Goal: Task Accomplishment & Management: Manage account settings

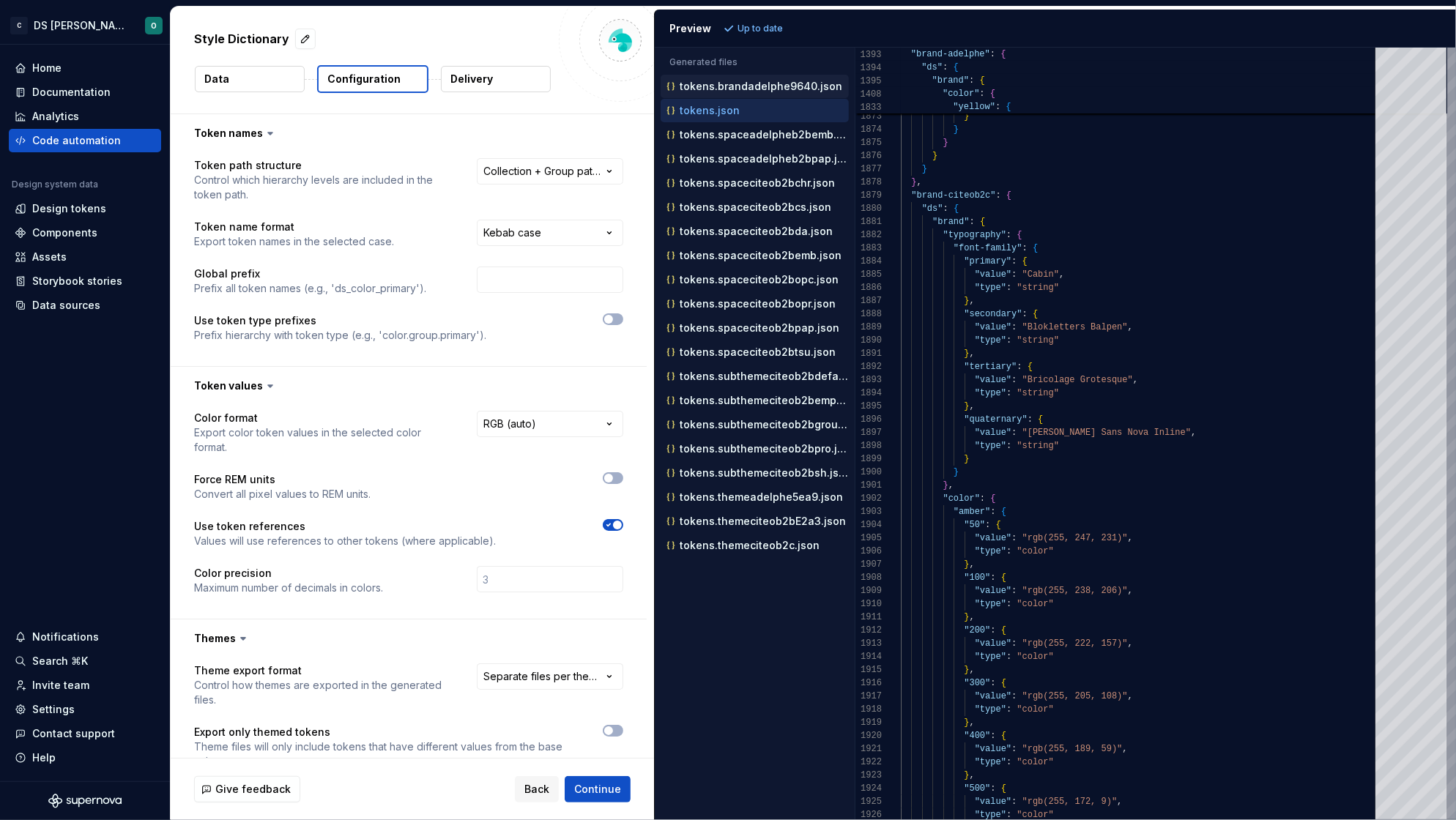
scroll to position [129, 0]
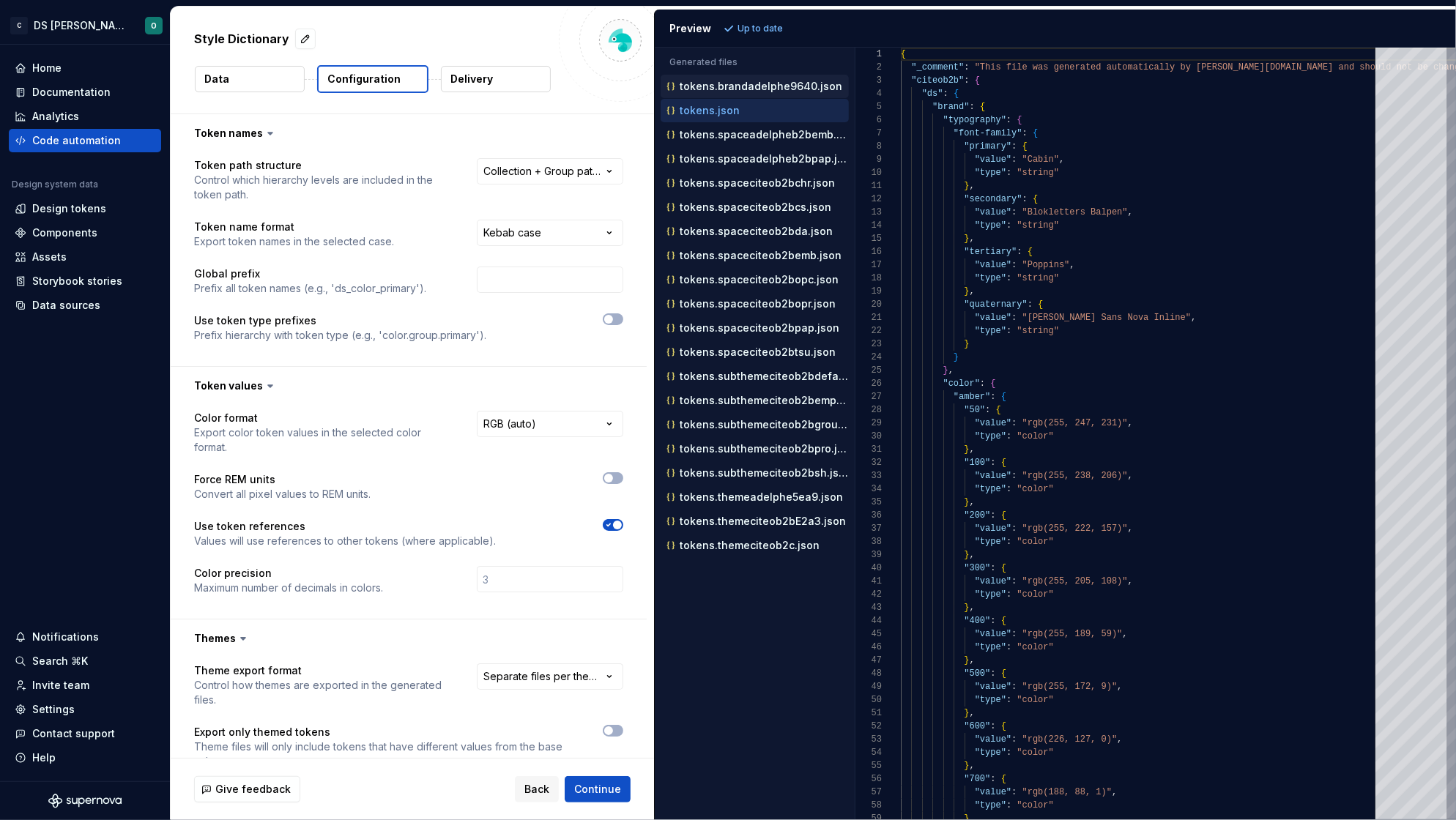
click at [741, 85] on p "tokens.brandadelphe9640.json" at bounding box center [761, 86] width 163 height 11
click at [221, 83] on p "Data" at bounding box center [217, 79] width 25 height 15
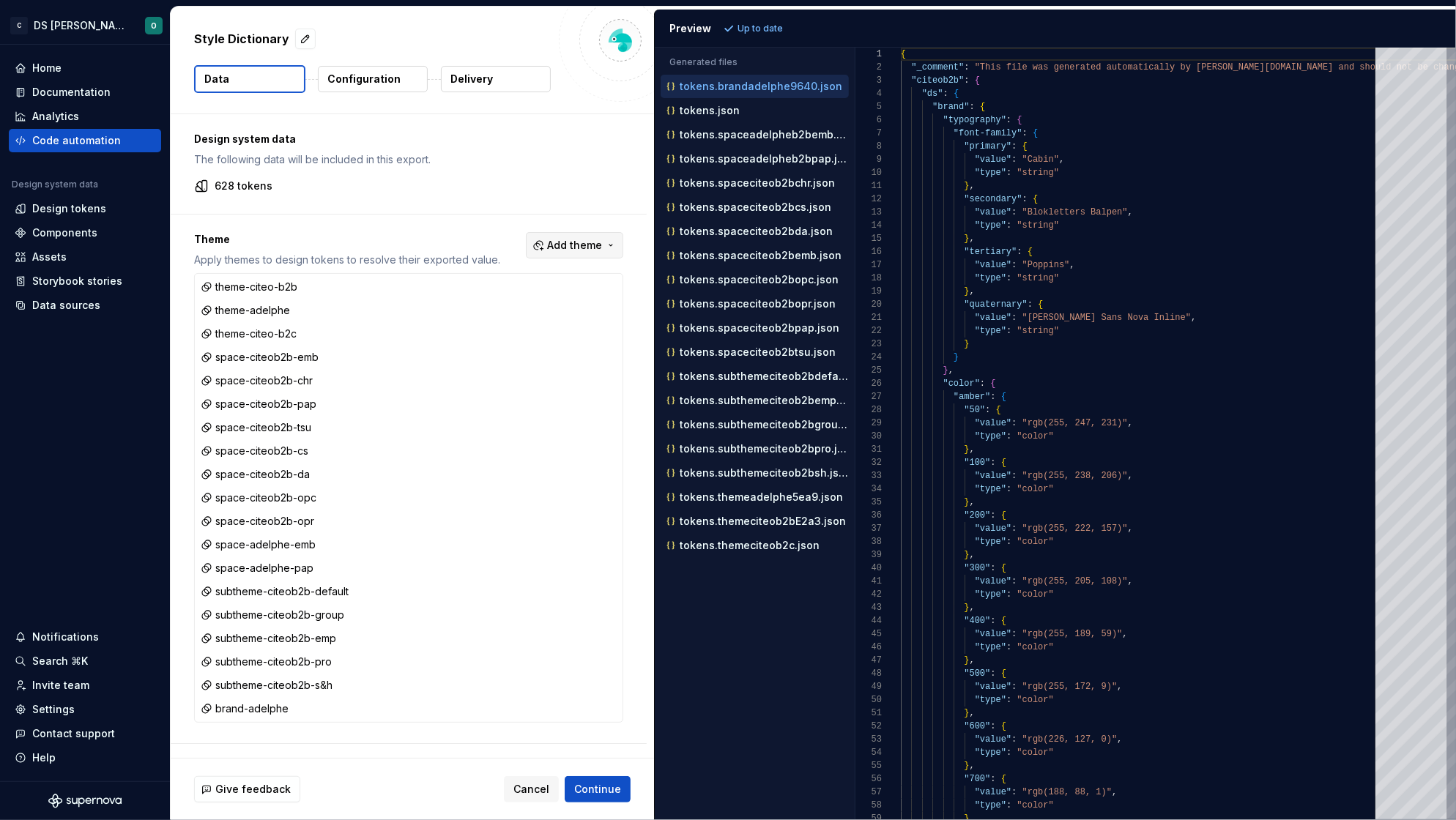
click at [597, 248] on span "Add theme" at bounding box center [574, 245] width 55 height 15
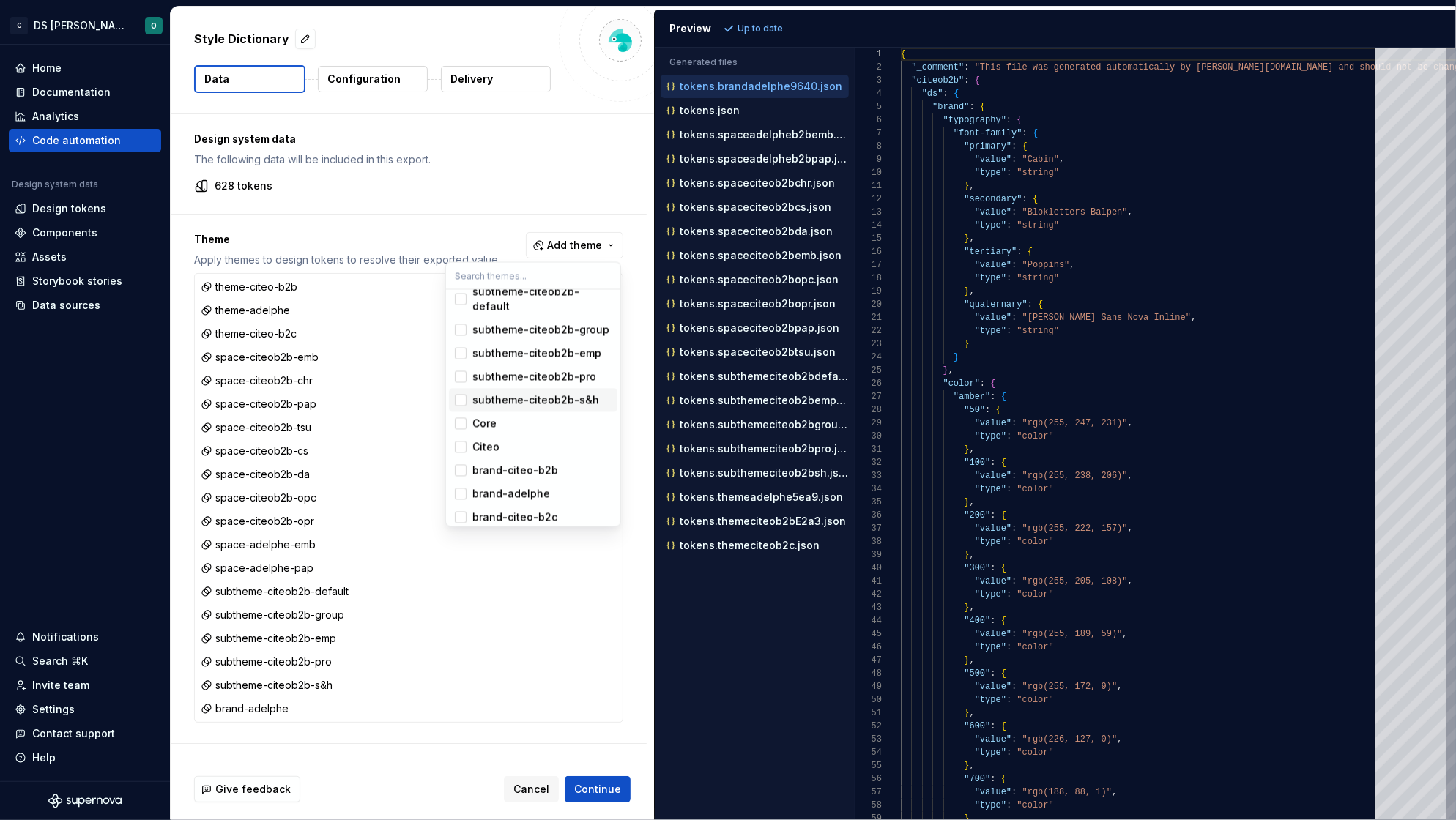
scroll to position [384, 0]
click at [701, 86] on html "C DS Citeo O Home Documentation Analytics Code automation Design system data De…" at bounding box center [728, 410] width 1456 height 820
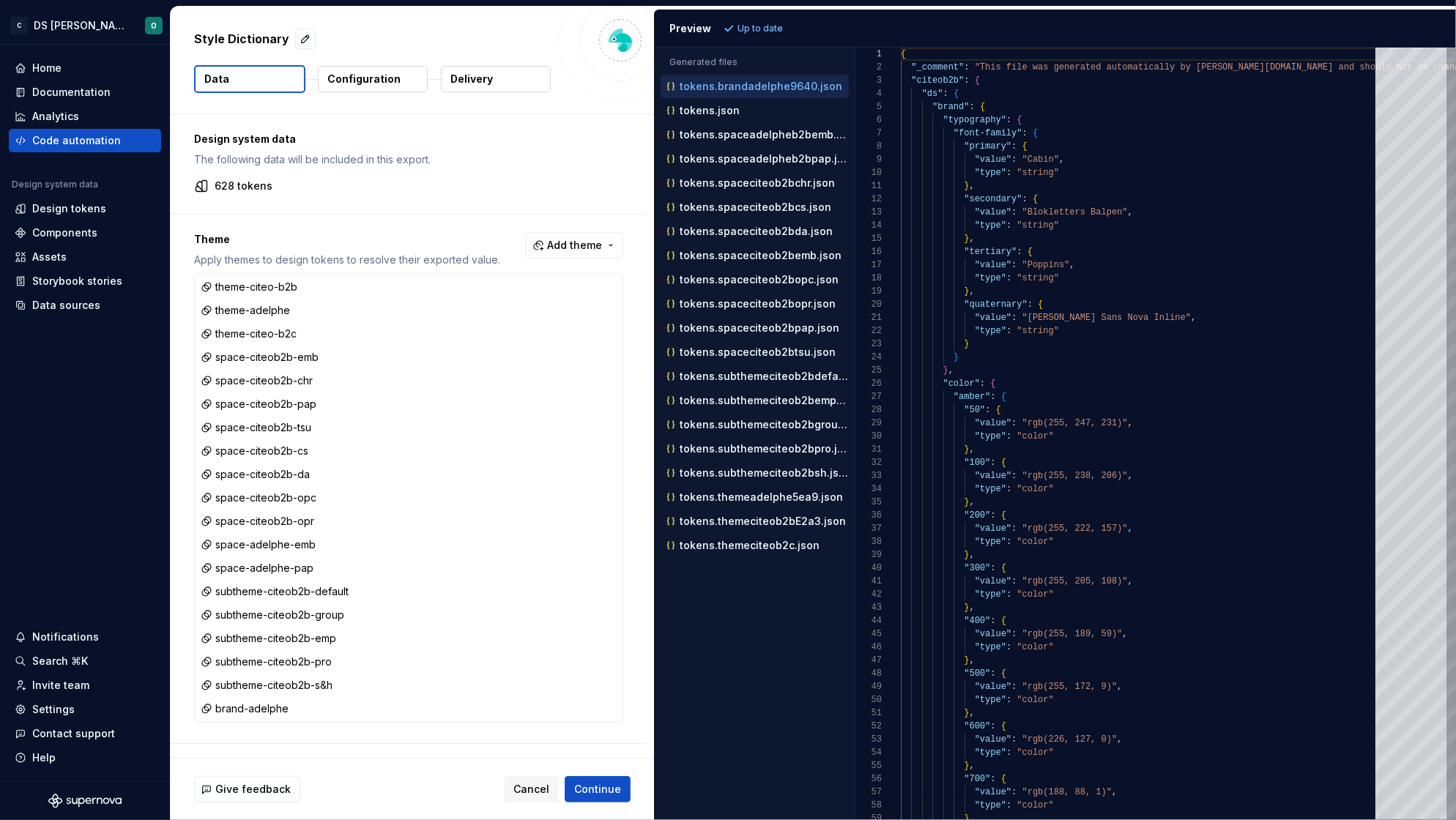
click at [774, 84] on p "tokens.brandadelphe9640.json" at bounding box center [761, 86] width 163 height 11
drag, startPoint x: 957, startPoint y: 79, endPoint x: 944, endPoint y: 81, distance: 13.2
click at [891, 79] on div at bounding box center [892, 81] width 19 height 13
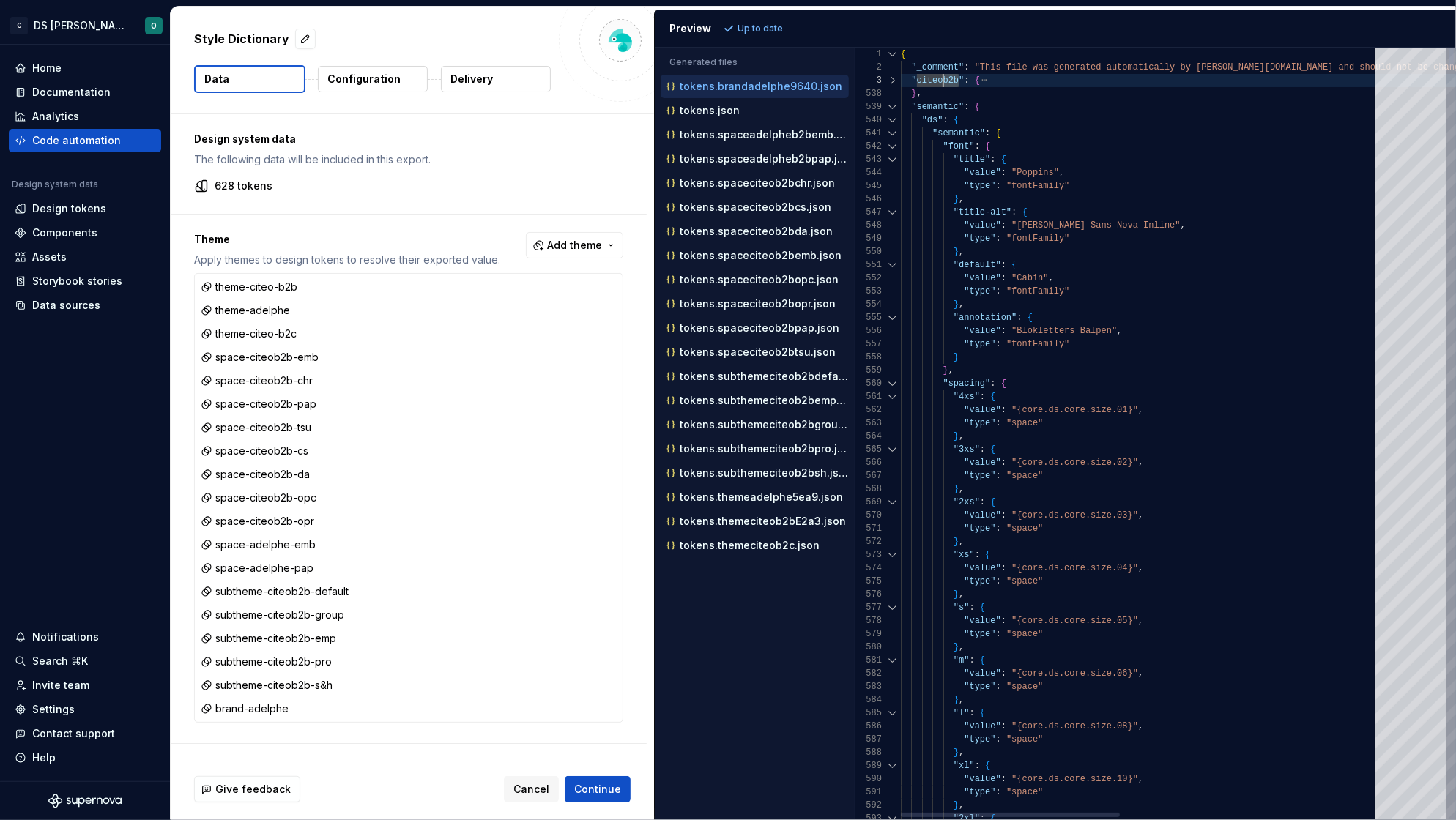
click at [891, 105] on div at bounding box center [892, 107] width 19 height 13
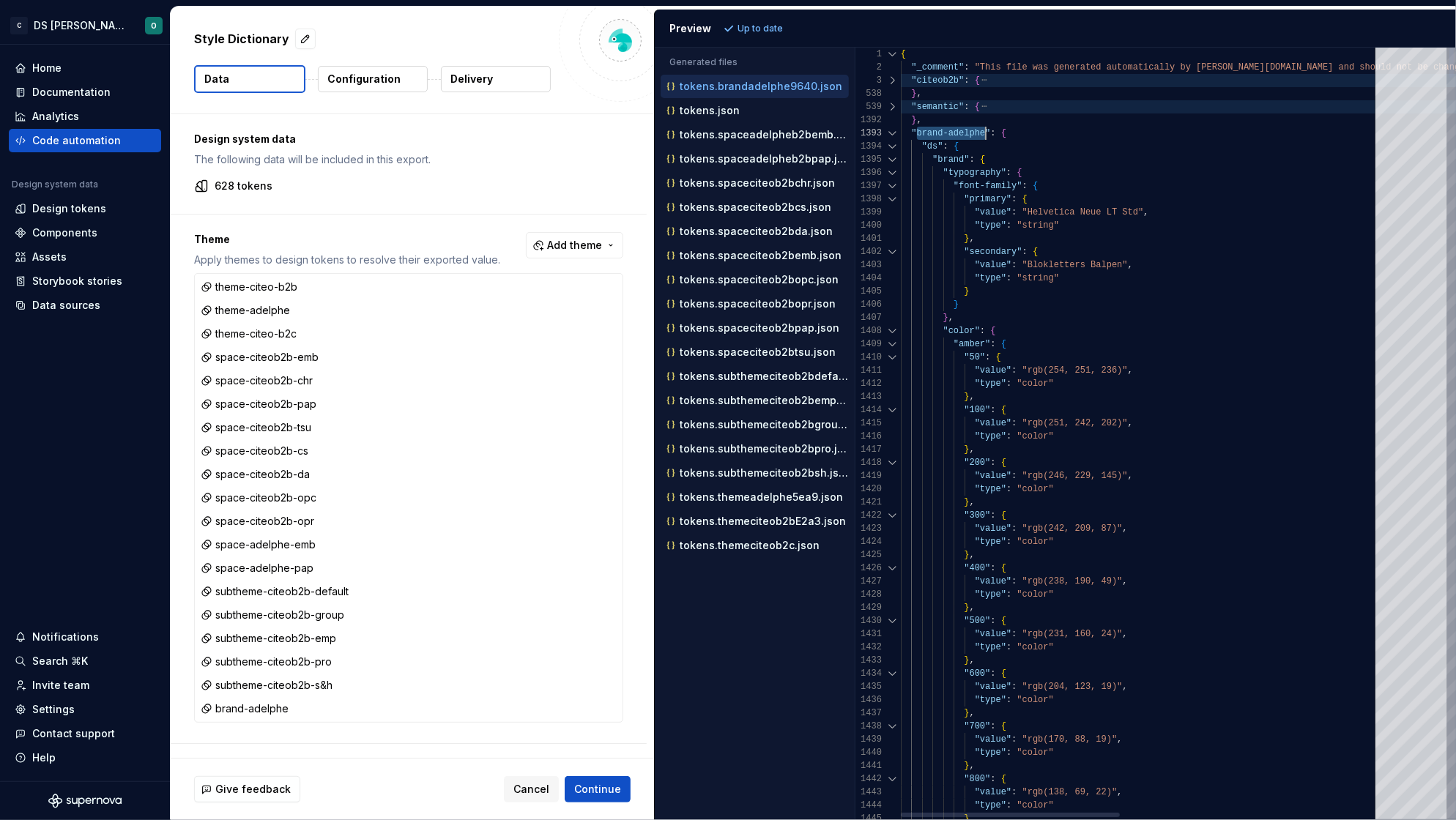
scroll to position [25, 84]
drag, startPoint x: 914, startPoint y: 134, endPoint x: 985, endPoint y: 138, distance: 71.1
click at [891, 134] on div at bounding box center [892, 133] width 19 height 13
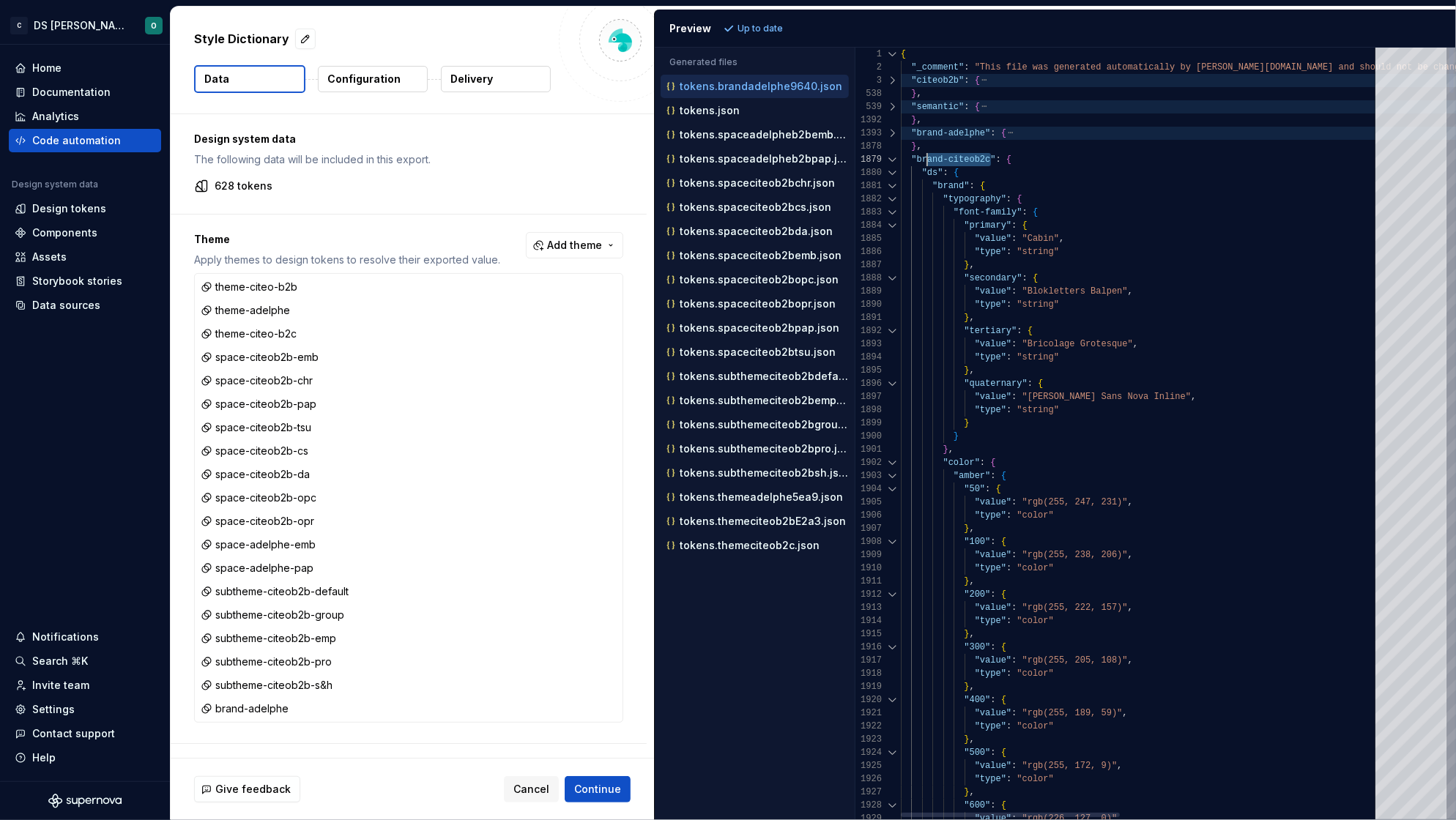
scroll to position [25, 15]
drag, startPoint x: 992, startPoint y: 159, endPoint x: 915, endPoint y: 162, distance: 77.1
click at [894, 159] on div at bounding box center [892, 160] width 19 height 13
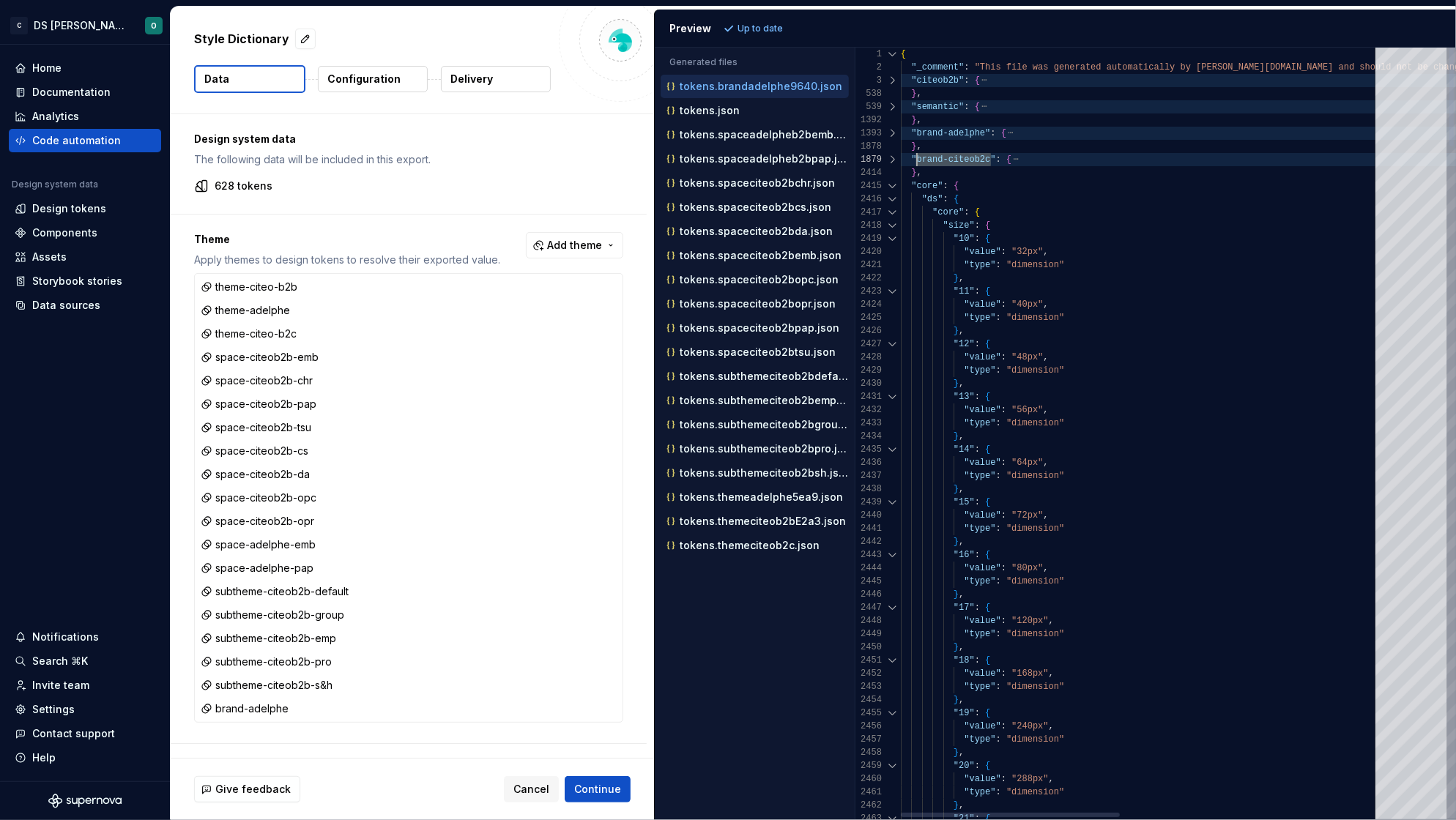
click at [895, 184] on div at bounding box center [892, 186] width 19 height 13
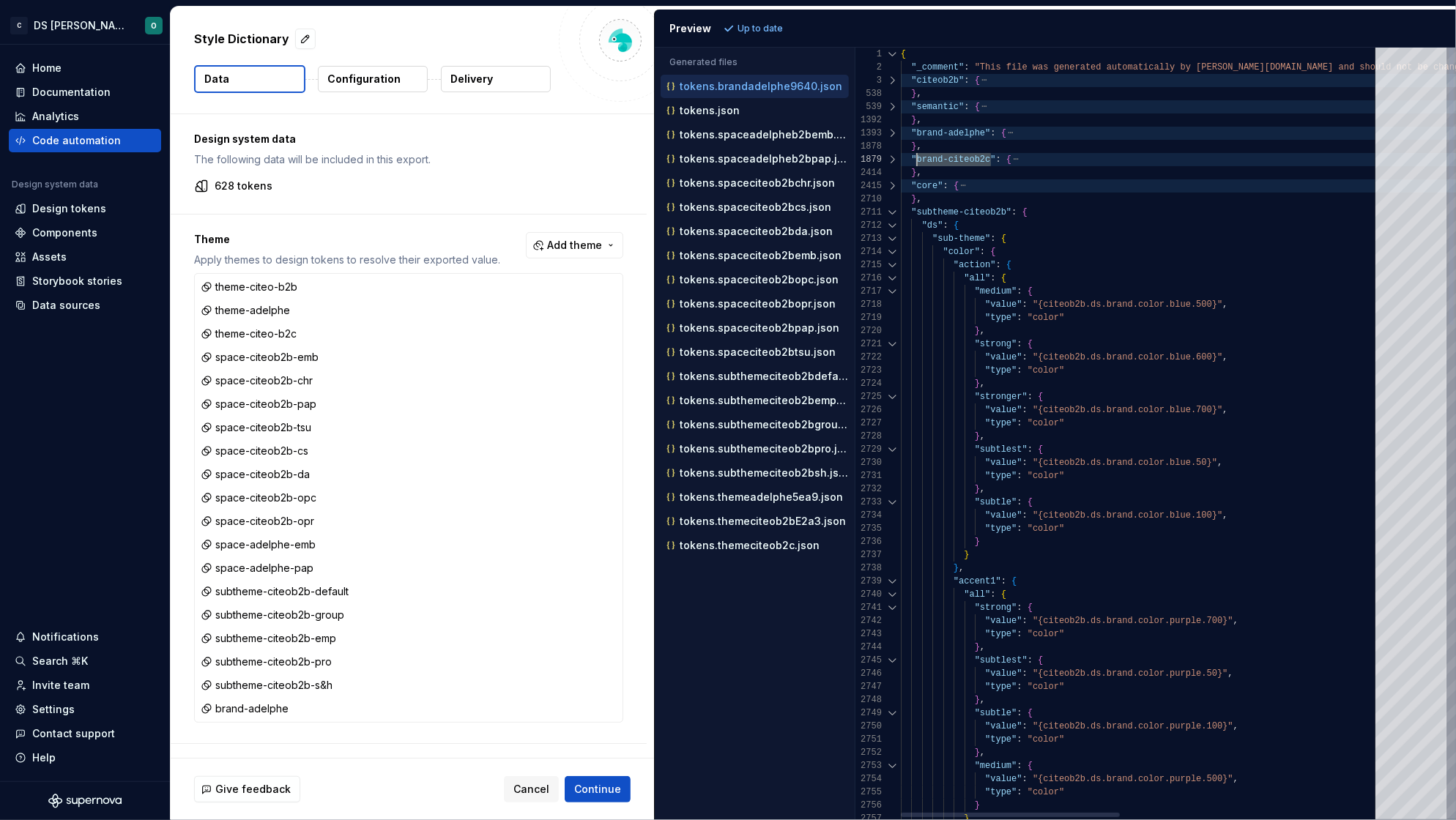
click at [891, 213] on div at bounding box center [892, 213] width 19 height 13
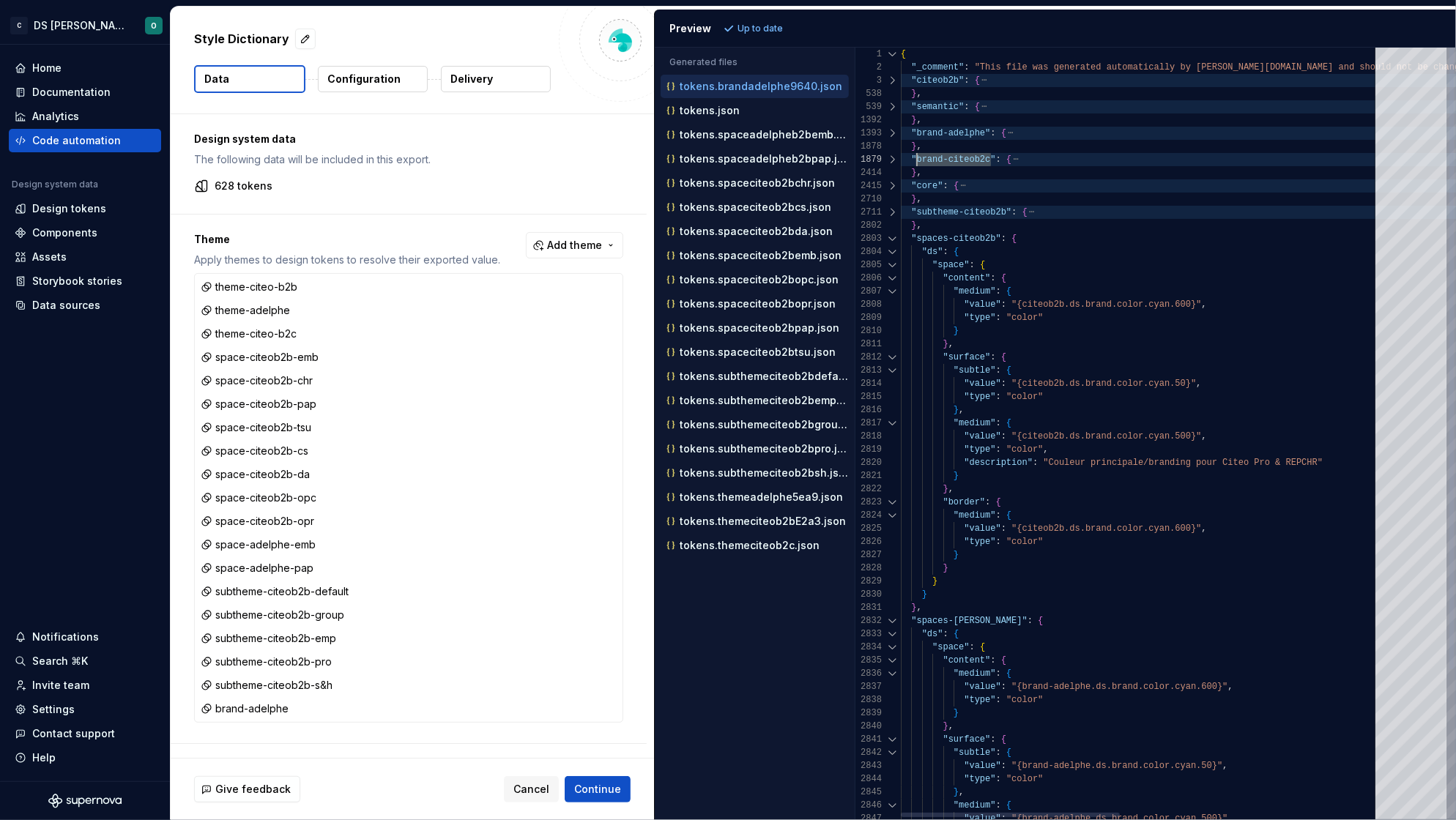
click at [894, 238] on div at bounding box center [892, 239] width 19 height 13
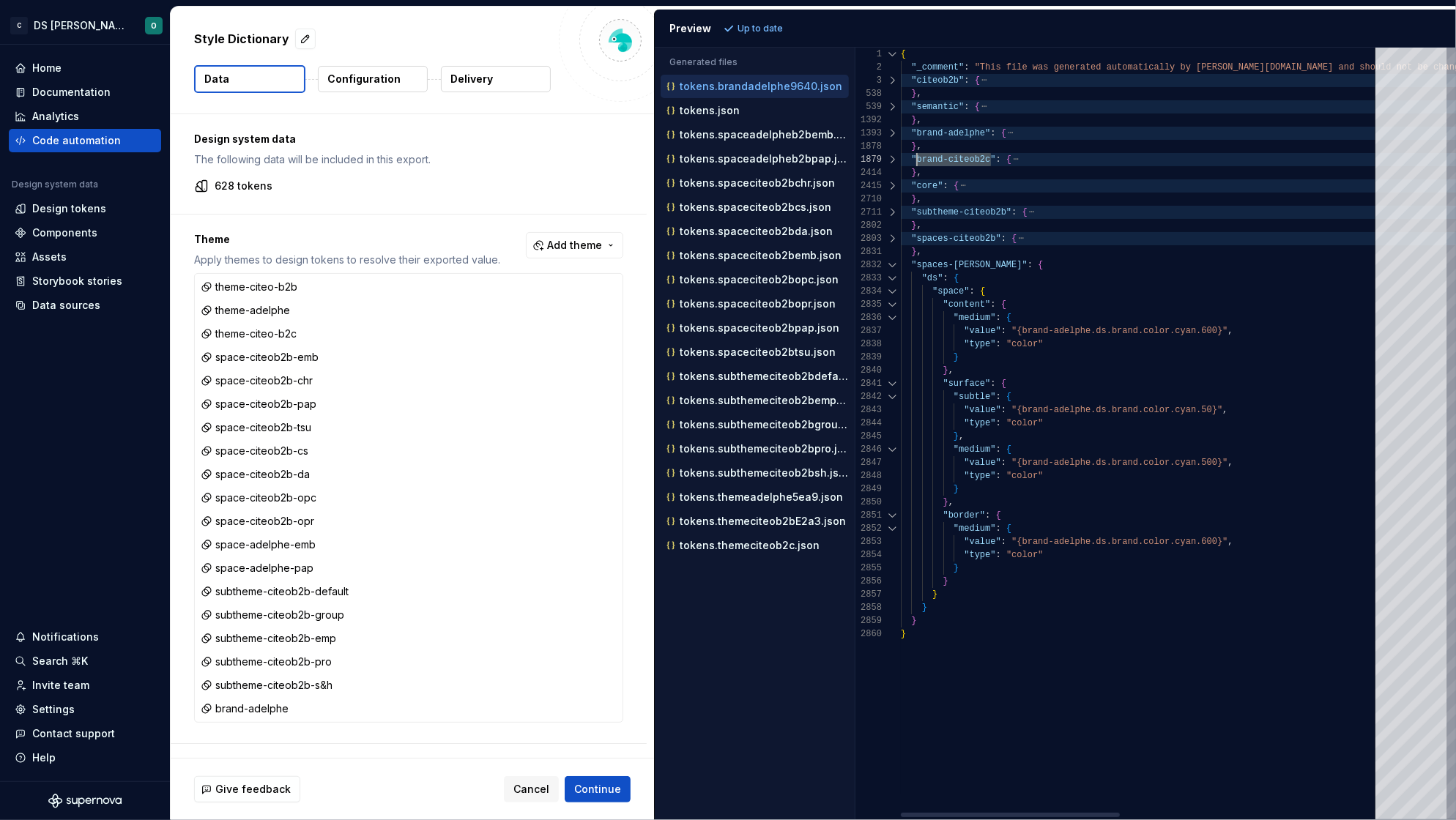
click at [894, 263] on div at bounding box center [892, 265] width 19 height 13
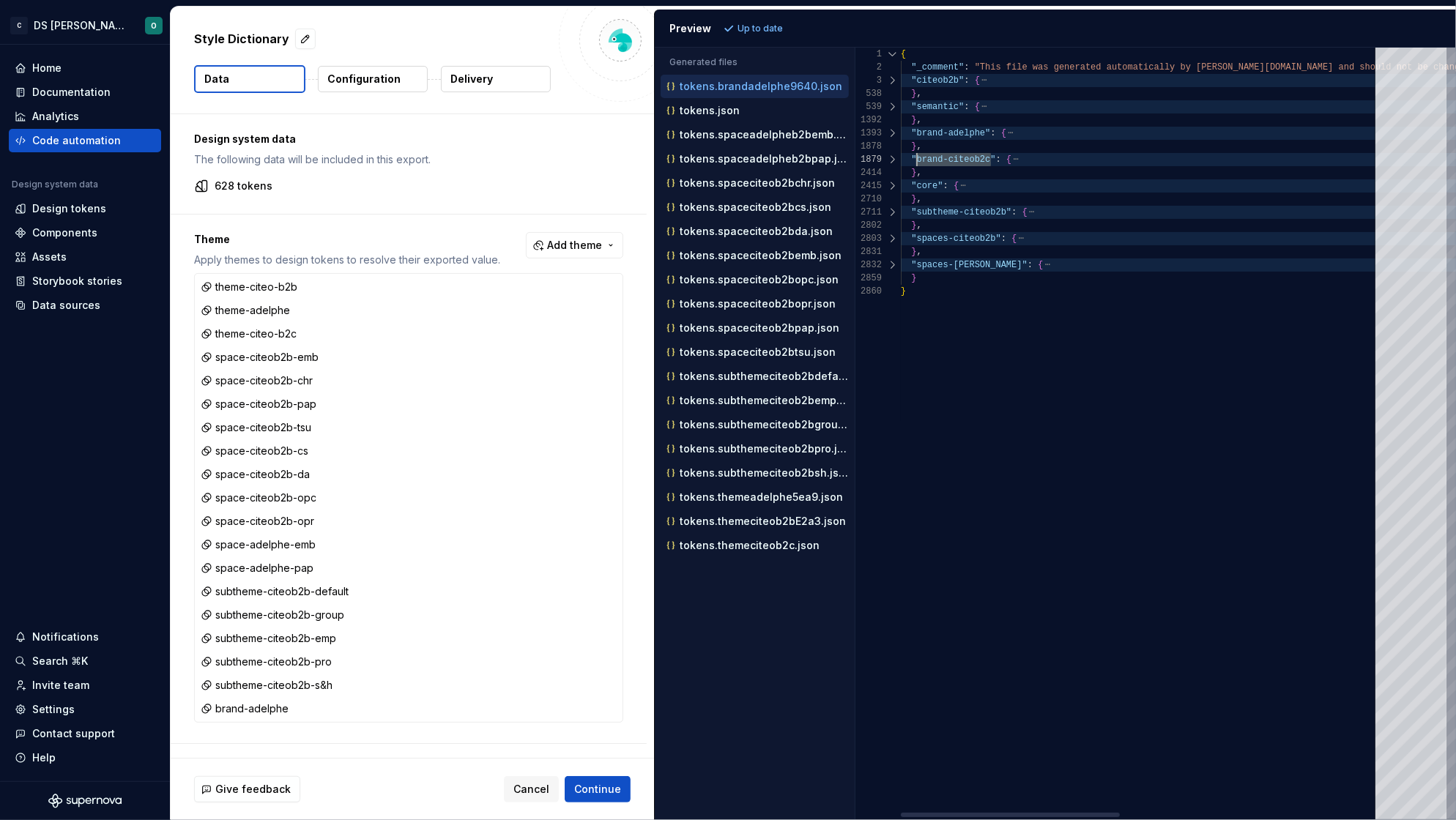
click at [945, 83] on span ""citeob2b"" at bounding box center [937, 81] width 53 height 11
click at [720, 114] on p "tokens.json" at bounding box center [710, 111] width 60 height 11
click at [727, 134] on p "tokens.spaceadelpheb2bemb.json" at bounding box center [764, 134] width 169 height 11
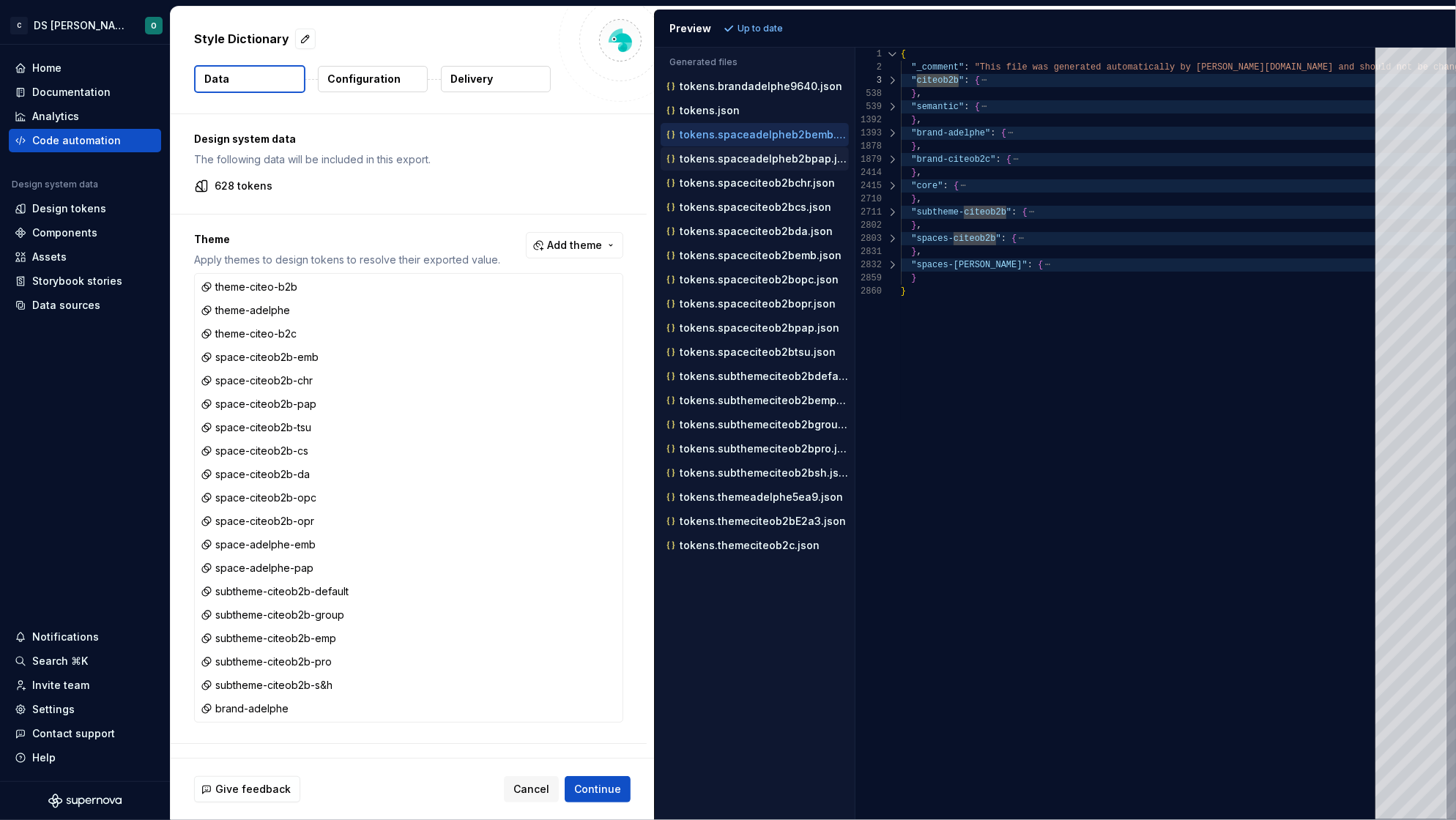
click at [736, 159] on p "tokens.spaceadelpheb2bpap.json" at bounding box center [764, 159] width 169 height 11
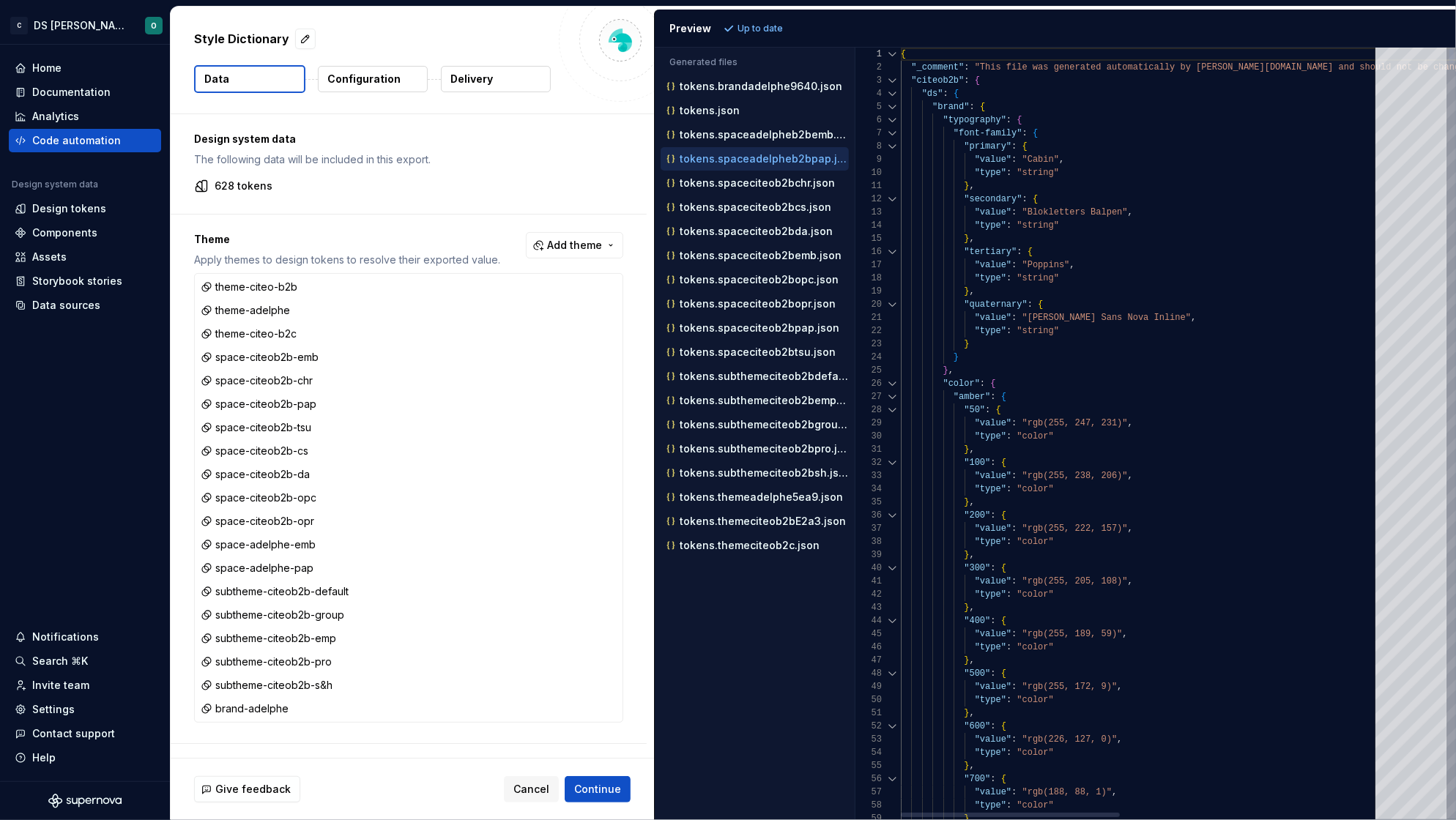
click at [893, 80] on div at bounding box center [892, 81] width 19 height 13
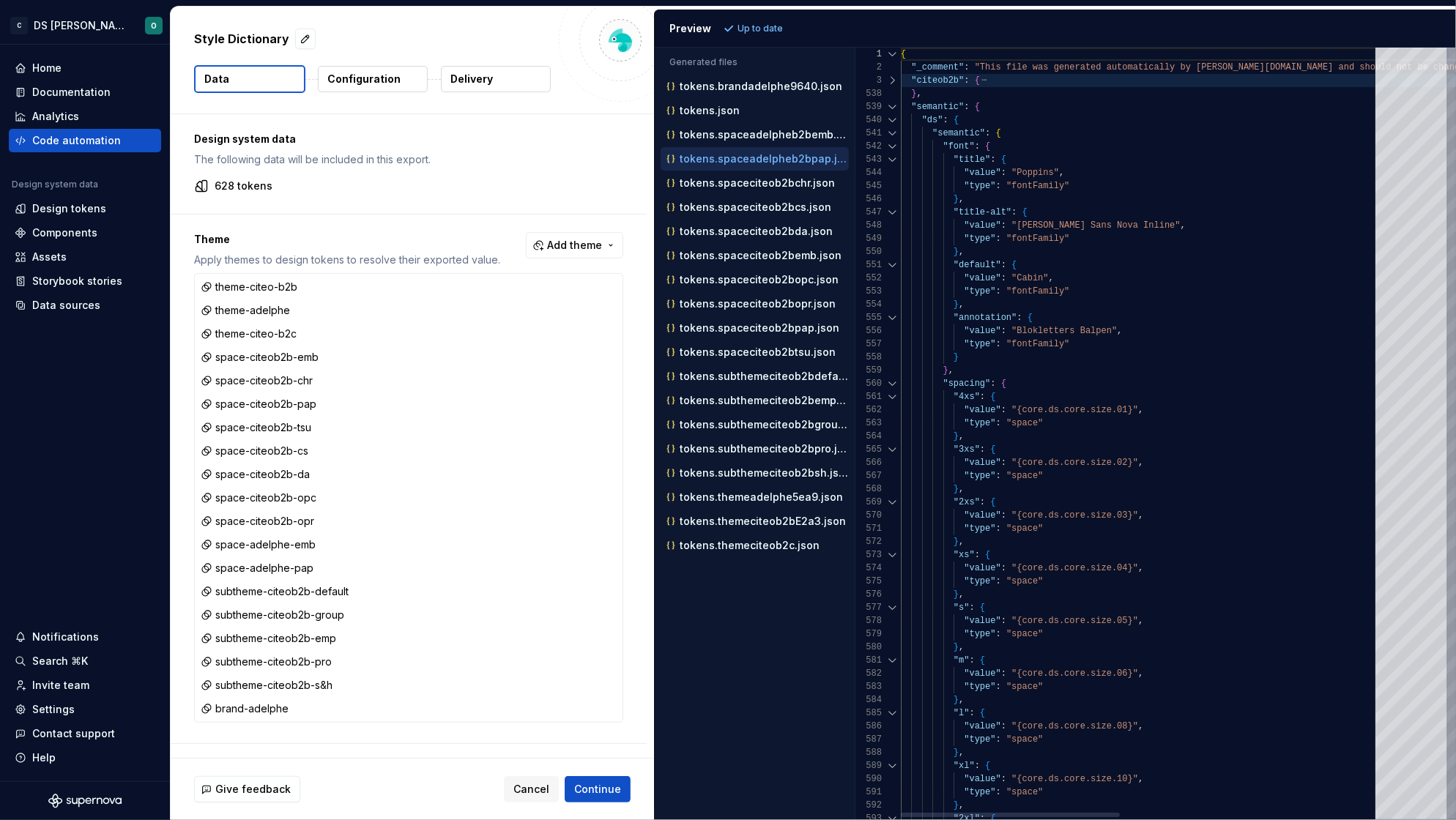
click at [892, 105] on div at bounding box center [892, 107] width 19 height 13
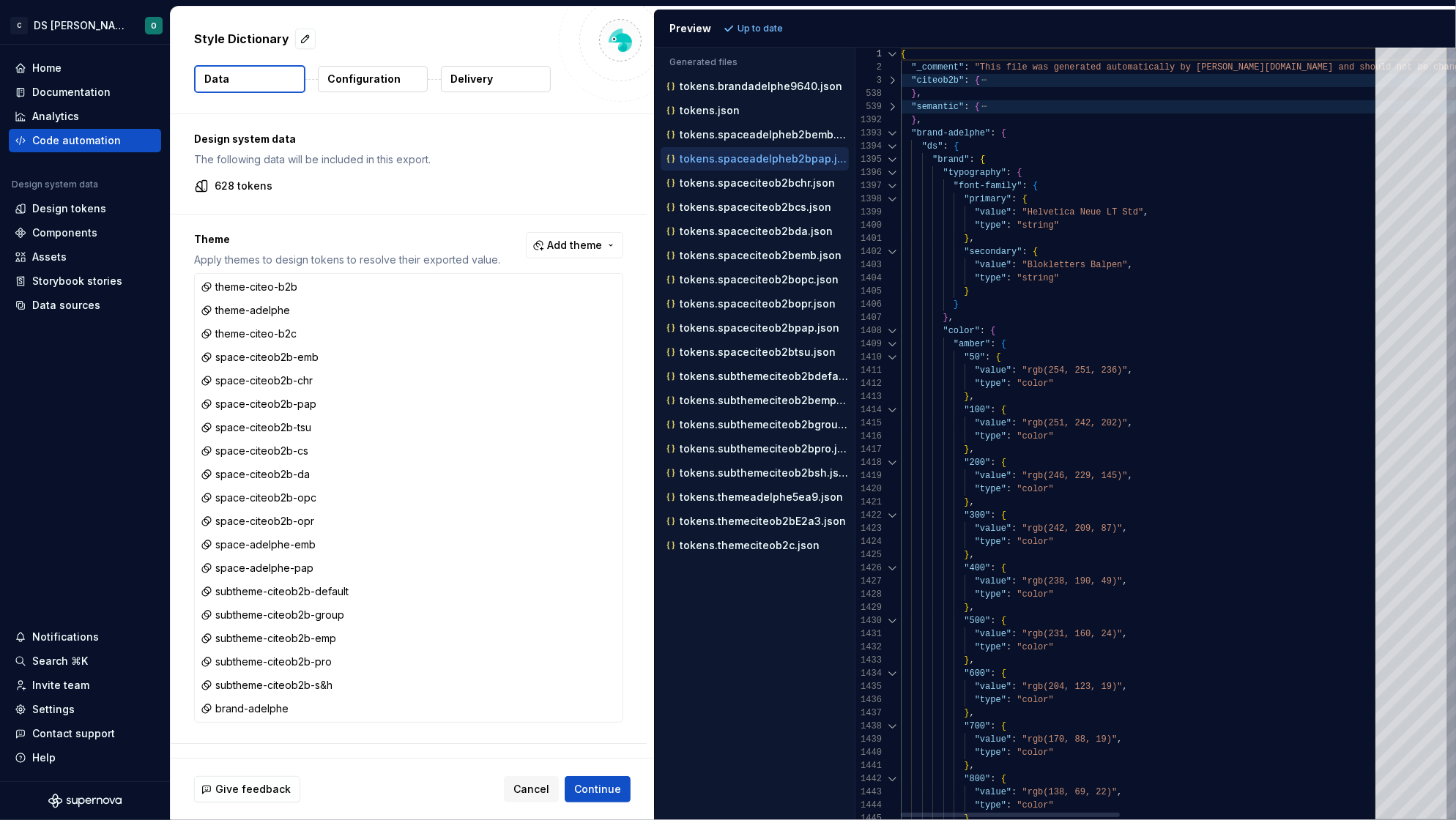
click at [892, 133] on div at bounding box center [892, 133] width 19 height 13
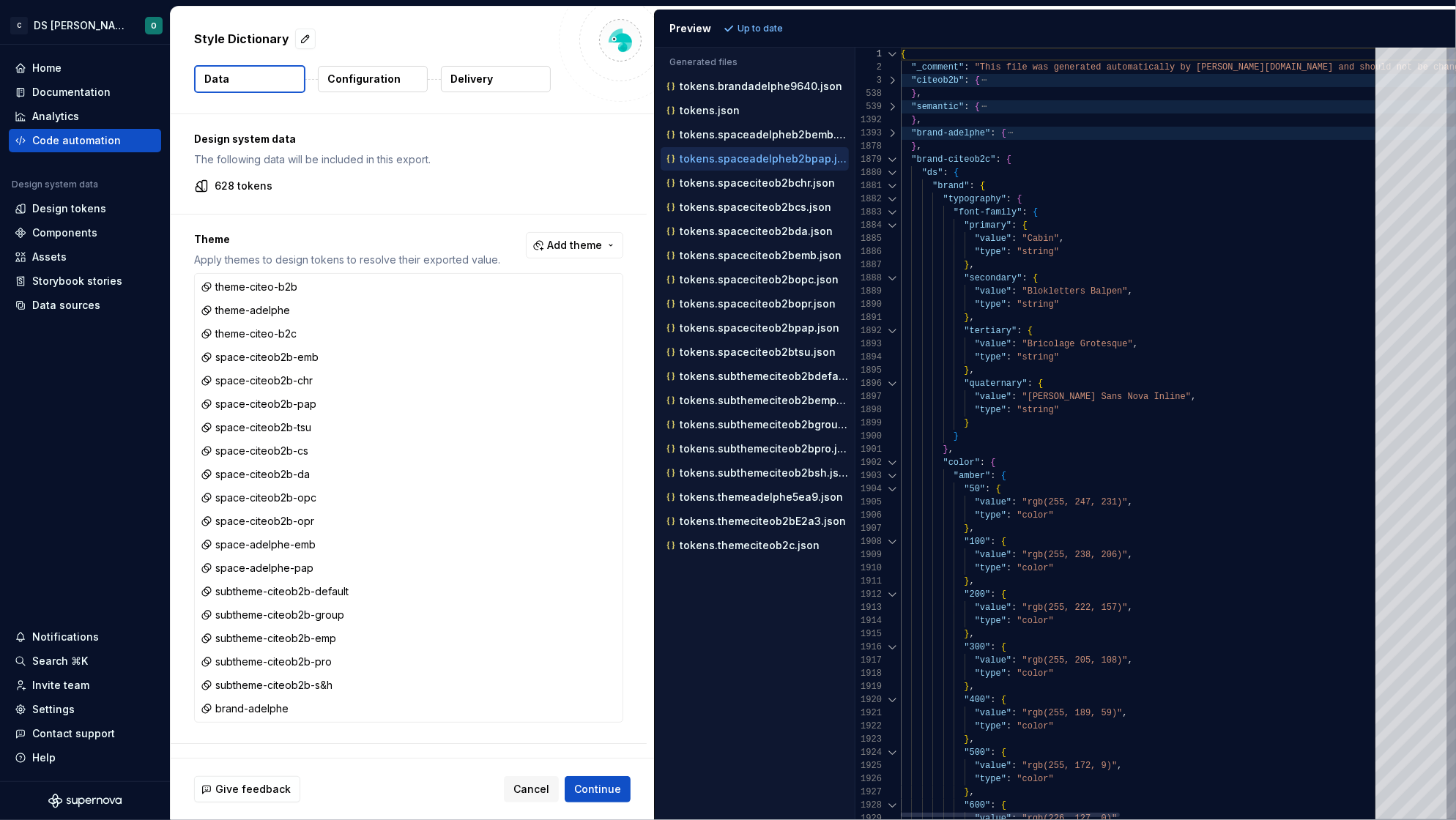
click at [892, 156] on div at bounding box center [892, 160] width 19 height 13
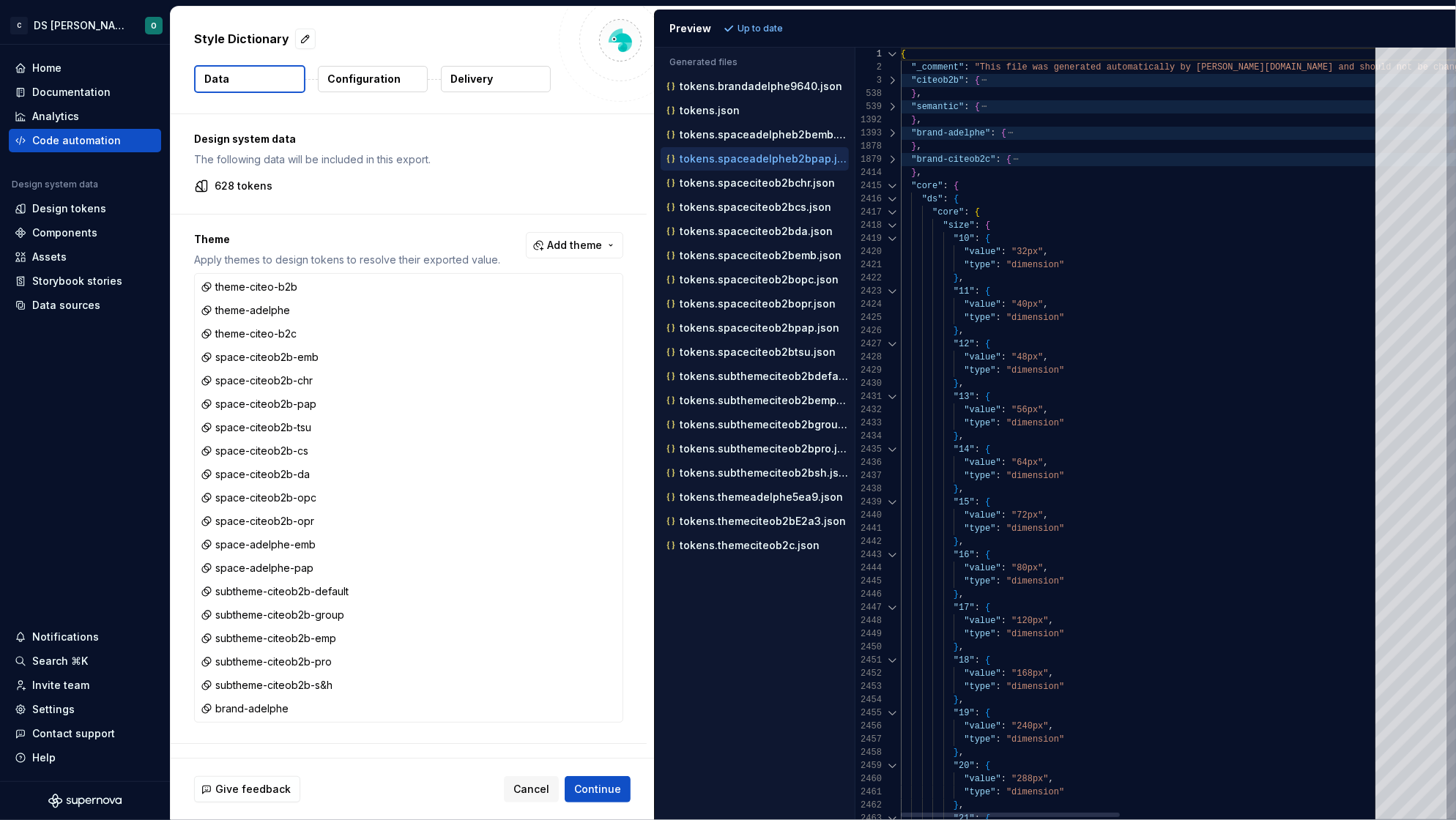
click at [889, 178] on div "2414" at bounding box center [878, 173] width 46 height 13
click at [889, 186] on div at bounding box center [892, 186] width 19 height 13
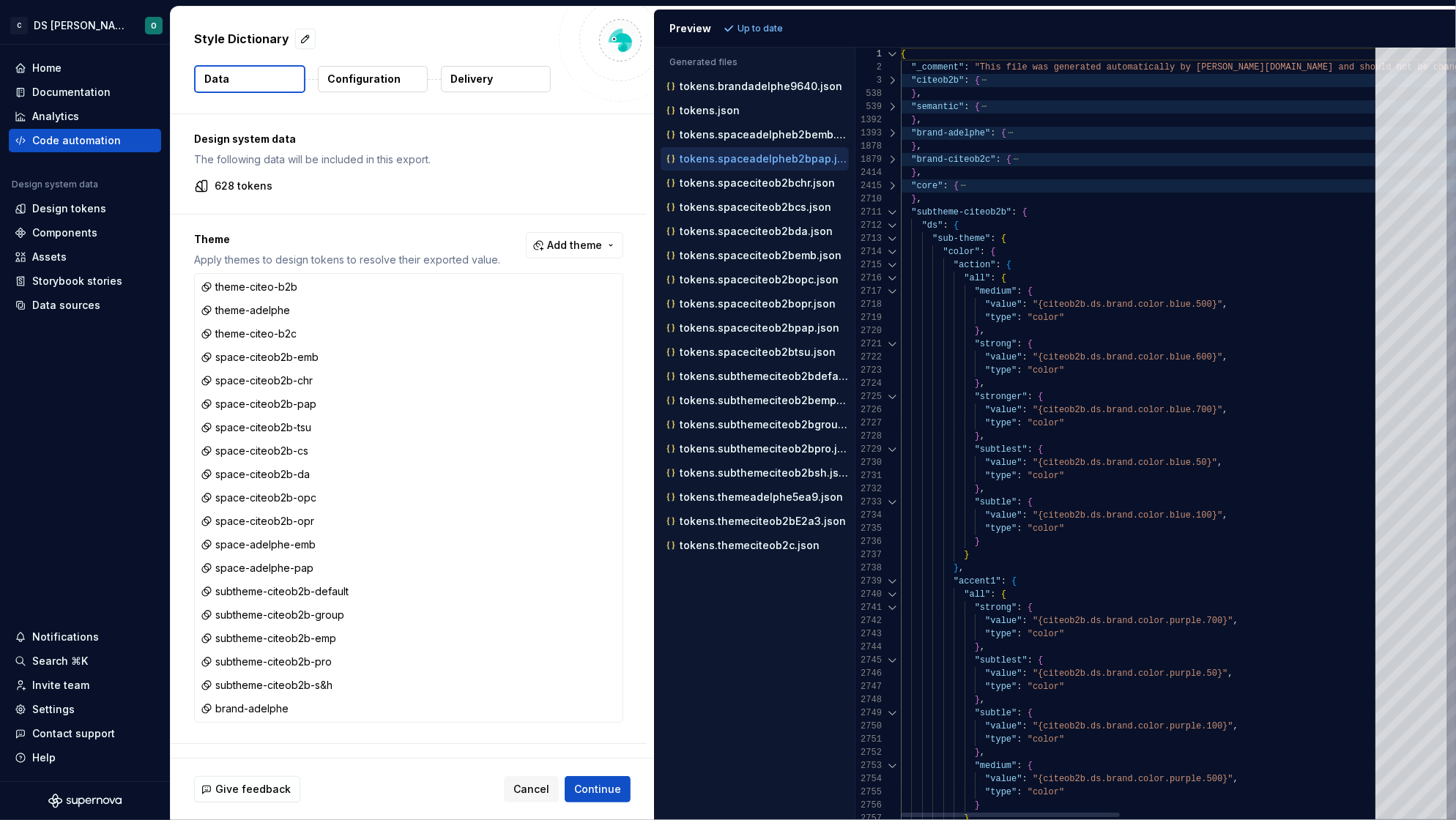
click at [893, 211] on div at bounding box center [892, 213] width 19 height 13
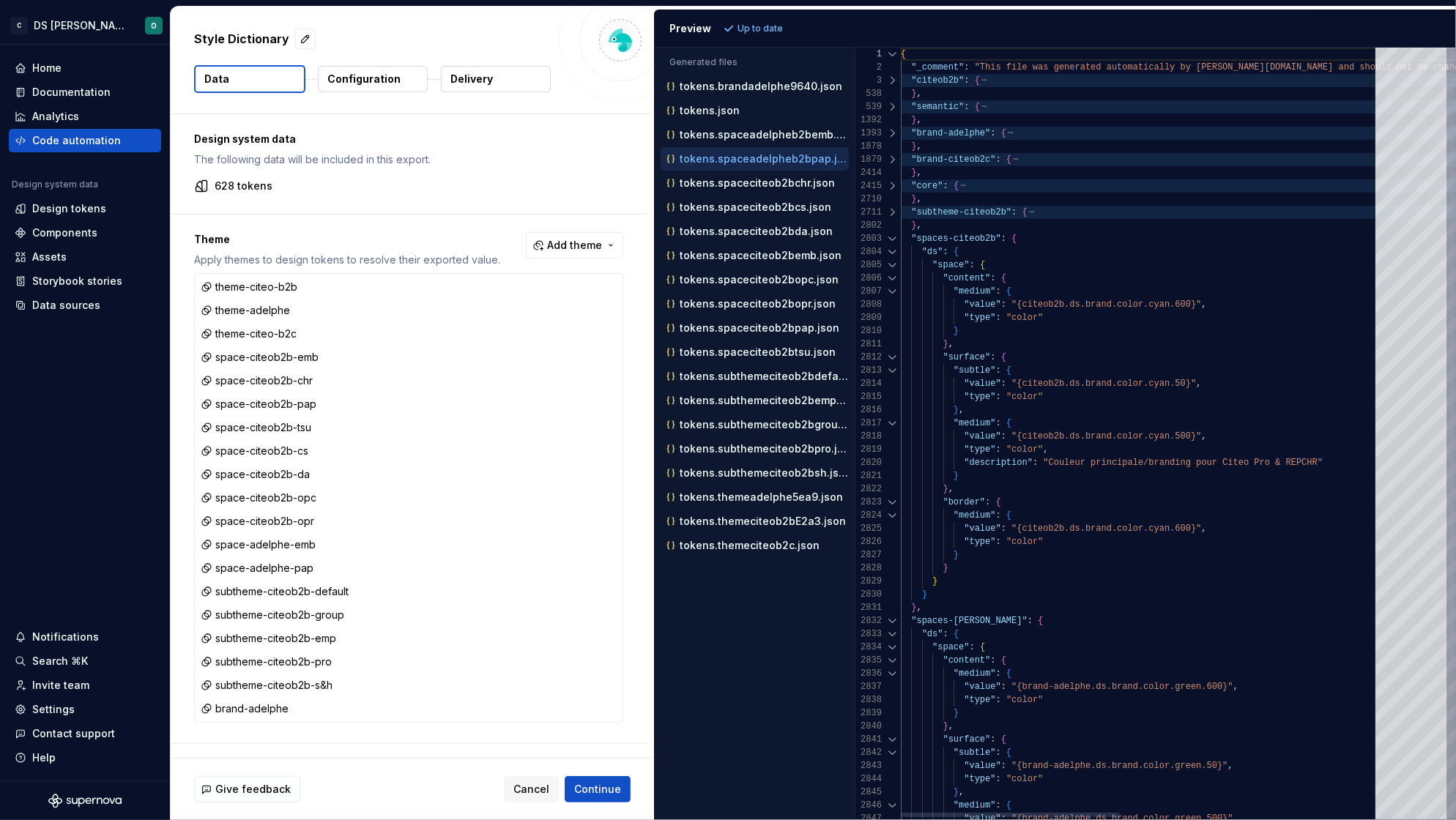
click at [889, 237] on div at bounding box center [892, 239] width 19 height 13
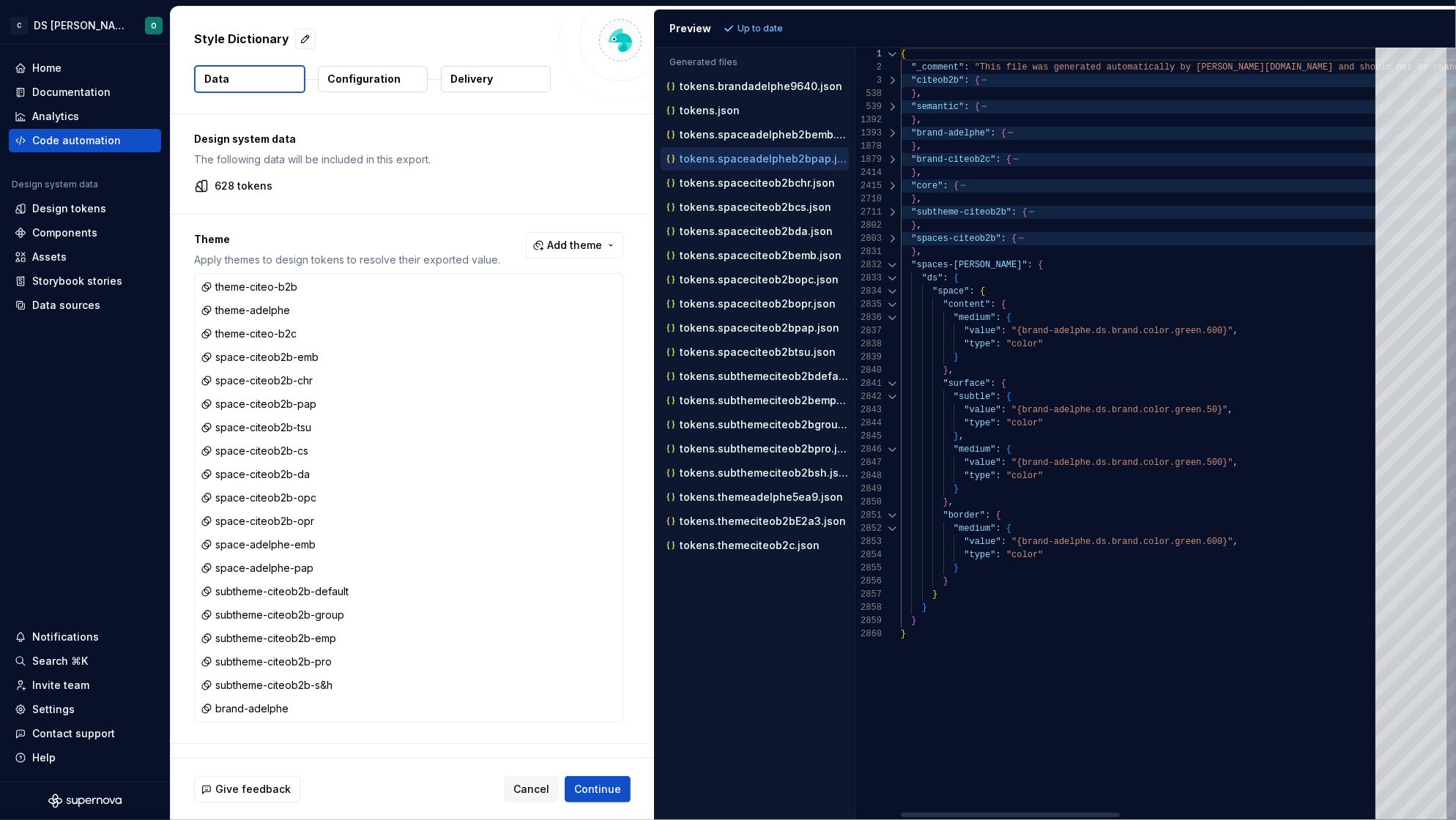
click at [890, 261] on div at bounding box center [892, 265] width 19 height 13
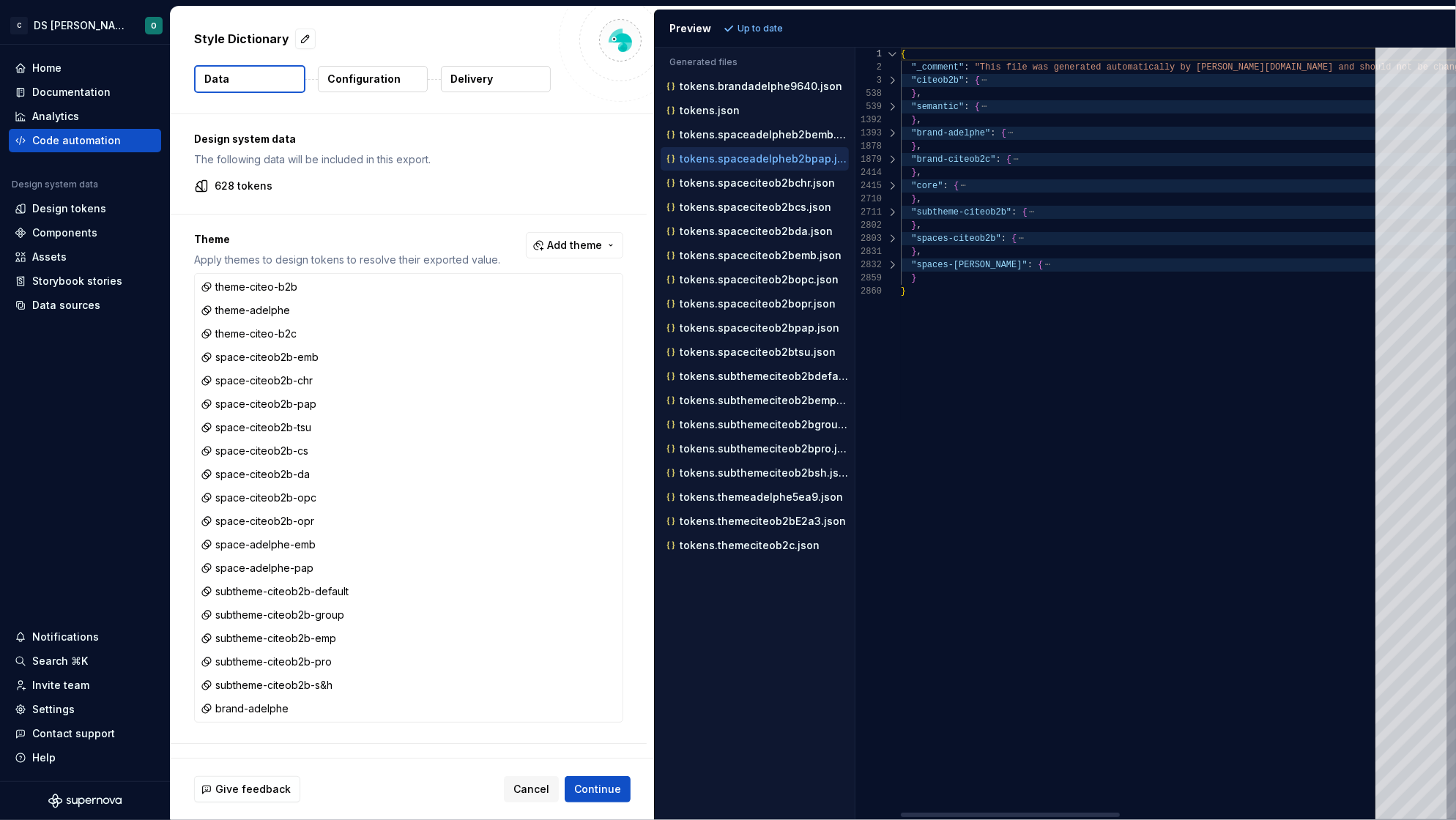
click at [996, 353] on div "{ "_comment" : "This file was generated automatically by Supernov a.io and shou…" at bounding box center [1423, 432] width 1045 height 771
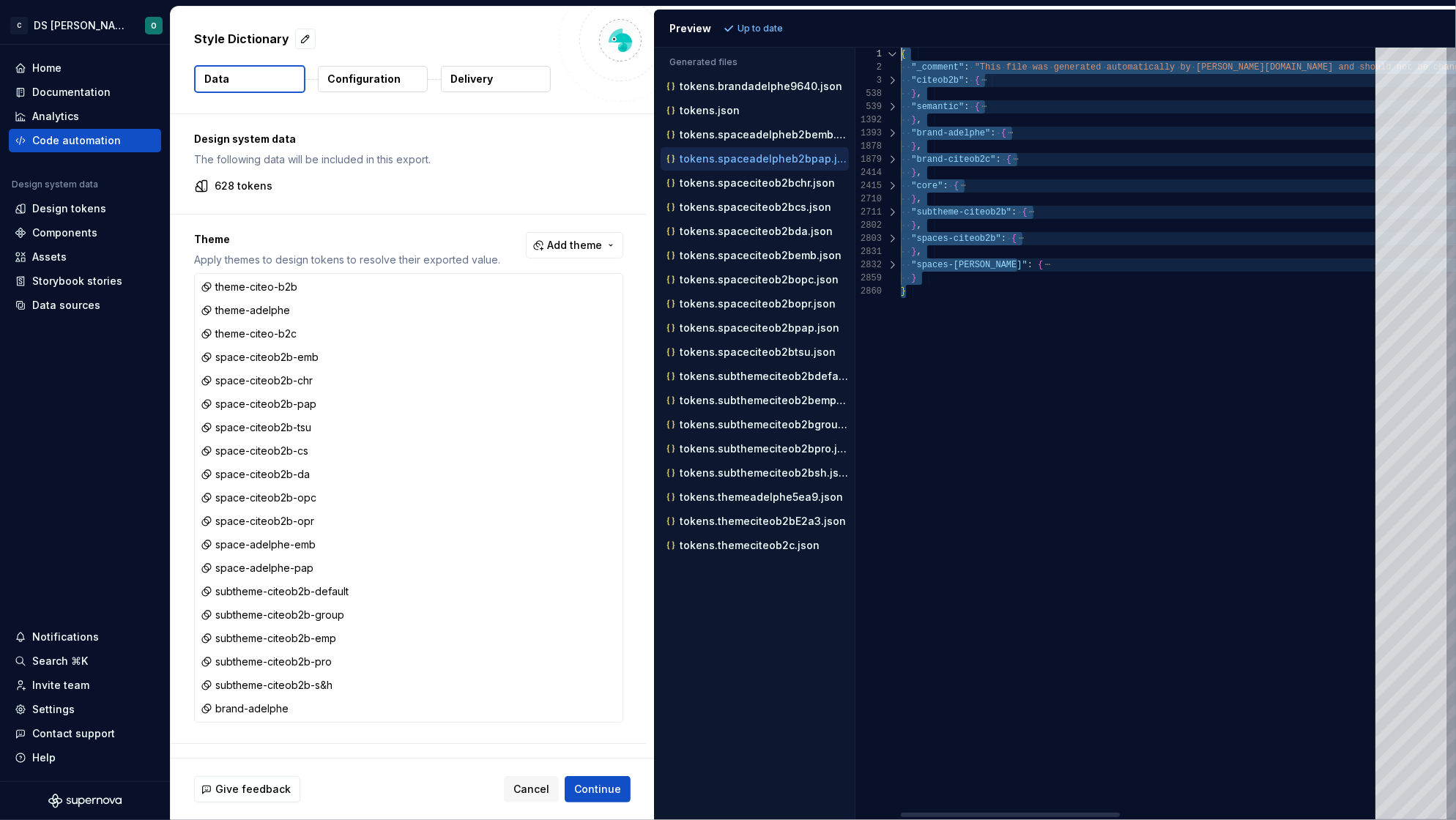
scroll to position [0, 0]
drag, startPoint x: 914, startPoint y: 294, endPoint x: 842, endPoint y: 11, distance: 292.0
click at [842, 11] on div "Preview Up to date Generated files Accessibility guide for tree . Navigate the …" at bounding box center [1055, 414] width 802 height 810
drag, startPoint x: 911, startPoint y: 292, endPoint x: 836, endPoint y: 20, distance: 282.2
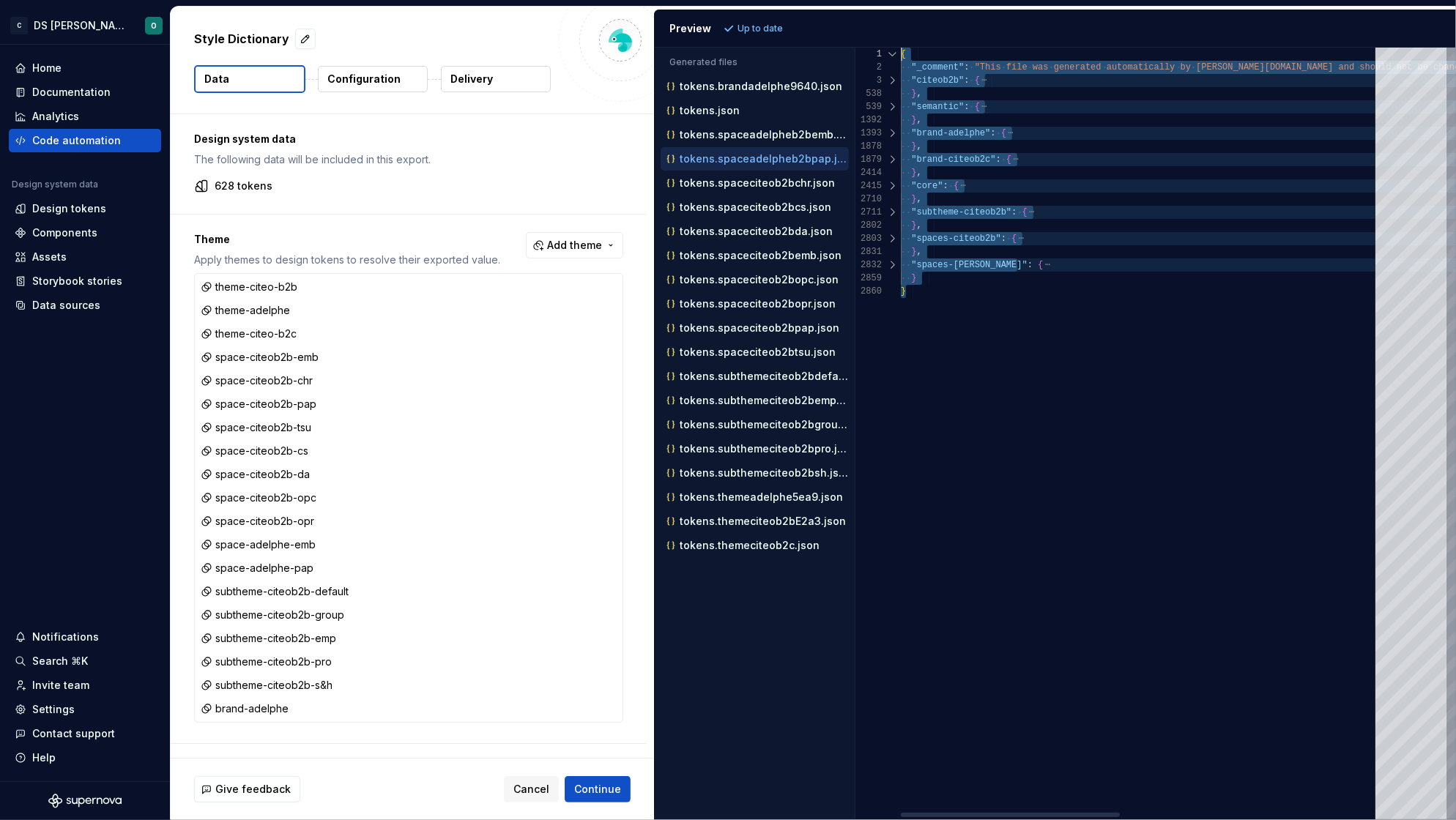
click at [836, 20] on div "Preview Up to date Generated files Accessibility guide for tree . Navigate the …" at bounding box center [1055, 414] width 802 height 810
click at [920, 285] on div "}" at bounding box center [1423, 292] width 1045 height 13
drag, startPoint x: 917, startPoint y: 291, endPoint x: 871, endPoint y: 17, distance: 277.8
click at [871, 17] on div "Preview Up to date Generated files Accessibility guide for tree . Navigate the …" at bounding box center [1055, 414] width 802 height 810
click at [988, 280] on div "}" at bounding box center [1423, 278] width 1045 height 13
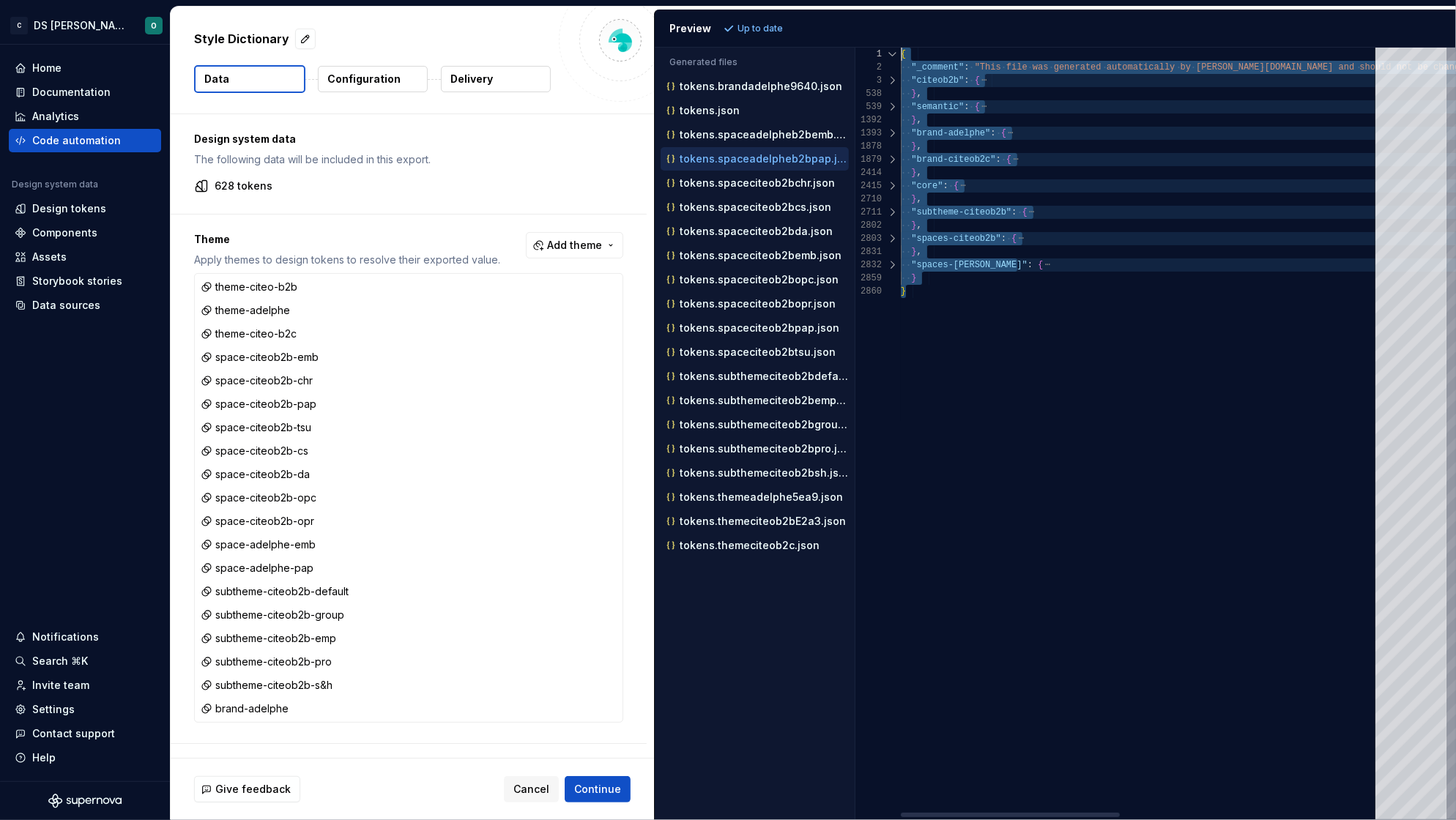
drag, startPoint x: 913, startPoint y: 294, endPoint x: 856, endPoint y: 12, distance: 287.7
click at [856, 12] on div "Preview Up to date Generated files Accessibility guide for tree . Navigate the …" at bounding box center [1055, 414] width 802 height 810
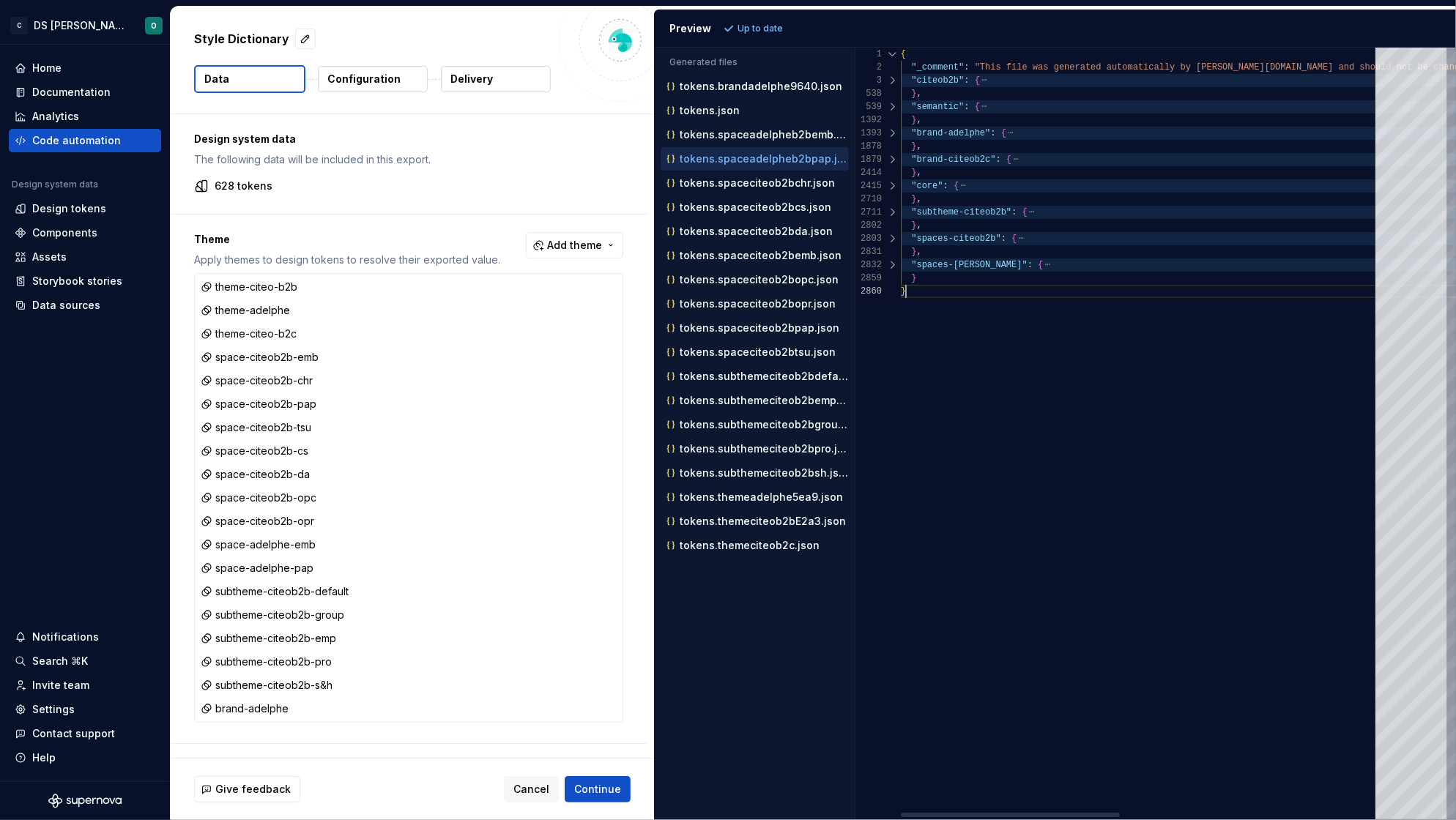
click at [946, 335] on div "{ "_comment" : "This file was generated automatically by Supernov a.io and shou…" at bounding box center [1423, 432] width 1045 height 771
click at [1001, 331] on div "{ "_comment" : "This file was generated automatically by Supernov a.io and shou…" at bounding box center [1423, 432] width 1045 height 771
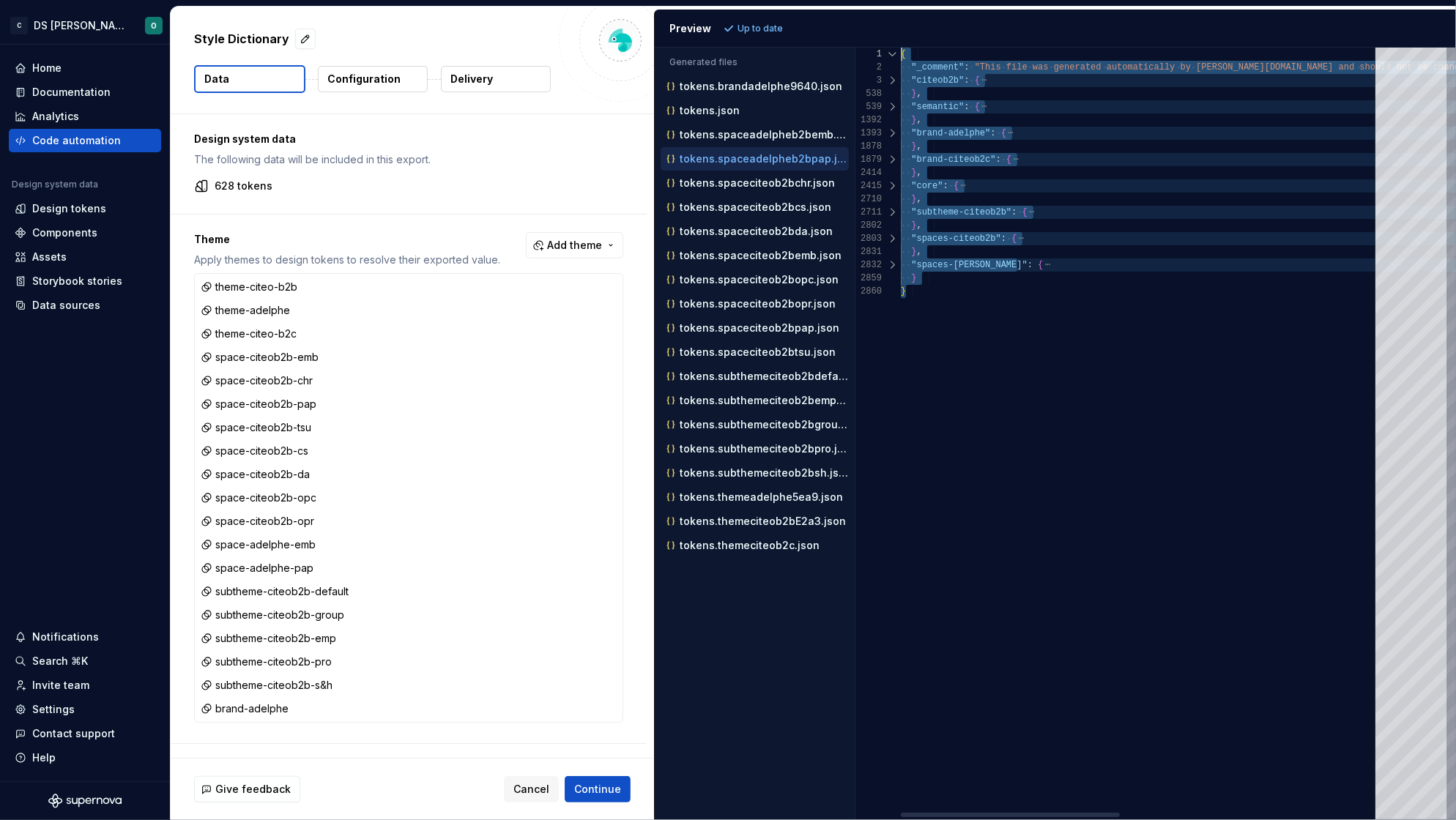
drag, startPoint x: 915, startPoint y: 292, endPoint x: 794, endPoint y: -2, distance: 317.9
click at [794, 0] on html "C DS Citeo O Home Documentation Analytics Code automation Design system data De…" at bounding box center [728, 410] width 1456 height 820
click at [1174, 299] on div "{ "_comment" : "This file was generated automatically by Supernov a.io and shou…" at bounding box center [1423, 432] width 1045 height 771
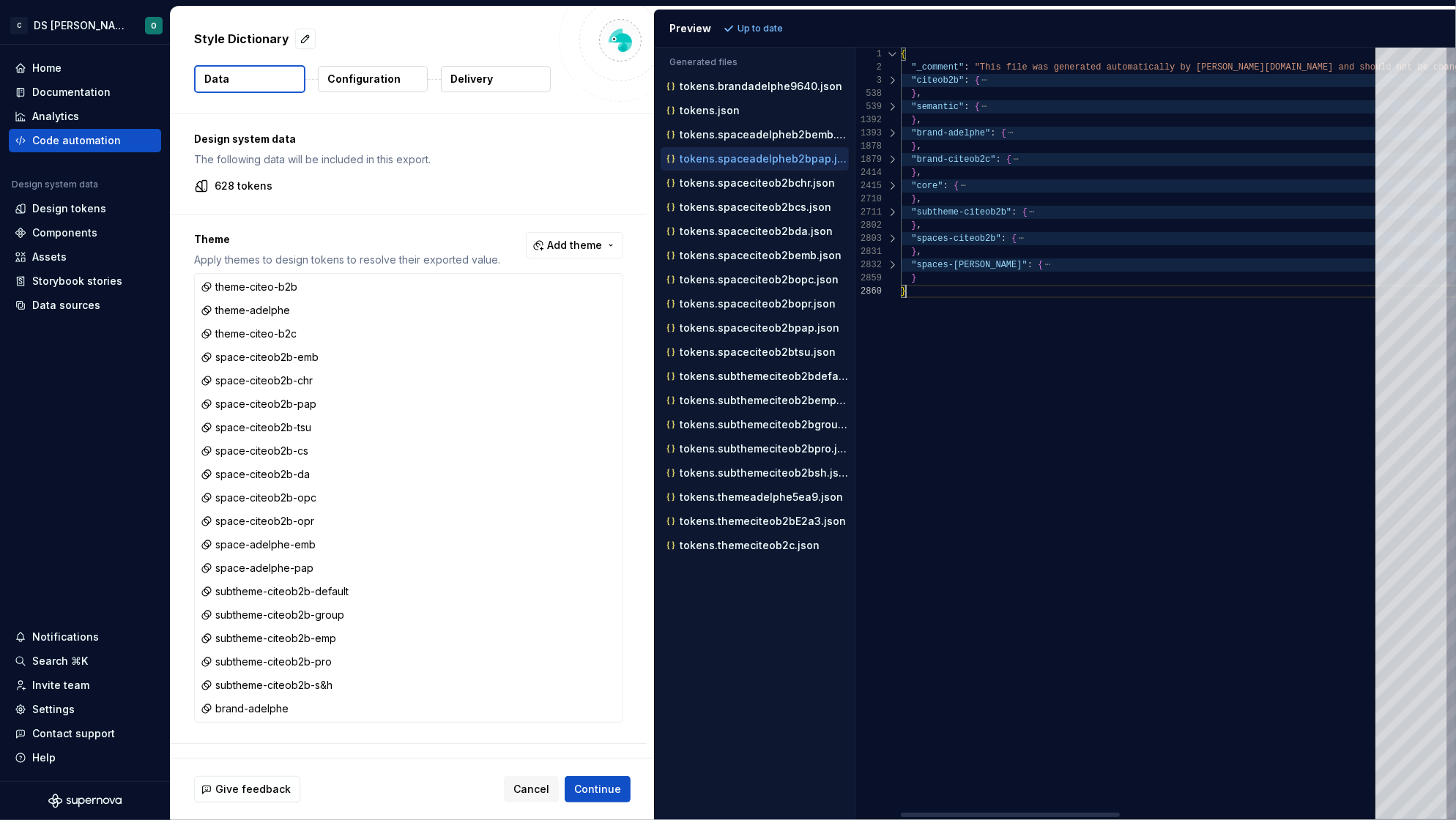
scroll to position [25, 3]
click at [741, 184] on p "tokens.spaceciteob2bchr.json" at bounding box center [757, 182] width 156 height 11
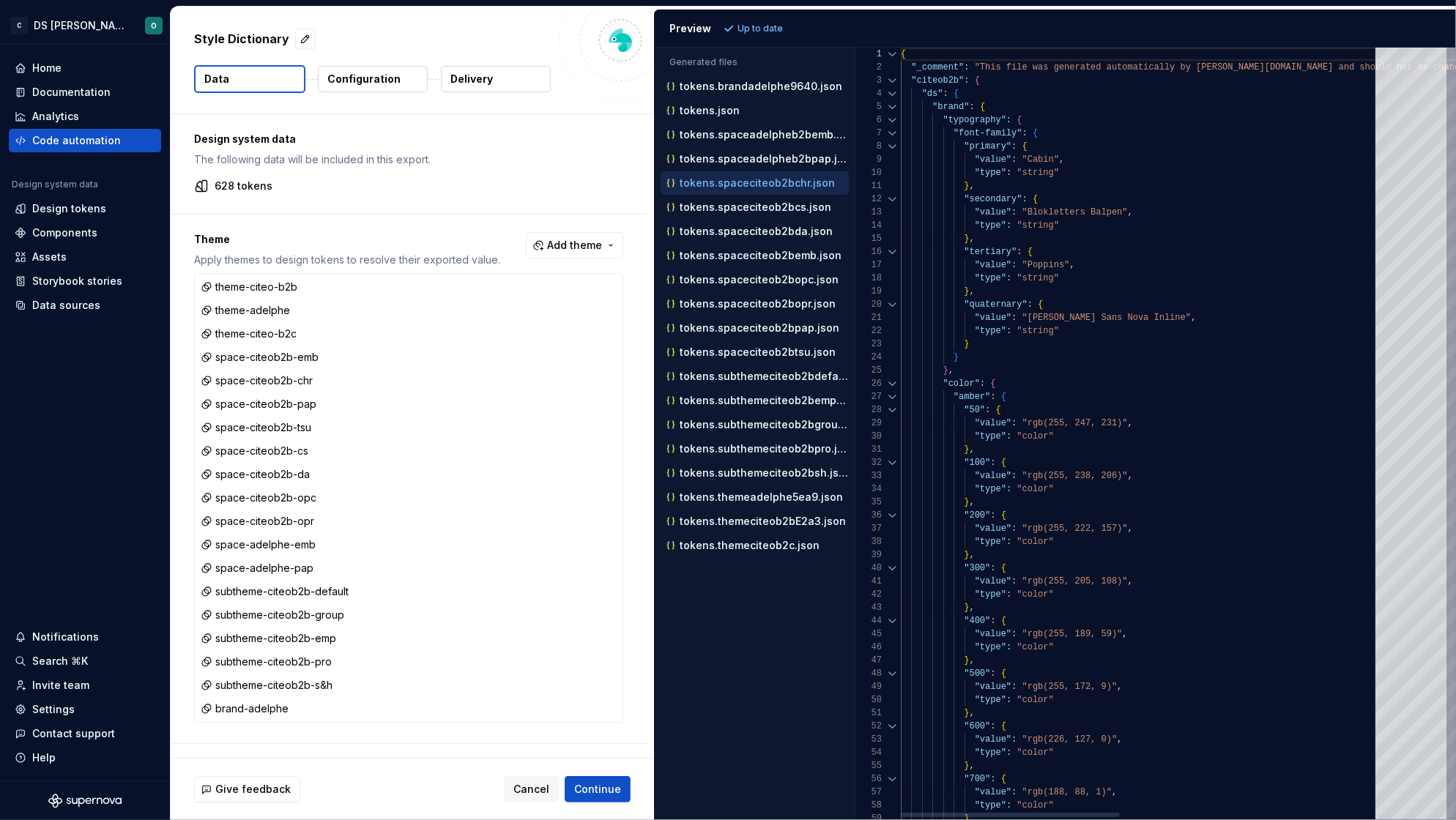
click at [891, 81] on div at bounding box center [892, 81] width 19 height 13
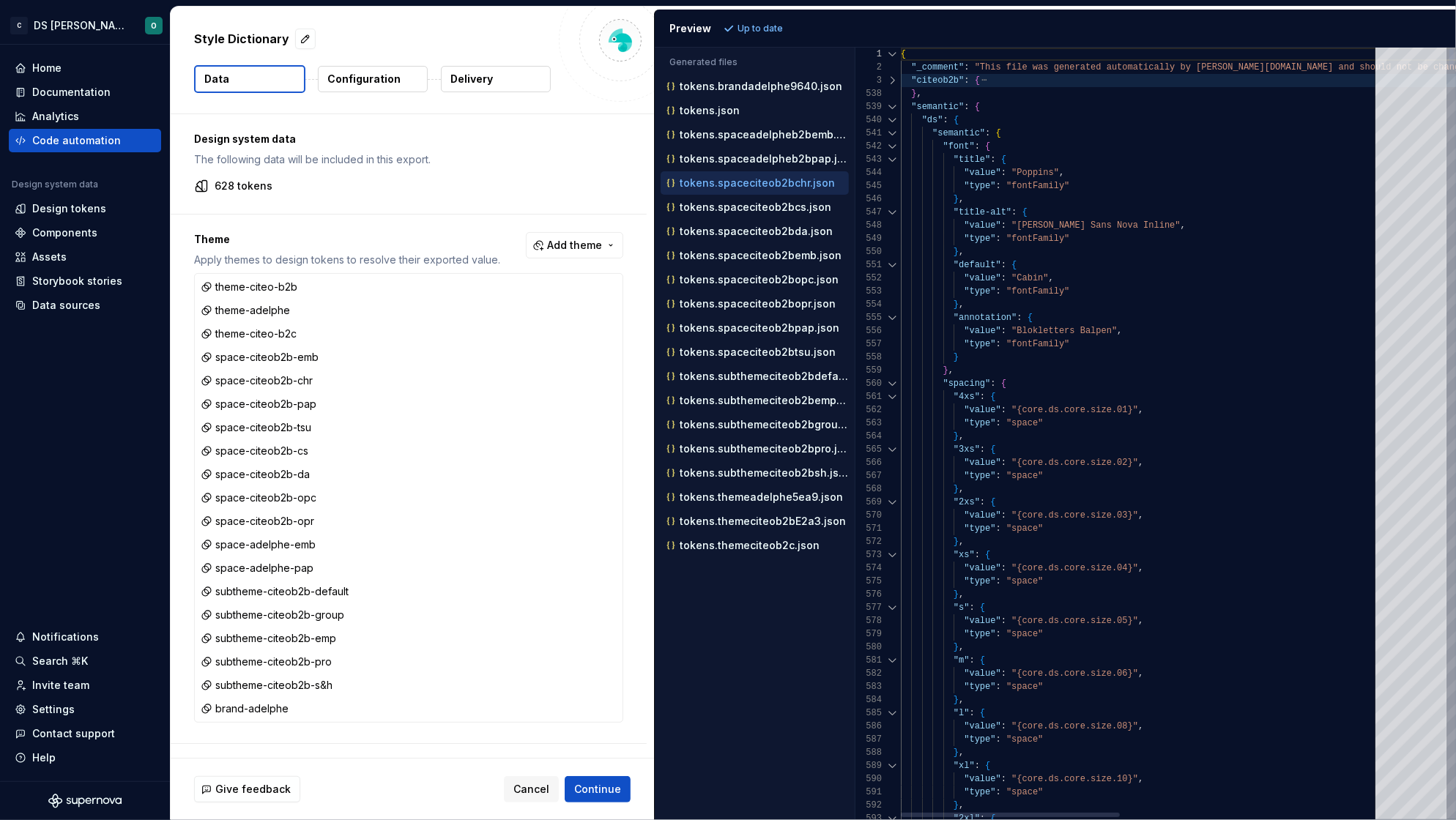
click at [889, 105] on div at bounding box center [892, 107] width 19 height 13
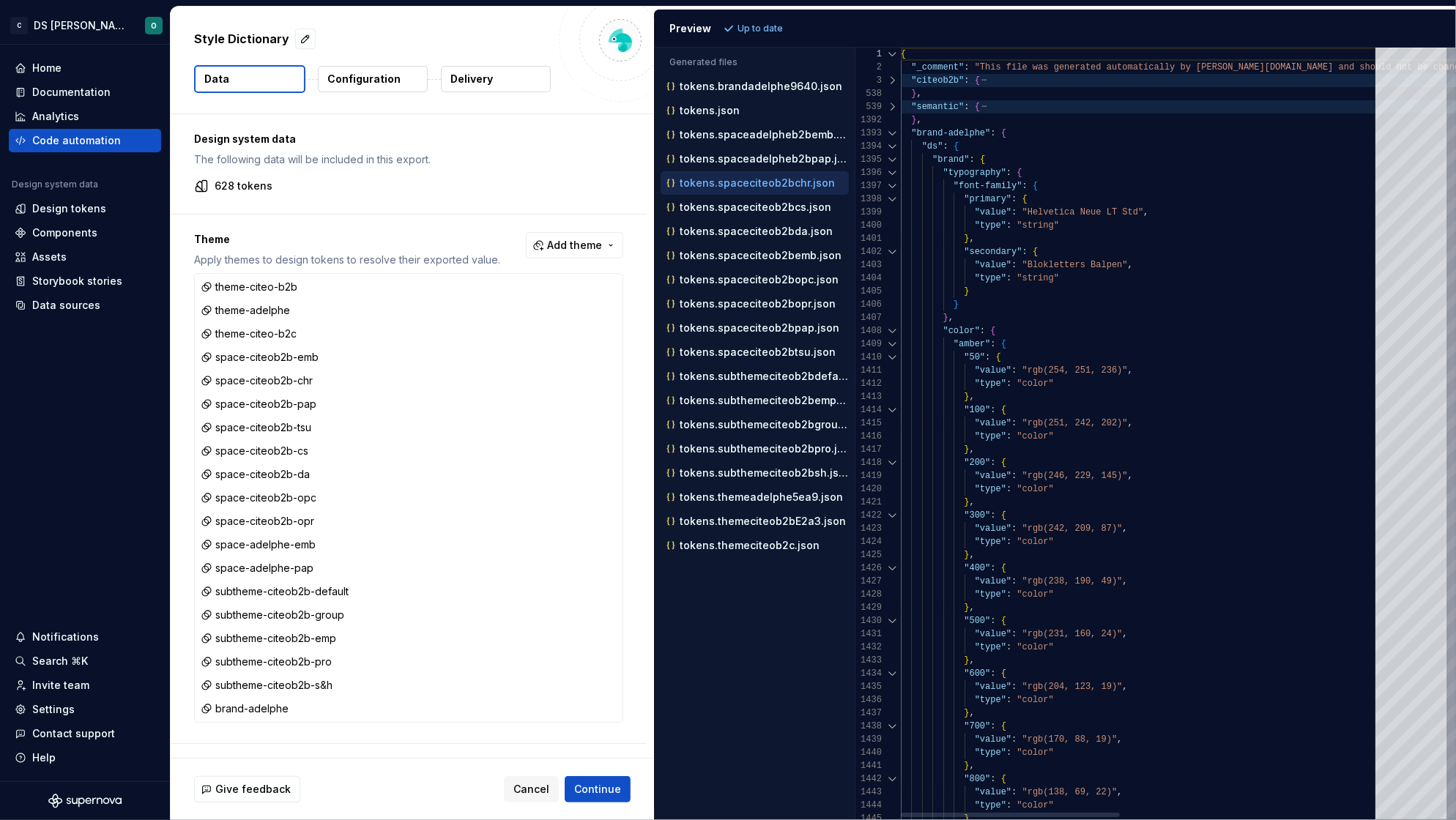
click at [890, 129] on div at bounding box center [892, 133] width 19 height 13
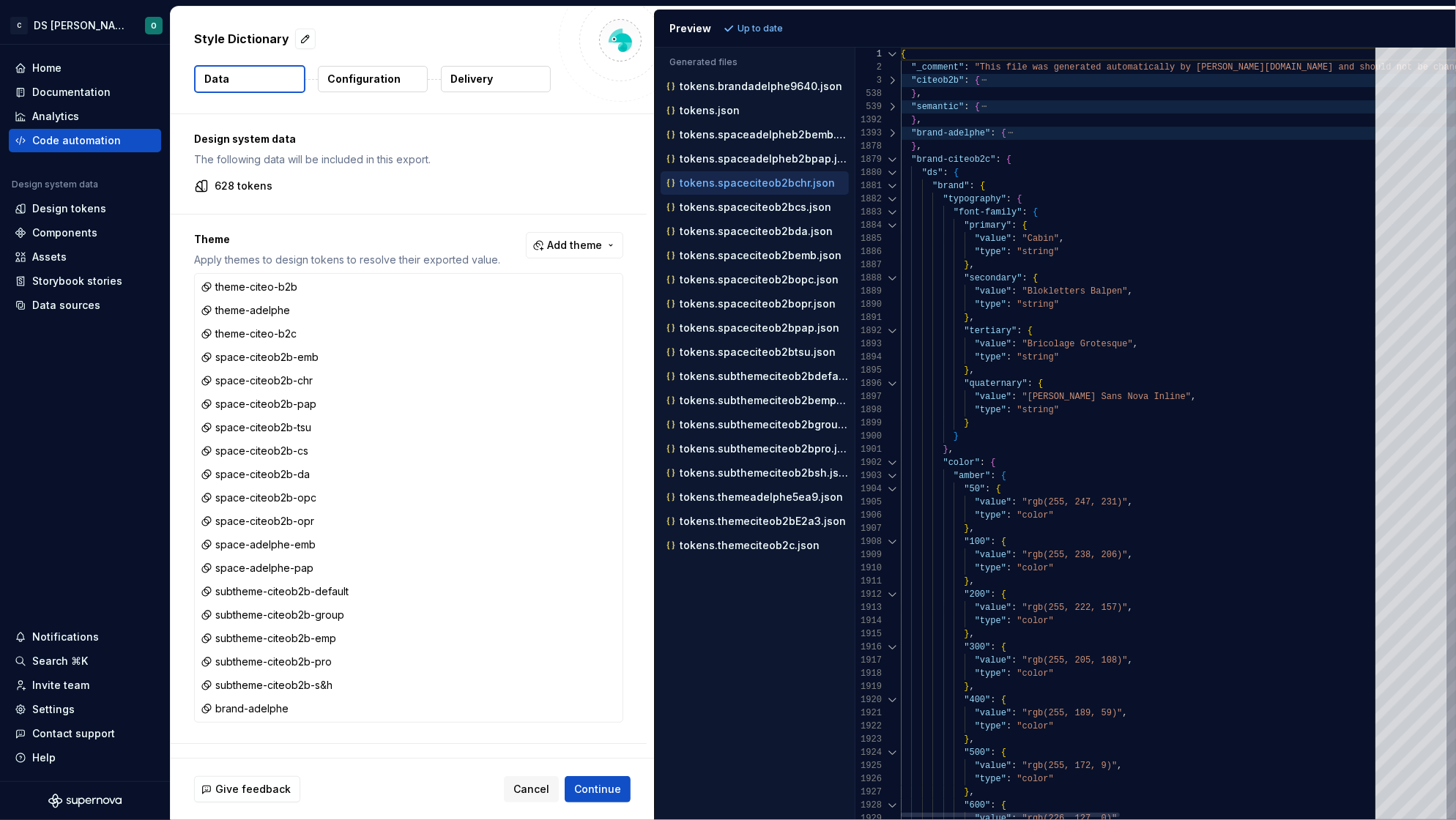
click at [894, 158] on div at bounding box center [892, 160] width 19 height 13
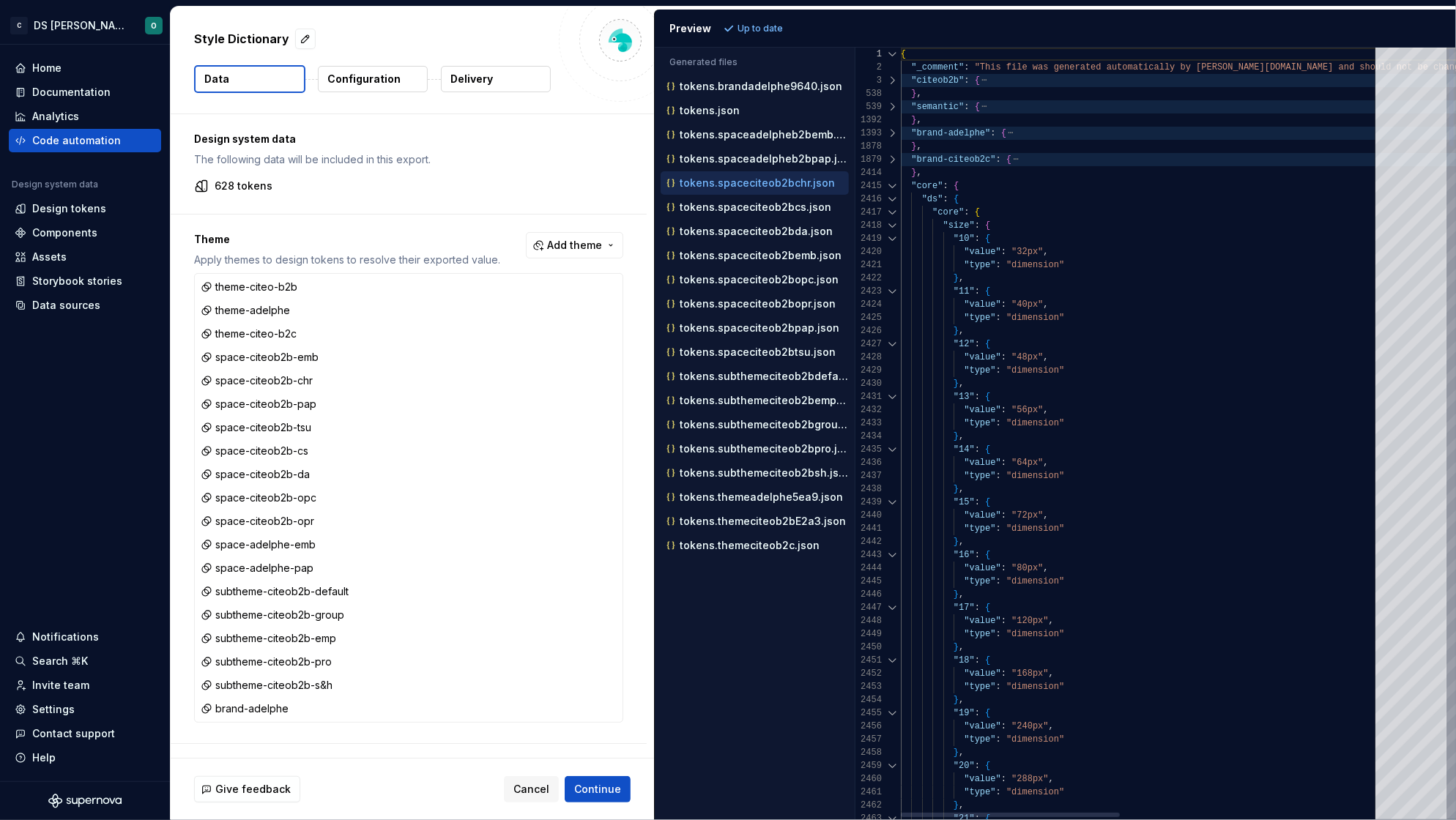
click at [893, 181] on div at bounding box center [892, 186] width 19 height 13
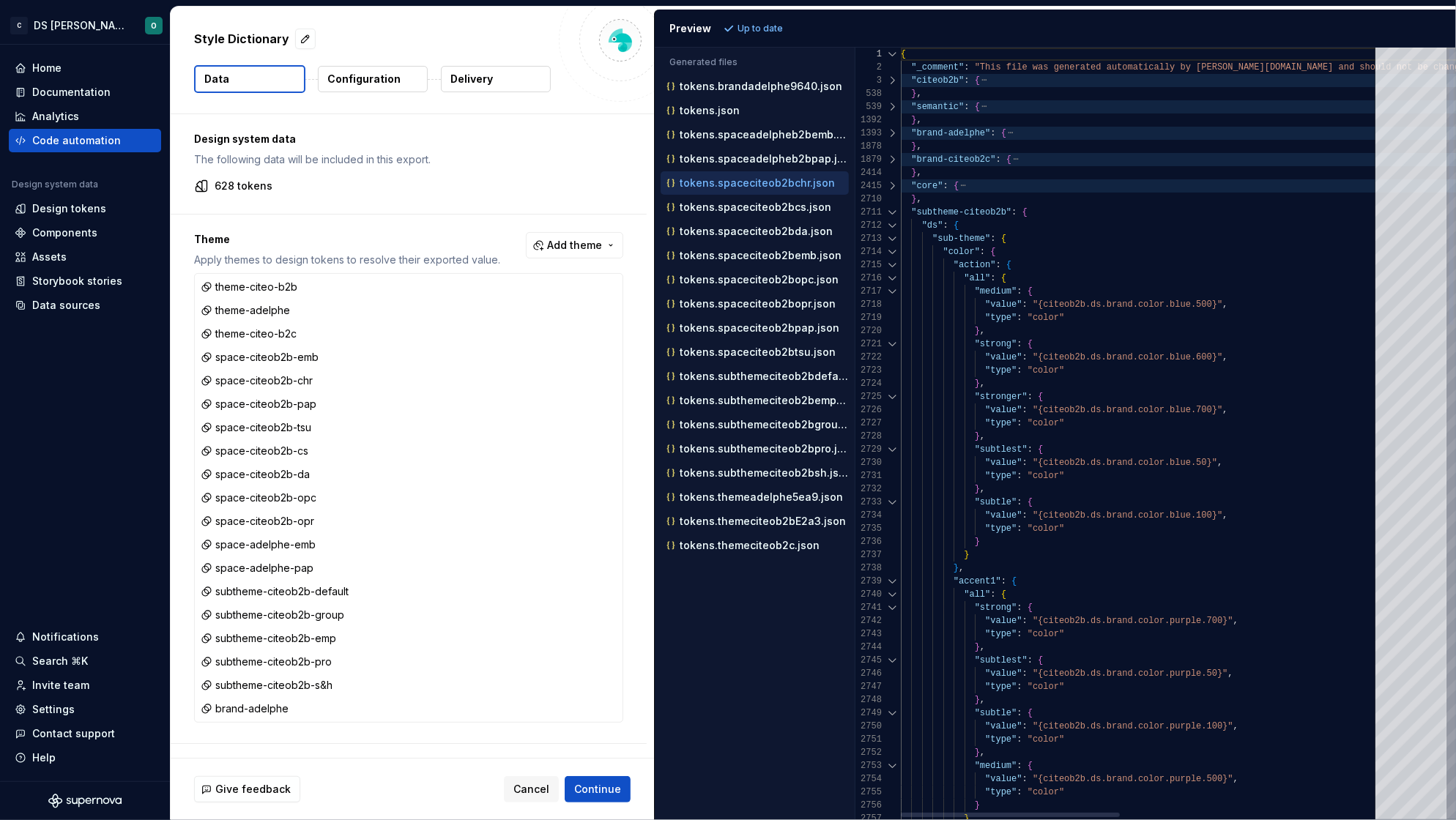
click at [891, 208] on div at bounding box center [892, 213] width 19 height 13
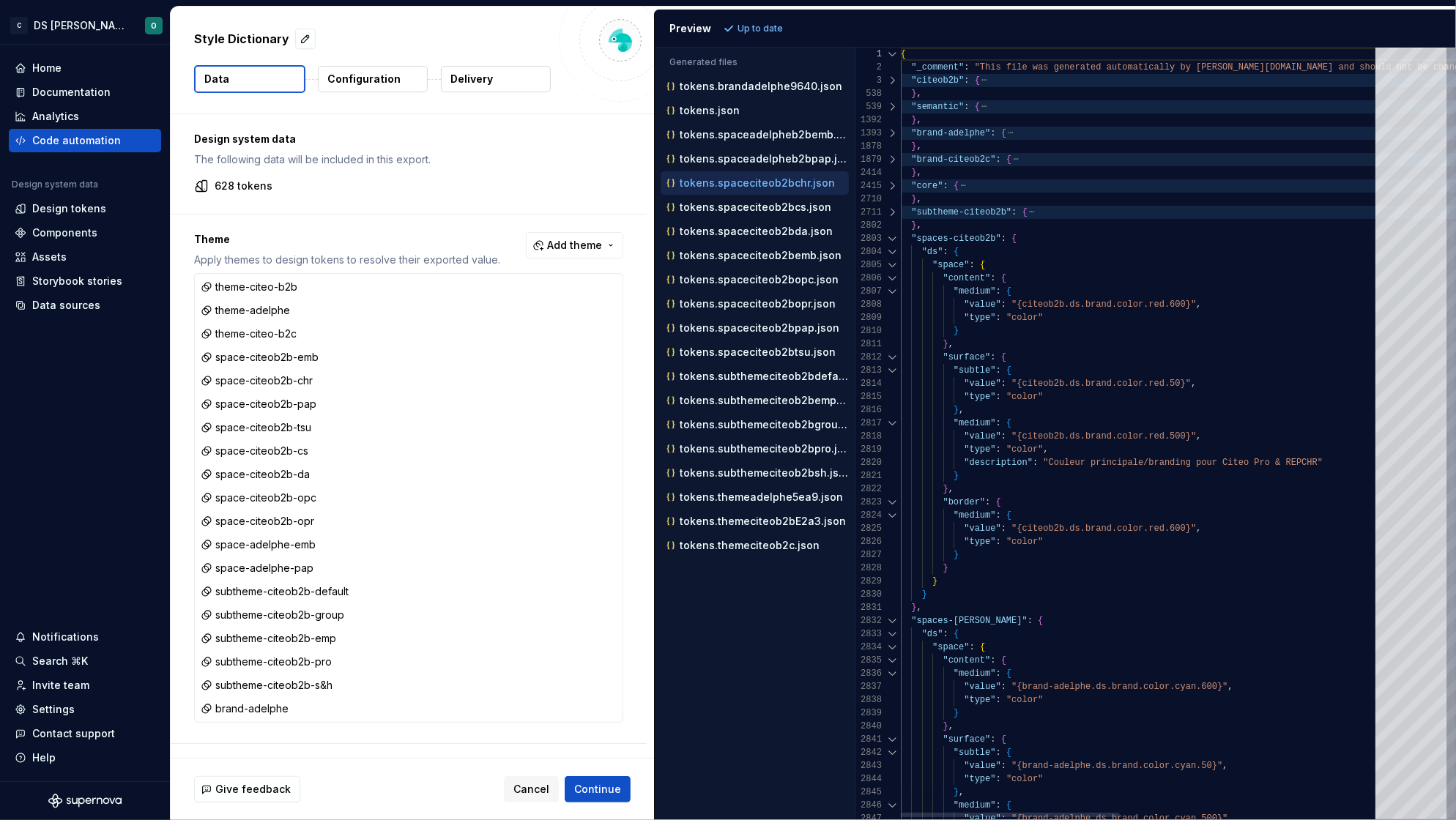
click at [891, 239] on div at bounding box center [892, 239] width 19 height 13
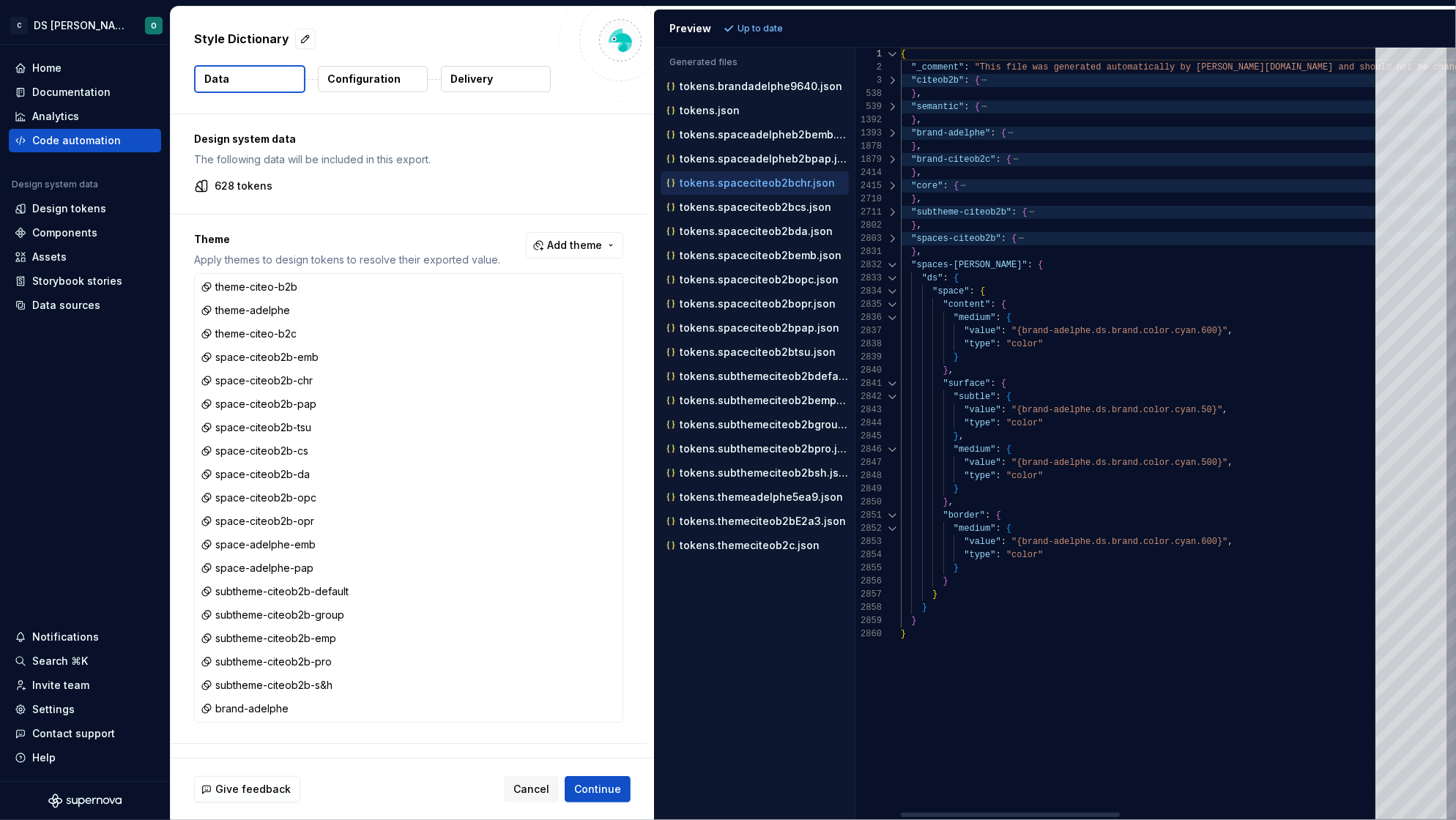
click at [892, 264] on div at bounding box center [892, 265] width 19 height 13
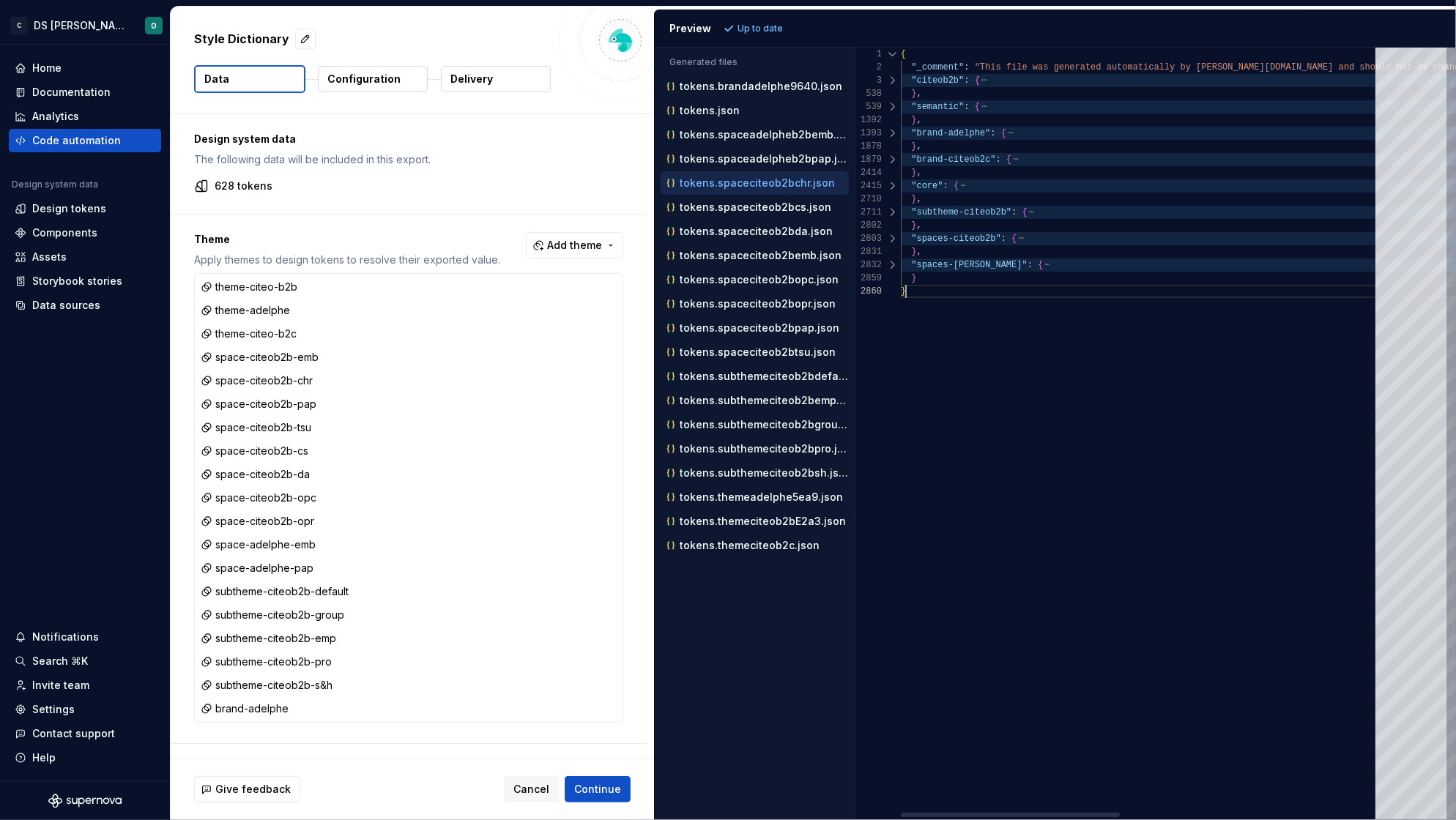
click at [1114, 329] on div "{ "_comment" : "This file was generated automatically by Supernov a.io and shou…" at bounding box center [1423, 432] width 1045 height 771
drag, startPoint x: 914, startPoint y: 300, endPoint x: 949, endPoint y: 364, distance: 72.9
click at [949, 364] on div "{ "_comment" : "This file was generated automatically by Supernov a.io and shou…" at bounding box center [1423, 432] width 1045 height 771
click at [948, 362] on div "{ "_comment" : "This file was generated automatically by Supernov a.io and shou…" at bounding box center [1423, 432] width 1045 height 771
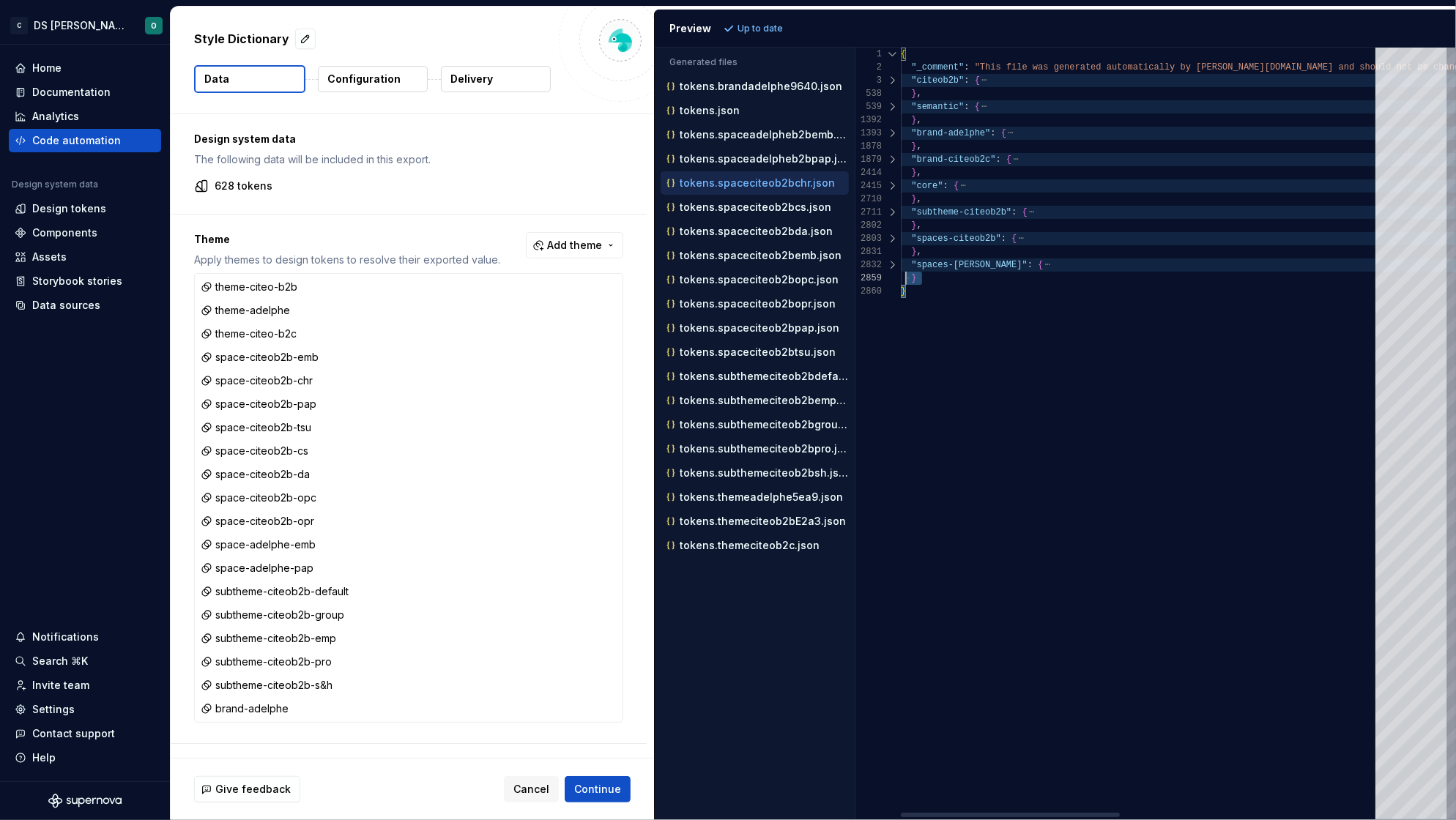
scroll to position [25, 0]
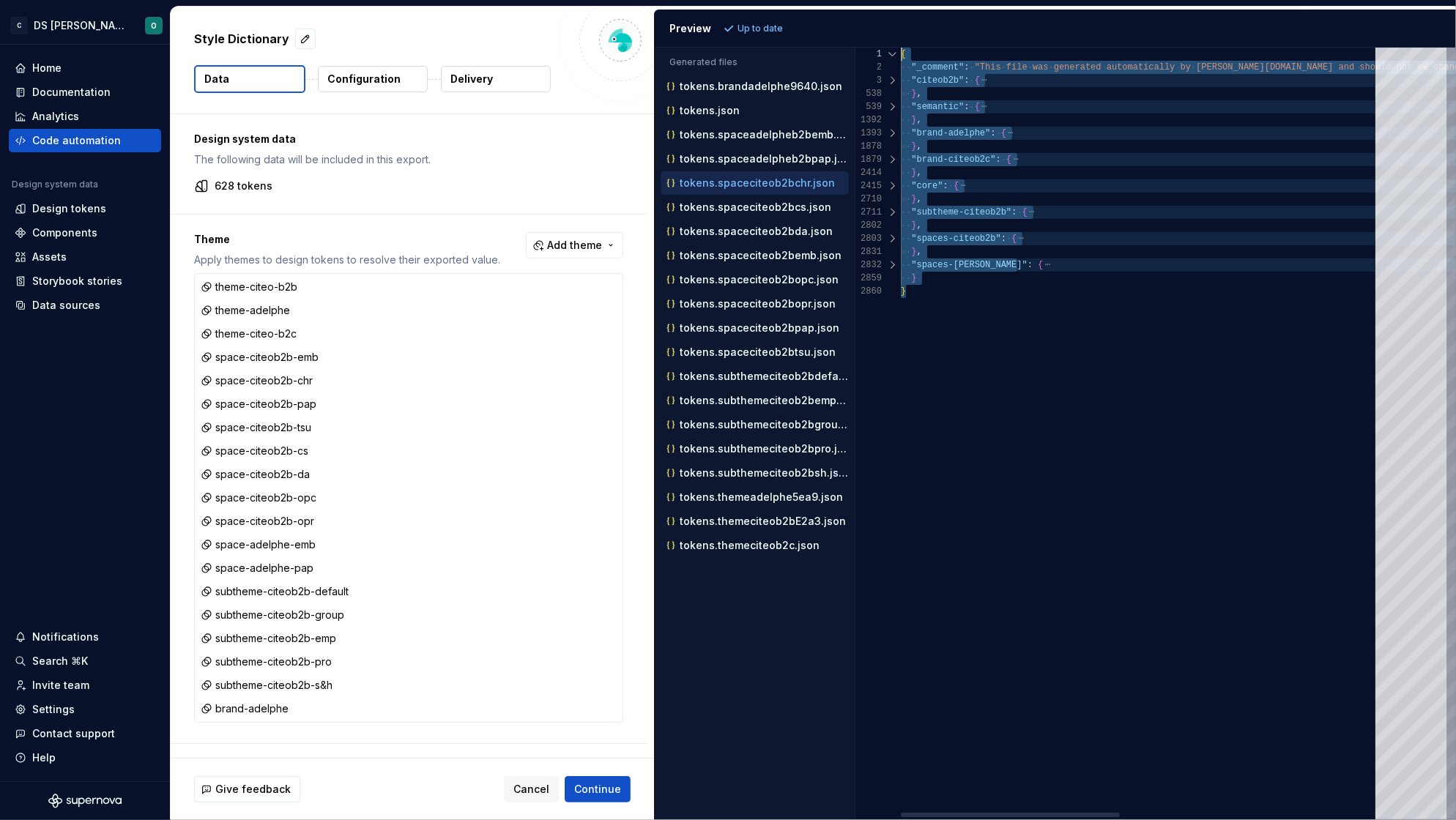
drag, startPoint x: 906, startPoint y: 272, endPoint x: 847, endPoint y: 18, distance: 260.8
click at [847, 18] on div "Preview Up to date Generated files Accessibility guide for tree . Navigate the …" at bounding box center [1055, 414] width 802 height 810
click at [977, 321] on div "{ "_comment" : "This file was generated automatically by Supernov a.io and shou…" at bounding box center [1423, 432] width 1045 height 771
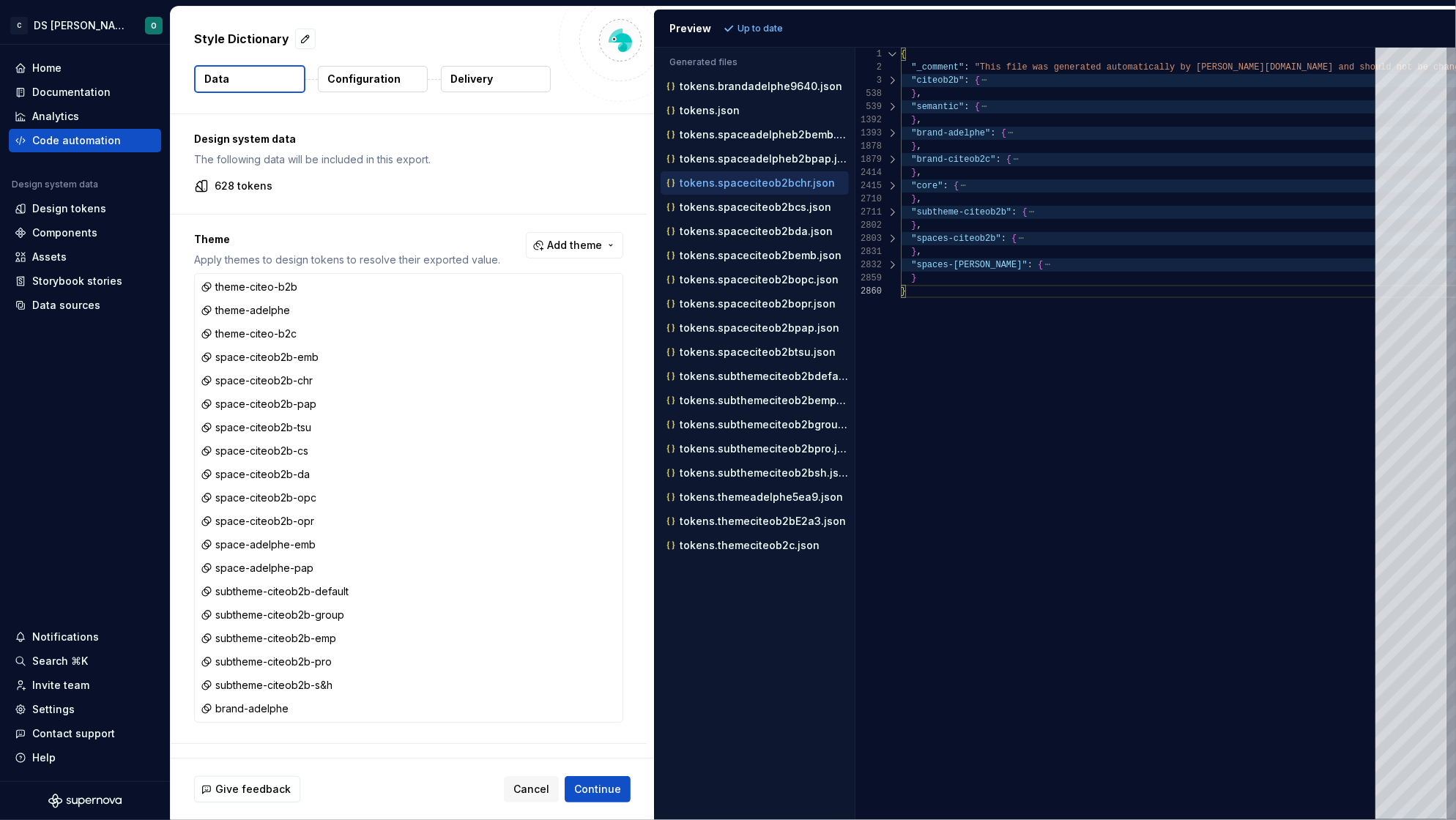
click at [407, 237] on p "Theme" at bounding box center [347, 239] width 306 height 15
click at [1118, 384] on div "{ "_comment" : "This file was generated automatically by Supernov a.io and shou…" at bounding box center [1423, 432] width 1045 height 771
click at [755, 212] on p "tokens.spaceciteob2bcs.json" at bounding box center [755, 207] width 152 height 11
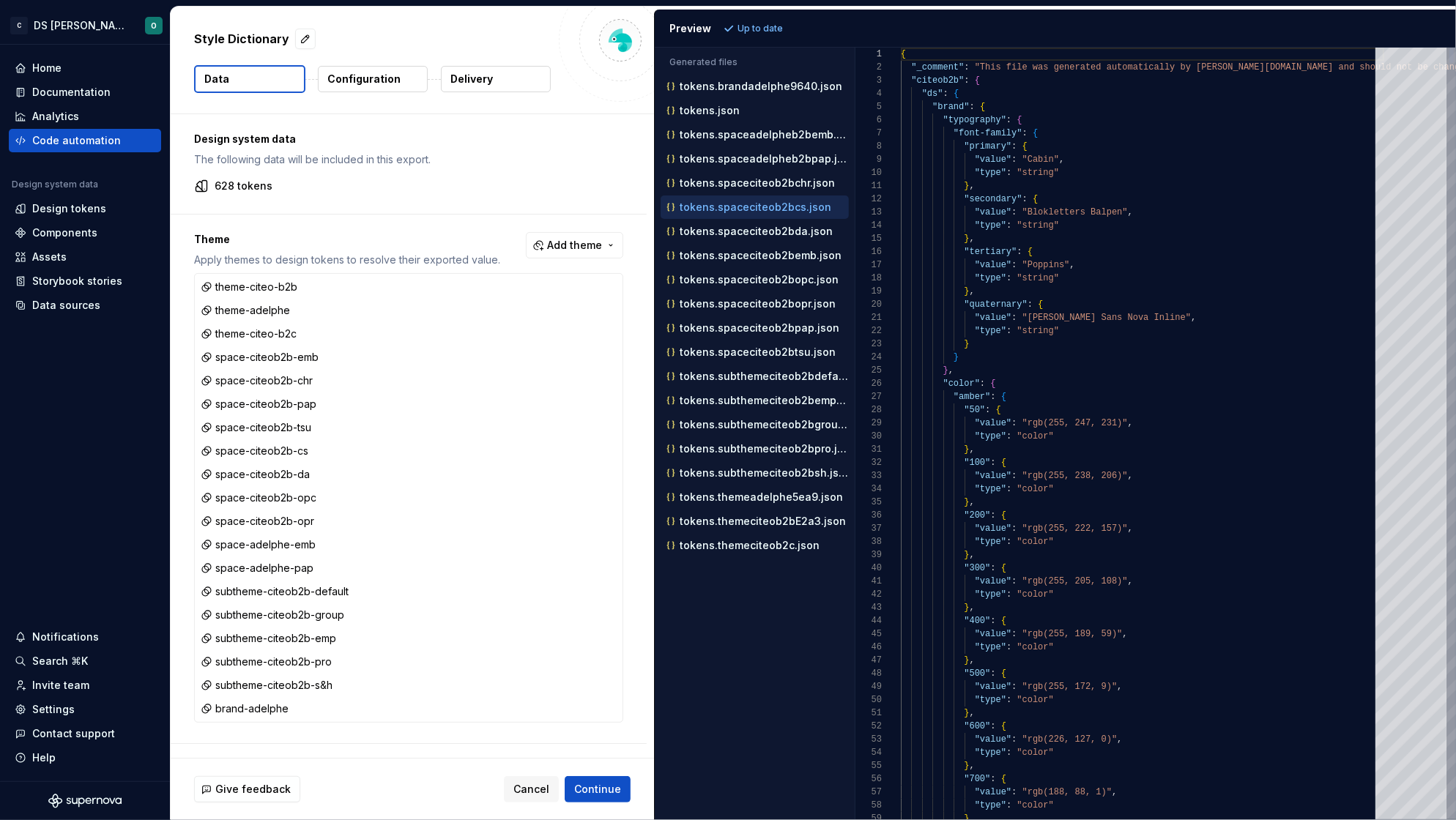
scroll to position [129, 0]
click at [759, 237] on p "tokens.spaceciteob2bda.json" at bounding box center [756, 231] width 153 height 11
click at [891, 78] on div at bounding box center [892, 81] width 19 height 13
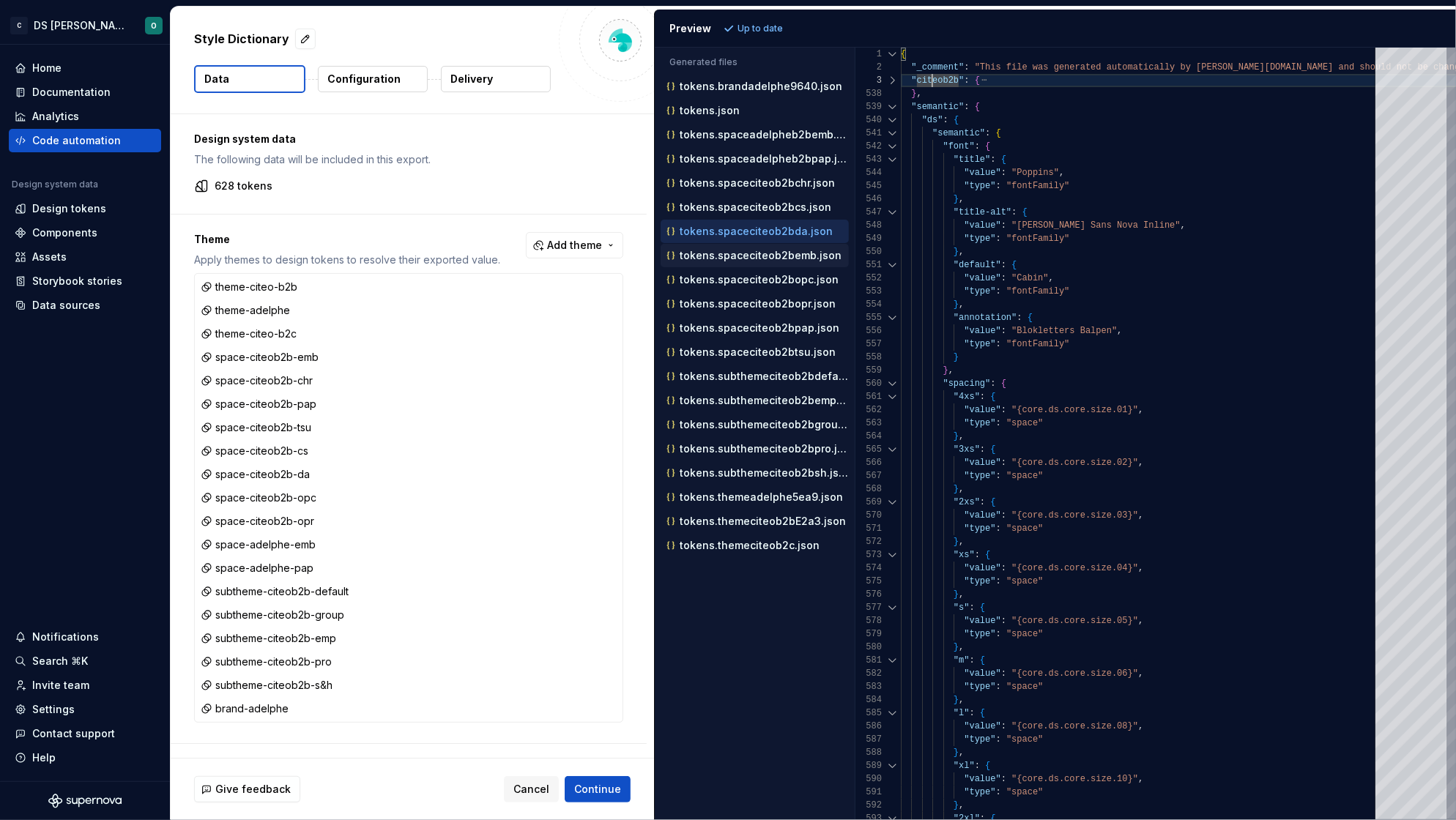
click at [753, 259] on p "tokens.spaceciteob2bemb.json" at bounding box center [760, 255] width 162 height 11
type textarea "**********"
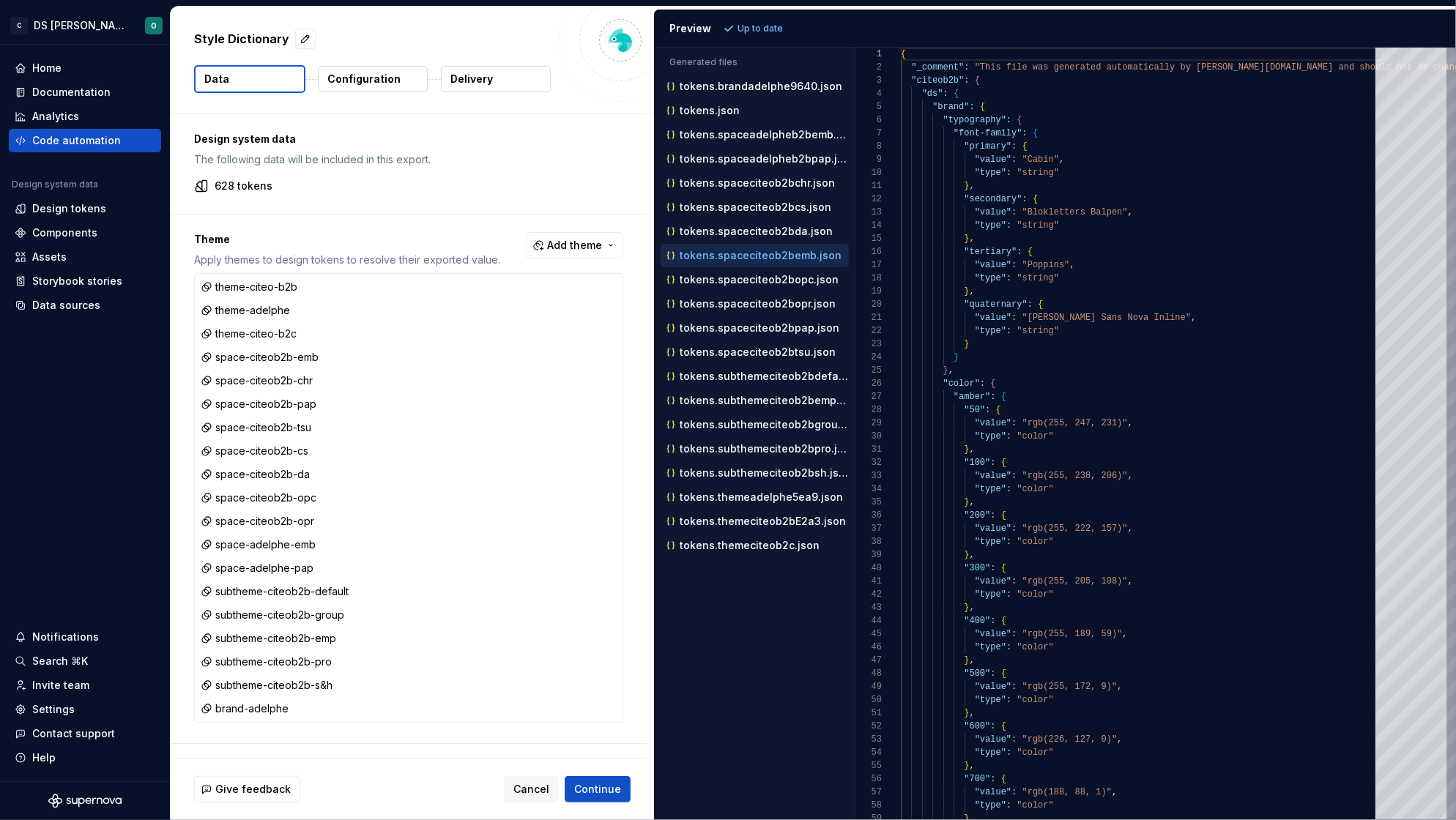
scroll to position [129, 0]
click at [893, 105] on div at bounding box center [892, 107] width 19 height 13
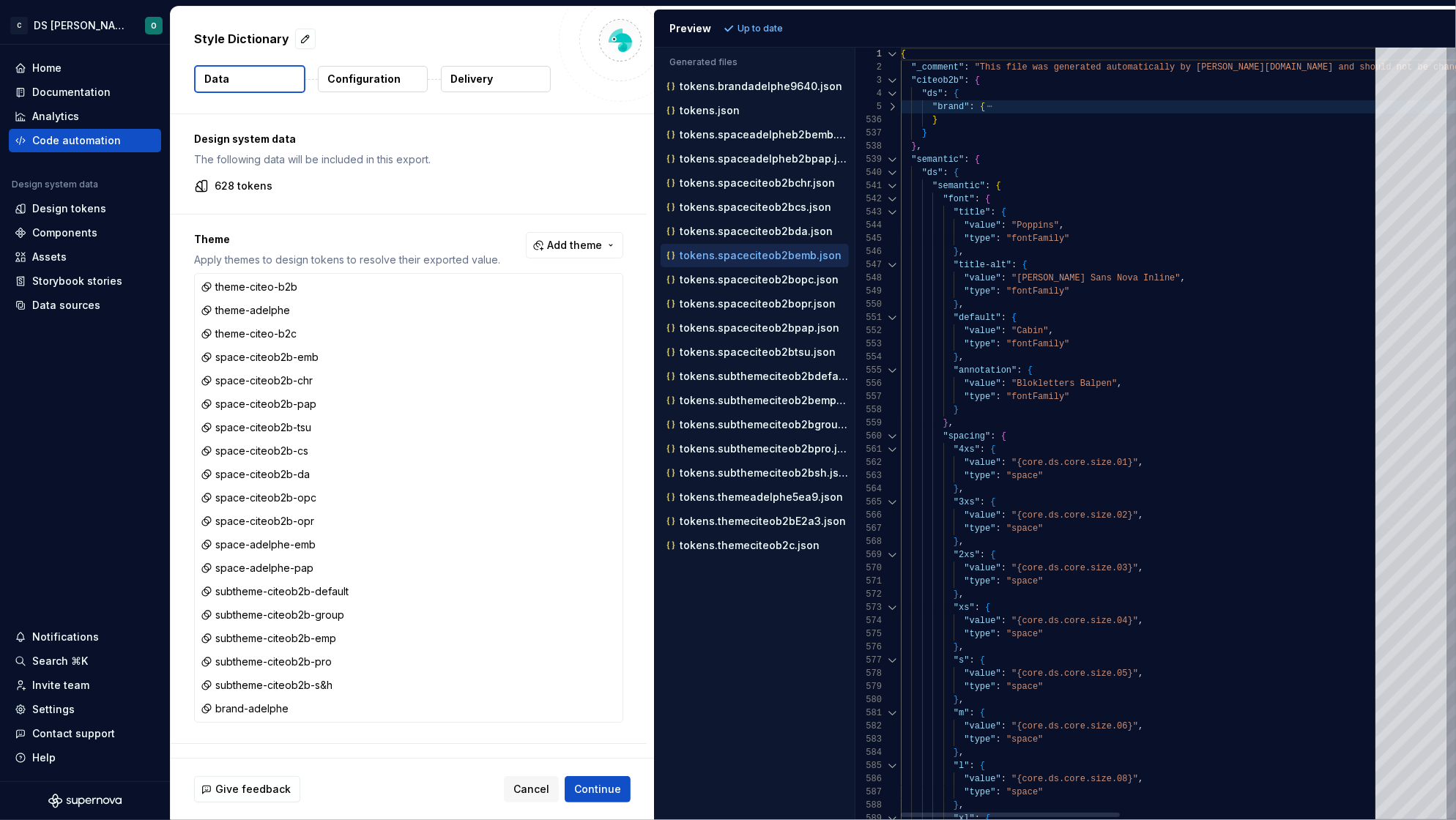
click at [895, 157] on div at bounding box center [892, 160] width 19 height 13
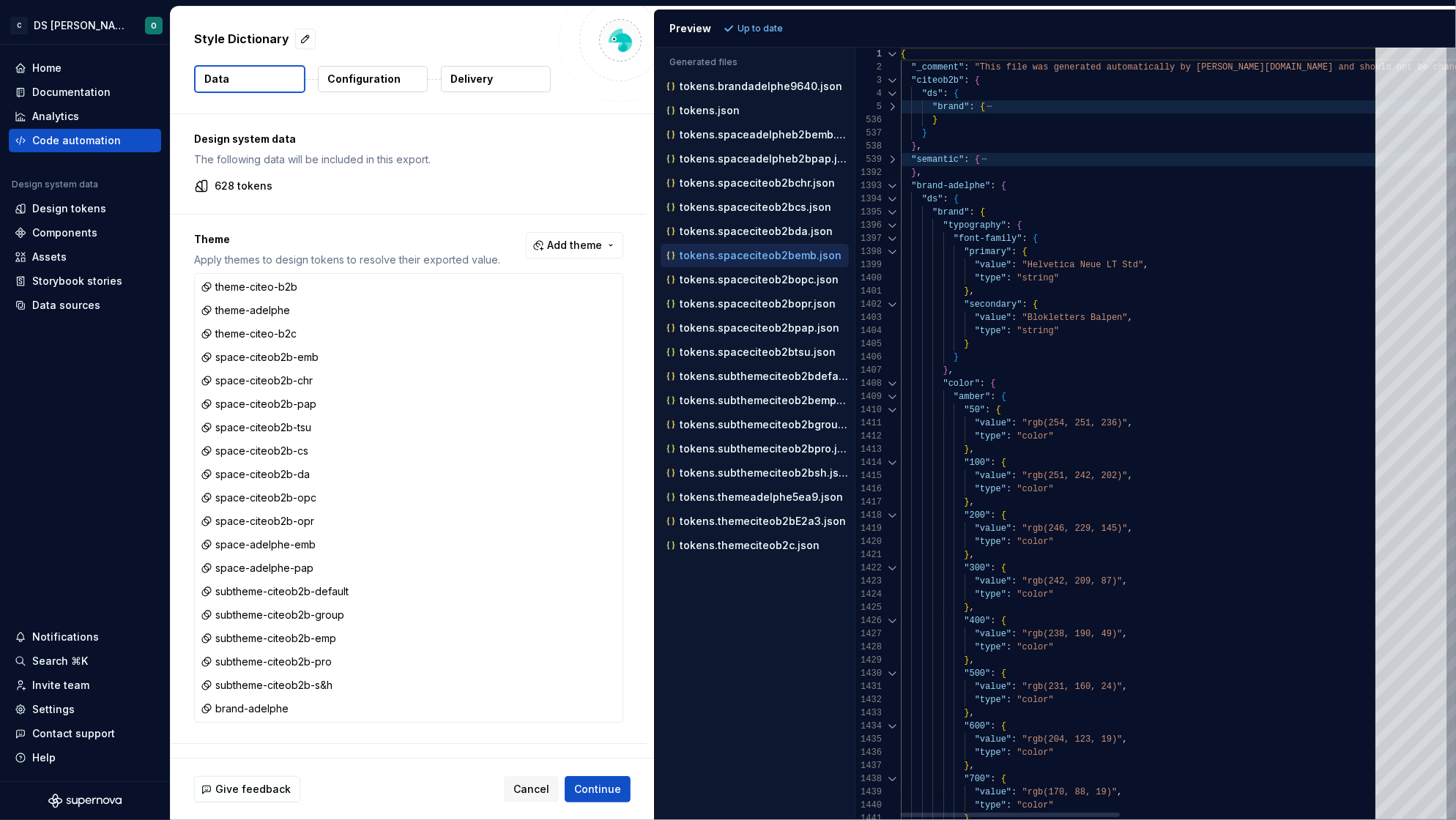
click at [890, 188] on div at bounding box center [892, 186] width 19 height 13
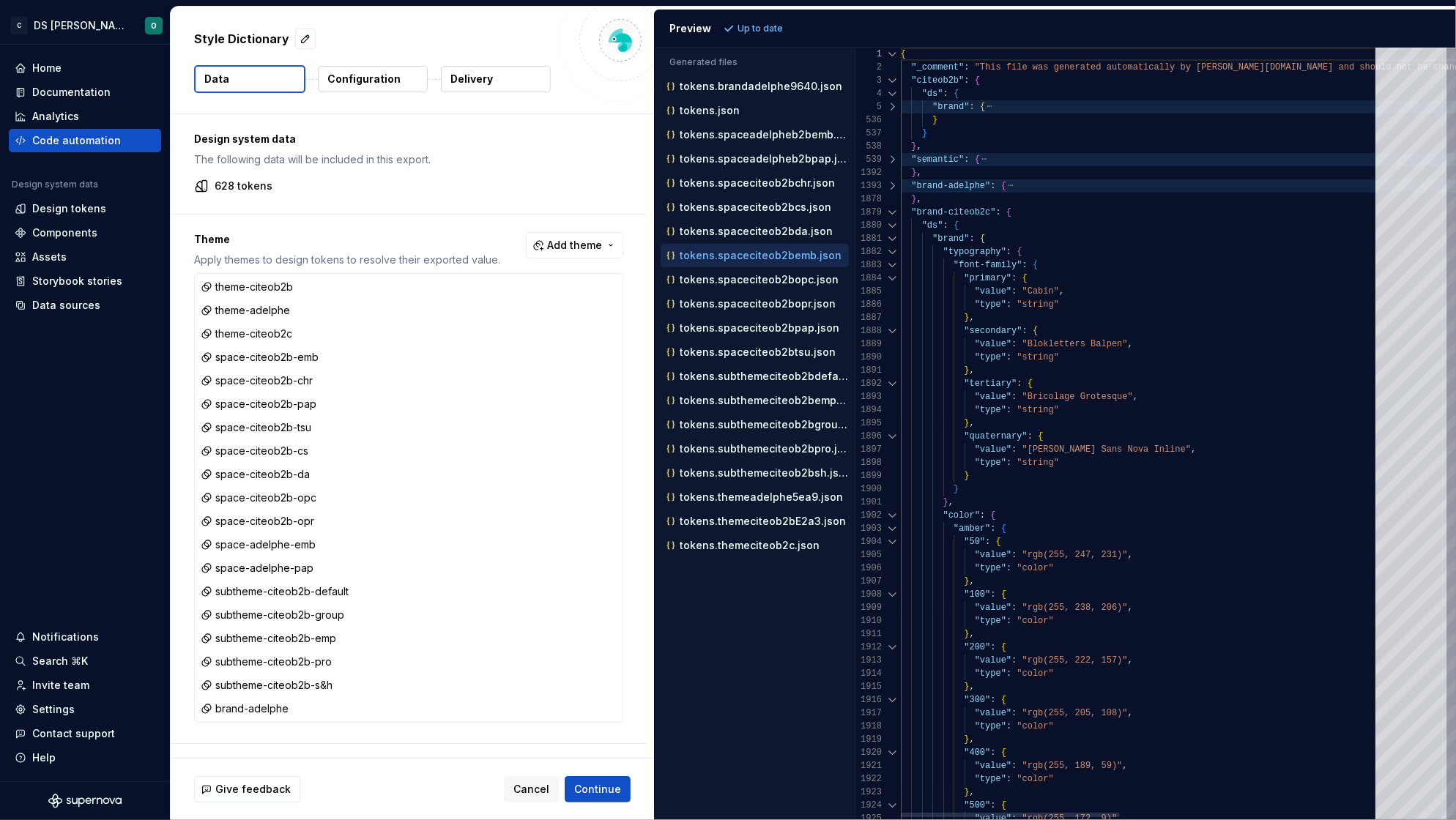
click at [893, 213] on div at bounding box center [892, 213] width 19 height 13
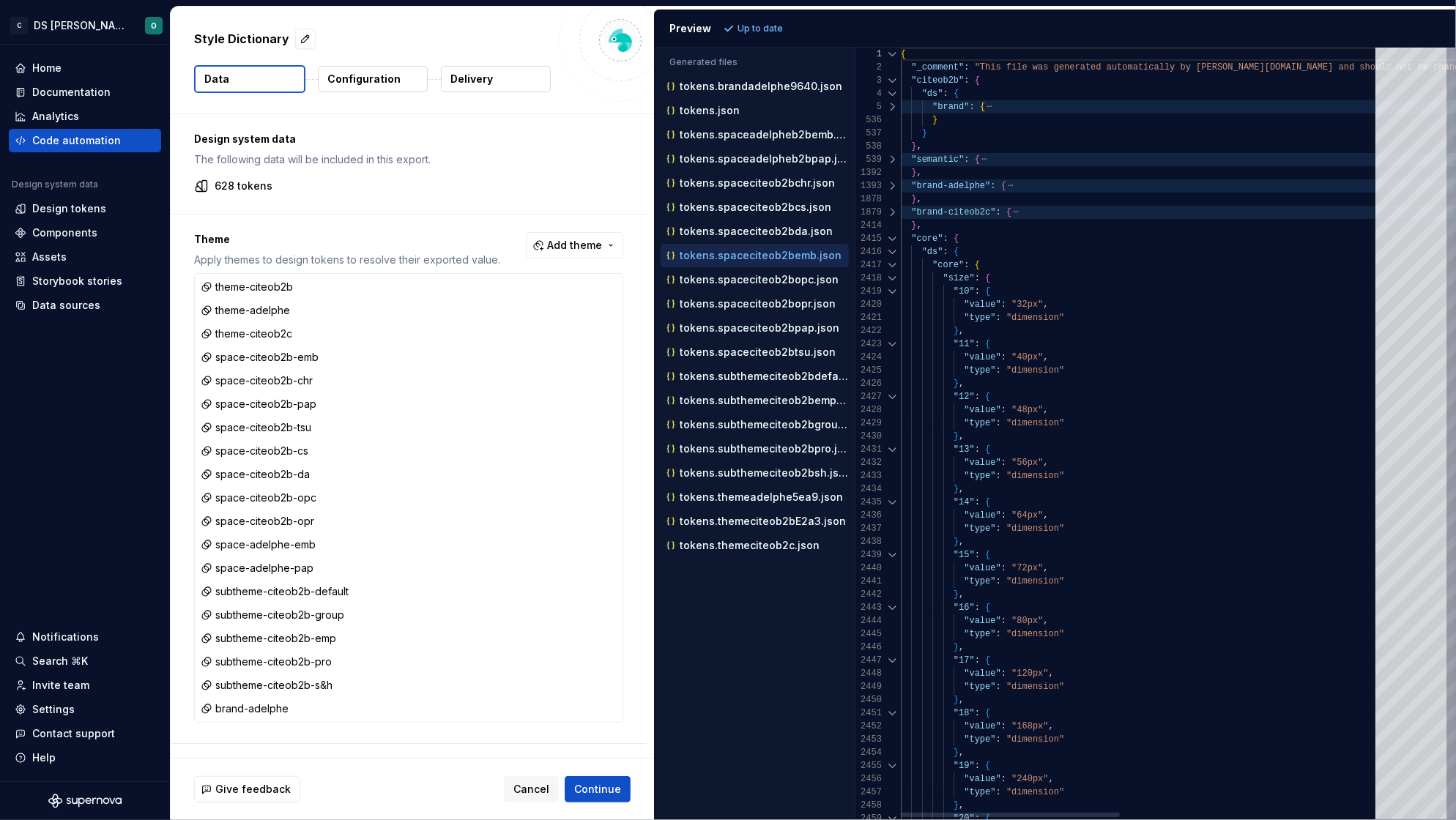
click at [892, 235] on div at bounding box center [892, 239] width 19 height 13
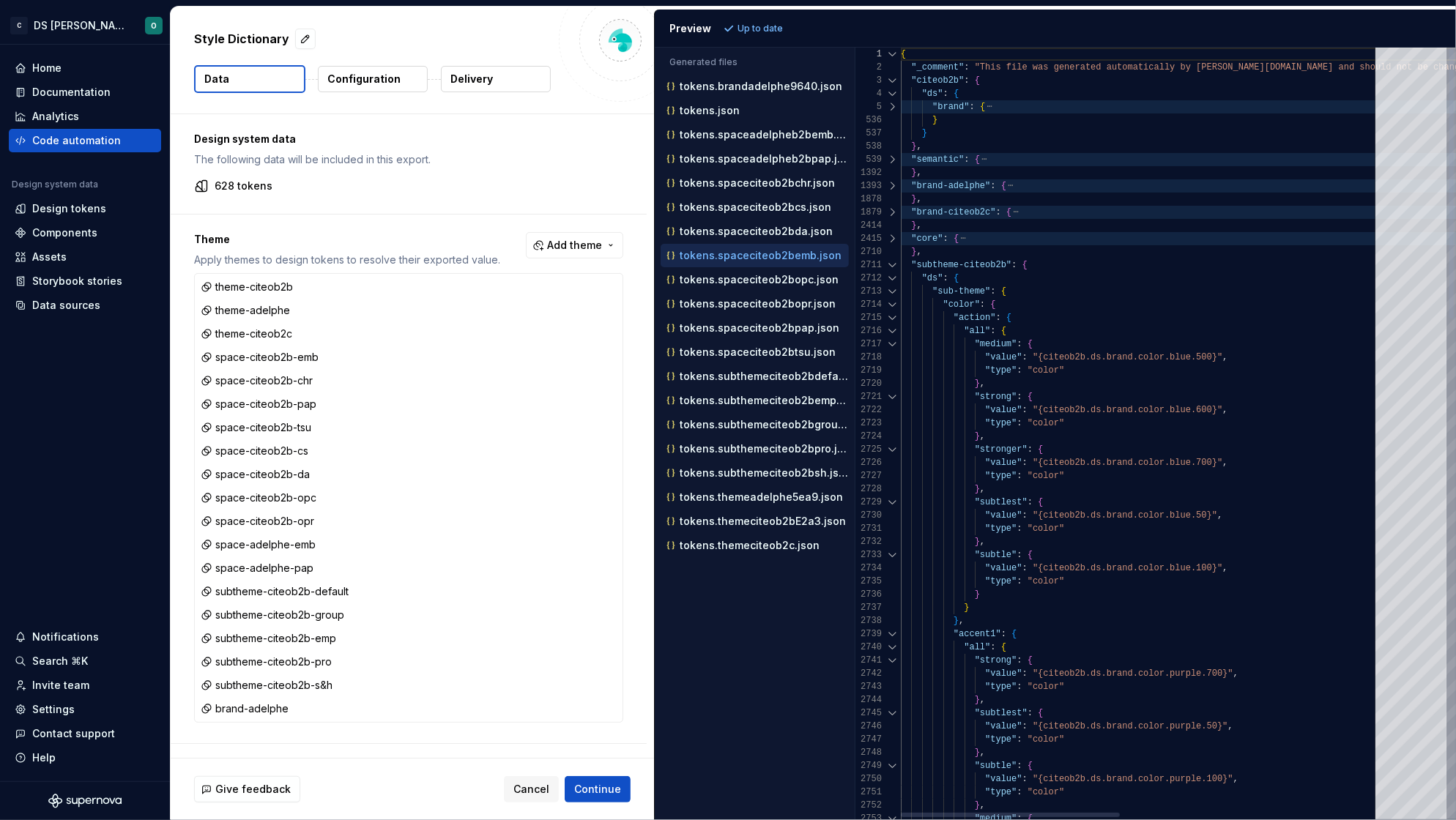
click at [894, 263] on div at bounding box center [892, 265] width 19 height 13
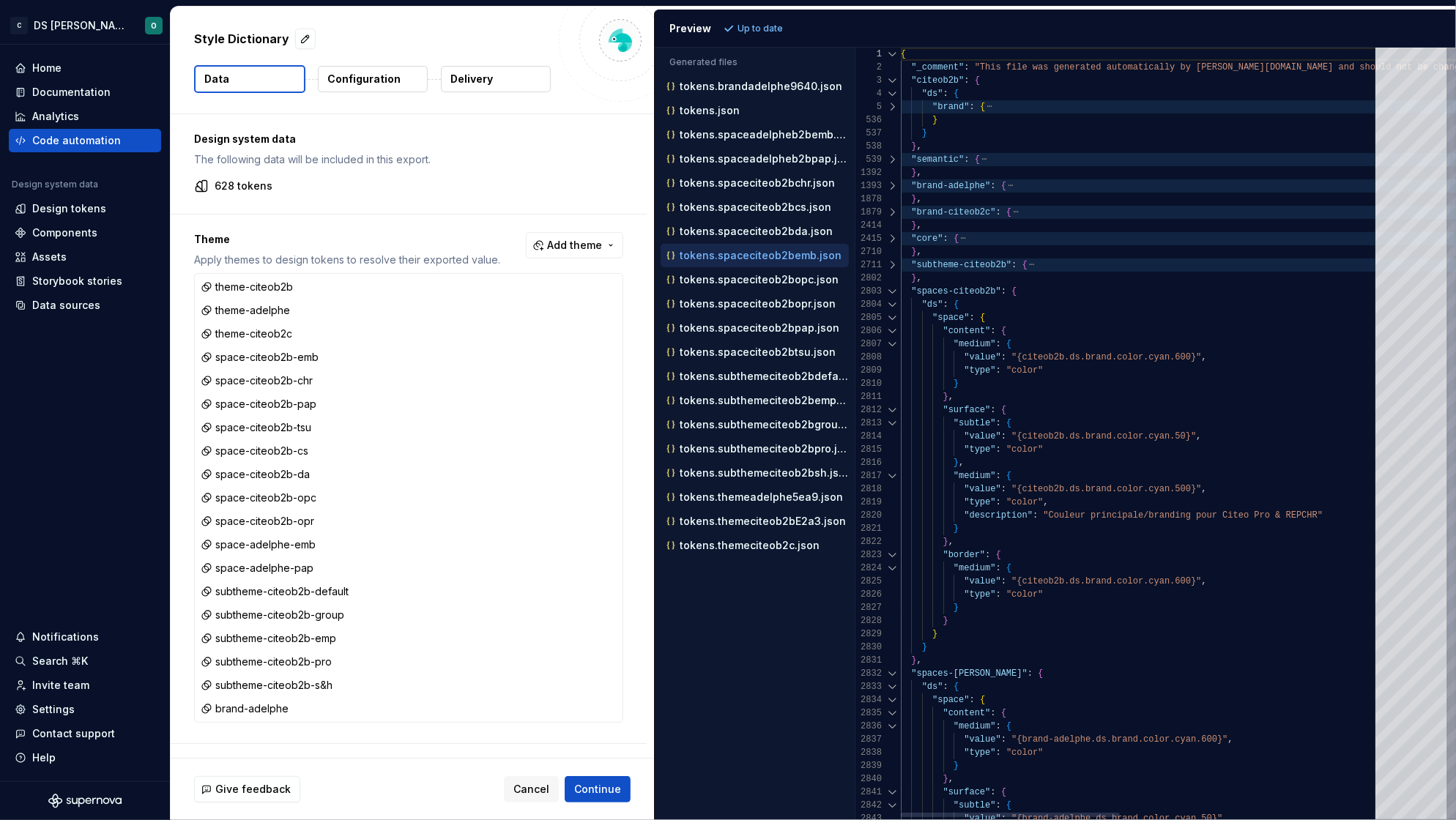
click at [893, 294] on div at bounding box center [892, 292] width 19 height 13
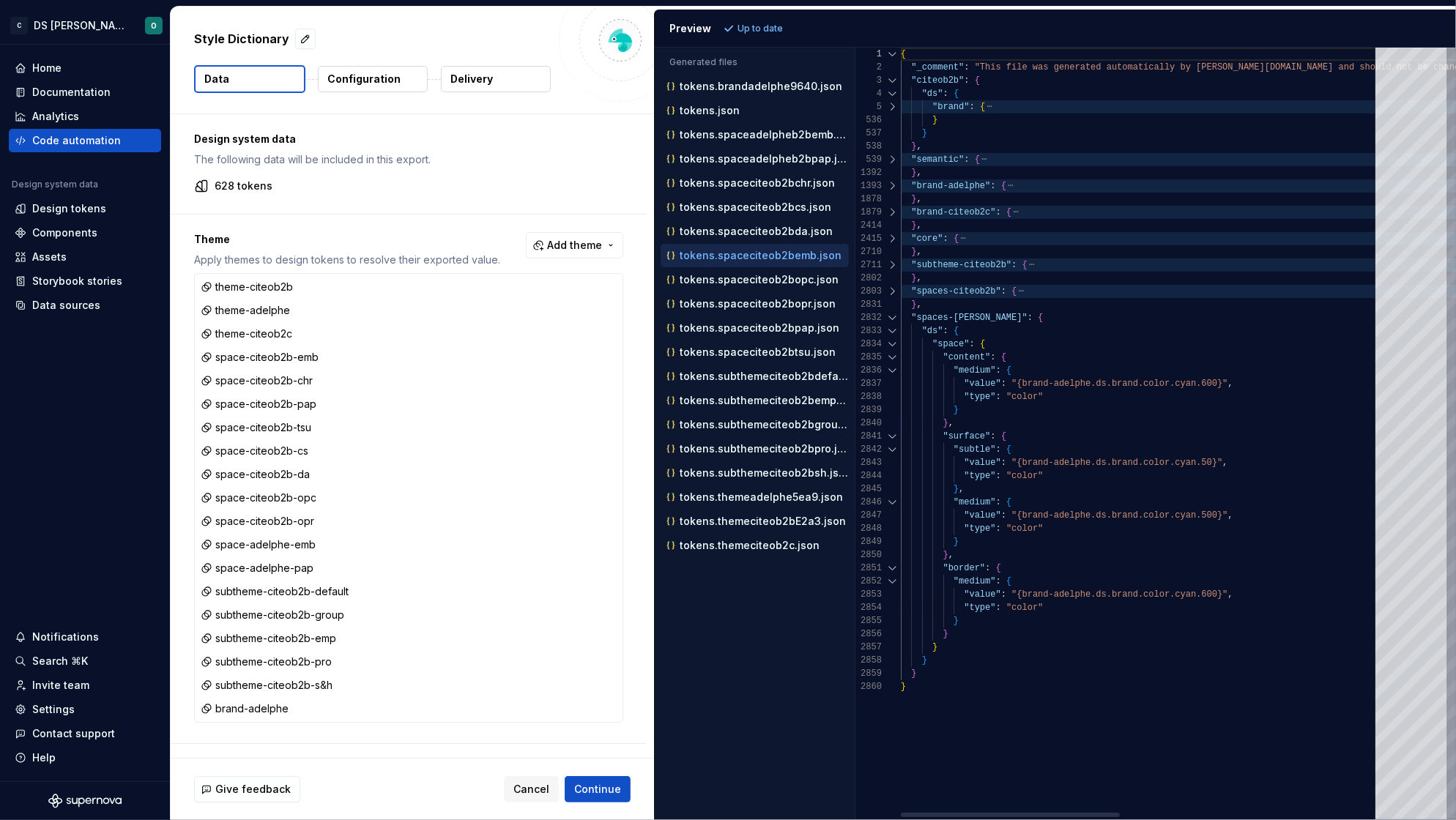
click at [890, 313] on div at bounding box center [892, 318] width 19 height 13
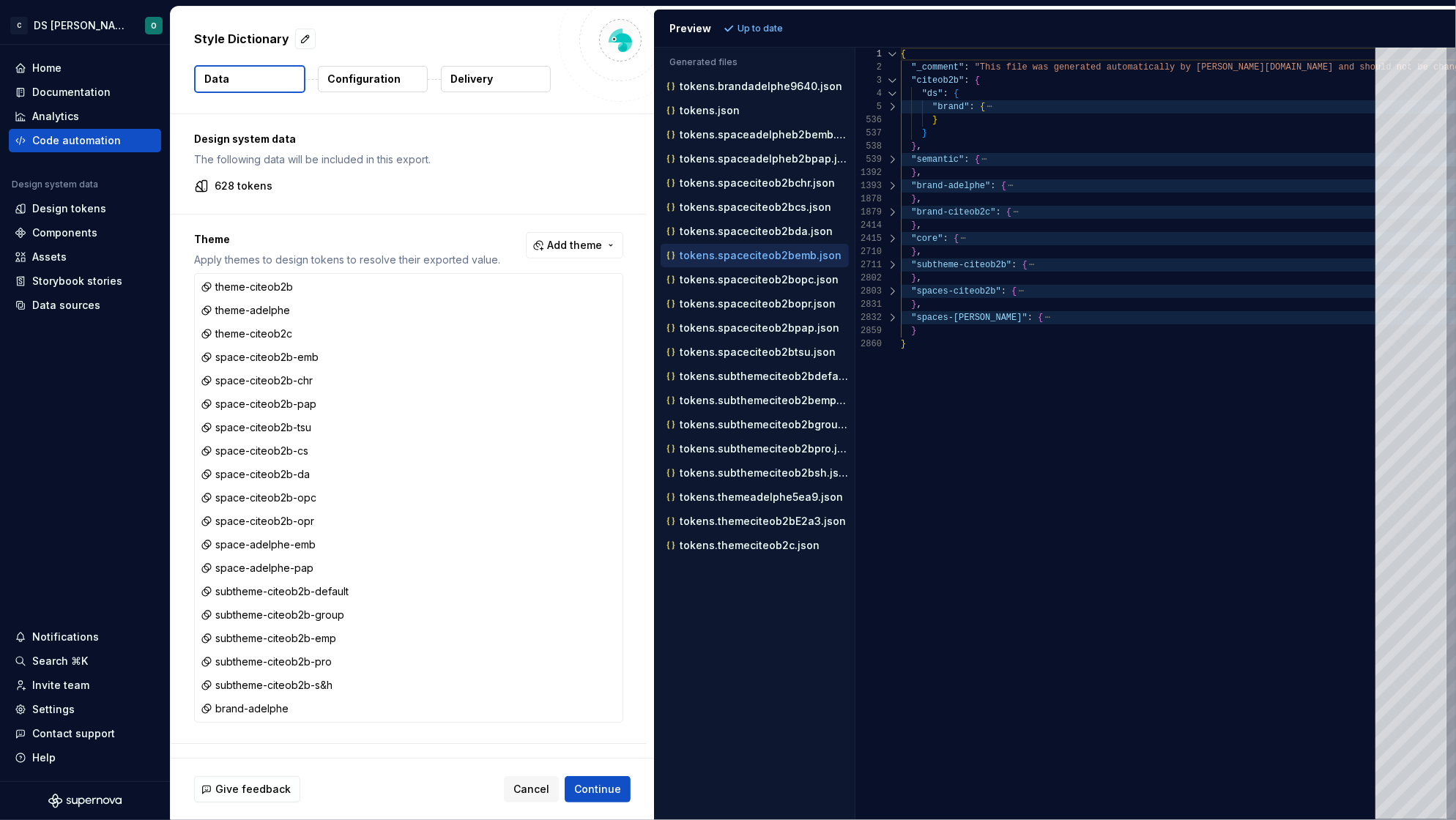
click at [403, 225] on div "Theme Apply themes to design tokens to resolve their exported value. Add theme …" at bounding box center [408, 478] width 476 height 528
click at [329, 225] on div "Theme Apply themes to design tokens to resolve their exported value. Add theme …" at bounding box center [408, 478] width 476 height 528
click at [355, 87] on button "Configuration" at bounding box center [372, 79] width 110 height 26
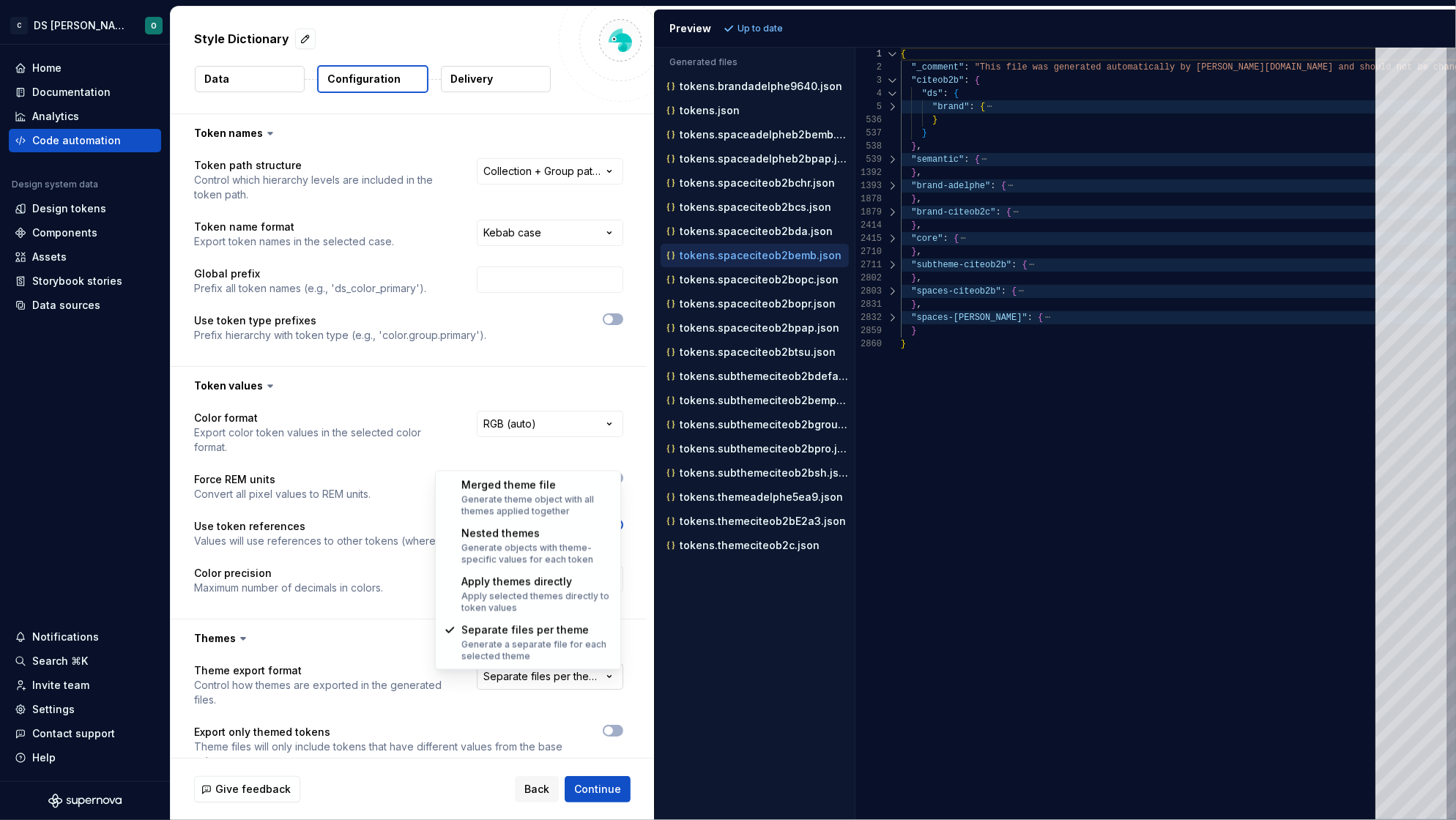
click at [587, 672] on html "**********" at bounding box center [728, 410] width 1456 height 820
select select "**********"
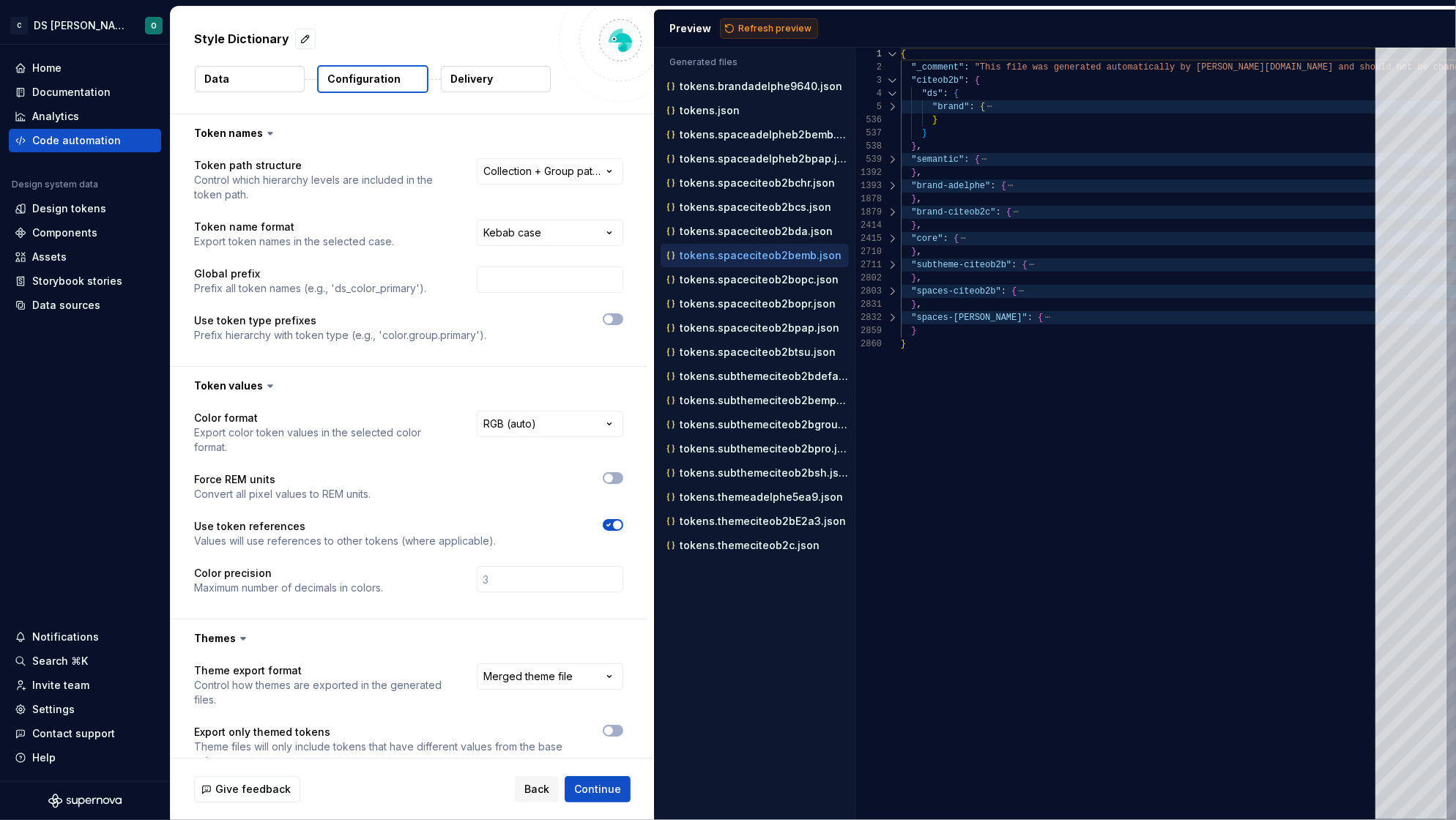
click at [764, 34] on button "Refresh preview" at bounding box center [768, 28] width 98 height 20
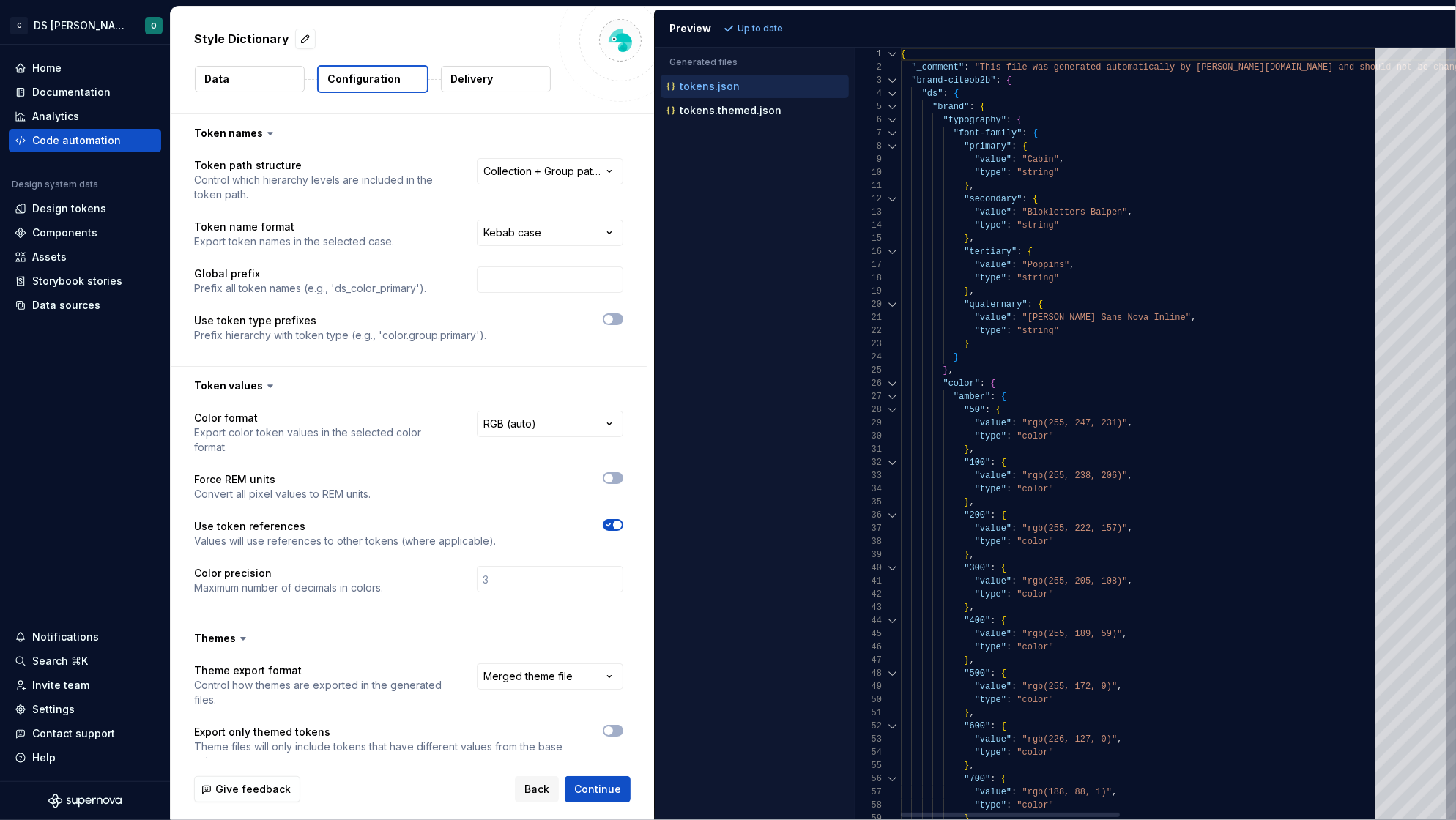
click at [895, 80] on div at bounding box center [892, 81] width 19 height 13
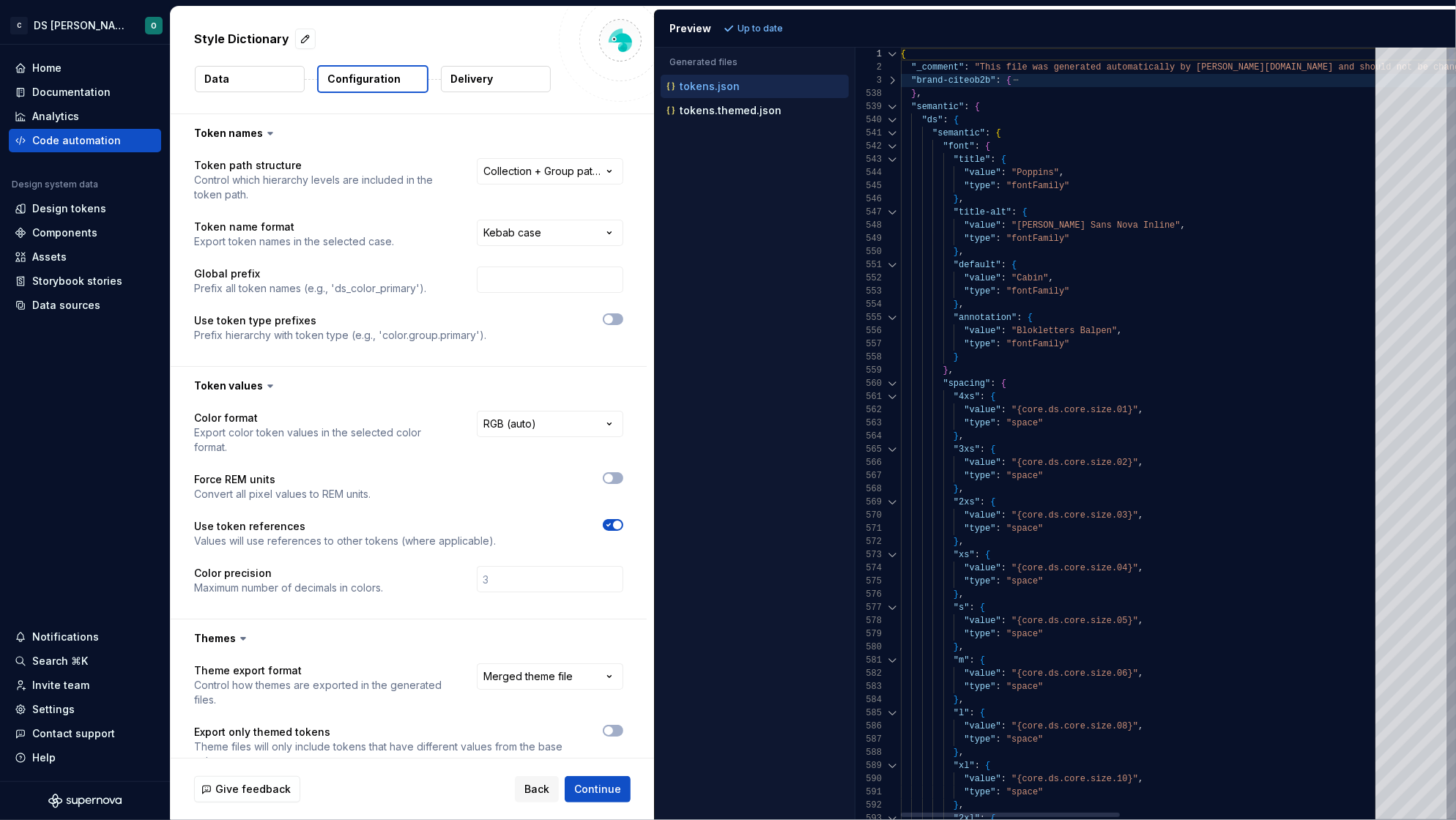
click at [892, 104] on div at bounding box center [892, 107] width 19 height 13
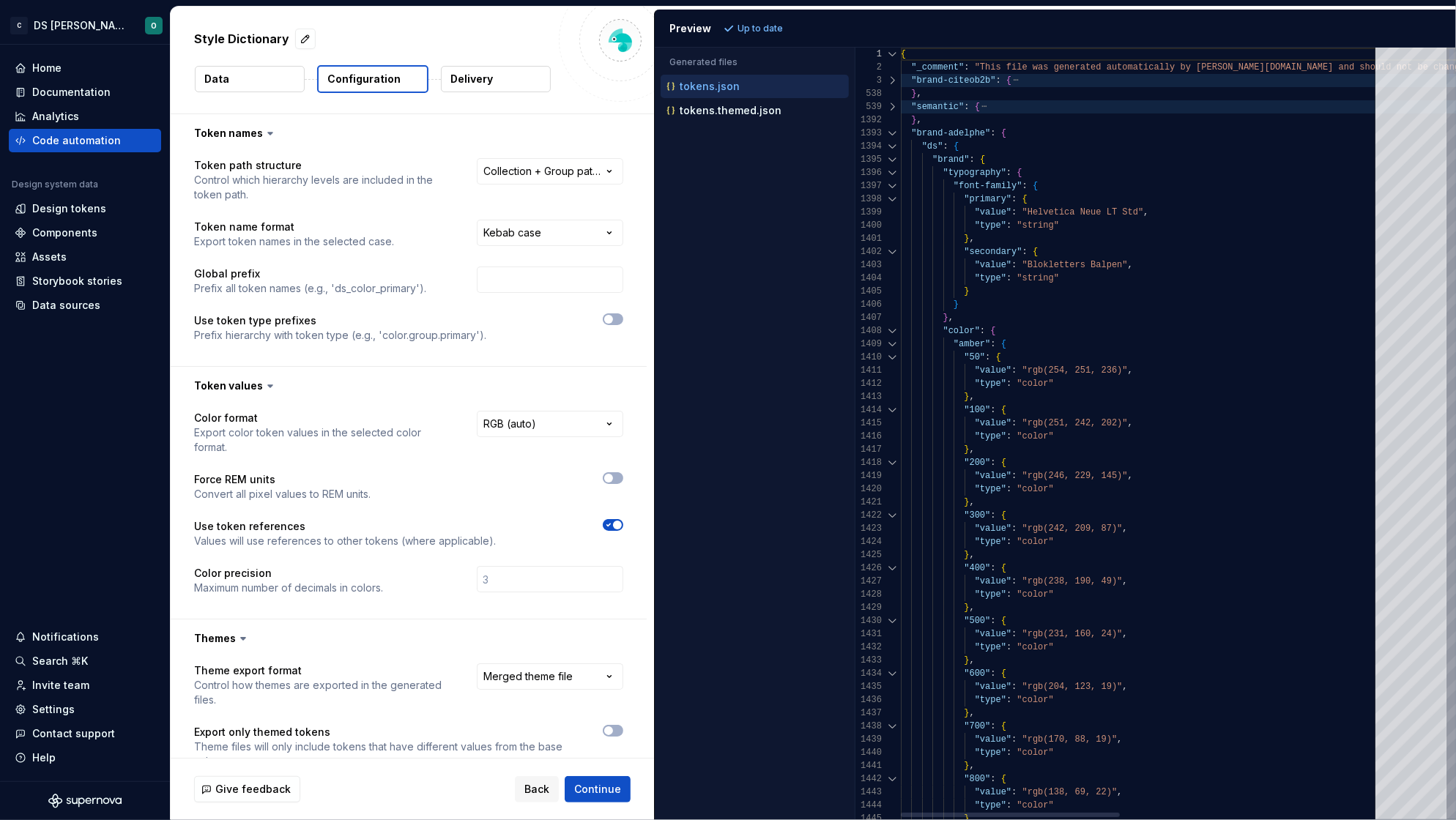
click at [891, 129] on div at bounding box center [892, 133] width 19 height 13
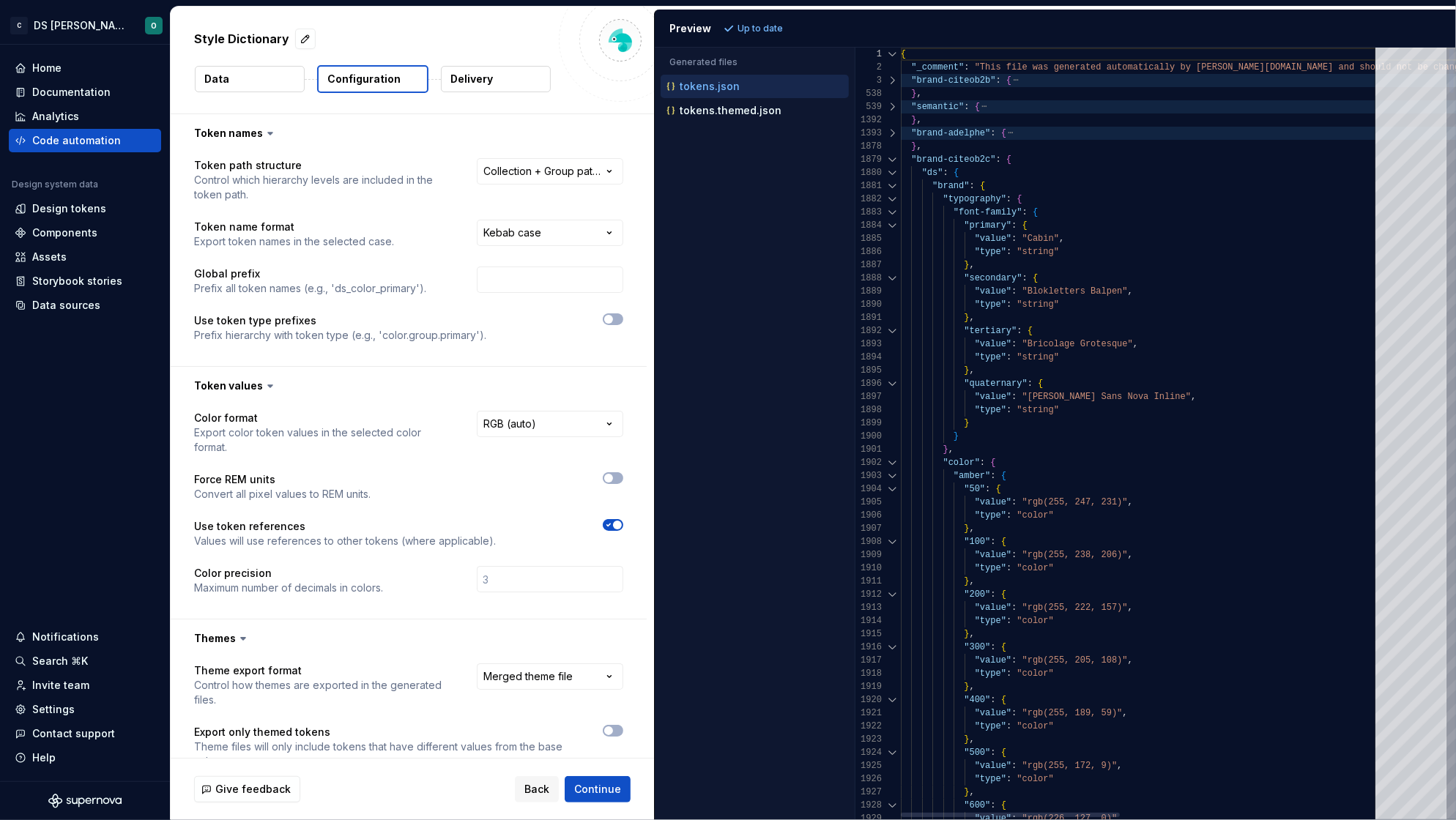
click at [892, 157] on div at bounding box center [892, 160] width 19 height 13
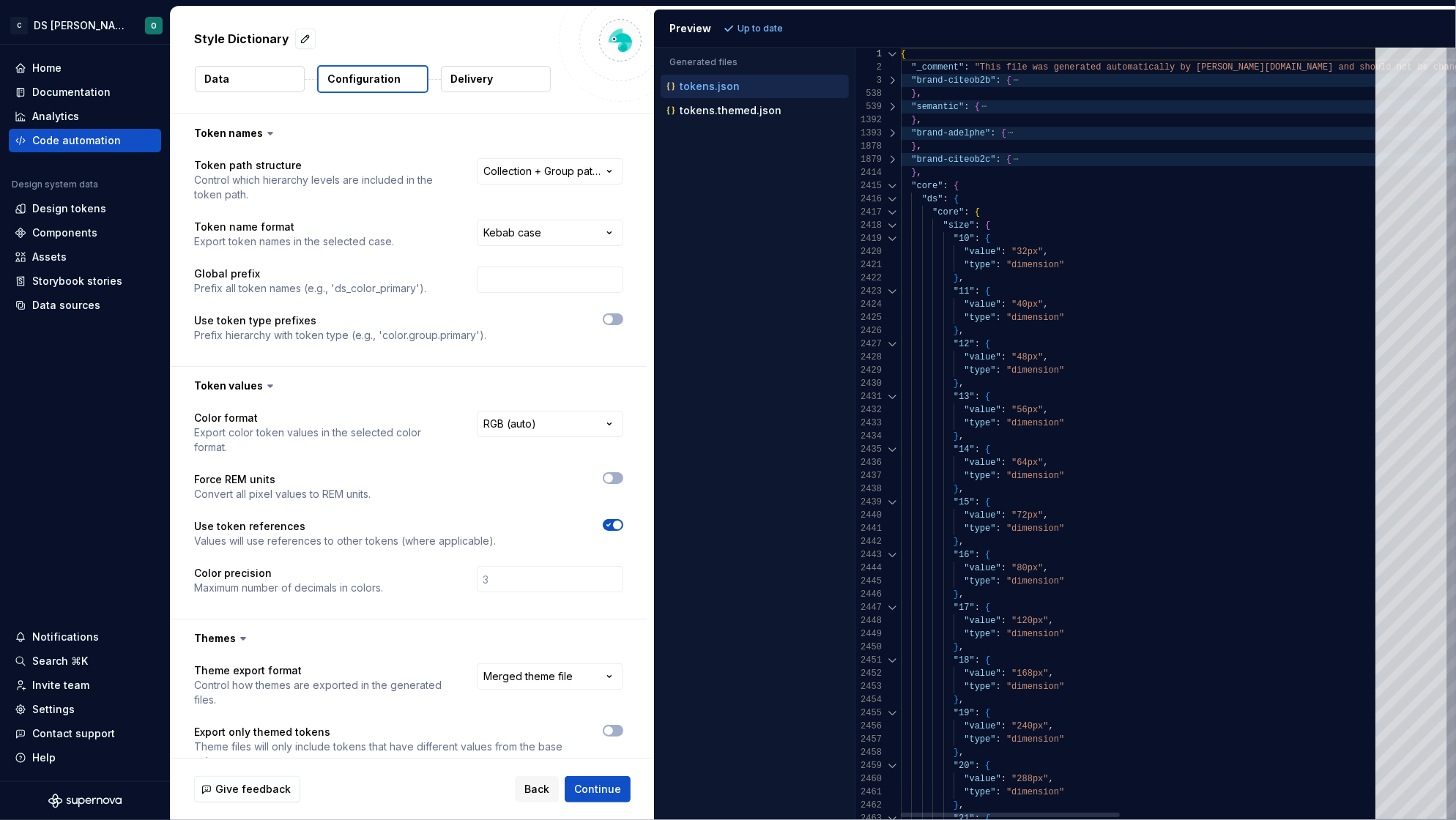
click at [892, 184] on div at bounding box center [892, 186] width 19 height 13
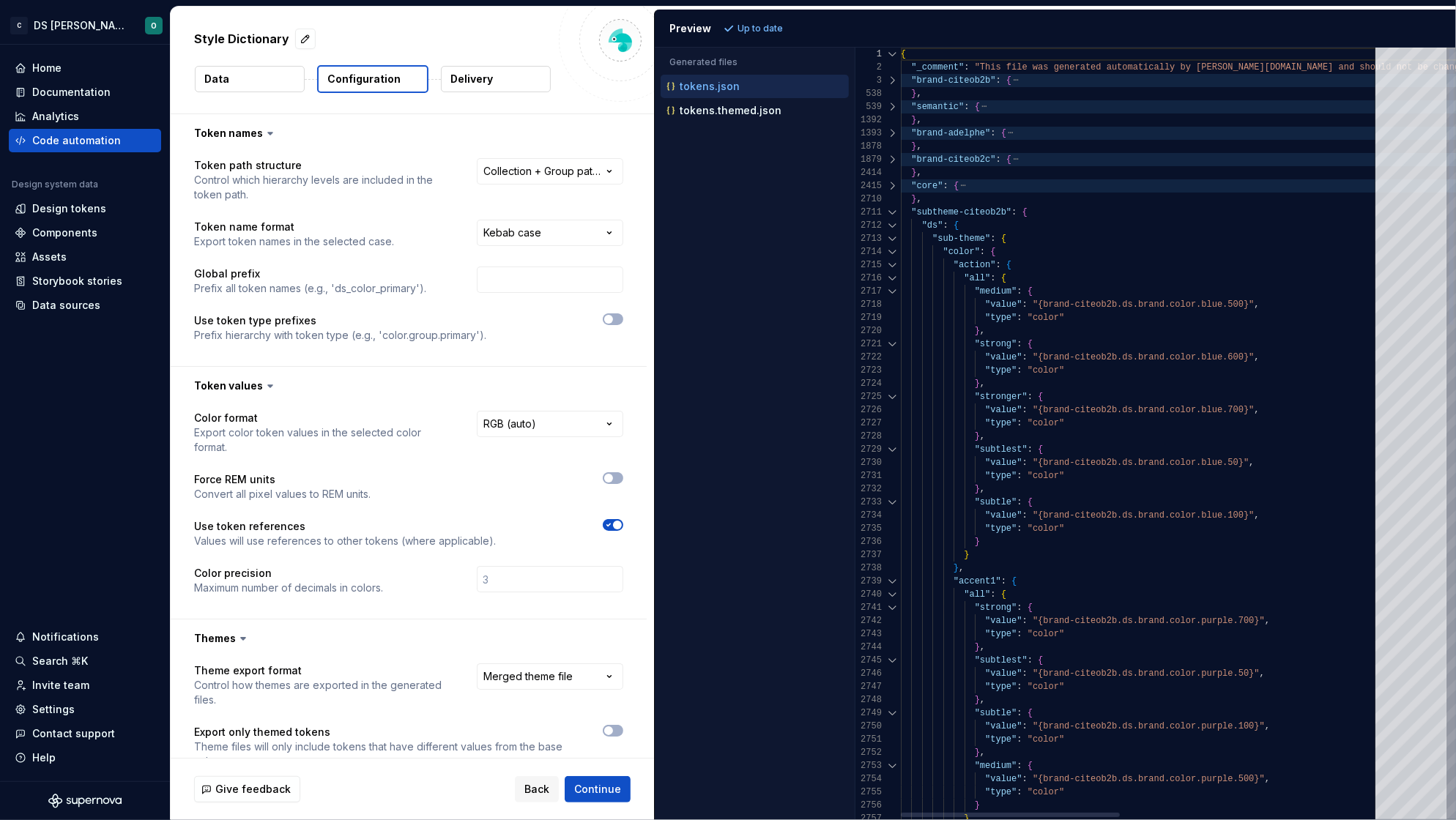
click at [895, 212] on div at bounding box center [892, 213] width 19 height 13
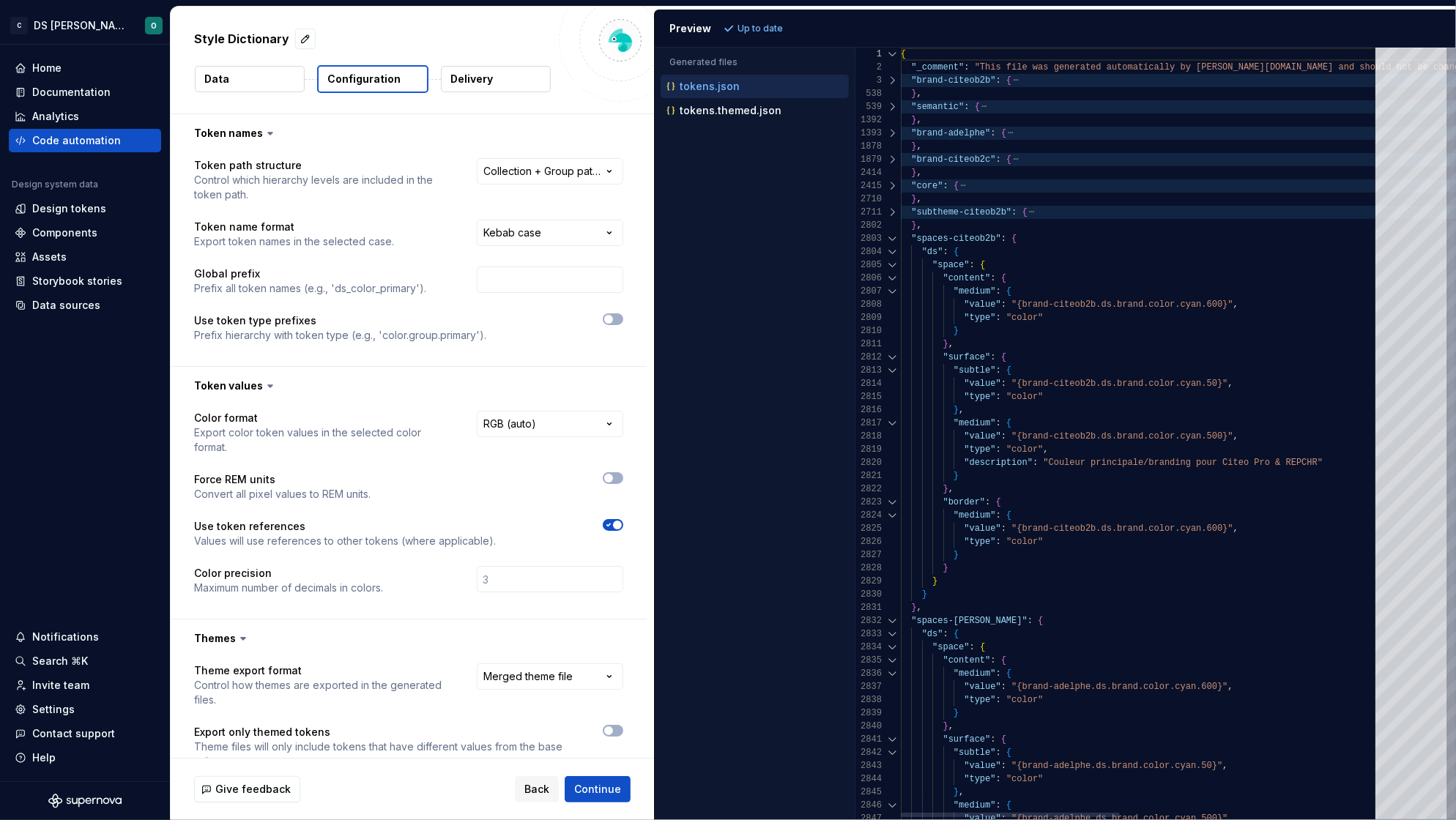
click at [893, 238] on div at bounding box center [892, 239] width 19 height 13
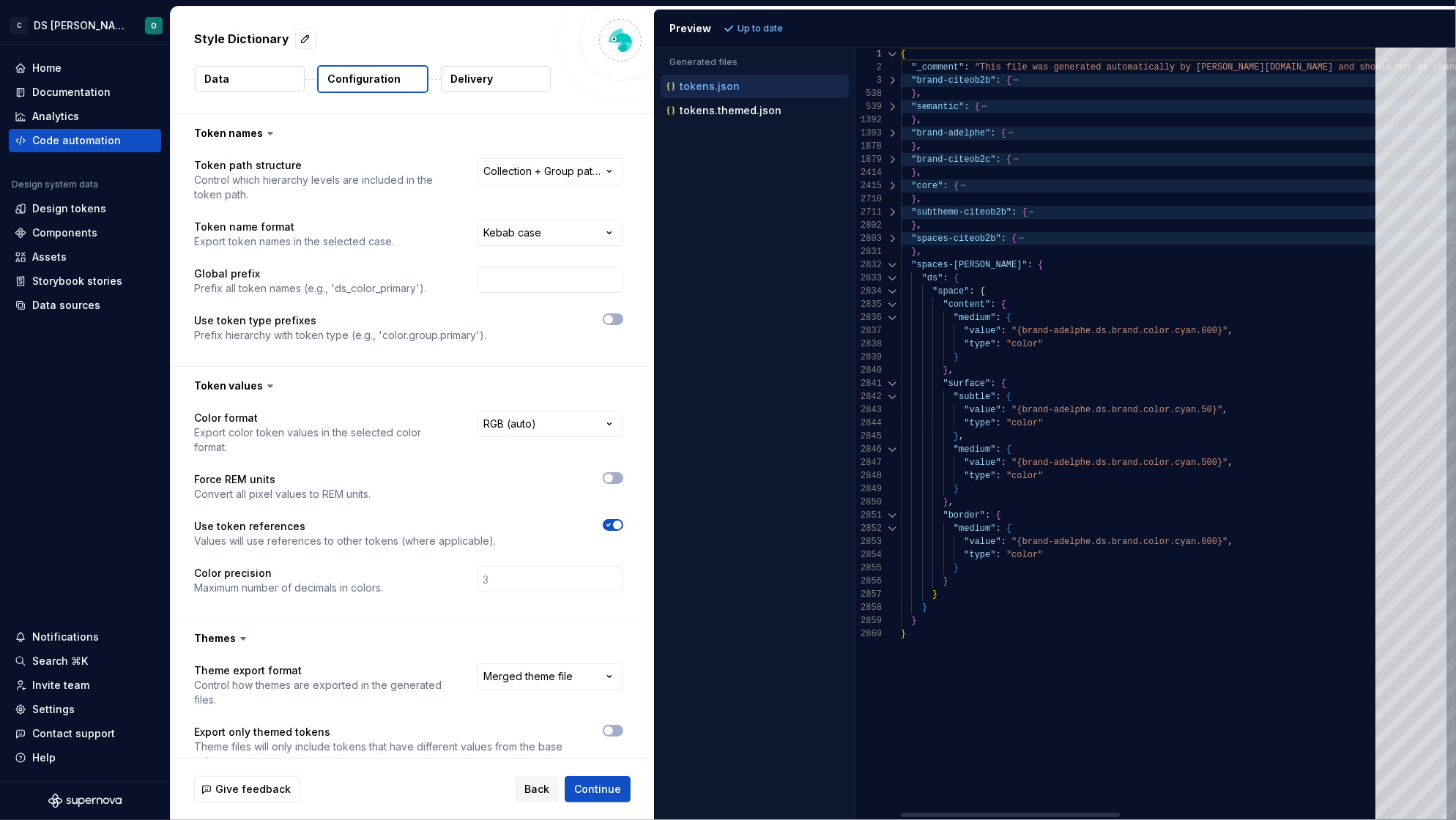
click at [891, 263] on div at bounding box center [892, 265] width 19 height 13
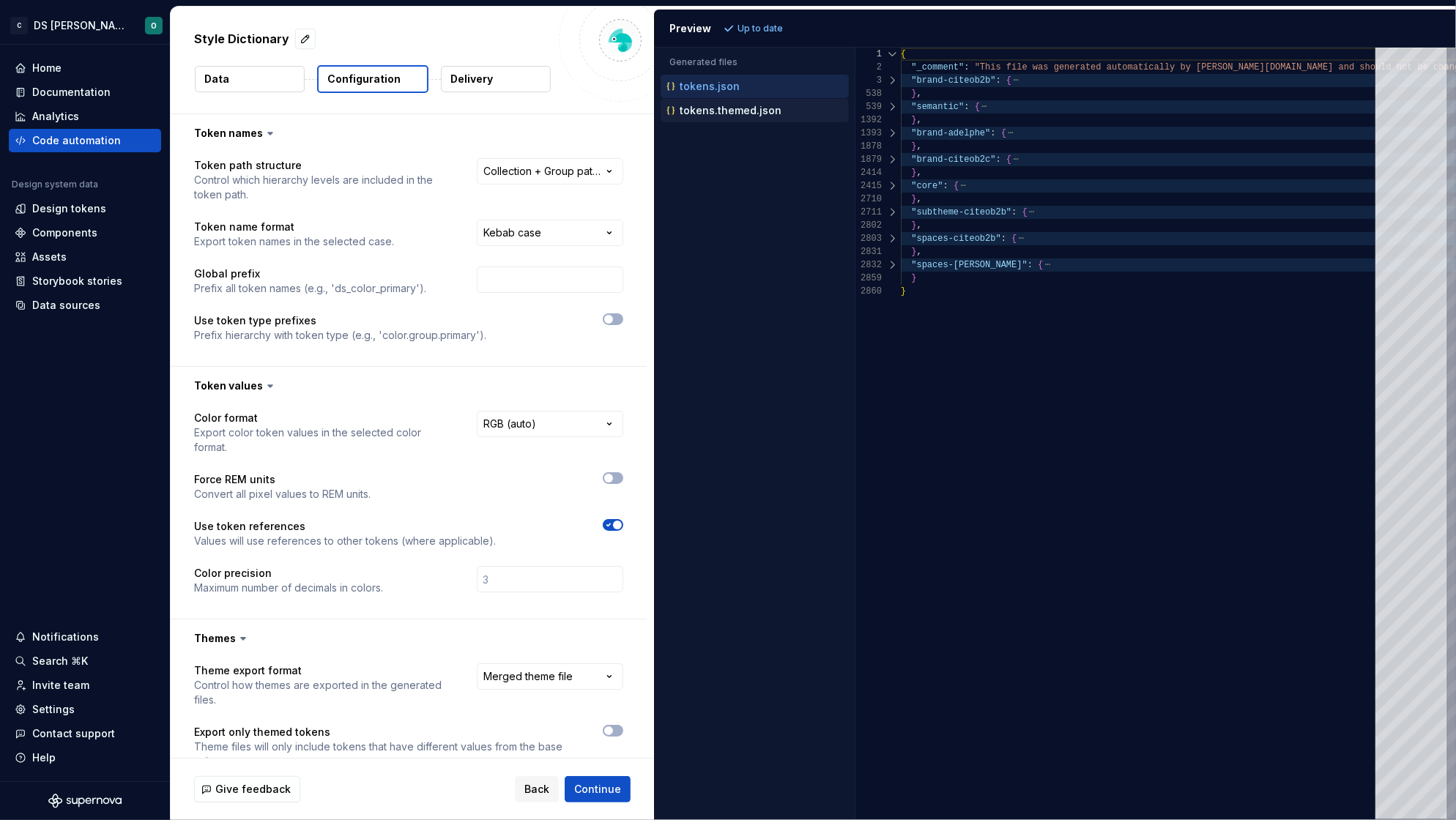
click at [712, 112] on p "tokens.themed.json" at bounding box center [730, 111] width 102 height 11
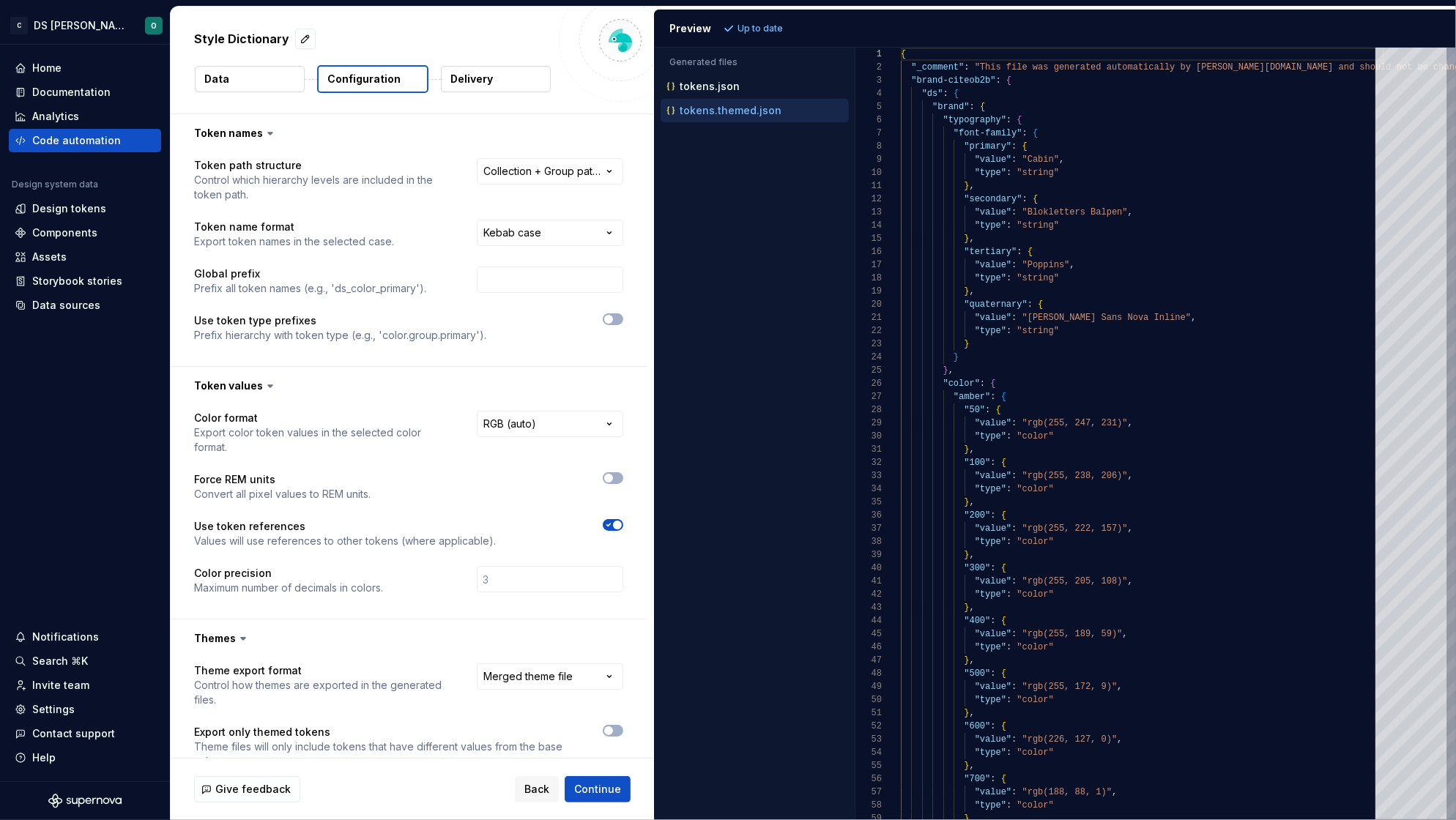
scroll to position [129, 0]
click at [891, 79] on div at bounding box center [892, 81] width 19 height 13
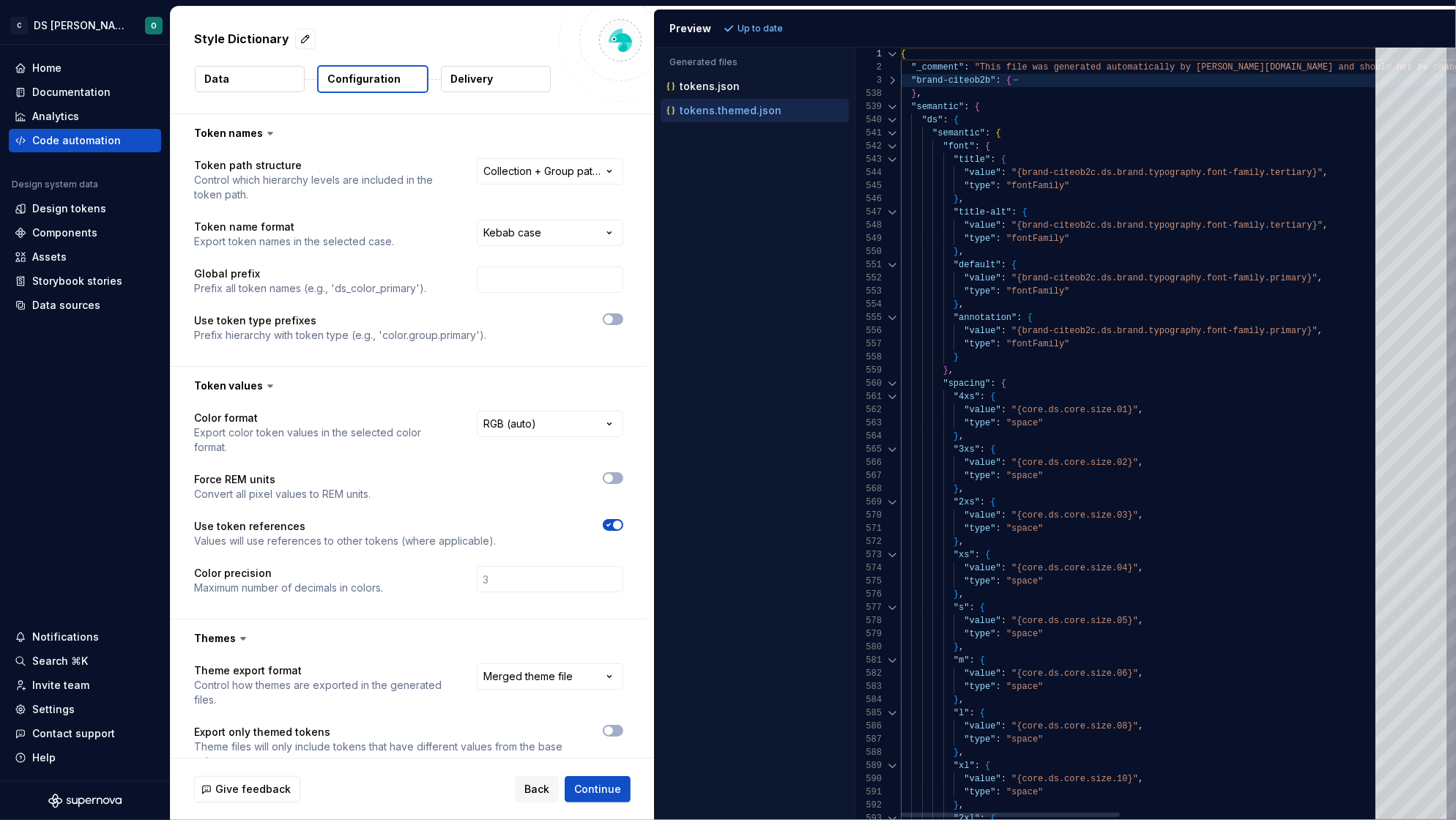
click at [891, 100] on div at bounding box center [892, 107] width 19 height 13
click at [892, 106] on div at bounding box center [892, 107] width 19 height 13
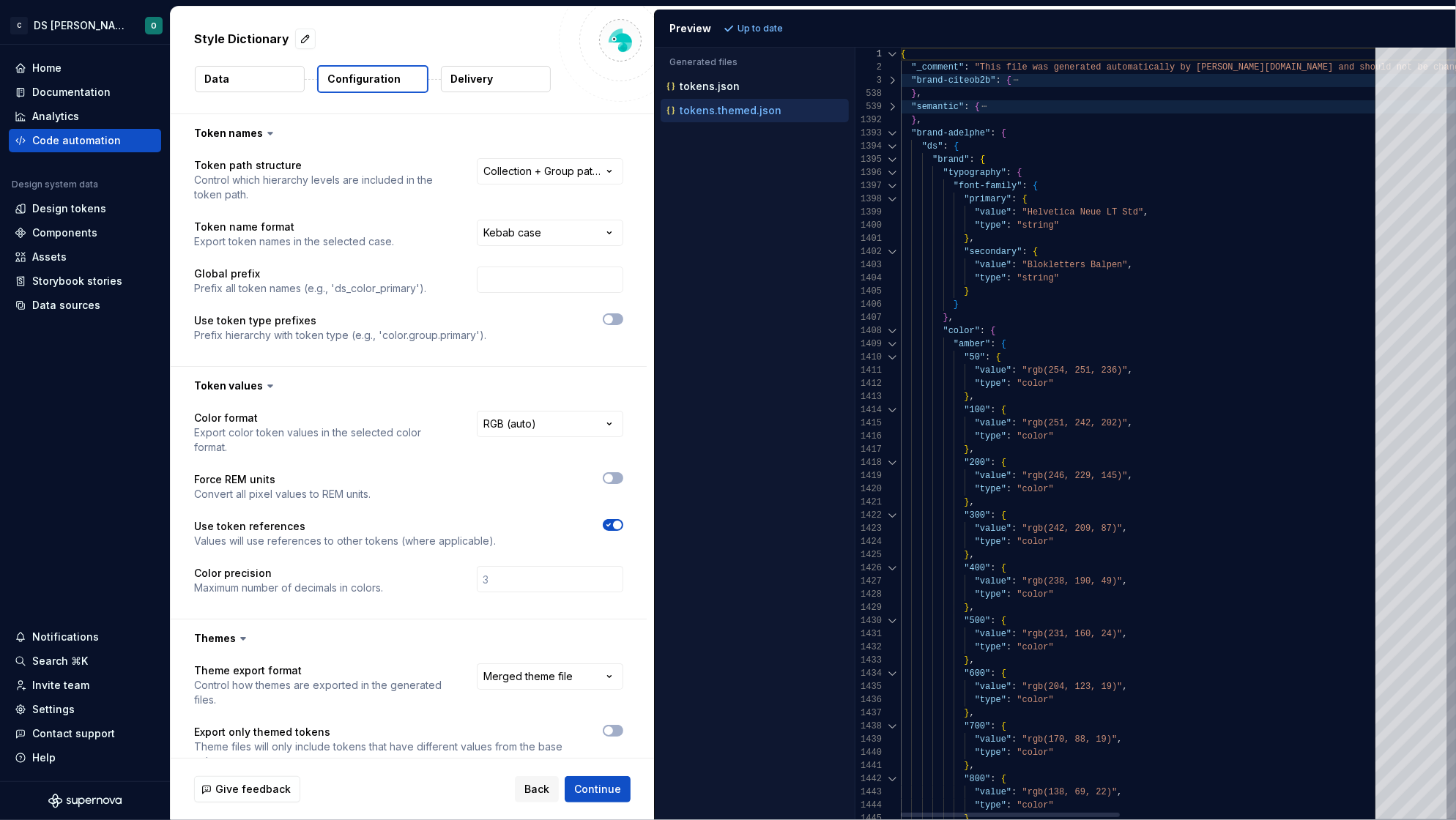
click at [894, 130] on div at bounding box center [892, 133] width 19 height 13
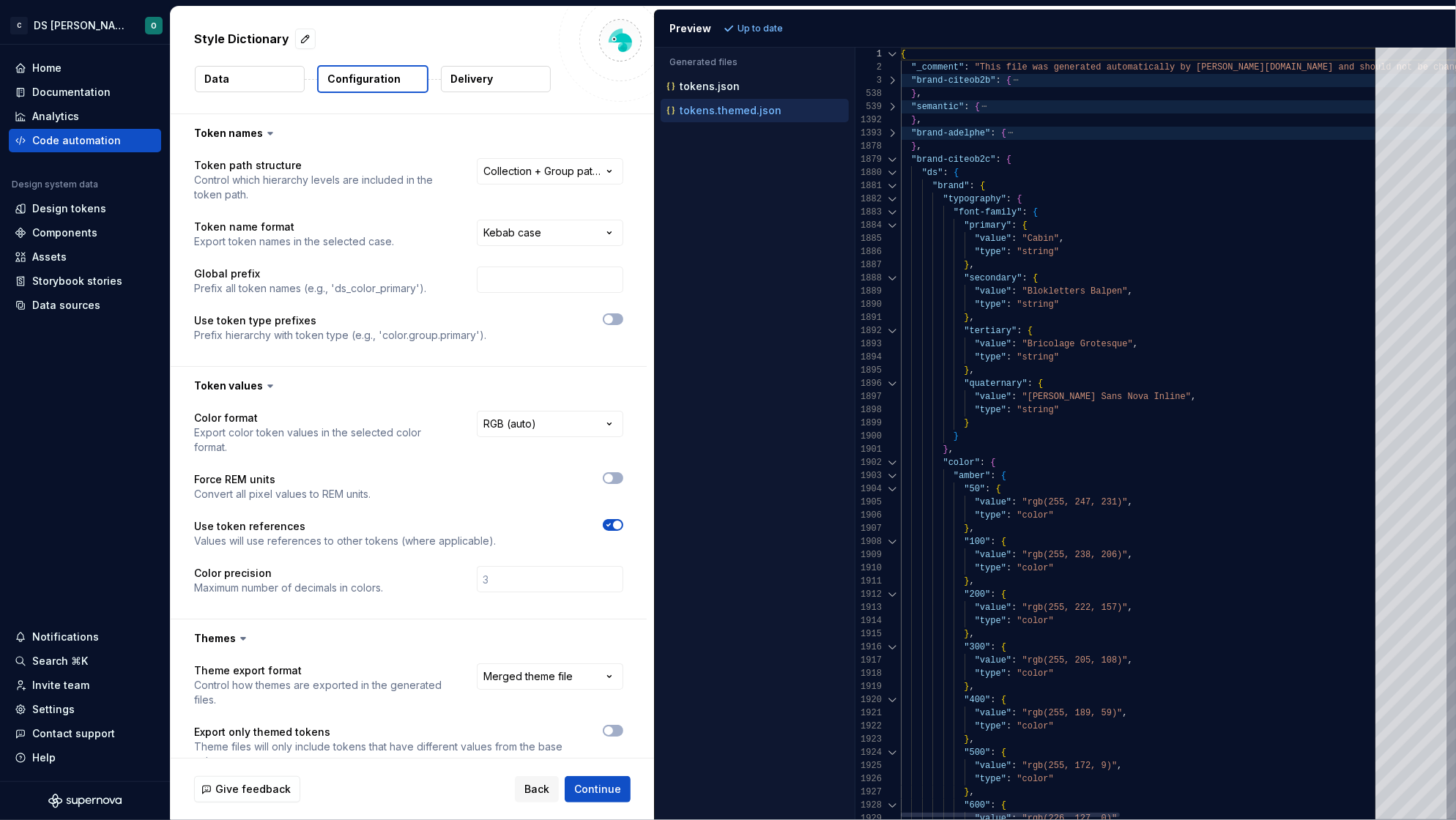
click at [892, 156] on div at bounding box center [892, 160] width 19 height 13
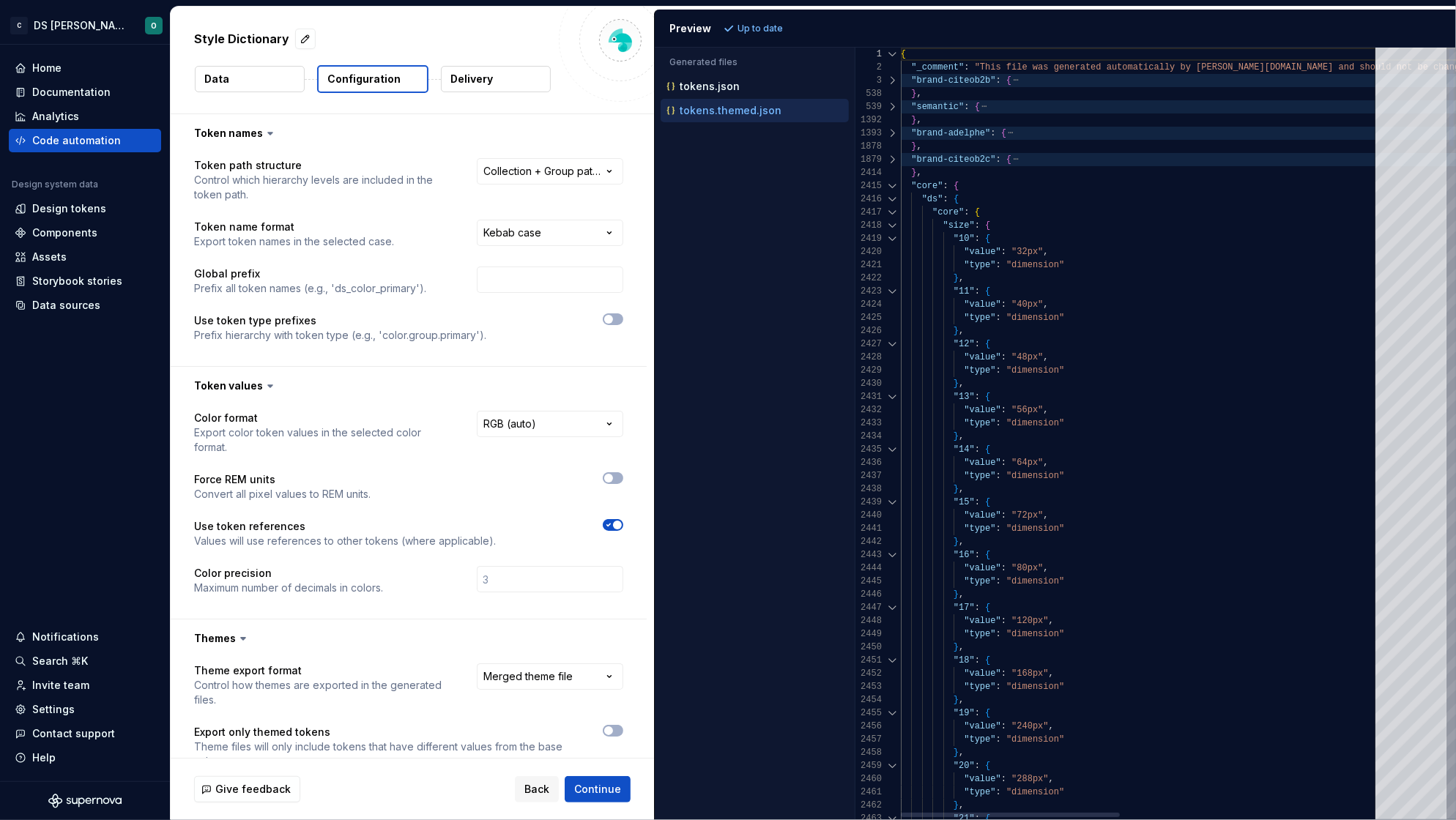
click at [892, 186] on div at bounding box center [892, 186] width 19 height 13
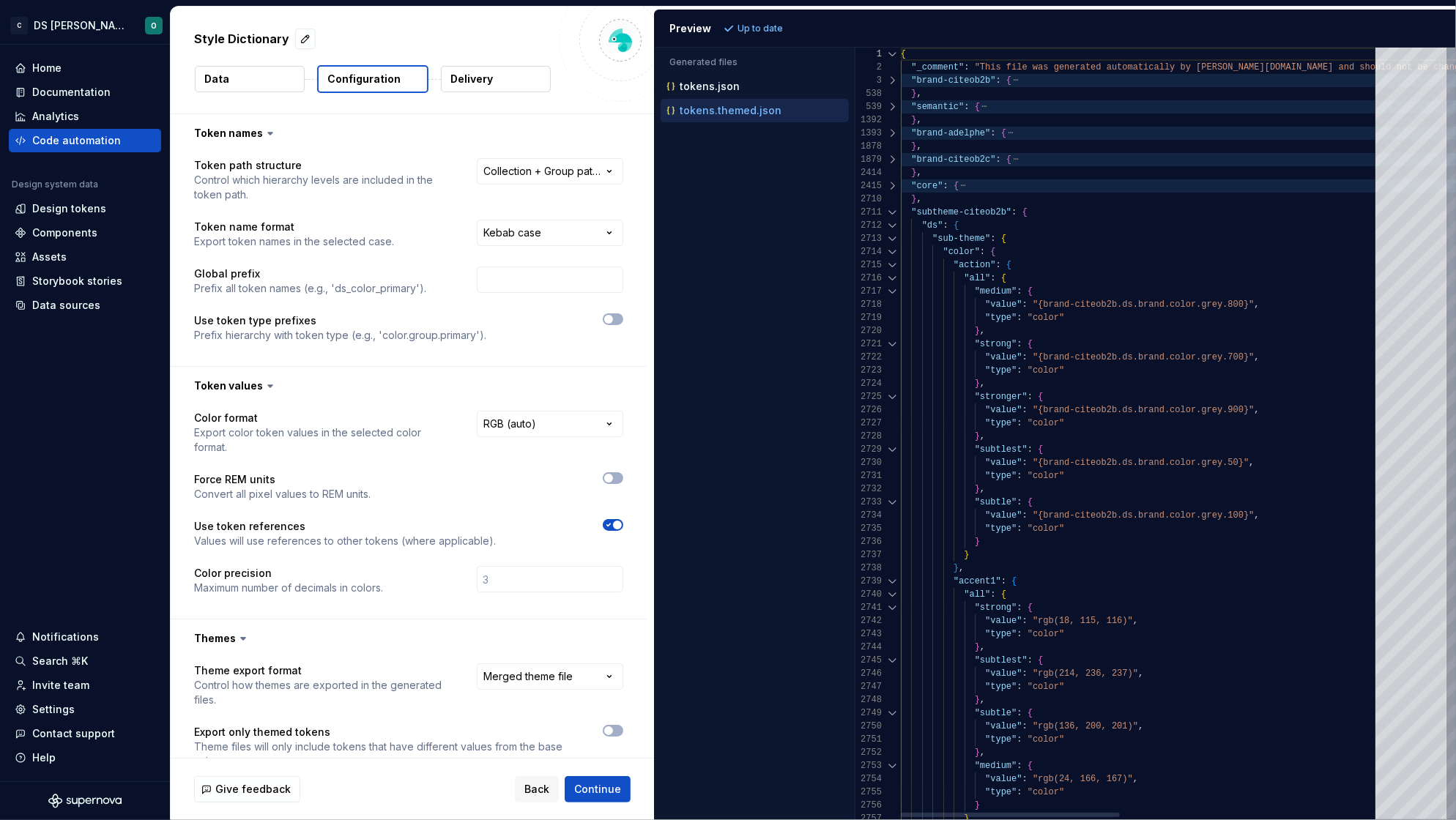
click at [891, 237] on div at bounding box center [892, 239] width 19 height 13
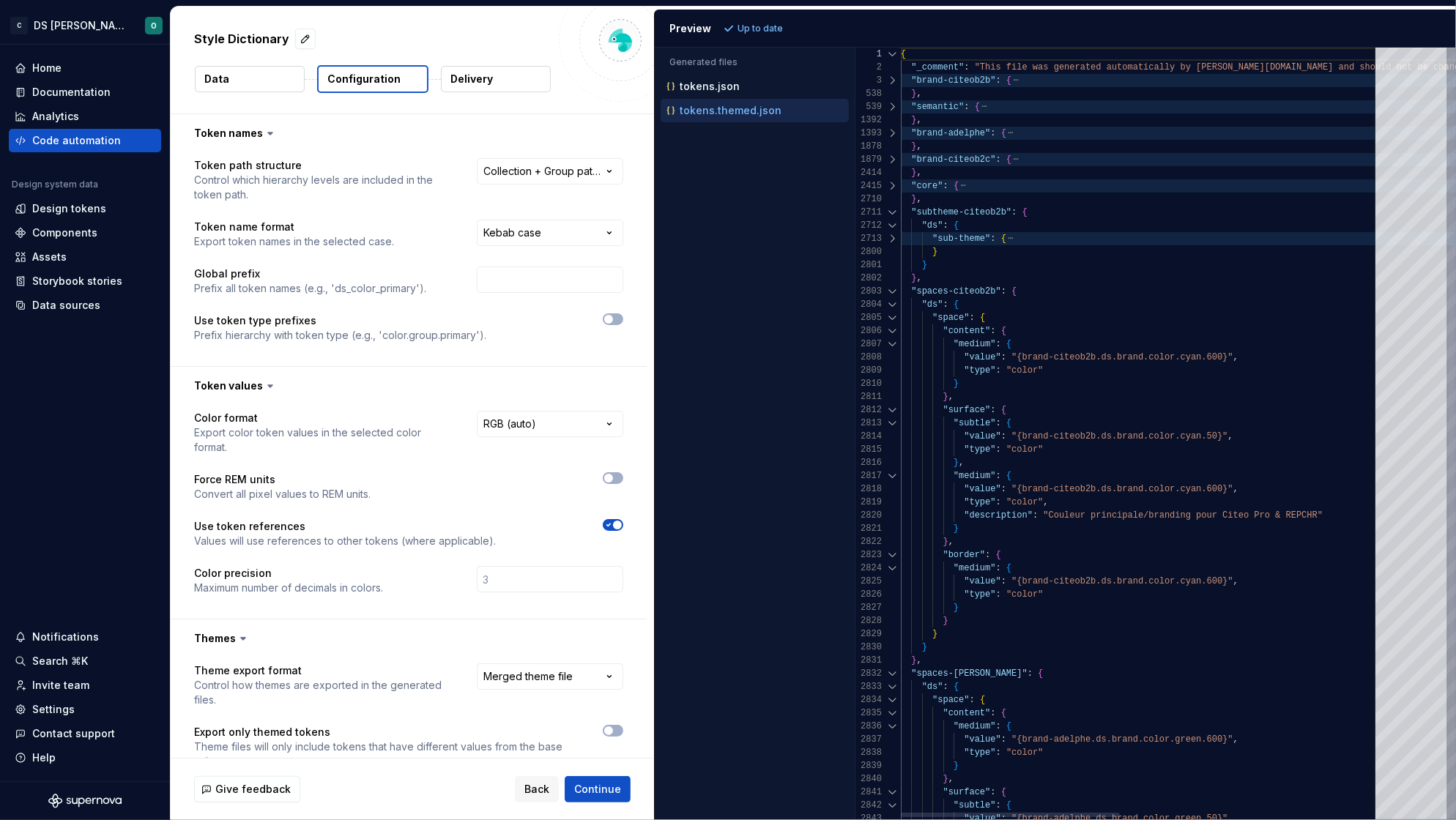
click at [891, 237] on div at bounding box center [892, 239] width 19 height 13
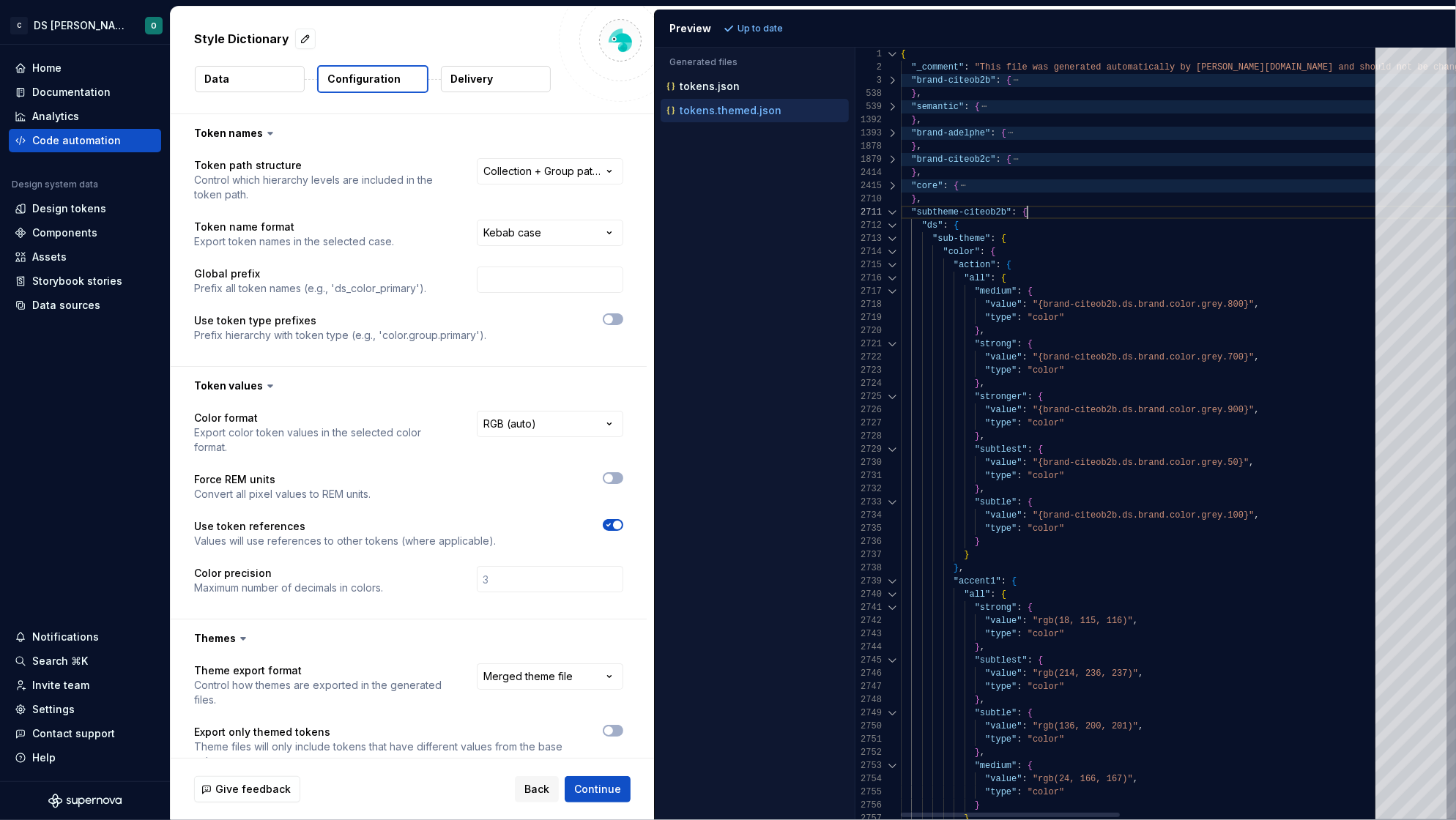
click at [1067, 210] on div ""subtheme-citeob2b" : {" at bounding box center [1423, 213] width 1045 height 13
click at [892, 211] on div at bounding box center [892, 213] width 19 height 13
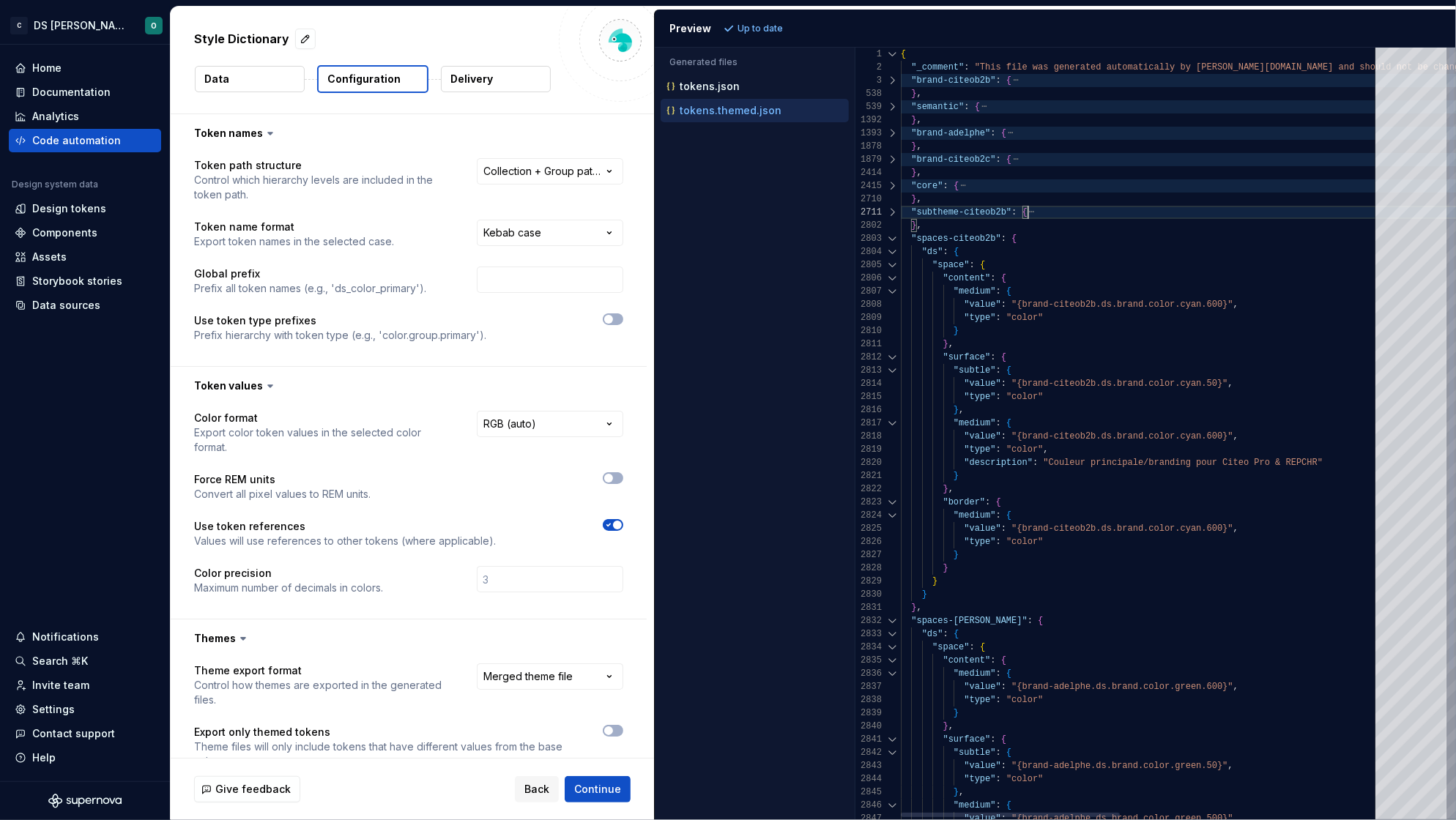
click at [891, 240] on div at bounding box center [892, 239] width 19 height 13
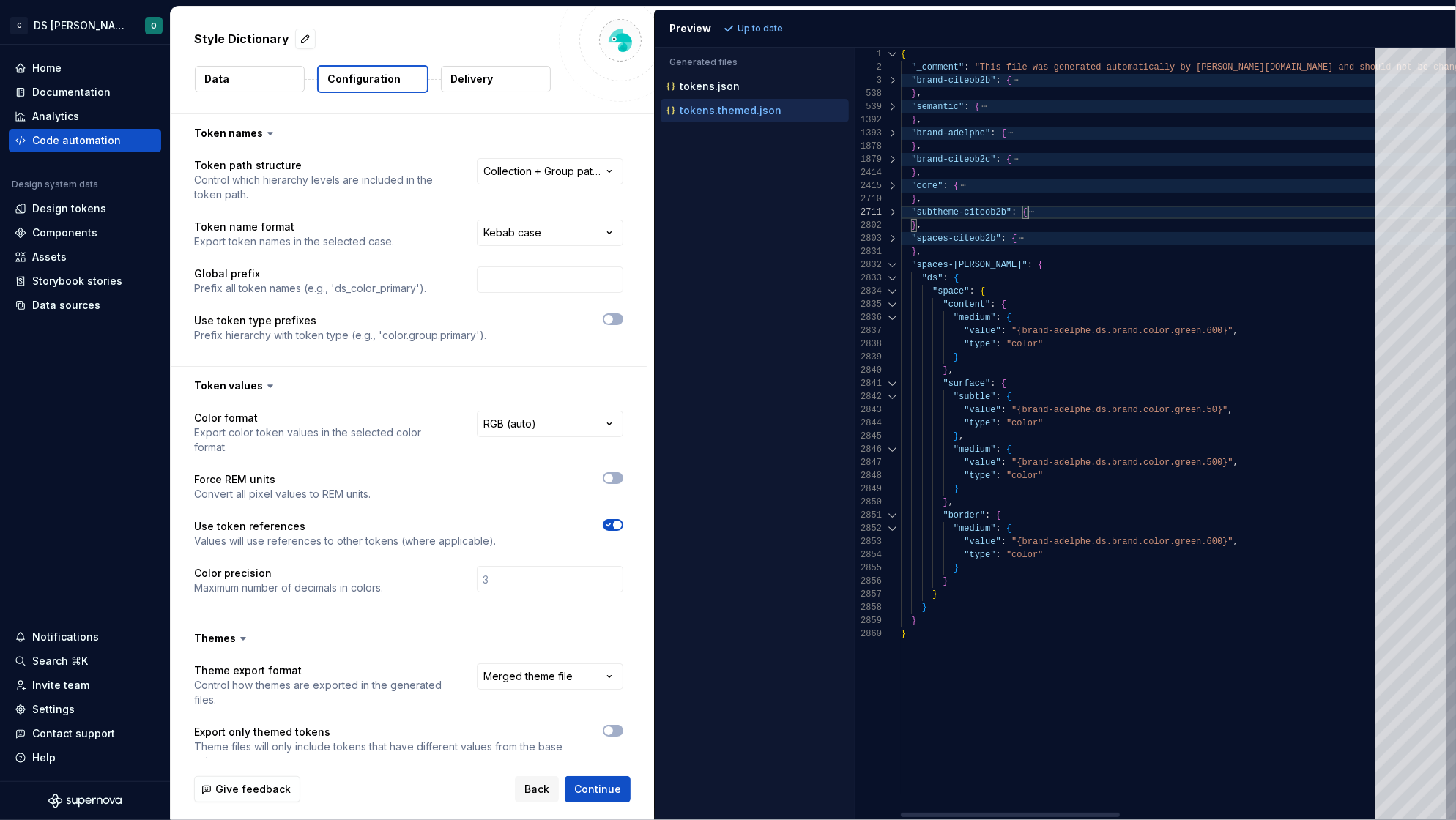
click at [892, 265] on div at bounding box center [892, 265] width 19 height 13
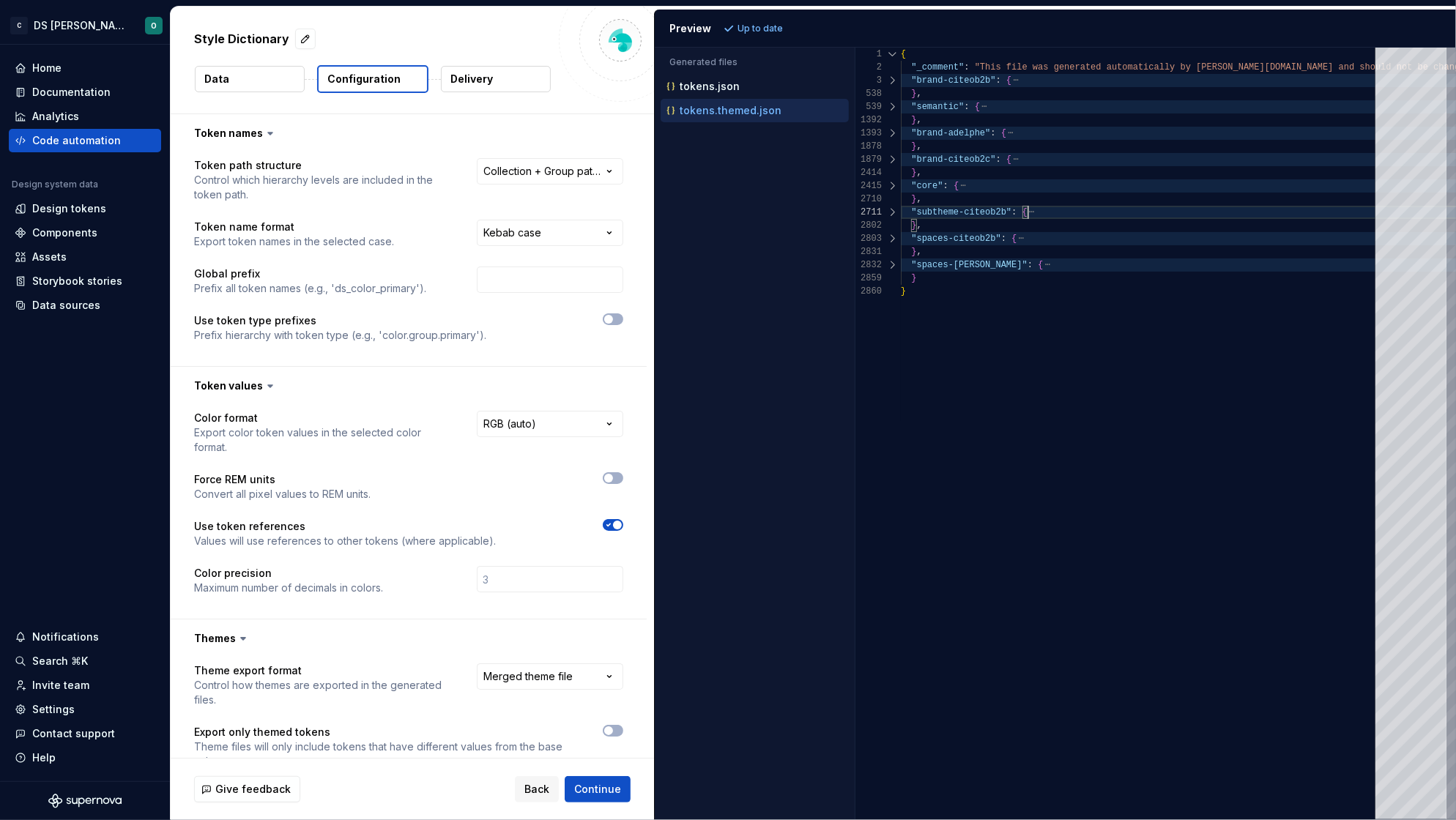
click at [232, 90] on button "Data" at bounding box center [249, 79] width 110 height 26
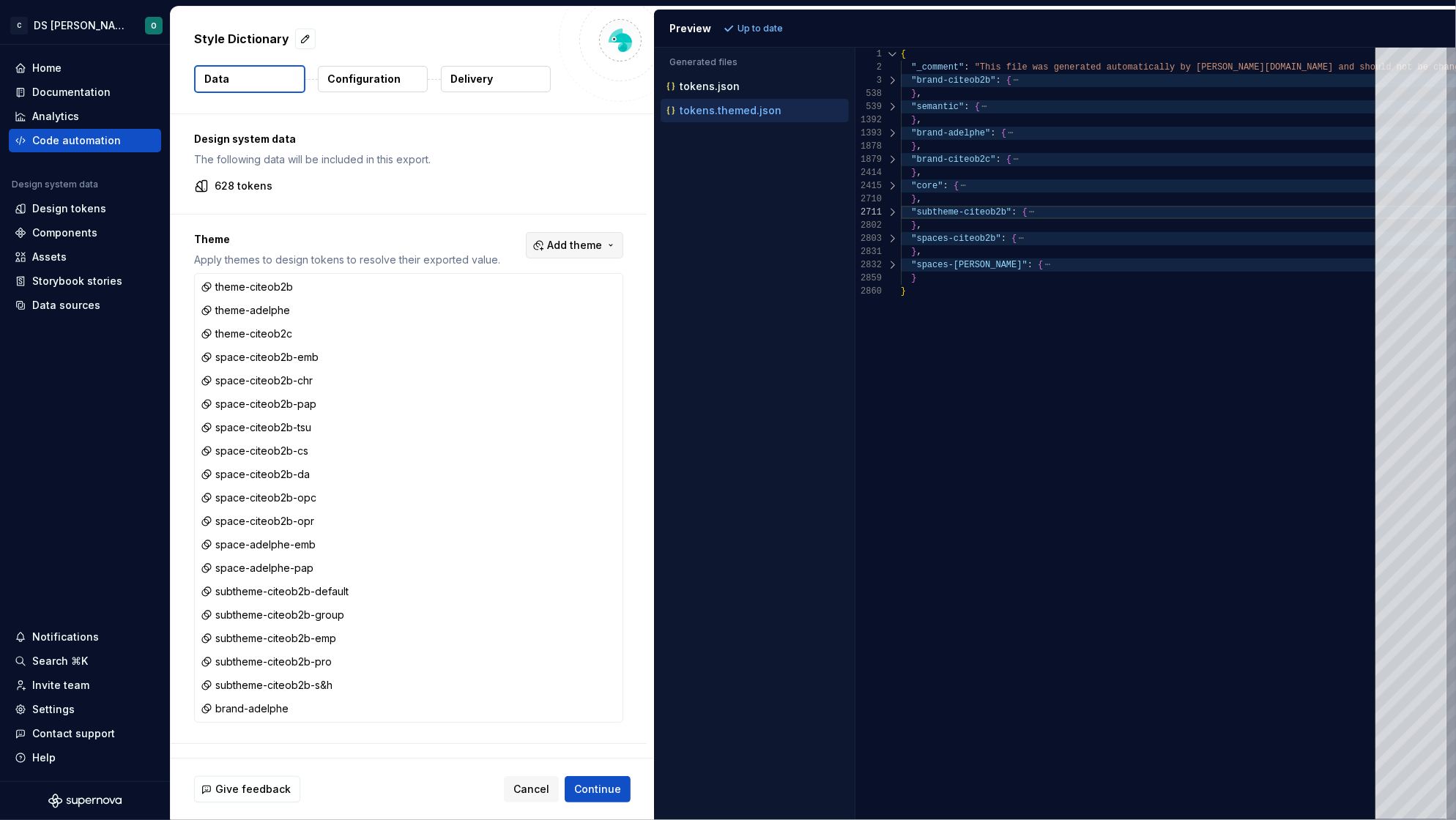
click at [582, 244] on span "Add theme" at bounding box center [574, 245] width 55 height 15
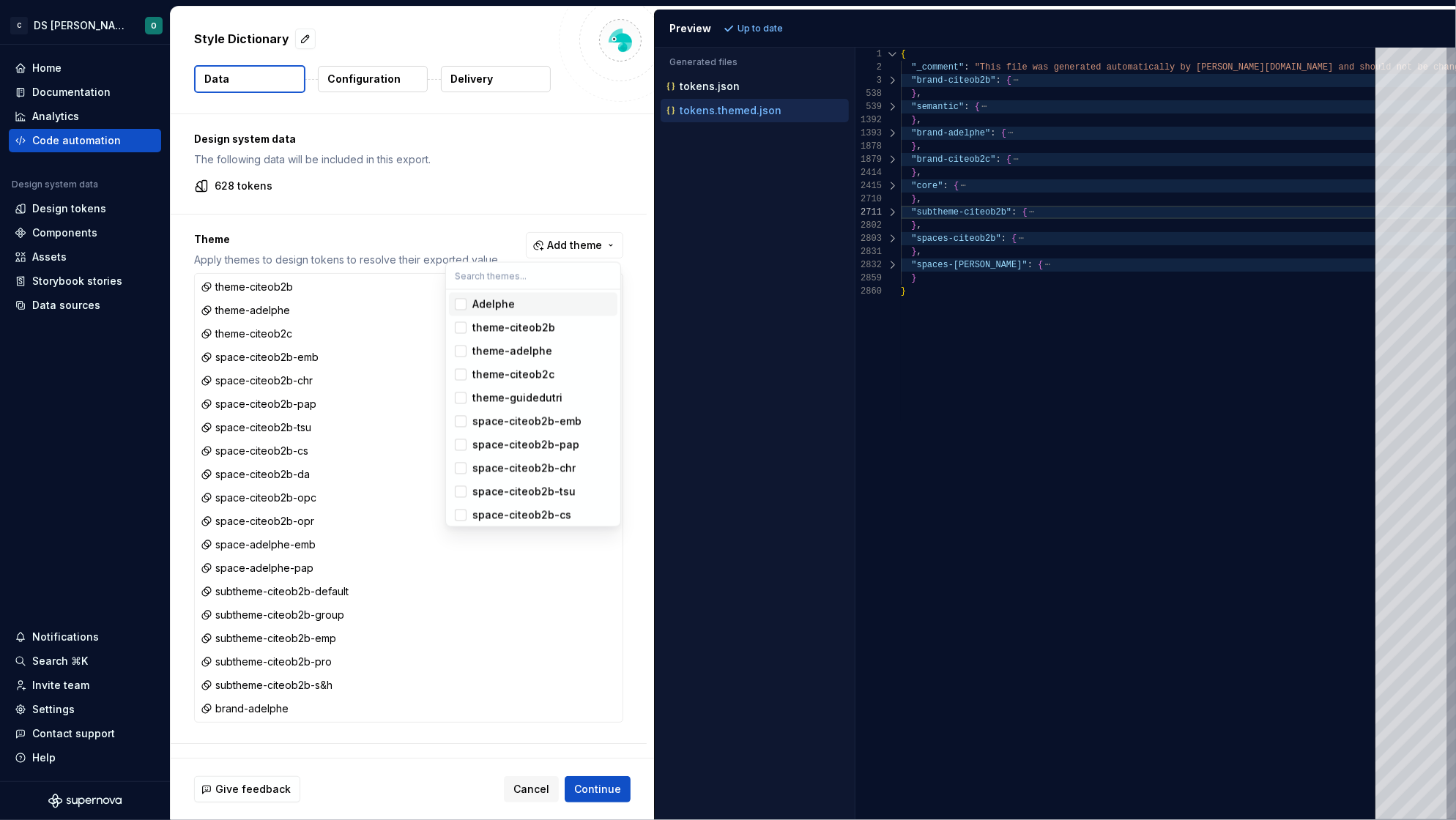
click at [494, 305] on div "Adelphe" at bounding box center [494, 305] width 42 height 15
click at [523, 393] on div "theme-guidedutri" at bounding box center [517, 398] width 90 height 15
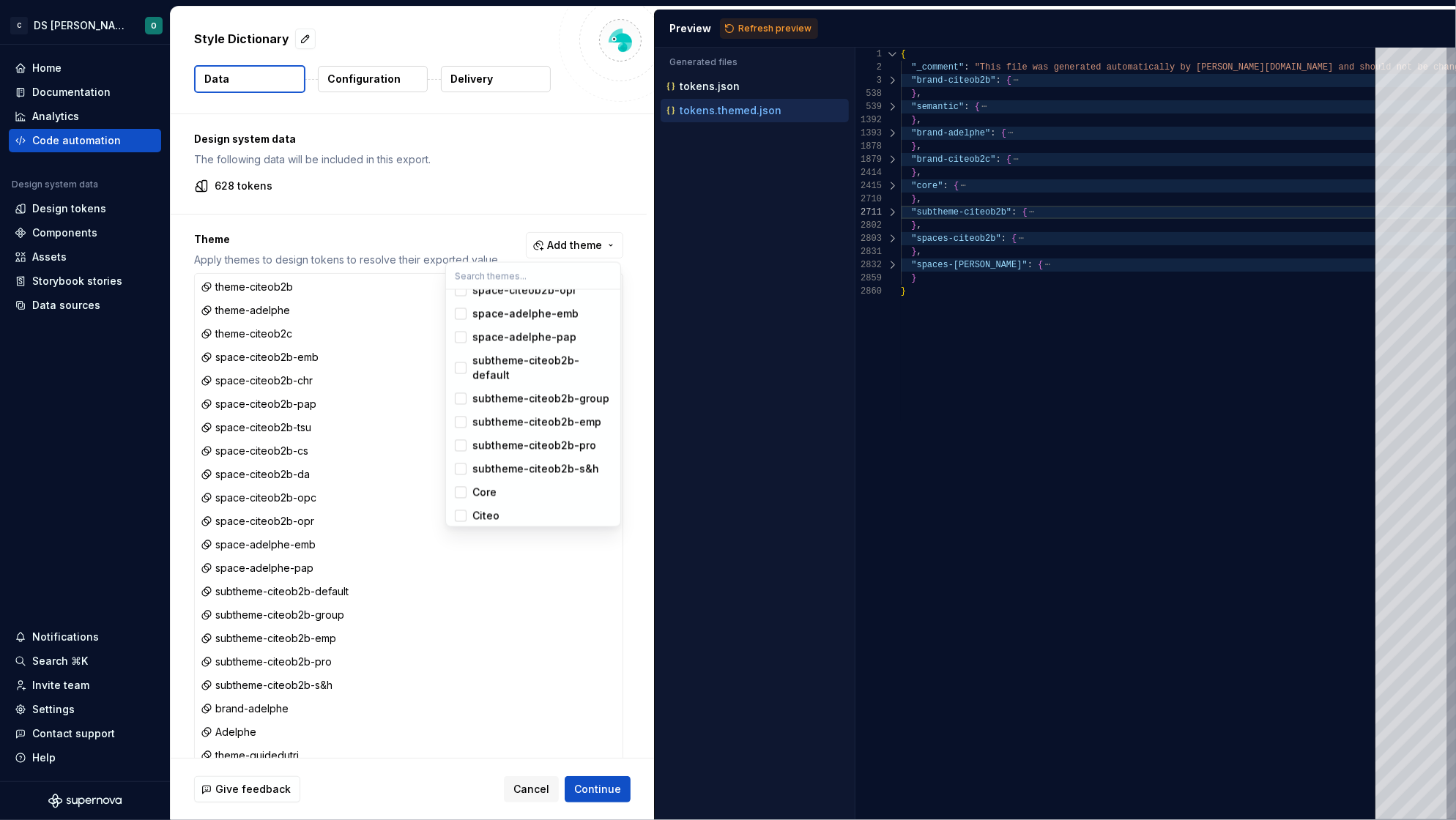
scroll to position [384, 0]
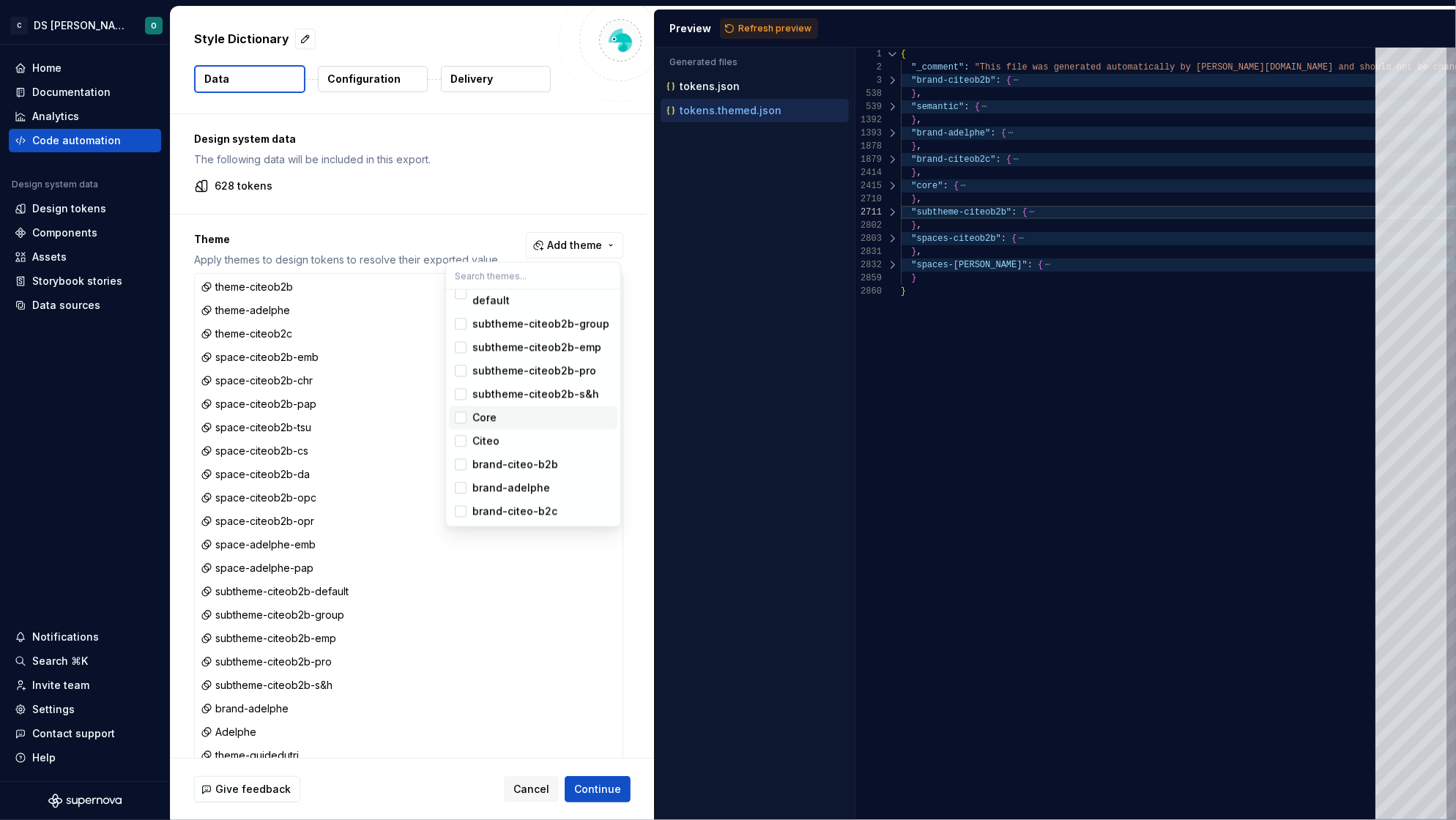
click at [509, 422] on div "Core" at bounding box center [542, 418] width 139 height 15
click at [517, 450] on span "Citeo" at bounding box center [533, 441] width 169 height 24
drag, startPoint x: 519, startPoint y: 461, endPoint x: 523, endPoint y: 467, distance: 7.2
click at [519, 461] on div "brand-citeo-b2b" at bounding box center [515, 465] width 86 height 15
click at [526, 506] on div "brand-citeo-b2c" at bounding box center [515, 511] width 85 height 15
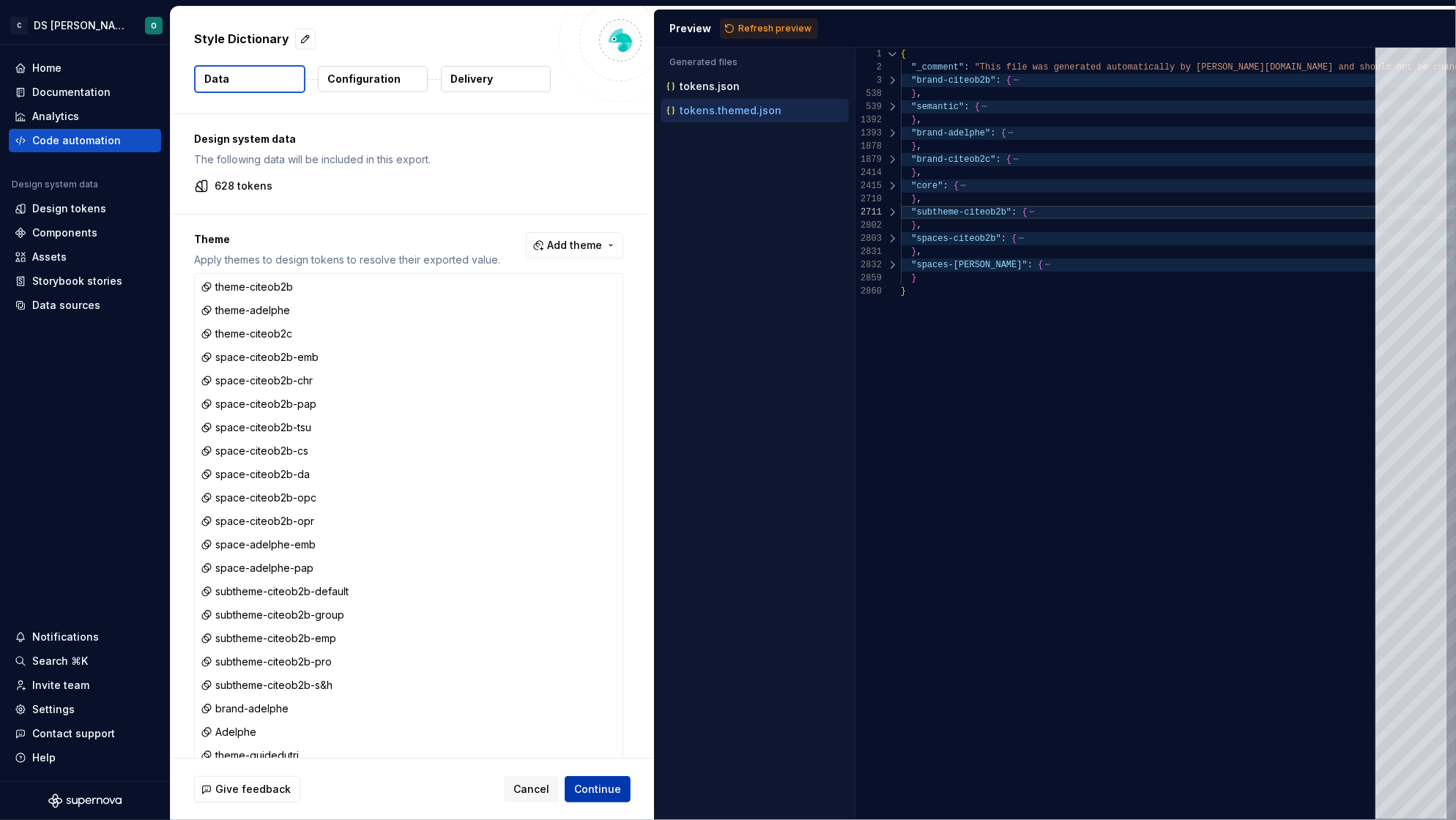
click at [609, 787] on html "C DS Citeo O Home Documentation Analytics Code automation Design system data De…" at bounding box center [728, 410] width 1456 height 820
click at [599, 791] on span "Continue" at bounding box center [598, 789] width 47 height 15
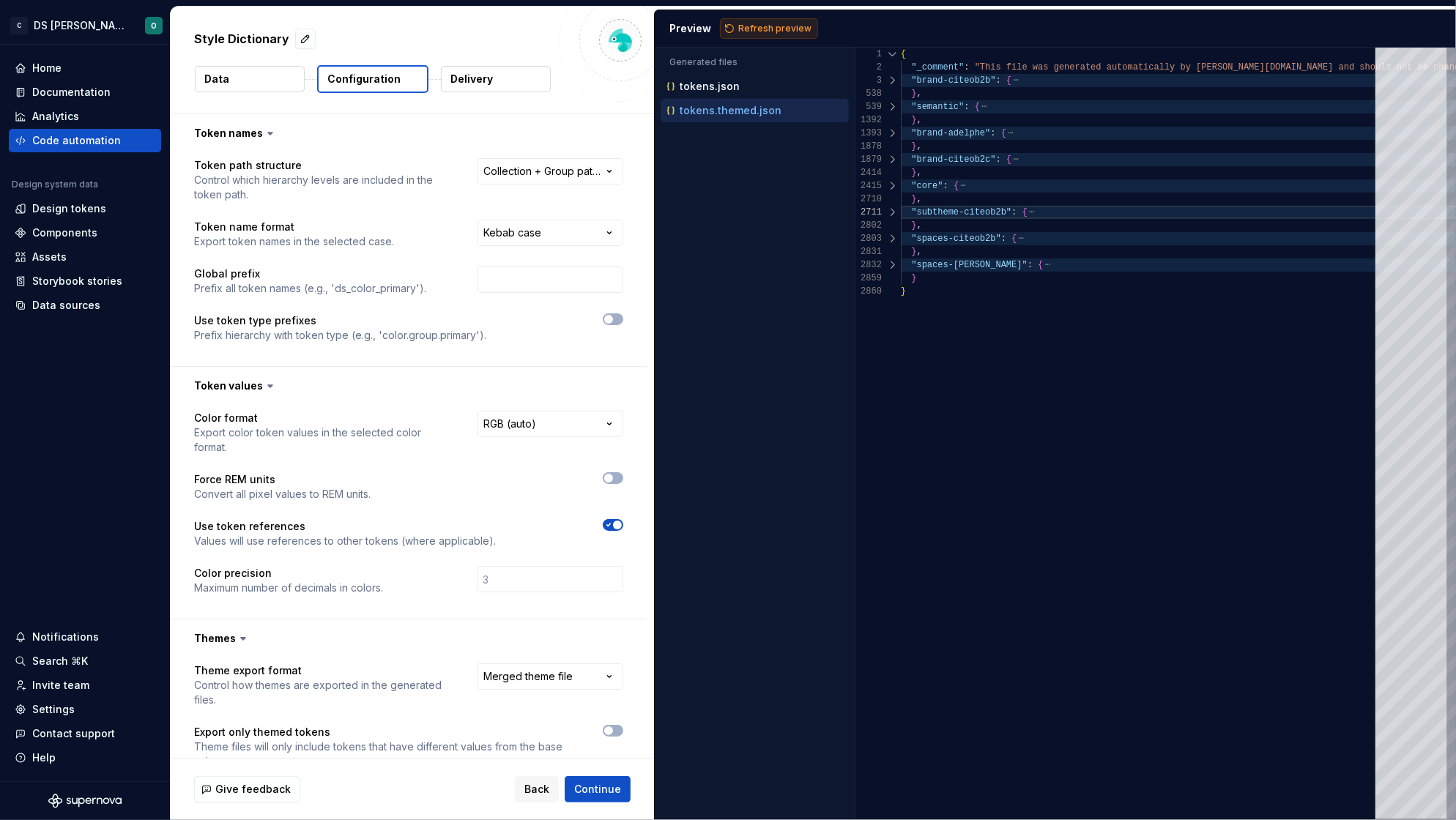
click at [769, 24] on span "Refresh preview" at bounding box center [775, 29] width 73 height 11
type textarea "**********"
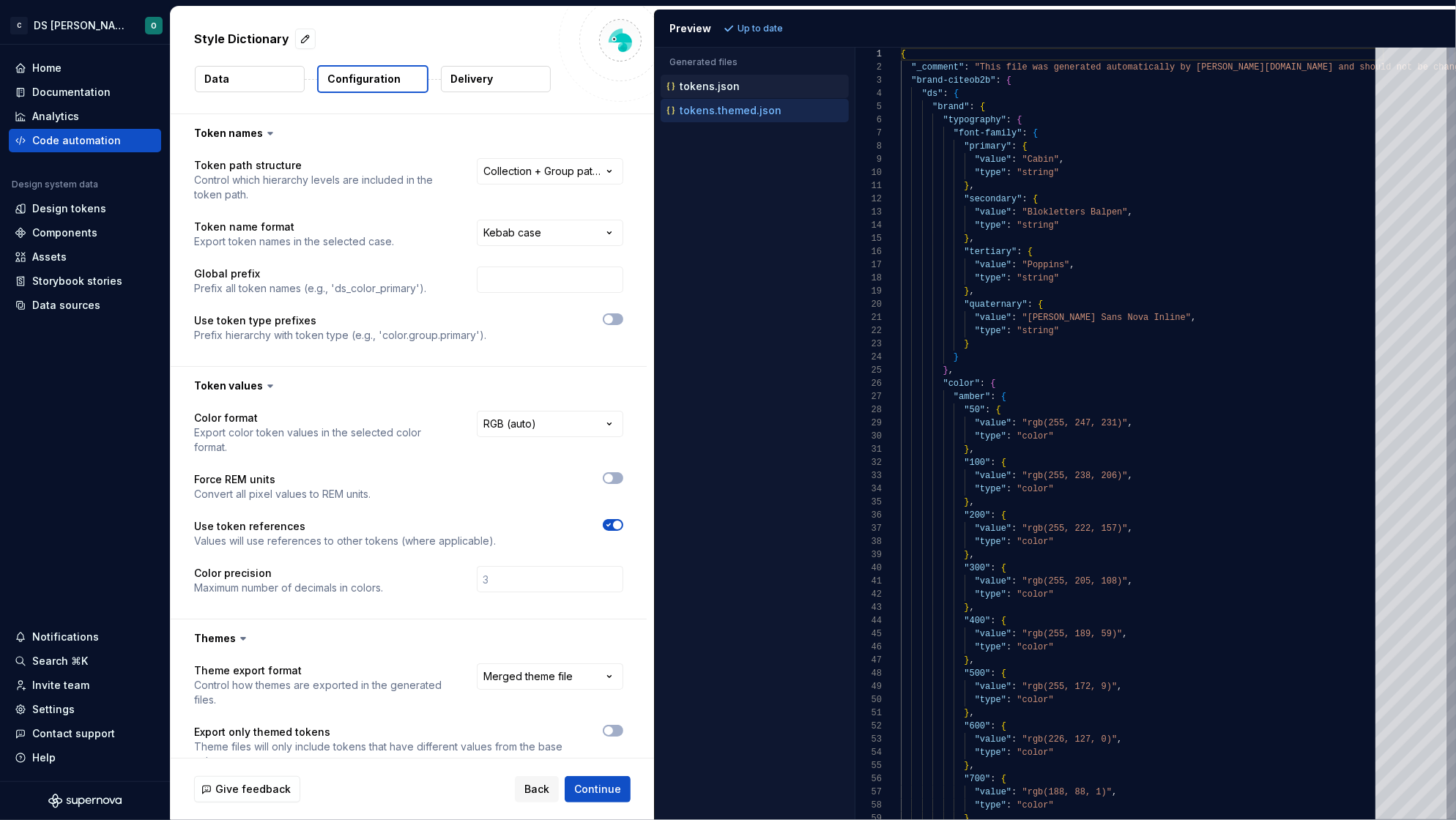
scroll to position [129, 0]
click at [682, 84] on p "tokens.json" at bounding box center [710, 86] width 60 height 11
click at [720, 90] on p "tokens.json" at bounding box center [710, 86] width 60 height 11
click at [689, 106] on p "tokens.themed.json" at bounding box center [730, 111] width 102 height 11
click at [893, 80] on div at bounding box center [892, 81] width 19 height 13
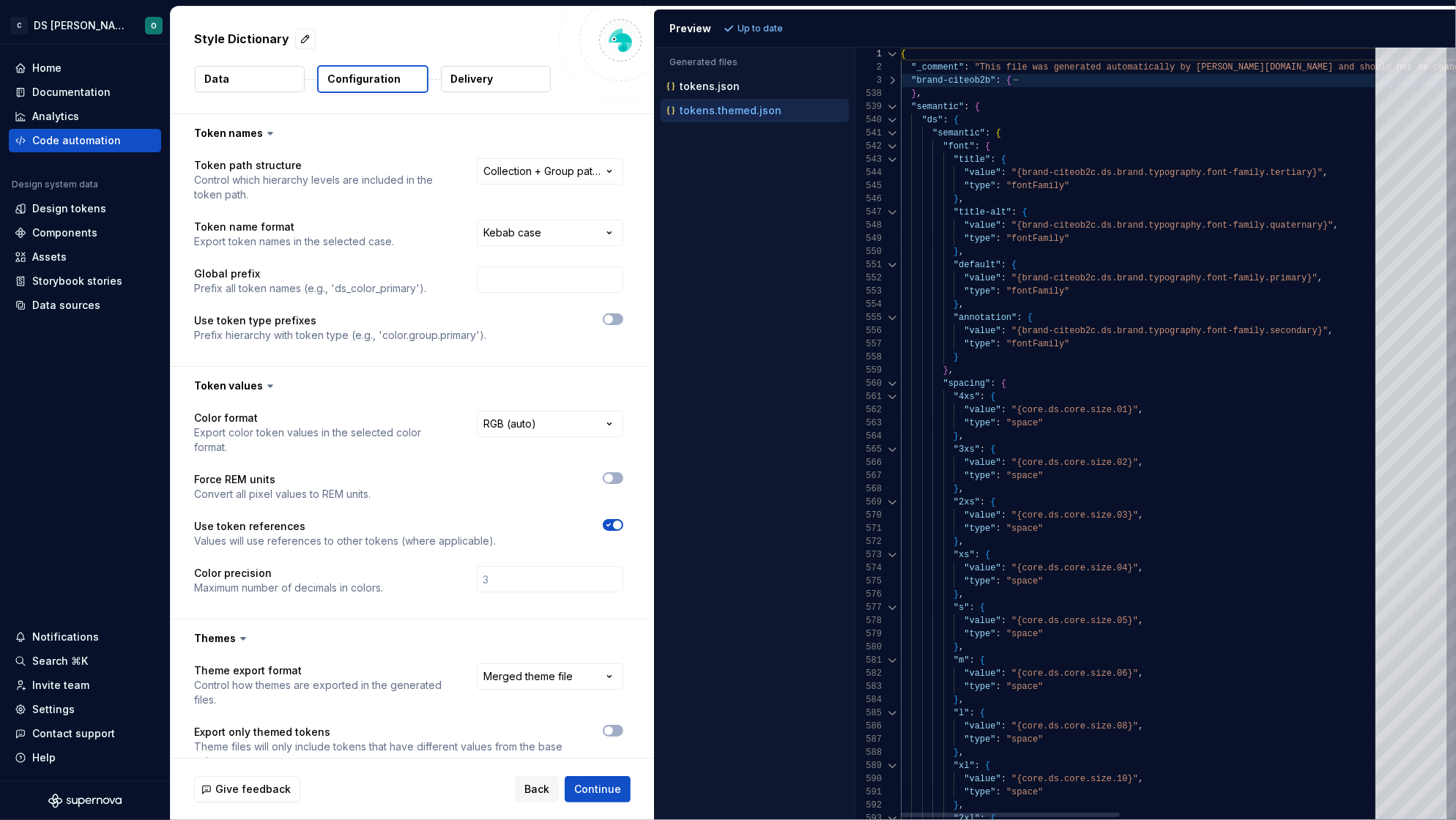
click at [892, 104] on div at bounding box center [892, 107] width 19 height 13
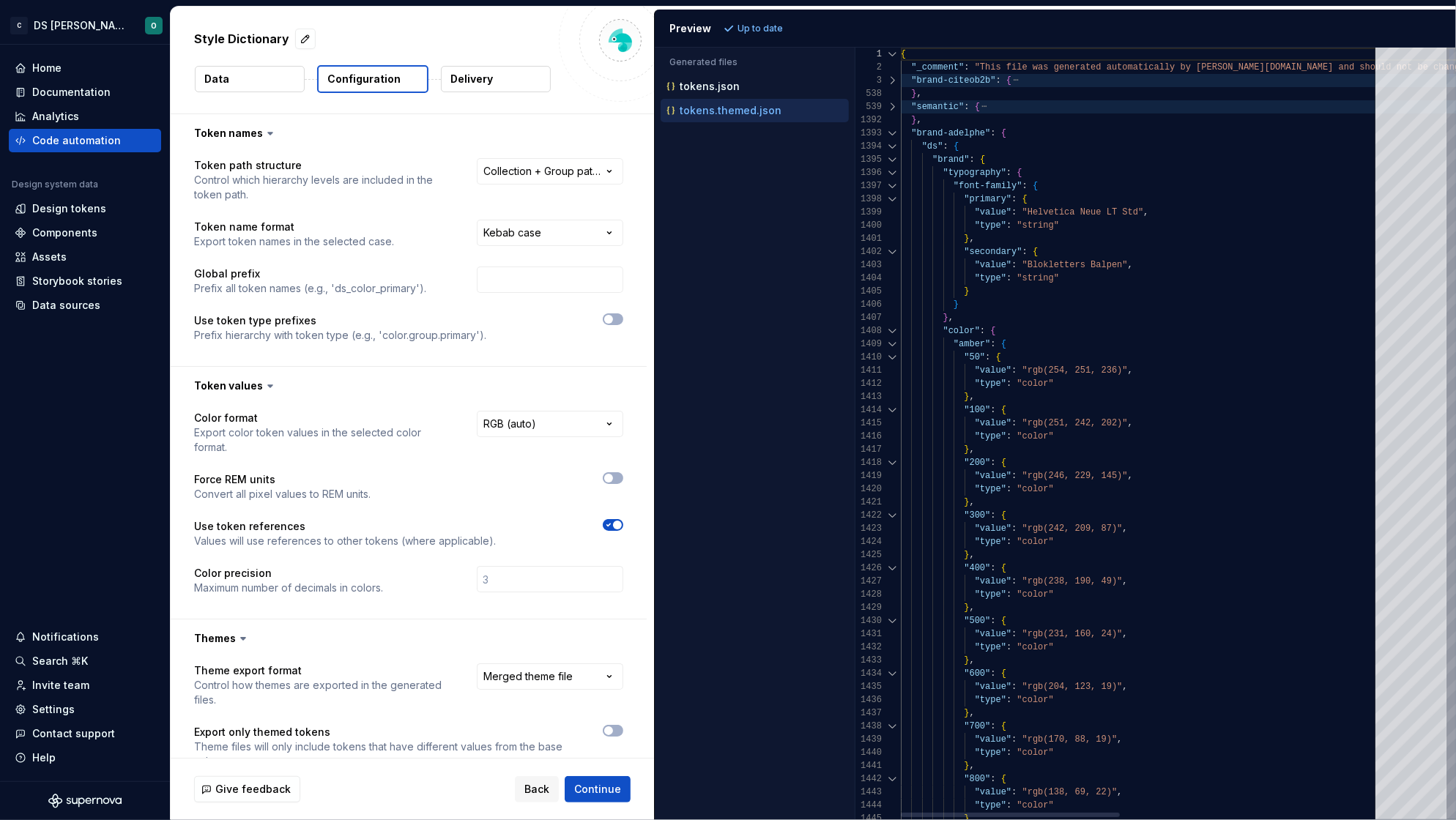
click at [886, 137] on div at bounding box center [892, 133] width 19 height 13
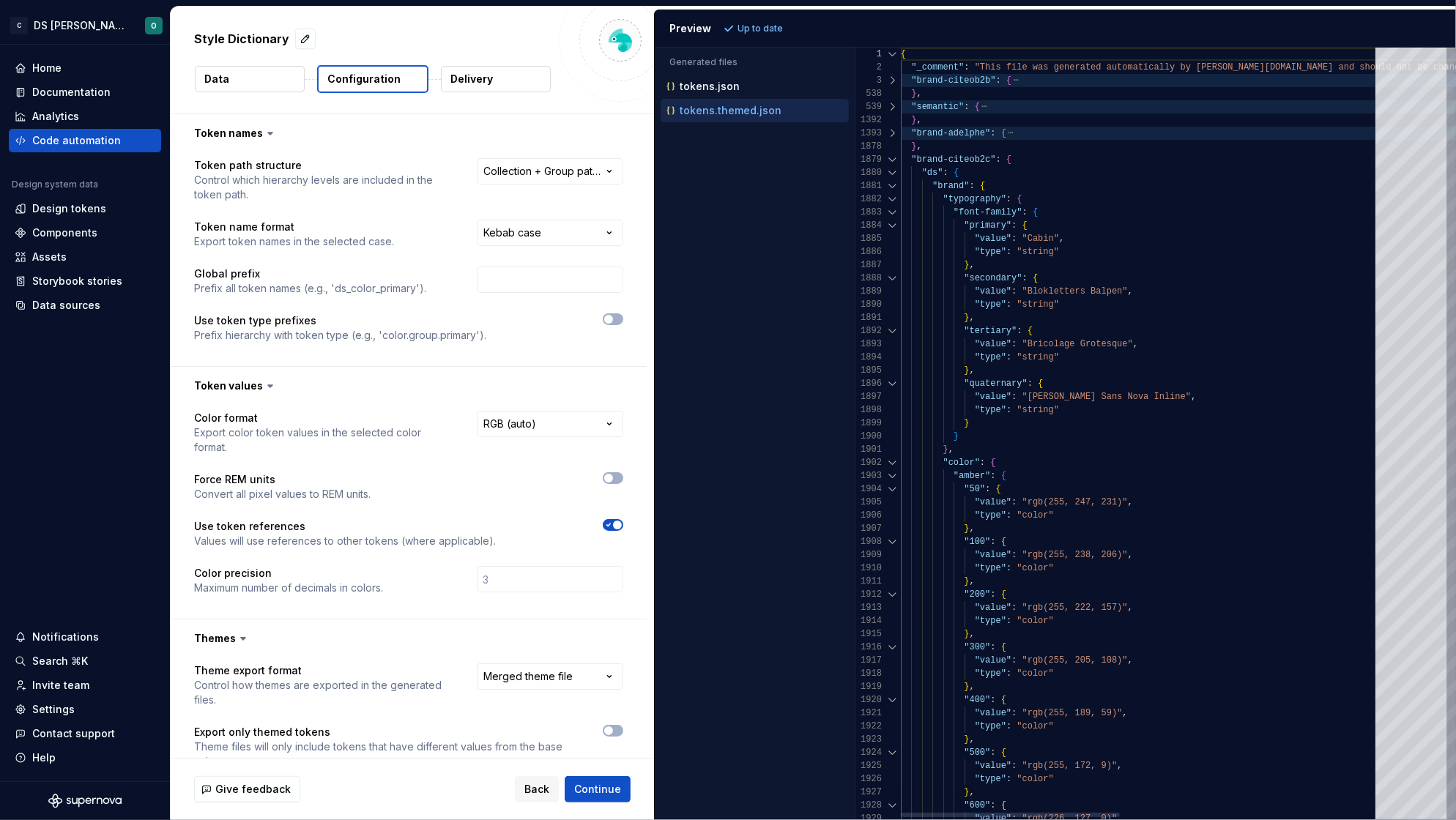
click at [890, 158] on div at bounding box center [892, 160] width 19 height 13
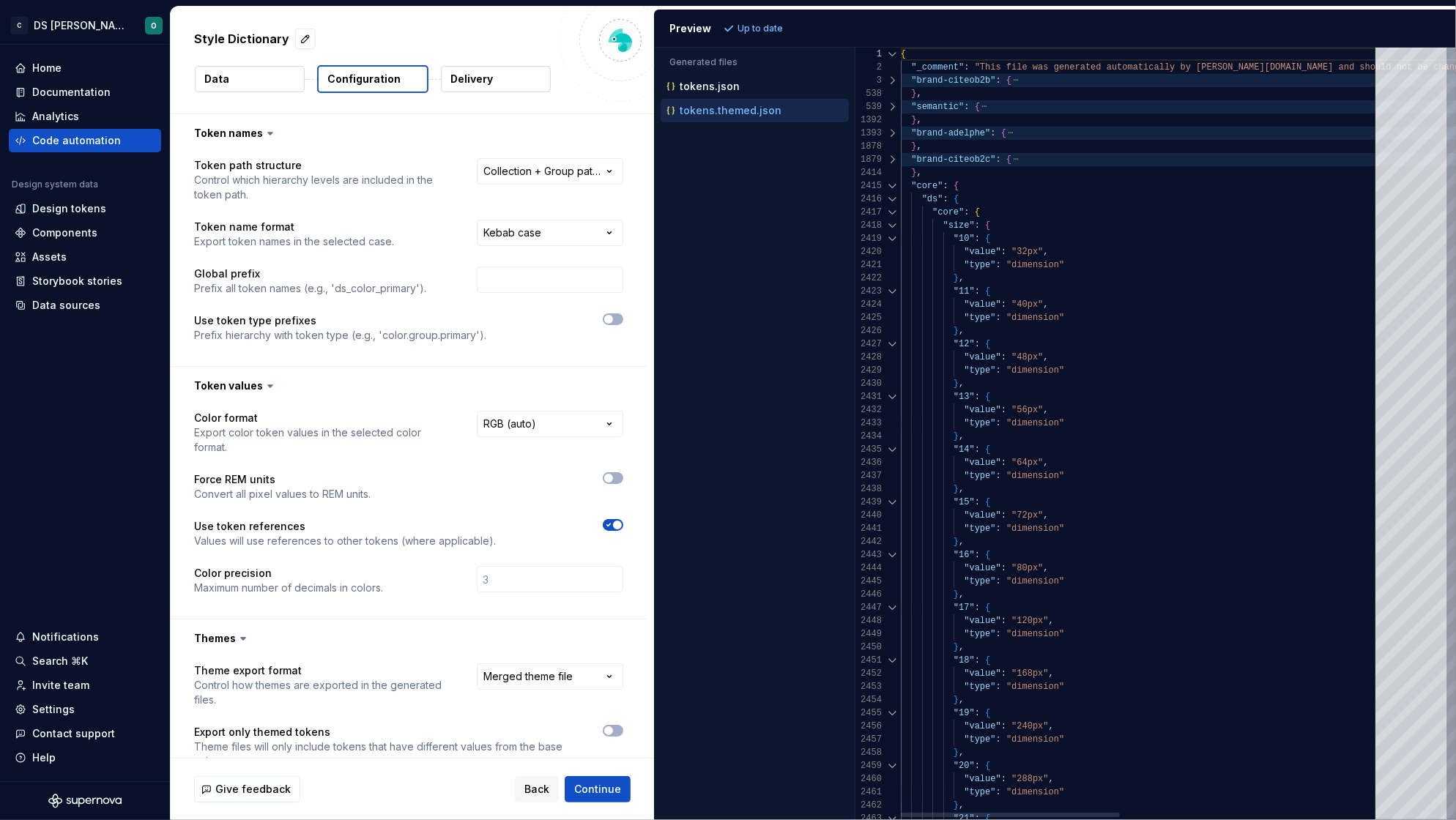
click at [893, 184] on div at bounding box center [892, 186] width 19 height 13
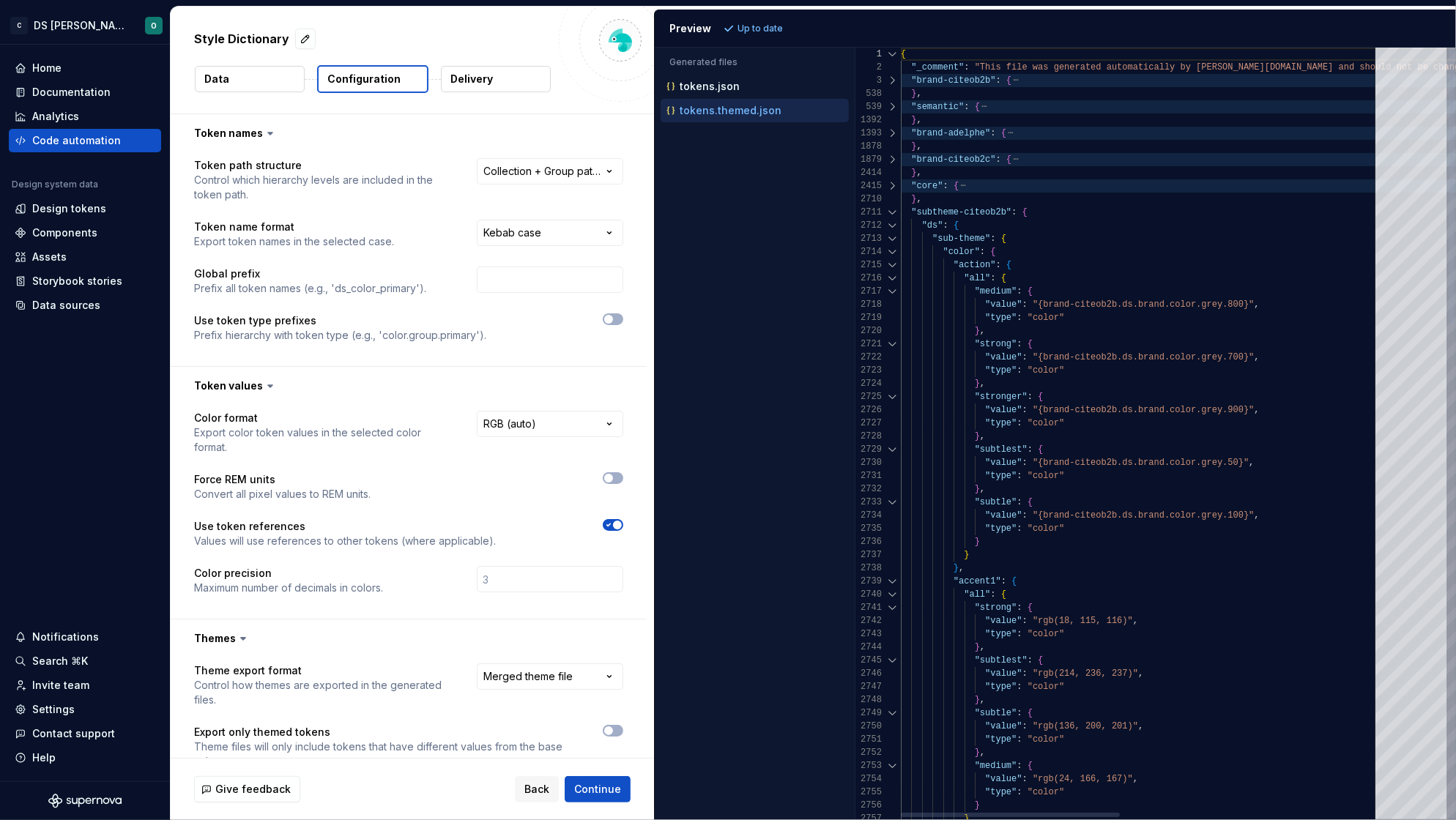
click at [893, 211] on div at bounding box center [892, 213] width 19 height 13
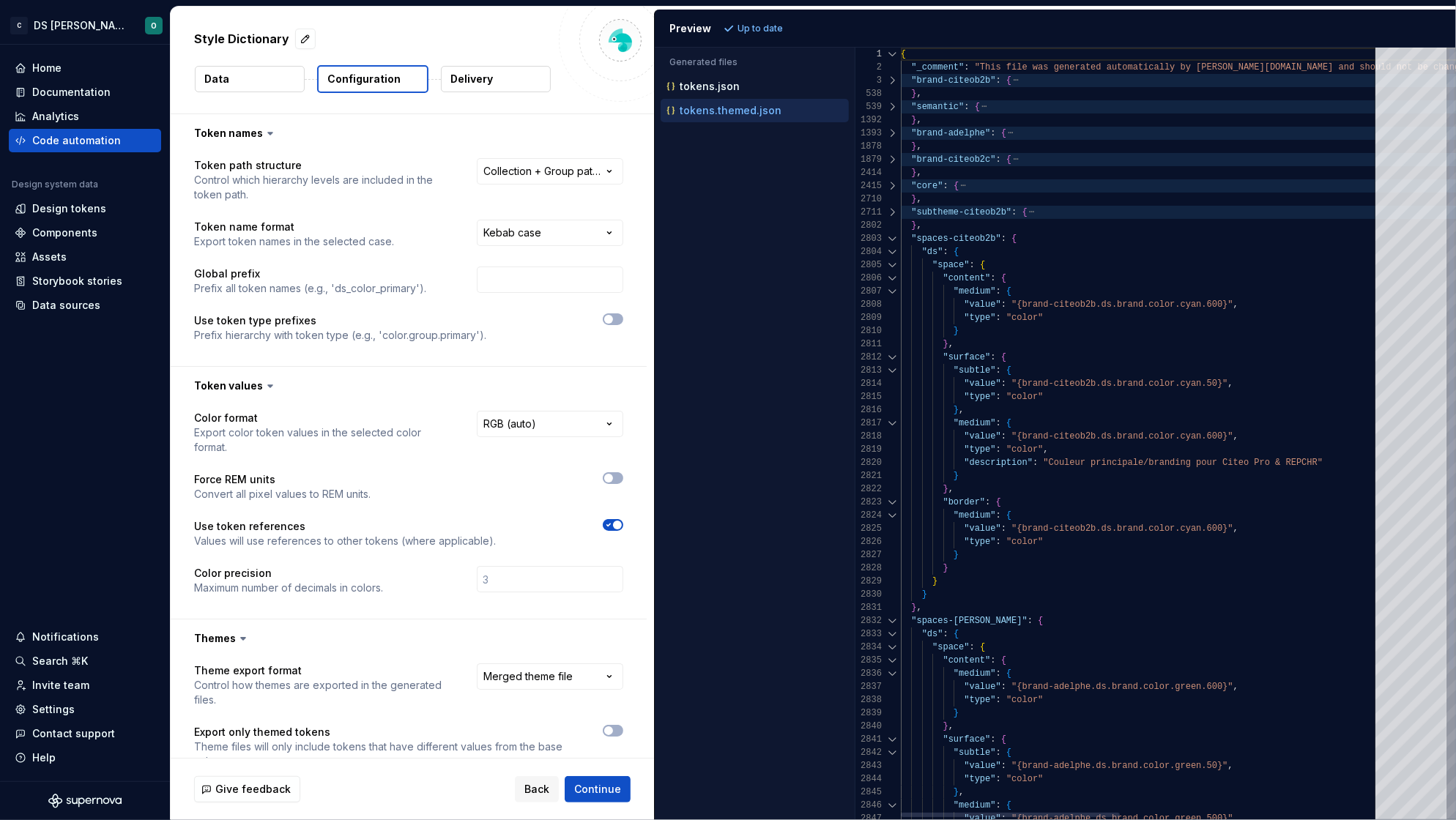
click at [891, 239] on div at bounding box center [892, 239] width 19 height 13
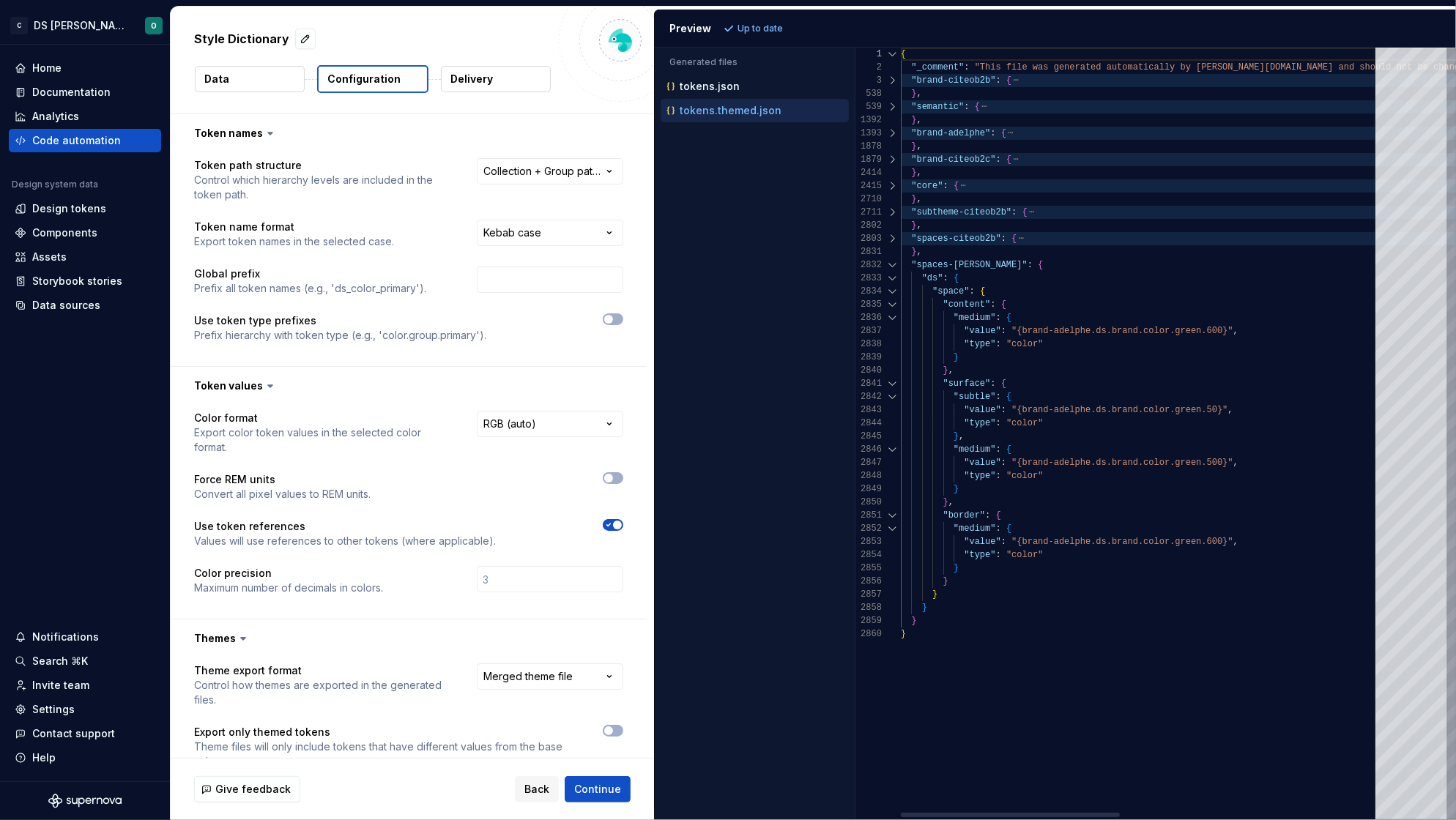
click at [893, 265] on div at bounding box center [892, 265] width 19 height 13
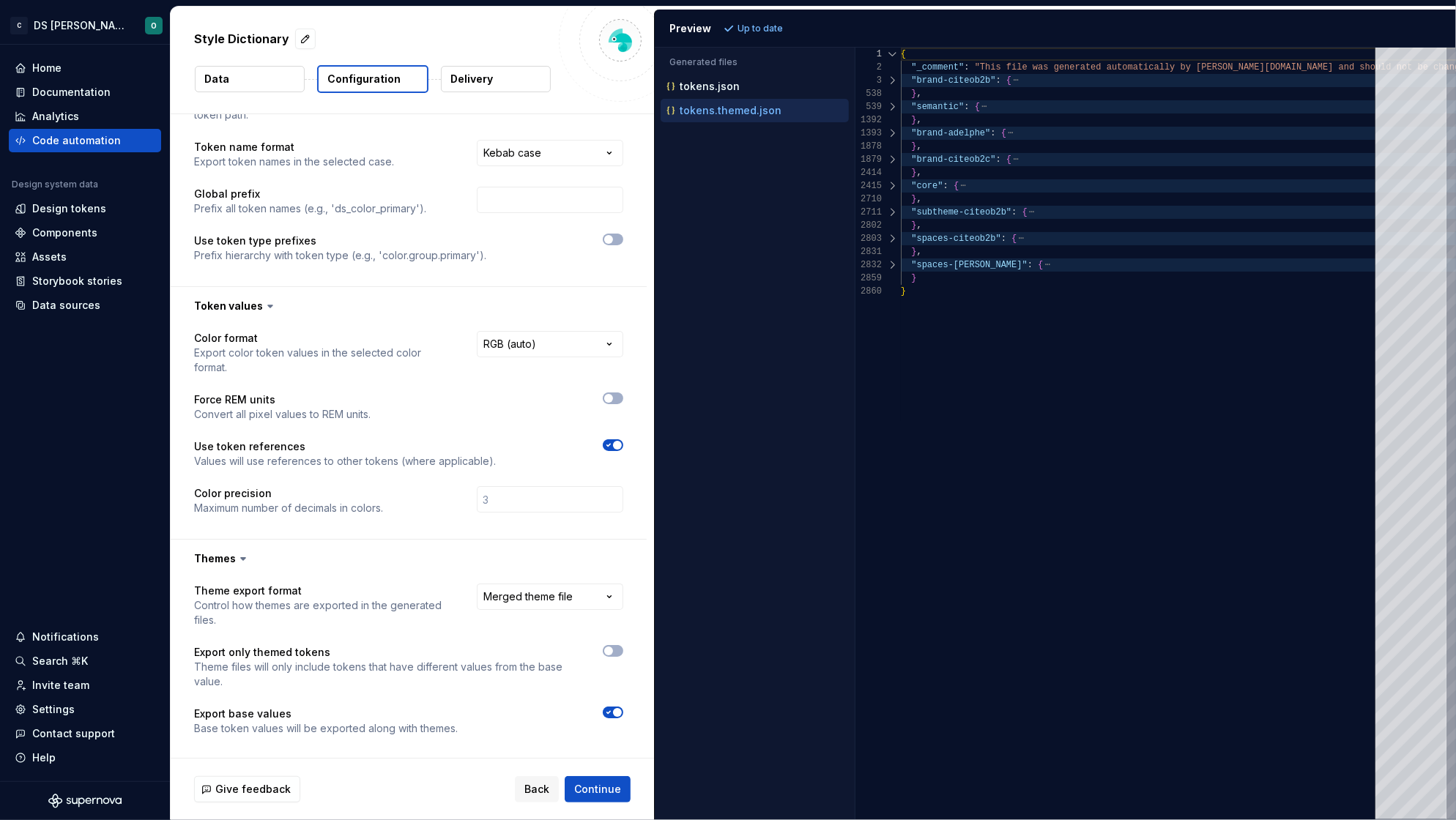
scroll to position [160, 0]
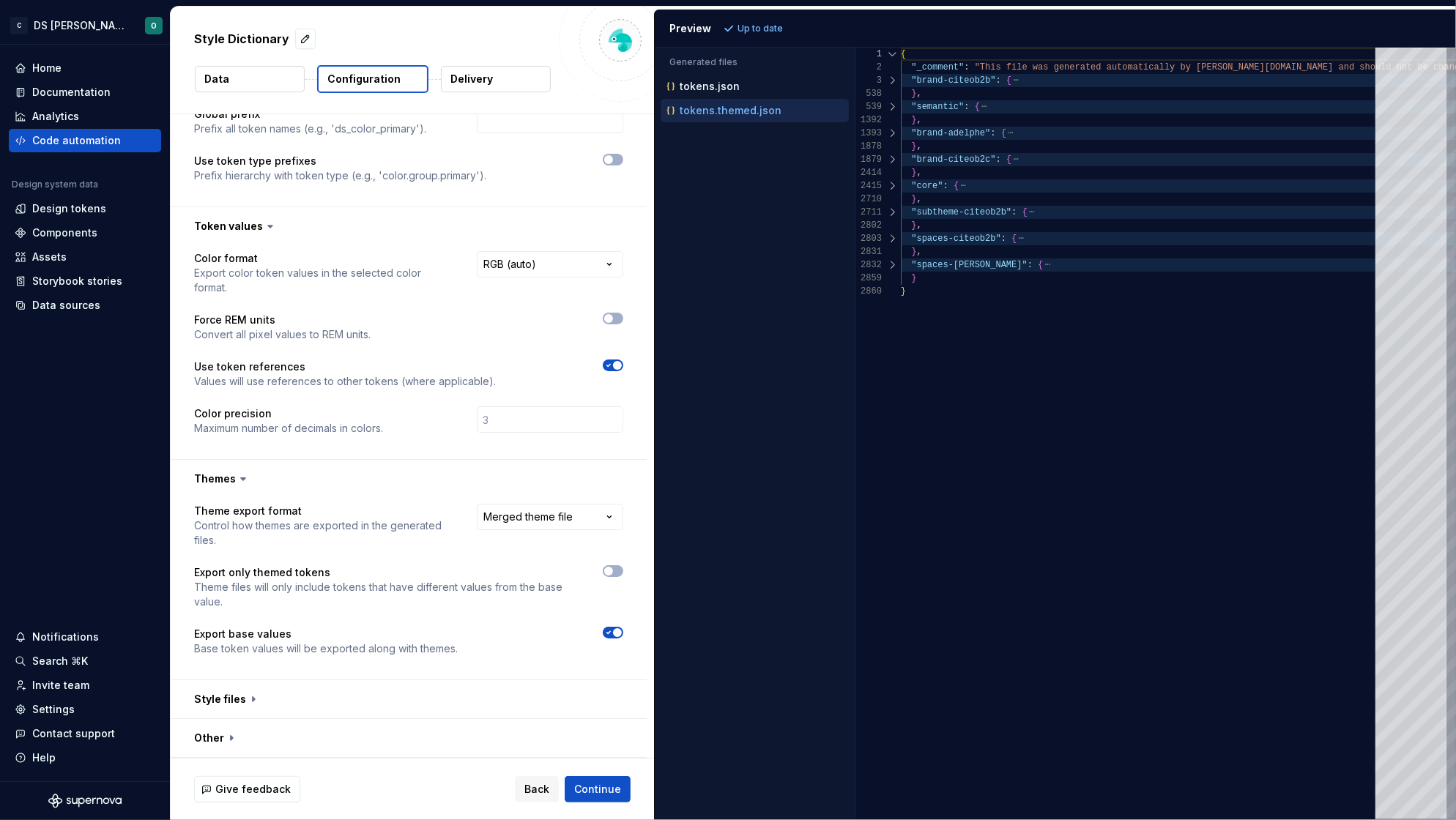
click at [562, 584] on p "Theme files will only include tokens that have different values from the base v…" at bounding box center [385, 594] width 382 height 29
click at [562, 514] on html "**********" at bounding box center [728, 410] width 1456 height 820
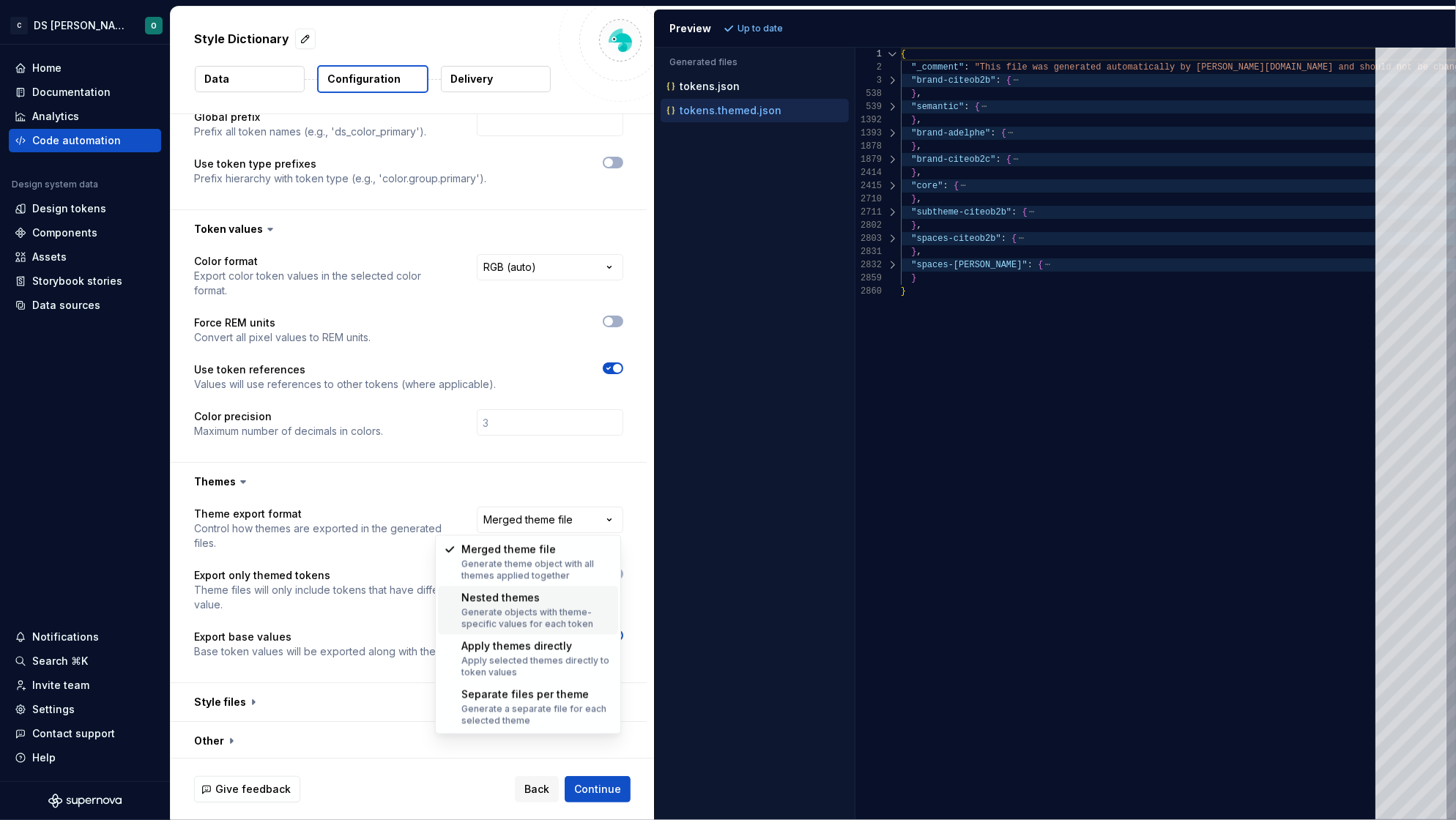
select select "**********"
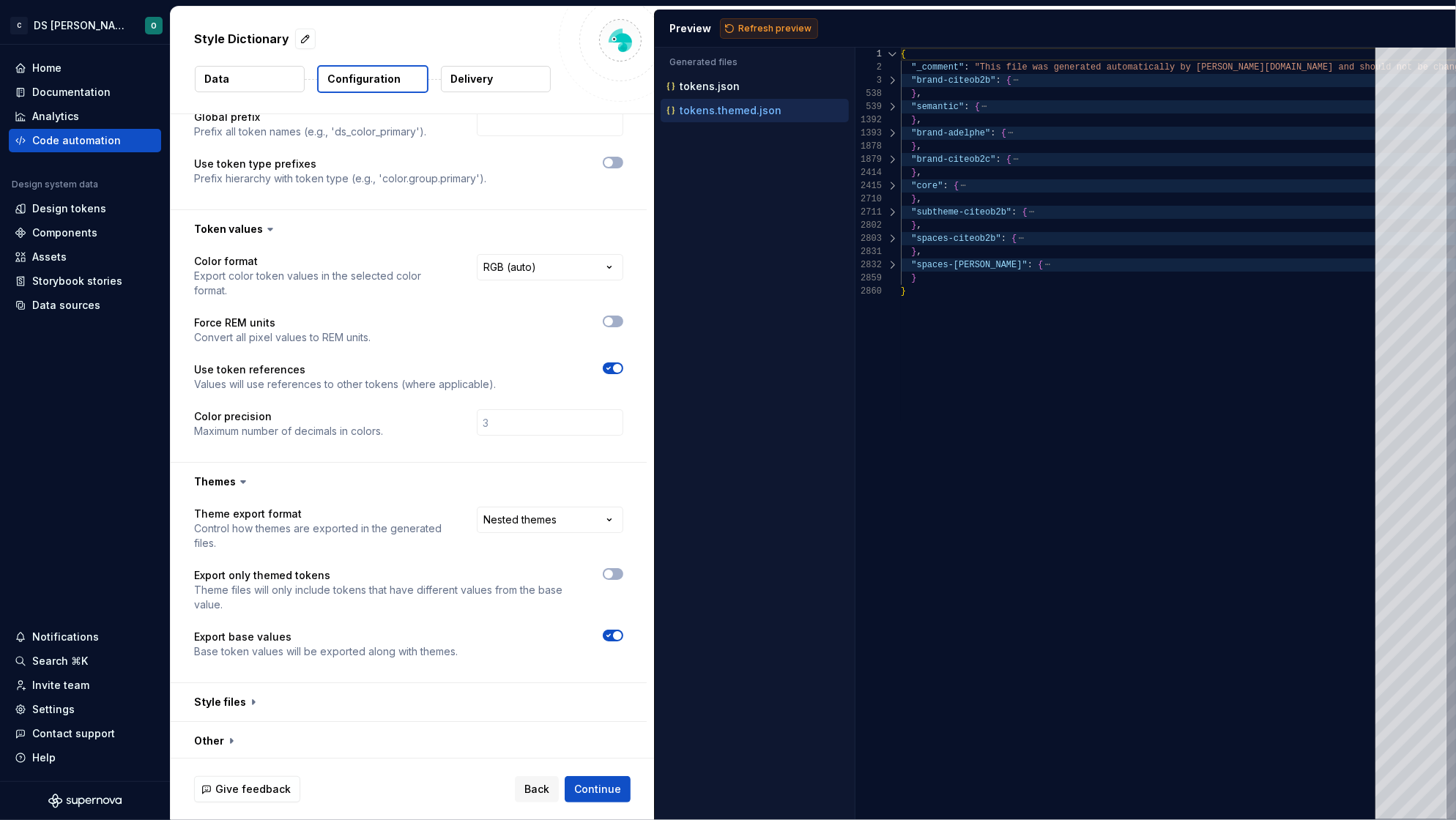
click at [750, 33] on span "Refresh preview" at bounding box center [775, 29] width 73 height 11
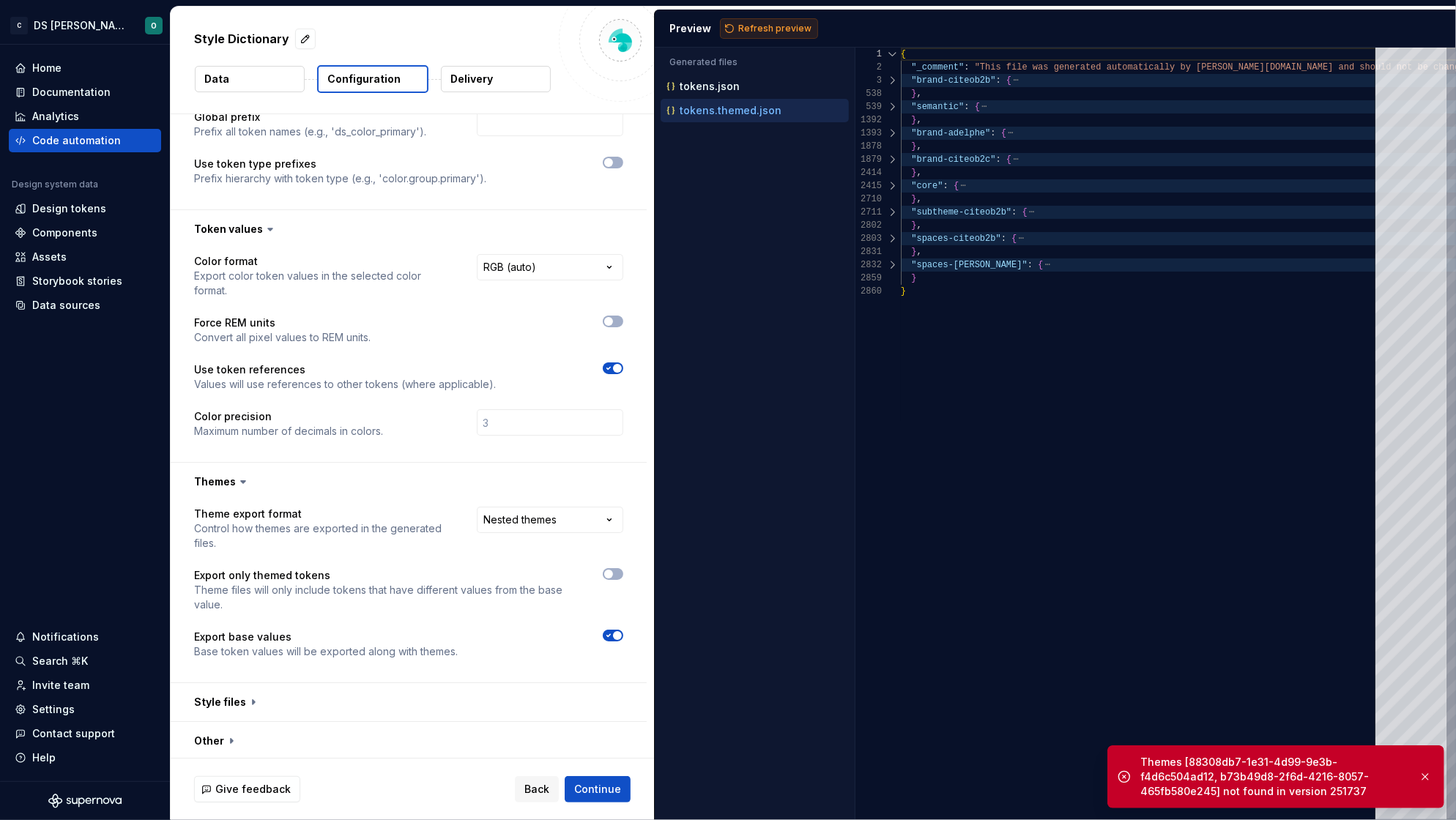
click at [770, 27] on span "Refresh preview" at bounding box center [775, 29] width 73 height 11
click at [67, 141] on div "Code automation" at bounding box center [77, 141] width 89 height 15
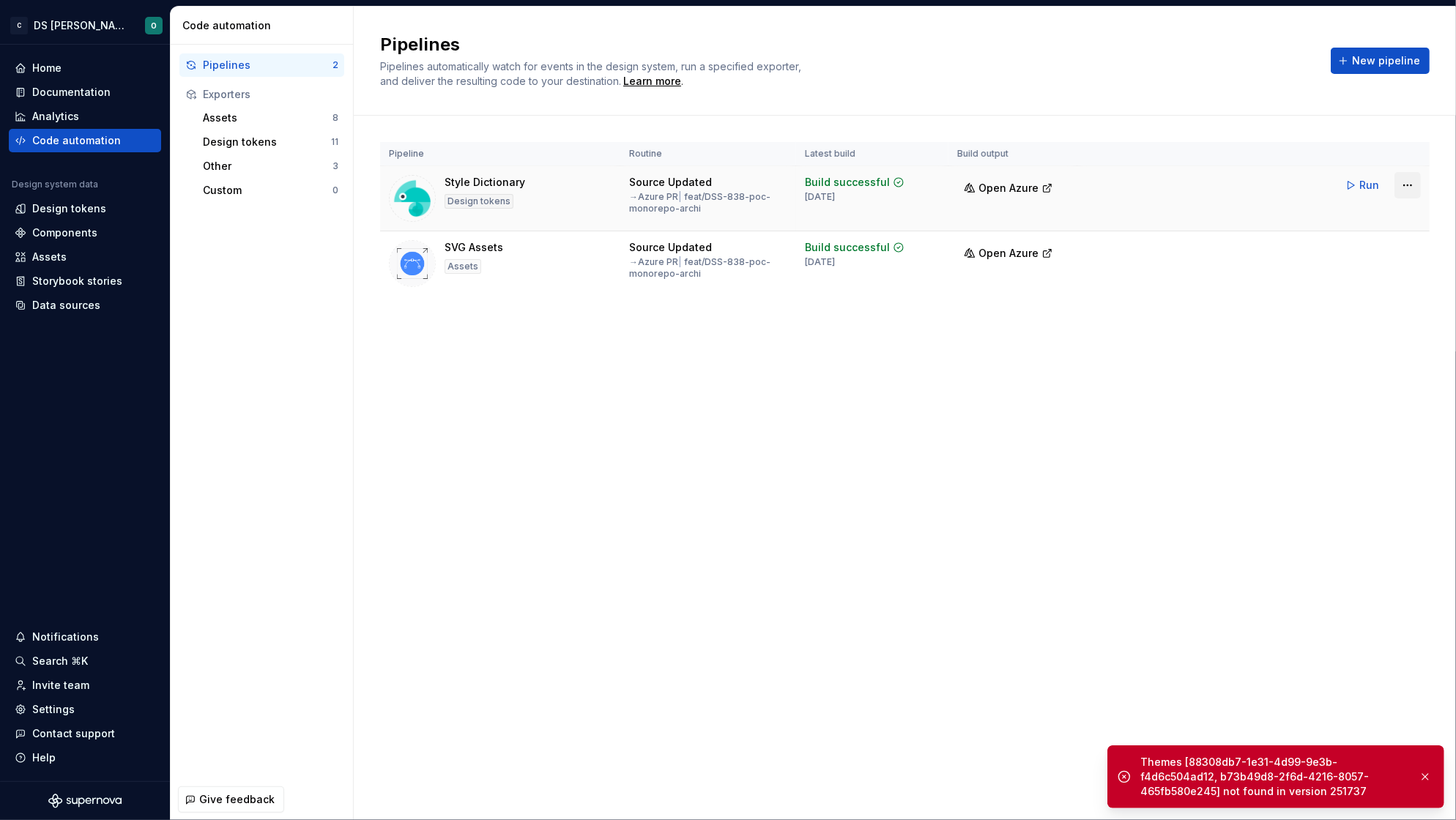
click at [1405, 187] on html "C DS Citeo O Home Documentation Analytics Code automation Design system data De…" at bounding box center [728, 410] width 1456 height 820
click at [1362, 217] on div "Edit pipeline" at bounding box center [1389, 217] width 125 height 15
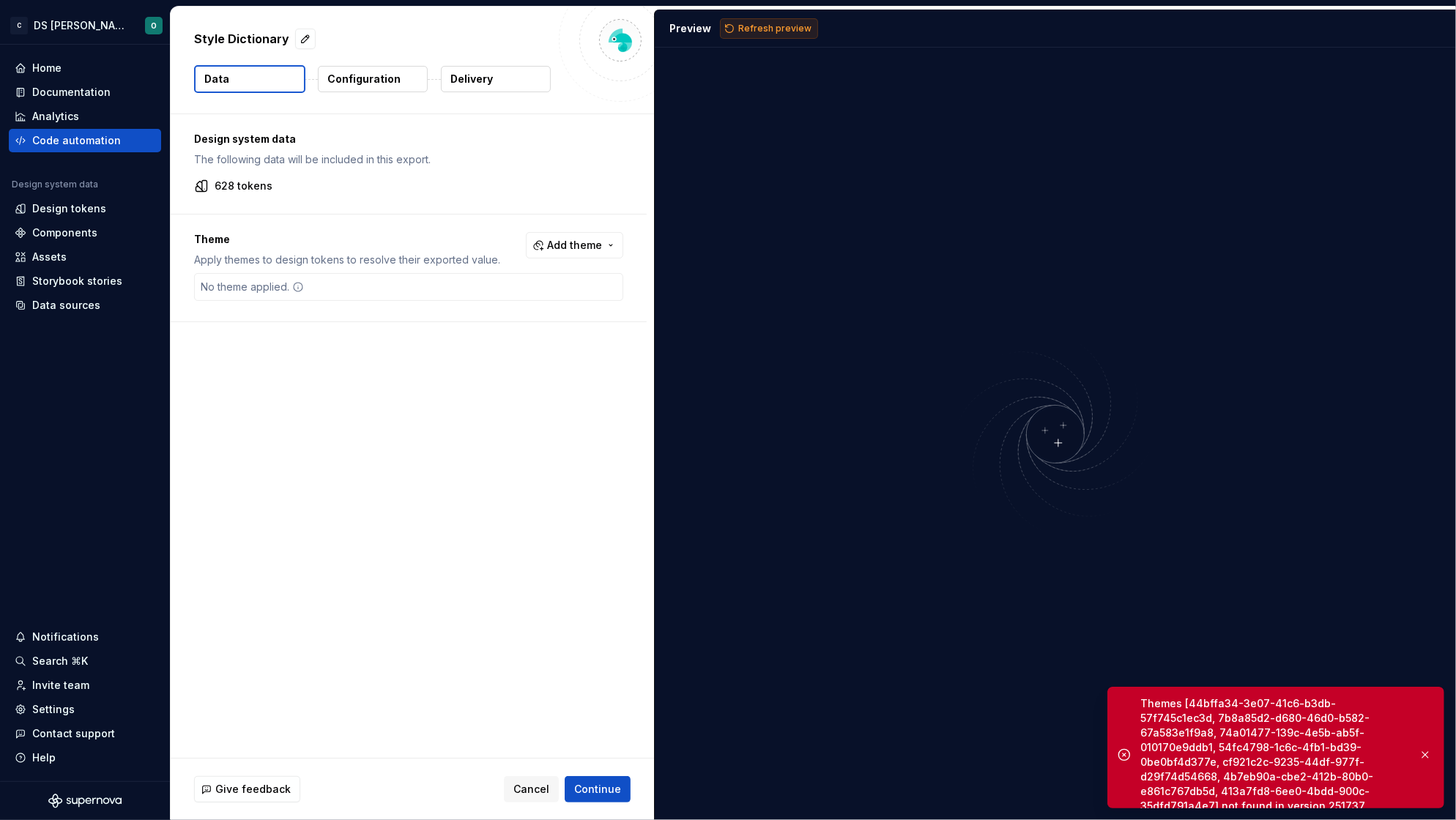
click at [755, 29] on span "Refresh preview" at bounding box center [775, 29] width 73 height 11
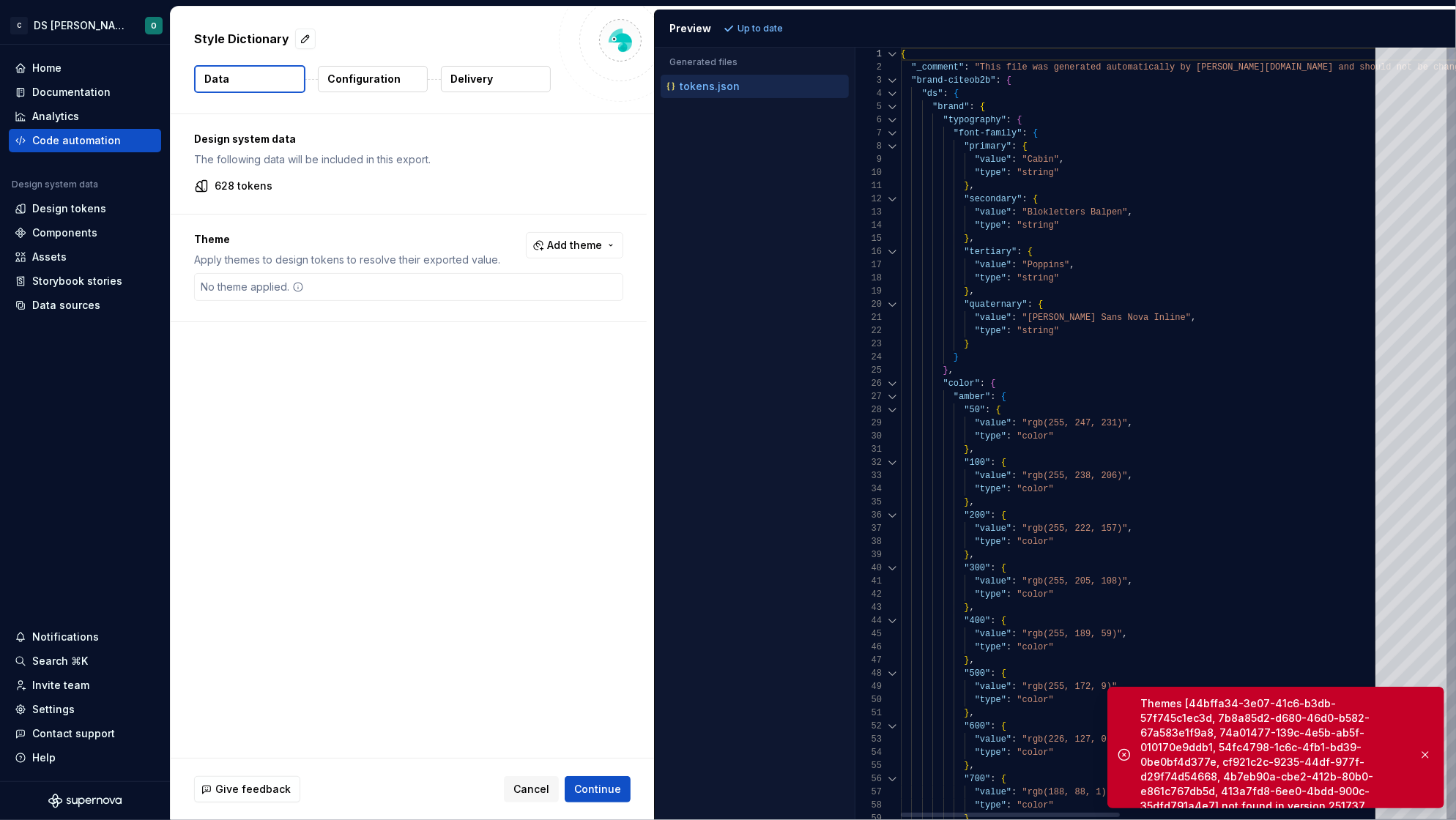
click at [890, 81] on div at bounding box center [892, 81] width 19 height 13
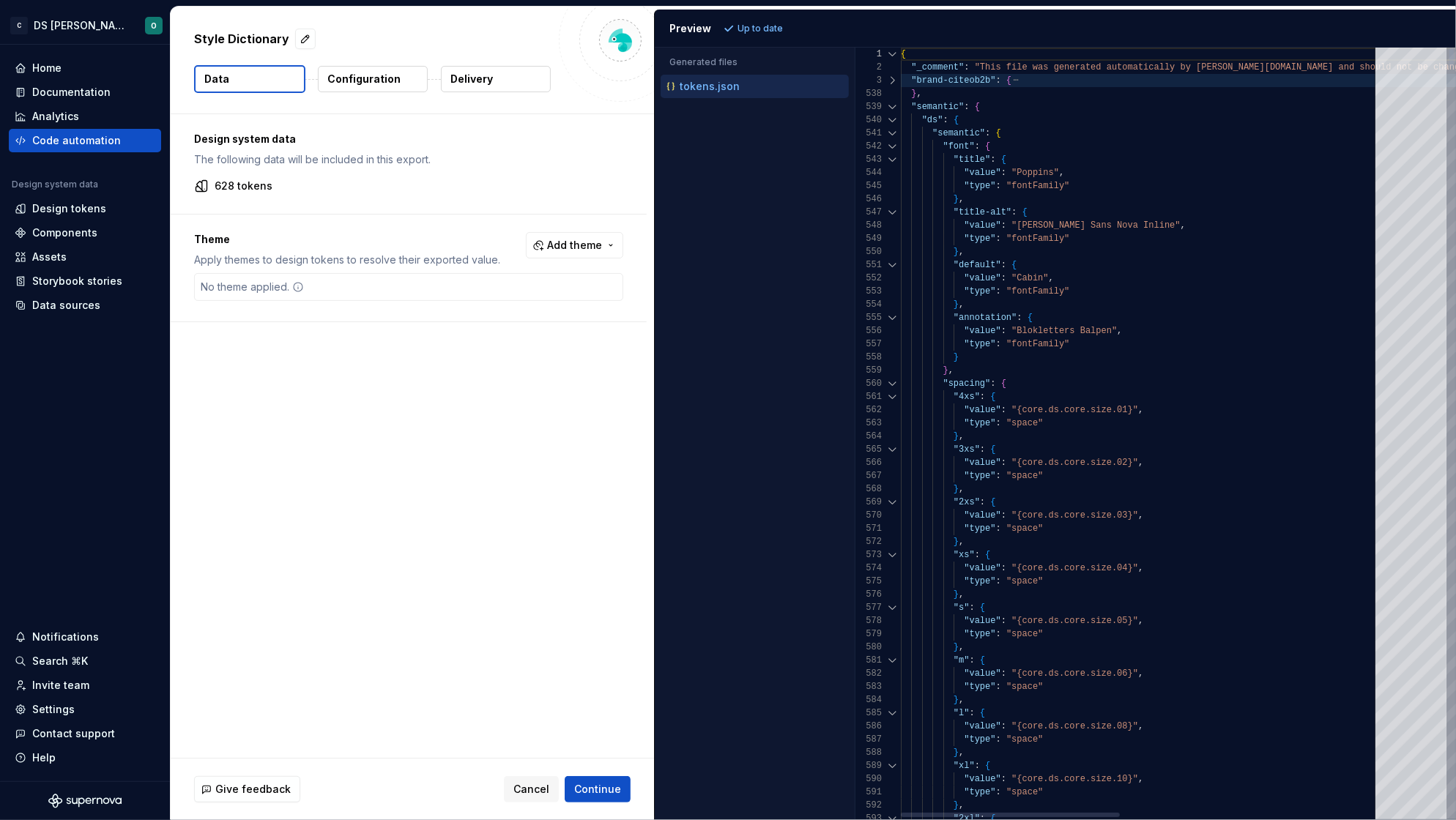
click at [891, 104] on div at bounding box center [892, 107] width 19 height 13
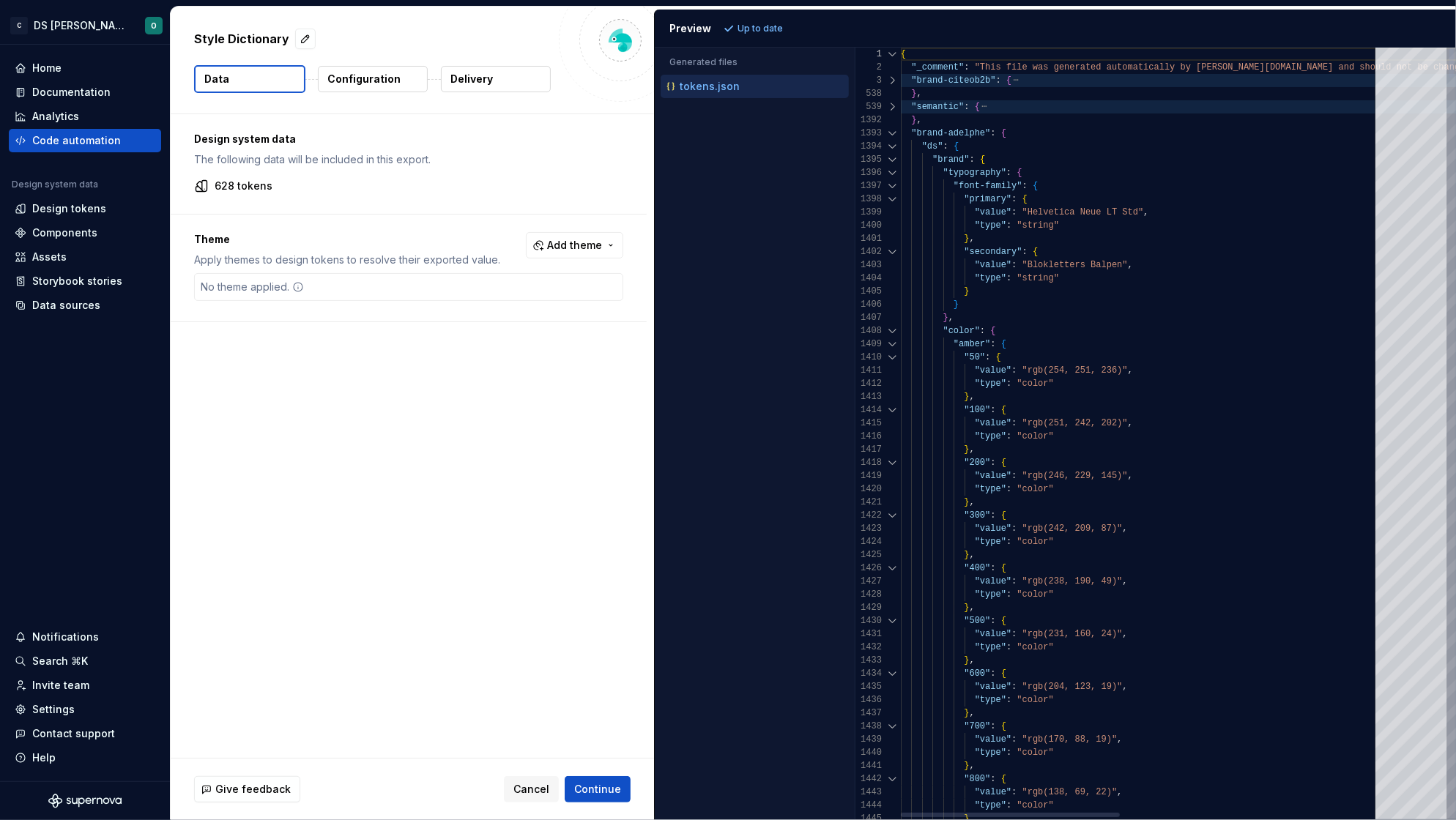
click at [891, 133] on div at bounding box center [892, 133] width 19 height 13
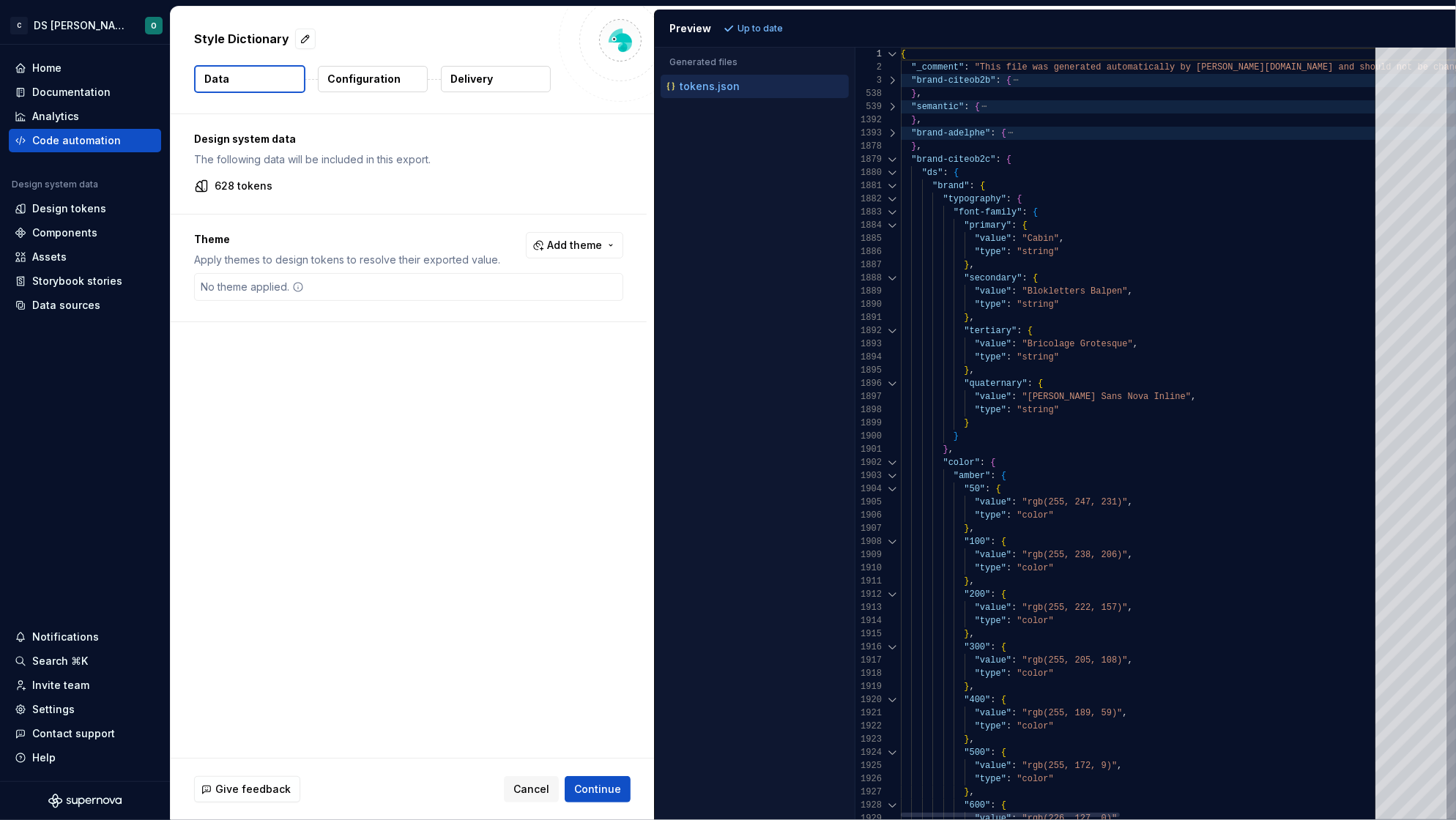
click at [891, 133] on div at bounding box center [892, 133] width 19 height 13
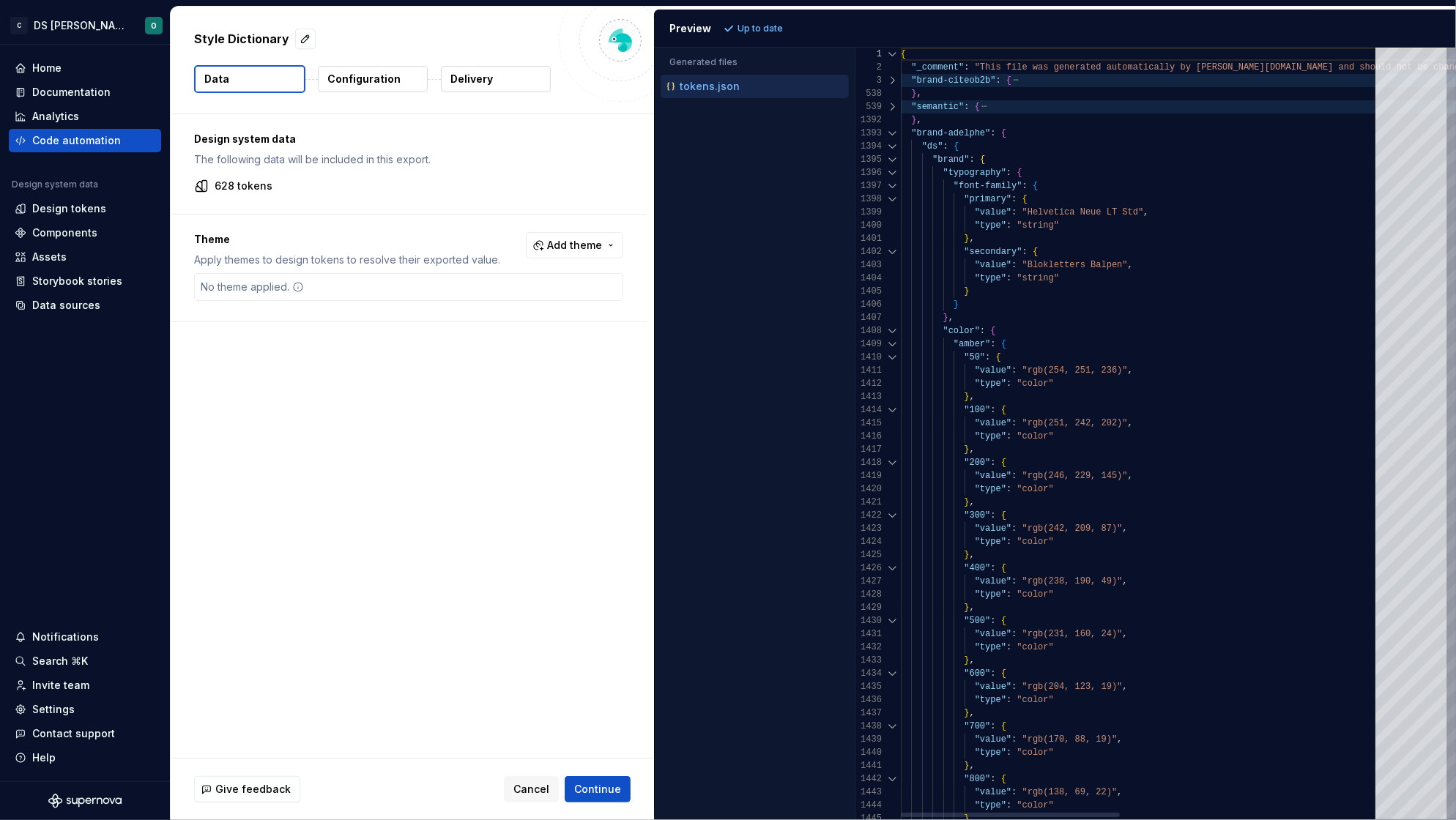
click at [891, 157] on div at bounding box center [892, 160] width 19 height 13
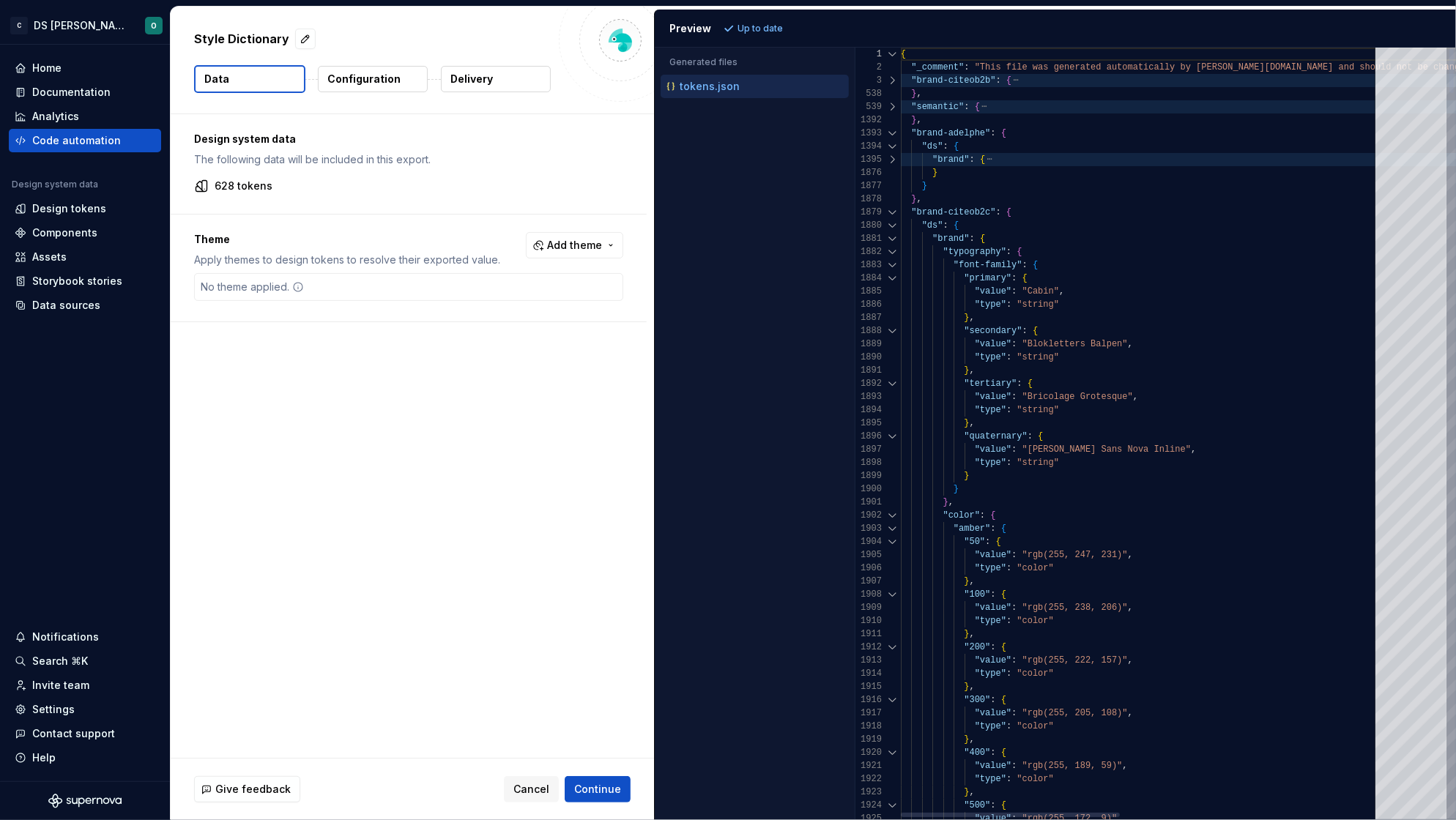
click at [892, 213] on div at bounding box center [892, 213] width 19 height 13
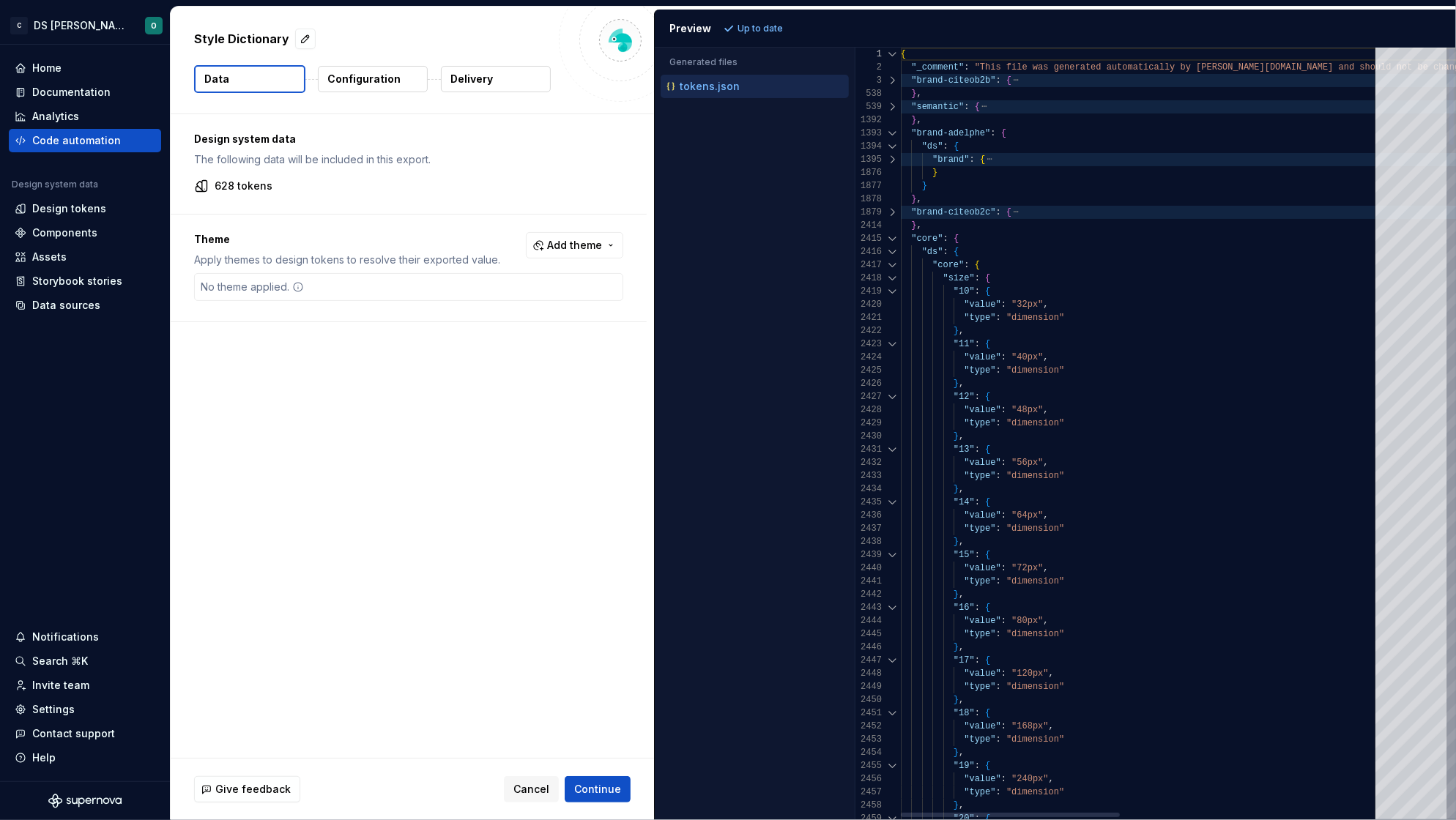
click at [891, 236] on div at bounding box center [892, 239] width 19 height 13
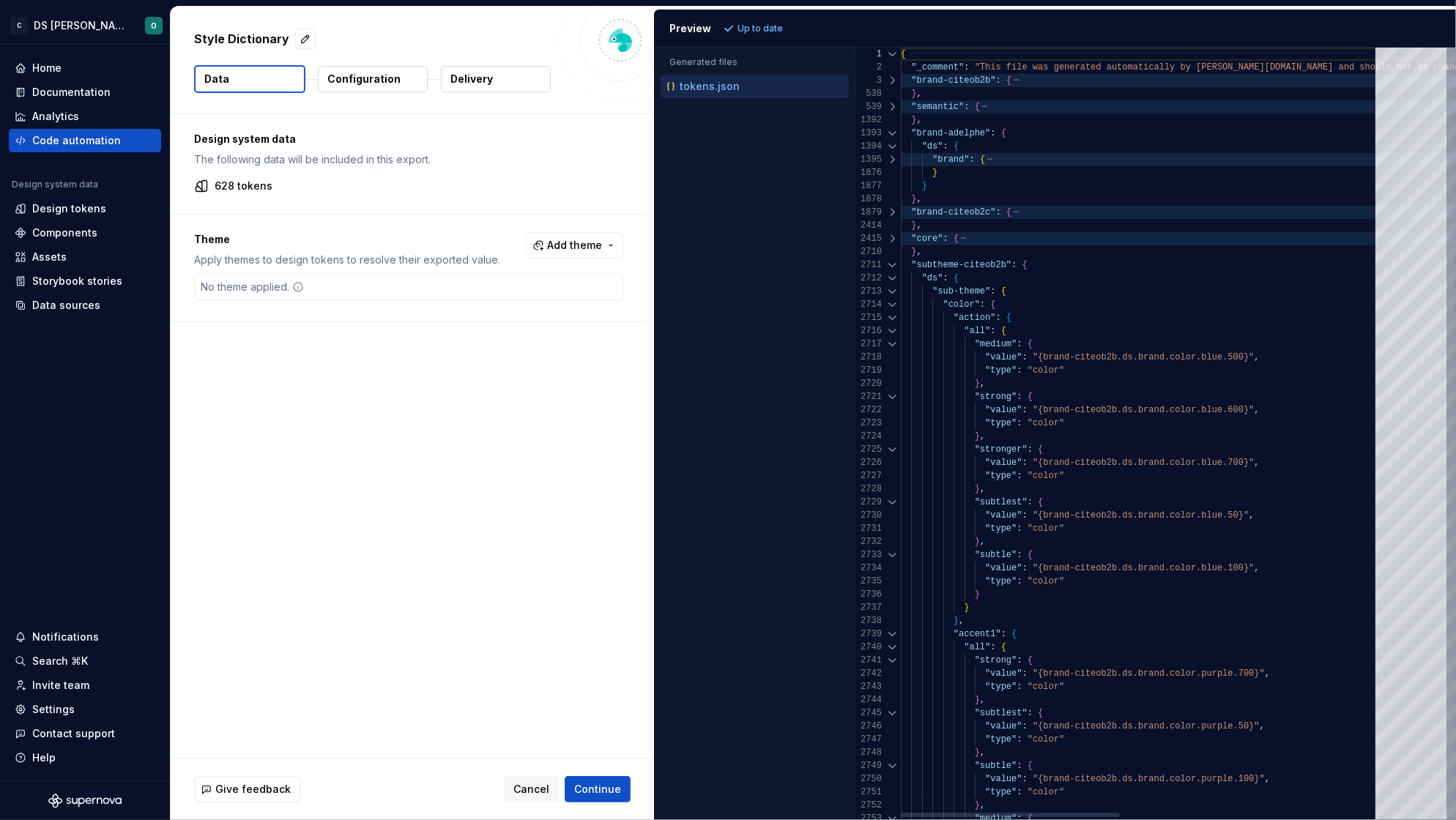
click at [891, 263] on div at bounding box center [892, 265] width 19 height 13
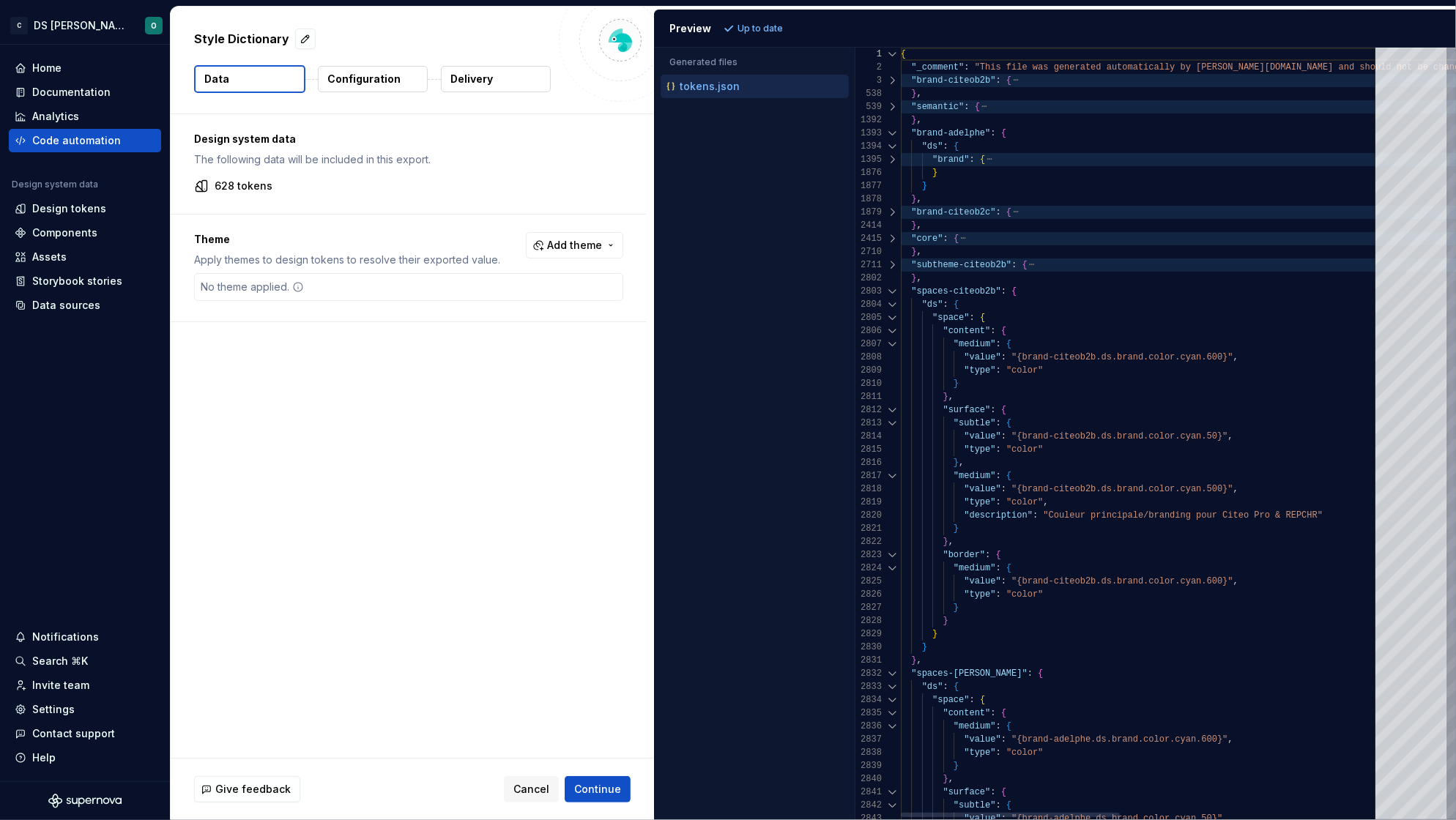
click at [891, 292] on div at bounding box center [892, 292] width 19 height 13
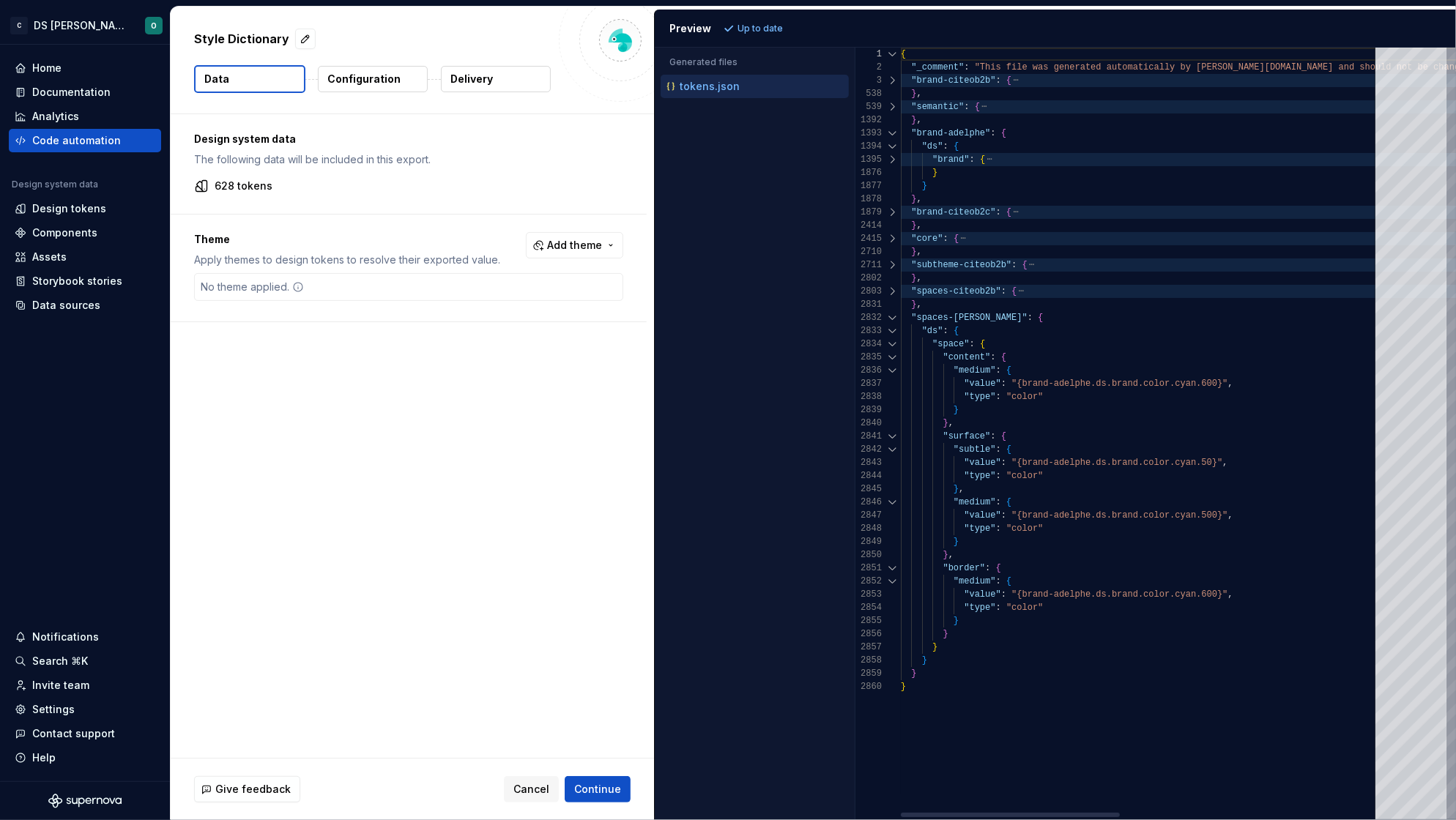
click at [891, 319] on div at bounding box center [892, 318] width 19 height 13
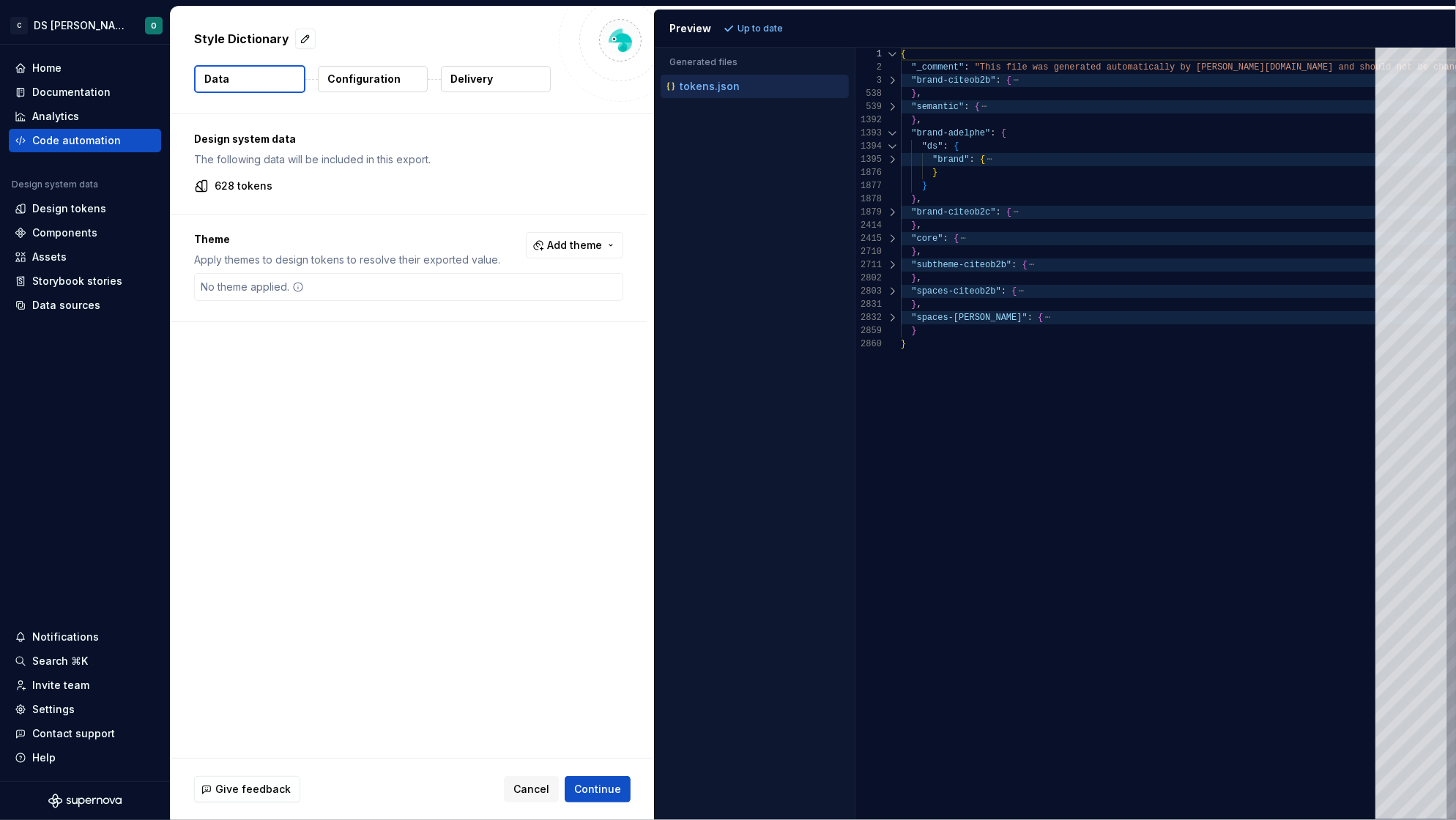
click at [231, 81] on button "Data" at bounding box center [249, 79] width 112 height 28
click at [245, 76] on button "Data" at bounding box center [249, 79] width 112 height 28
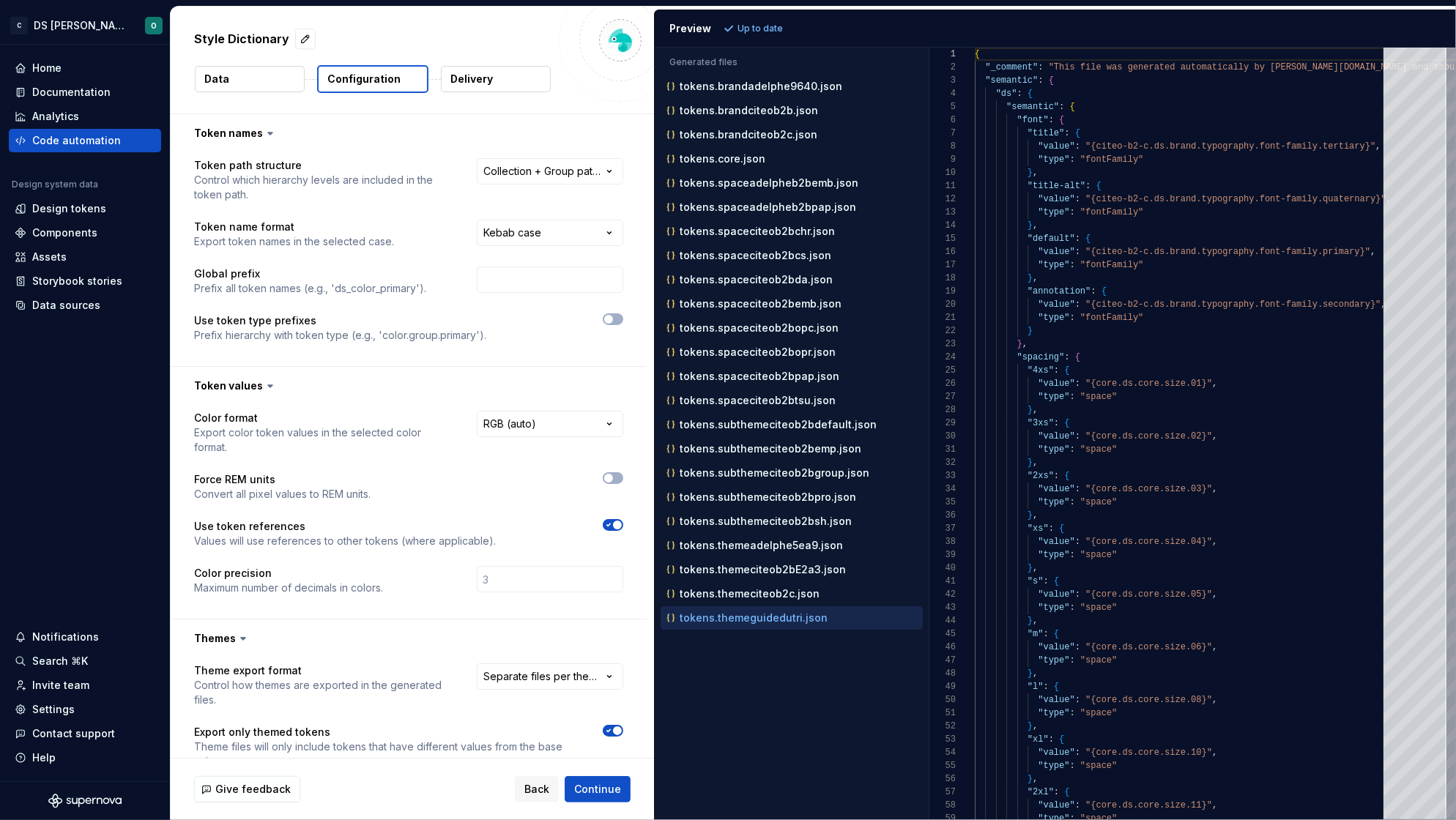
click at [440, 33] on div "Style Dictionary" at bounding box center [372, 38] width 357 height 26
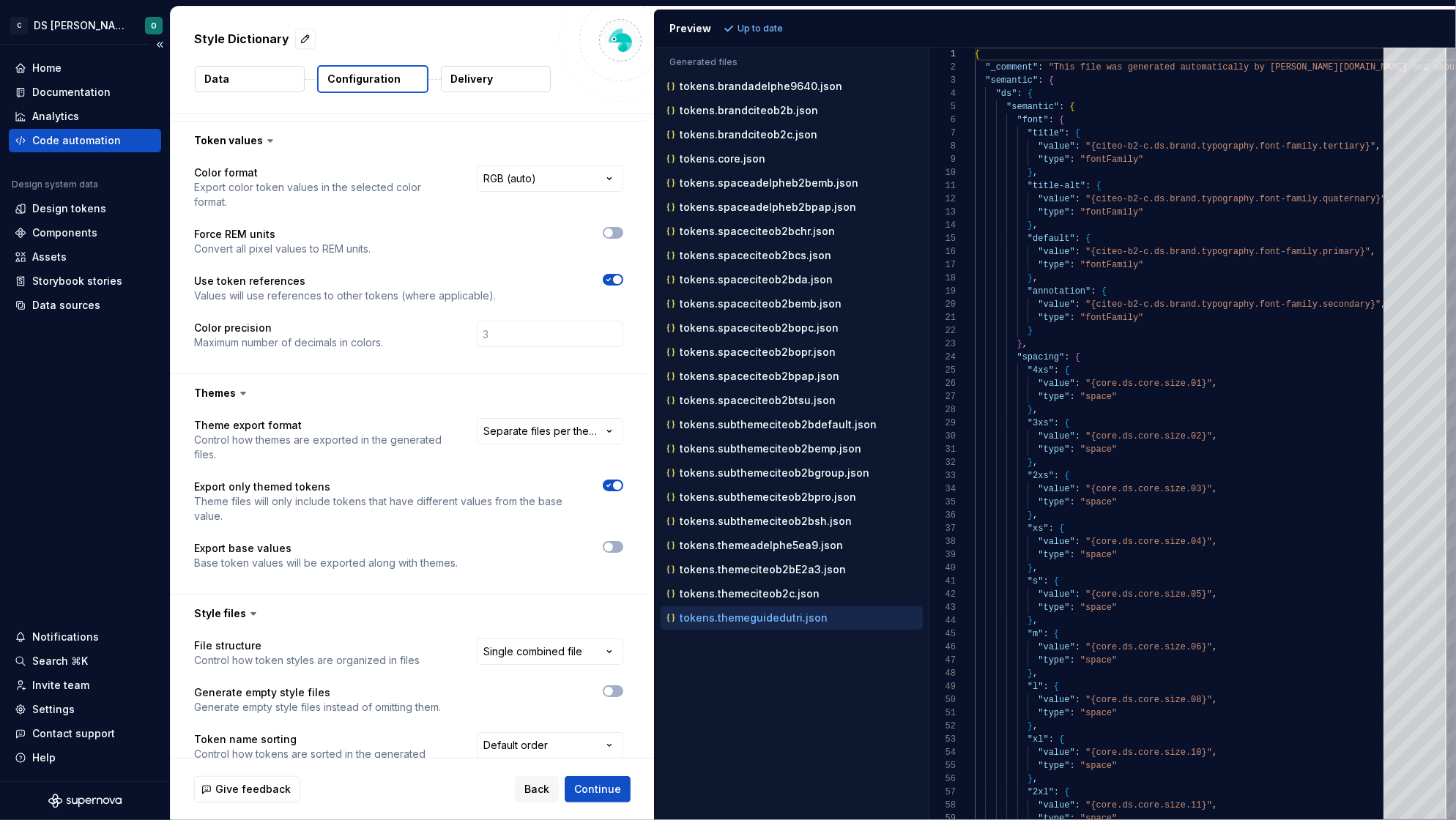
click at [90, 145] on div "Code automation" at bounding box center [77, 141] width 89 height 15
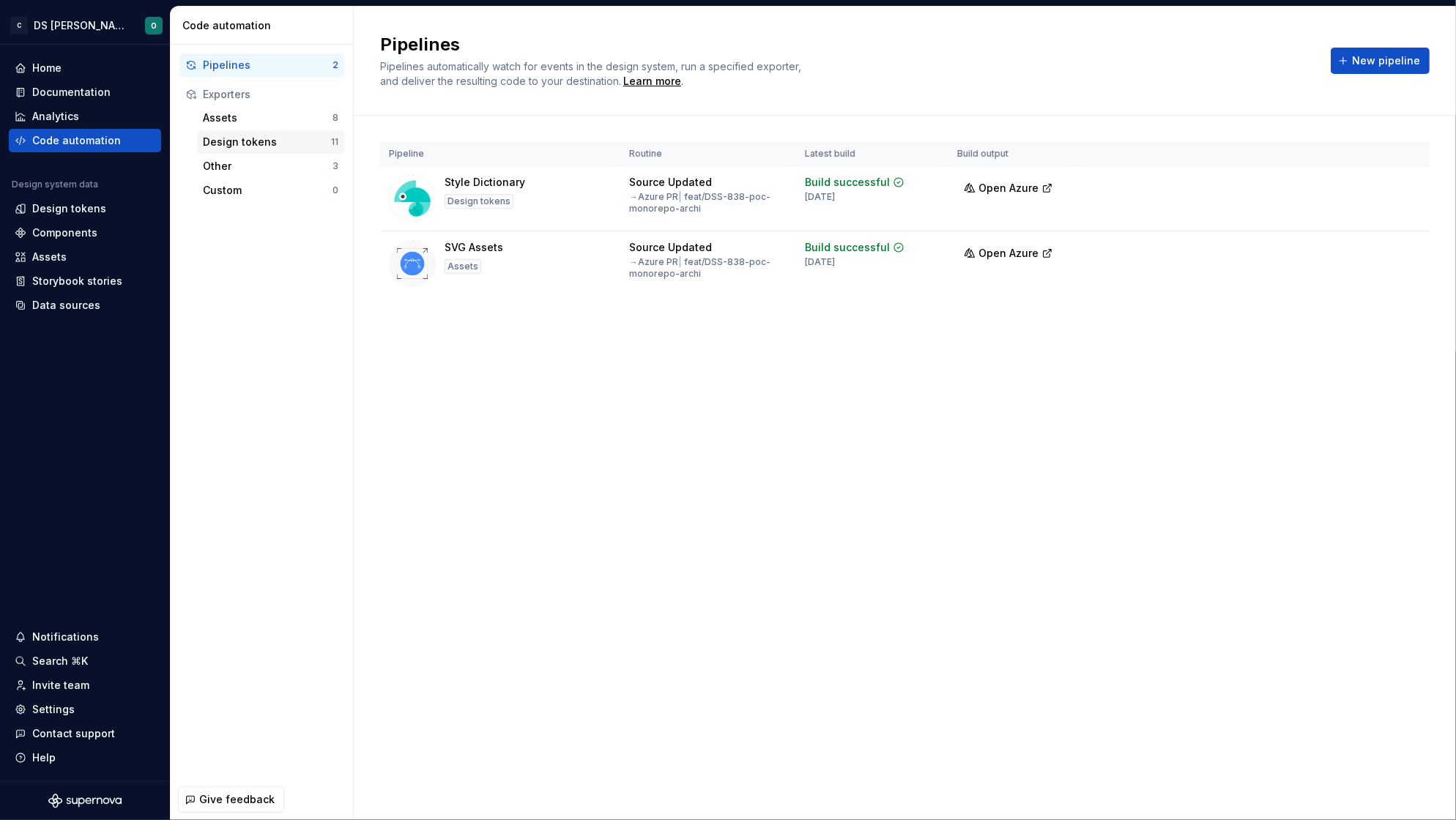
click at [231, 138] on div "Design tokens" at bounding box center [266, 142] width 128 height 15
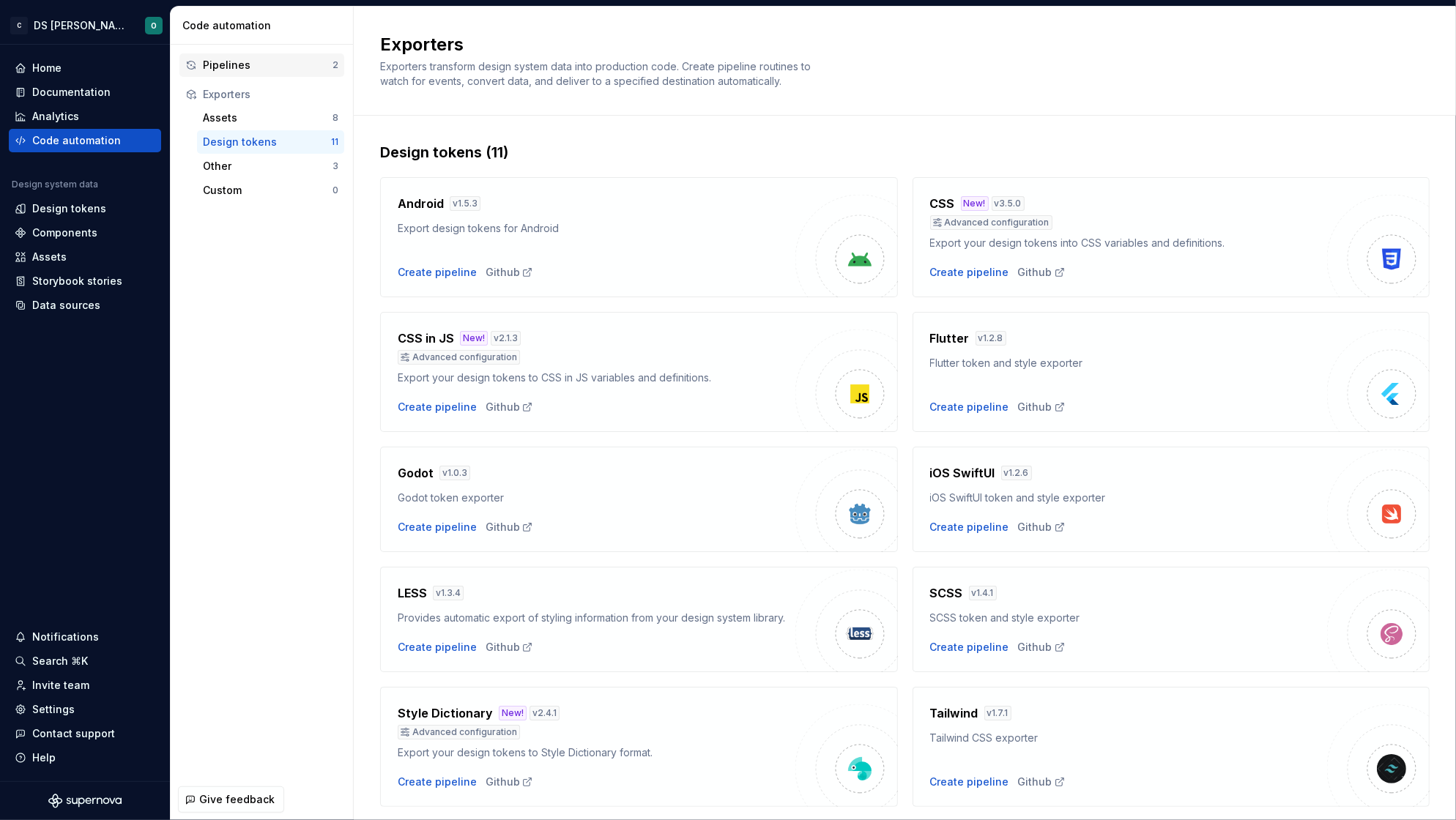
click at [256, 68] on div "Pipelines" at bounding box center [267, 65] width 130 height 15
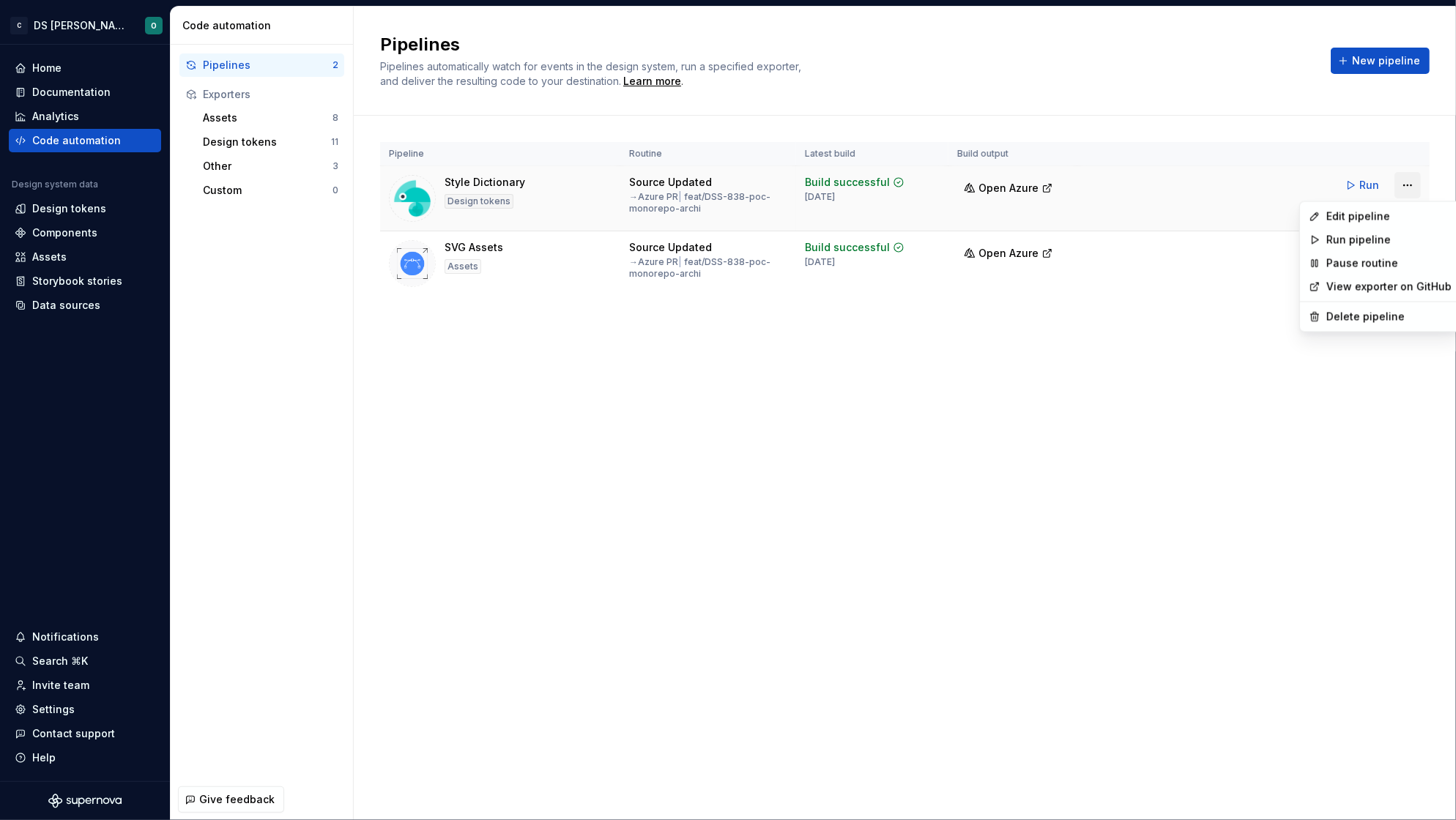
click at [1405, 182] on html "C DS Citeo O Home Documentation Analytics Code automation Design system data De…" at bounding box center [728, 410] width 1456 height 820
click at [1374, 213] on div "Edit pipeline" at bounding box center [1389, 217] width 125 height 15
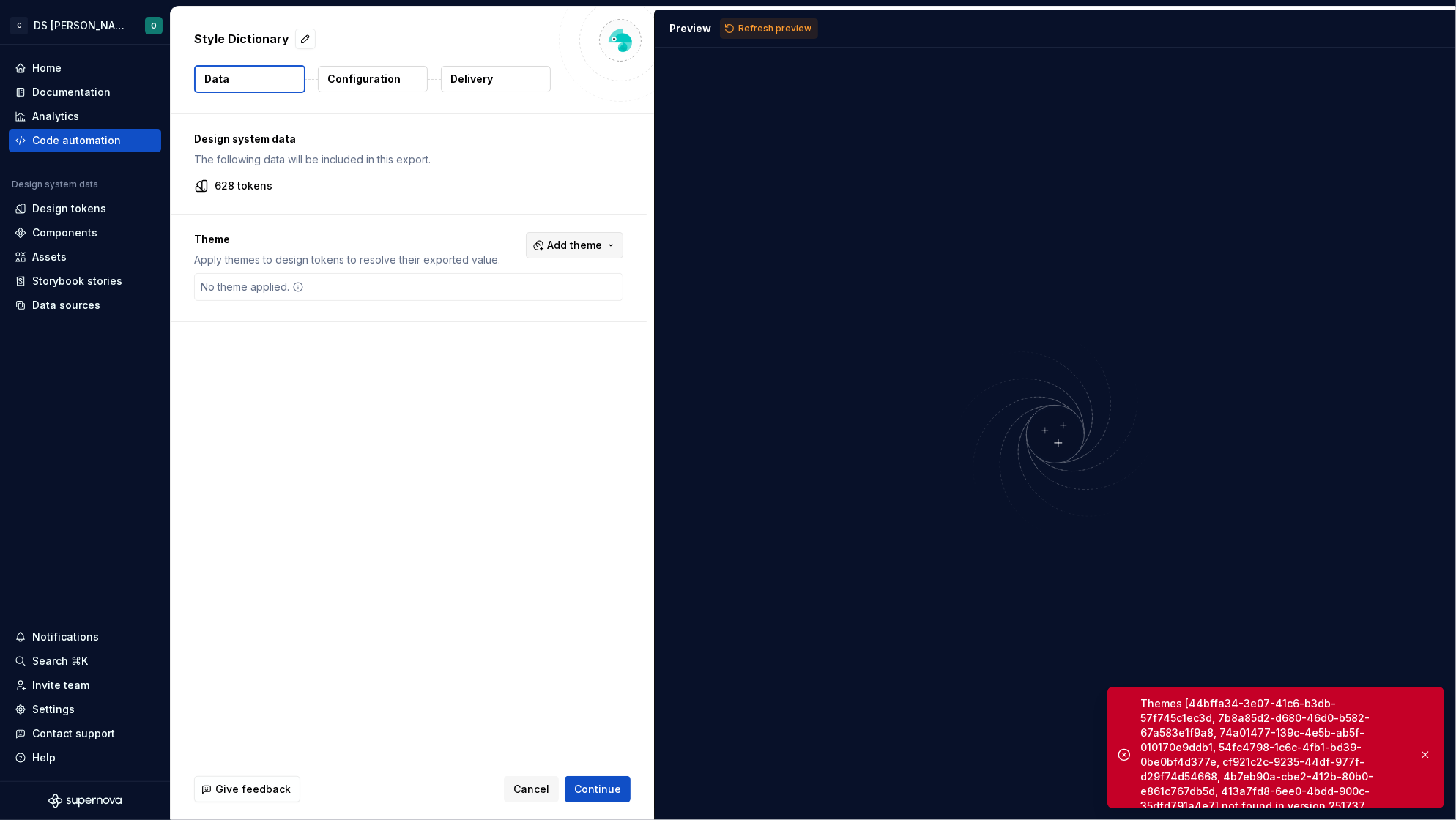
click at [587, 247] on span "Add theme" at bounding box center [574, 245] width 55 height 15
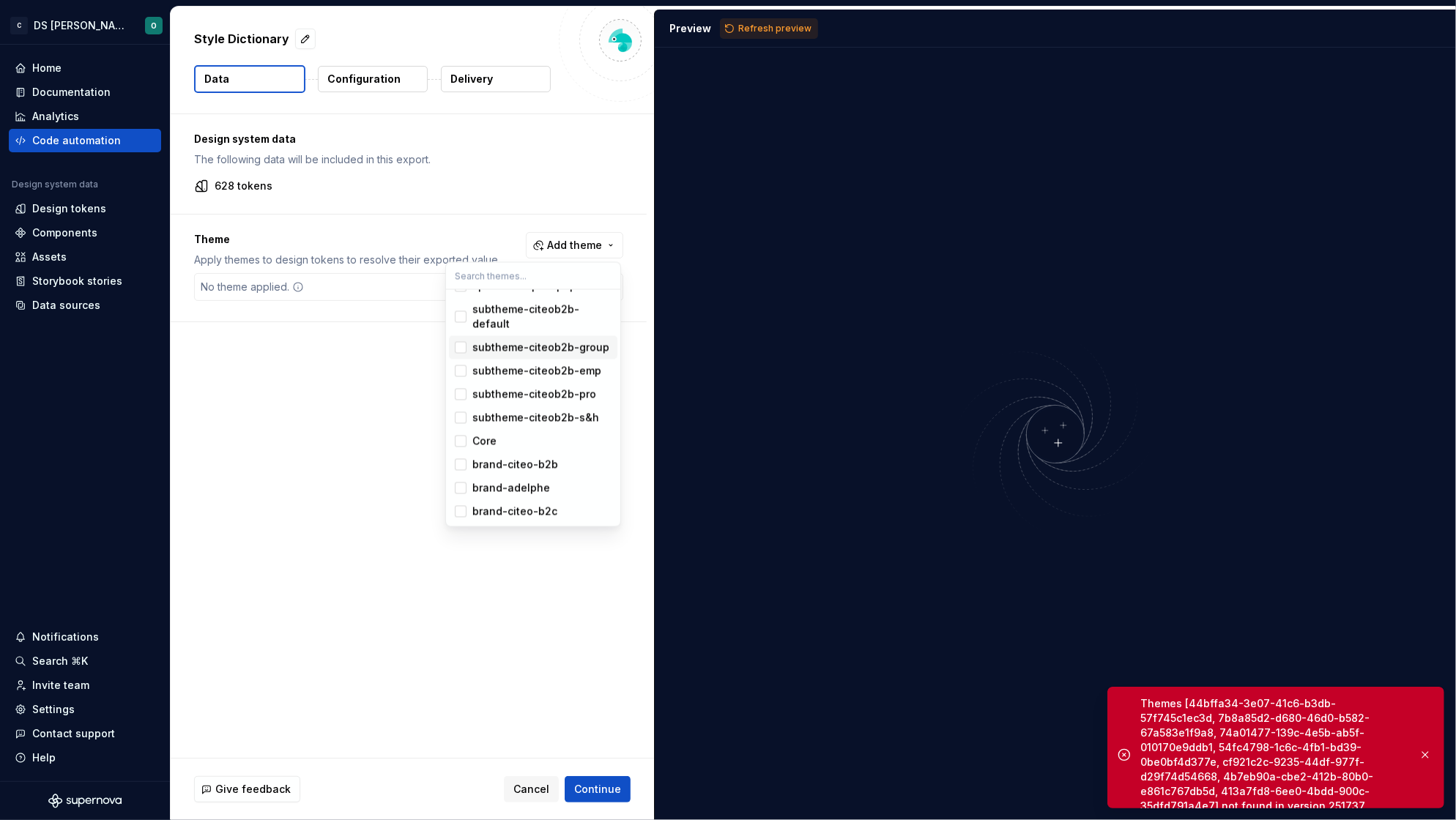
scroll to position [337, 0]
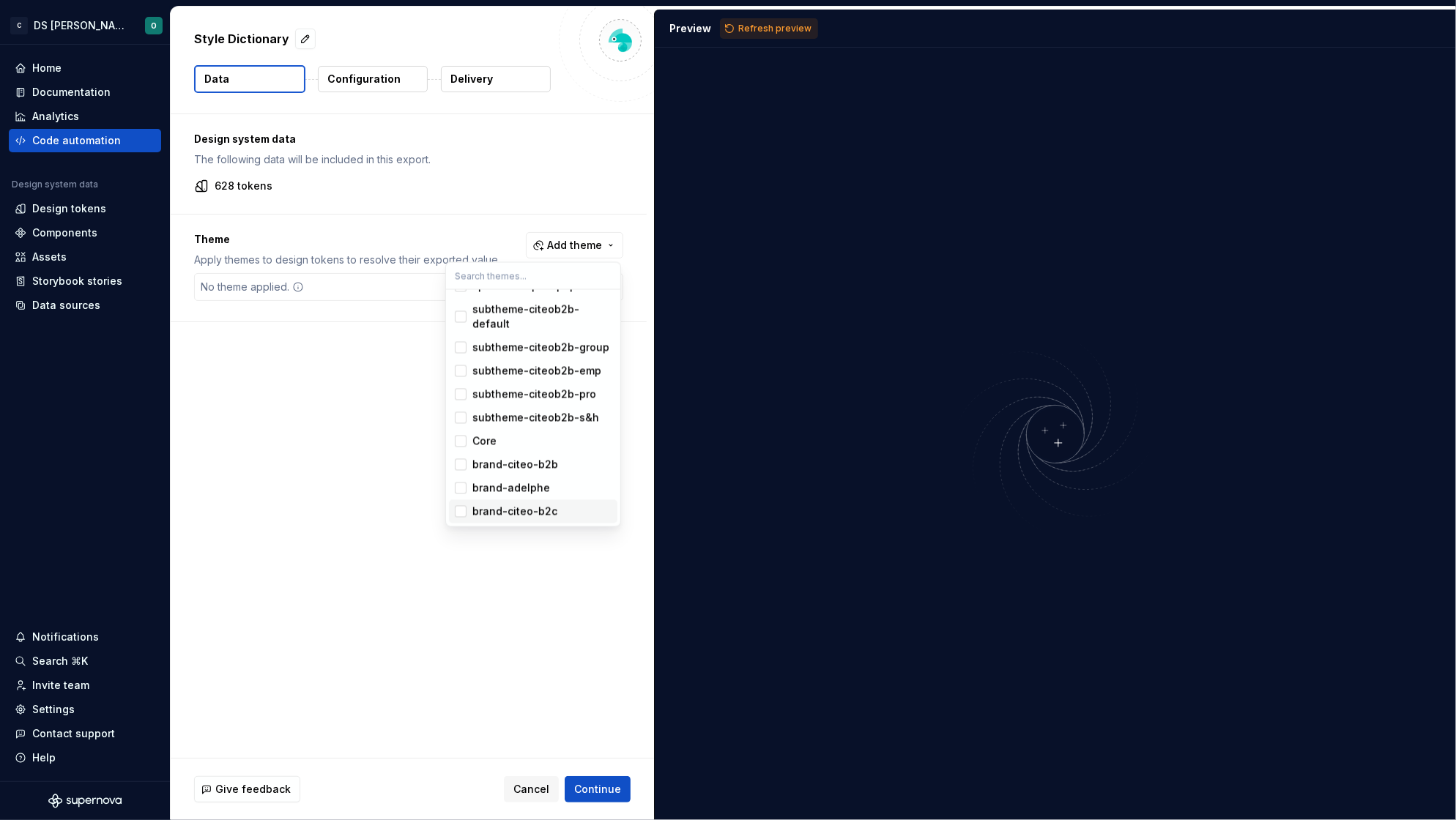
drag, startPoint x: 518, startPoint y: 509, endPoint x: 517, endPoint y: 501, distance: 8.1
click at [518, 509] on div "brand-citeo-b2c" at bounding box center [515, 511] width 85 height 15
click at [508, 485] on div "brand-adelphe" at bounding box center [511, 488] width 77 height 15
click at [511, 467] on div "brand-citeo-b2b" at bounding box center [515, 465] width 86 height 15
click at [495, 436] on div "Core" at bounding box center [542, 441] width 139 height 15
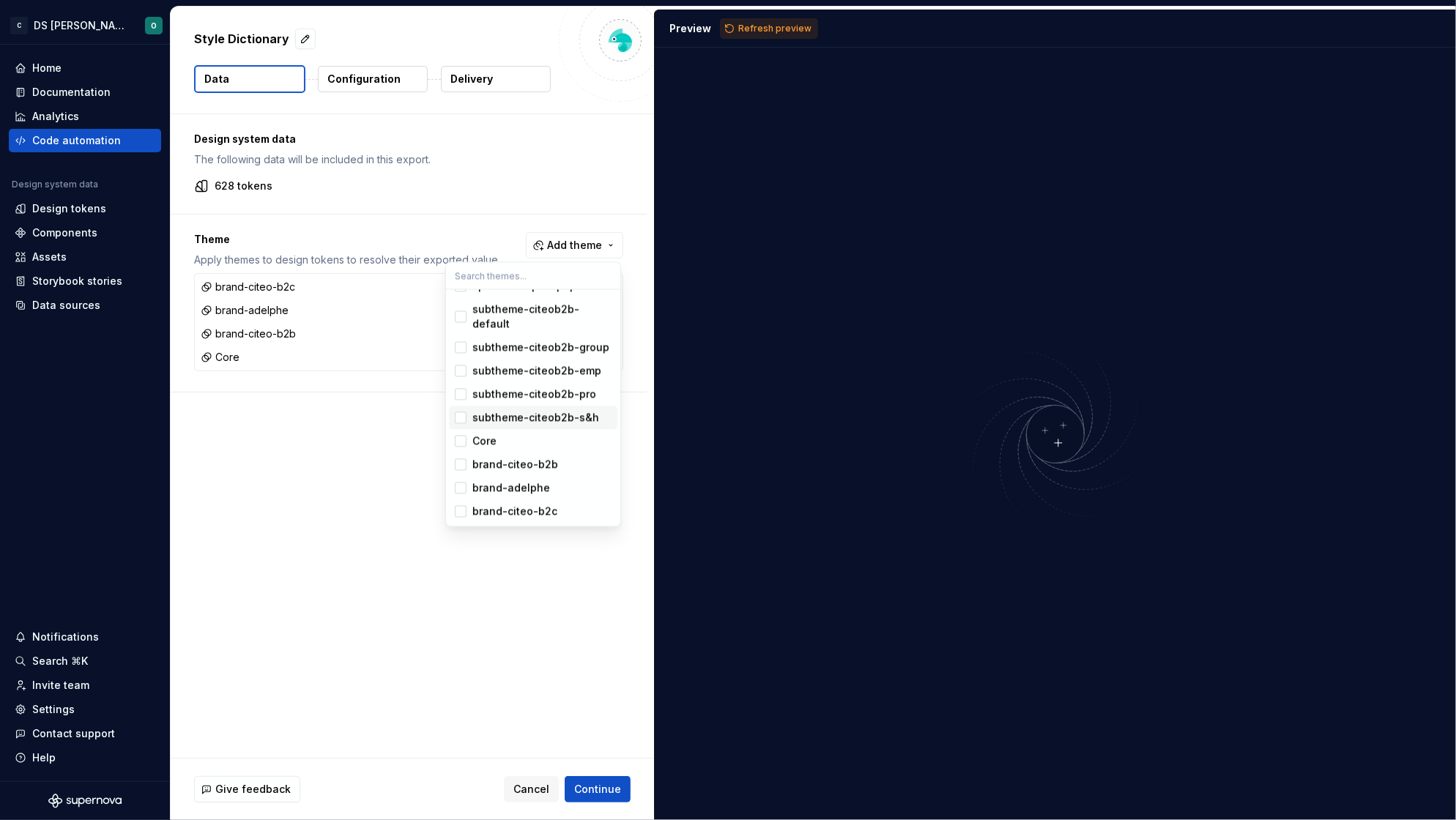
click at [502, 413] on div "subtheme-citeob2b-s&h" at bounding box center [535, 418] width 126 height 15
click at [507, 393] on div "subtheme-citeob2b-pro" at bounding box center [534, 394] width 124 height 15
click at [509, 371] on div "subtheme-citeob2b-emp" at bounding box center [537, 371] width 129 height 15
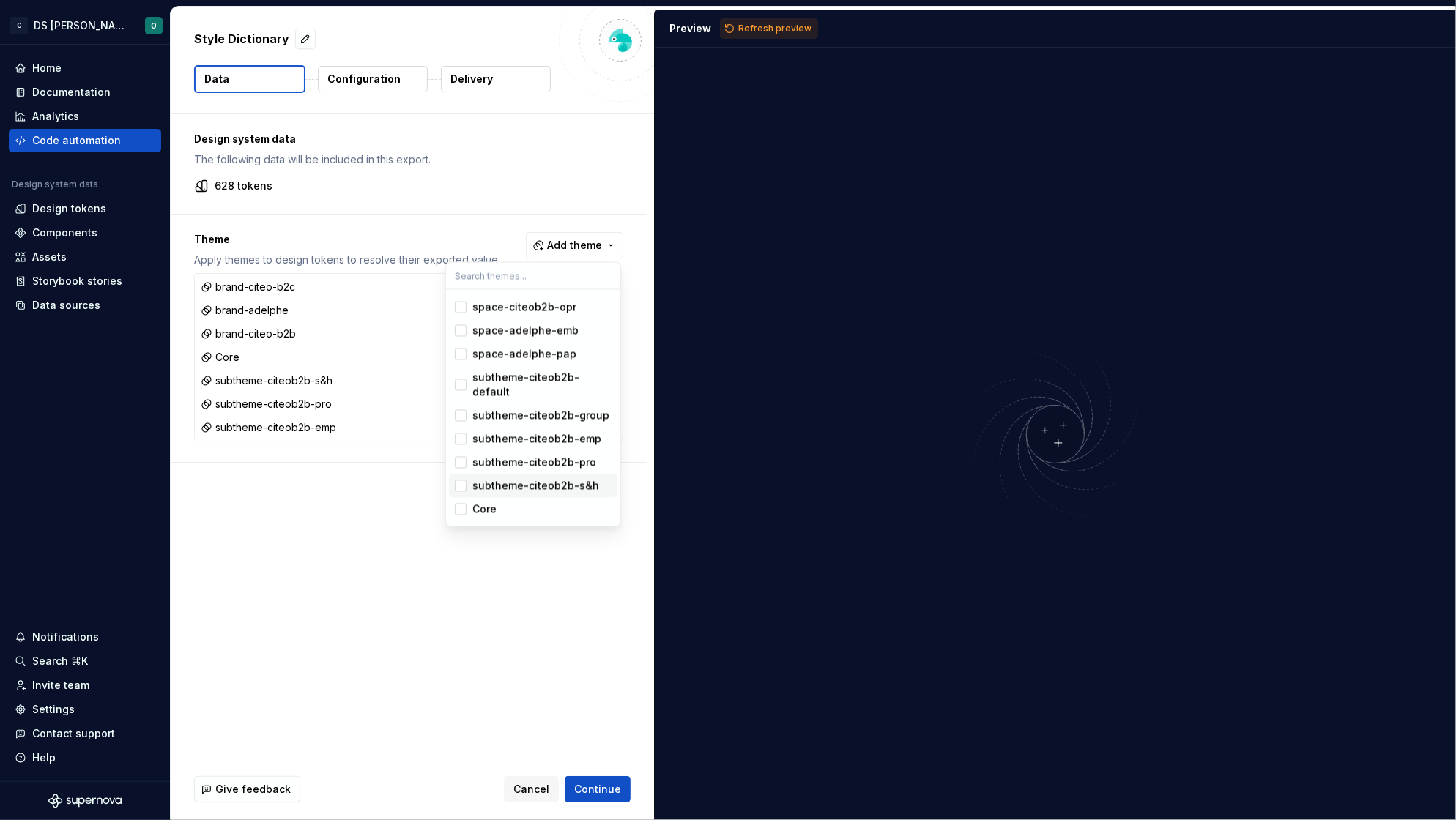
scroll to position [251, 0]
click at [508, 415] on div "subtheme-citeob2b-group" at bounding box center [541, 419] width 137 height 15
click at [509, 386] on div "subtheme-citeob2b-default" at bounding box center [542, 388] width 139 height 29
click at [520, 344] on span "space-adelphe-emb" at bounding box center [533, 334] width 169 height 24
click at [517, 363] on div "space-adelphe-pap" at bounding box center [525, 357] width 104 height 15
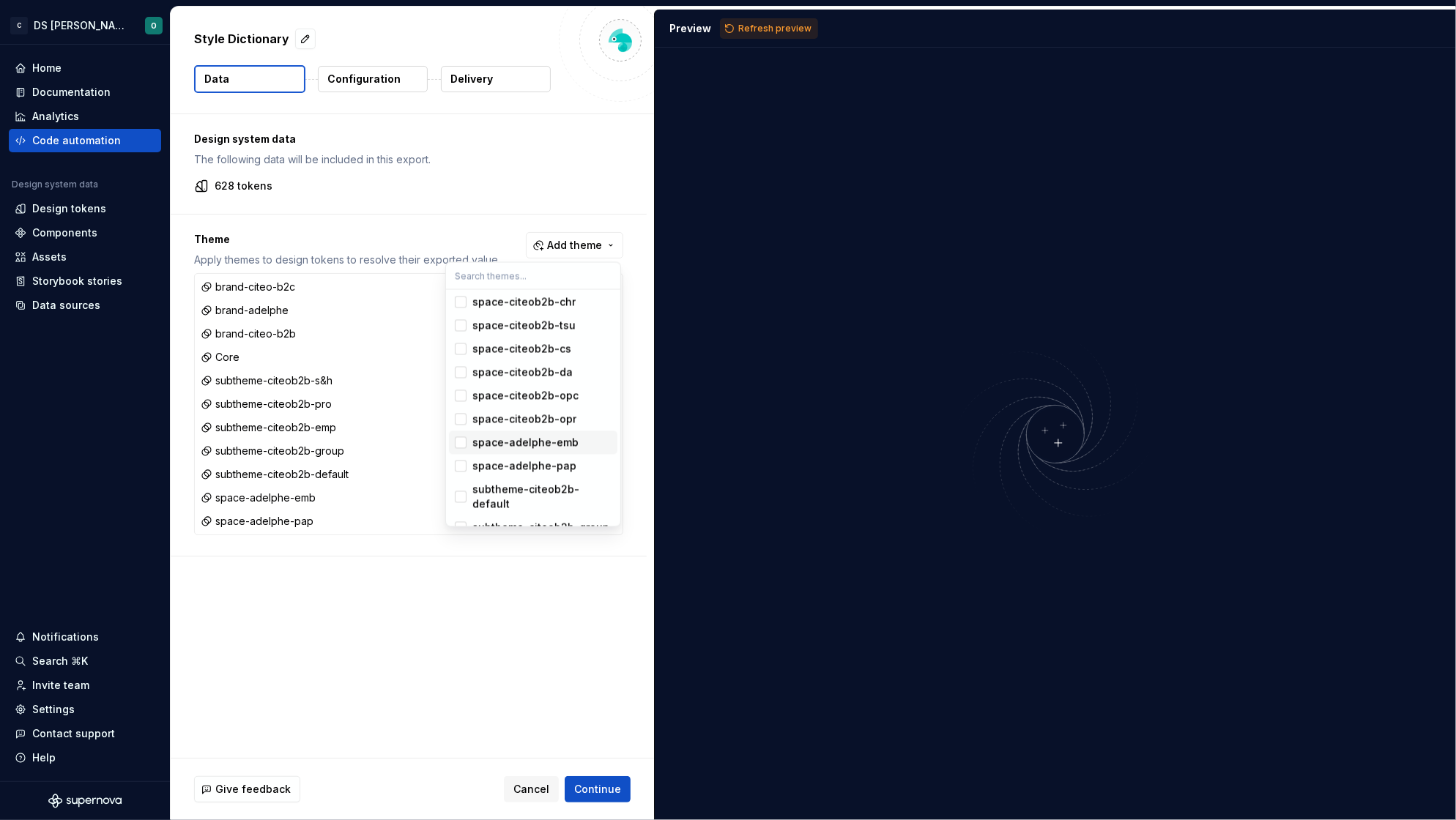
scroll to position [147, 0]
click at [504, 413] on div "space-citeob2b-opr" at bounding box center [525, 415] width 104 height 15
click at [506, 397] on div "space-citeob2b-opc" at bounding box center [526, 392] width 106 height 15
drag, startPoint x: 511, startPoint y: 372, endPoint x: 513, endPoint y: 364, distance: 8.2
click at [511, 372] on div "space-citeob2b-da" at bounding box center [522, 369] width 100 height 15
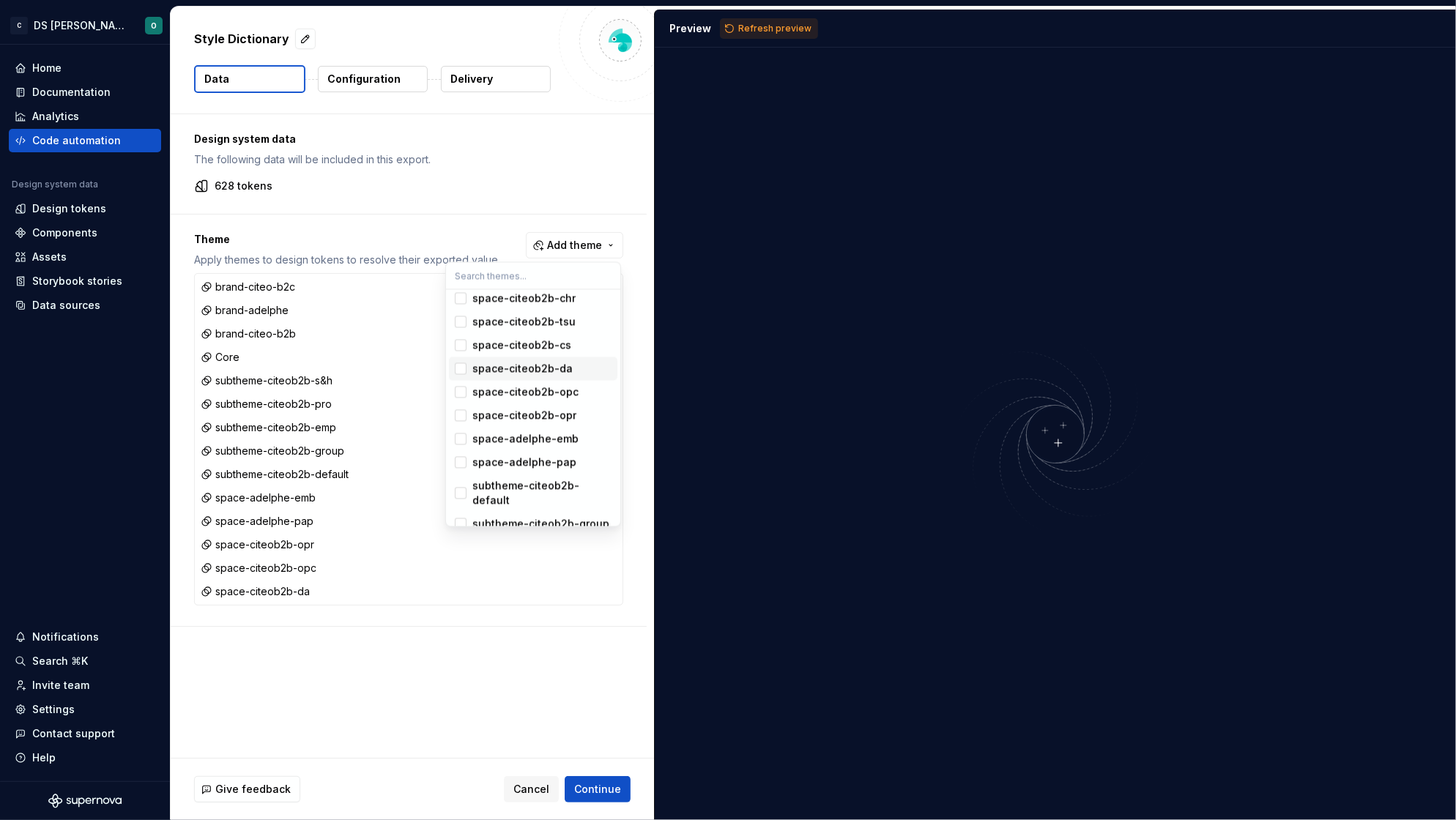
click at [517, 344] on div "space-citeob2b-cs" at bounding box center [521, 345] width 99 height 15
click at [524, 322] on div "space-citeob2b-tsu" at bounding box center [524, 322] width 103 height 15
click at [540, 466] on div "space-citeob2b-tsu" at bounding box center [524, 468] width 103 height 15
click at [526, 473] on div "space-citeob2b-tsu" at bounding box center [524, 468] width 103 height 15
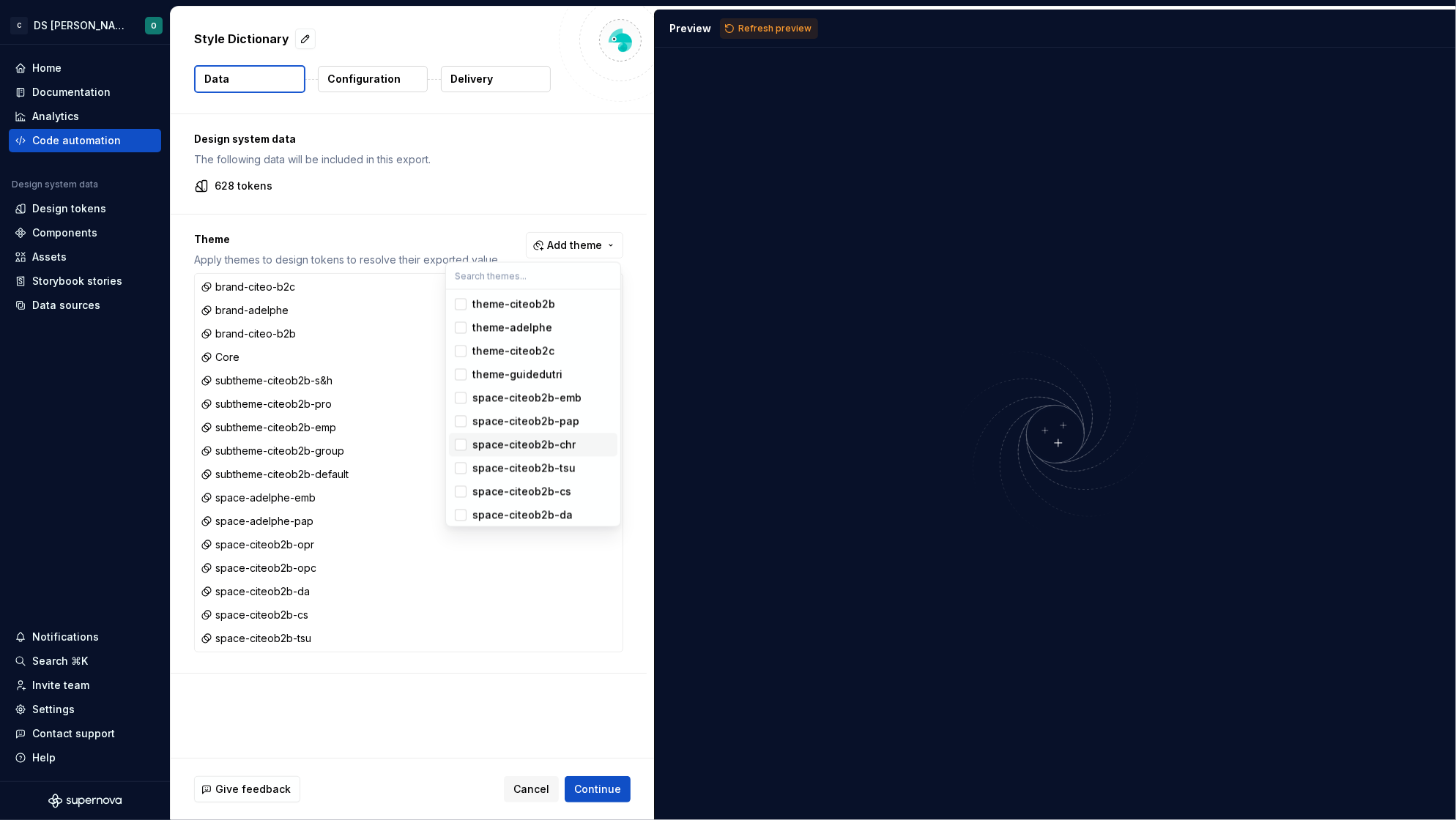
click at [521, 446] on div "space-citeob2b-chr" at bounding box center [524, 445] width 103 height 15
click at [521, 423] on div "space-citeob2b-pap" at bounding box center [526, 422] width 107 height 15
click at [514, 387] on span "space-citeob2b-emb" at bounding box center [533, 398] width 169 height 24
click at [516, 370] on div "theme-guidedutri" at bounding box center [517, 375] width 90 height 15
click at [517, 353] on div "theme-citeob2c" at bounding box center [513, 351] width 82 height 15
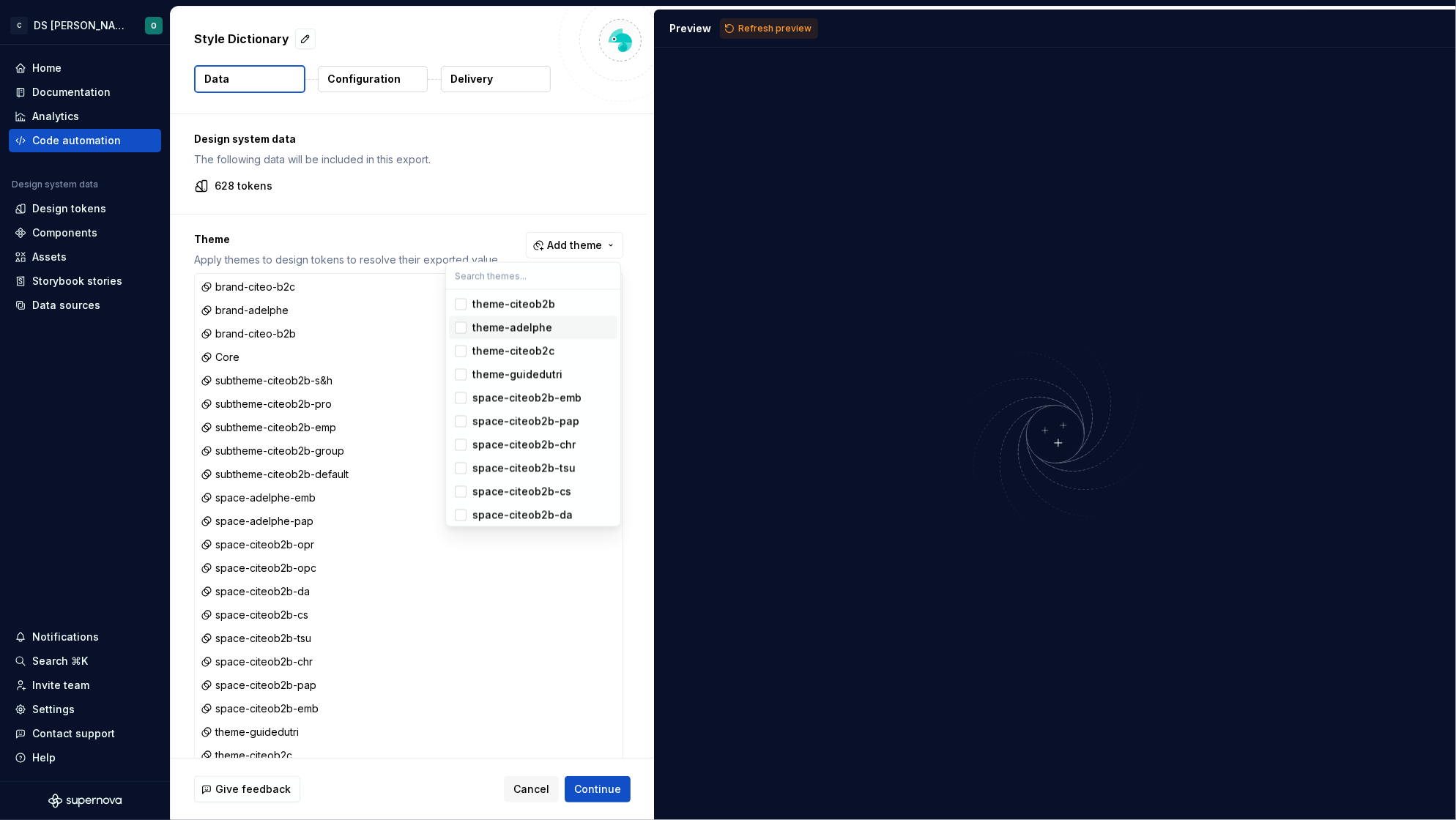
click at [517, 329] on div "theme-adelphe" at bounding box center [512, 328] width 80 height 15
click at [517, 303] on div "theme-citeob2b" at bounding box center [514, 305] width 83 height 15
click at [605, 787] on html "C DS Citeo O Home Documentation Analytics Code automation Design system data De…" at bounding box center [728, 410] width 1456 height 820
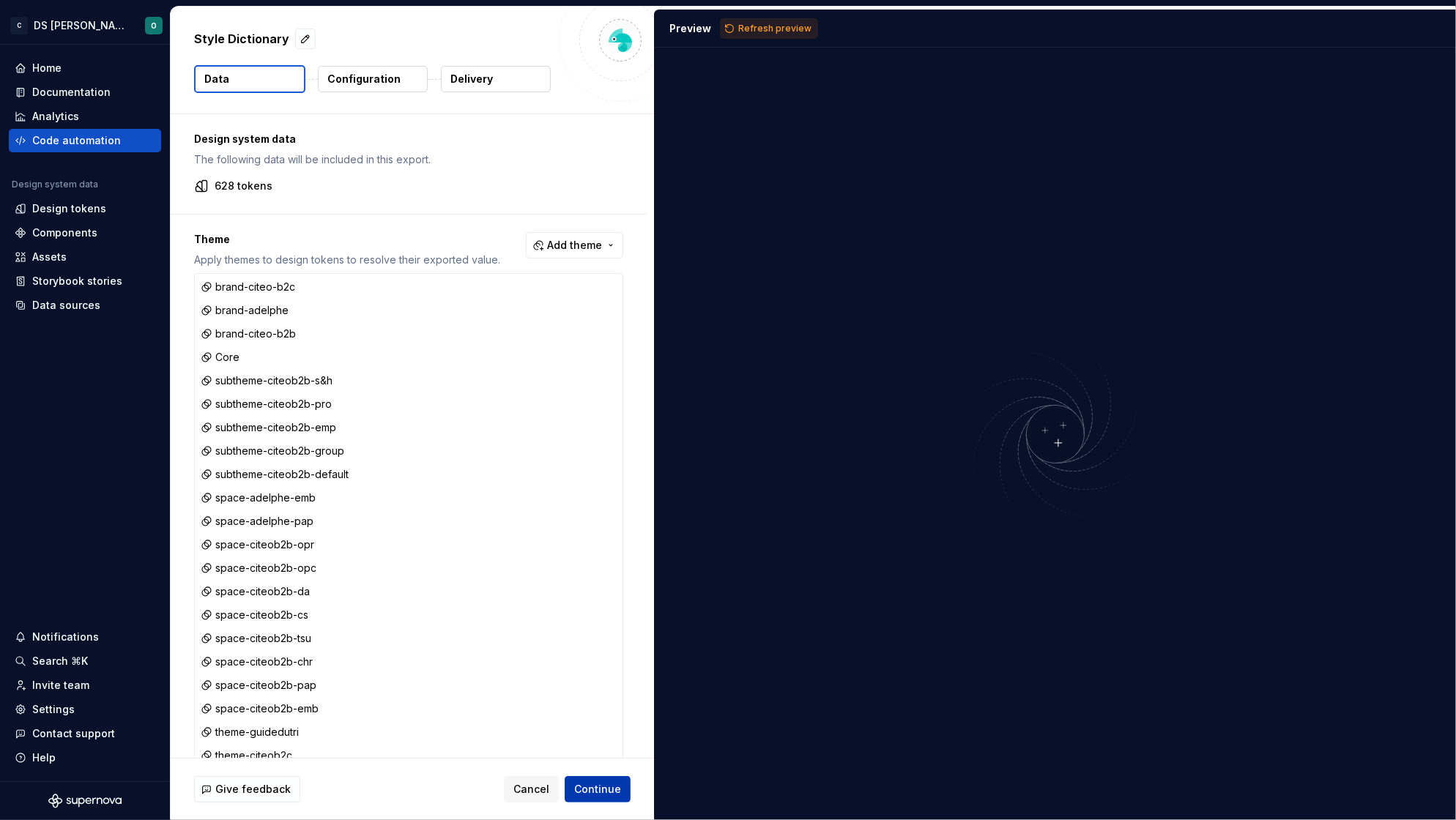
click at [607, 787] on span "Continue" at bounding box center [598, 789] width 47 height 15
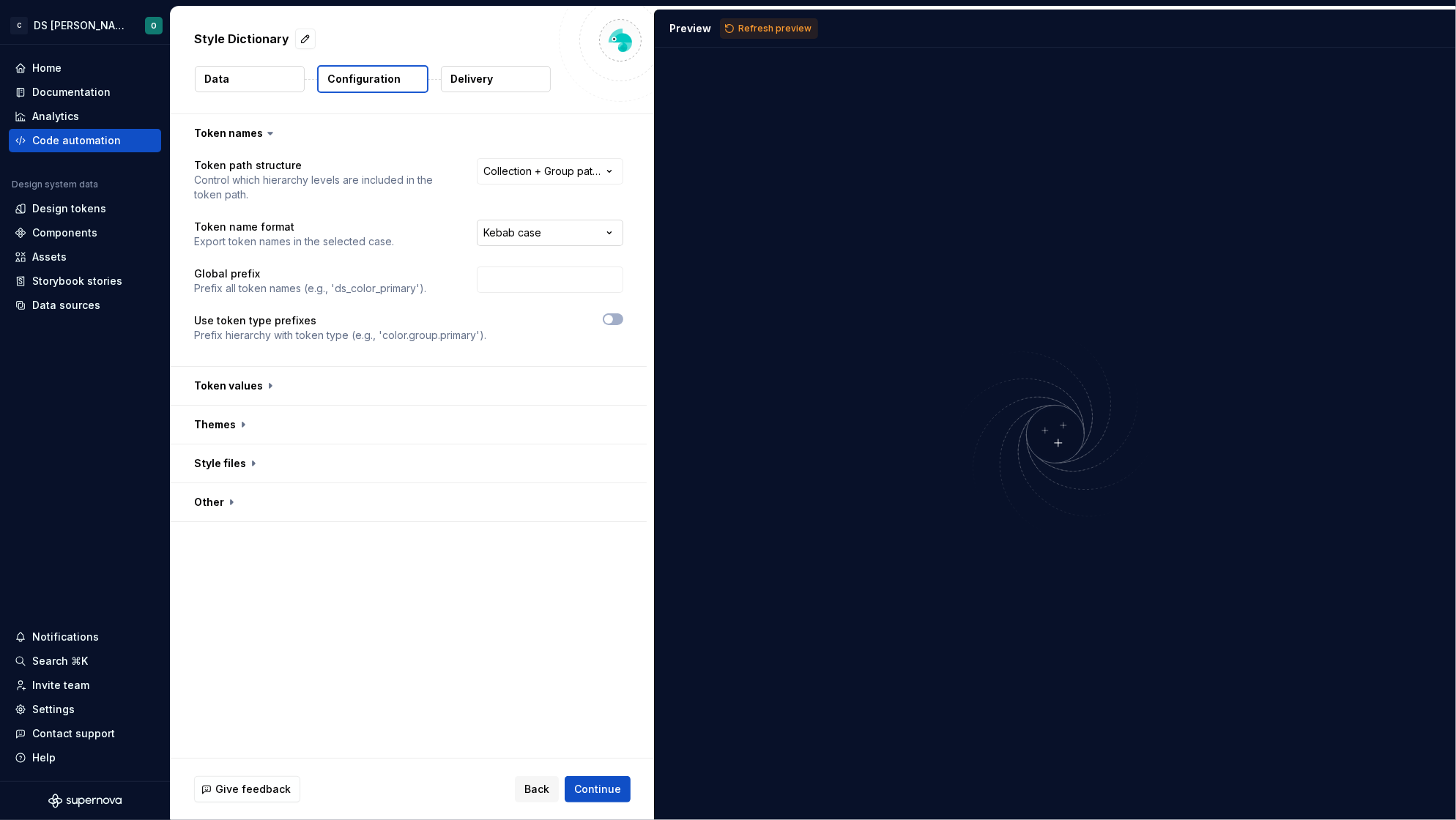
click at [518, 237] on html "**********" at bounding box center [728, 410] width 1456 height 820
click at [417, 393] on button "button" at bounding box center [408, 385] width 476 height 38
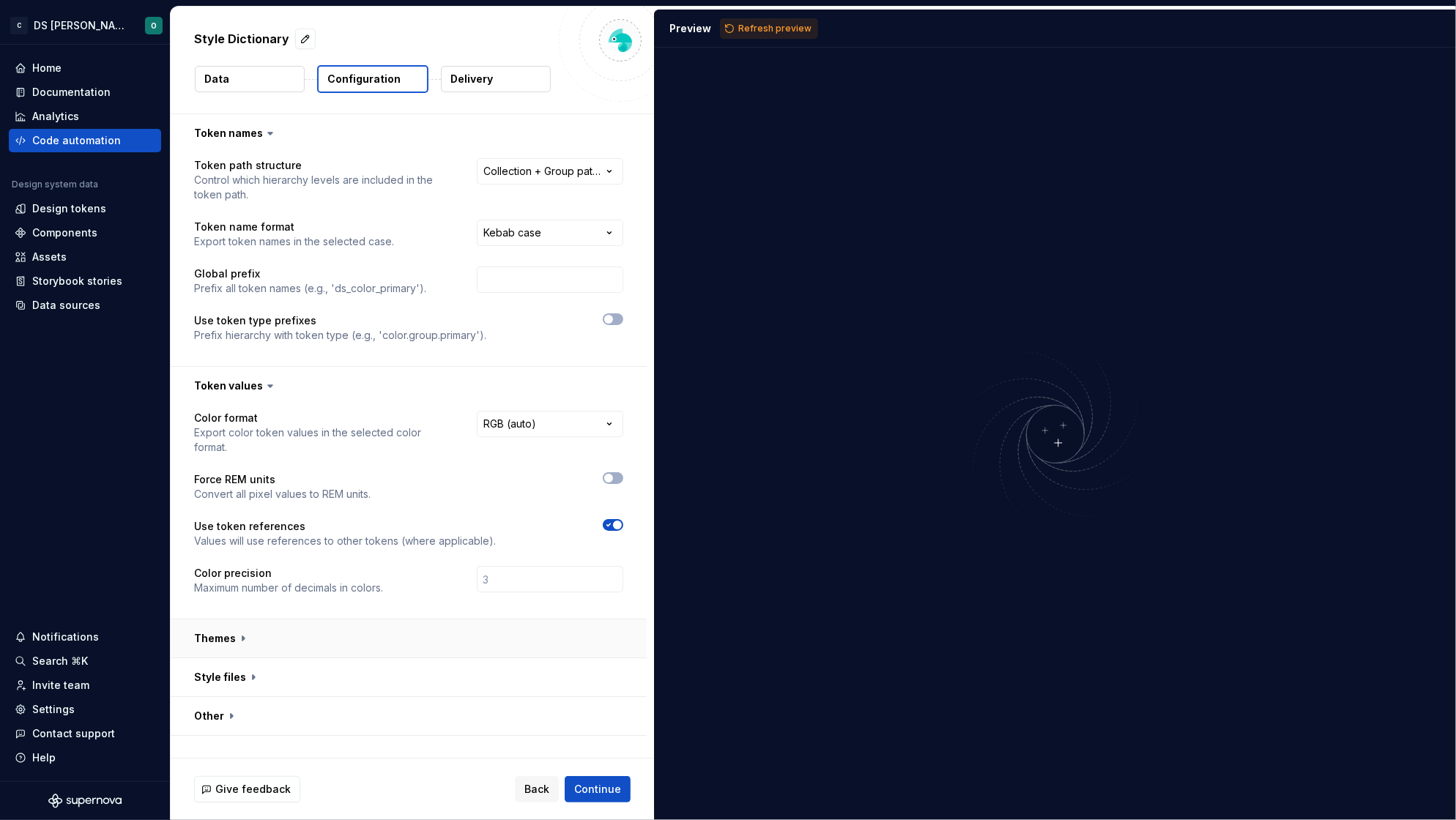
click at [548, 635] on button "button" at bounding box center [408, 638] width 476 height 38
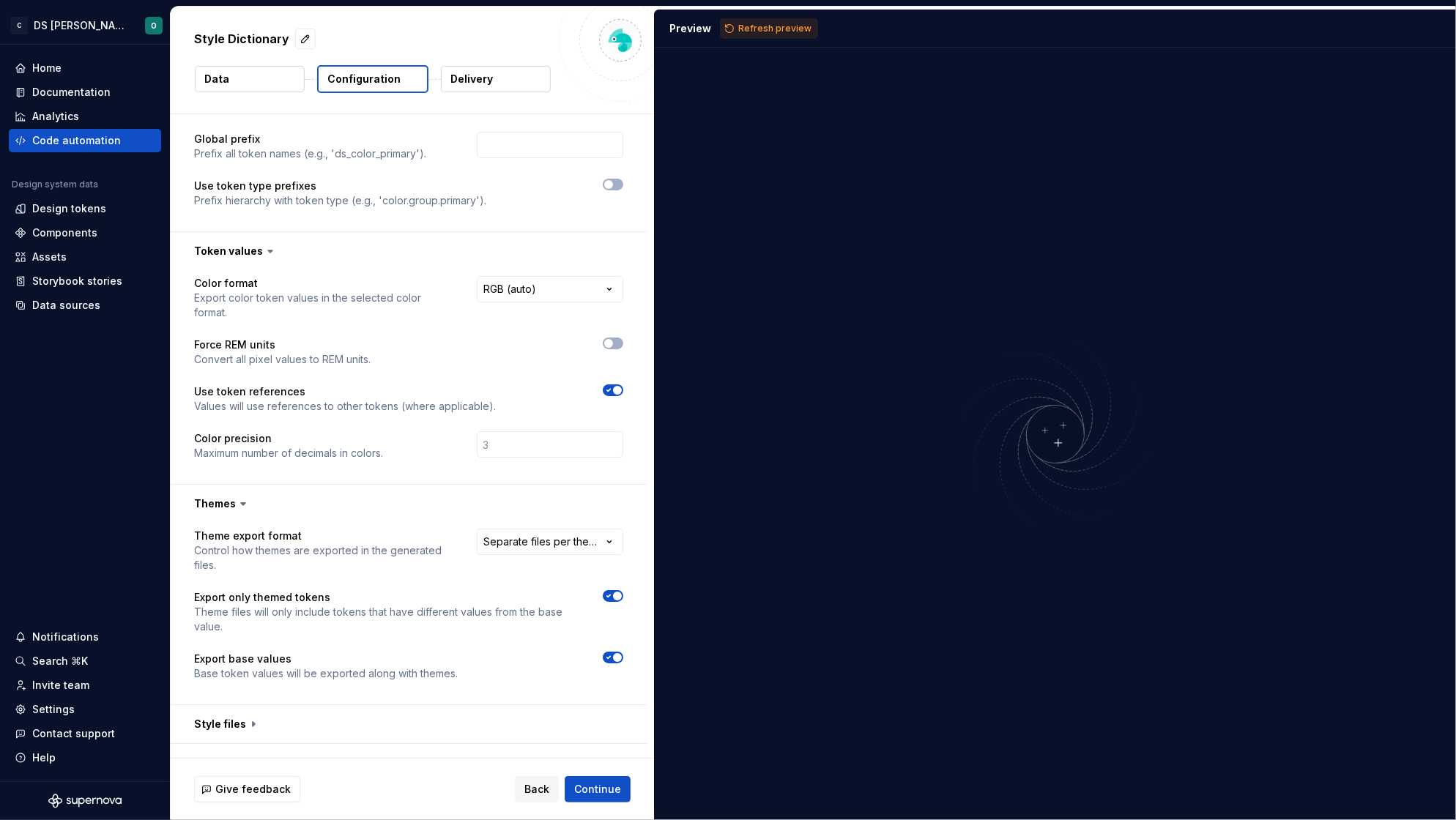
scroll to position [160, 0]
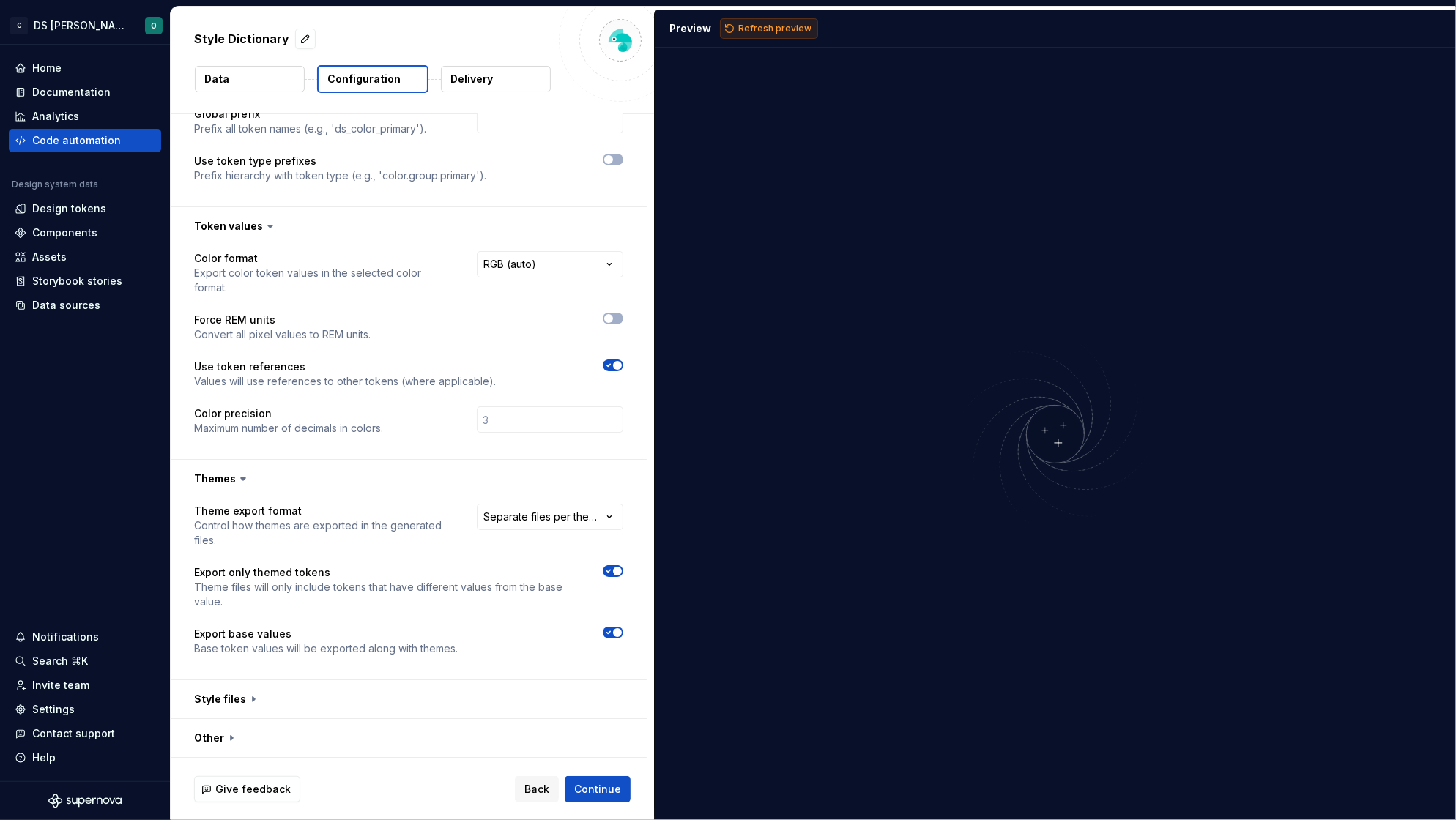
click at [775, 28] on span "Refresh preview" at bounding box center [775, 29] width 73 height 11
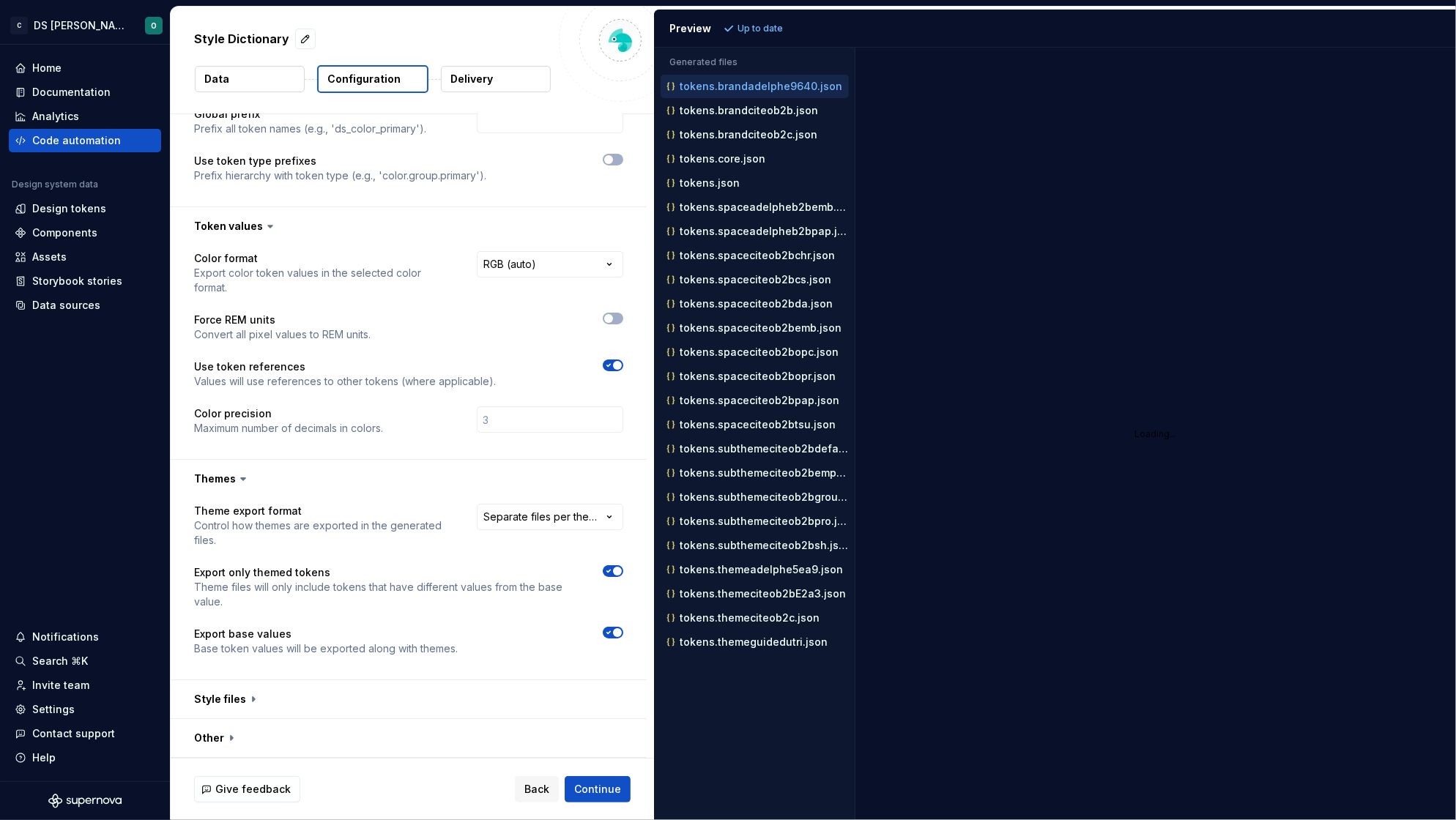
click at [609, 572] on icon "button" at bounding box center [609, 571] width 11 height 9
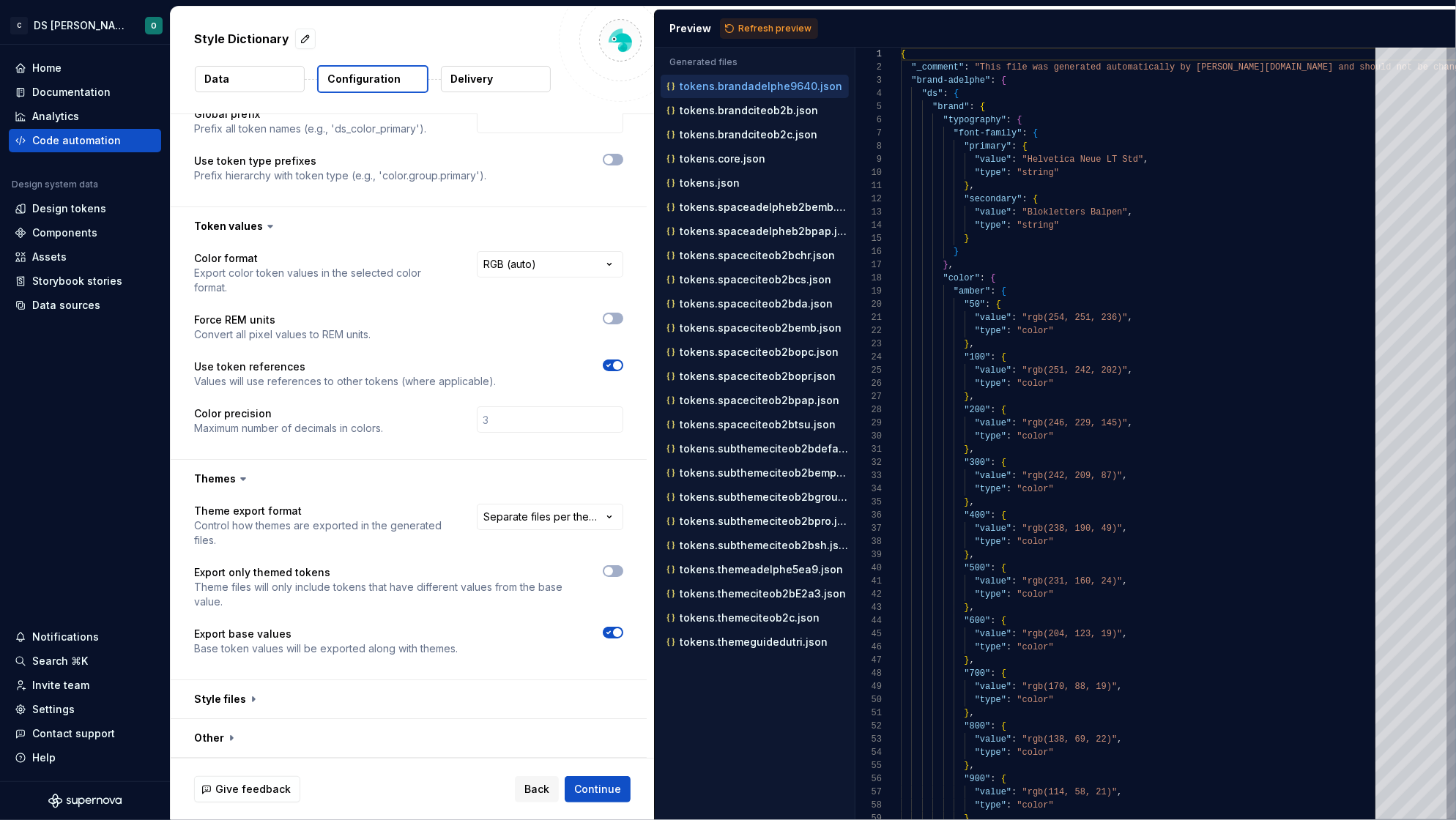
click at [611, 634] on icon "button" at bounding box center [609, 632] width 11 height 9
click at [598, 796] on span "Continue" at bounding box center [598, 789] width 47 height 15
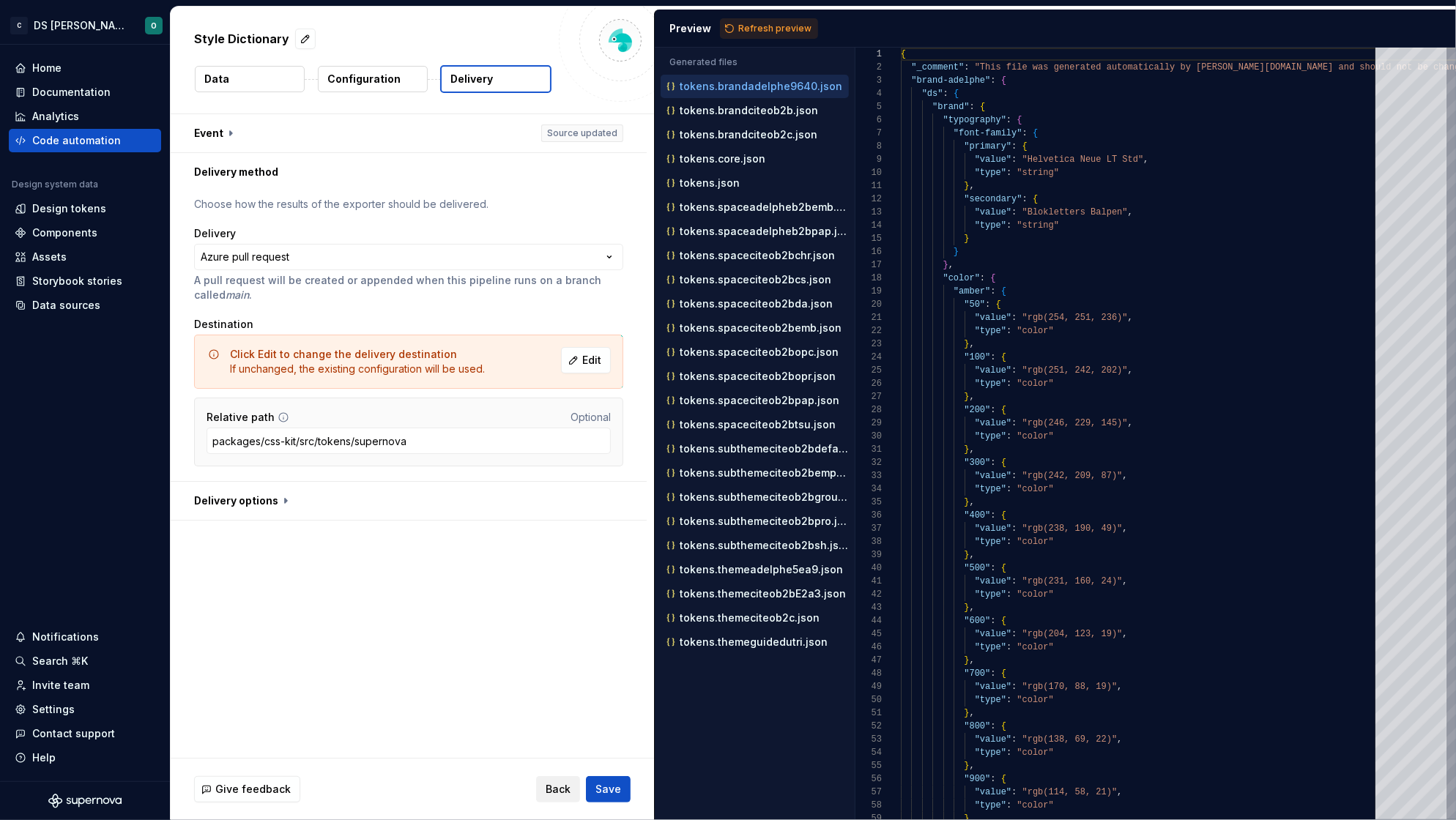
click at [560, 791] on span "Back" at bounding box center [558, 789] width 25 height 15
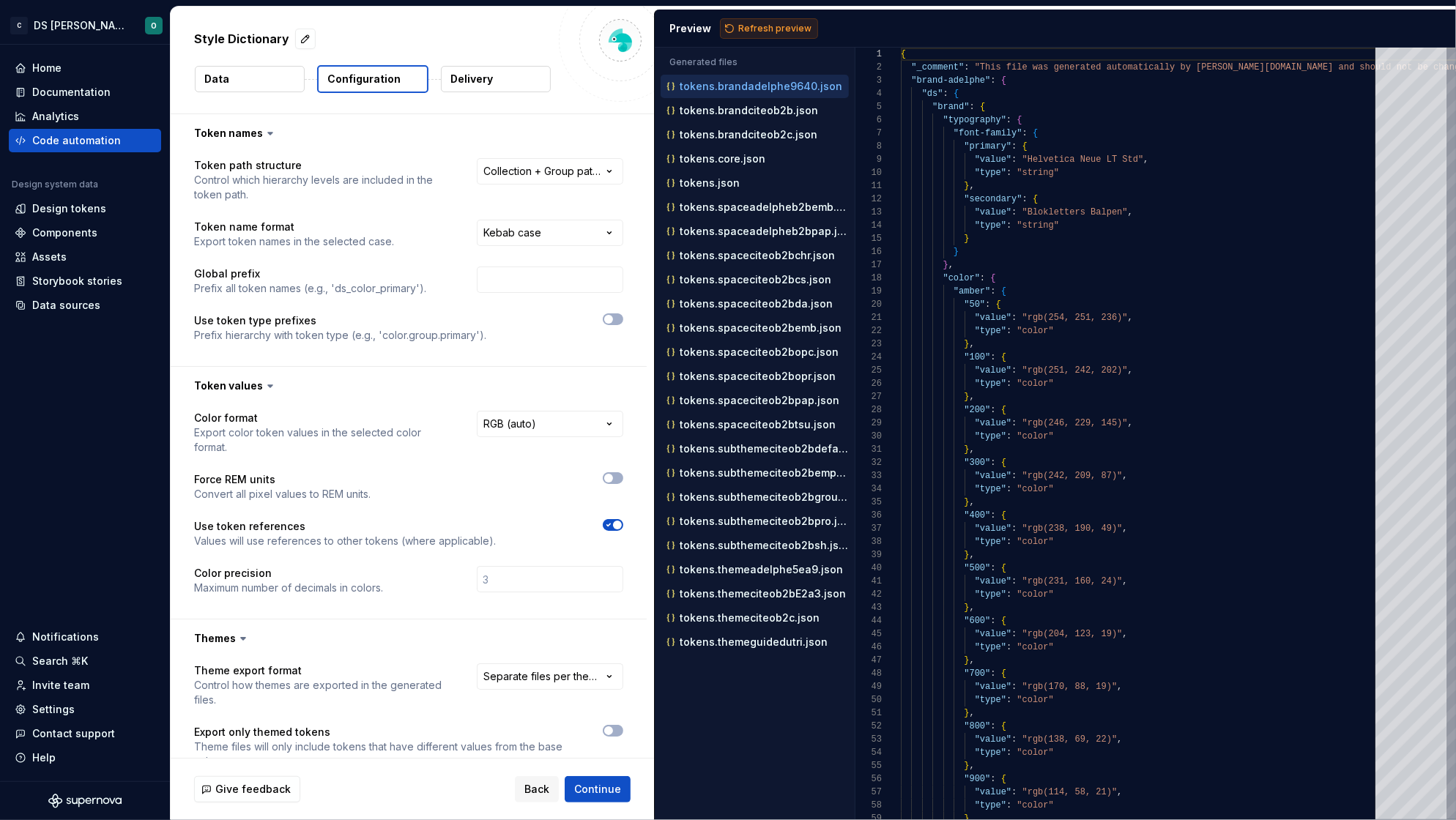
click at [759, 28] on span "Refresh preview" at bounding box center [775, 29] width 73 height 11
type textarea "**********"
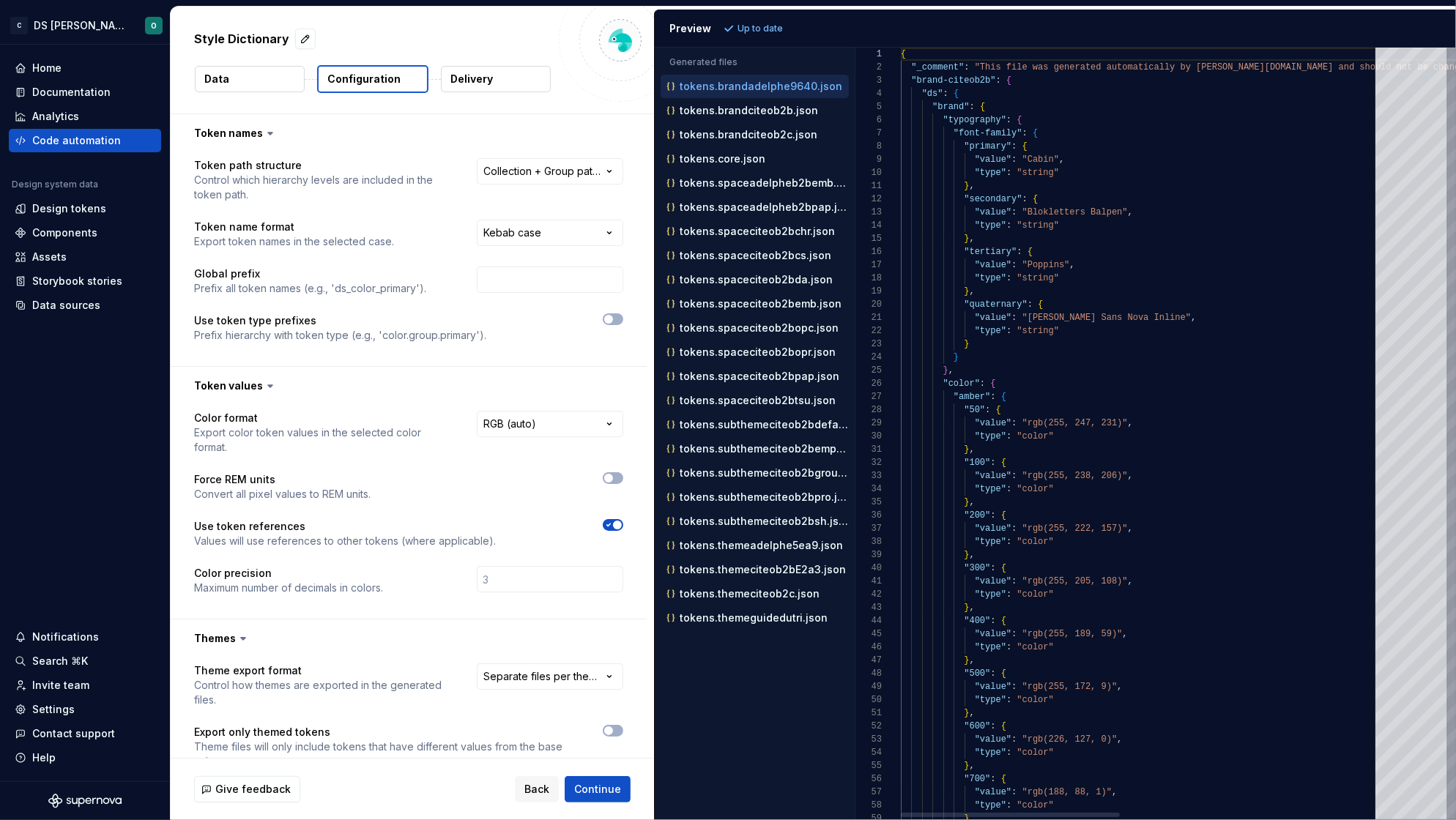
click at [930, 78] on span ""brand-citeob2b"" at bounding box center [952, 81] width 84 height 11
click at [974, 90] on div ""ds" : {" at bounding box center [1423, 94] width 1045 height 13
click at [920, 84] on span ""brand-citeob2b"" at bounding box center [952, 81] width 84 height 11
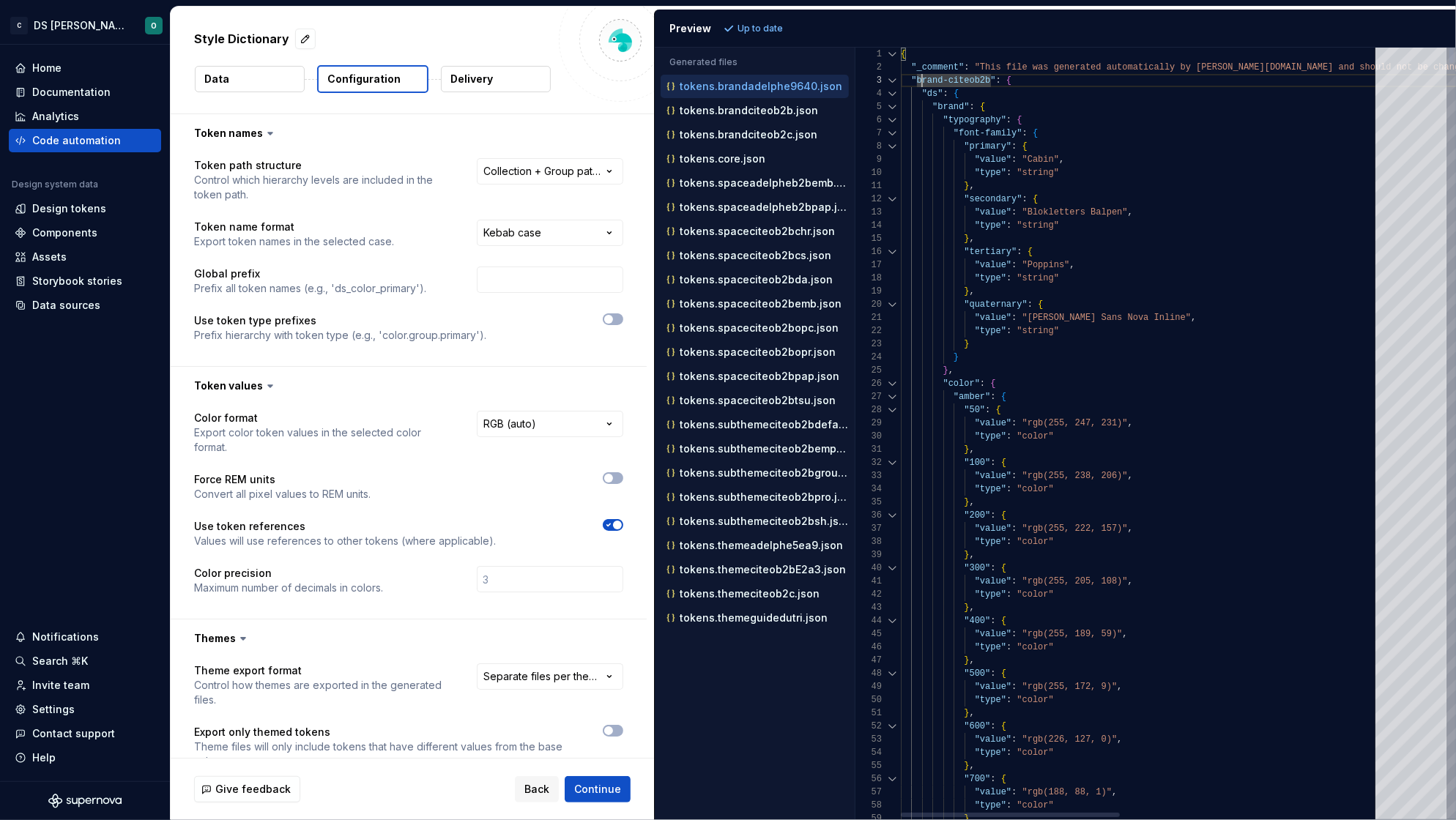
click at [893, 80] on div at bounding box center [892, 81] width 19 height 13
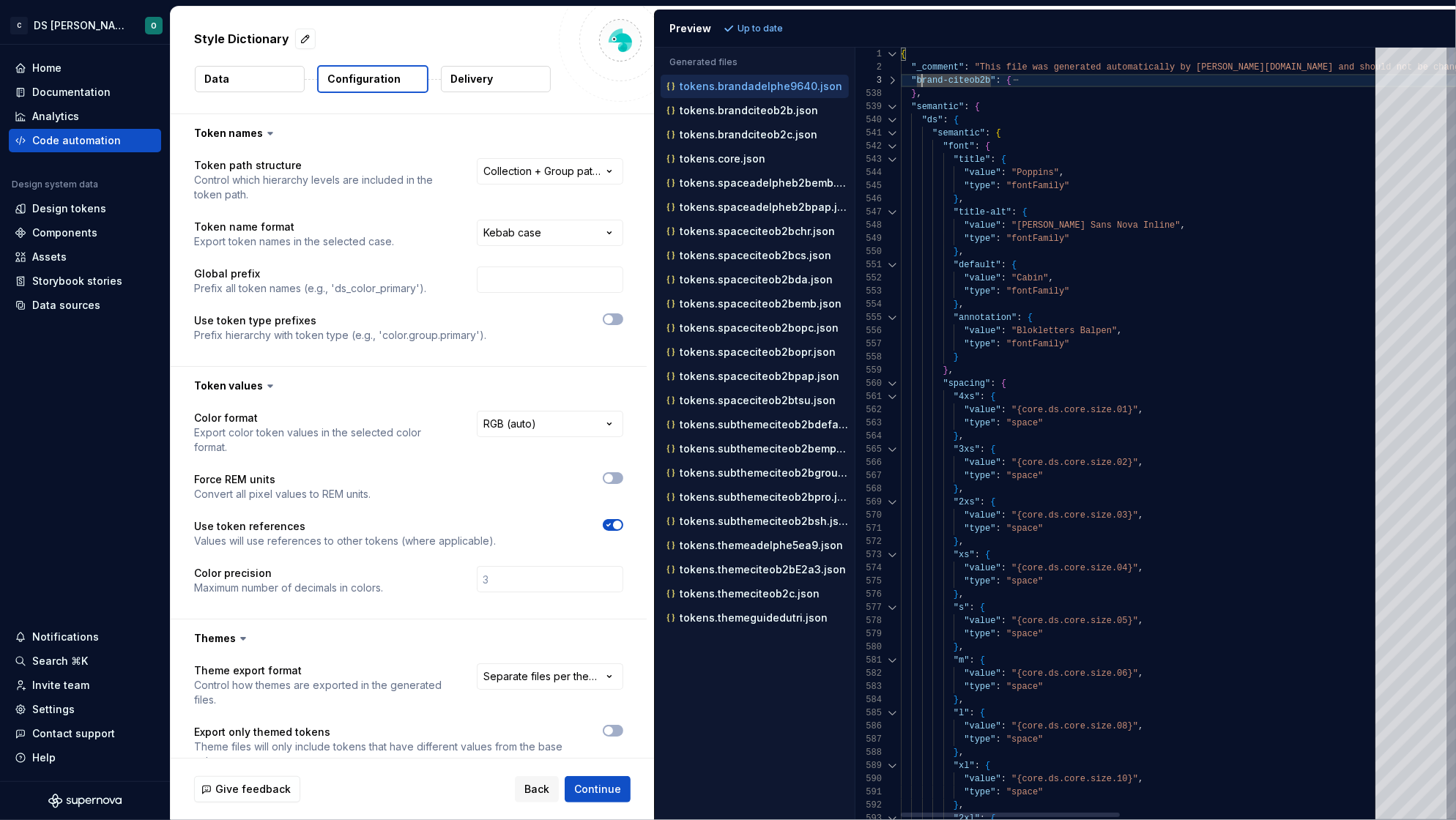
click at [894, 105] on div at bounding box center [892, 107] width 19 height 13
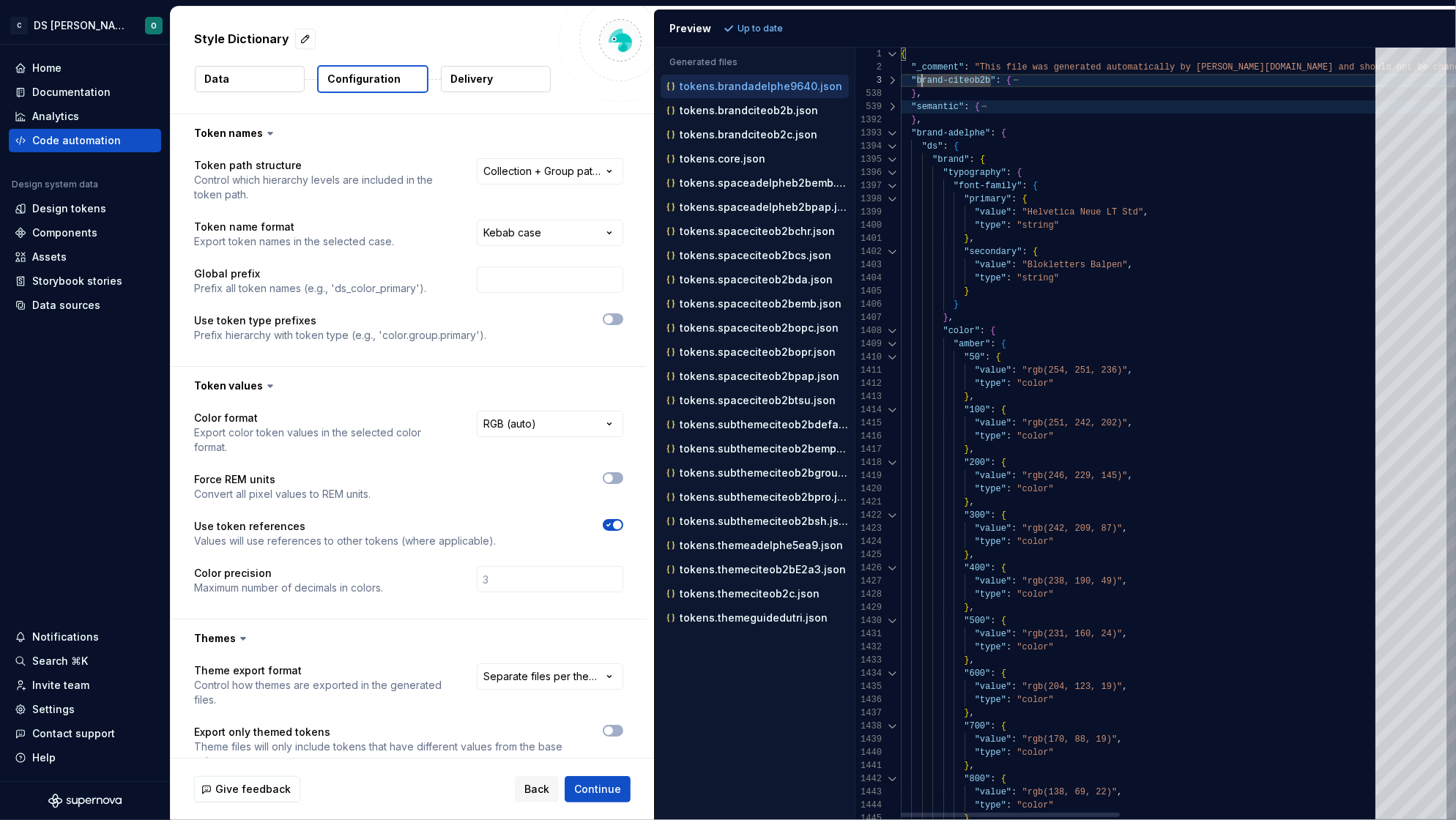
click at [893, 104] on div at bounding box center [892, 107] width 19 height 13
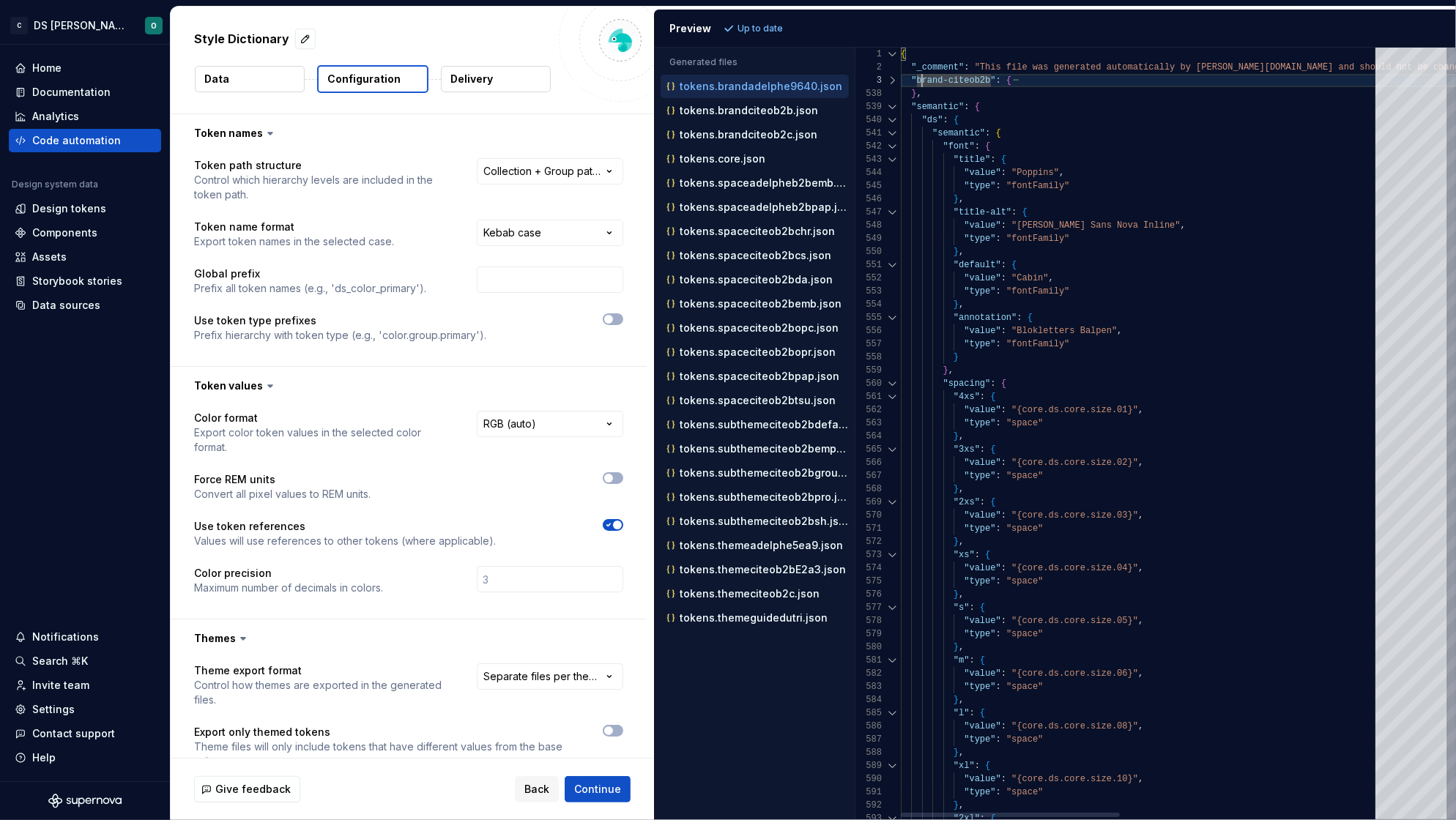
click at [893, 106] on div at bounding box center [892, 107] width 19 height 13
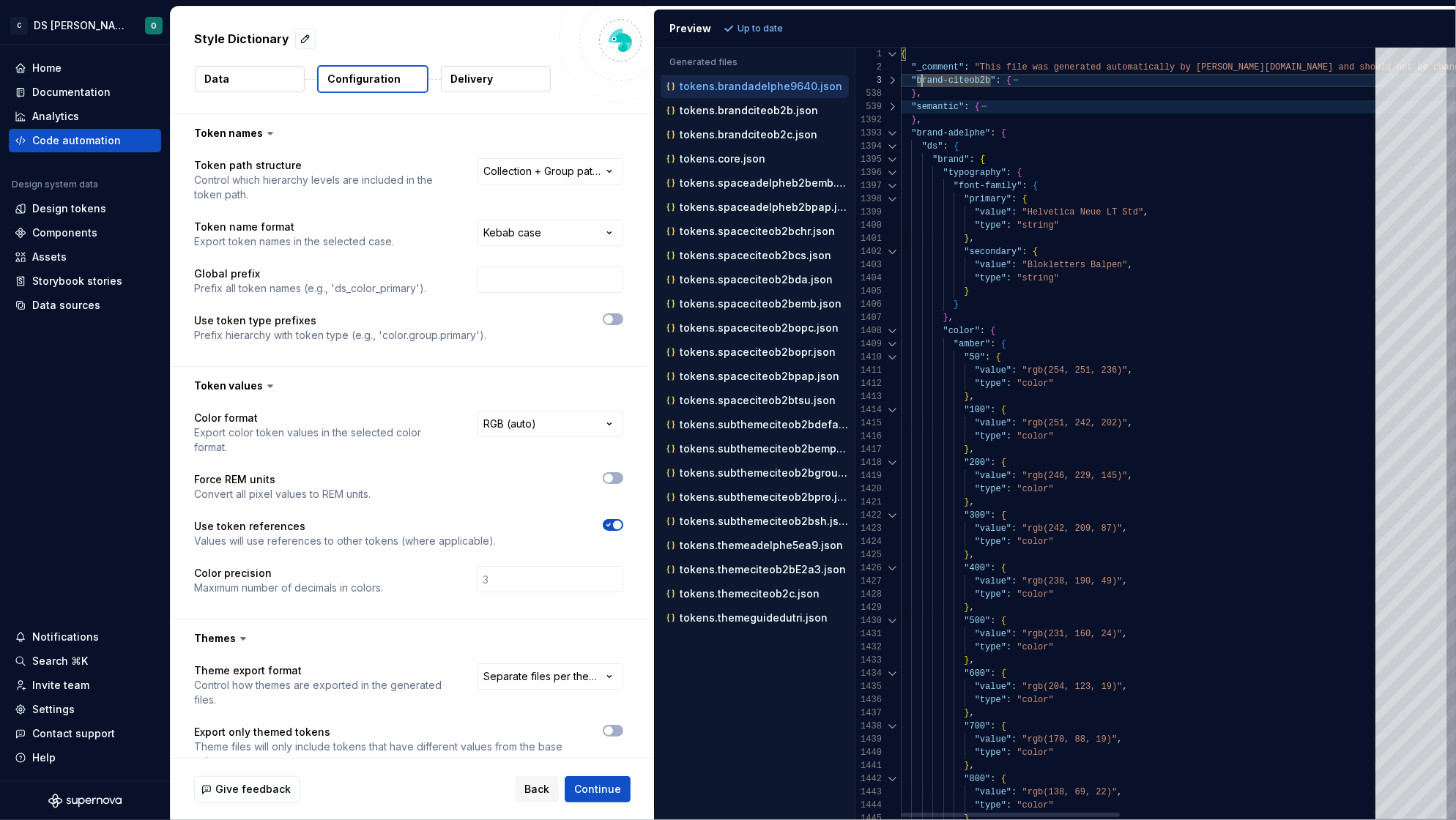
click at [891, 160] on div at bounding box center [892, 160] width 19 height 13
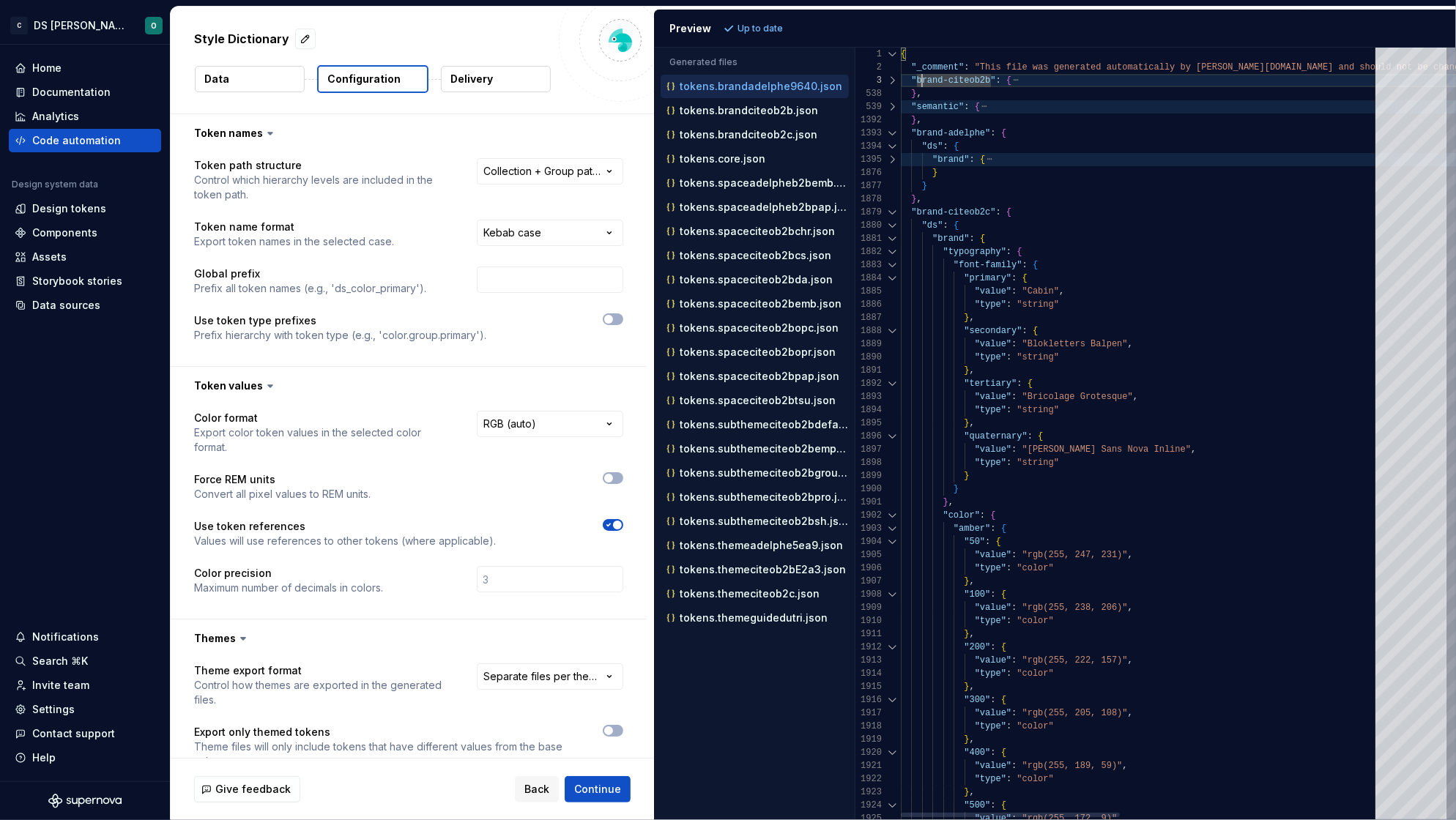
click at [895, 160] on div at bounding box center [892, 160] width 19 height 13
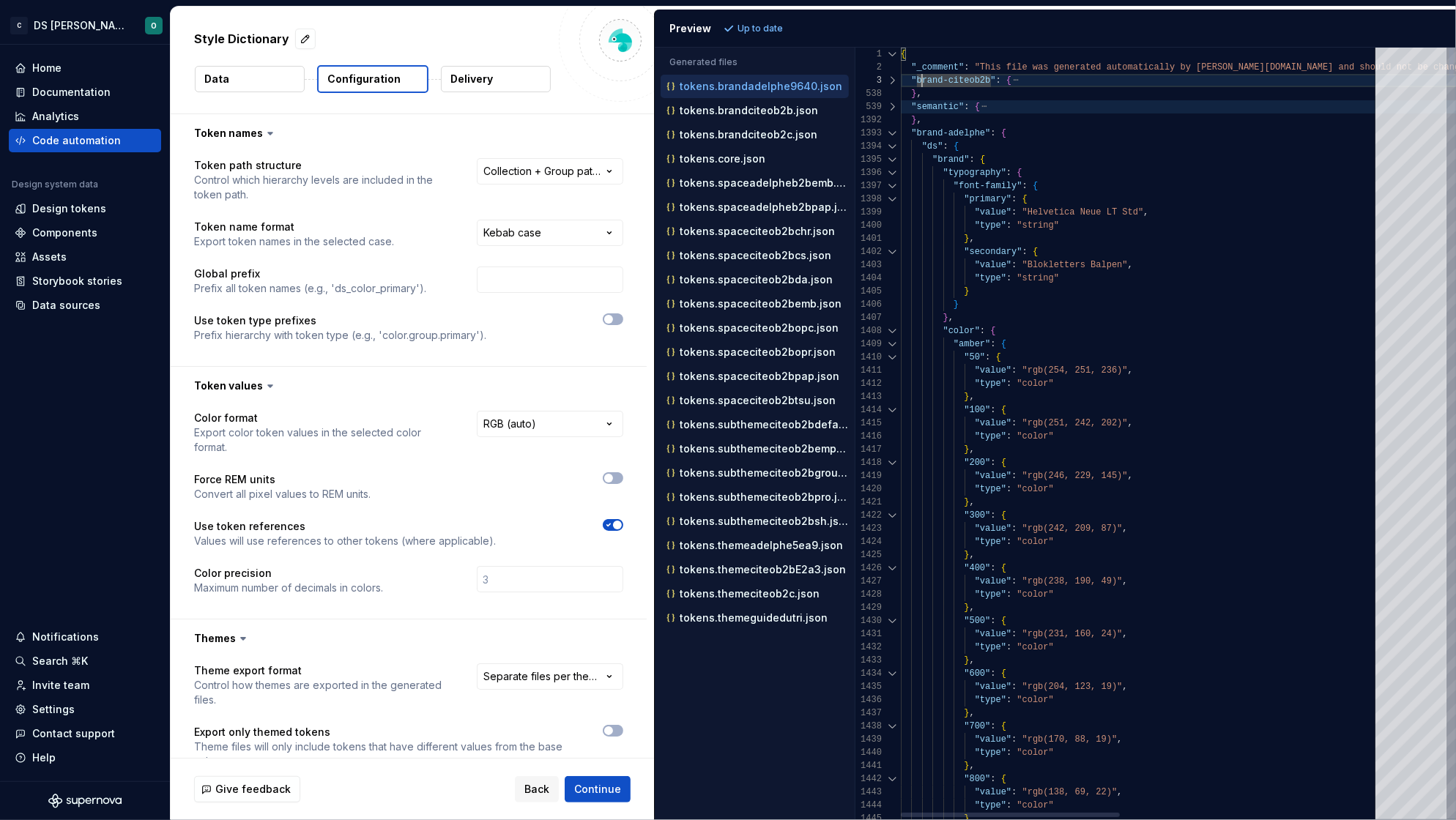
click at [895, 160] on div at bounding box center [892, 160] width 19 height 13
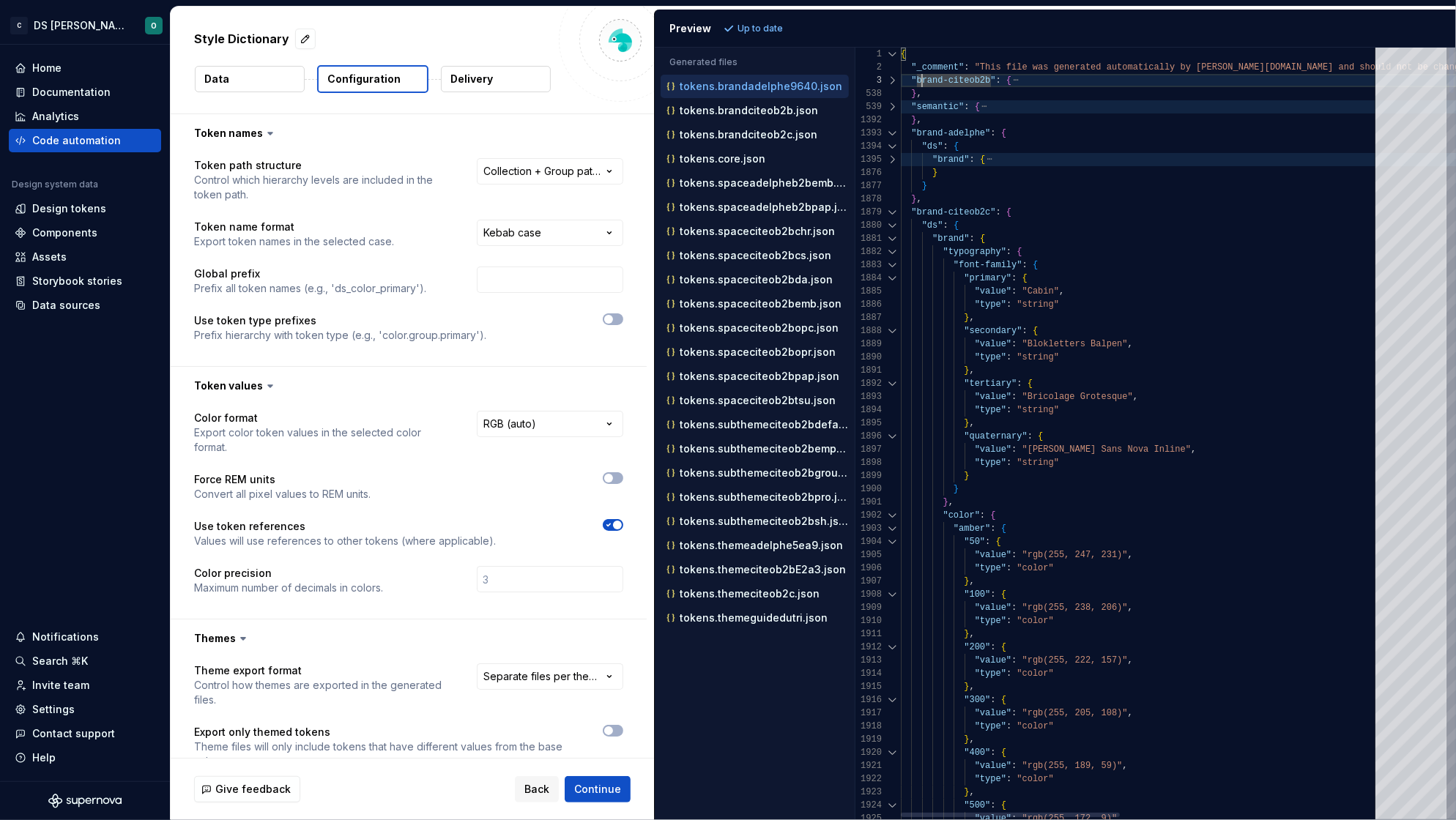
click at [895, 210] on div at bounding box center [892, 213] width 19 height 13
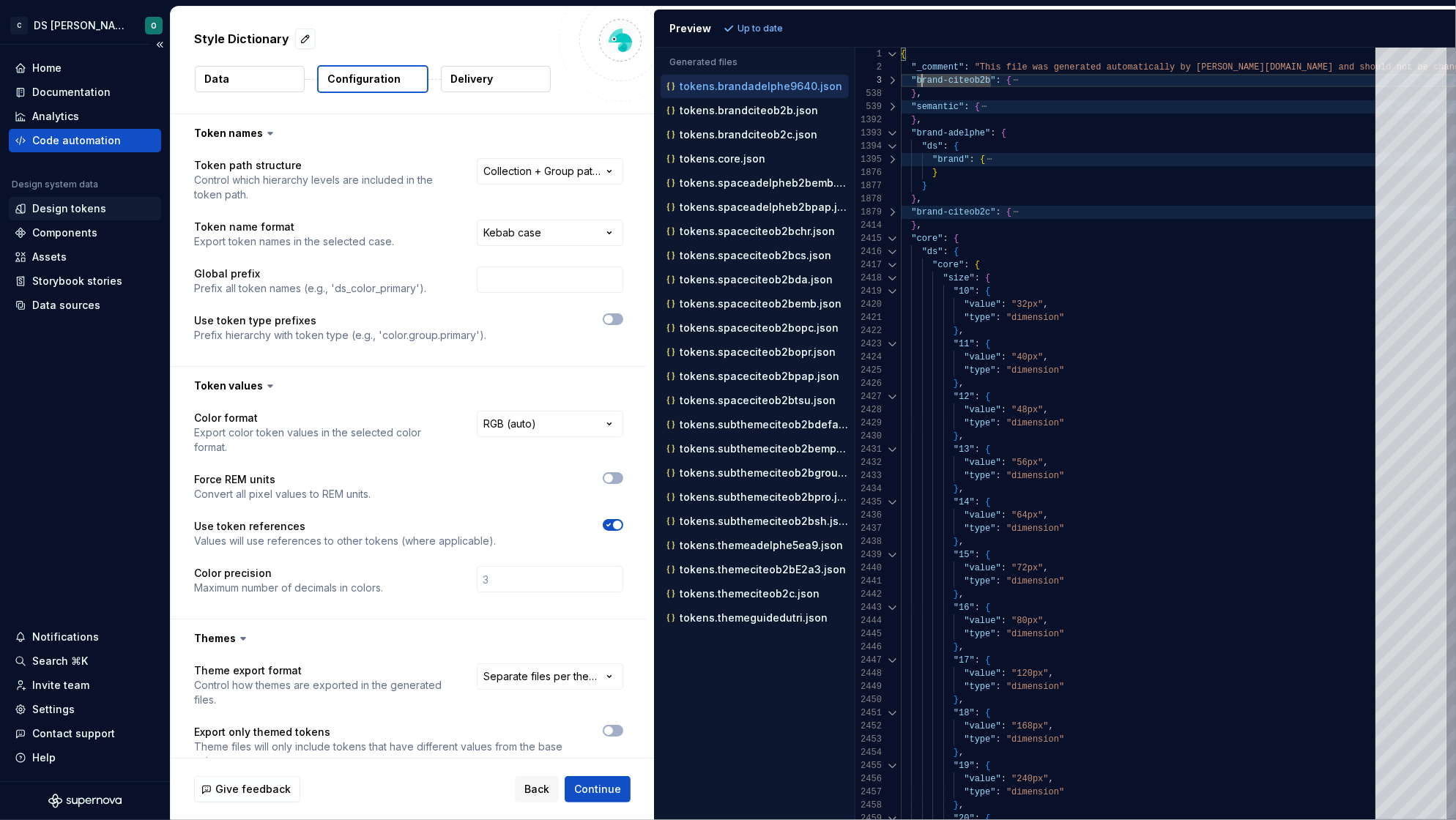
click at [59, 208] on div "Design tokens" at bounding box center [69, 208] width 74 height 15
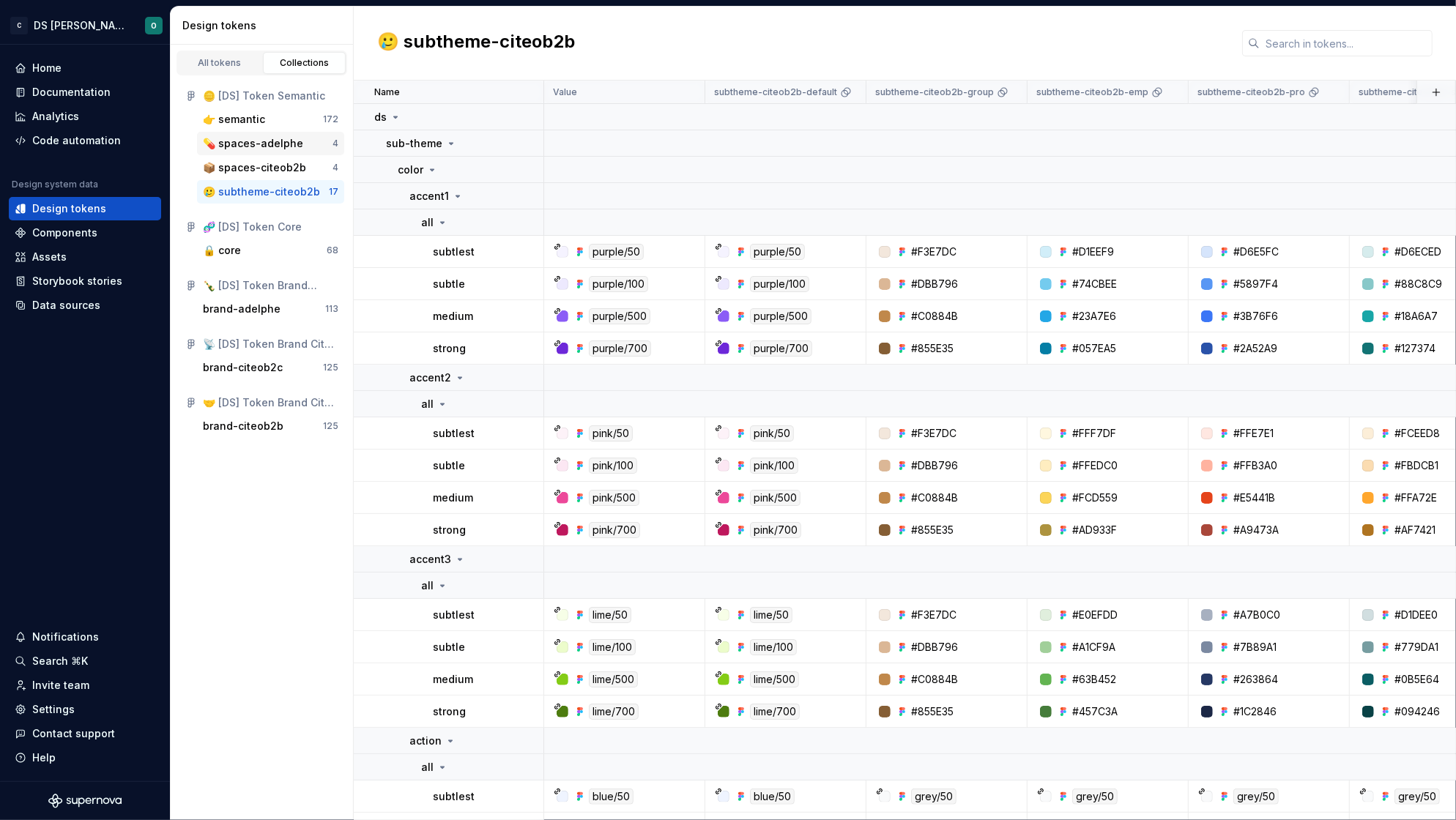
click at [269, 141] on div "💊 spaces-adelphe" at bounding box center [253, 143] width 100 height 15
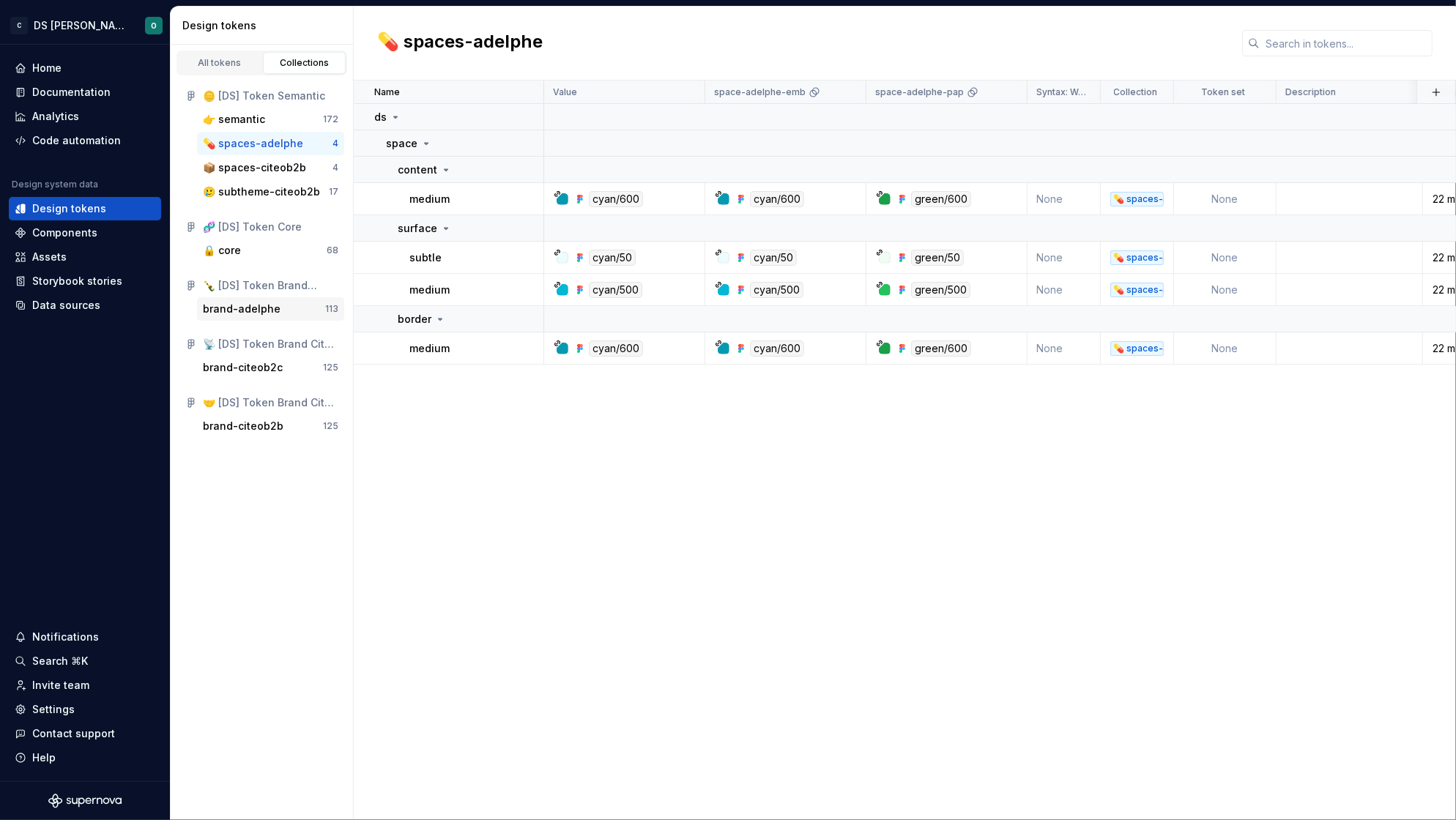
click at [272, 305] on div "brand-adelphe" at bounding box center [241, 309] width 77 height 15
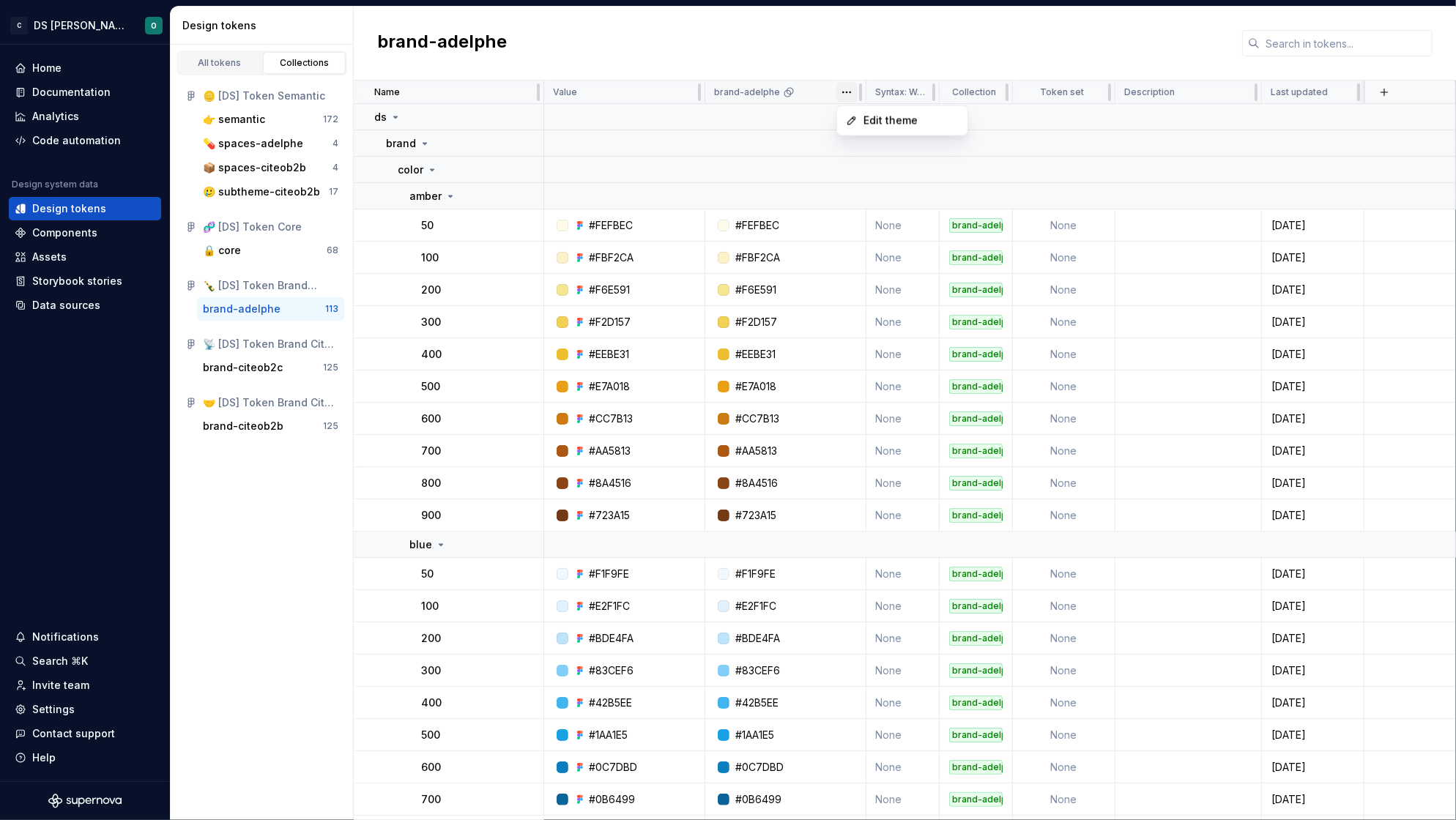
click at [846, 91] on html "C DS Citeo O Home Documentation Analytics Code automation Design system data De…" at bounding box center [728, 410] width 1456 height 820
click at [905, 119] on span "Edit theme" at bounding box center [911, 121] width 95 height 15
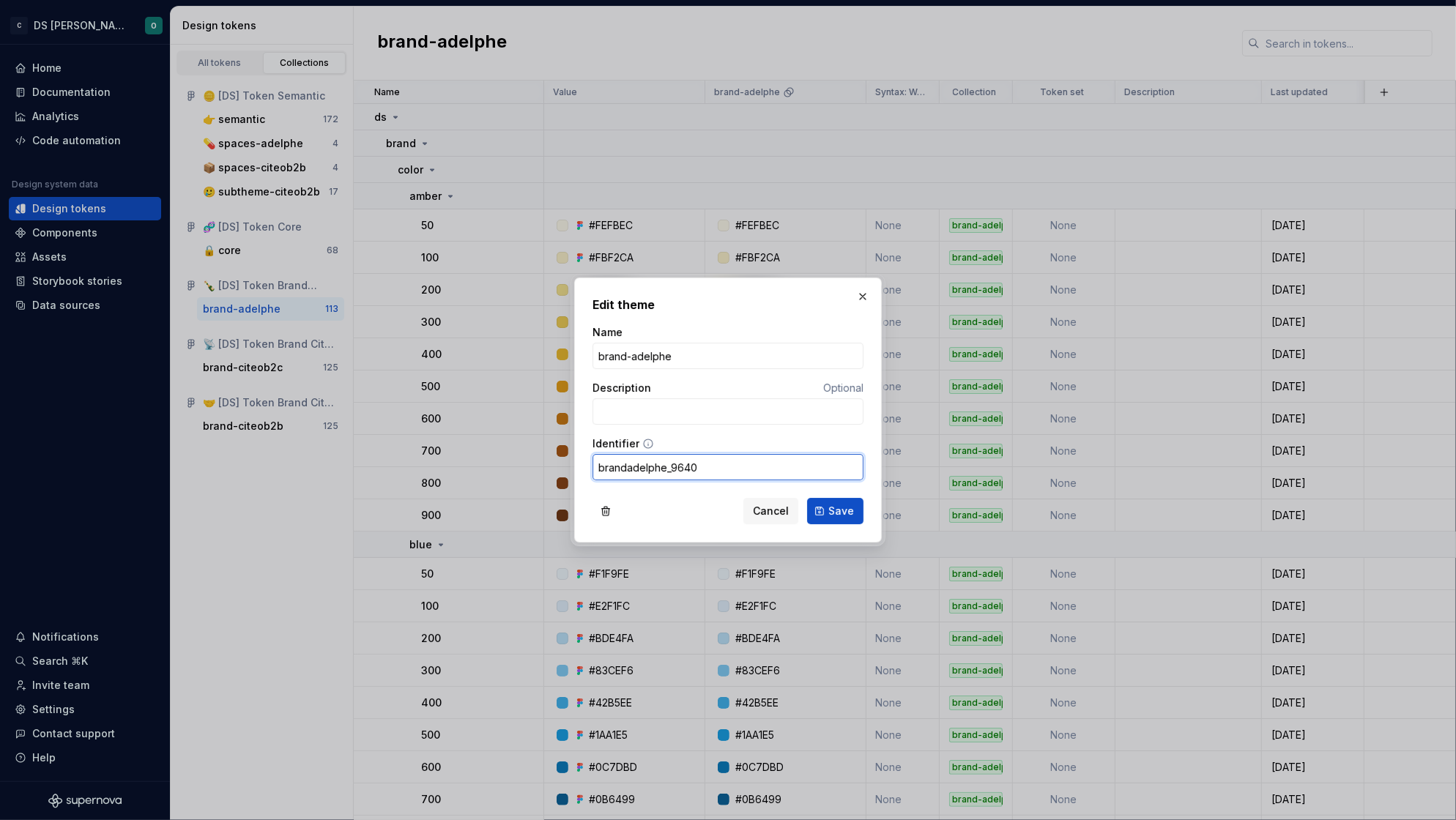
drag, startPoint x: 701, startPoint y: 464, endPoint x: 664, endPoint y: 465, distance: 37.0
click at [664, 465] on input "brandadelphe_9640" at bounding box center [728, 467] width 271 height 26
click at [849, 506] on span "Save" at bounding box center [840, 511] width 25 height 15
type input "brandAdelphe"
click at [826, 515] on button "Save" at bounding box center [834, 511] width 56 height 26
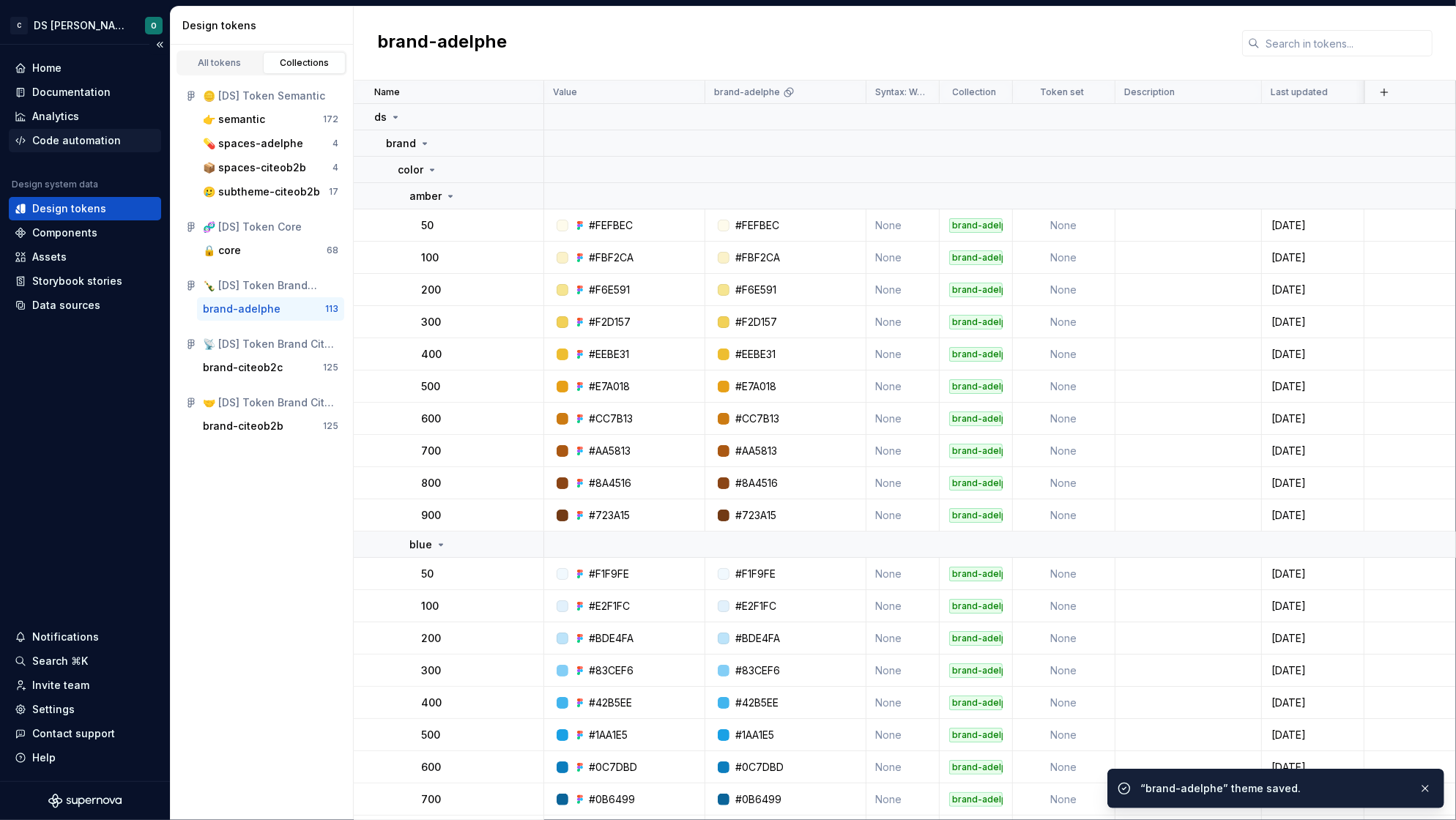
click at [81, 143] on div "Code automation" at bounding box center [77, 141] width 89 height 15
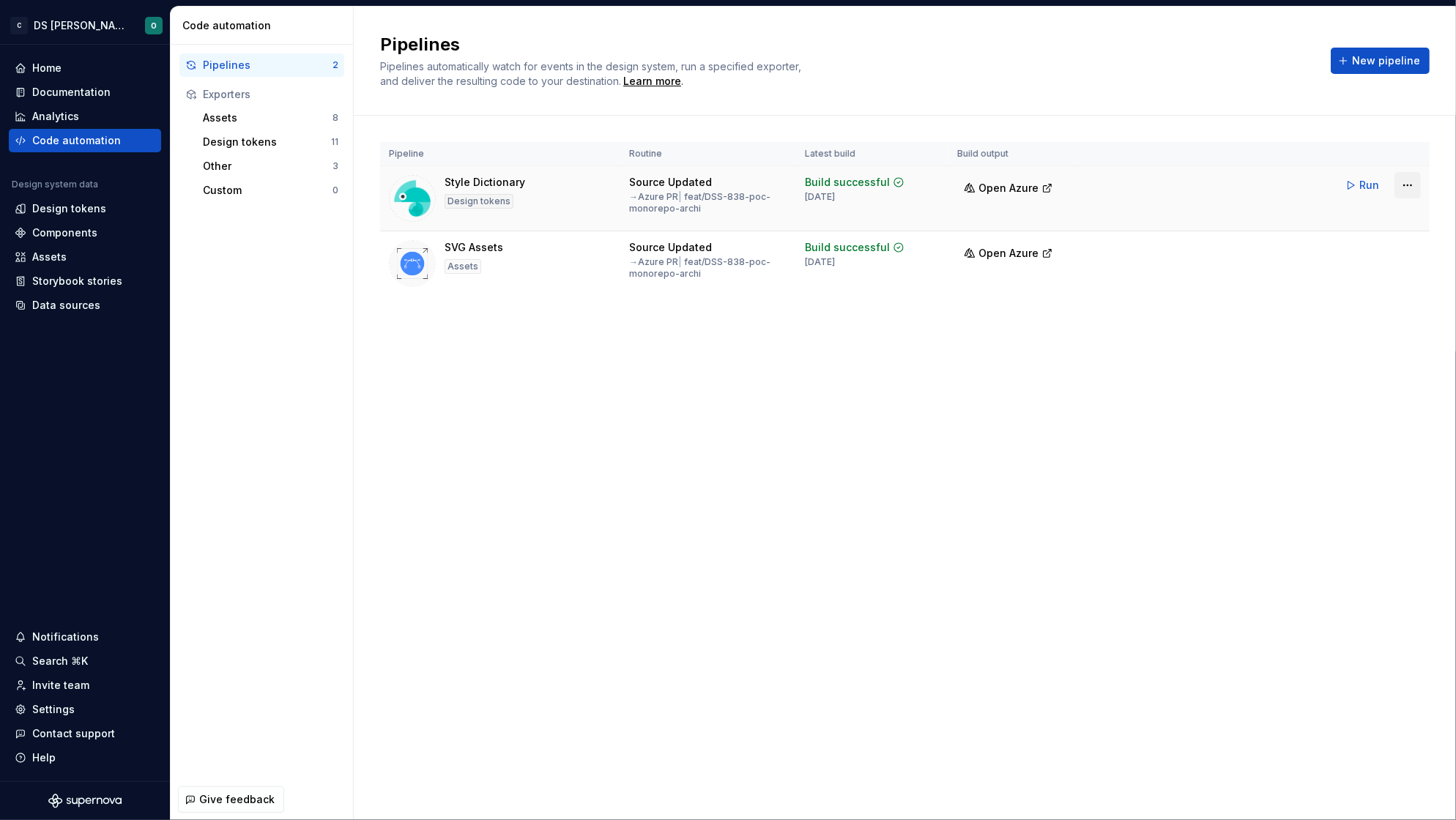
click at [1411, 184] on html "C DS Citeo O Home Documentation Analytics Code automation Design system data De…" at bounding box center [728, 410] width 1456 height 820
click at [1372, 209] on div "Edit pipeline" at bounding box center [1389, 217] width 125 height 15
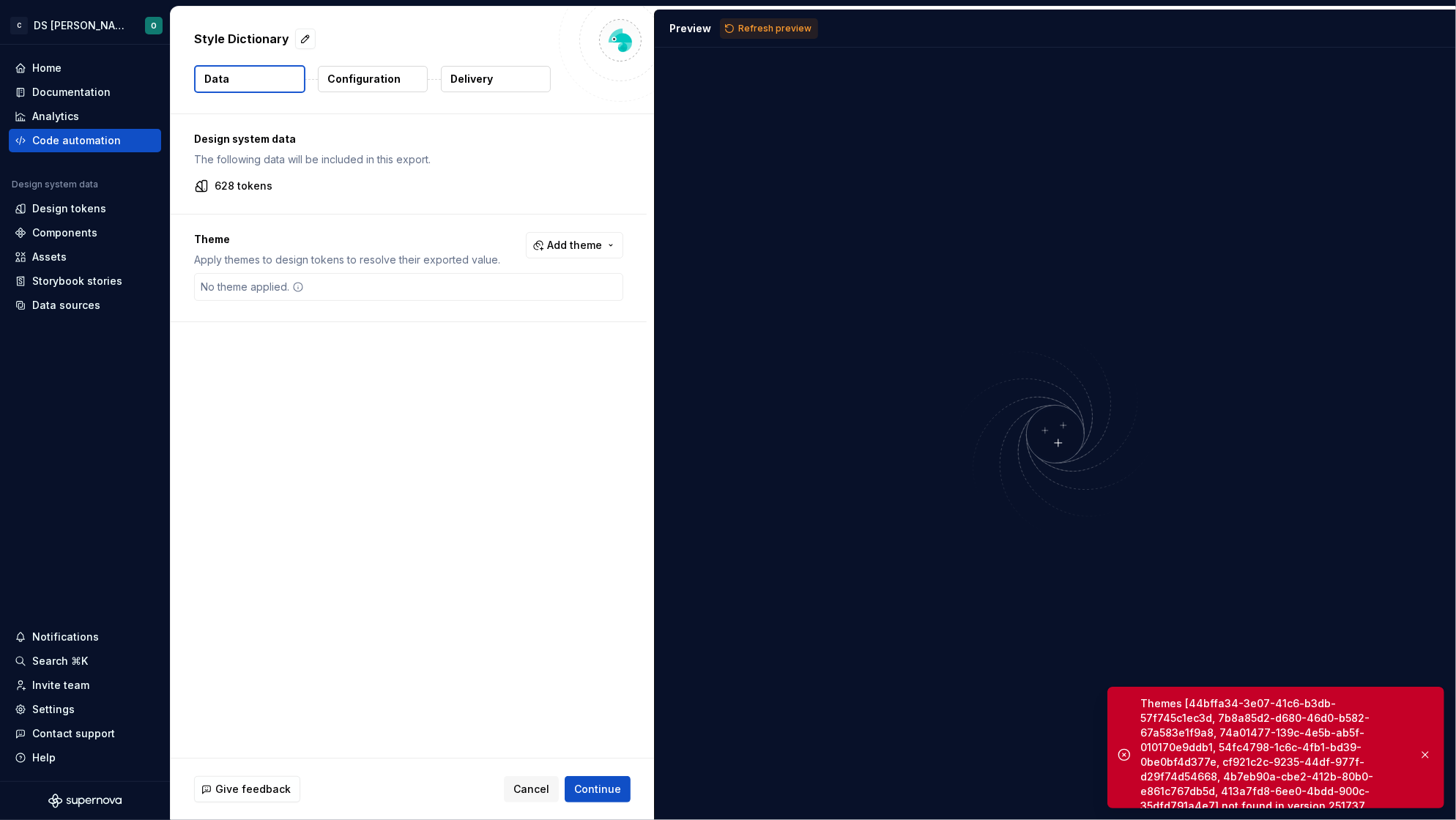
click at [788, 26] on span "Refresh preview" at bounding box center [775, 29] width 73 height 11
click at [594, 235] on button "Add theme" at bounding box center [574, 245] width 98 height 26
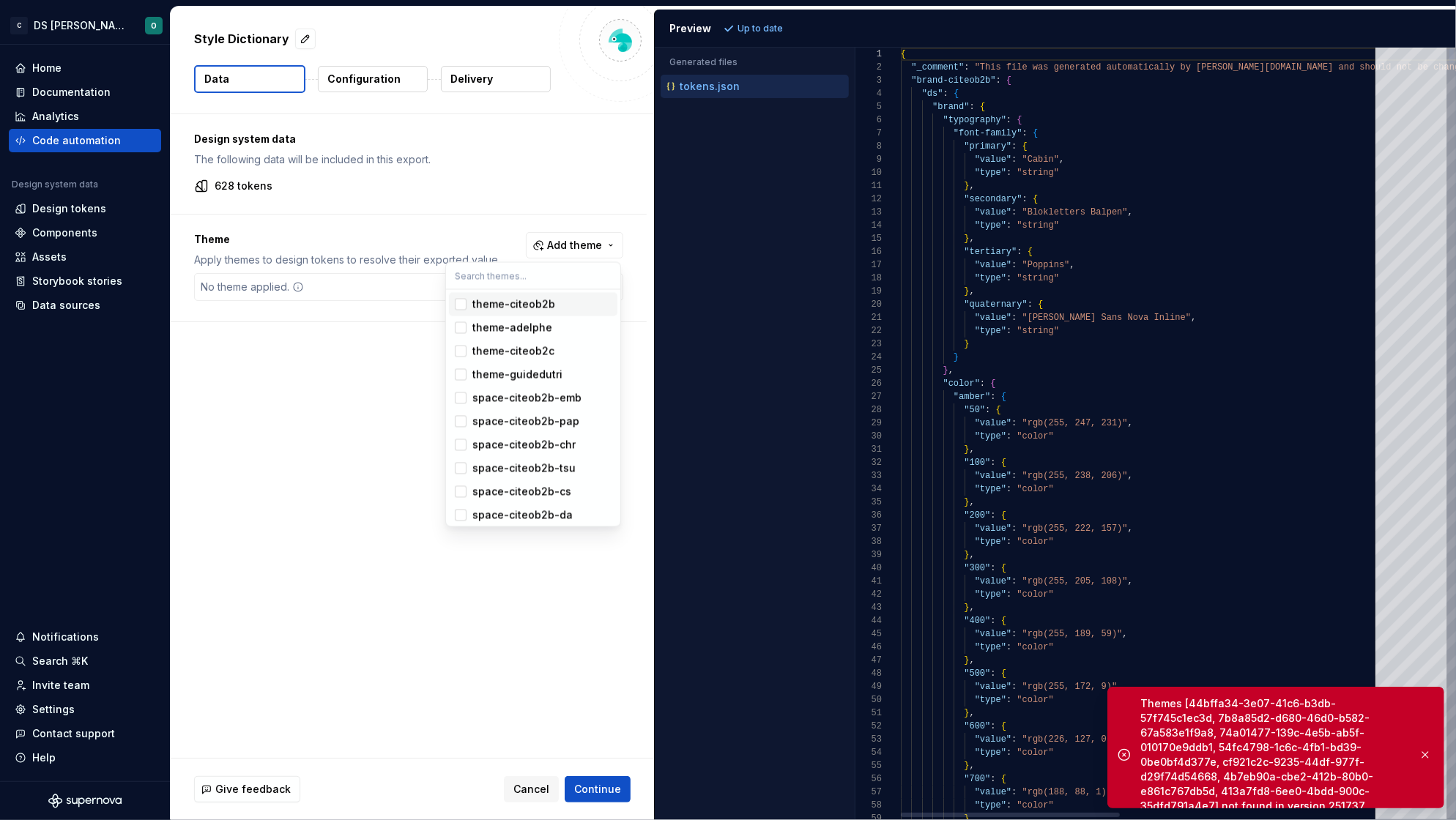
click at [530, 300] on div "theme-citeob2b" at bounding box center [514, 305] width 83 height 15
click at [530, 316] on span "theme-adelphe" at bounding box center [533, 327] width 169 height 24
click at [528, 344] on div "theme-citeob2c" at bounding box center [513, 351] width 82 height 15
click at [523, 367] on div "theme-guidedutri" at bounding box center [517, 375] width 90 height 15
click at [531, 392] on div "space-citeob2b-emb" at bounding box center [527, 398] width 109 height 15
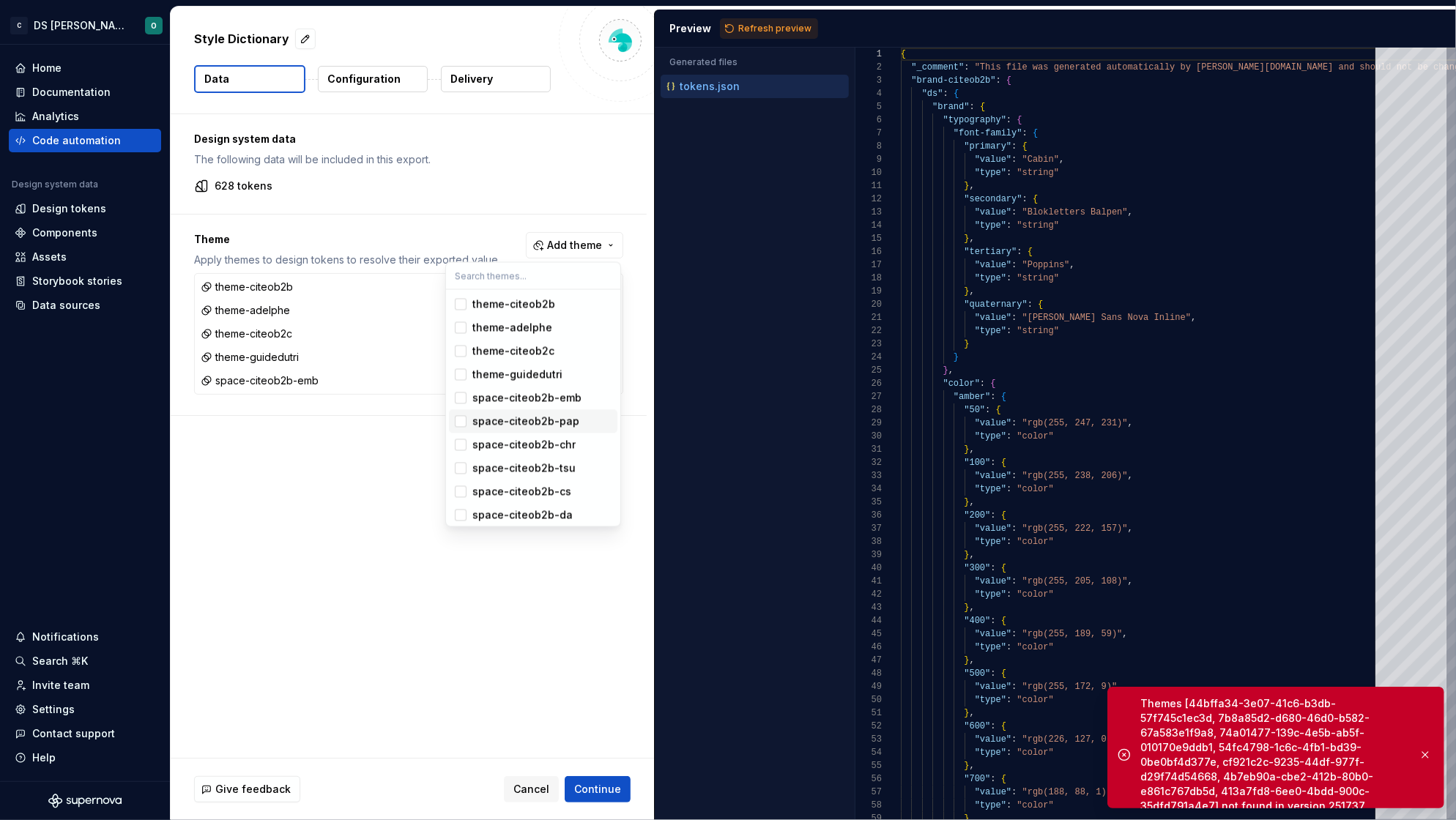
click at [525, 430] on span "space-citeob2b-pap" at bounding box center [533, 421] width 169 height 24
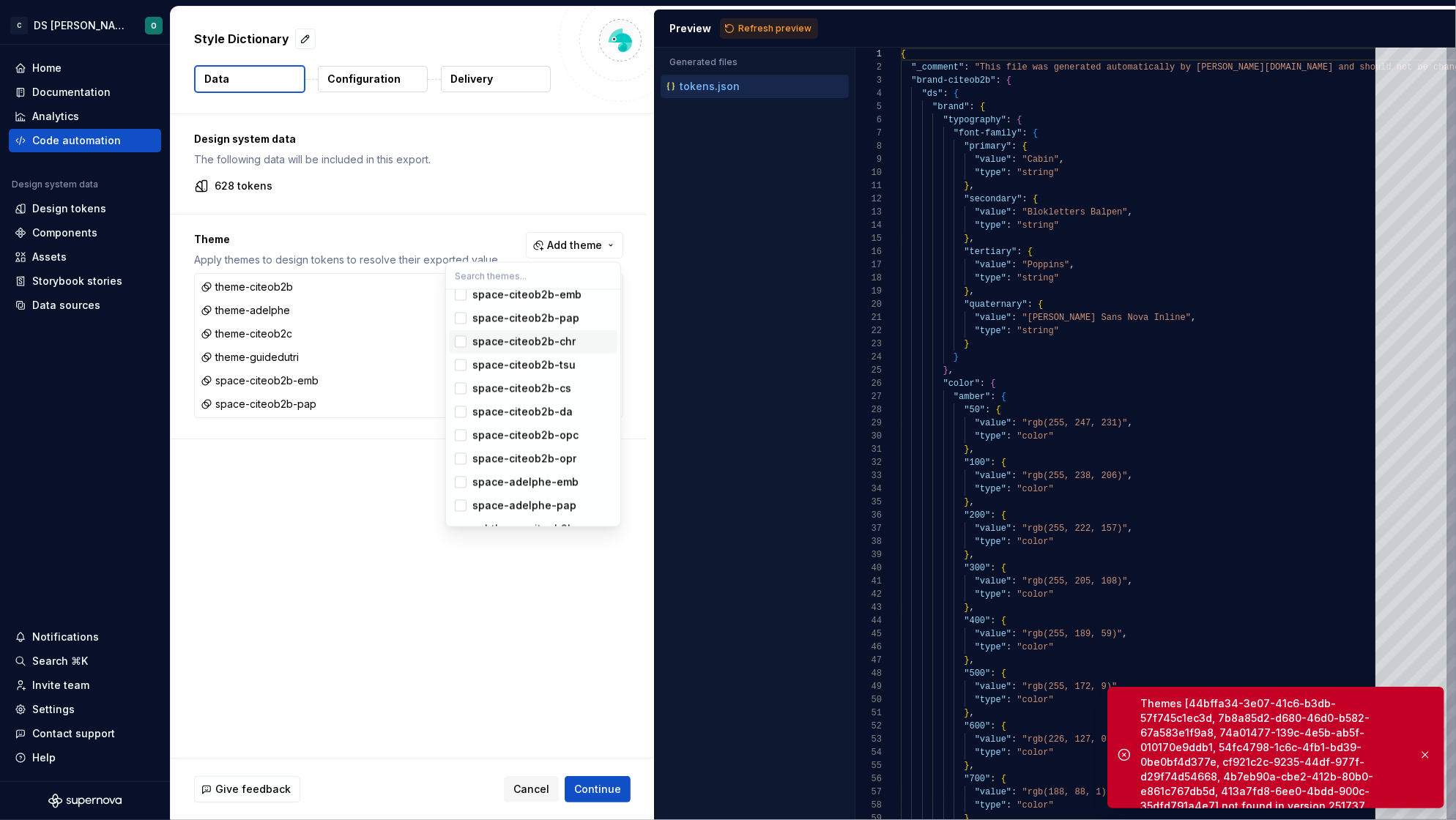
click at [540, 350] on span "space-citeob2b-chr" at bounding box center [533, 341] width 169 height 24
click at [539, 362] on div "space-citeob2b-tsu" at bounding box center [524, 365] width 103 height 15
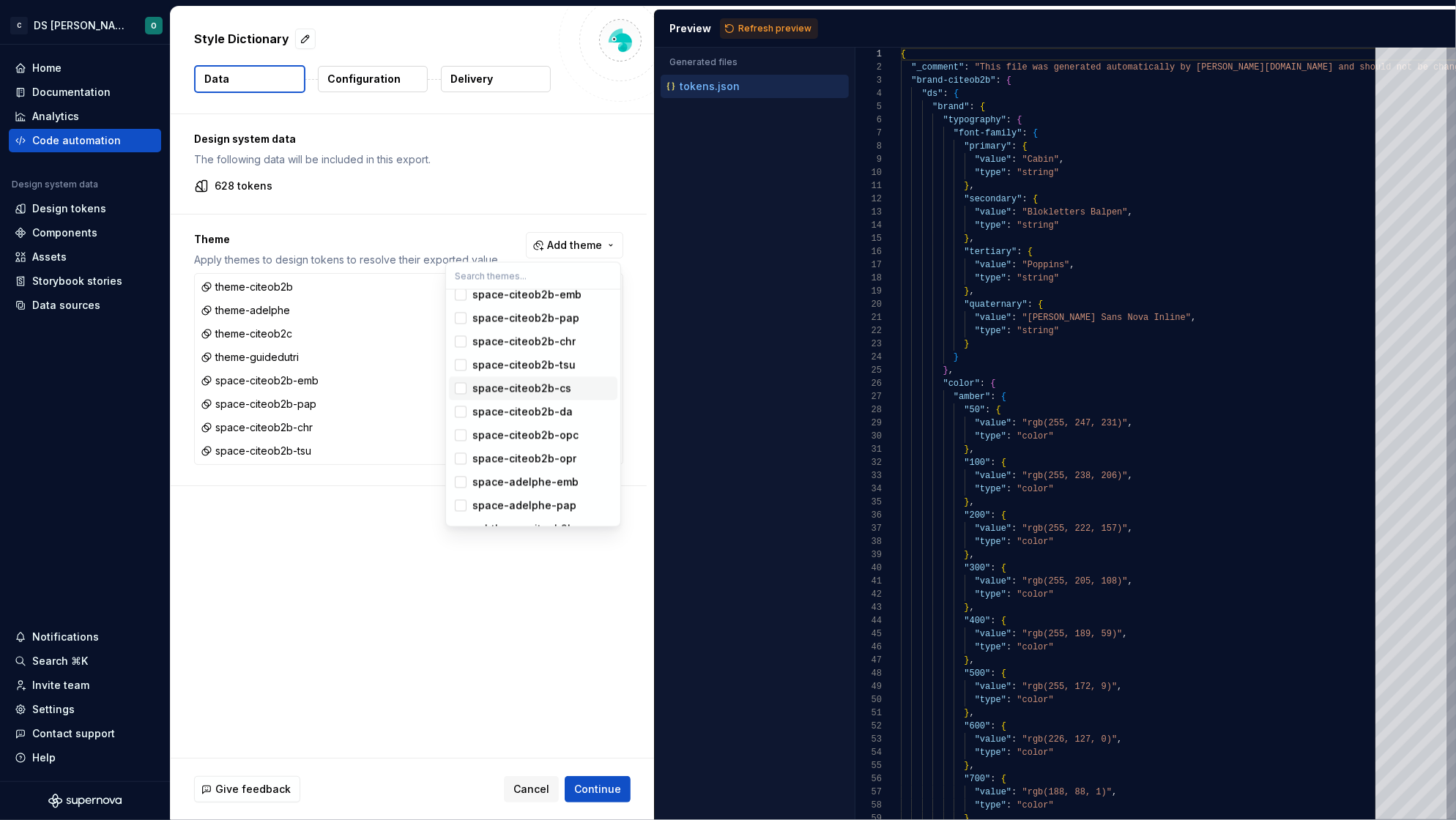
click at [545, 391] on div "space-citeob2b-cs" at bounding box center [521, 388] width 99 height 15
click at [541, 410] on div "space-citeob2b-da" at bounding box center [522, 412] width 100 height 15
click at [539, 428] on div "space-citeob2b-opc" at bounding box center [526, 436] width 106 height 15
click at [543, 457] on div "space-citeob2b-opr" at bounding box center [525, 458] width 104 height 15
click at [543, 488] on div "space-adelphe-emb" at bounding box center [526, 482] width 106 height 15
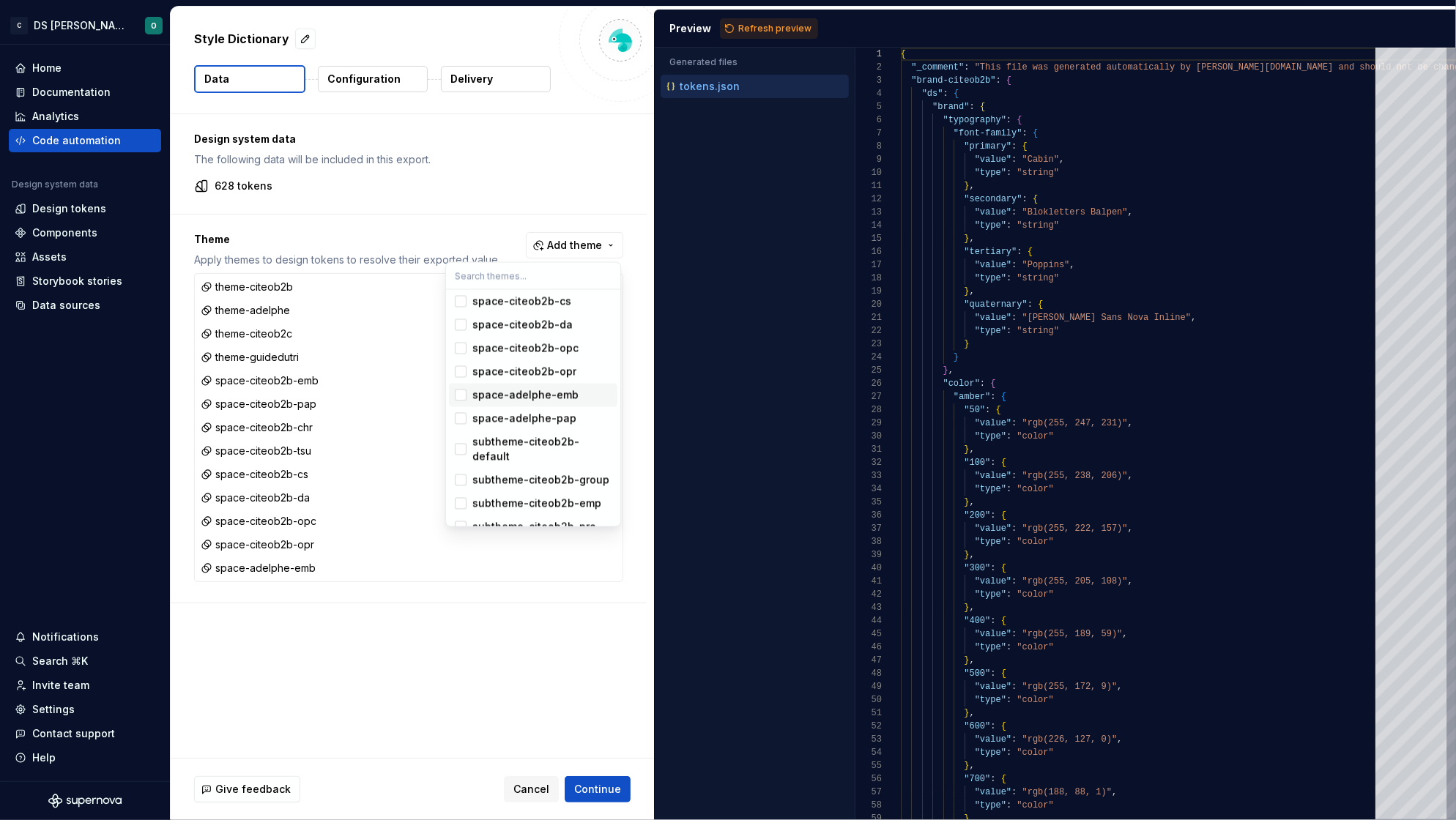
scroll to position [186, 0]
click at [545, 426] on div "space-adelphe-pap" at bounding box center [525, 423] width 104 height 15
click at [541, 441] on div "subtheme-citeob2b-default" at bounding box center [542, 453] width 139 height 29
click at [546, 474] on span "subtheme-citeob2b-group" at bounding box center [533, 484] width 169 height 24
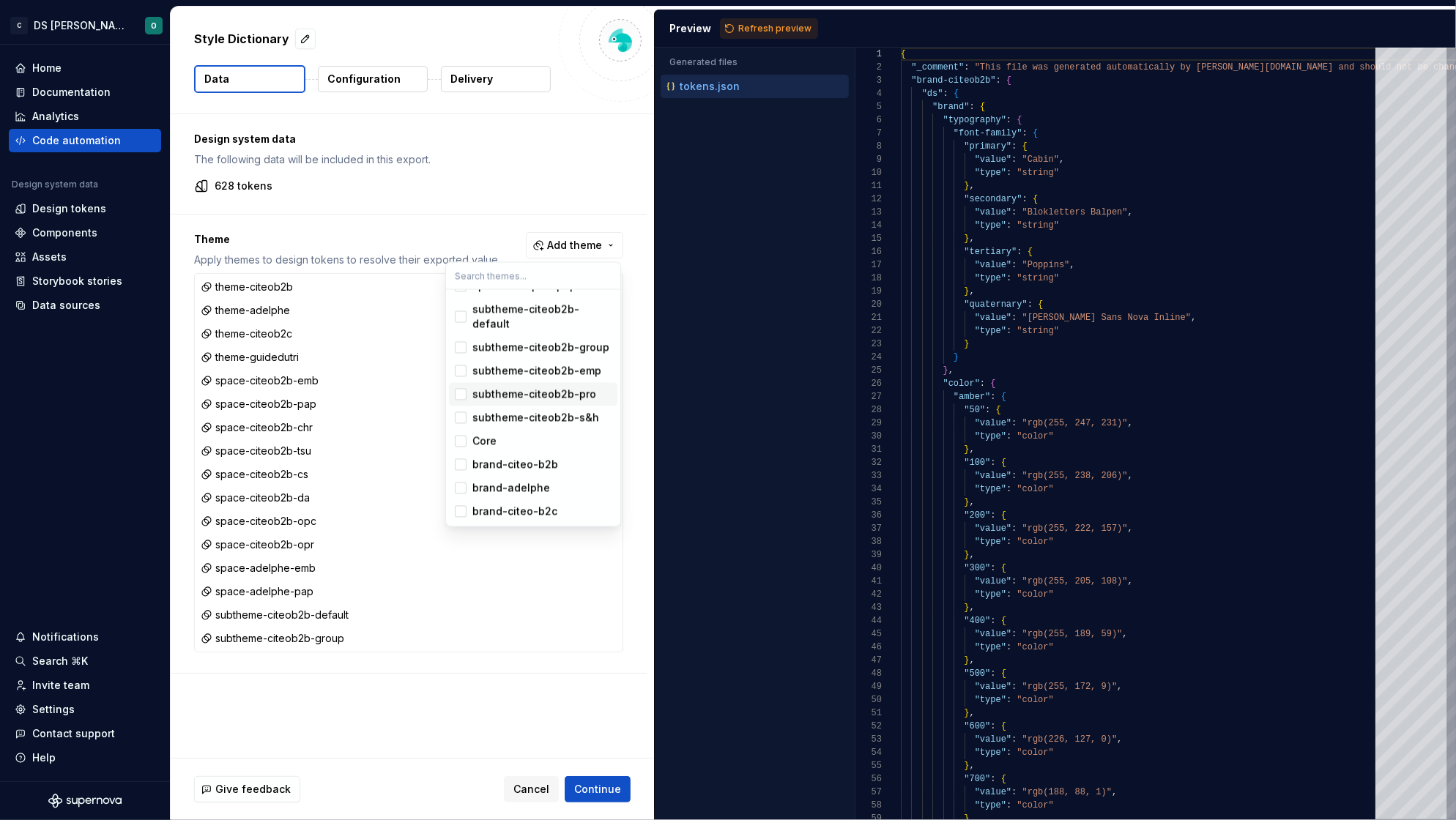
scroll to position [334, 0]
click at [543, 379] on div "subtheme-citeob2b-emp" at bounding box center [537, 371] width 129 height 15
click at [539, 397] on div "subtheme-citeob2b-pro" at bounding box center [534, 394] width 124 height 15
click at [535, 419] on div "subtheme-citeob2b-s&h" at bounding box center [535, 418] width 126 height 15
click at [530, 466] on div "brand-citeo-b2b" at bounding box center [515, 465] width 86 height 15
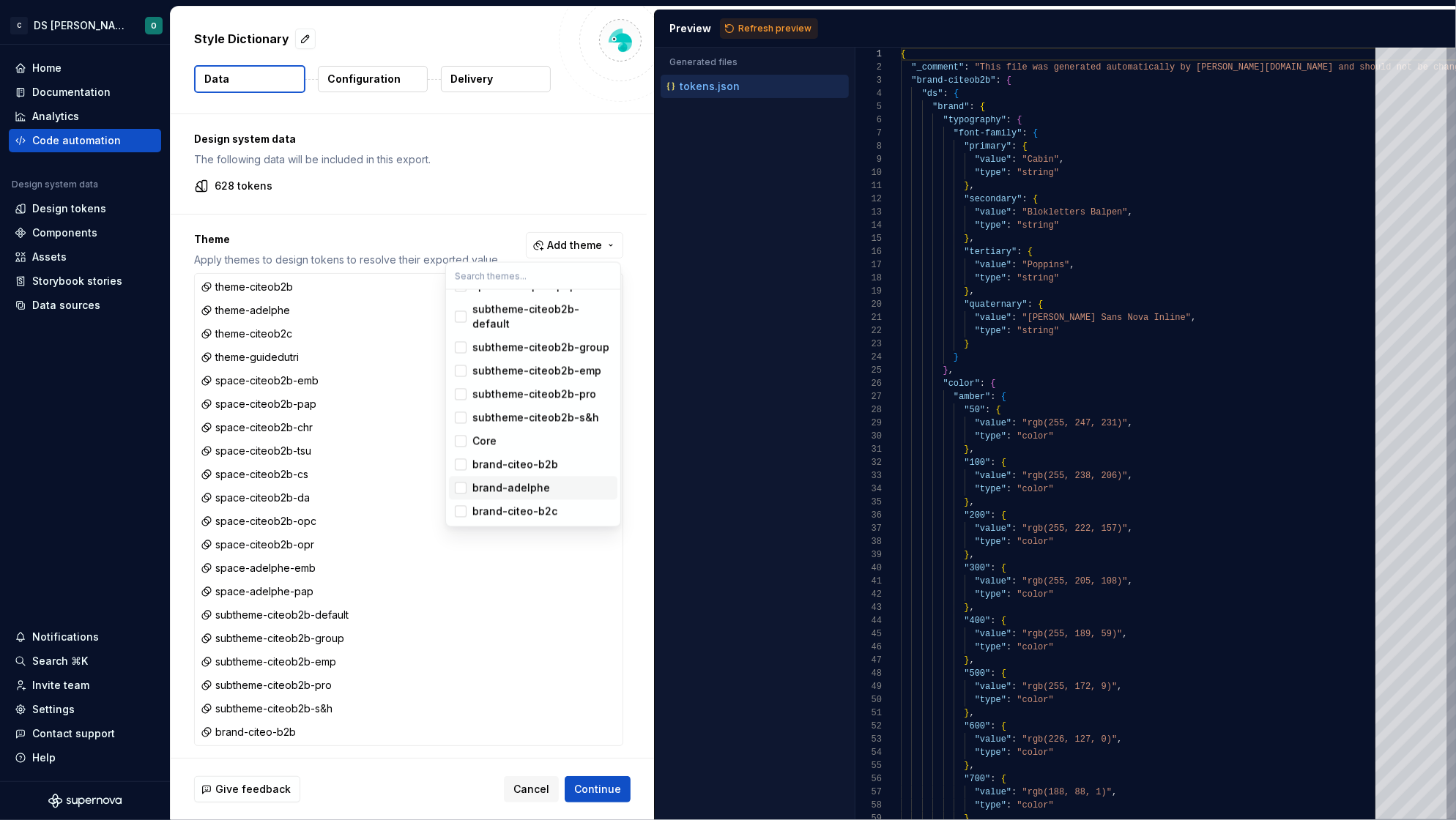
click at [518, 500] on span "brand-adelphe" at bounding box center [533, 488] width 169 height 24
click at [549, 511] on div "brand-citeo-b2c" at bounding box center [515, 511] width 85 height 15
click at [480, 447] on div "Core" at bounding box center [485, 441] width 24 height 15
click at [609, 782] on html "C DS Citeo O Home Documentation Analytics Code automation Design system data De…" at bounding box center [728, 410] width 1456 height 820
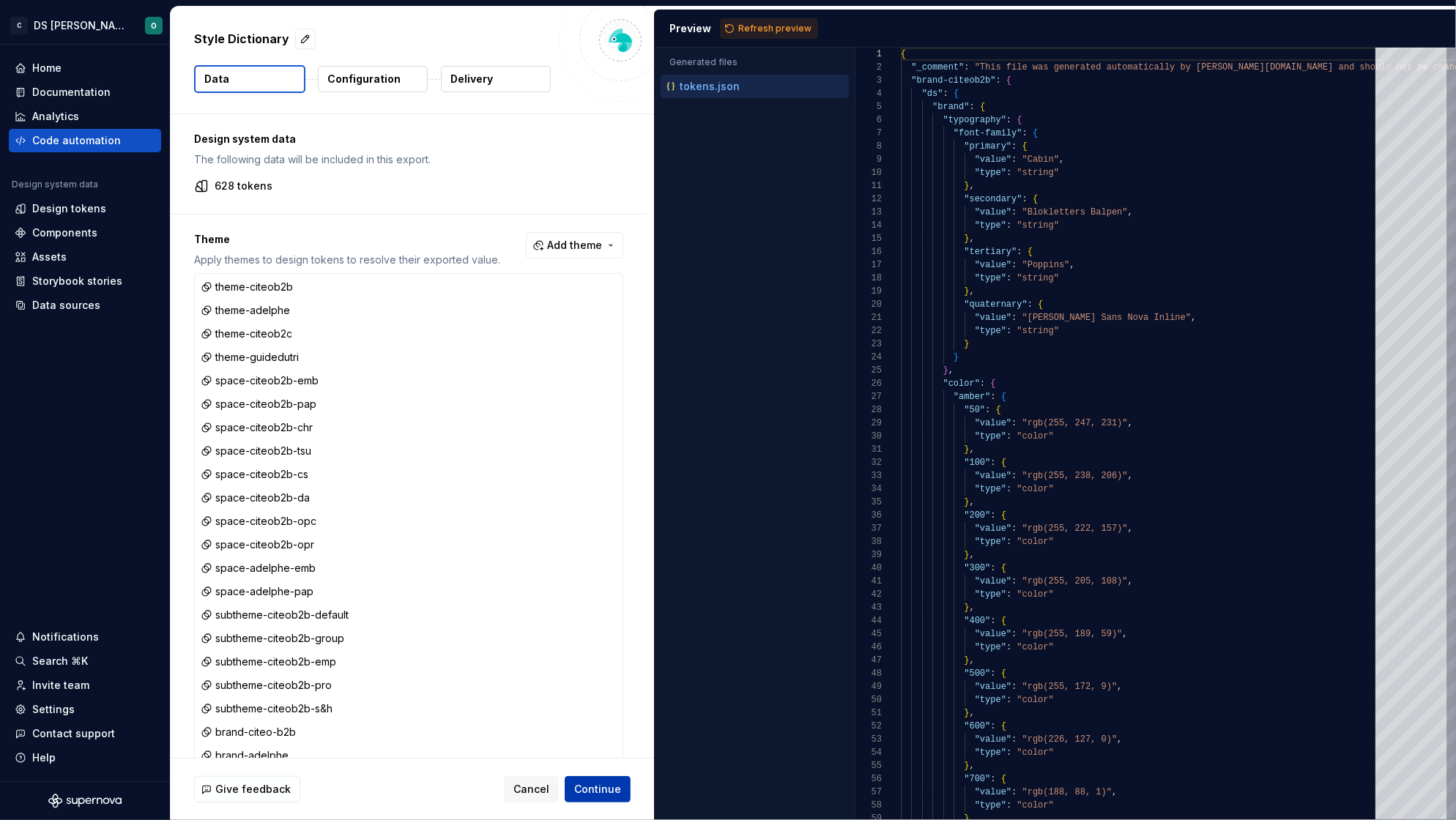
click at [601, 789] on span "Continue" at bounding box center [598, 789] width 47 height 15
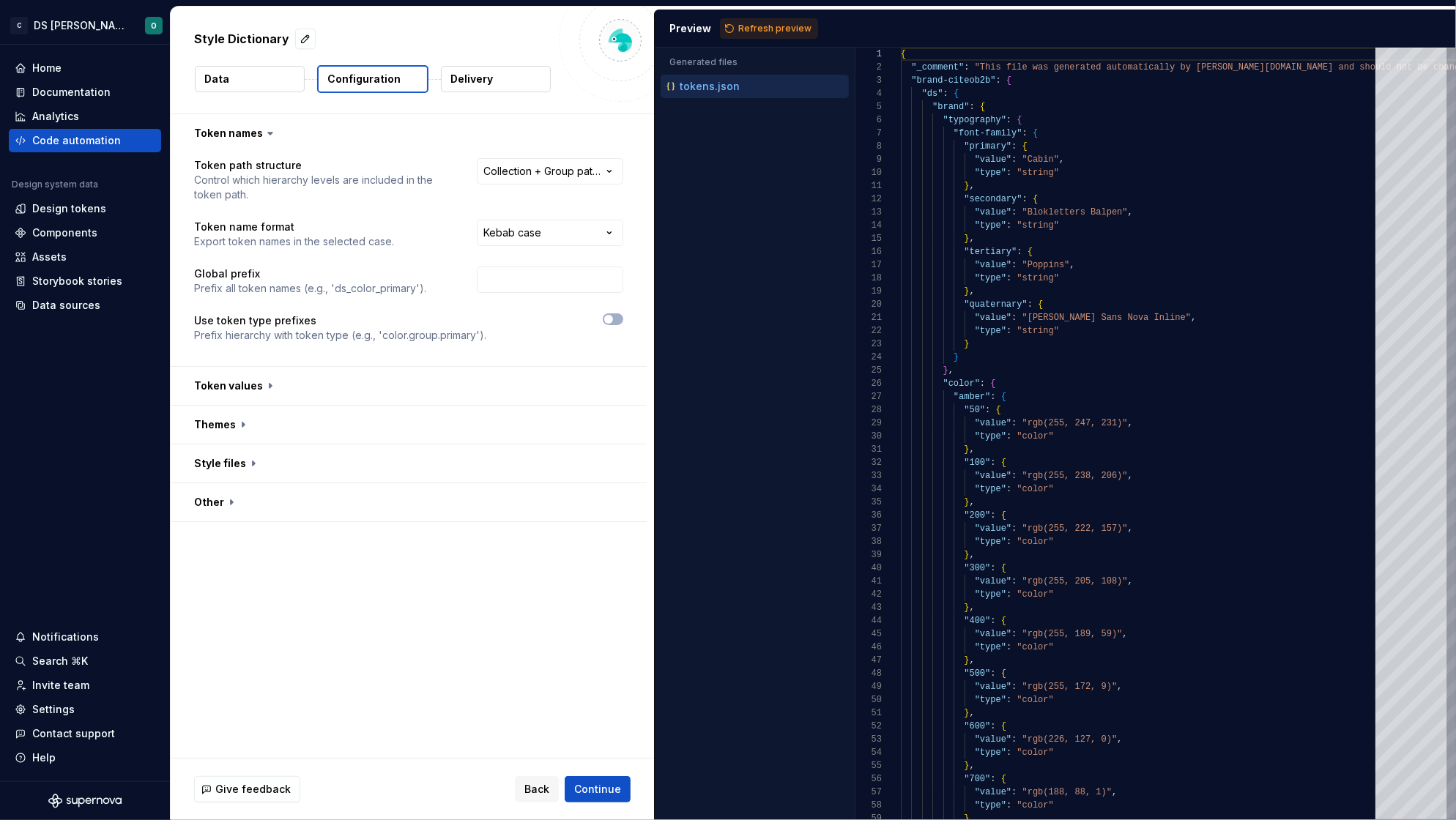
click at [776, 16] on div "Preview Refresh preview" at bounding box center [1054, 29] width 801 height 38
click at [775, 23] on span "Refresh preview" at bounding box center [775, 29] width 73 height 11
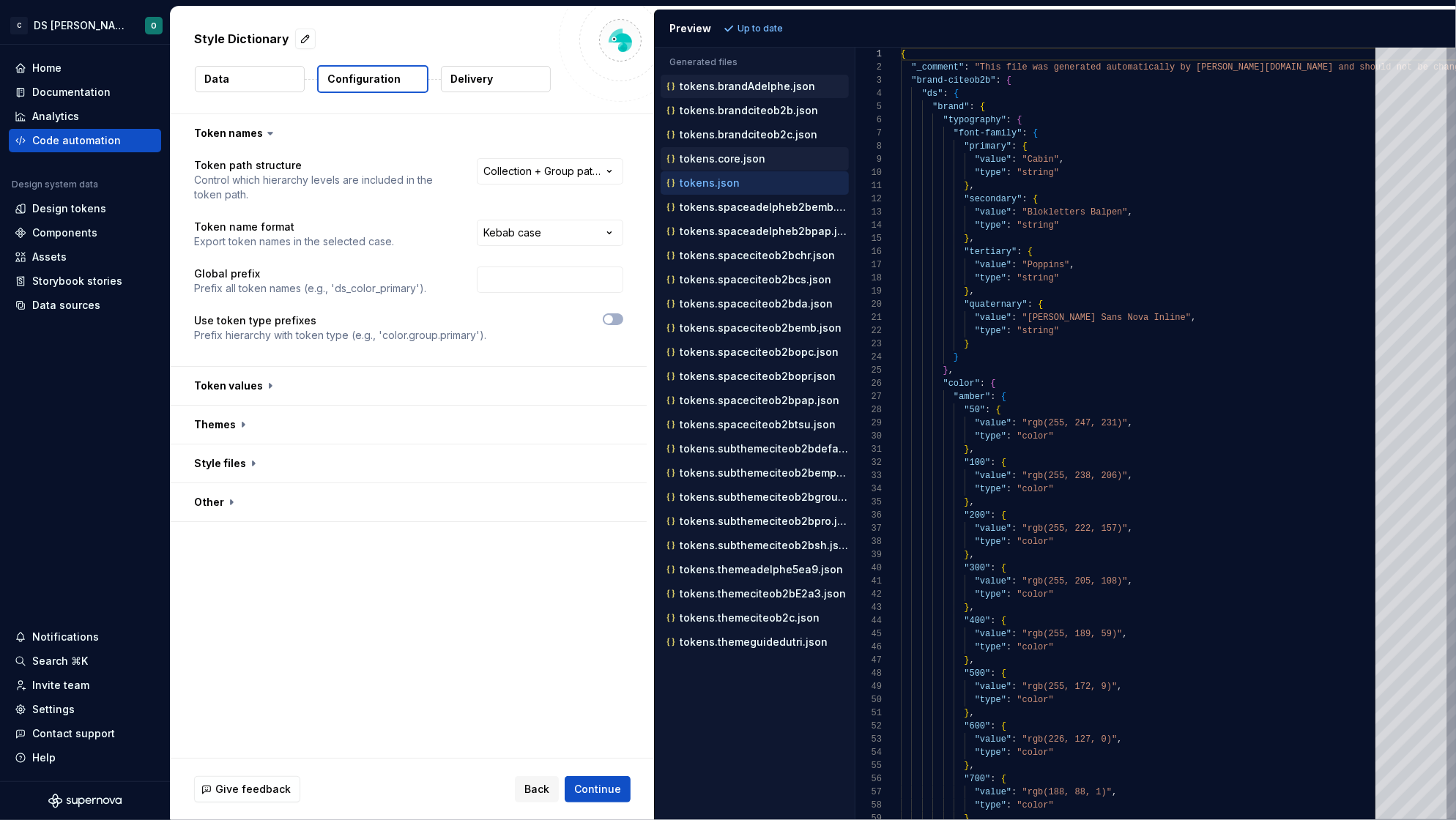
click at [759, 160] on p "tokens.core.json" at bounding box center [722, 159] width 86 height 11
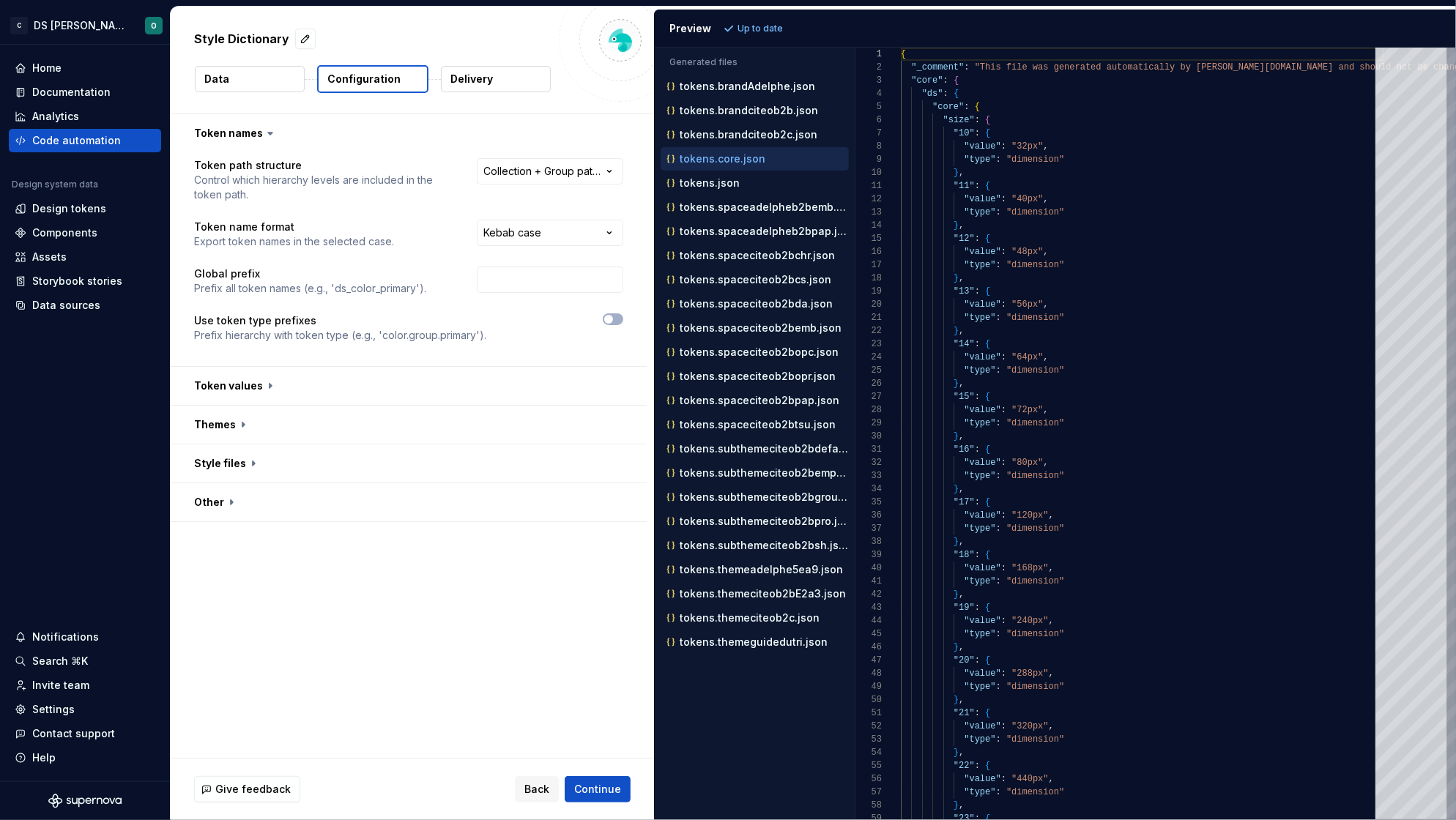
scroll to position [129, 0]
click at [774, 90] on p "tokens.brandAdelphe.json" at bounding box center [747, 86] width 135 height 11
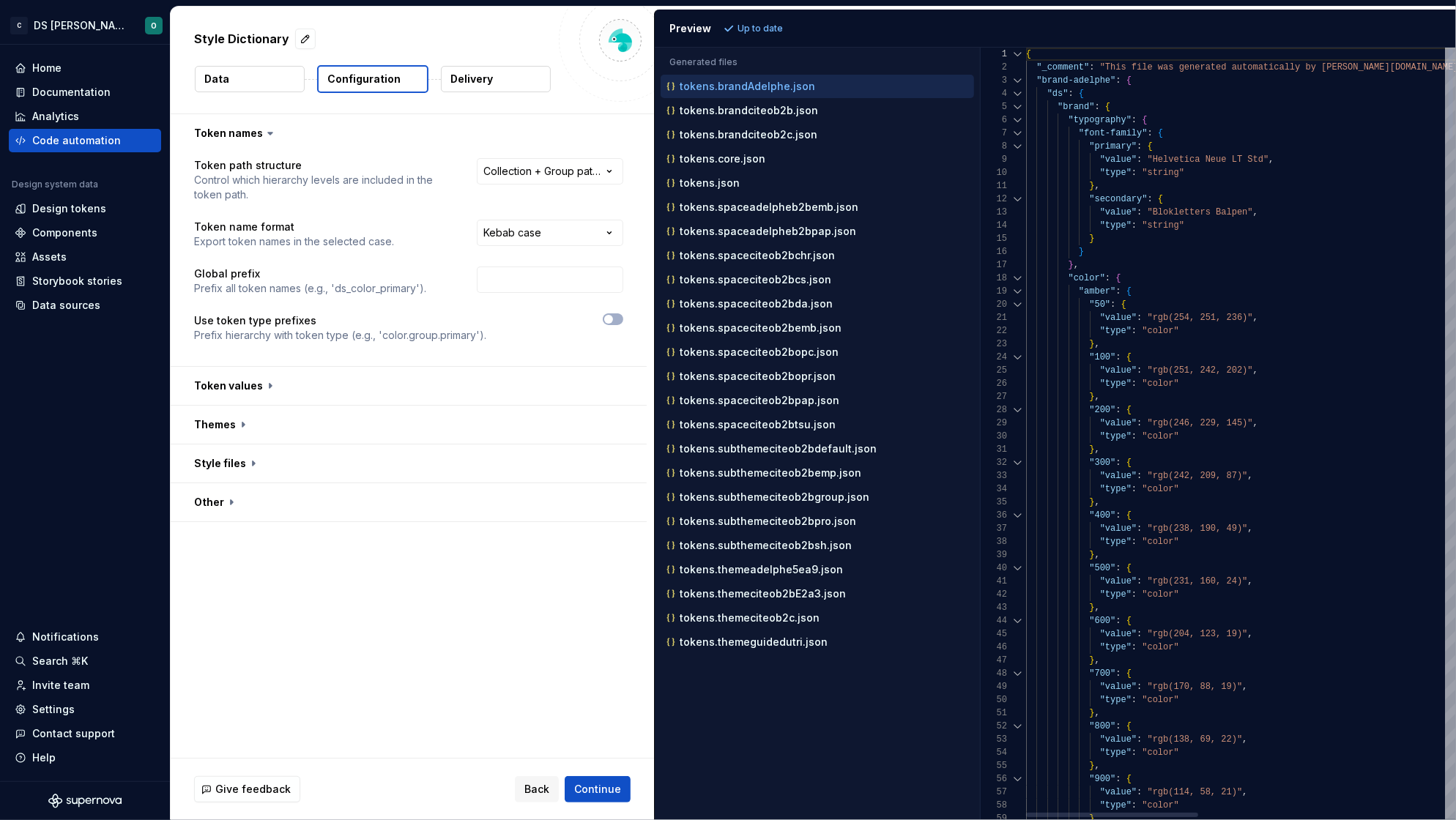
click at [982, 548] on div "Generated files Accessibility guide for tree . Navigate the tree with the arrow…" at bounding box center [1054, 433] width 801 height 772
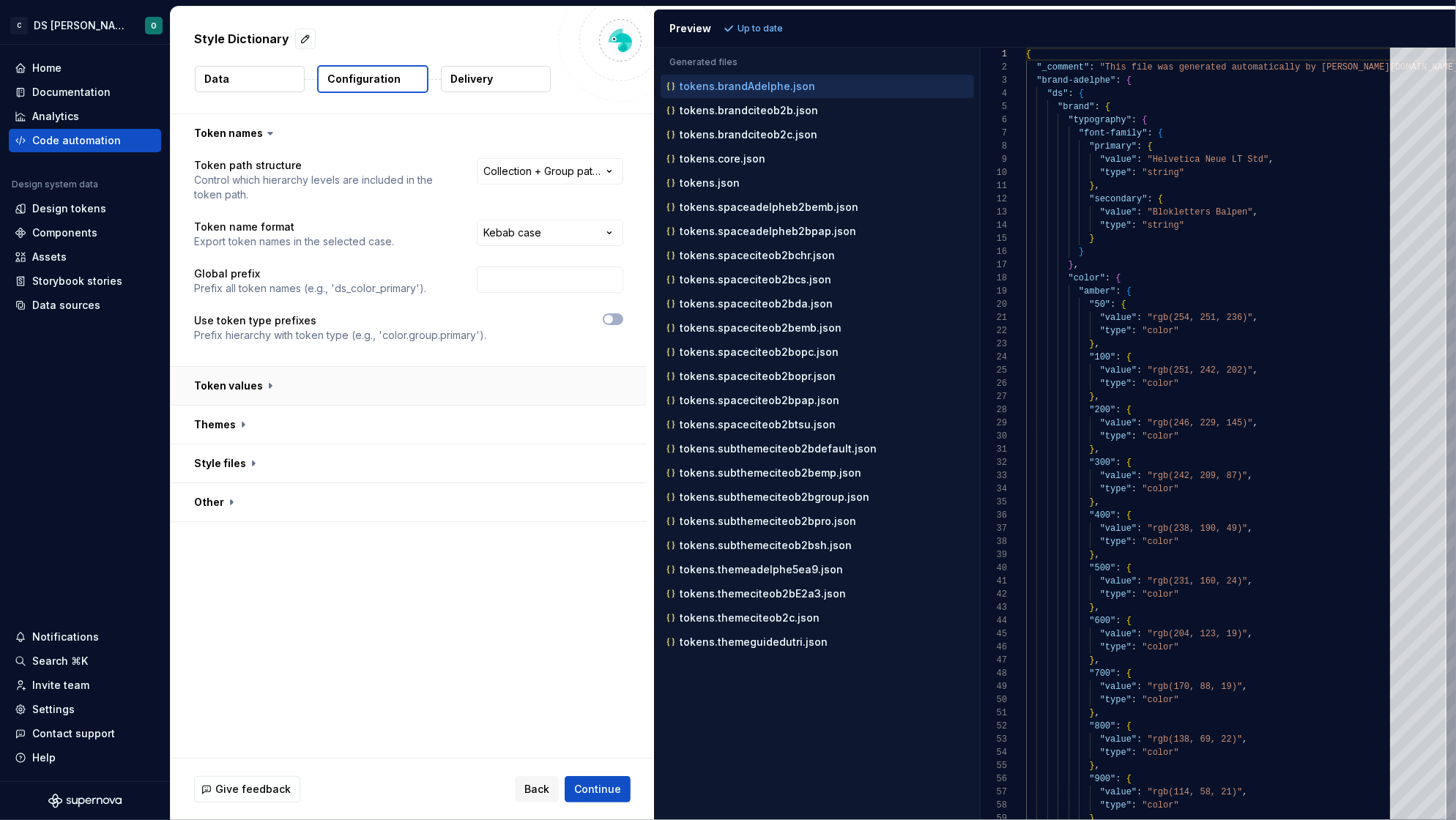
click at [372, 392] on button "button" at bounding box center [408, 385] width 476 height 38
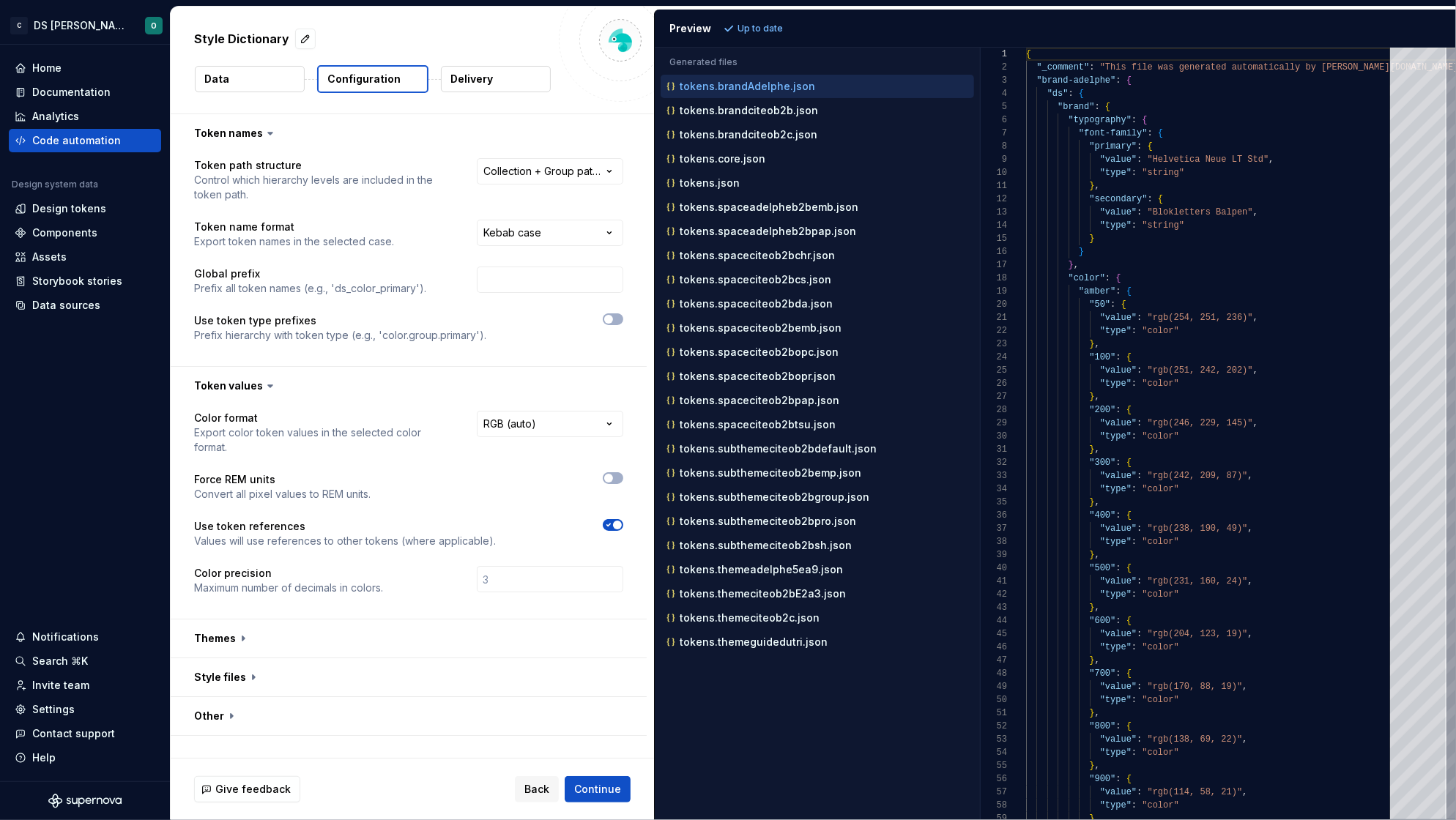
click at [448, 617] on div "**********" at bounding box center [408, 511] width 476 height 213
click at [481, 621] on button "button" at bounding box center [408, 638] width 476 height 38
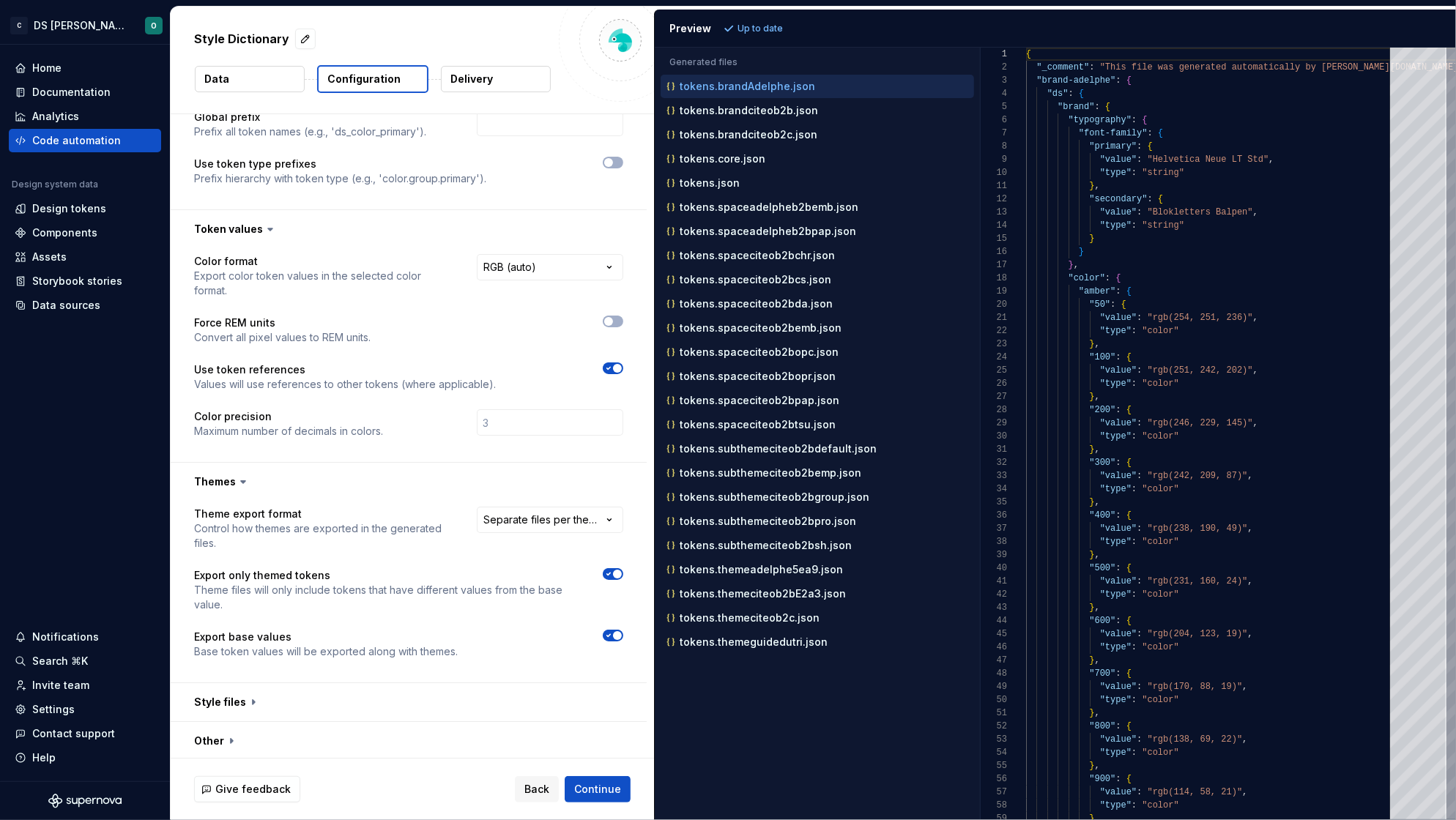
scroll to position [152, 0]
click at [611, 637] on icon "button" at bounding box center [609, 639] width 11 height 9
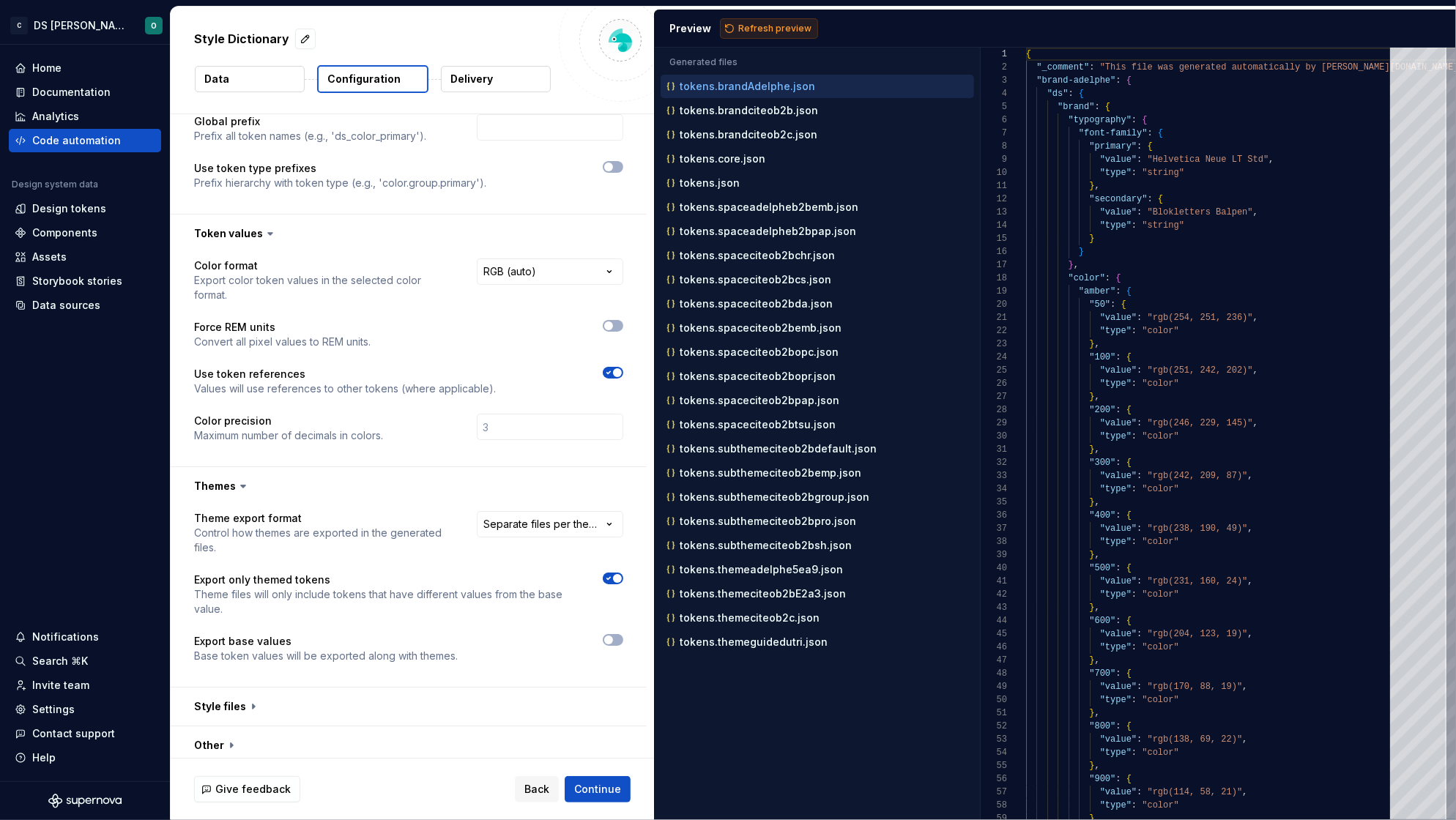
click at [770, 33] on span "Refresh preview" at bounding box center [775, 29] width 73 height 11
click at [778, 86] on p "tokens.brandAdelphe.json" at bounding box center [747, 86] width 135 height 11
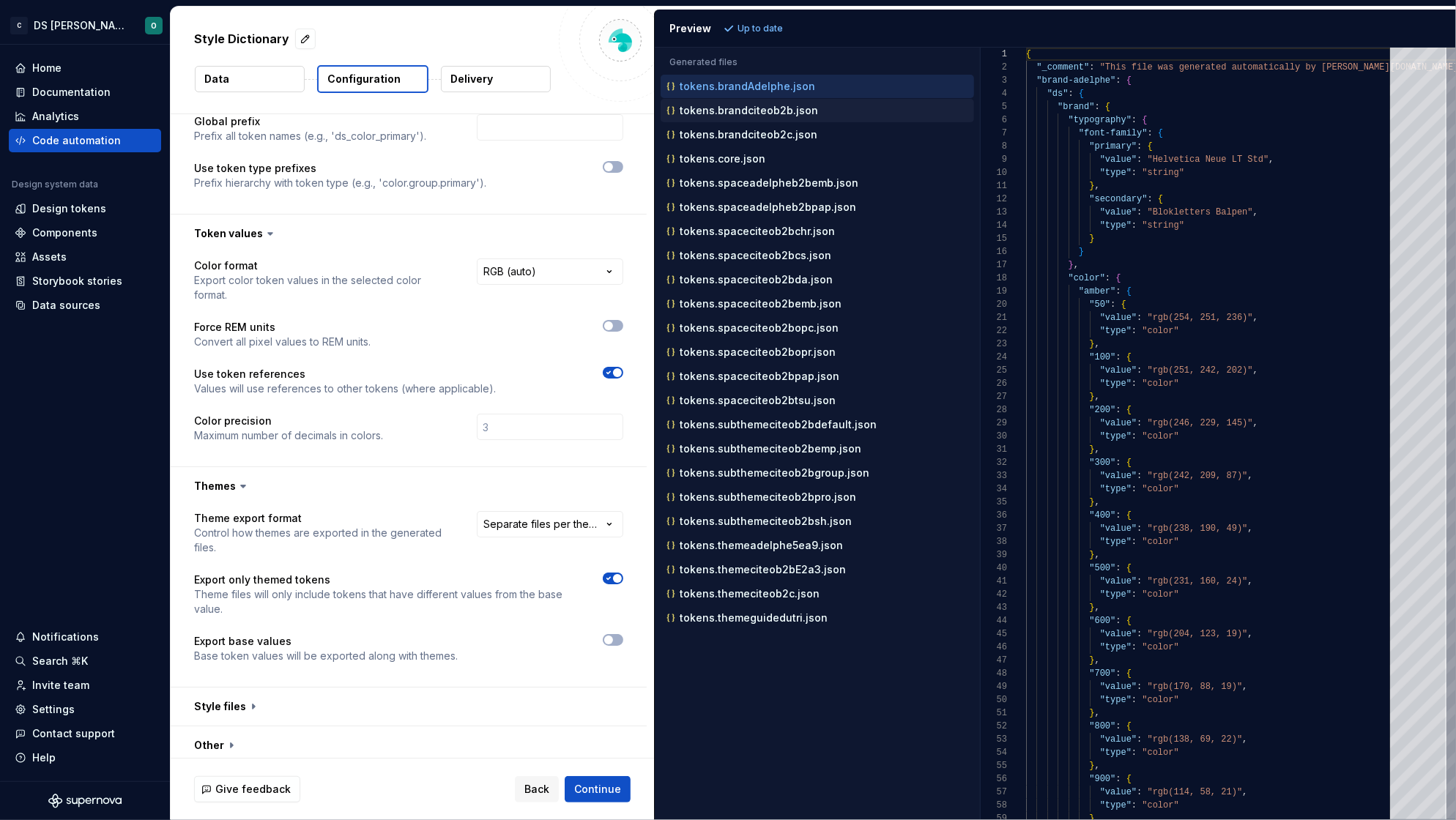
click at [796, 112] on p "tokens.brandciteob2b.json" at bounding box center [749, 111] width 139 height 11
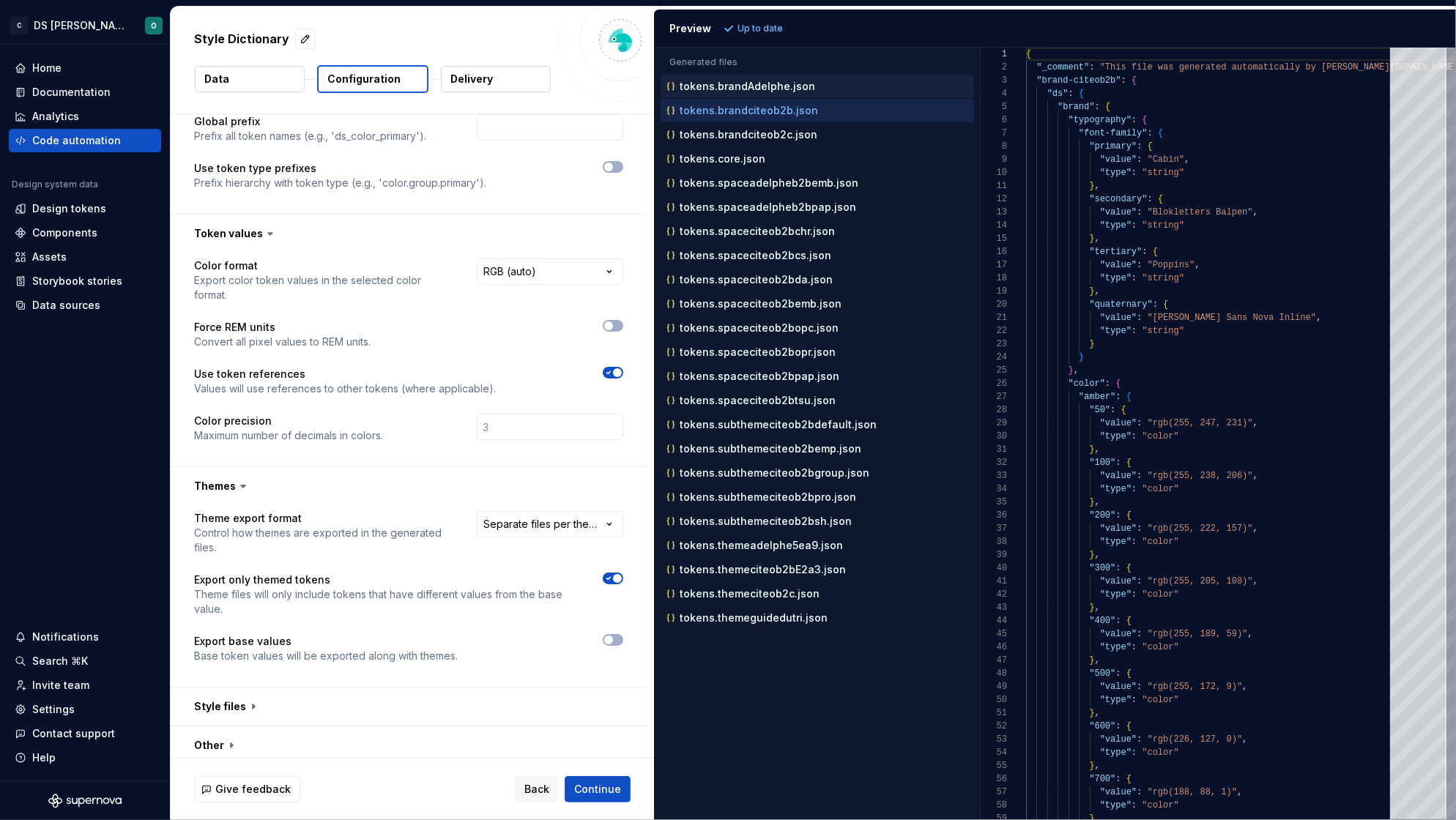
click at [801, 81] on p "tokens.brandAdelphe.json" at bounding box center [747, 86] width 135 height 11
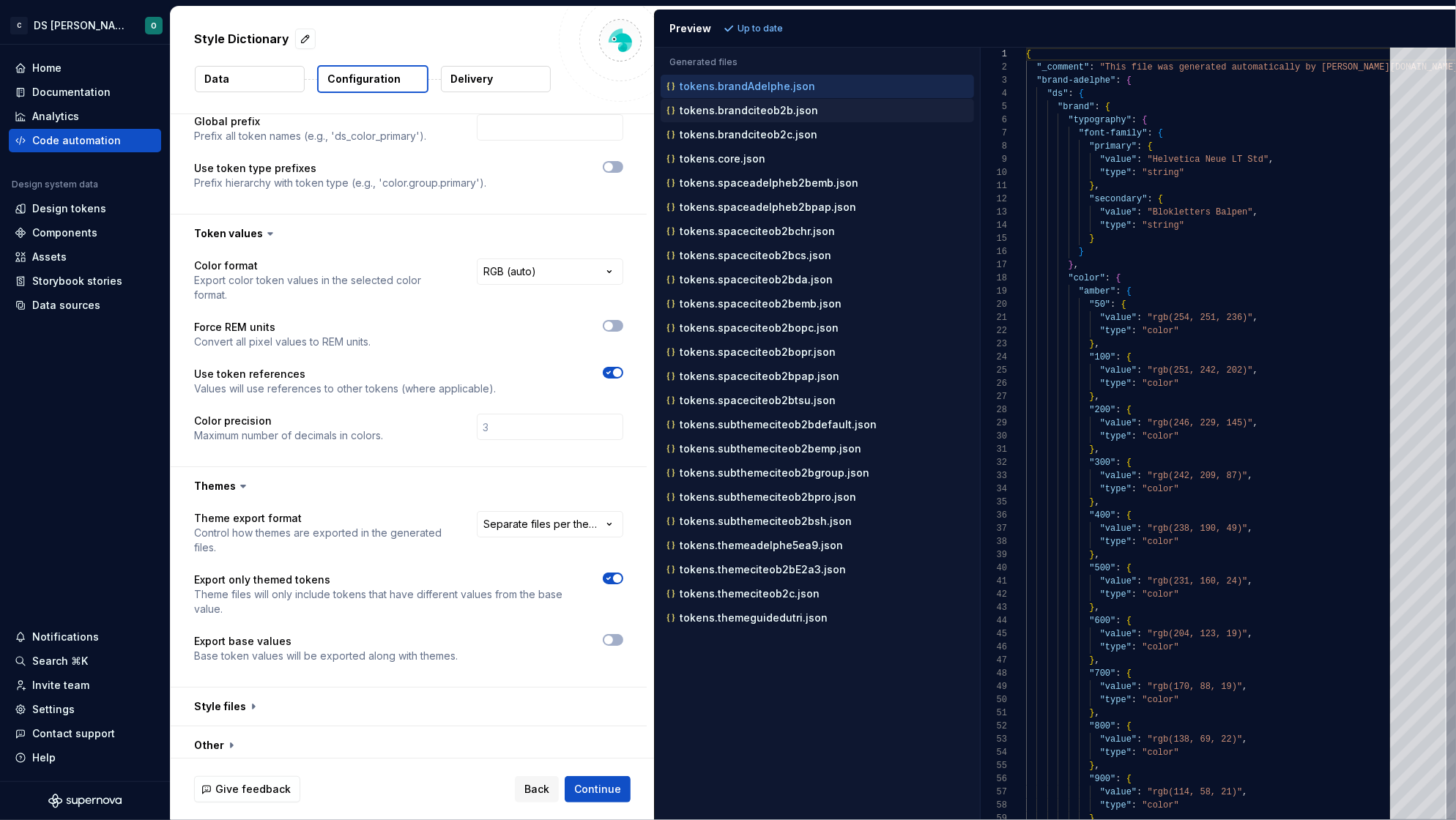
click at [790, 111] on p "tokens.brandciteob2b.json" at bounding box center [749, 111] width 139 height 11
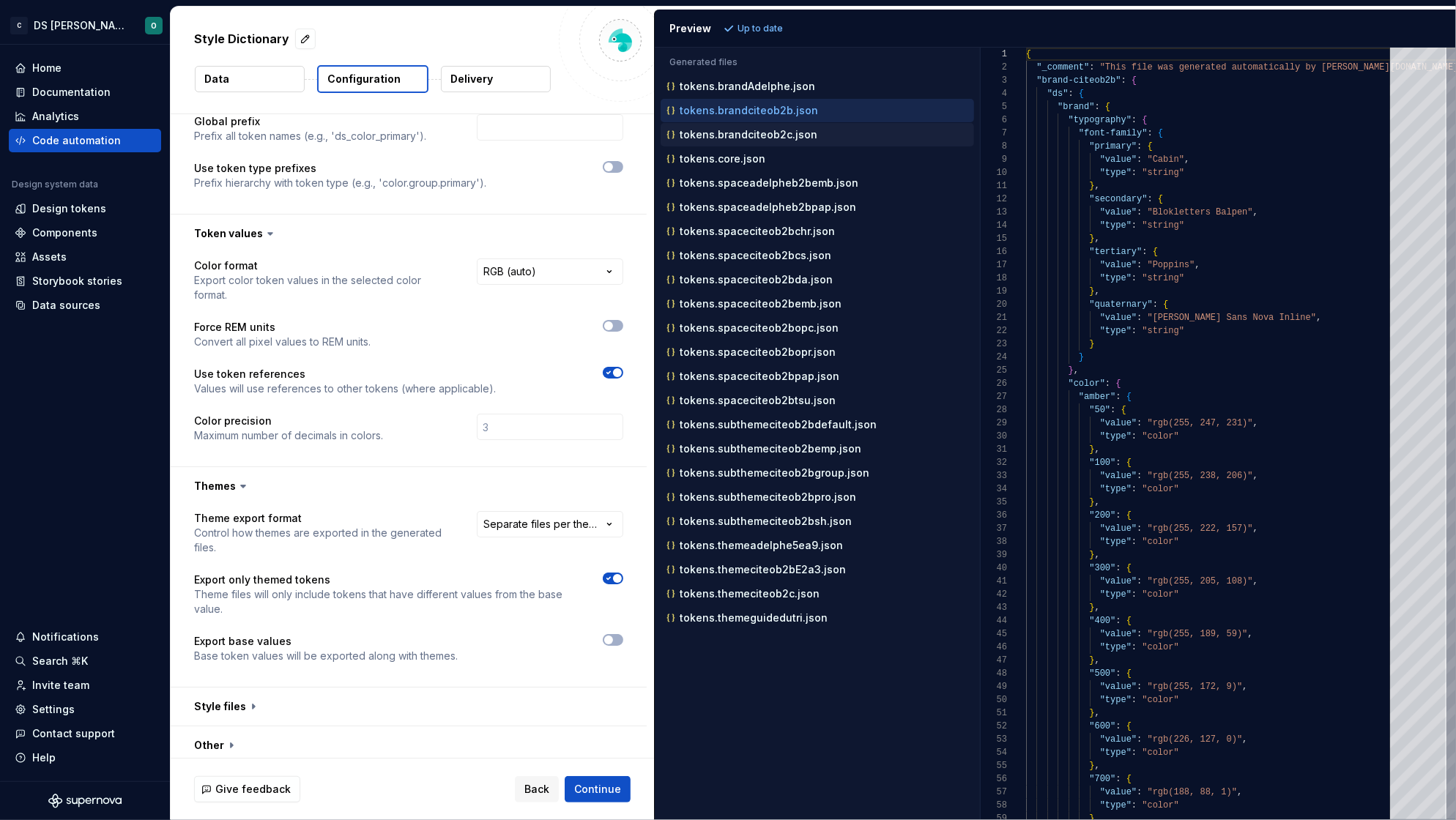
click at [778, 133] on p "tokens.brandciteob2c.json" at bounding box center [748, 134] width 138 height 11
click at [784, 109] on p "tokens.brandciteob2b.json" at bounding box center [749, 111] width 139 height 11
click at [782, 134] on p "tokens.brandciteob2c.json" at bounding box center [748, 134] width 138 height 11
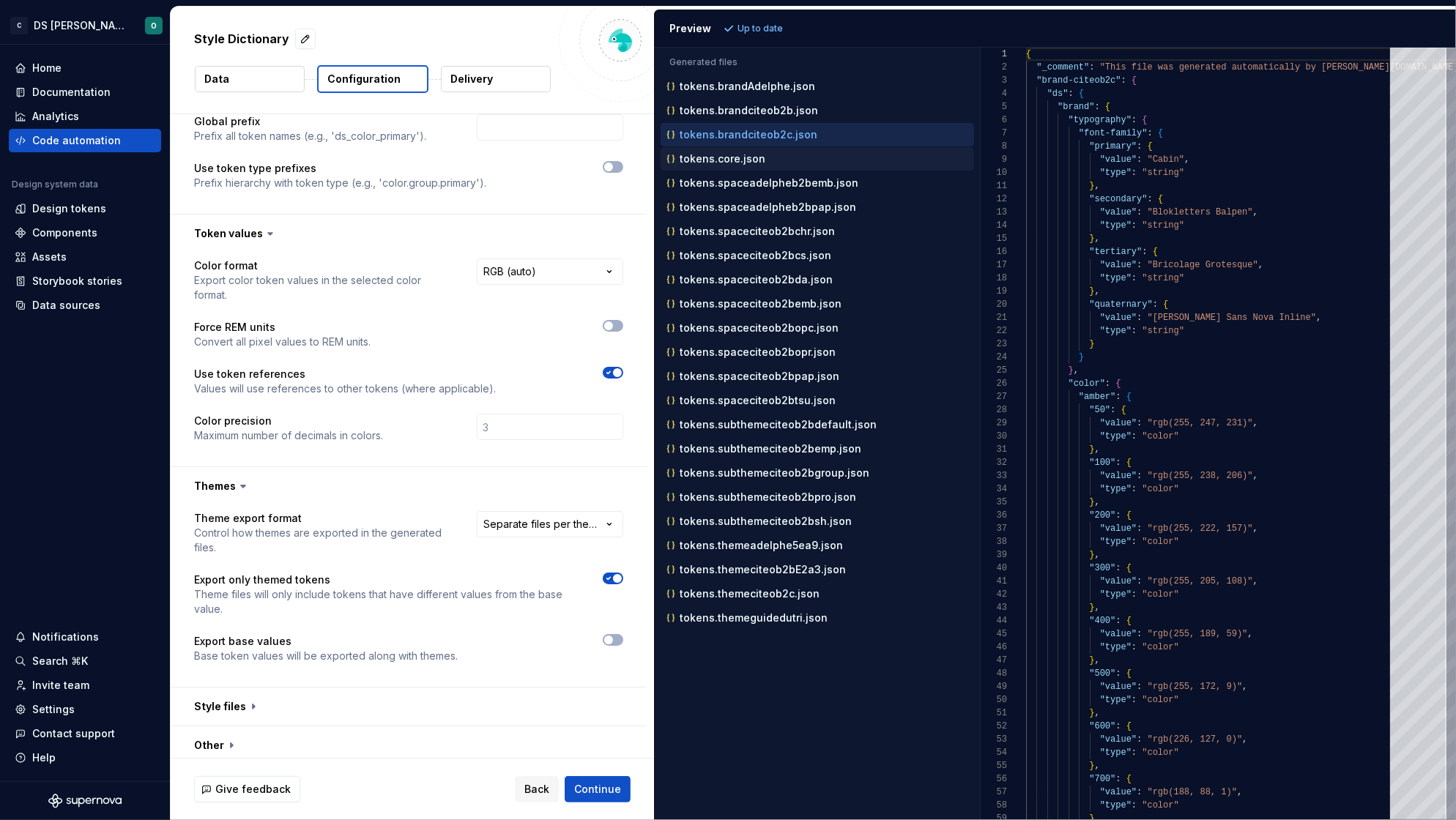
click at [768, 163] on div "tokens.core.json" at bounding box center [818, 159] width 310 height 15
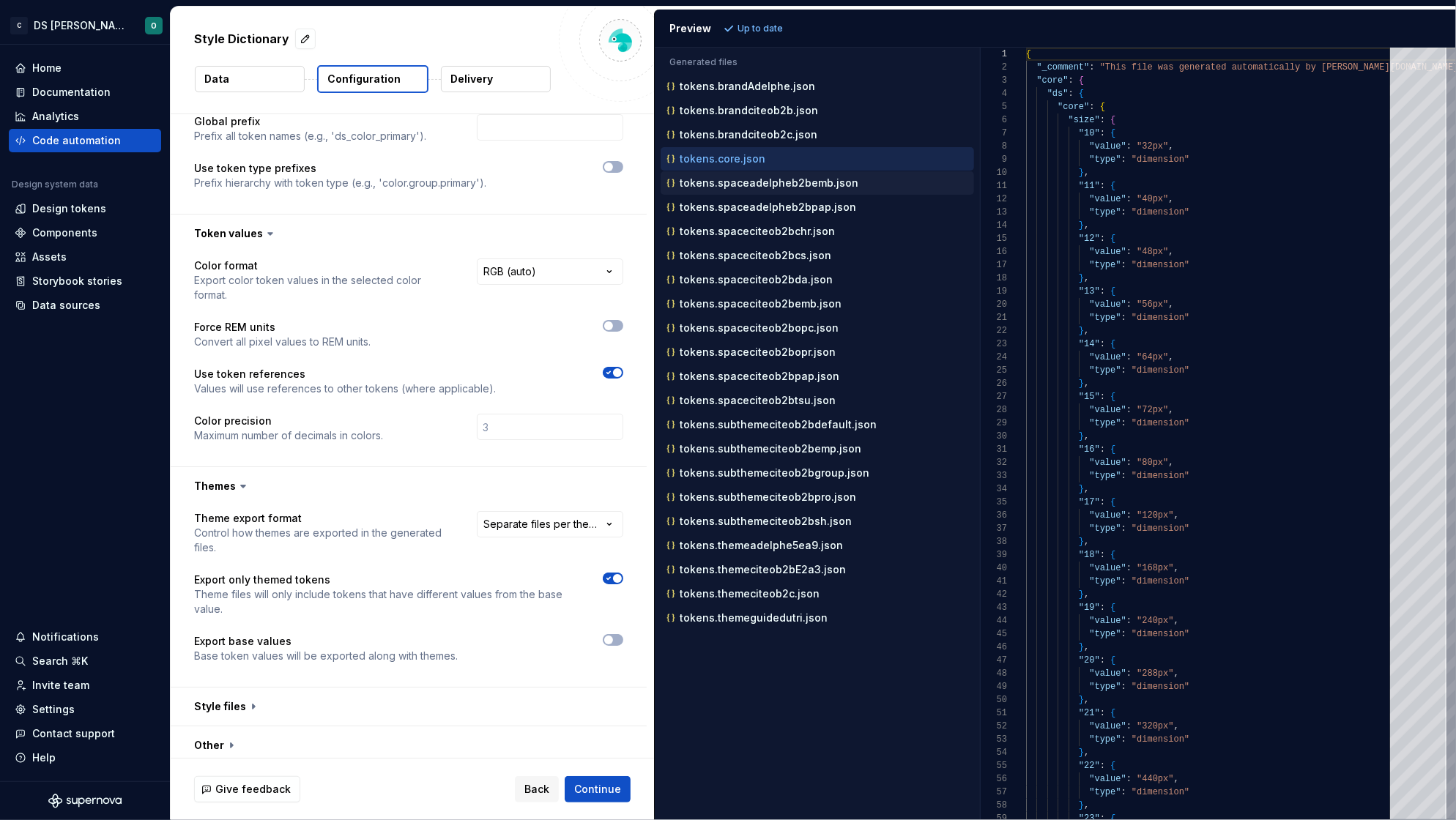
click at [764, 182] on p "tokens.spaceadelpheb2bemb.json" at bounding box center [768, 182] width 178 height 11
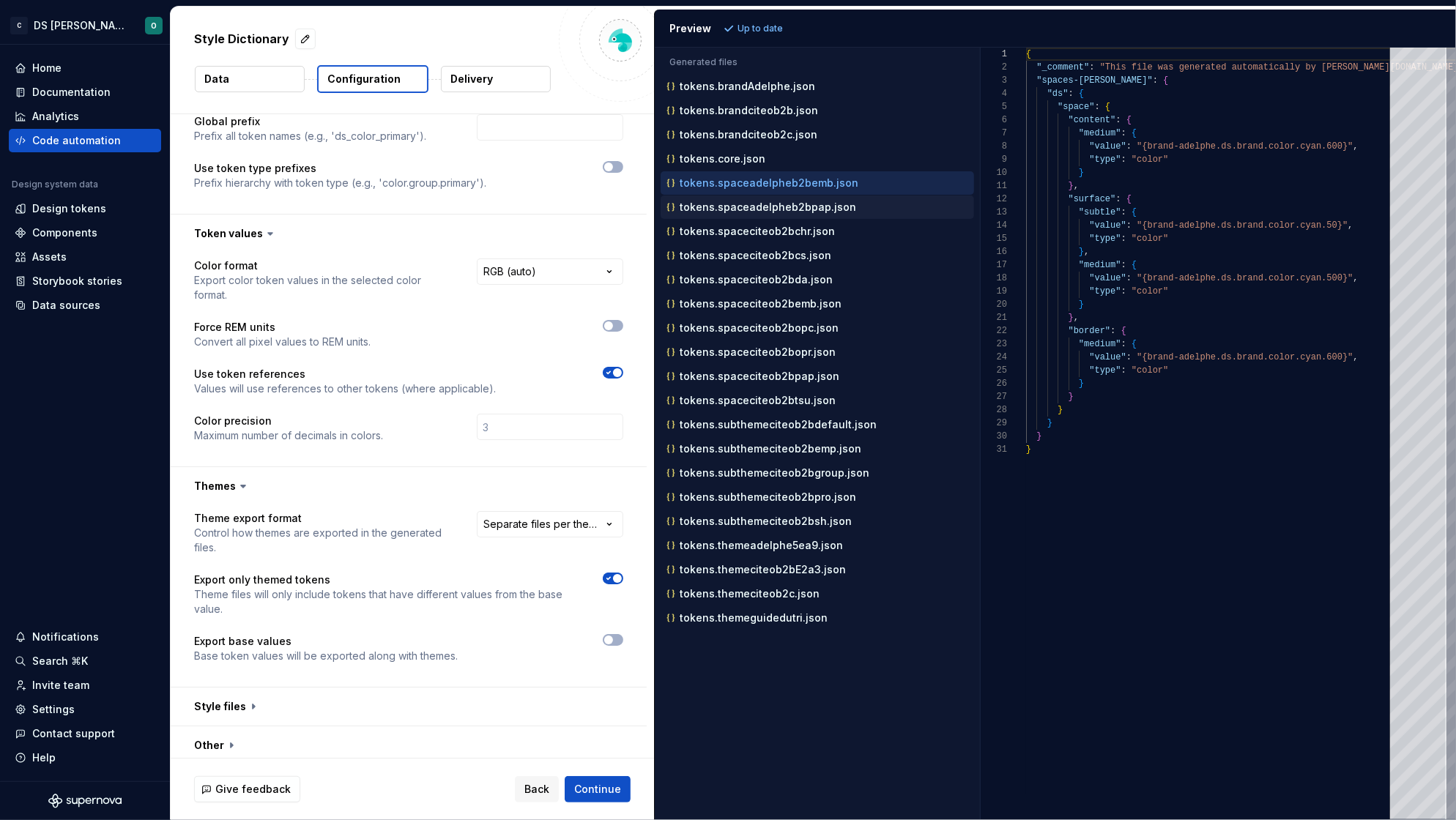
click at [777, 204] on p "tokens.spaceadelpheb2bpap.json" at bounding box center [768, 207] width 177 height 11
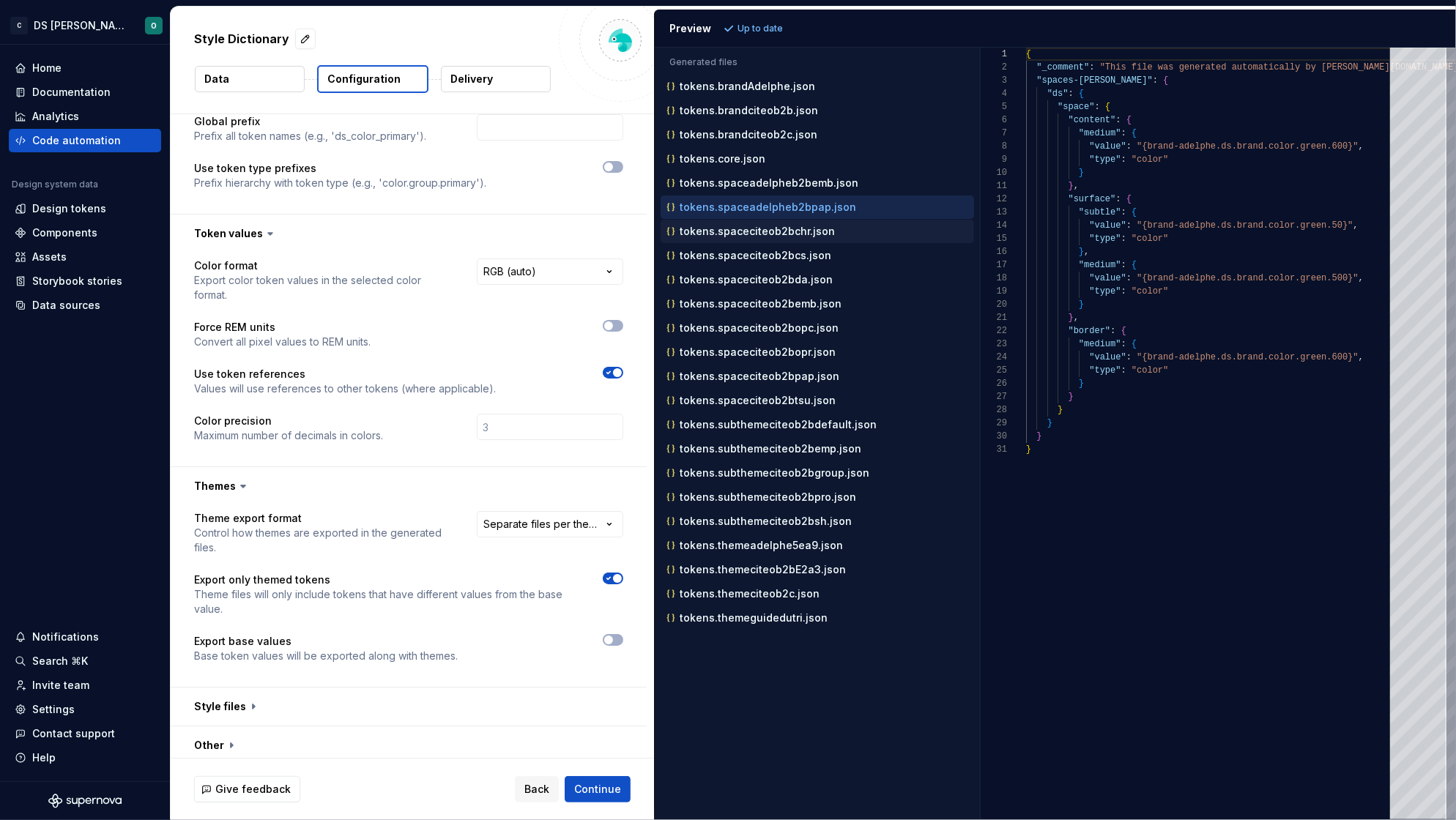
click at [775, 236] on p "tokens.spaceciteob2bchr.json" at bounding box center [757, 231] width 156 height 11
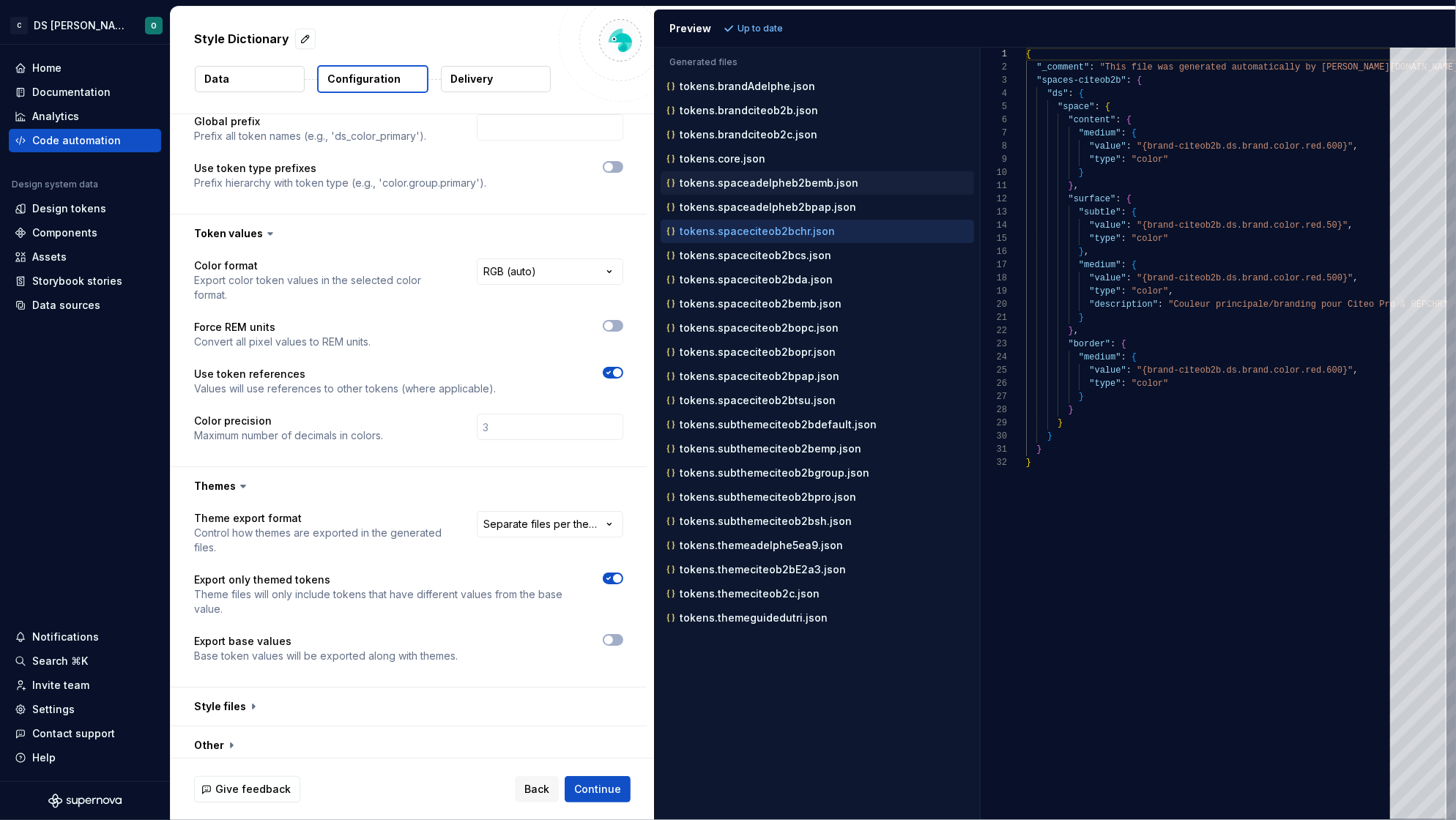
click at [802, 183] on p "tokens.spaceadelpheb2bemb.json" at bounding box center [768, 182] width 178 height 11
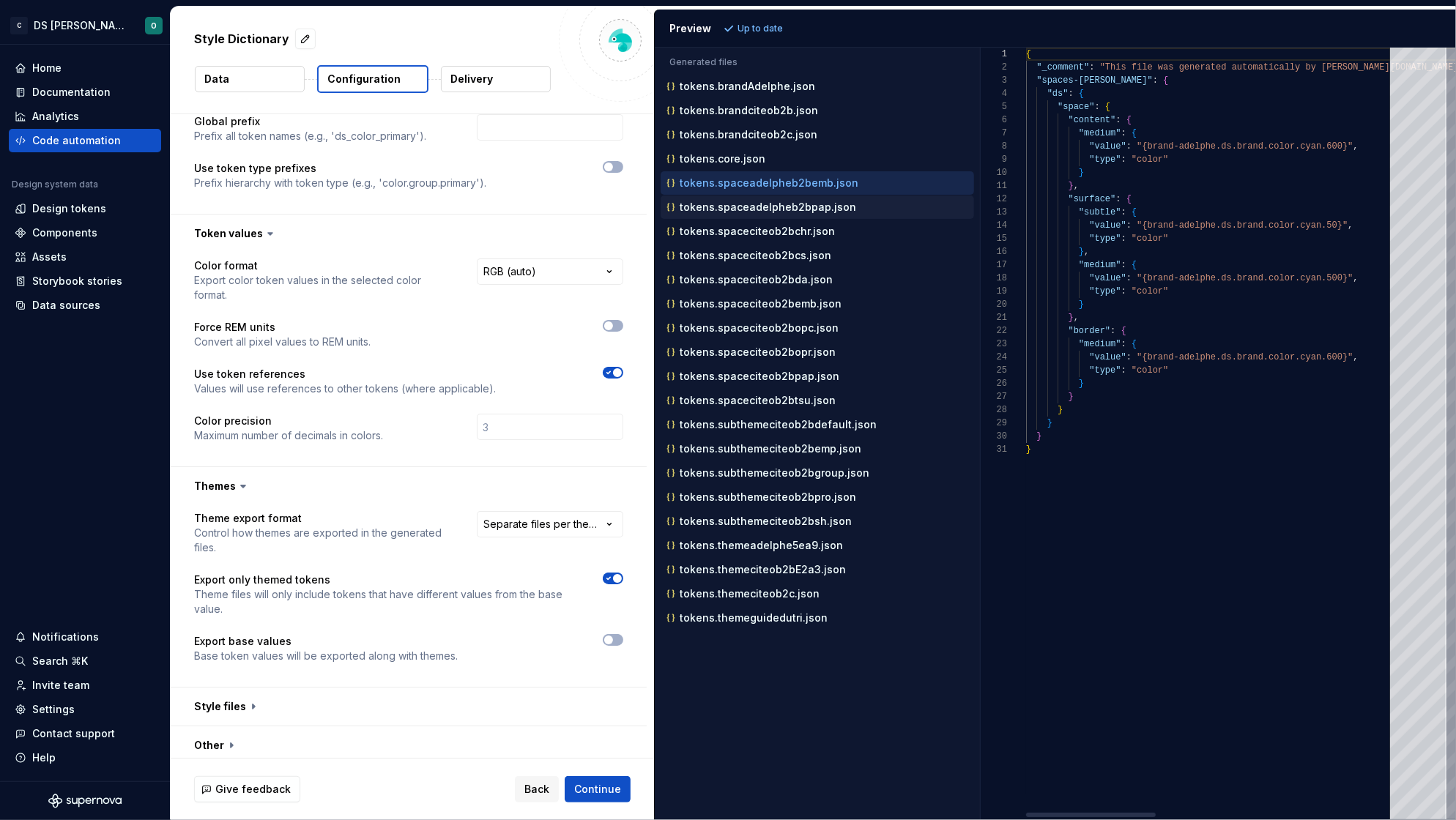
click at [784, 213] on p "tokens.spaceadelpheb2bpap.json" at bounding box center [768, 207] width 177 height 11
type textarea "**********"
click at [71, 212] on div "Design tokens" at bounding box center [69, 208] width 74 height 15
click at [611, 164] on icon "button" at bounding box center [609, 167] width 11 height 9
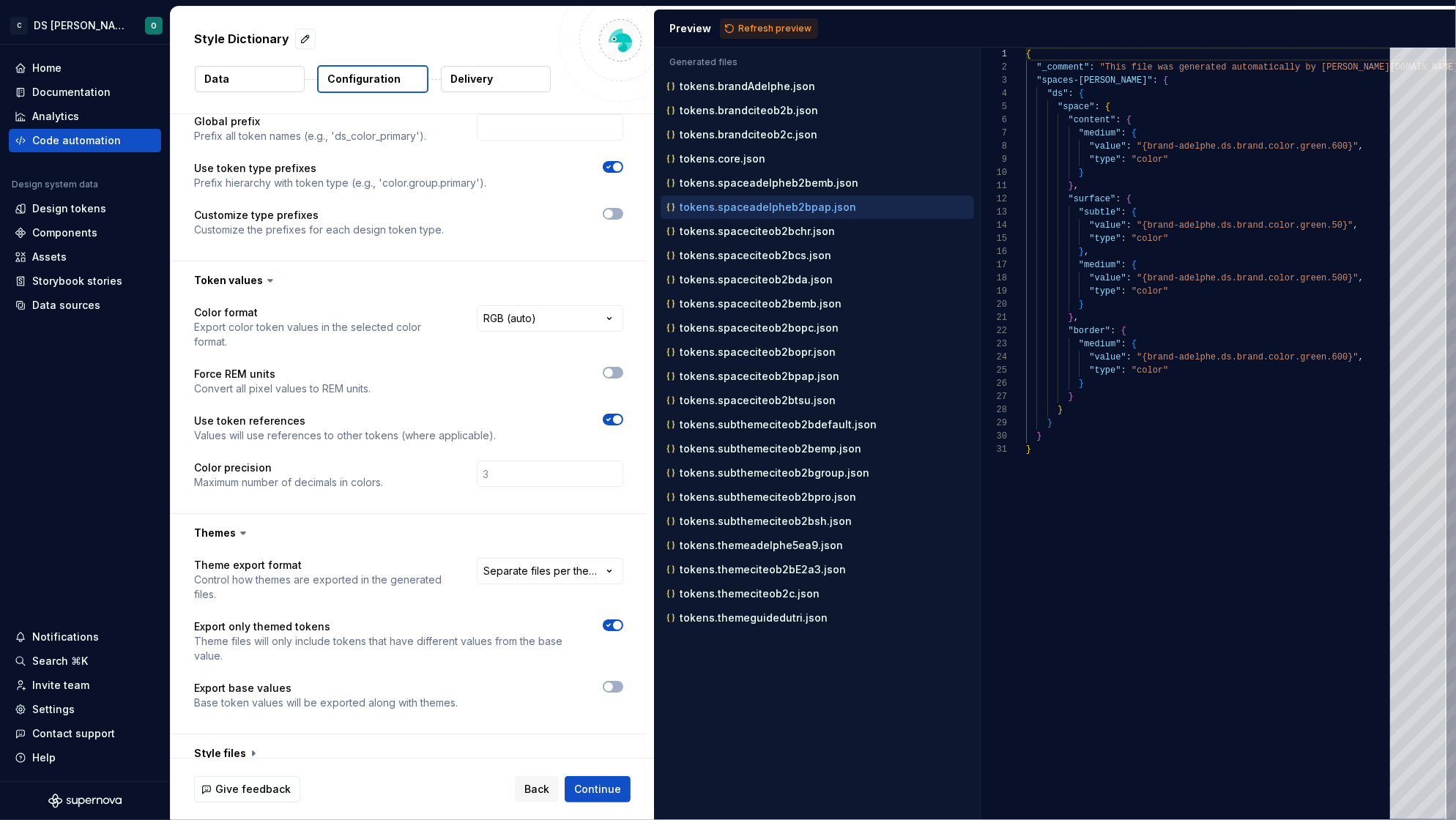
click at [613, 164] on span "button" at bounding box center [617, 167] width 9 height 9
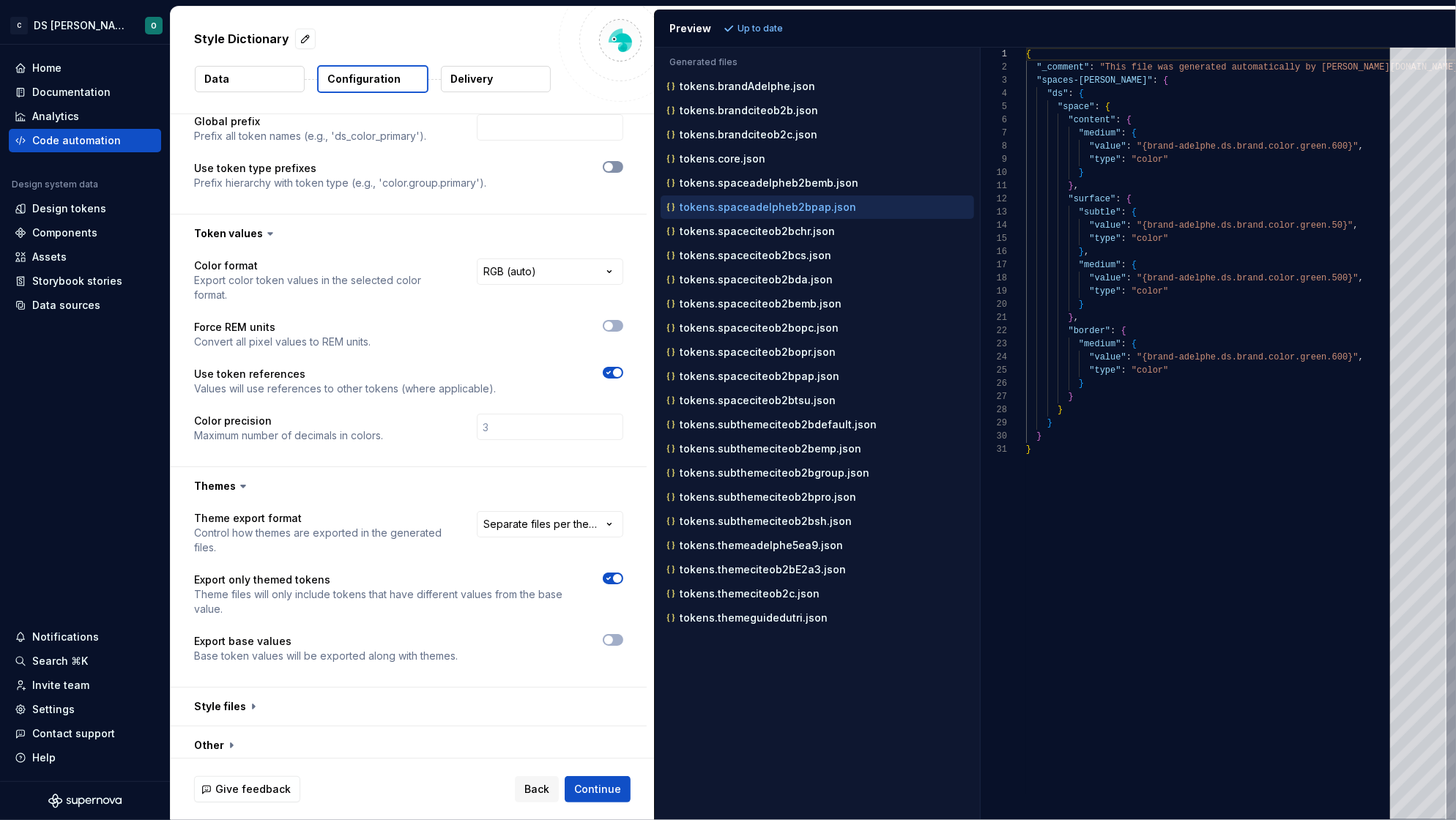
click at [613, 168] on button "button" at bounding box center [613, 167] width 20 height 11
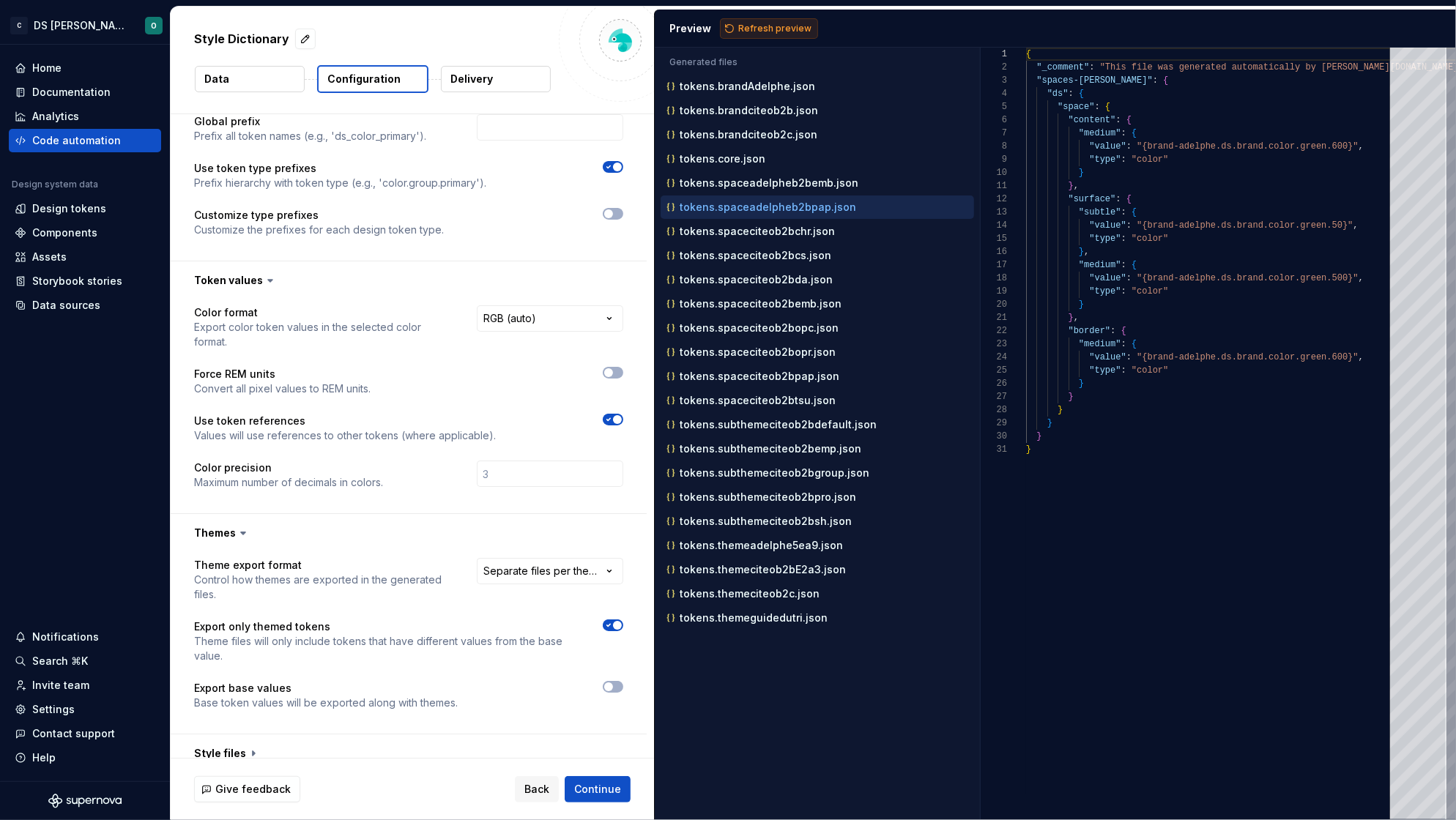
click at [763, 33] on span "Refresh preview" at bounding box center [775, 29] width 73 height 11
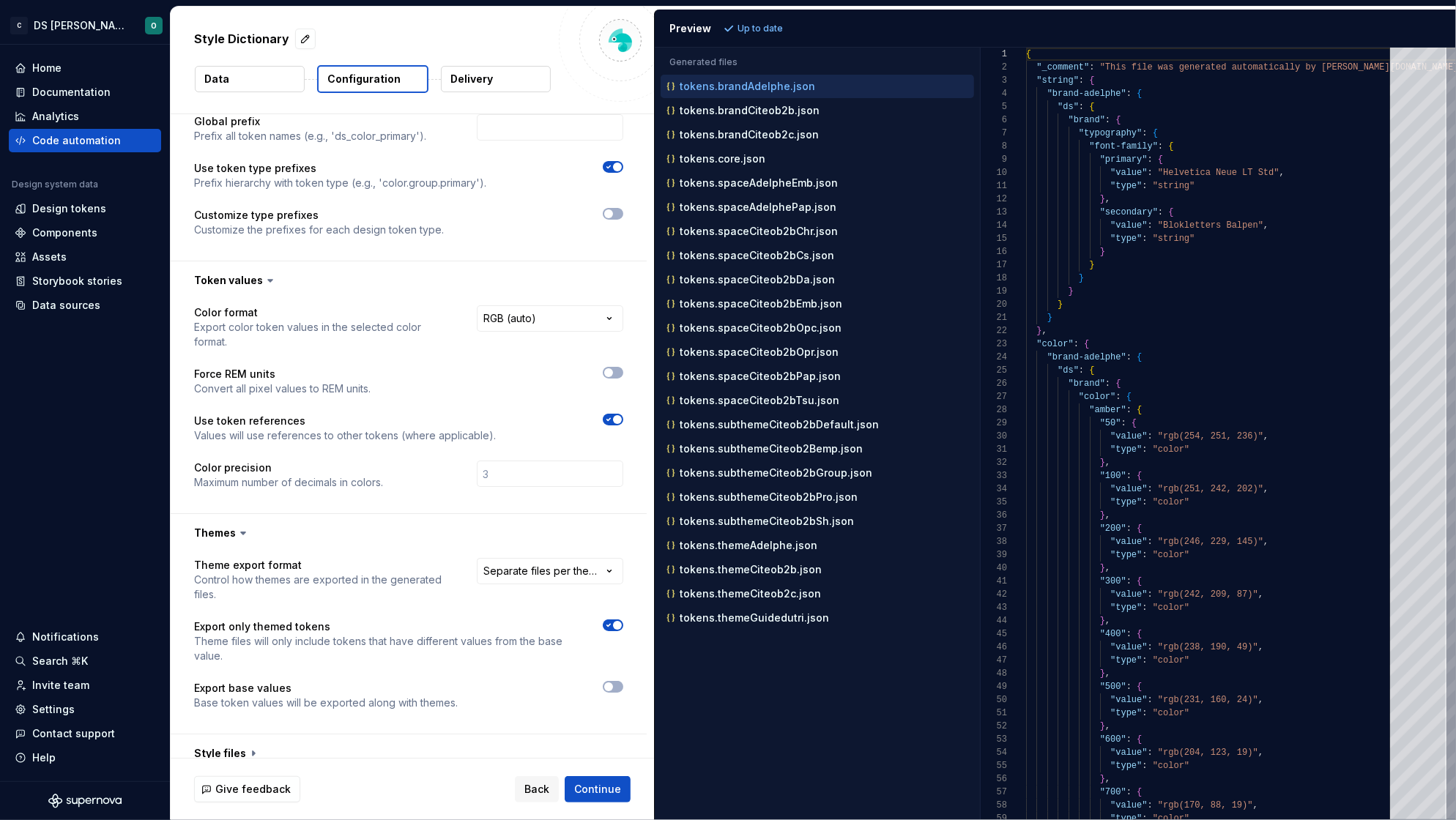
click at [608, 169] on icon "button" at bounding box center [609, 167] width 11 height 9
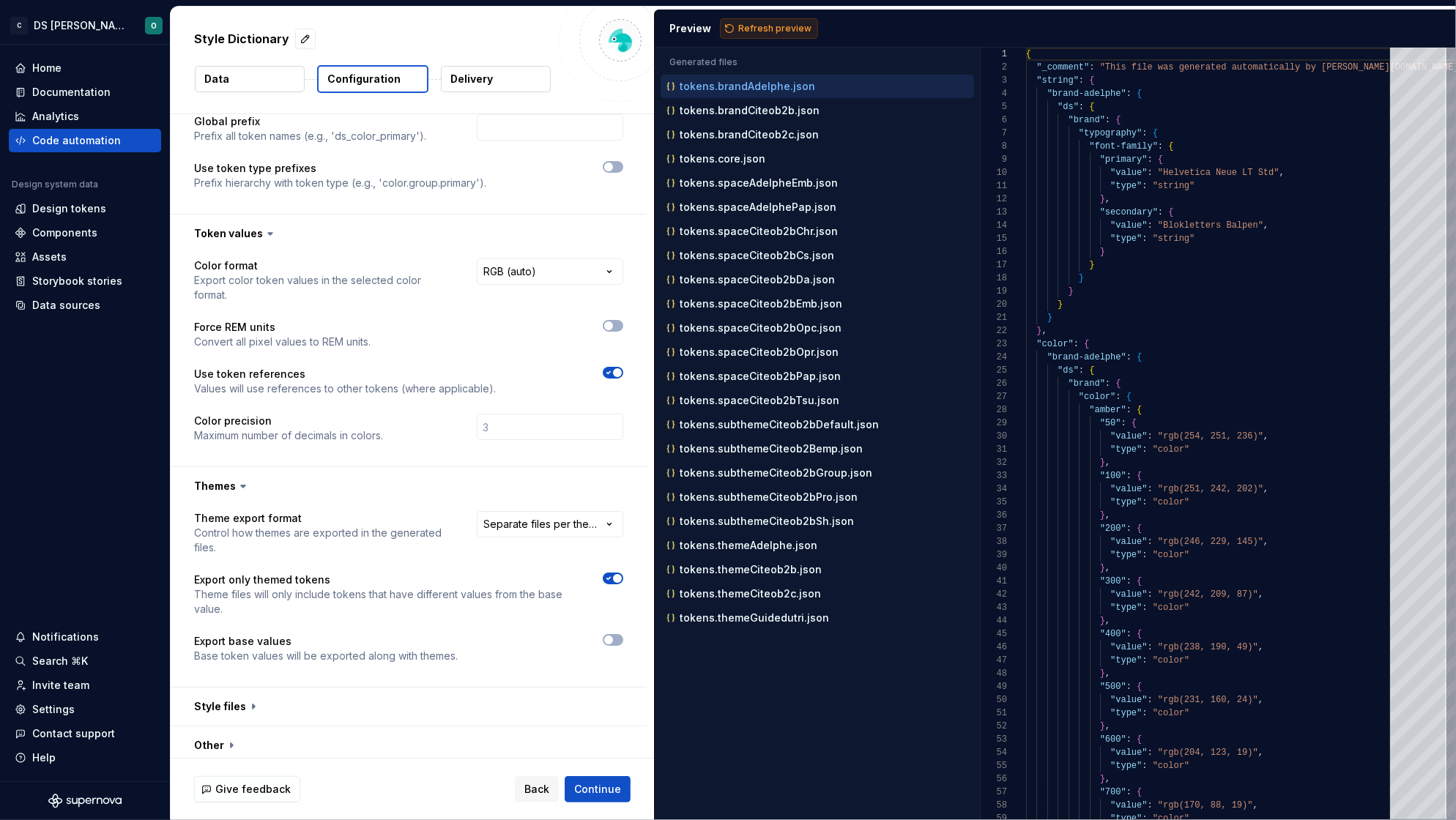
click at [763, 33] on span "Refresh preview" at bounding box center [775, 29] width 73 height 11
click at [763, 33] on div "Refresh preview" at bounding box center [768, 28] width 98 height 20
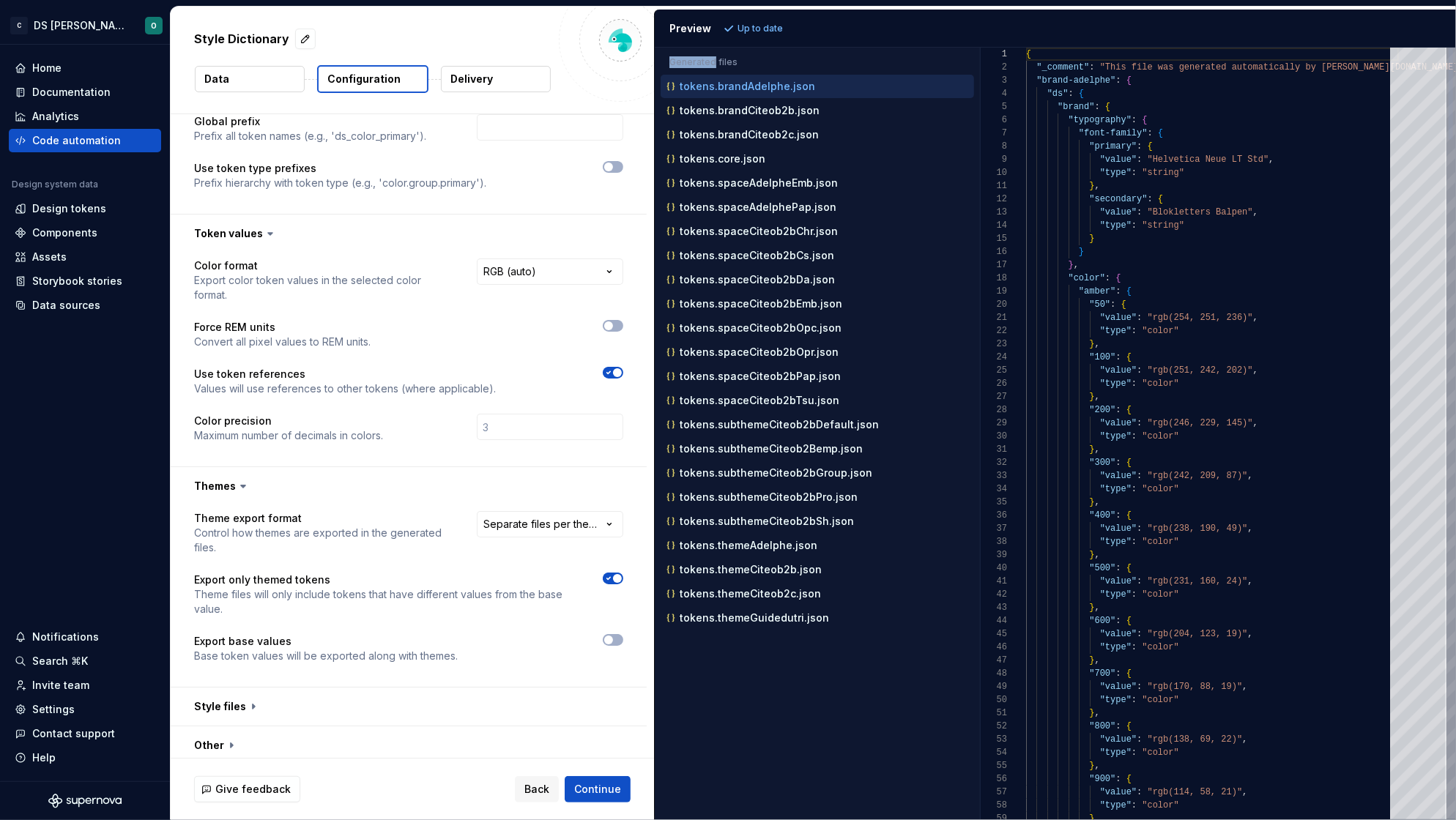
scroll to position [129, 0]
click at [588, 432] on div at bounding box center [516, 428] width 213 height 29
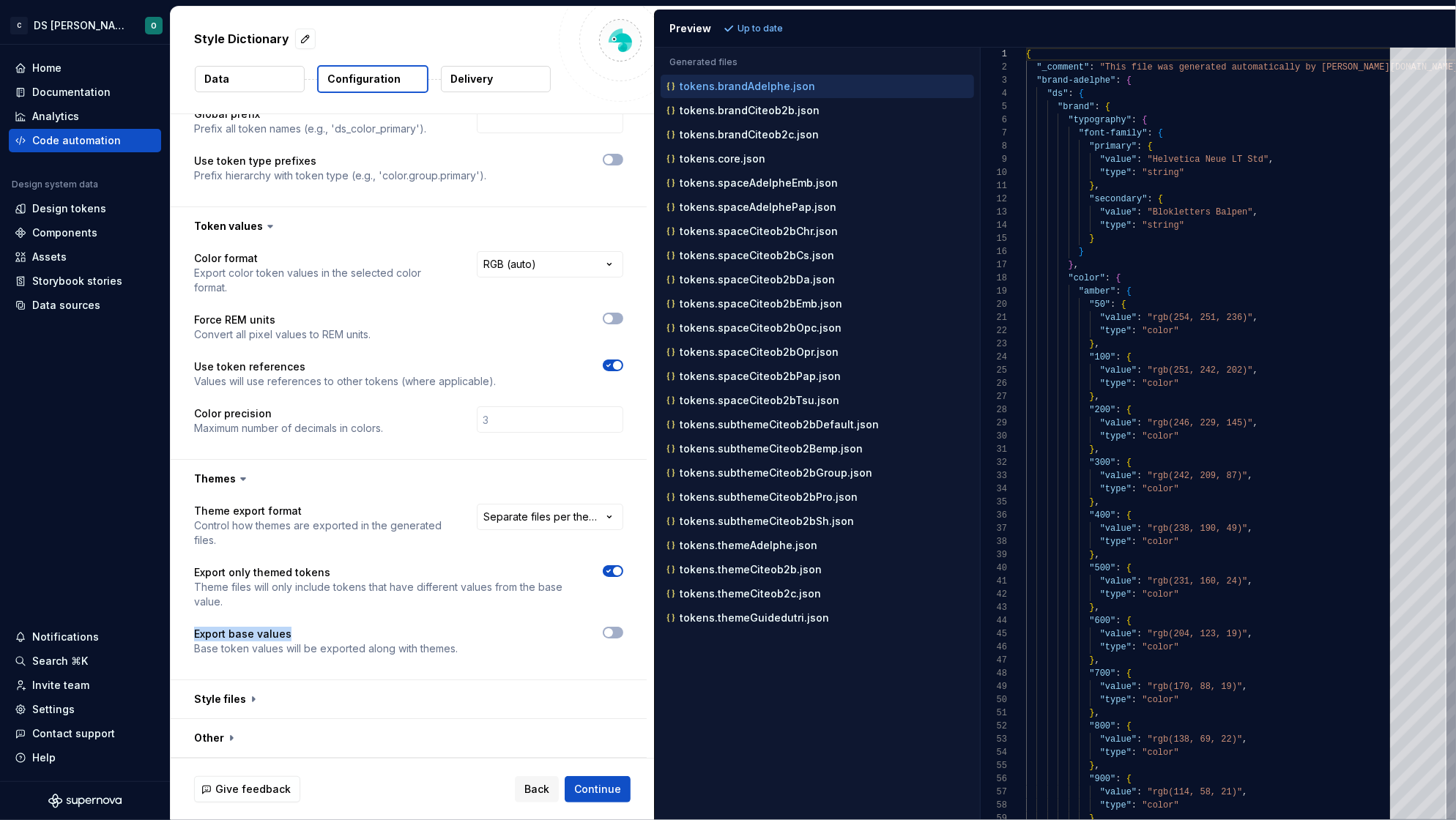
drag, startPoint x: 304, startPoint y: 632, endPoint x: 184, endPoint y: 632, distance: 120.0
click at [184, 632] on div "**********" at bounding box center [408, 588] width 476 height 182
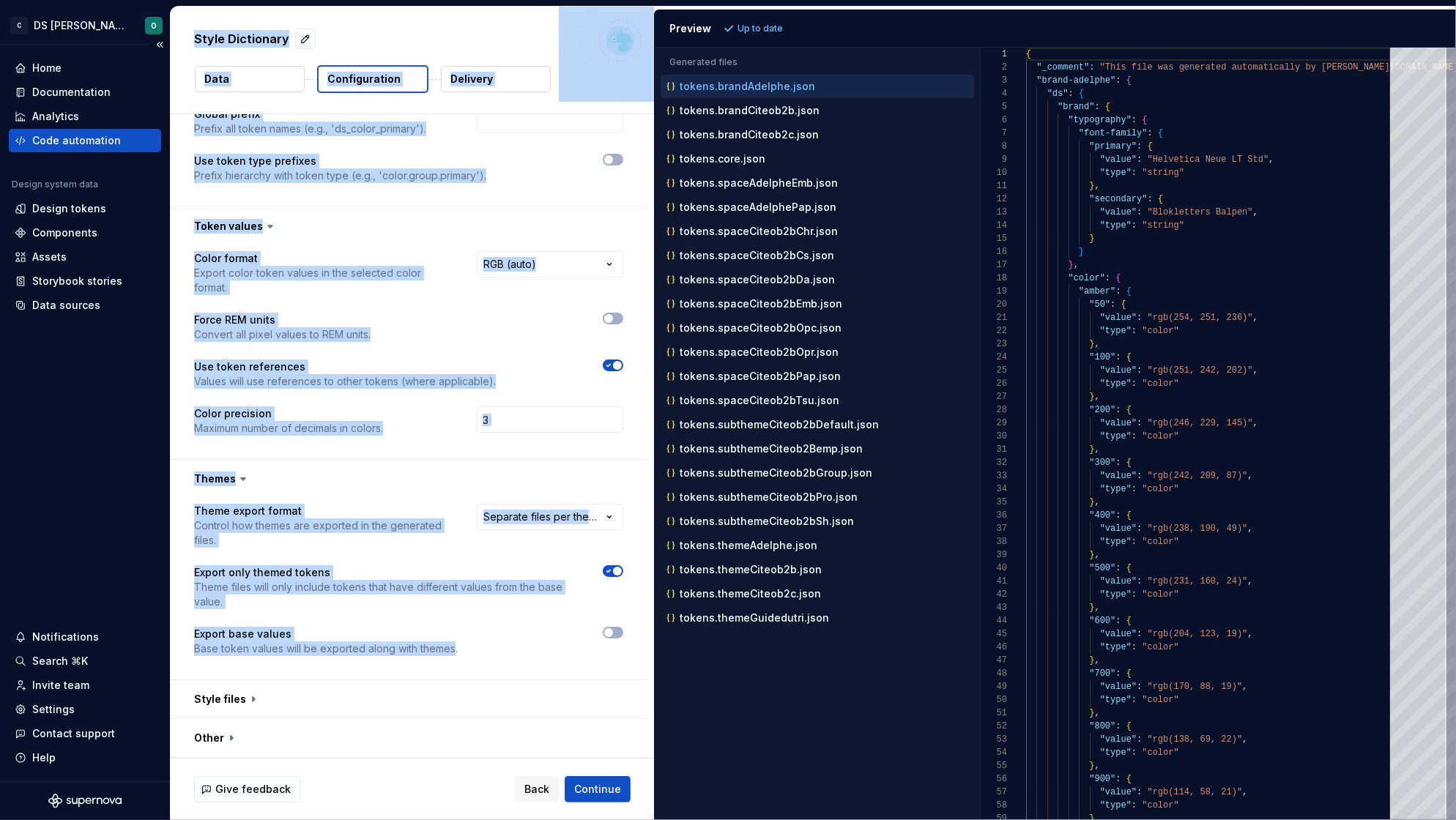
drag, startPoint x: 452, startPoint y: 647, endPoint x: 164, endPoint y: 649, distance: 288.0
click at [163, 647] on div "**********" at bounding box center [728, 410] width 1456 height 820
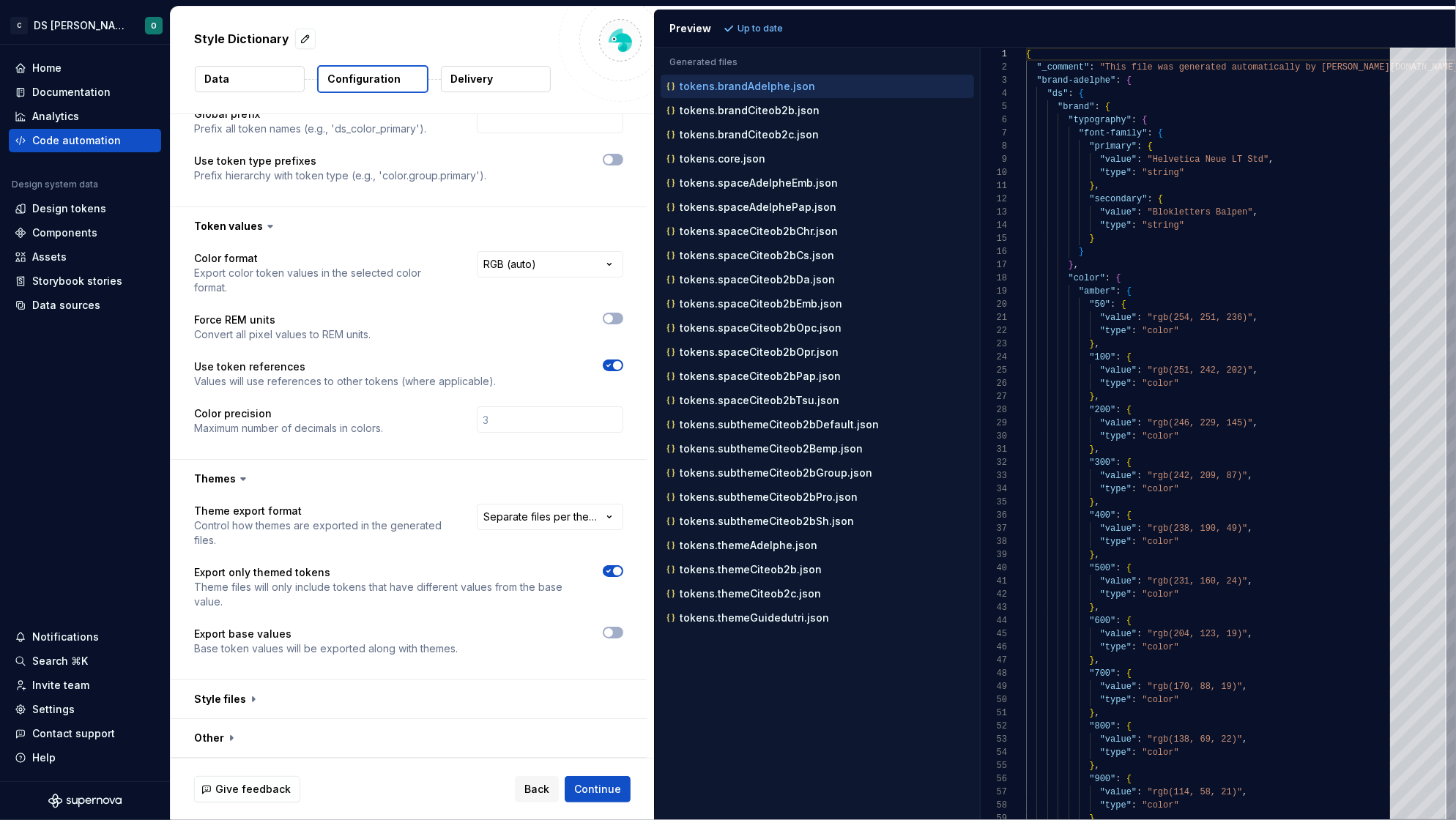
click at [476, 664] on div "**********" at bounding box center [408, 588] width 429 height 169
click at [730, 166] on div "tokens.core.json" at bounding box center [818, 159] width 310 height 15
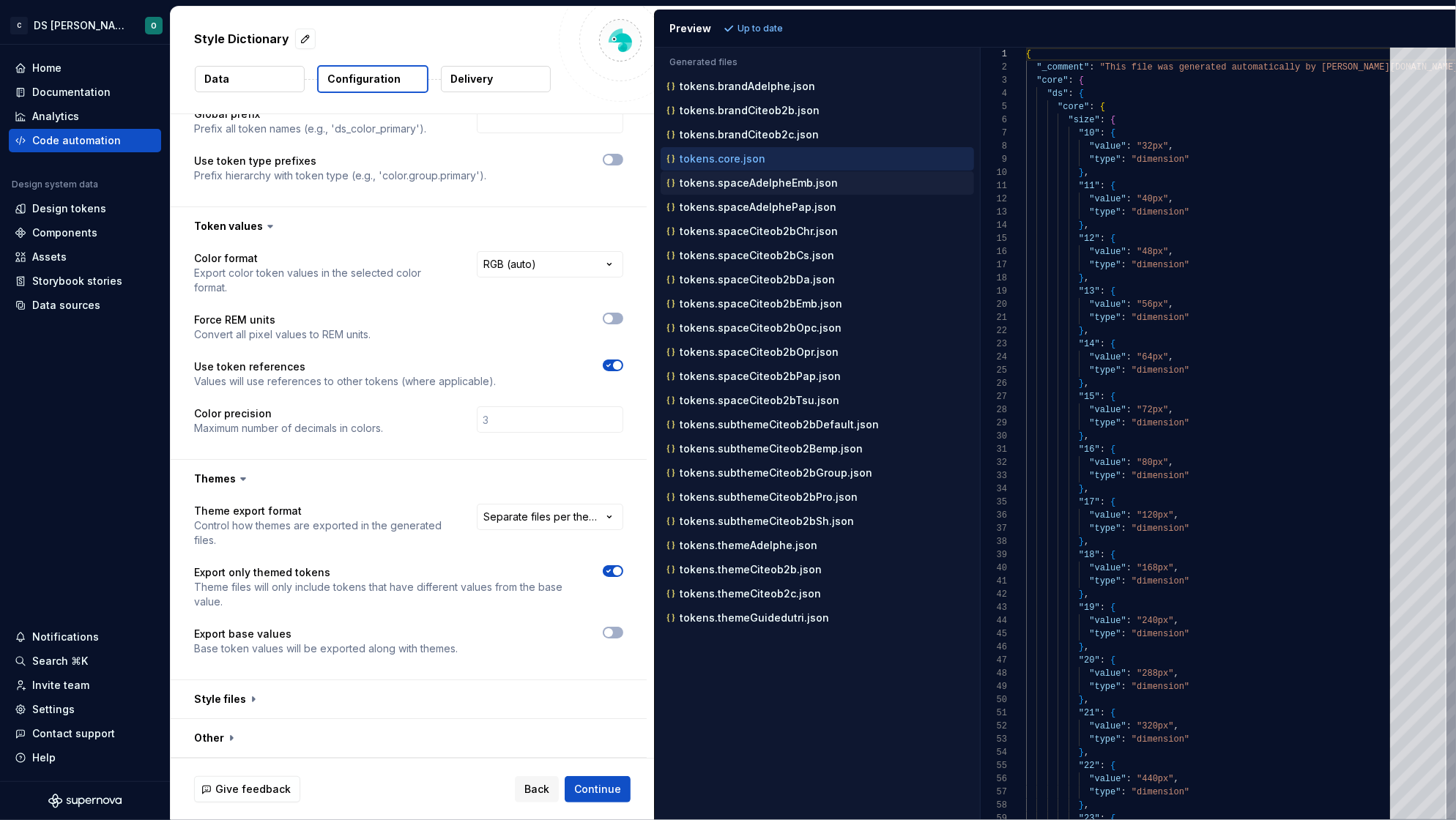
click at [726, 184] on p "tokens.spaceAdelpheEmb.json" at bounding box center [759, 182] width 158 height 11
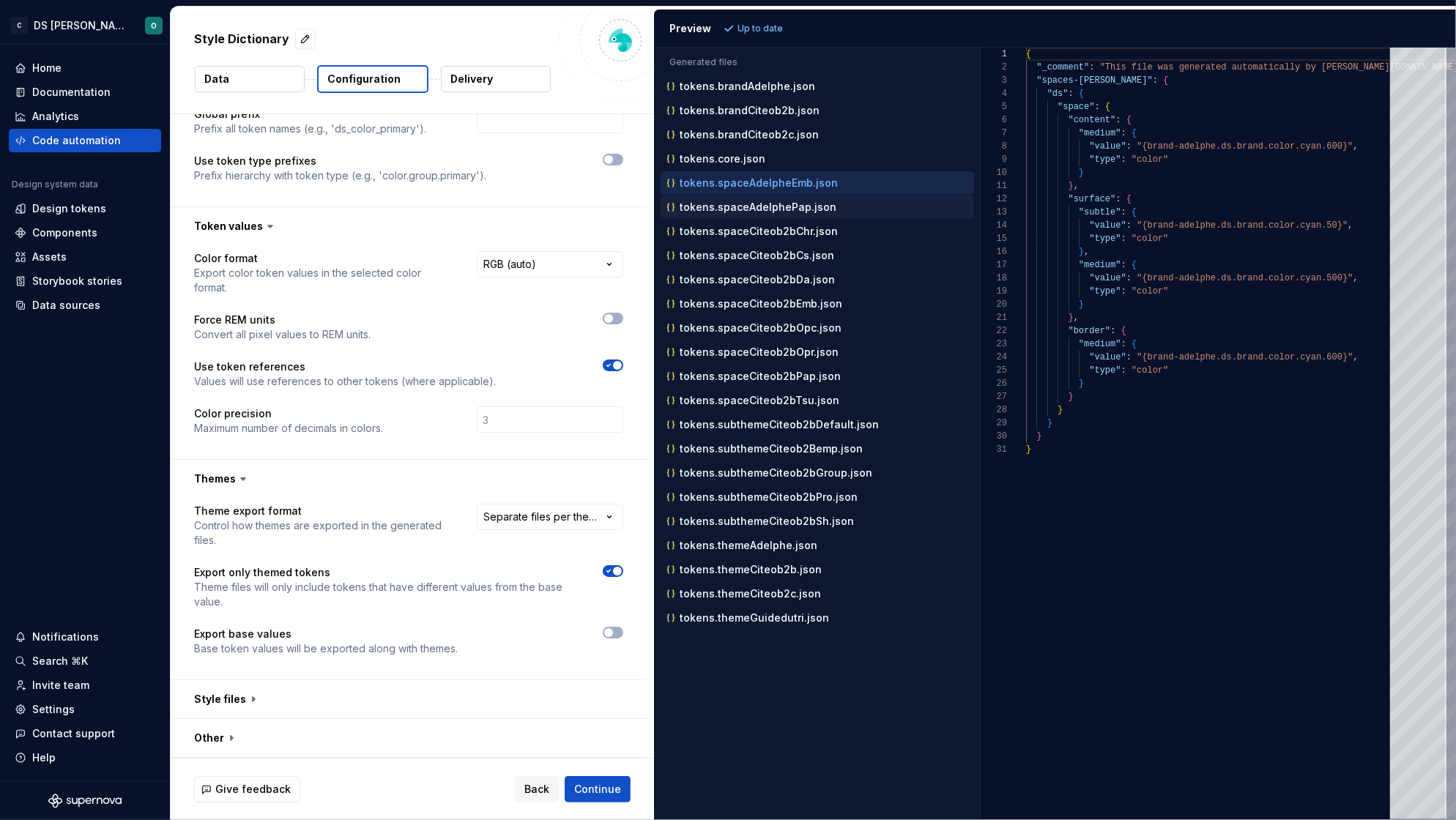
click at [789, 213] on div "tokens.spaceAdelphePap.json" at bounding box center [818, 207] width 310 height 15
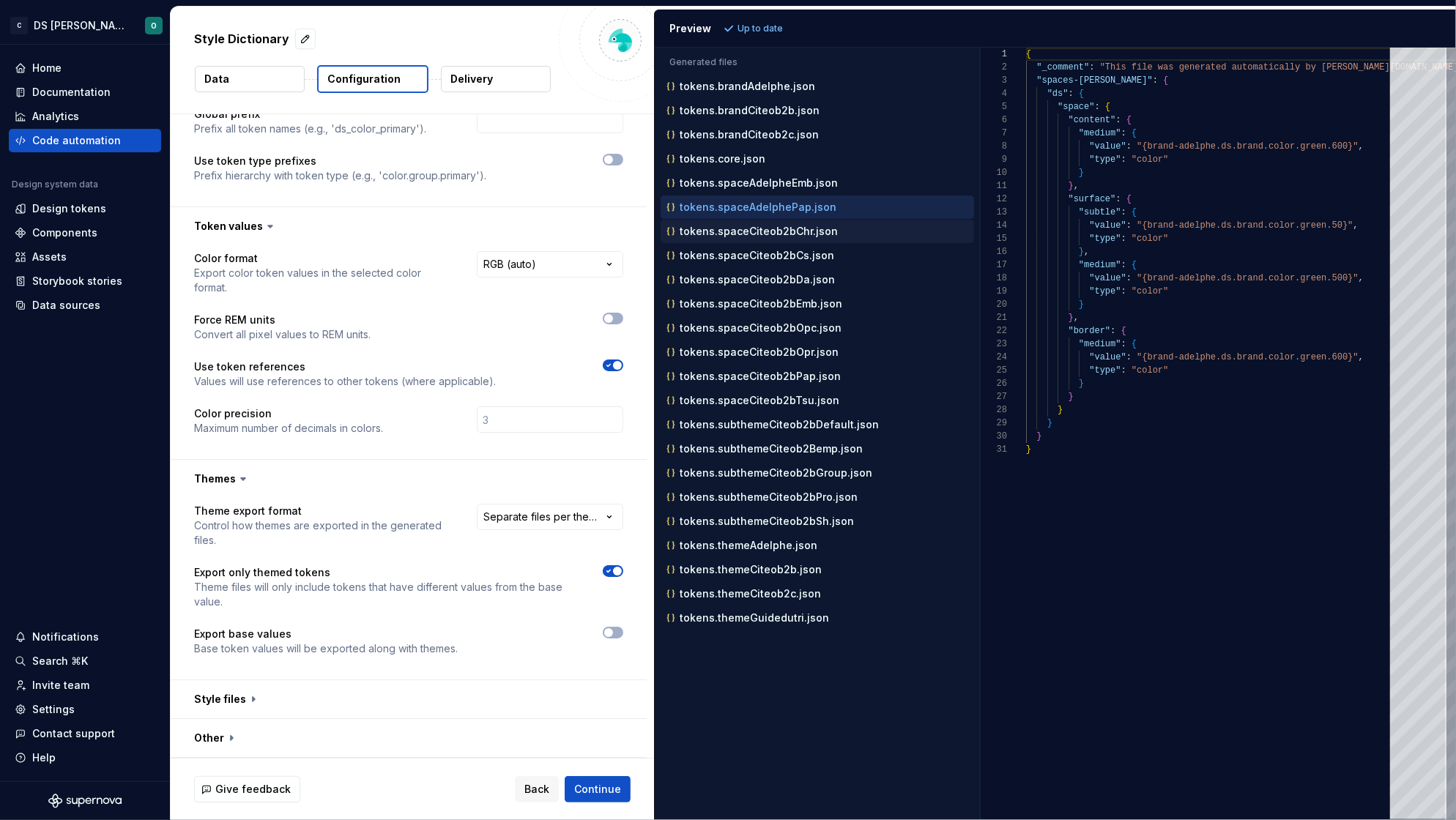
click at [787, 230] on p "tokens.spaceCiteob2bChr.json" at bounding box center [759, 231] width 158 height 11
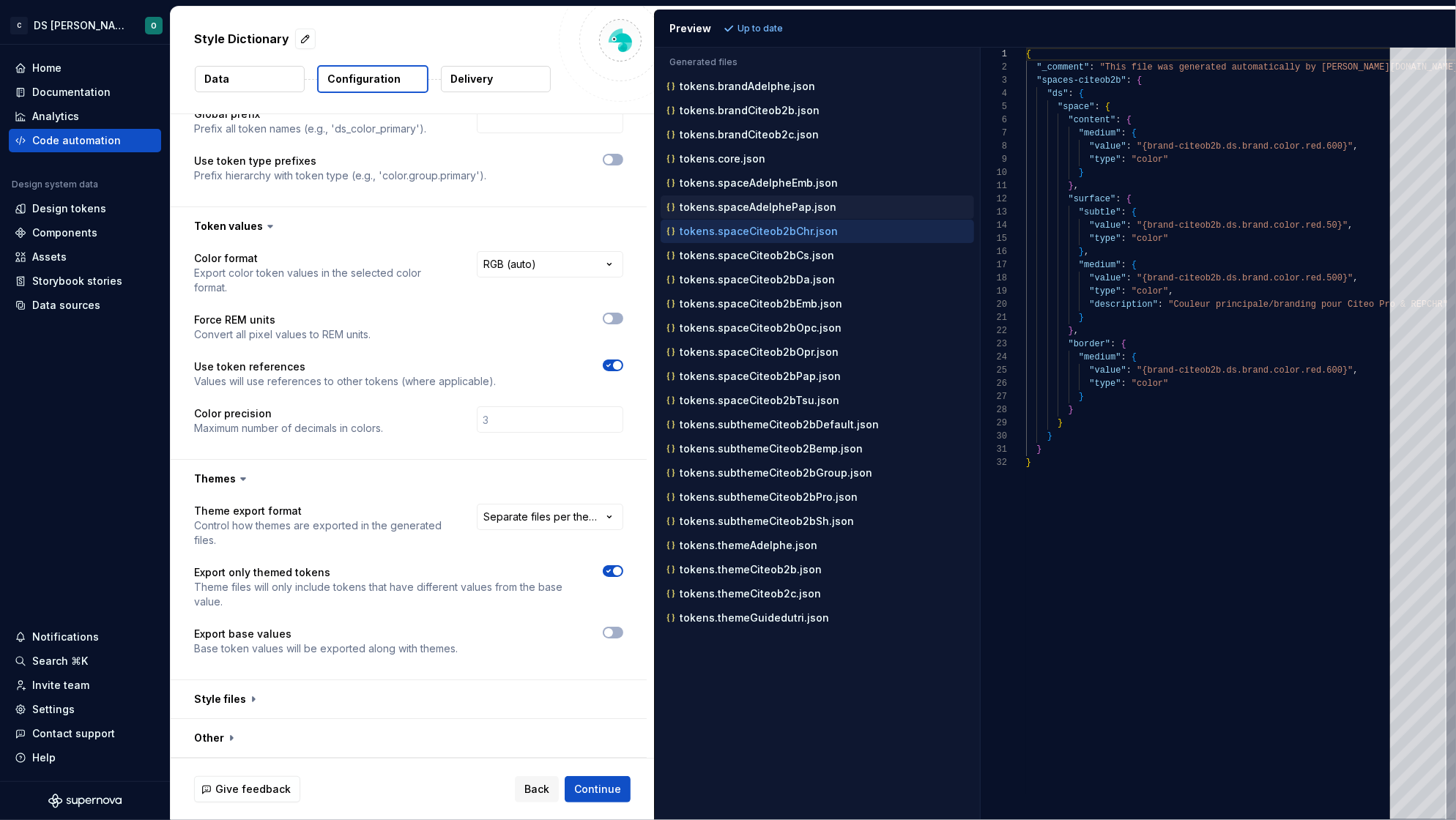
click at [798, 213] on p "tokens.spaceAdelphePap.json" at bounding box center [758, 207] width 156 height 11
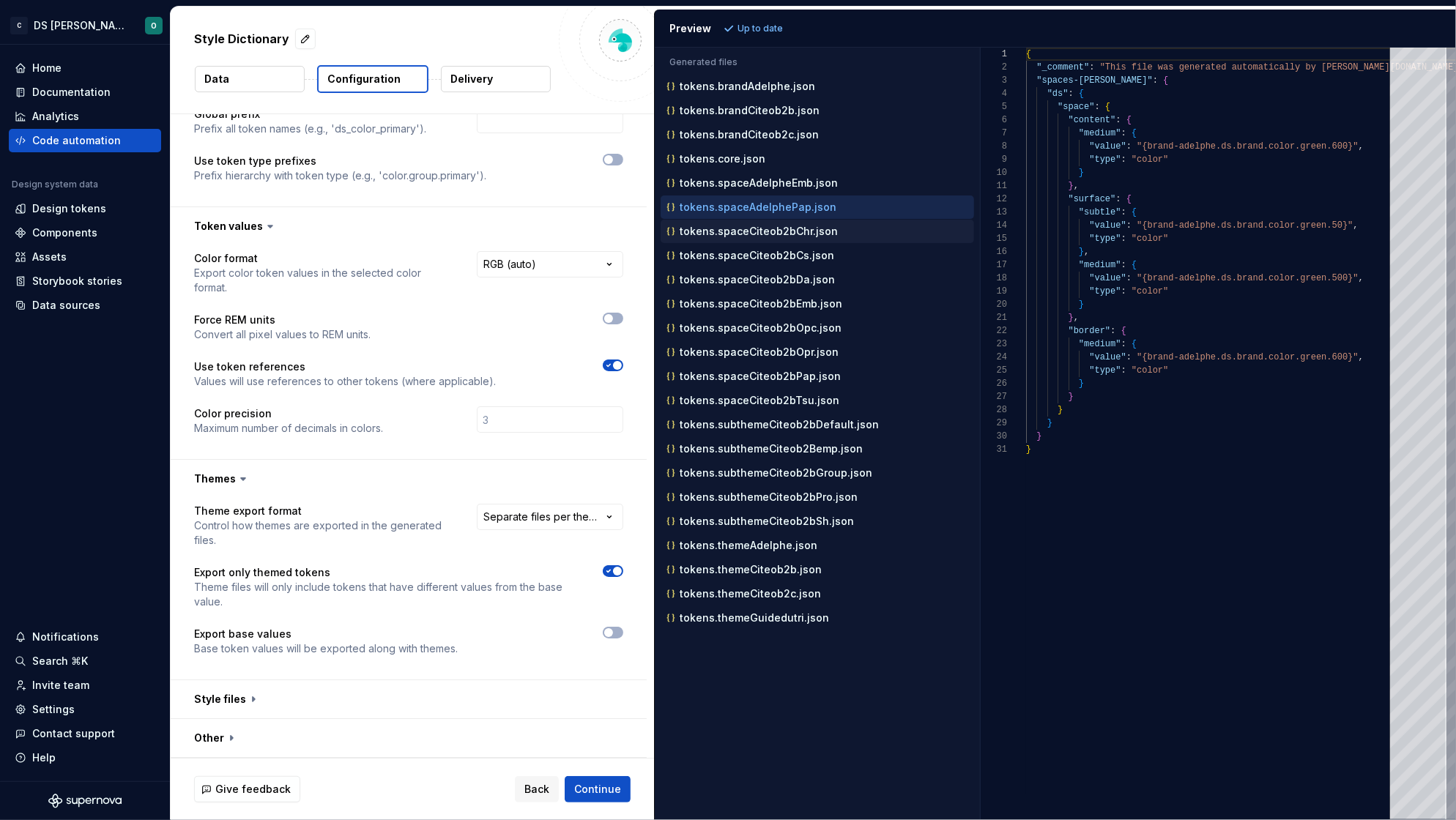
click at [789, 231] on p "tokens.spaceCiteob2bChr.json" at bounding box center [759, 231] width 158 height 11
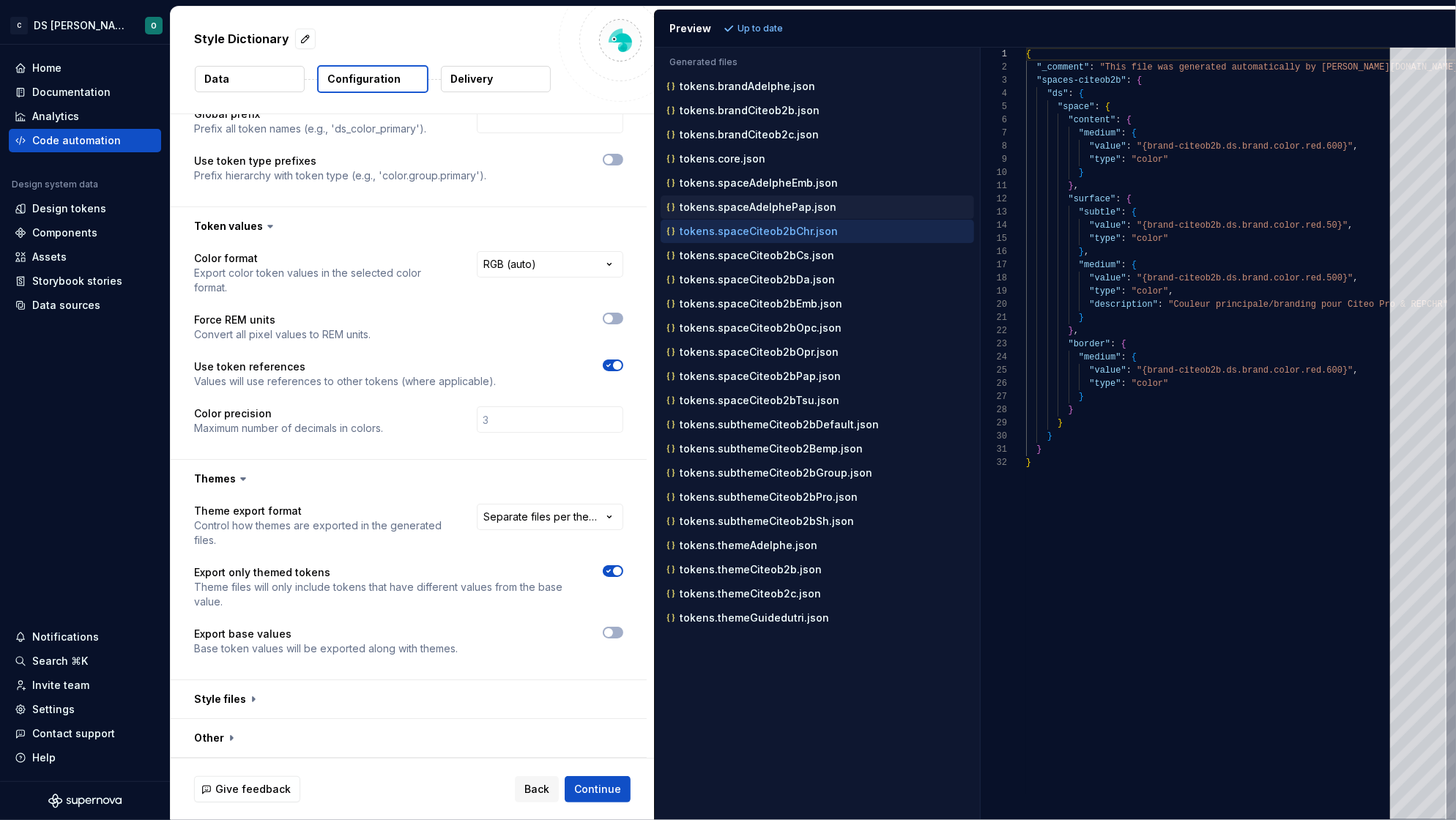
click at [798, 210] on p "tokens.spaceAdelphePap.json" at bounding box center [758, 207] width 156 height 11
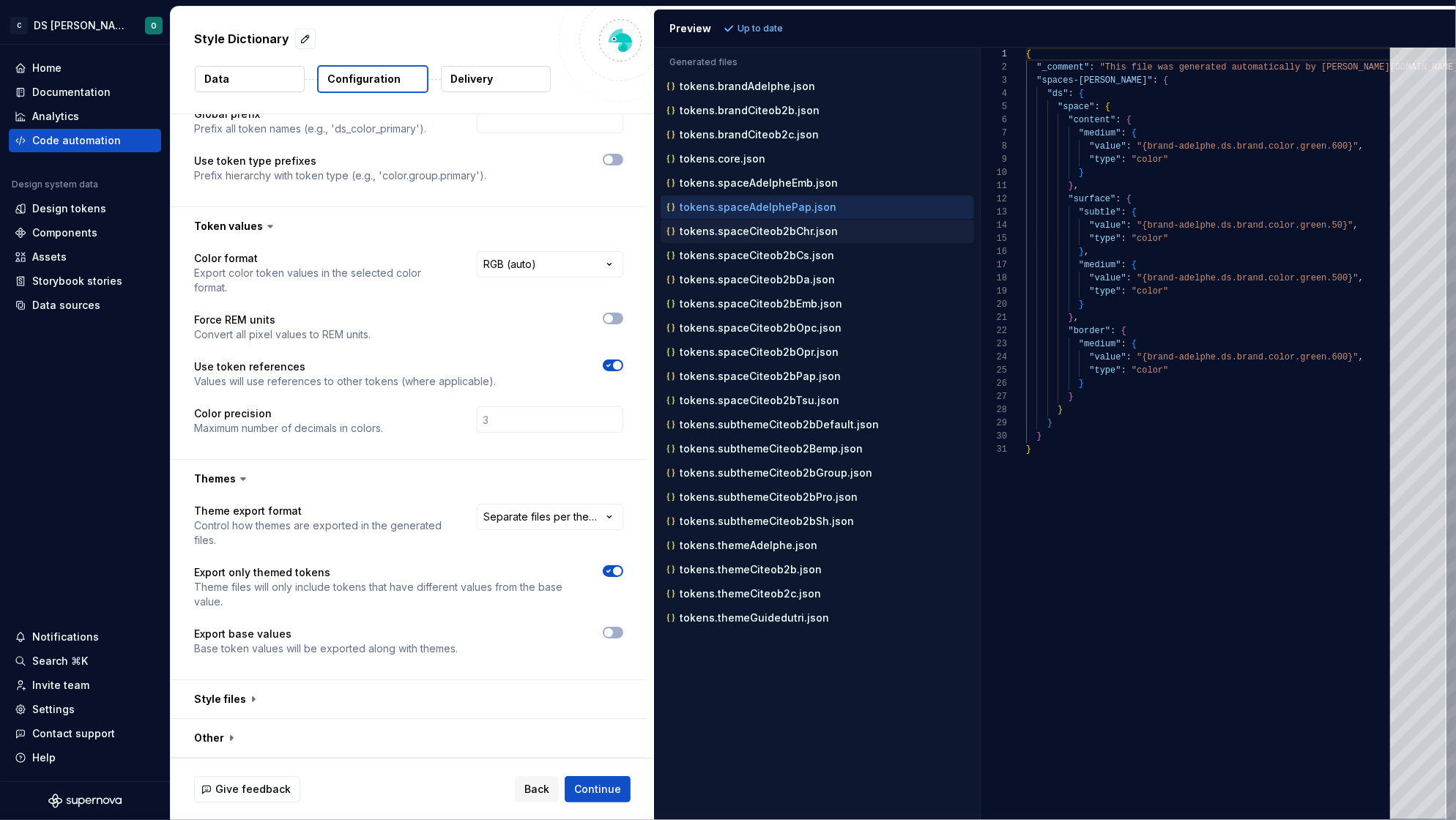
click at [791, 233] on p "tokens.spaceCiteob2bChr.json" at bounding box center [759, 231] width 158 height 11
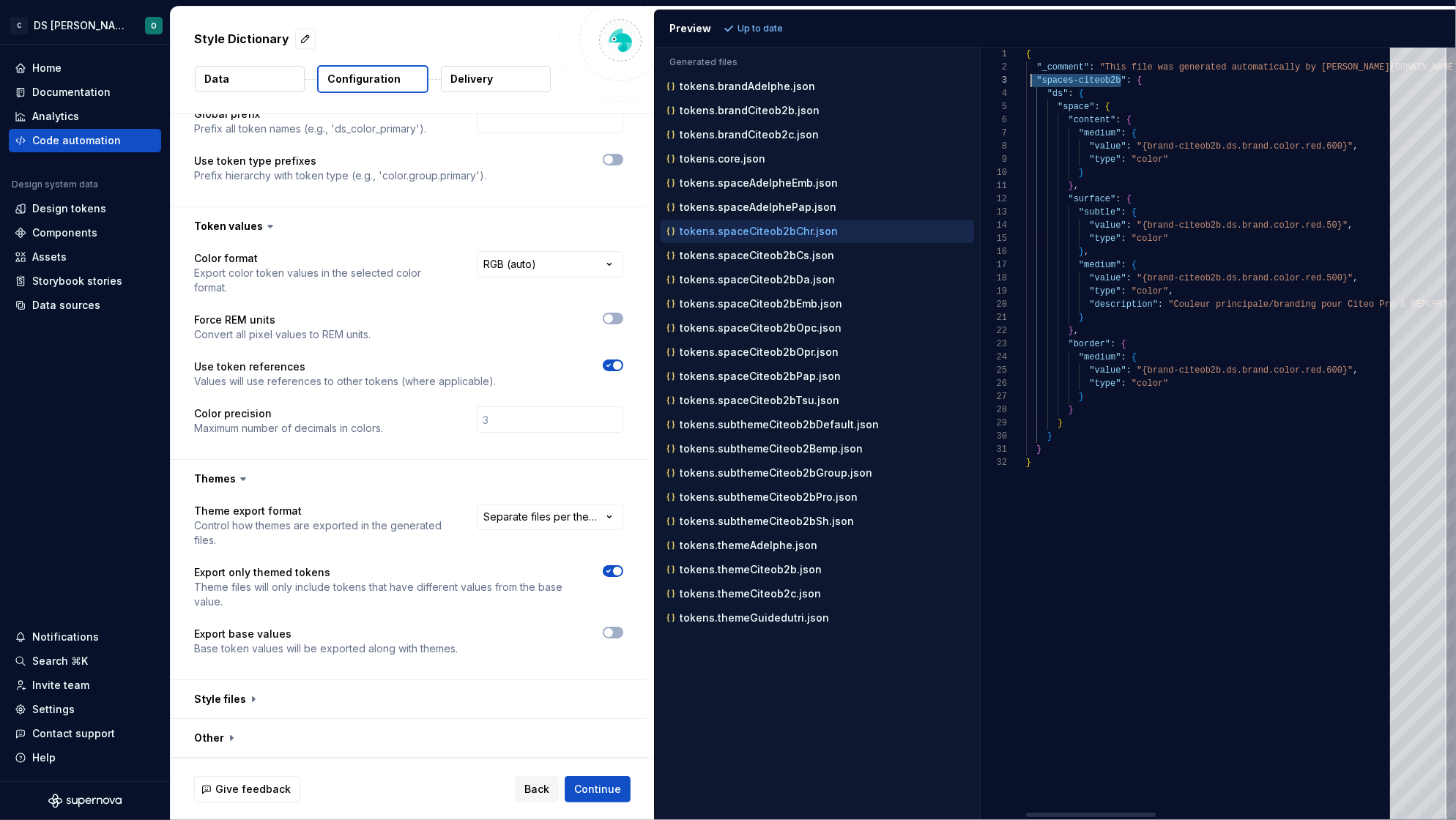
scroll to position [25, 15]
drag, startPoint x: 1121, startPoint y: 86, endPoint x: 1043, endPoint y: 84, distance: 78.0
click at [739, 256] on p "tokens.spaceCiteob2bCs.json" at bounding box center [757, 255] width 155 height 11
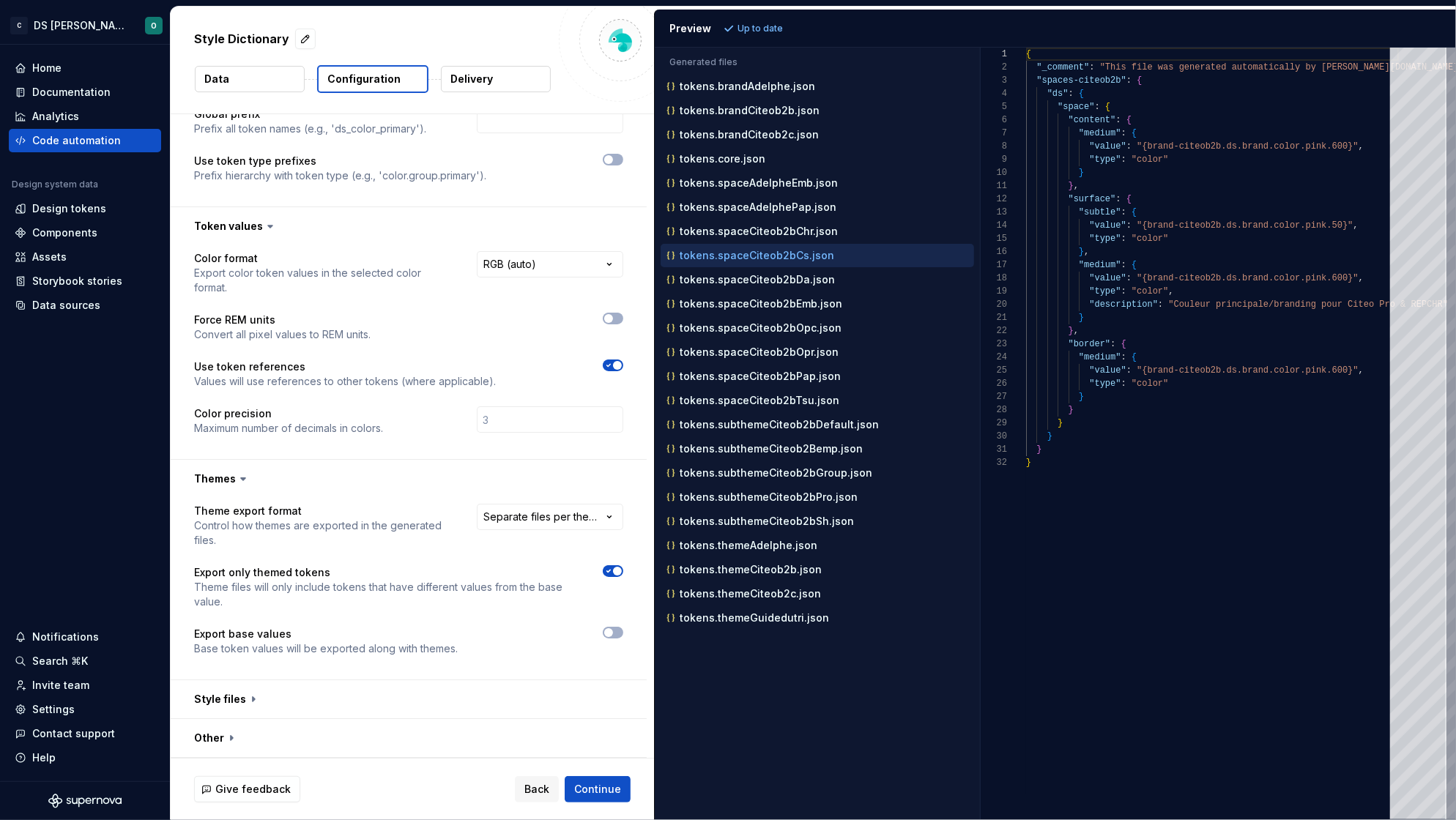
scroll to position [129, 0]
click at [744, 278] on p "tokens.spaceCiteob2bDa.json" at bounding box center [757, 279] width 156 height 11
click at [748, 295] on div "tokens.spaceCiteob2bEmb.json" at bounding box center [817, 304] width 314 height 24
click at [749, 301] on p "tokens.spaceCiteob2bEmb.json" at bounding box center [761, 304] width 163 height 11
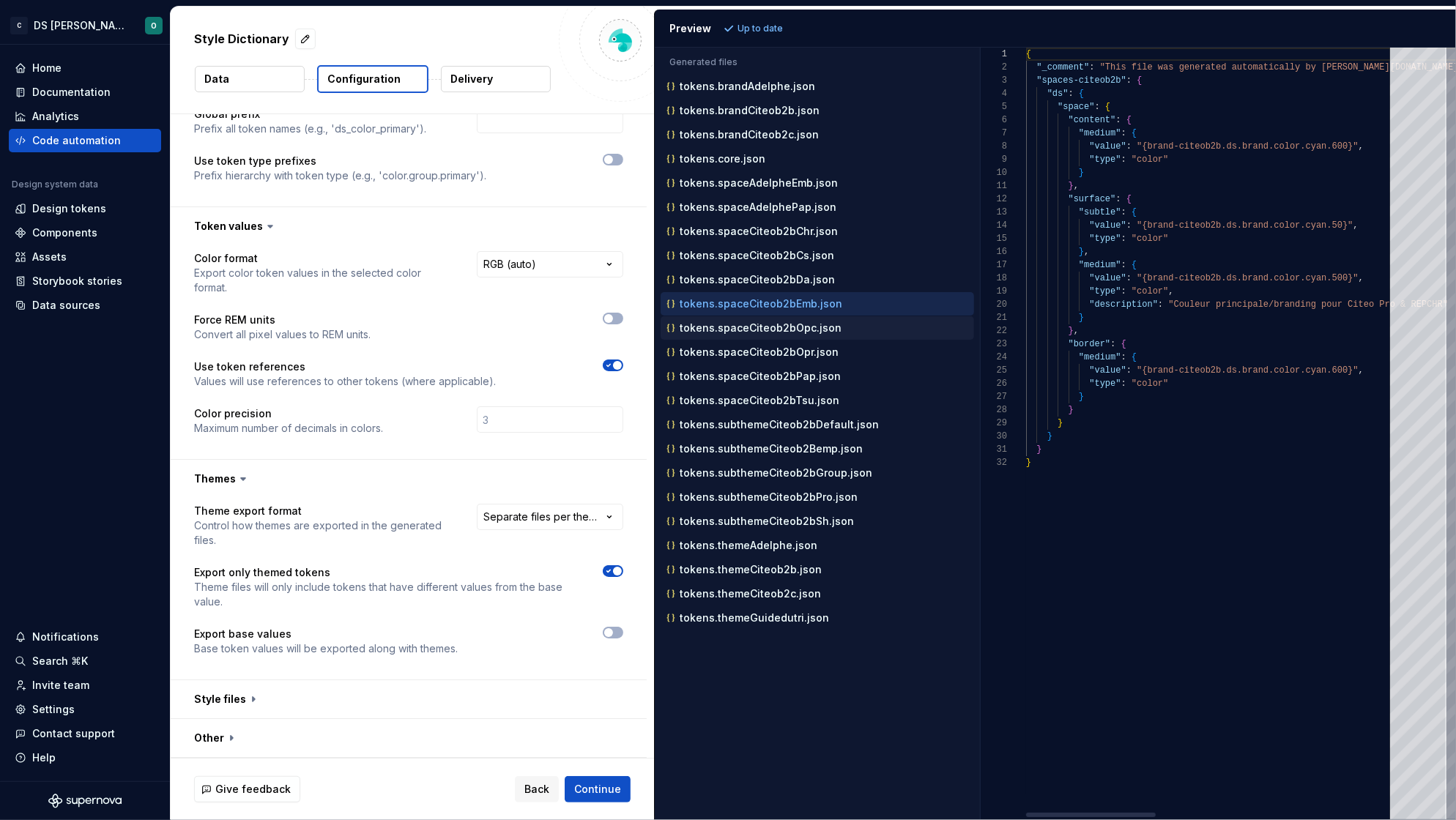
click at [768, 322] on div "tokens.spaceCiteob2bOpc.json" at bounding box center [818, 328] width 310 height 15
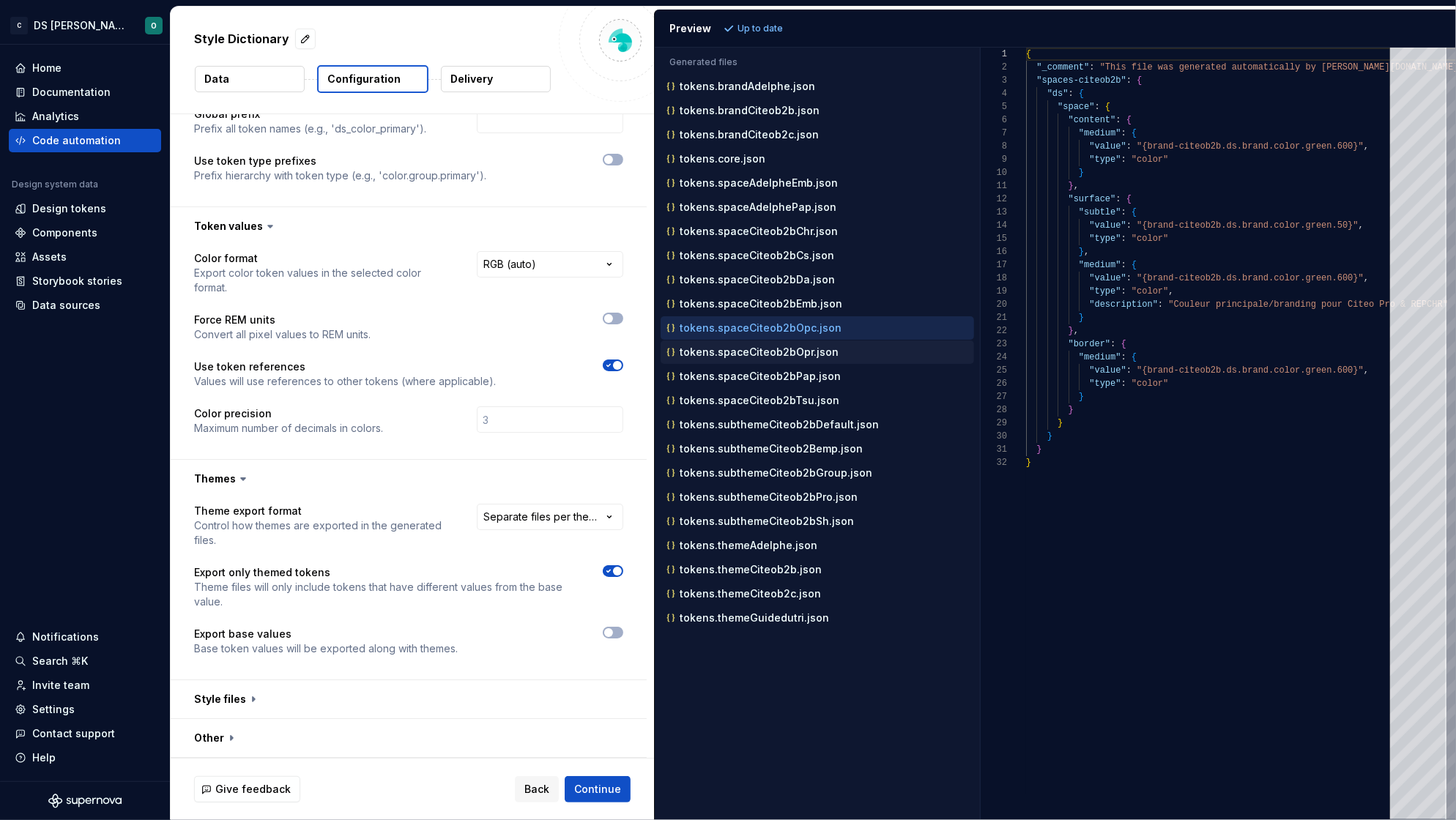
click at [776, 353] on p "tokens.spaceCiteob2bOpr.json" at bounding box center [759, 352] width 159 height 11
click at [781, 377] on p "tokens.spaceCiteob2bPap.json" at bounding box center [760, 376] width 161 height 11
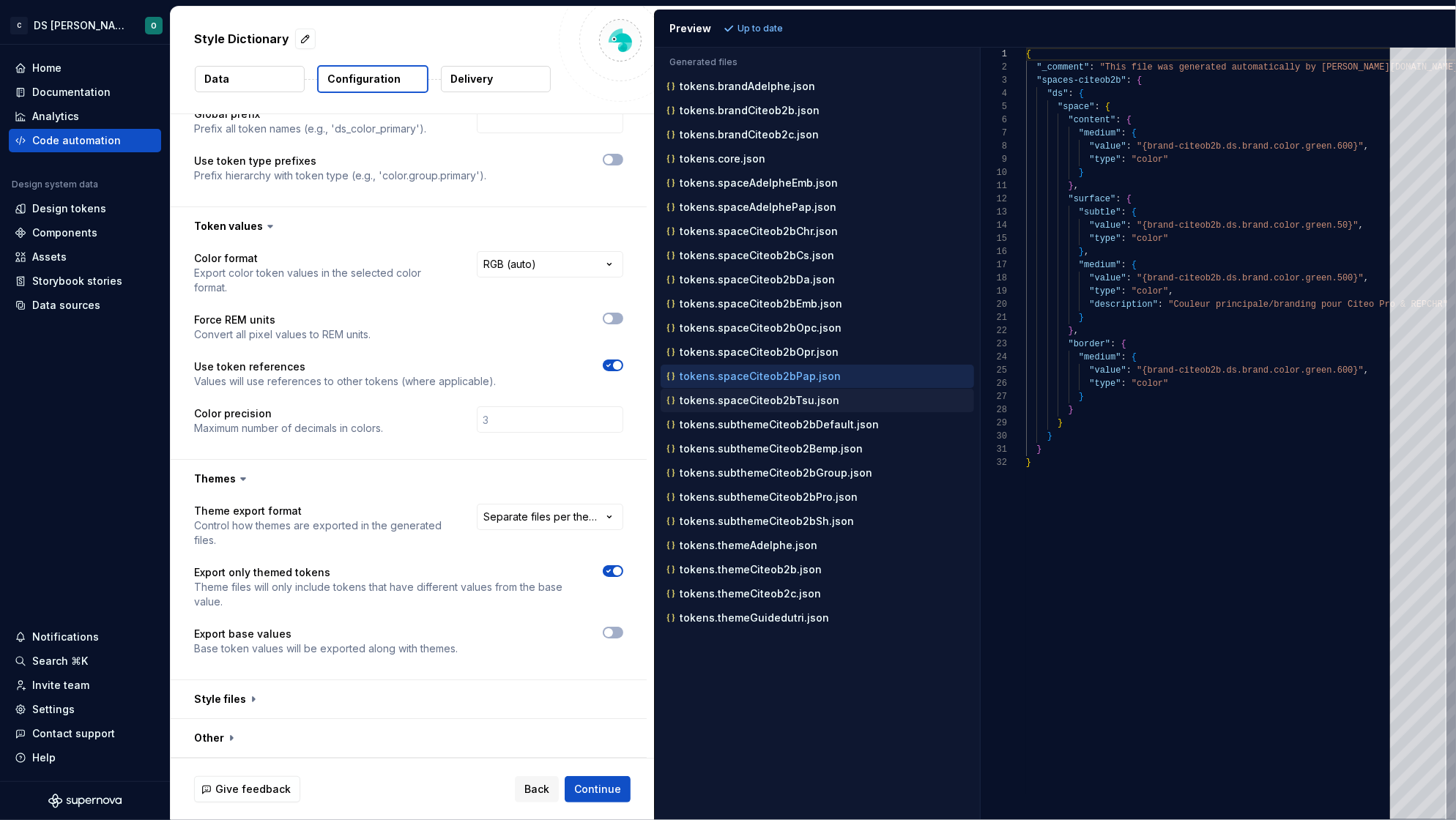
click at [773, 404] on p "tokens.spaceCiteob2bTsu.json" at bounding box center [759, 400] width 160 height 11
click at [769, 428] on p "tokens.subthemeCiteob2bDefault.json" at bounding box center [779, 424] width 199 height 11
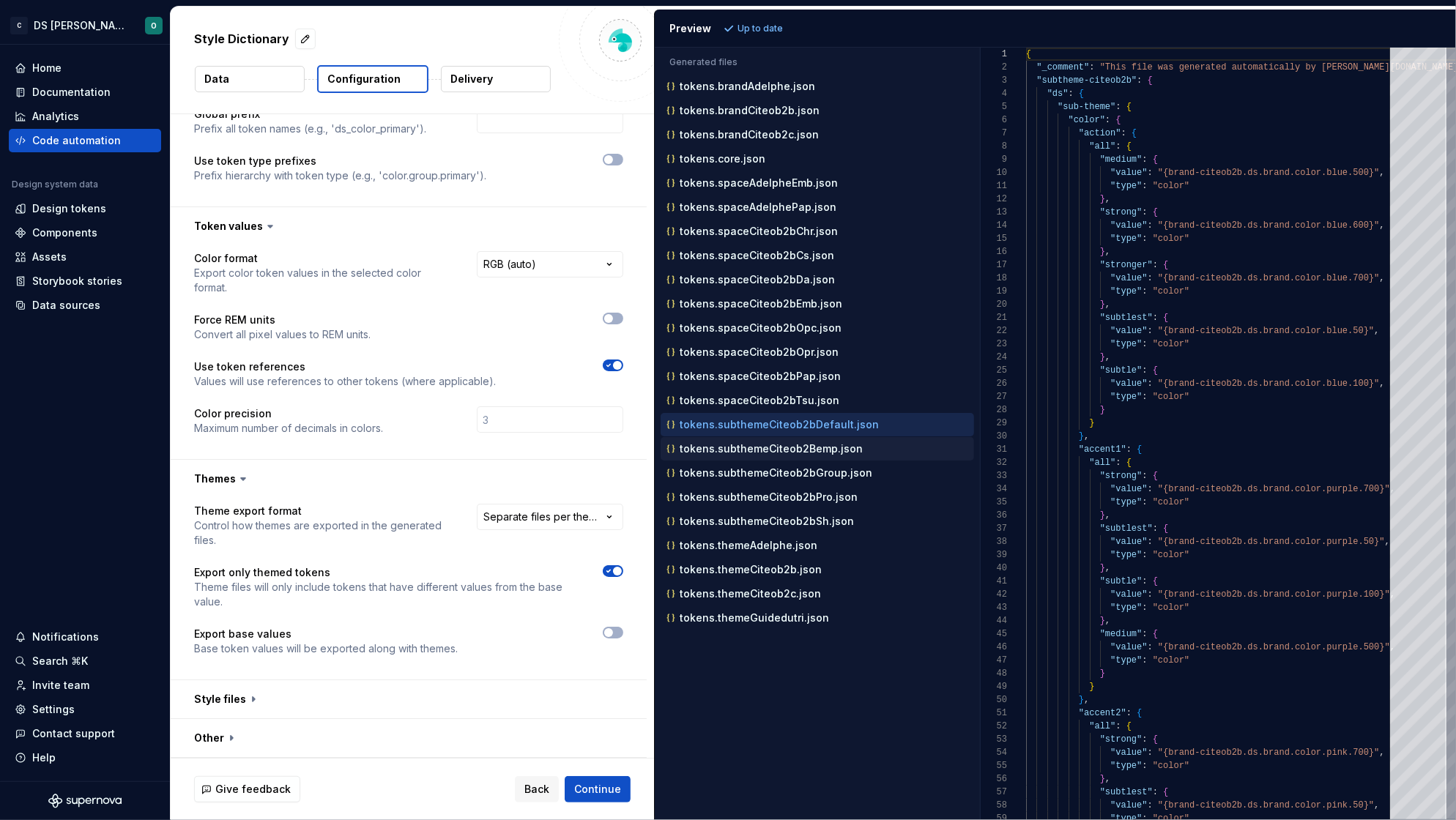
click at [769, 453] on p "tokens.subthemeCiteob2Bemp.json" at bounding box center [771, 449] width 183 height 11
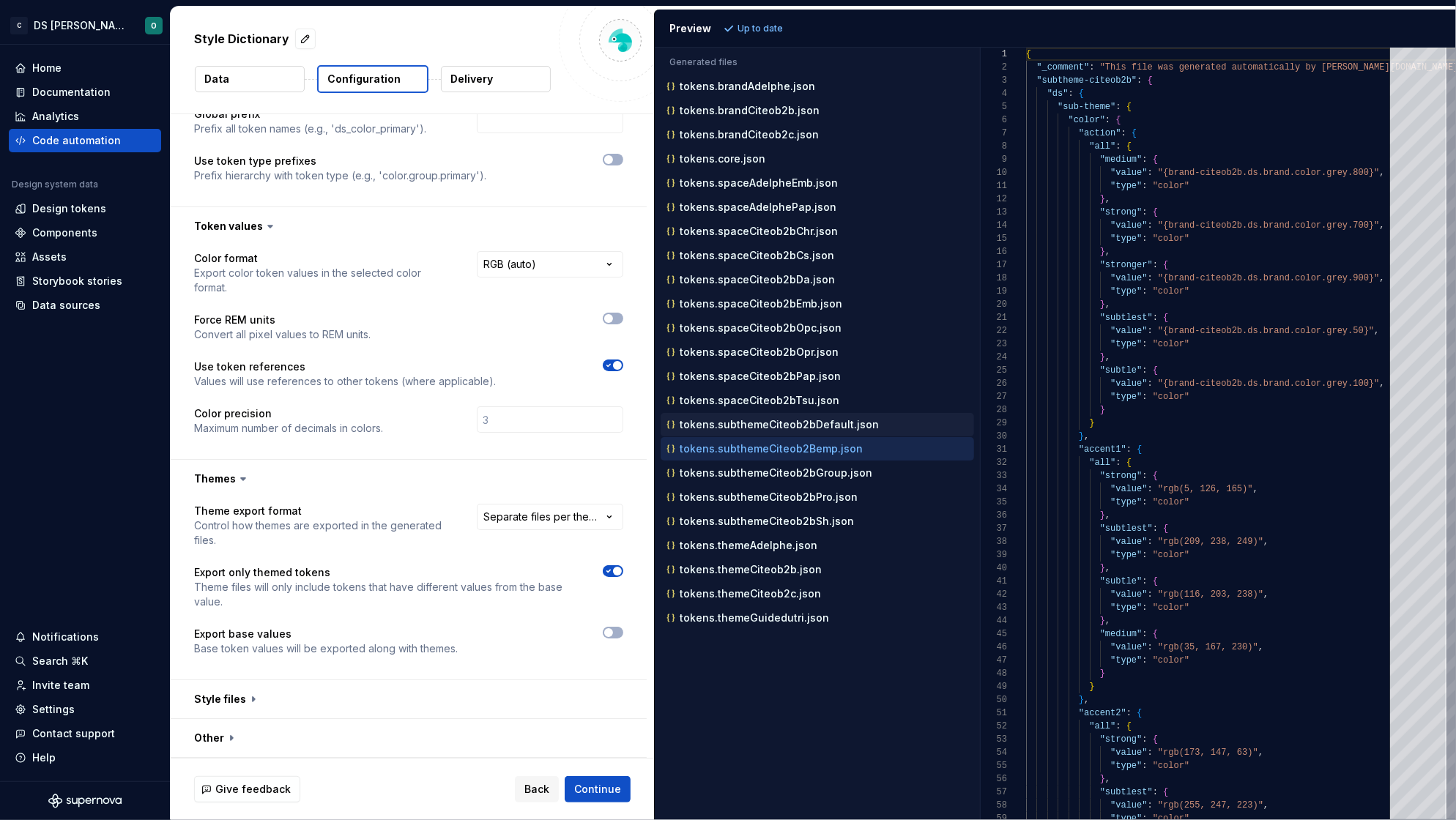
click at [772, 432] on div "tokens.subthemeCiteob2bDefault.json" at bounding box center [818, 424] width 310 height 15
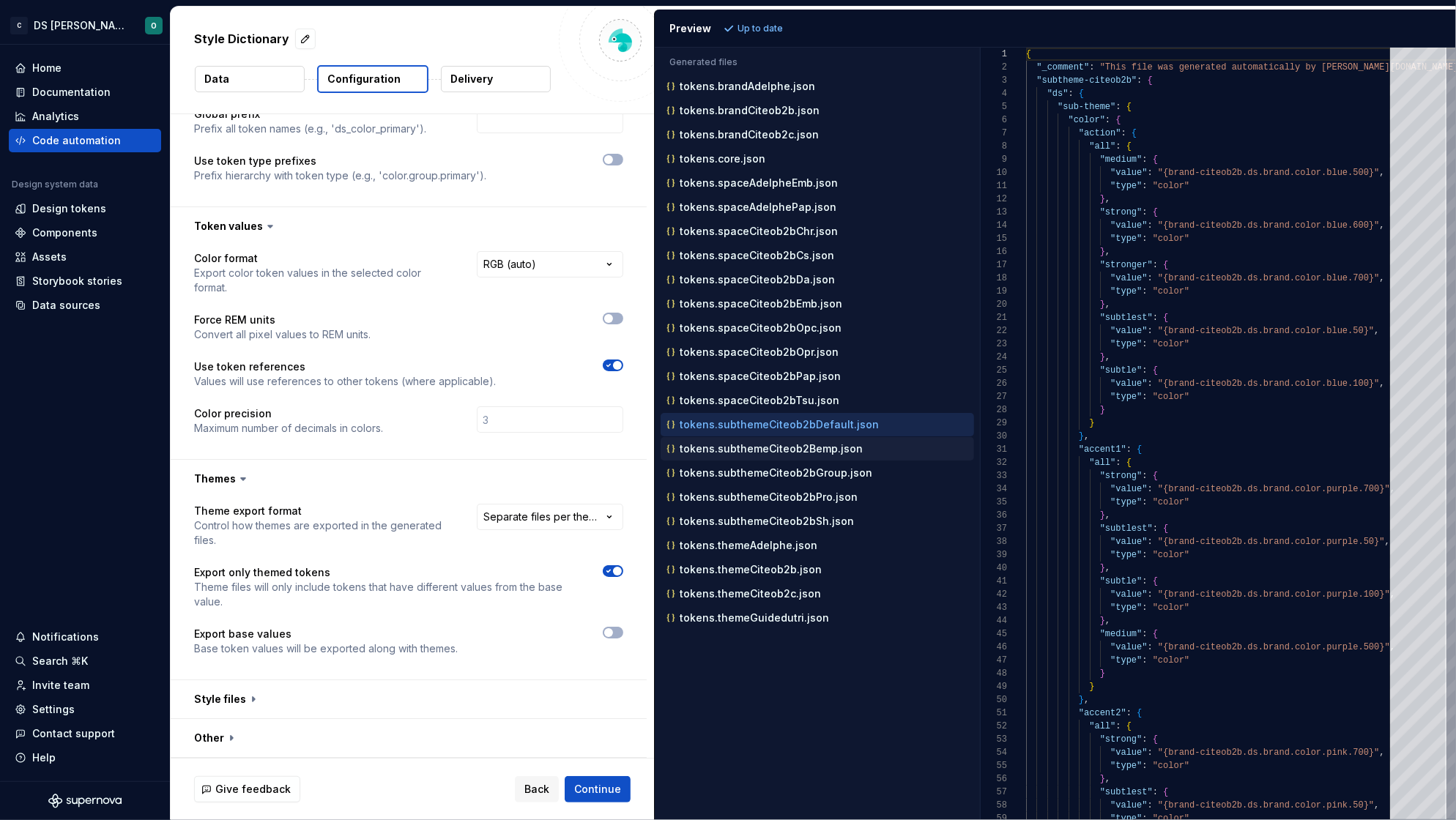
click at [772, 453] on p "tokens.subthemeCiteob2Bemp.json" at bounding box center [771, 449] width 183 height 11
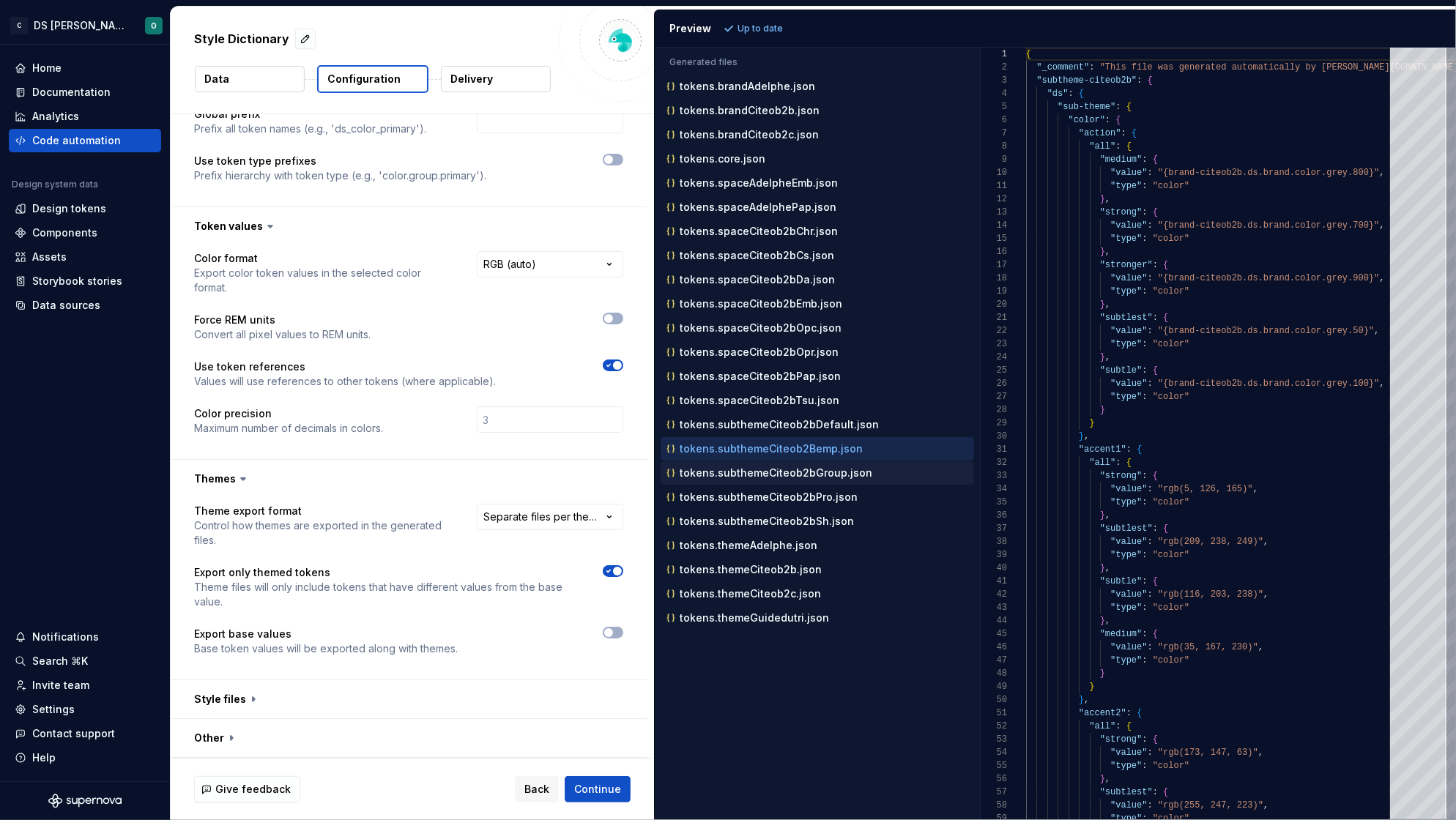
click at [773, 470] on p "tokens.subthemeCiteob2bGroup.json" at bounding box center [776, 472] width 192 height 11
click at [770, 495] on p "tokens.subthemeCiteob2bPro.json" at bounding box center [768, 497] width 178 height 11
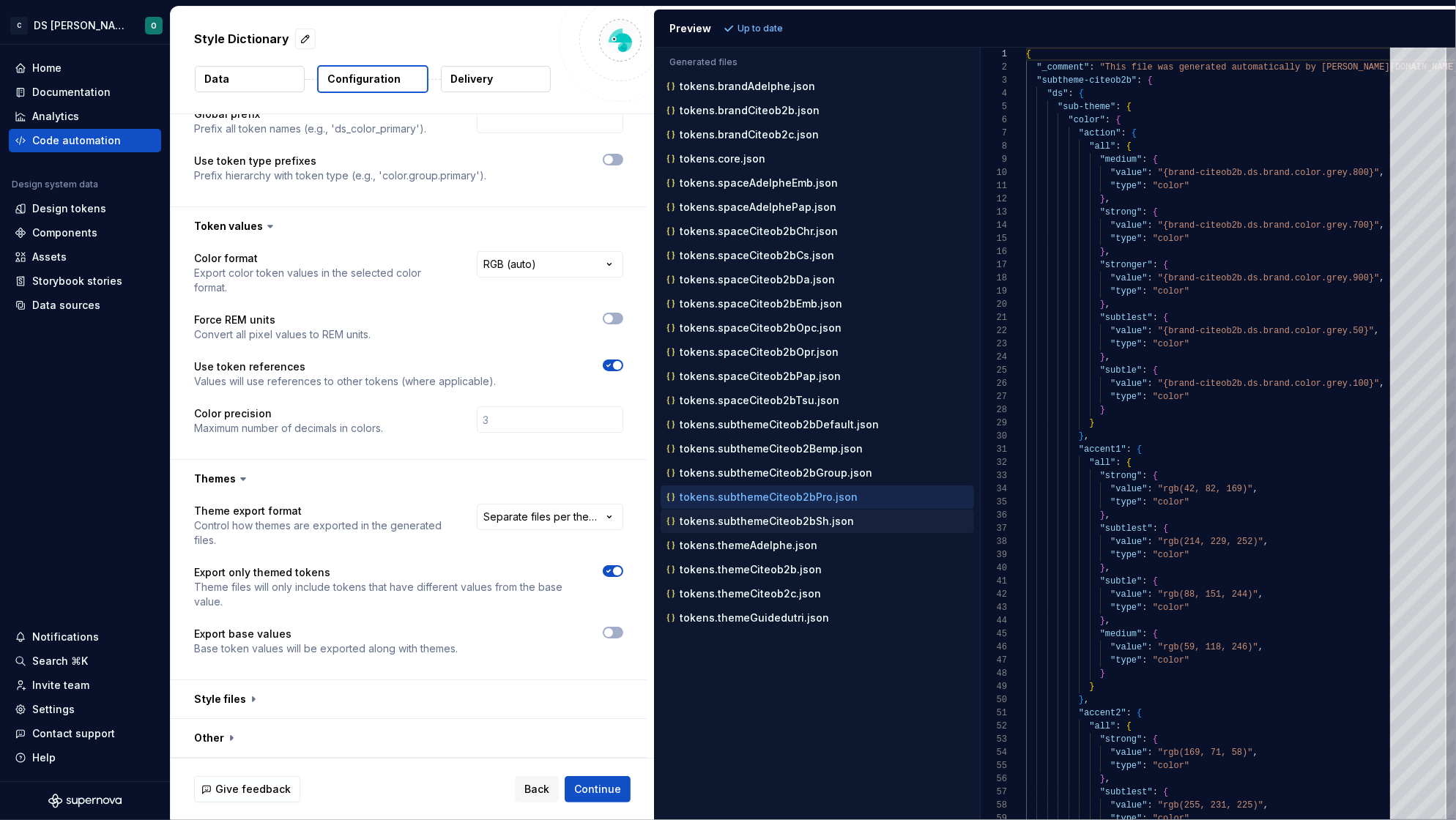
click at [769, 518] on div "tokens.subthemeCiteob2bSh.json" at bounding box center [818, 521] width 310 height 15
click at [765, 553] on div "tokens.themeAdelphe.json" at bounding box center [818, 546] width 310 height 15
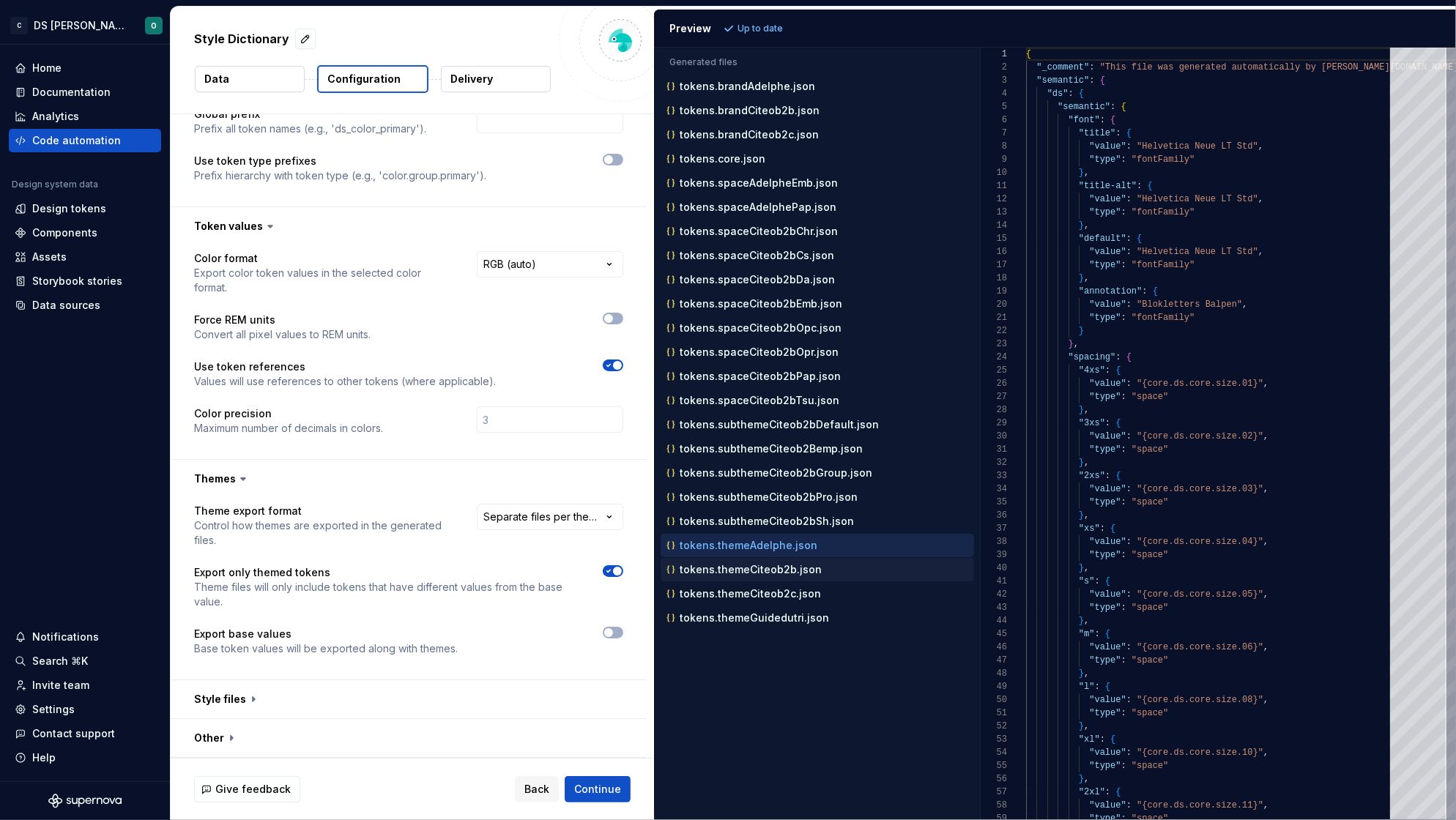
click at [772, 575] on p "tokens.themeCiteob2b.json" at bounding box center [750, 569] width 142 height 11
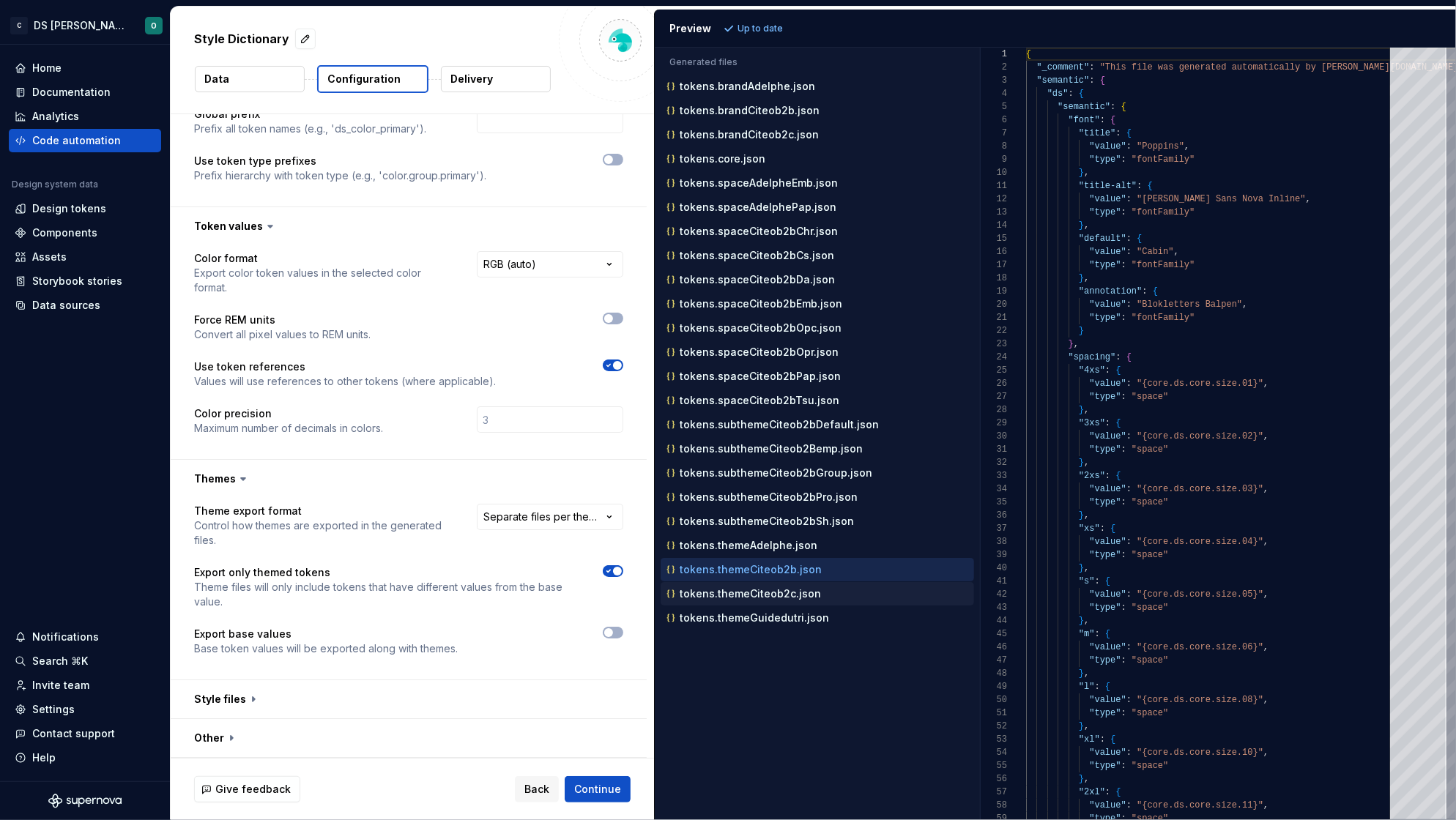
click at [763, 598] on p "tokens.themeCiteob2c.json" at bounding box center [750, 594] width 141 height 11
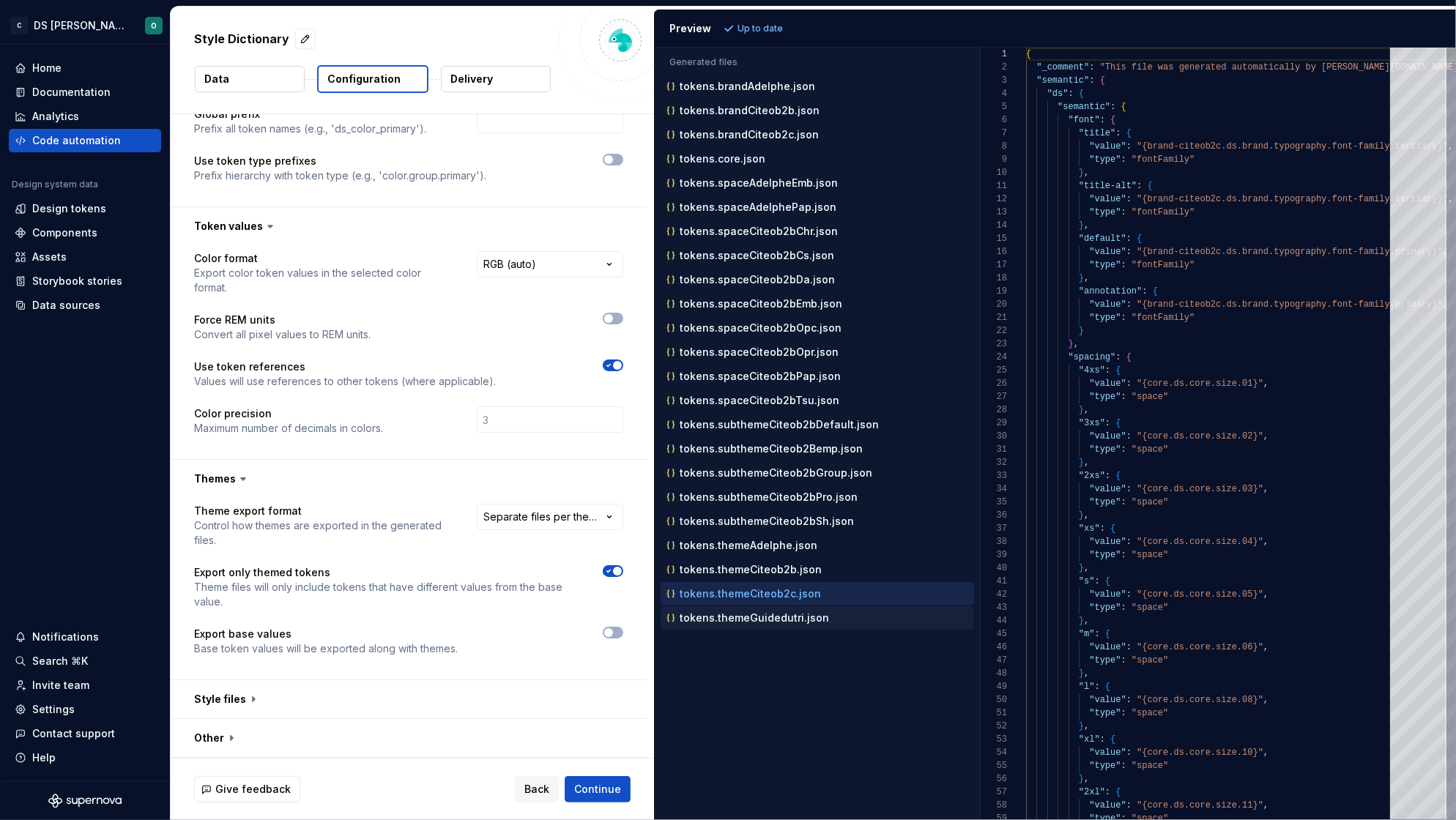
click at [764, 624] on p "tokens.themeGuidedutri.json" at bounding box center [754, 617] width 149 height 11
click at [760, 83] on p "tokens.brandAdelphe.json" at bounding box center [747, 86] width 135 height 11
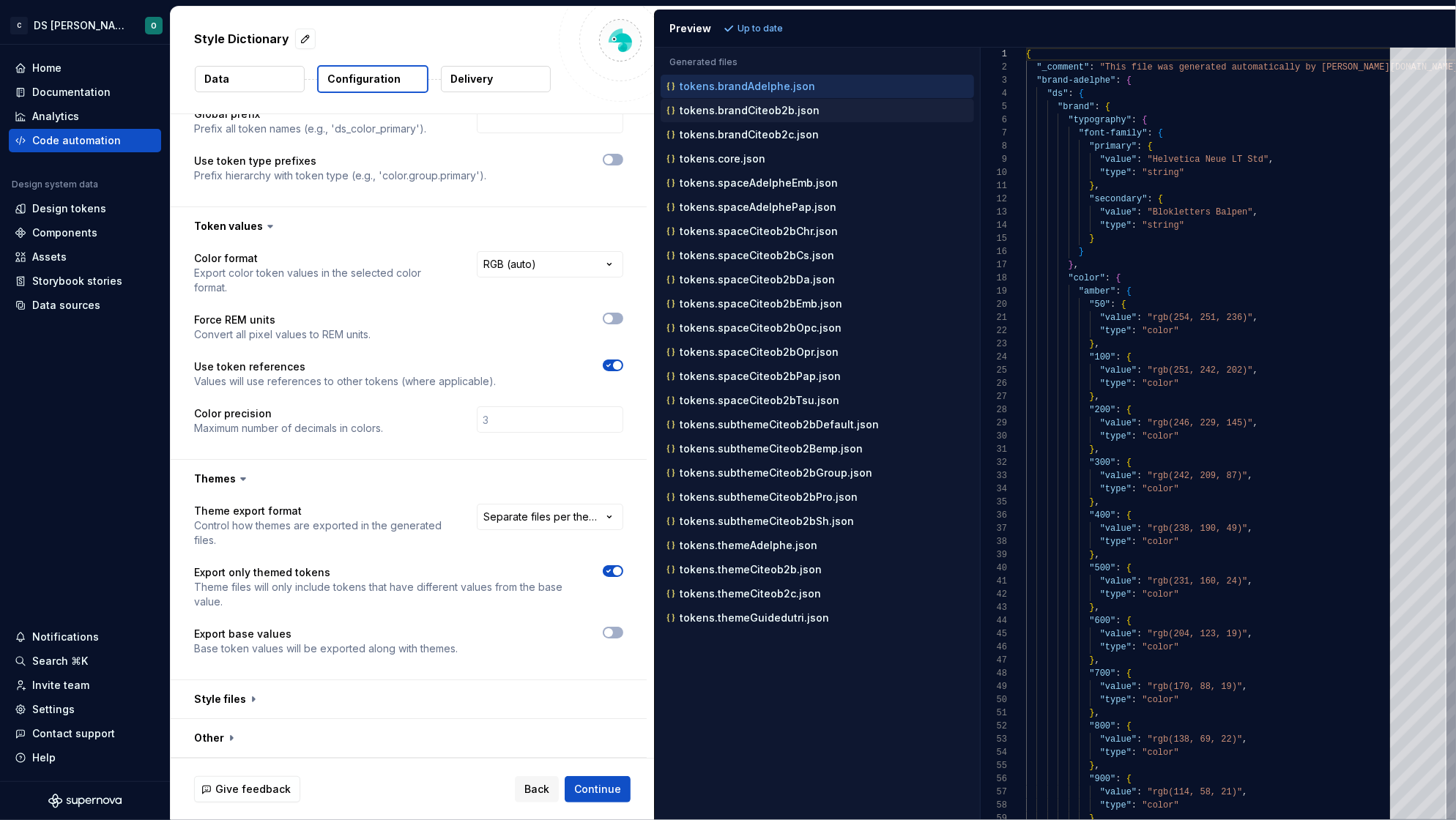
click at [761, 107] on p "tokens.brandCiteob2b.json" at bounding box center [750, 111] width 140 height 11
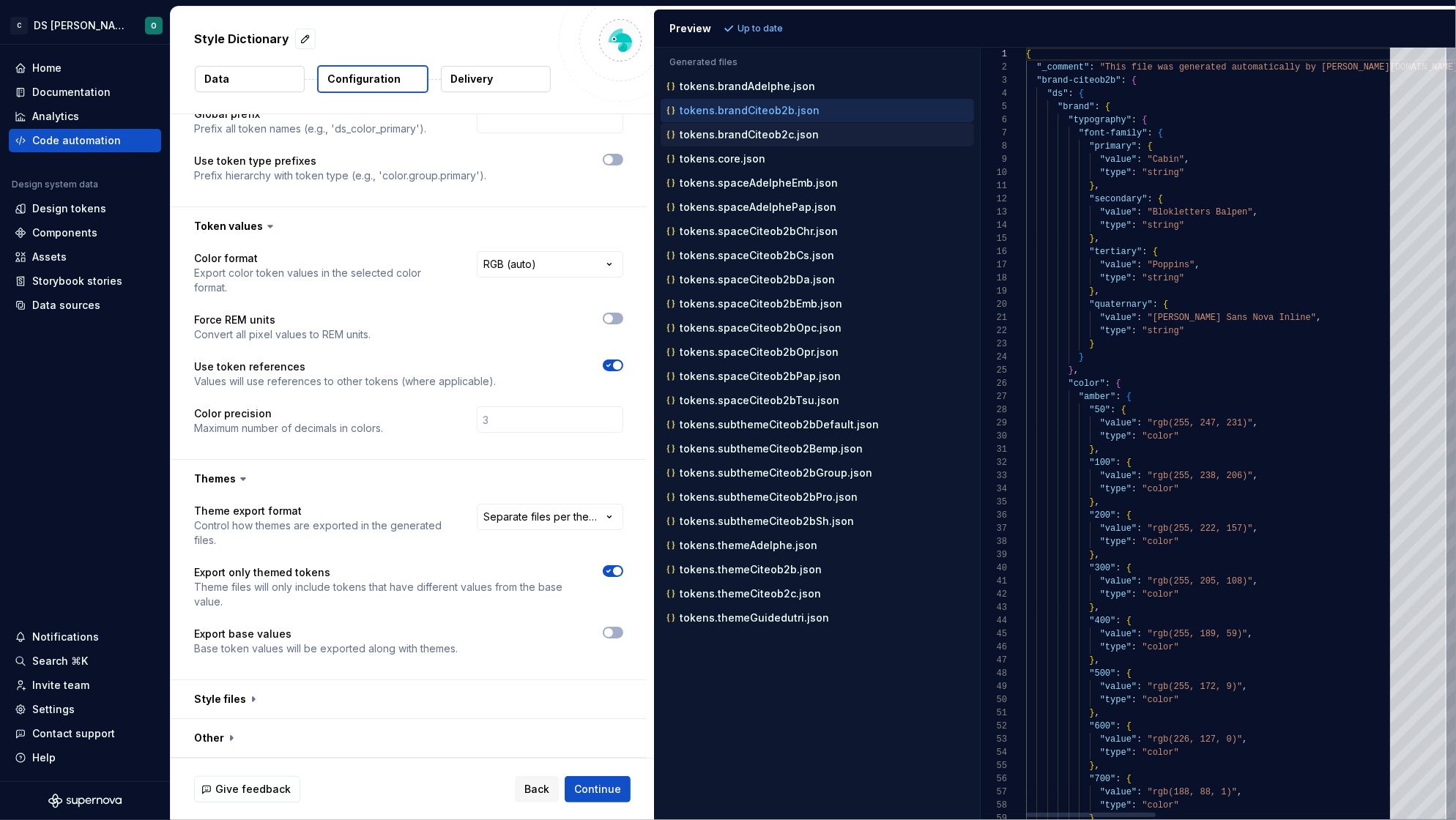
click at [758, 140] on p "tokens.brandCiteob2c.json" at bounding box center [749, 134] width 139 height 11
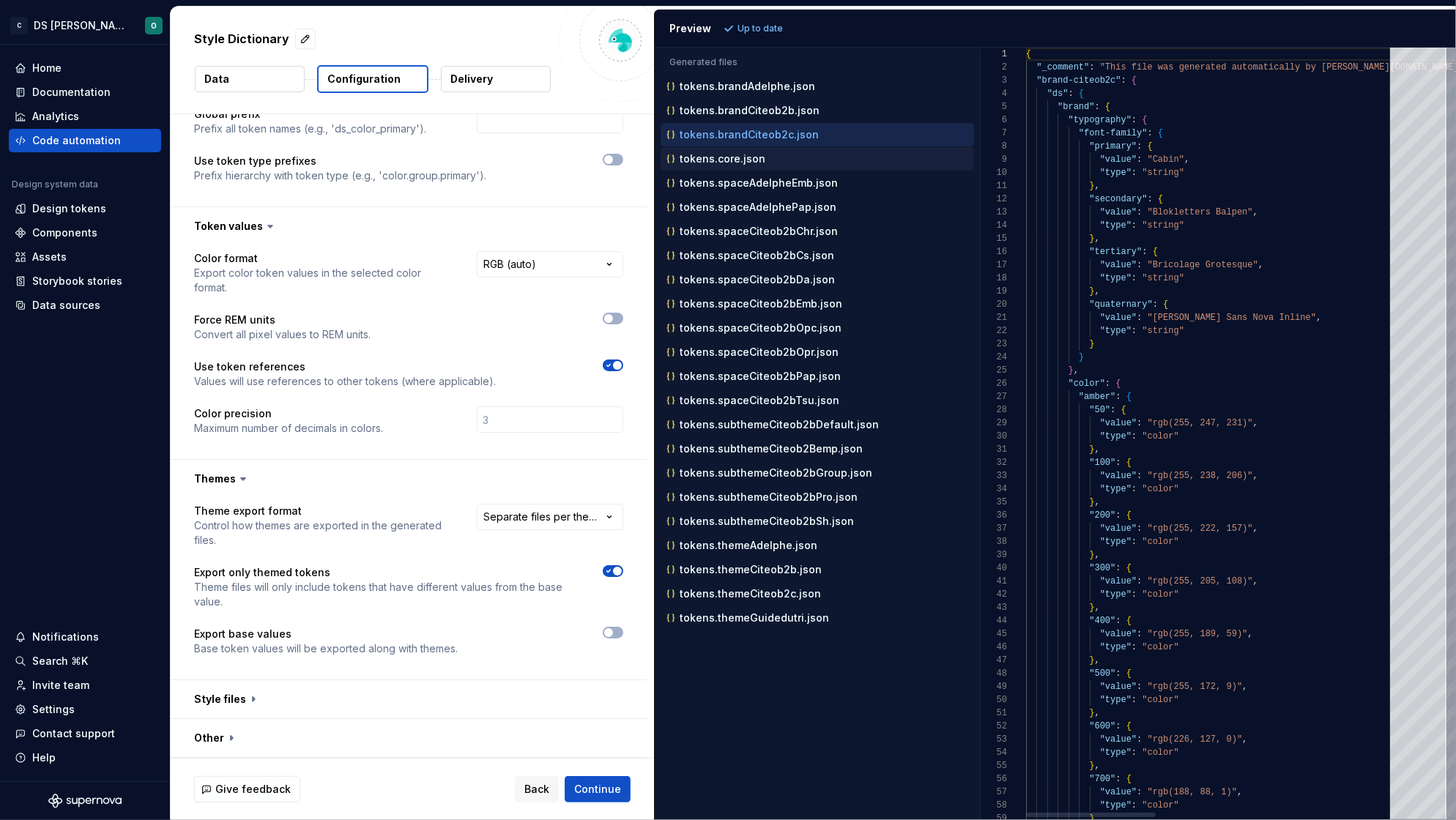
click at [743, 163] on p "tokens.core.json" at bounding box center [722, 159] width 86 height 11
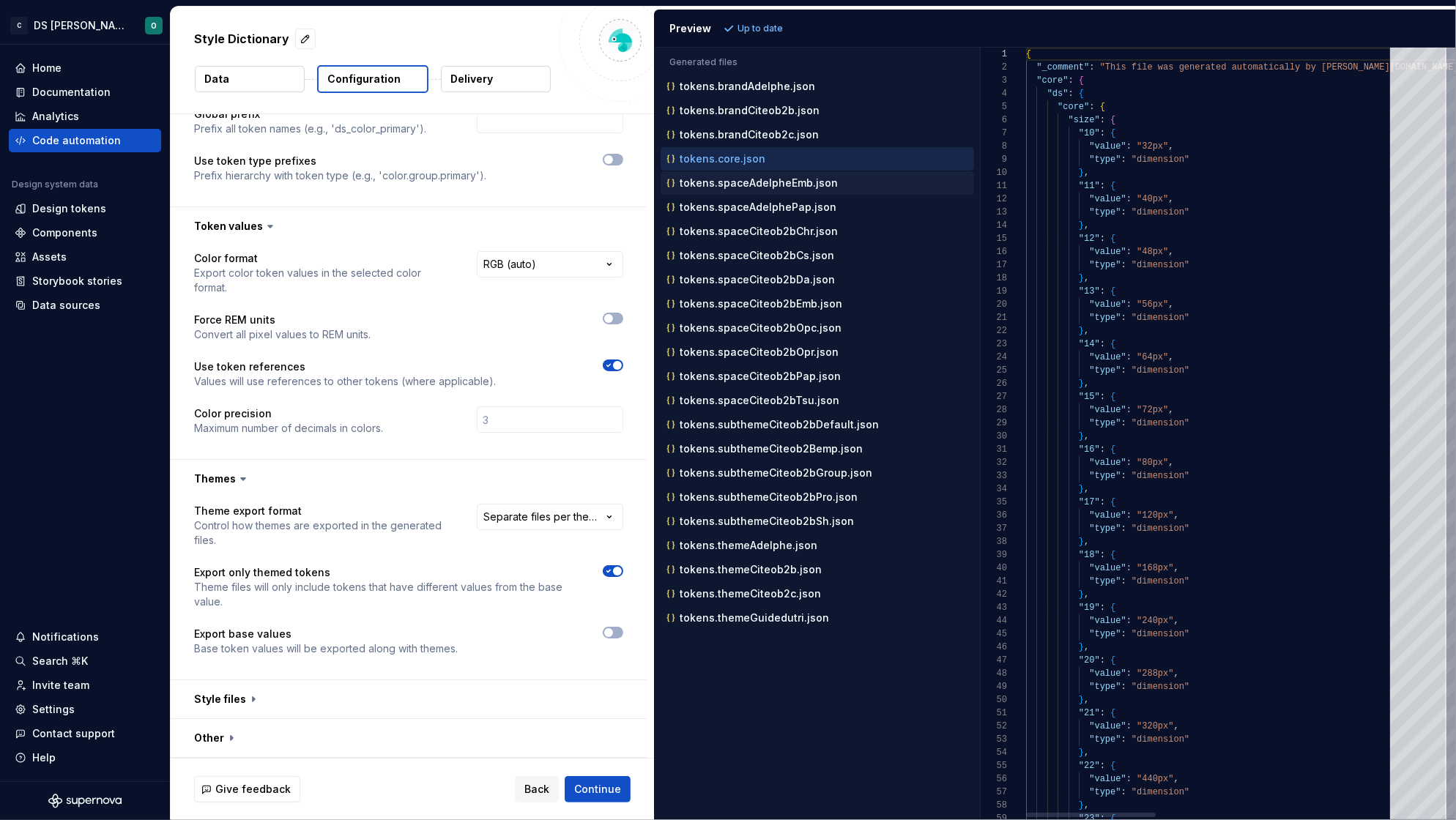
click at [749, 191] on div "tokens.spaceAdelpheEmb.json" at bounding box center [817, 182] width 314 height 24
click at [754, 201] on p "tokens.spaceAdelphePap.json" at bounding box center [758, 207] width 156 height 11
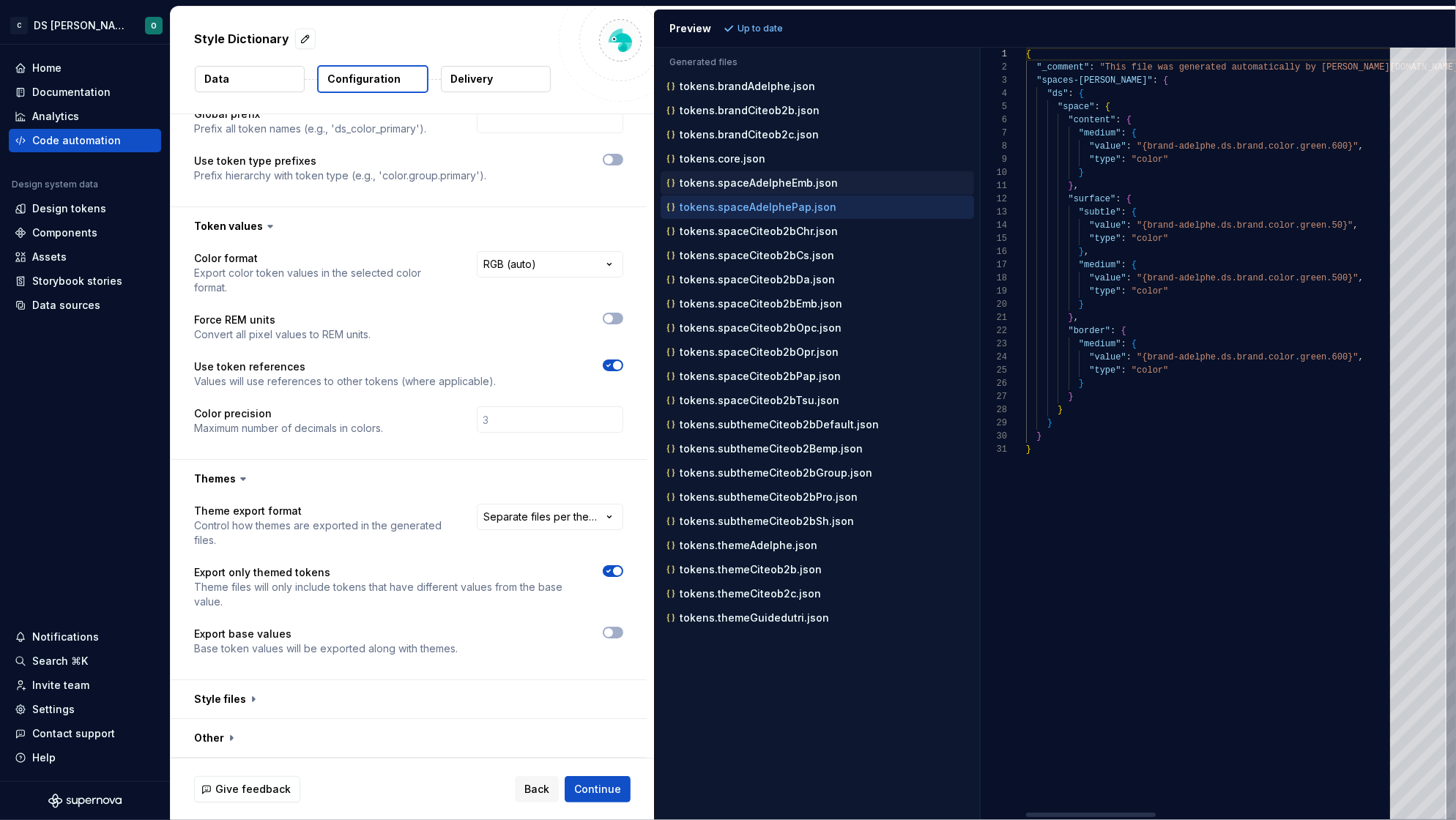
click at [755, 188] on p "tokens.spaceAdelpheEmb.json" at bounding box center [759, 182] width 158 height 11
click at [753, 217] on div "tokens.spaceAdelphePap.json" at bounding box center [817, 207] width 314 height 24
click at [759, 227] on p "tokens.spaceCiteob2bChr.json" at bounding box center [759, 231] width 158 height 11
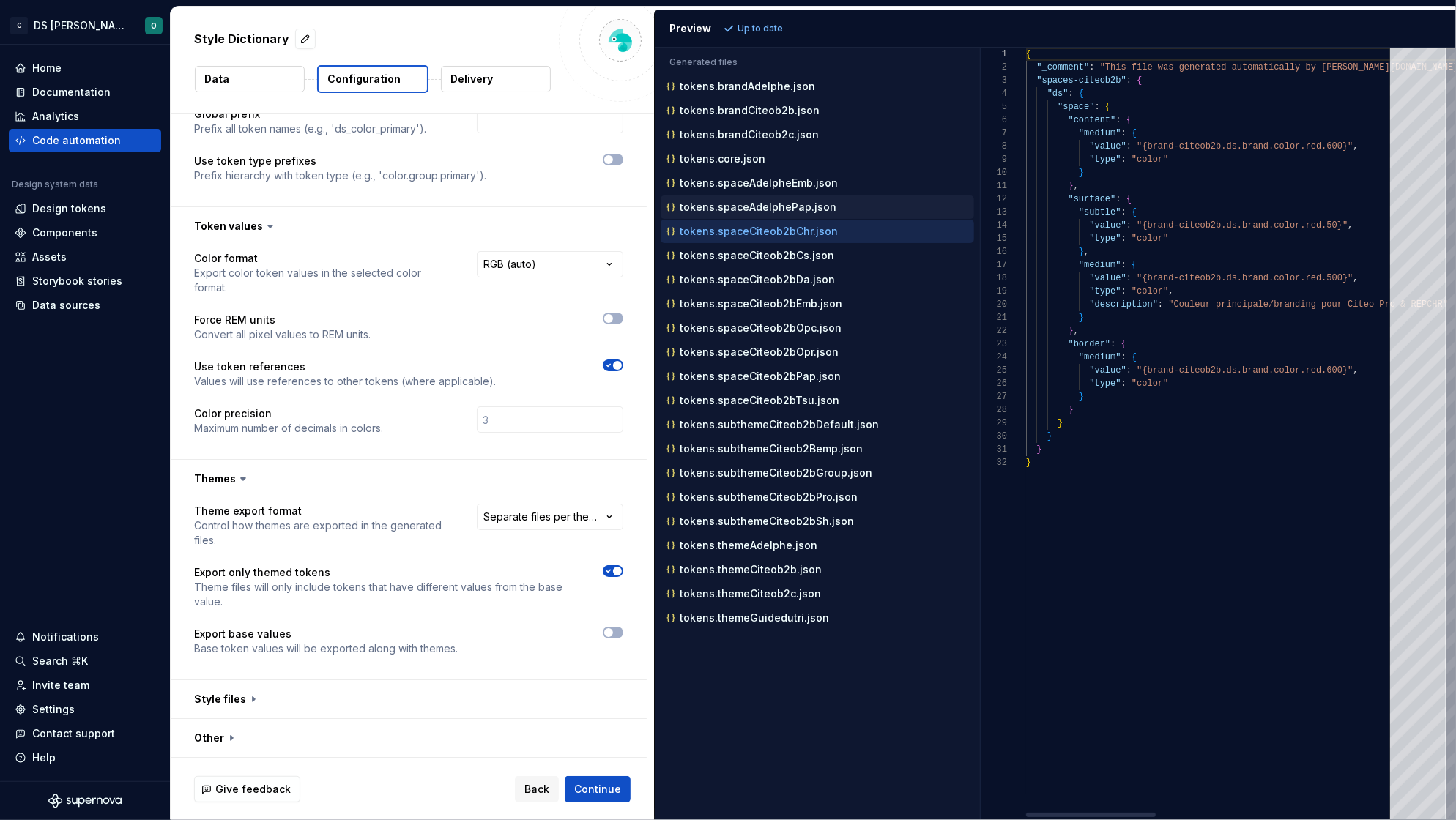
click at [759, 212] on p "tokens.spaceAdelphePap.json" at bounding box center [758, 207] width 156 height 11
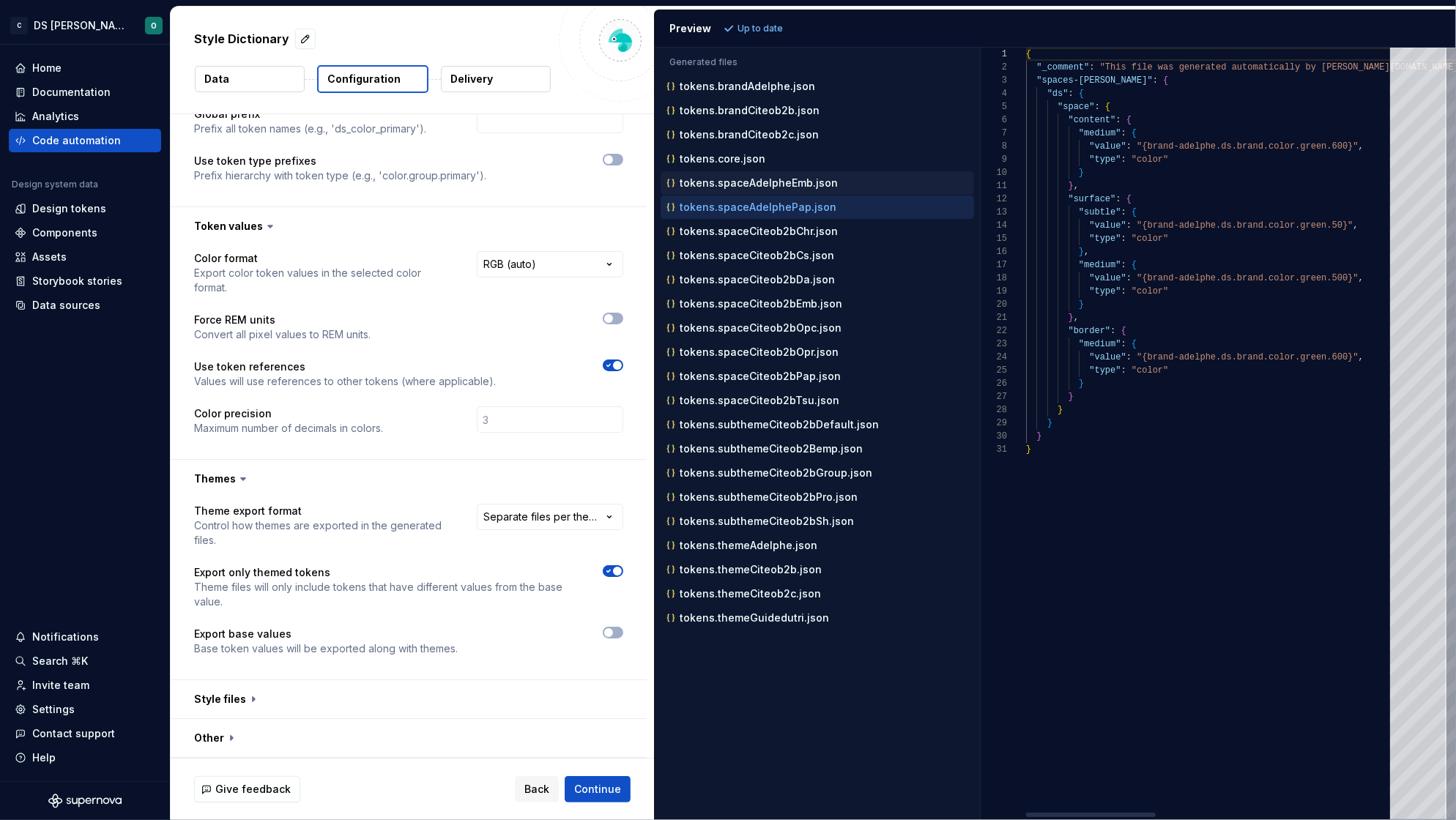
click at [759, 182] on p "tokens.spaceAdelpheEmb.json" at bounding box center [759, 182] width 158 height 11
click at [755, 202] on p "tokens.spaceAdelphePap.json" at bounding box center [758, 207] width 156 height 11
drag, startPoint x: 759, startPoint y: 232, endPoint x: 761, endPoint y: 241, distance: 9.2
click at [759, 232] on p "tokens.spaceCiteob2bChr.json" at bounding box center [759, 231] width 158 height 11
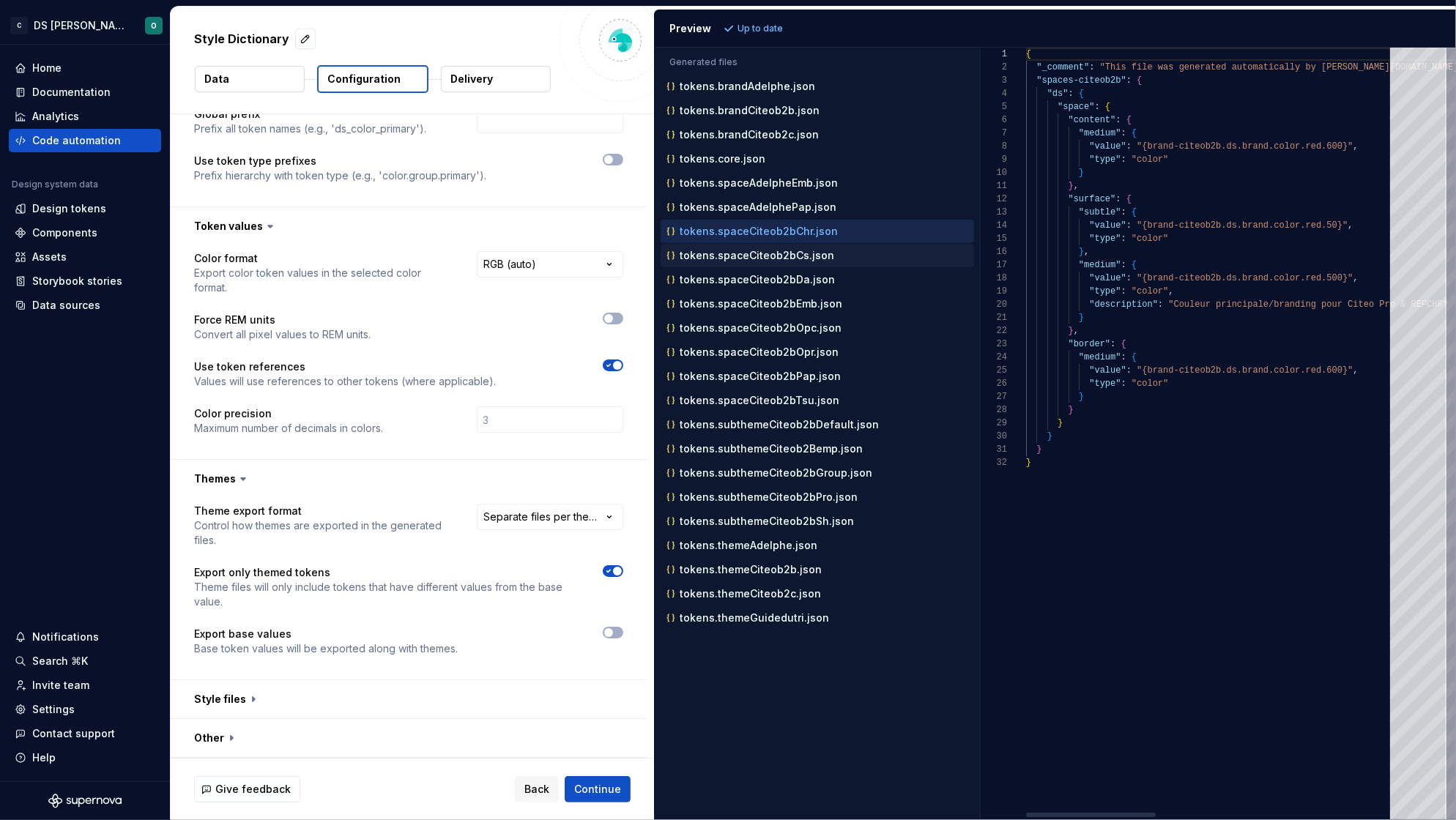
drag, startPoint x: 759, startPoint y: 252, endPoint x: 761, endPoint y: 265, distance: 13.2
click at [759, 252] on p "tokens.spaceCiteob2bCs.json" at bounding box center [757, 255] width 155 height 11
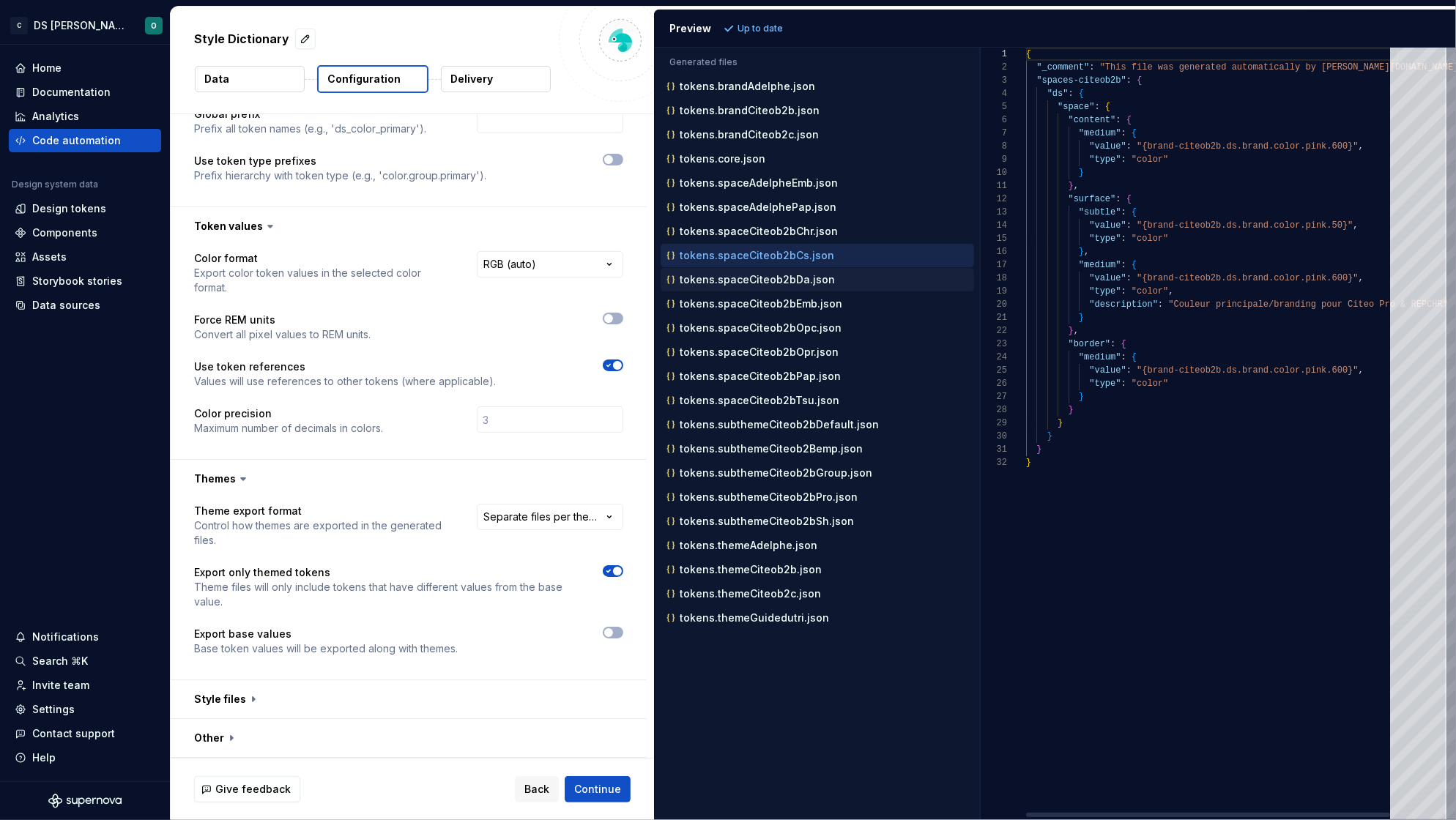
click at [763, 277] on p "tokens.spaceCiteob2bDa.json" at bounding box center [757, 279] width 156 height 11
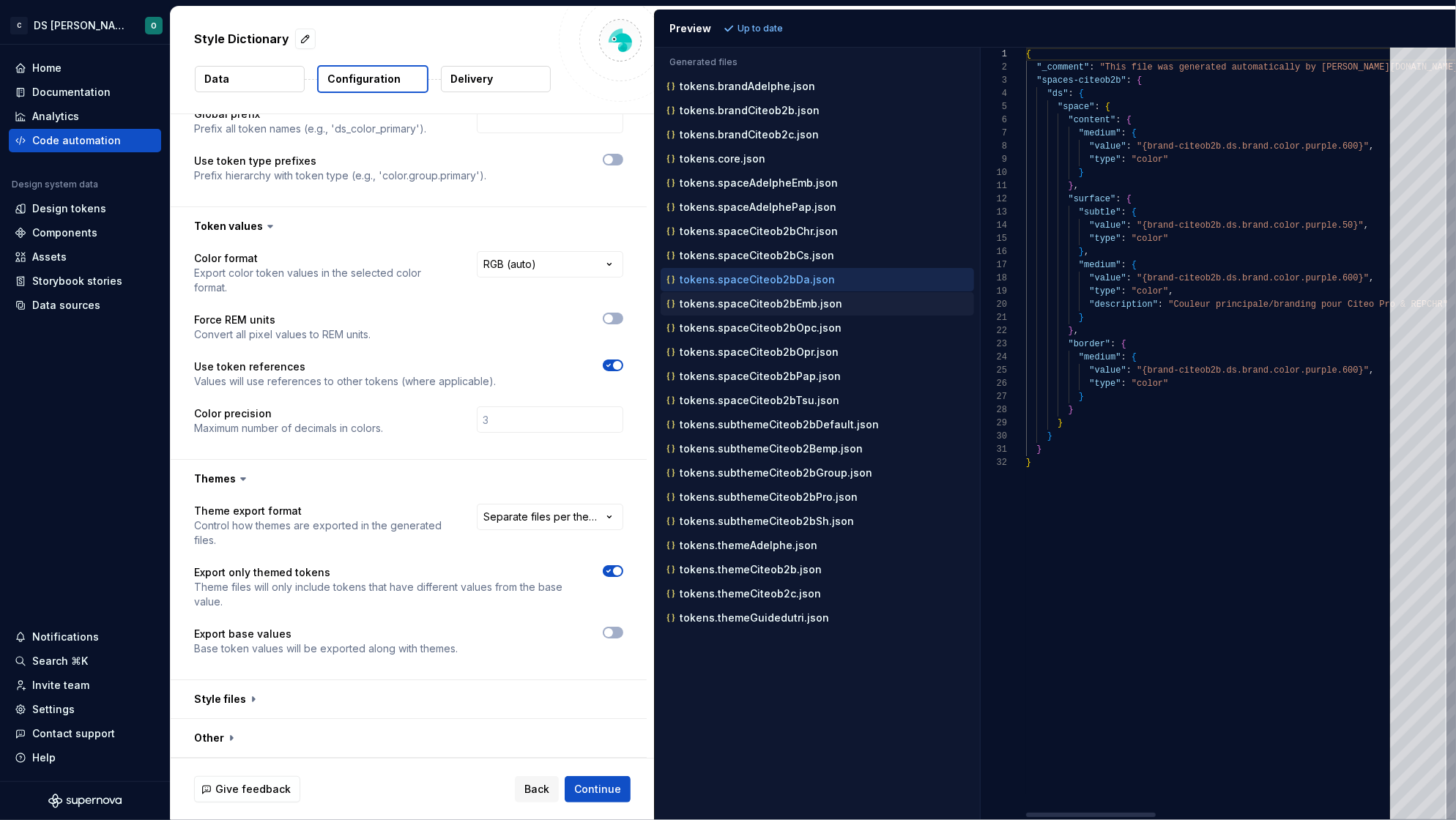
click at [763, 304] on p "tokens.spaceCiteob2bEmb.json" at bounding box center [761, 304] width 163 height 11
type textarea "**********"
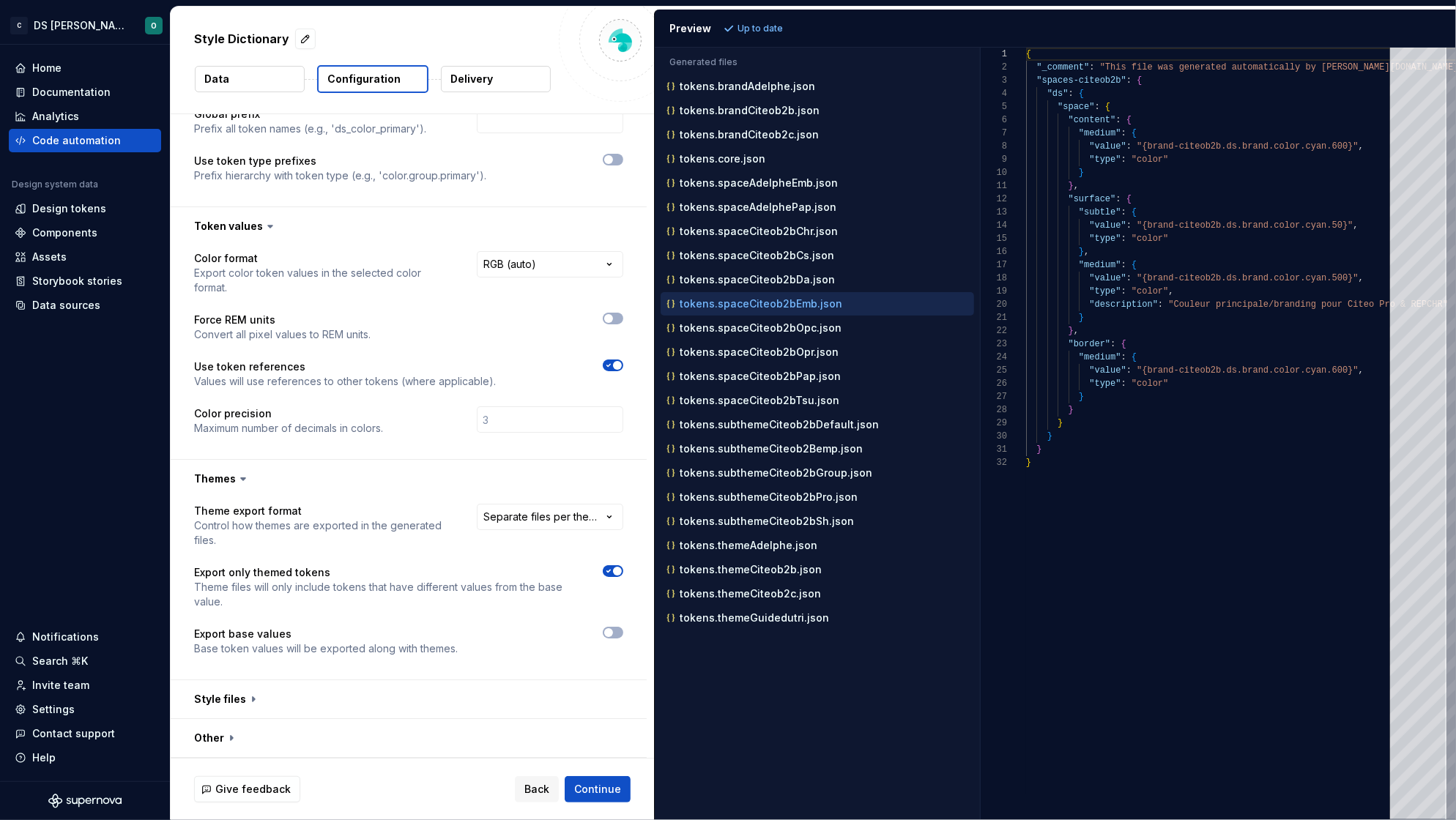
click at [244, 75] on button "Data" at bounding box center [249, 79] width 110 height 26
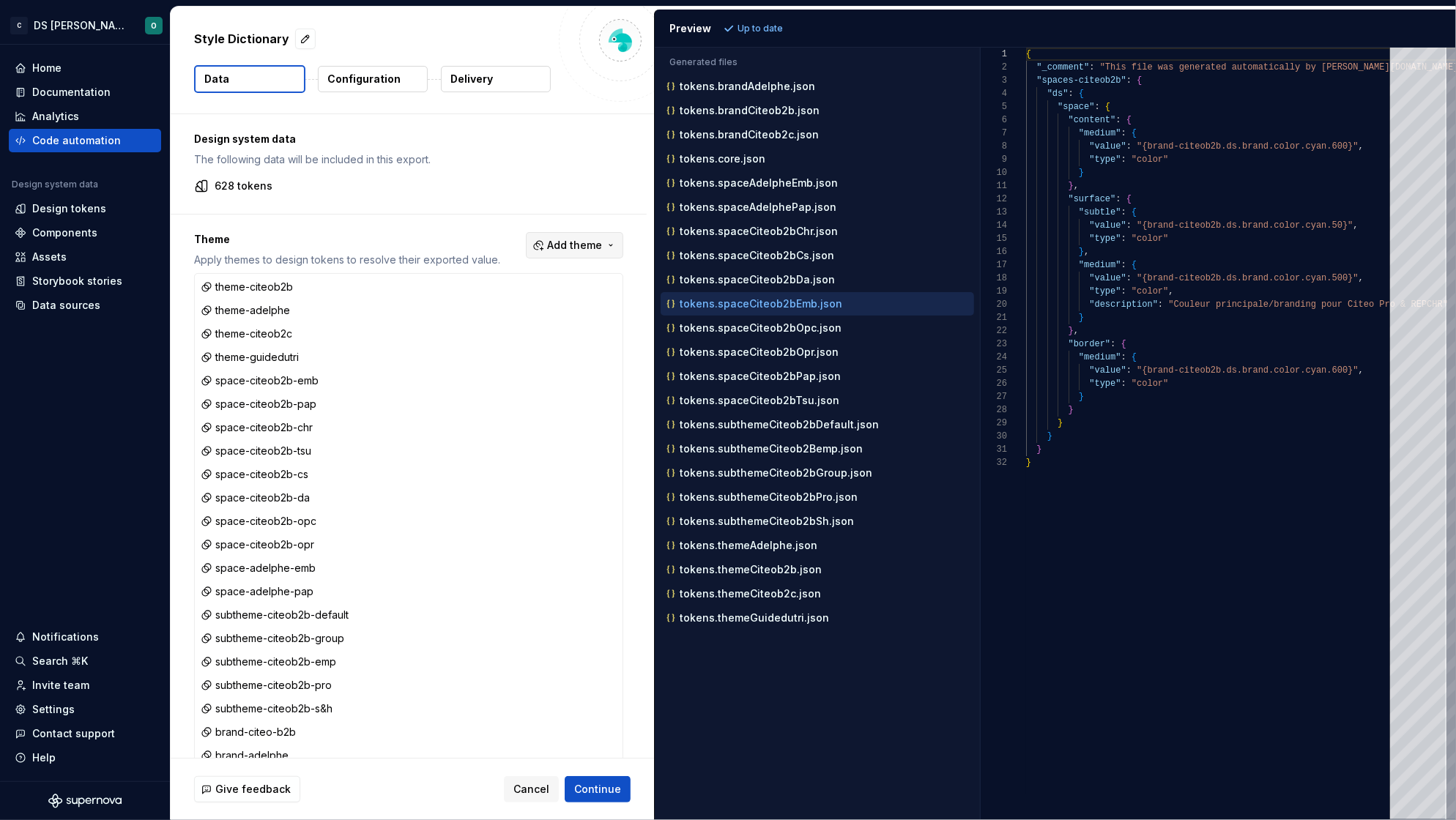
click at [580, 248] on span "Add theme" at bounding box center [574, 245] width 55 height 15
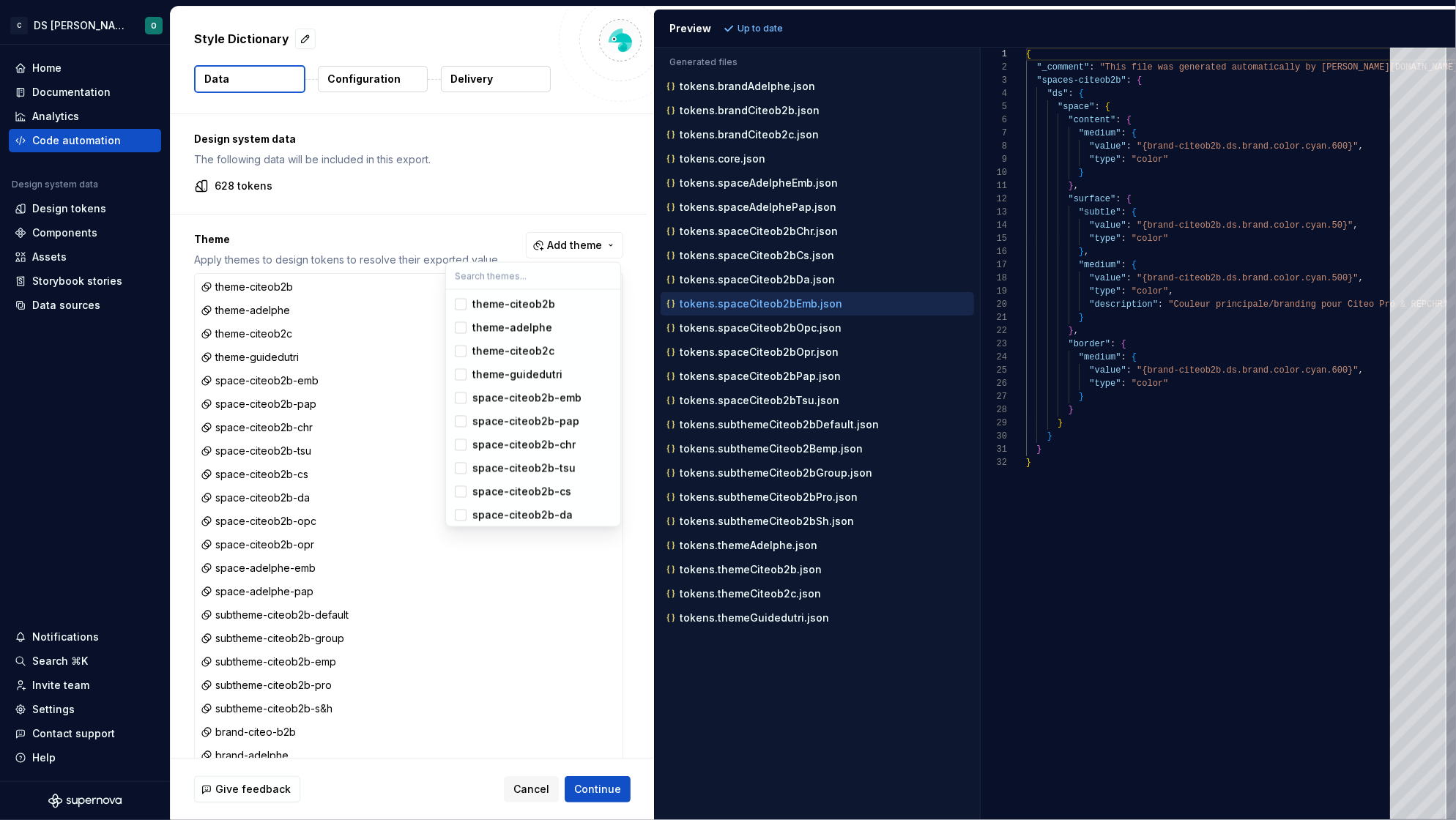
scroll to position [337, 0]
click at [433, 787] on html "C DS Citeo O Home Documentation Analytics Code automation Design system data De…" at bounding box center [728, 410] width 1456 height 820
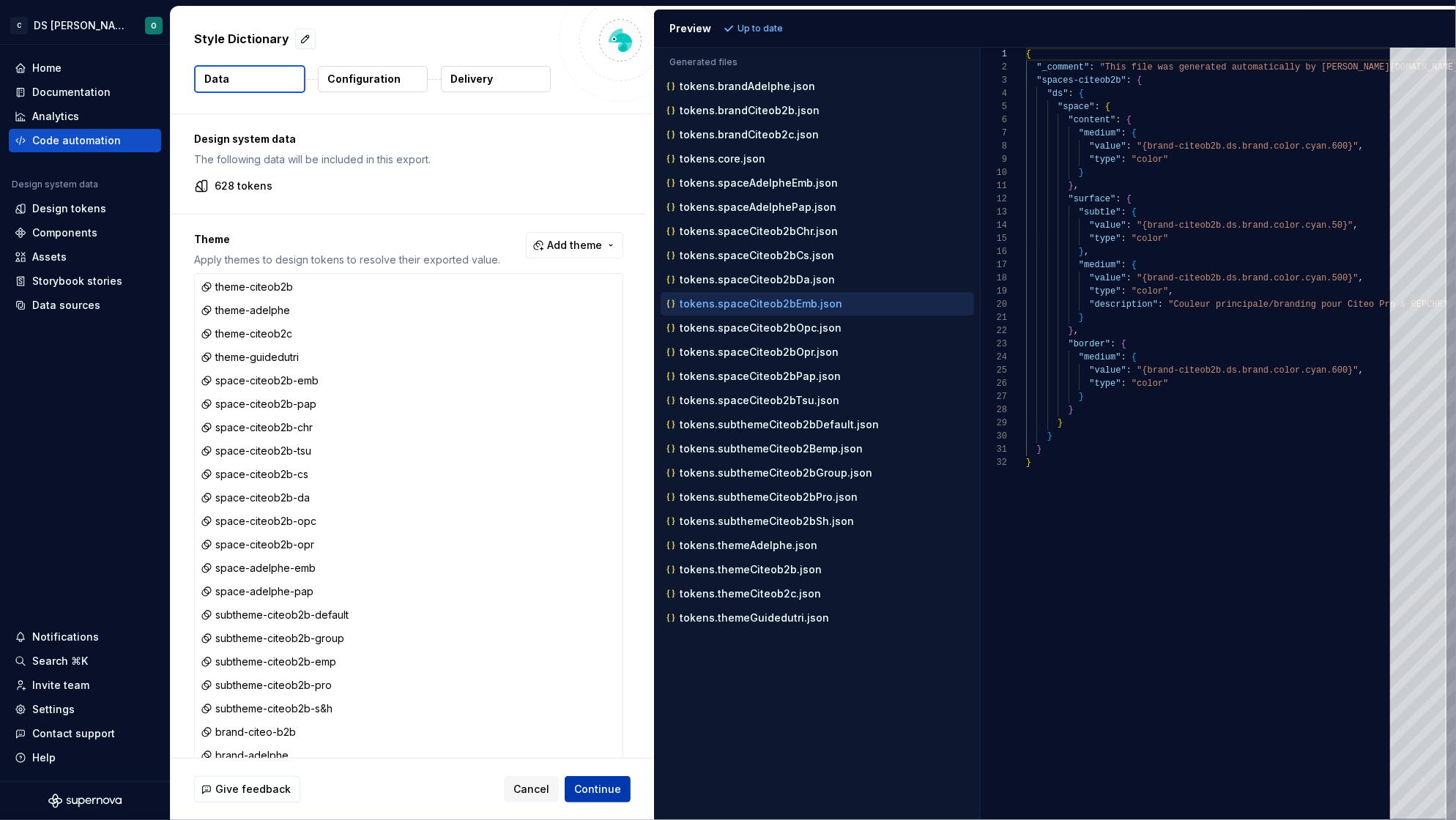
click at [604, 788] on span "Continue" at bounding box center [598, 789] width 47 height 15
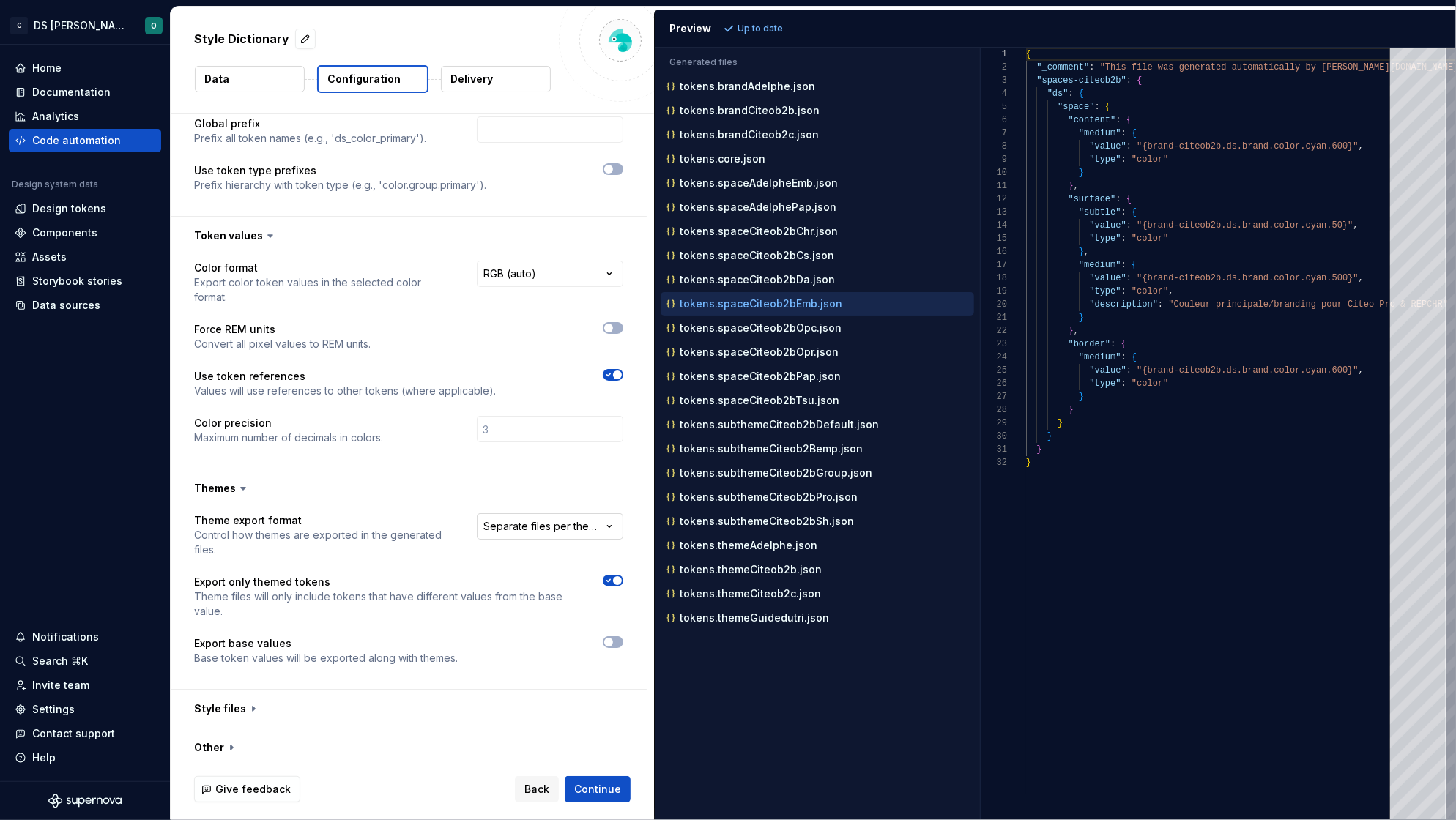
scroll to position [160, 0]
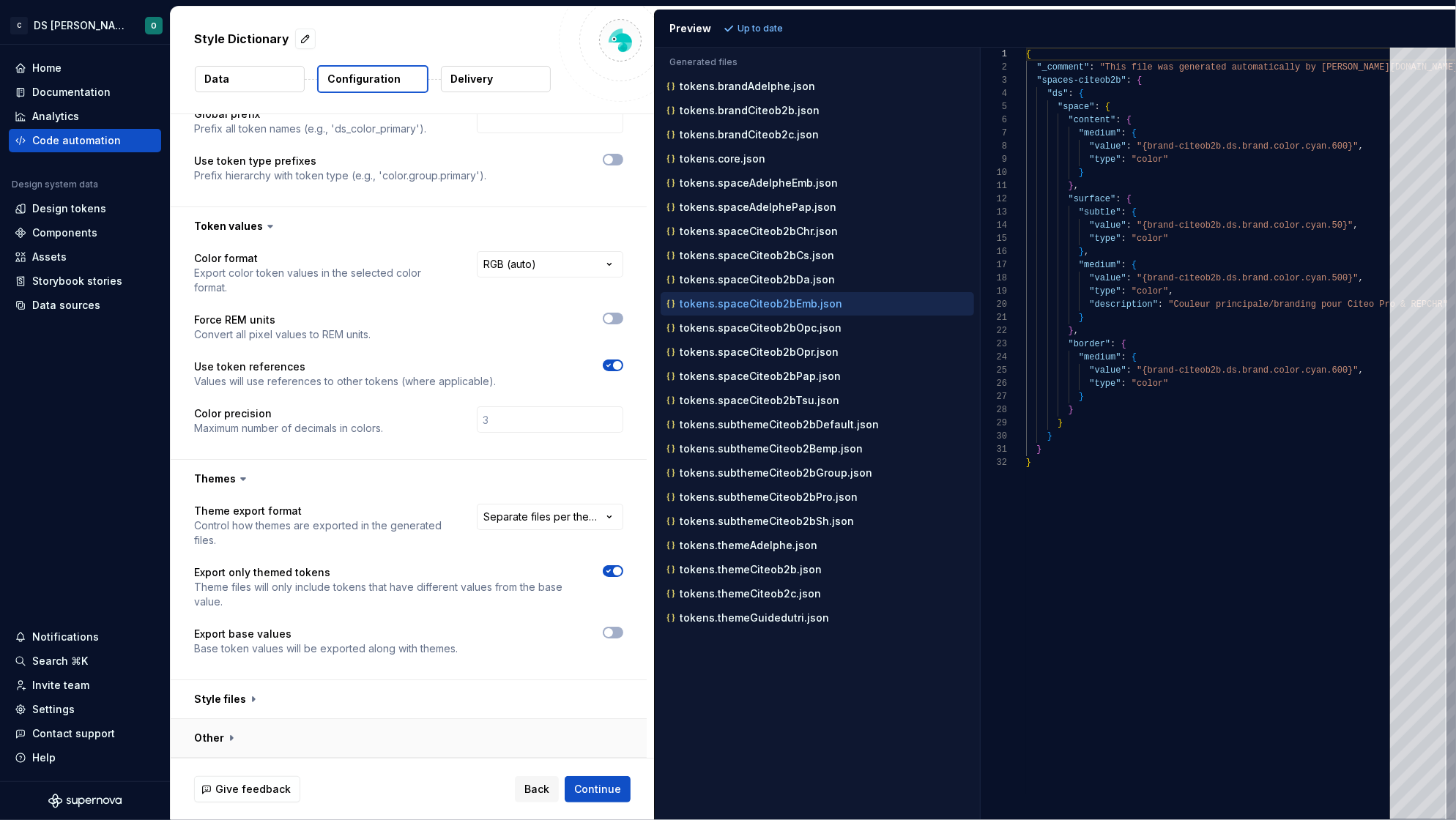
click at [399, 743] on button "button" at bounding box center [408, 738] width 476 height 38
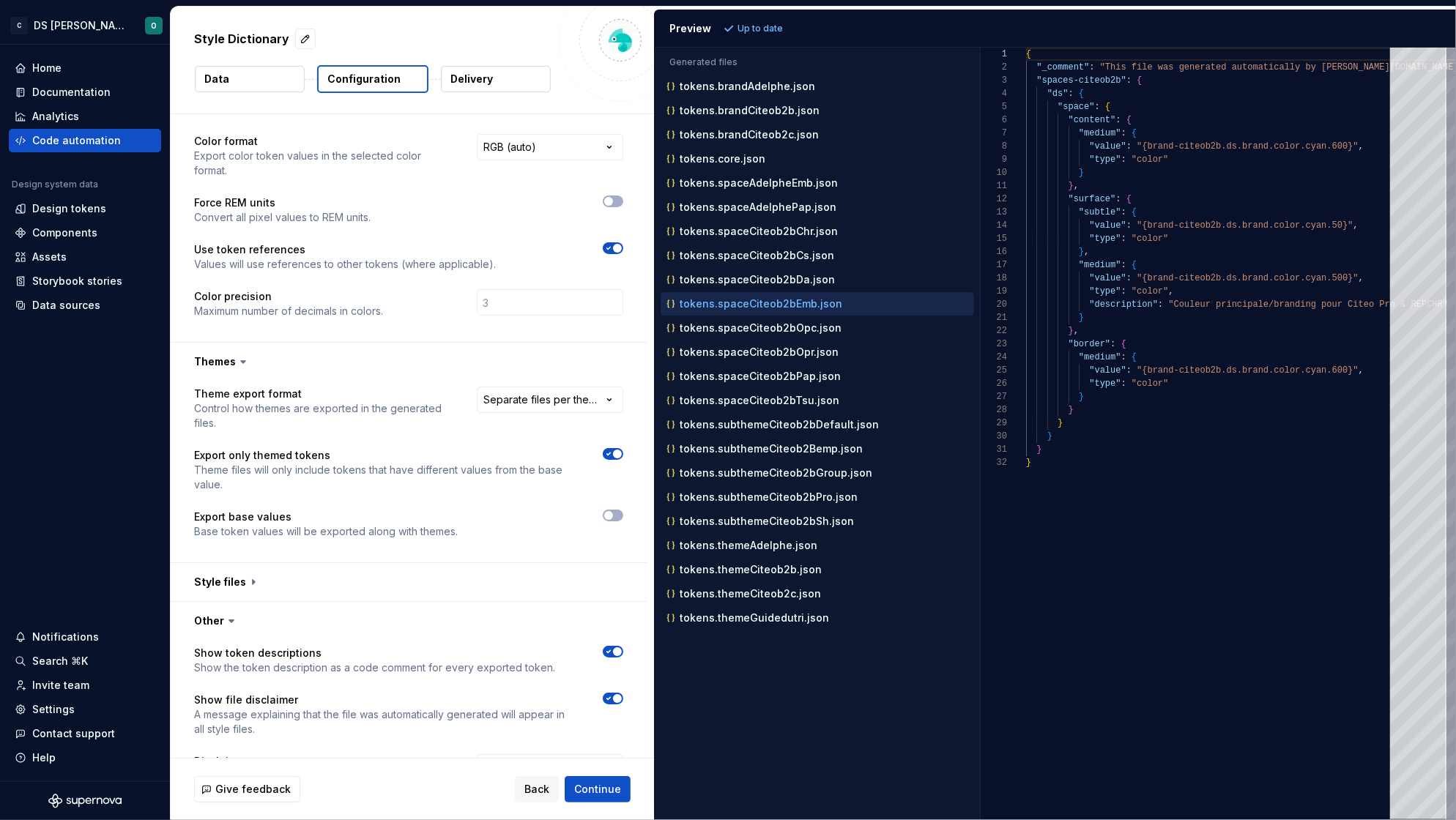
scroll to position [402, 0]
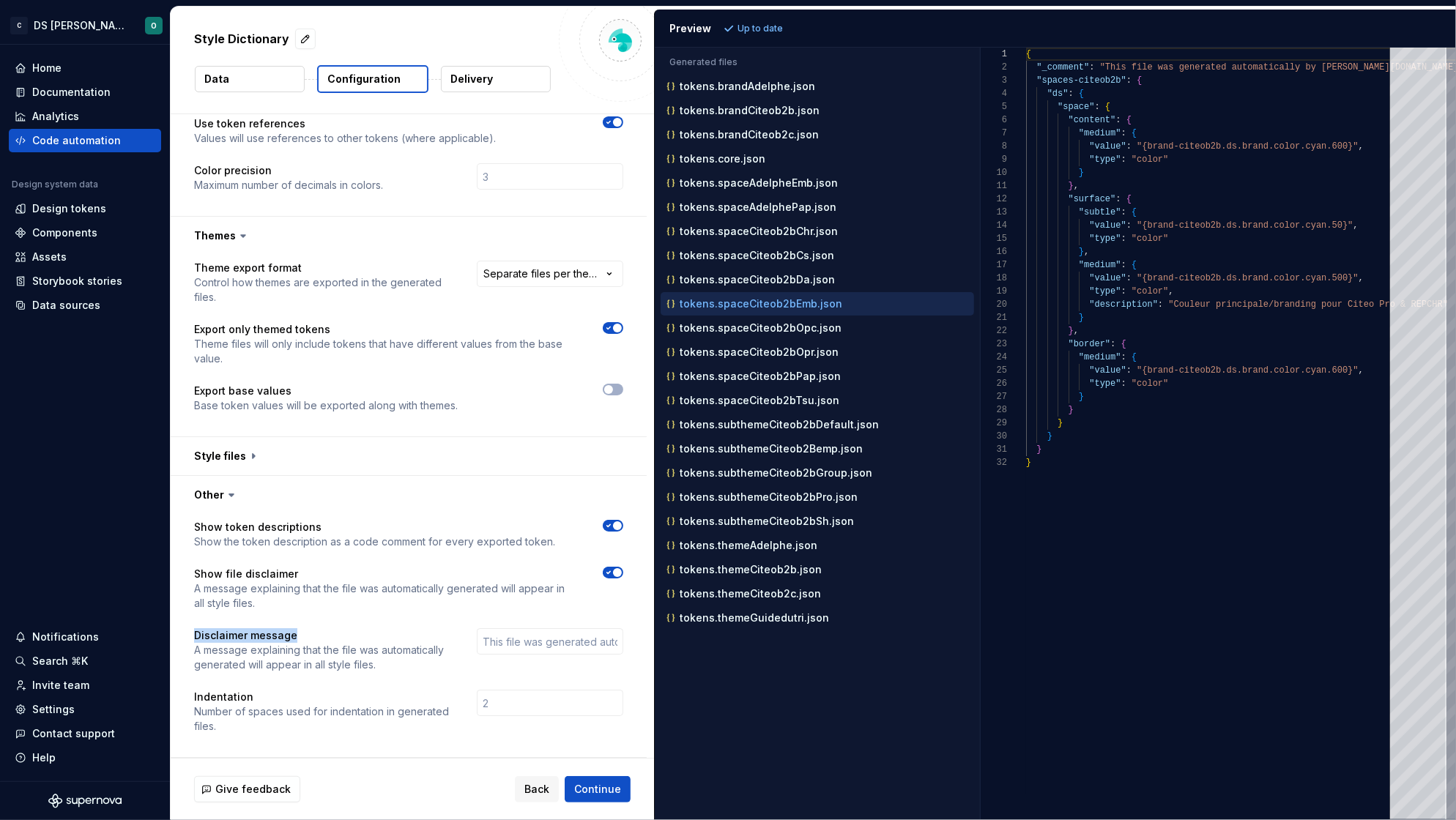
drag, startPoint x: 319, startPoint y: 636, endPoint x: 189, endPoint y: 637, distance: 130.0
click at [189, 637] on div "Show token descriptions Show the token description as a code comment for every …" at bounding box center [408, 635] width 476 height 243
drag, startPoint x: 370, startPoint y: 662, endPoint x: 250, endPoint y: 660, distance: 120.0
click at [250, 660] on p "A message explaining that the file was automatically generated will appear in a…" at bounding box center [322, 657] width 257 height 29
drag, startPoint x: 189, startPoint y: 691, endPoint x: 343, endPoint y: 738, distance: 161.0
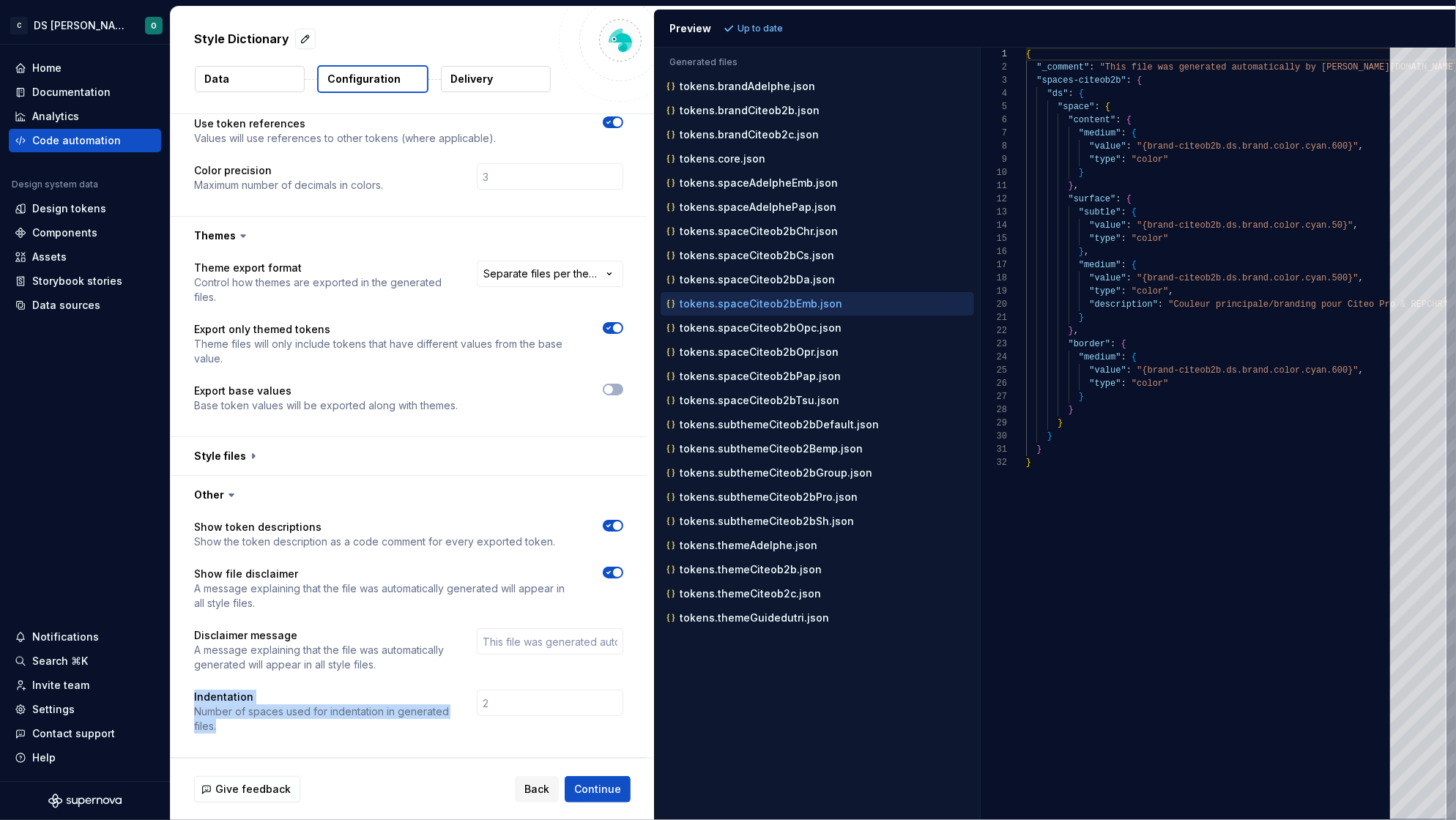
click at [343, 738] on div "Show token descriptions Show the token description as a code comment for every …" at bounding box center [408, 635] width 476 height 243
click at [345, 734] on div "Show token descriptions Show the token description as a code comment for every …" at bounding box center [408, 635] width 429 height 231
click at [605, 789] on span "Continue" at bounding box center [598, 789] width 47 height 15
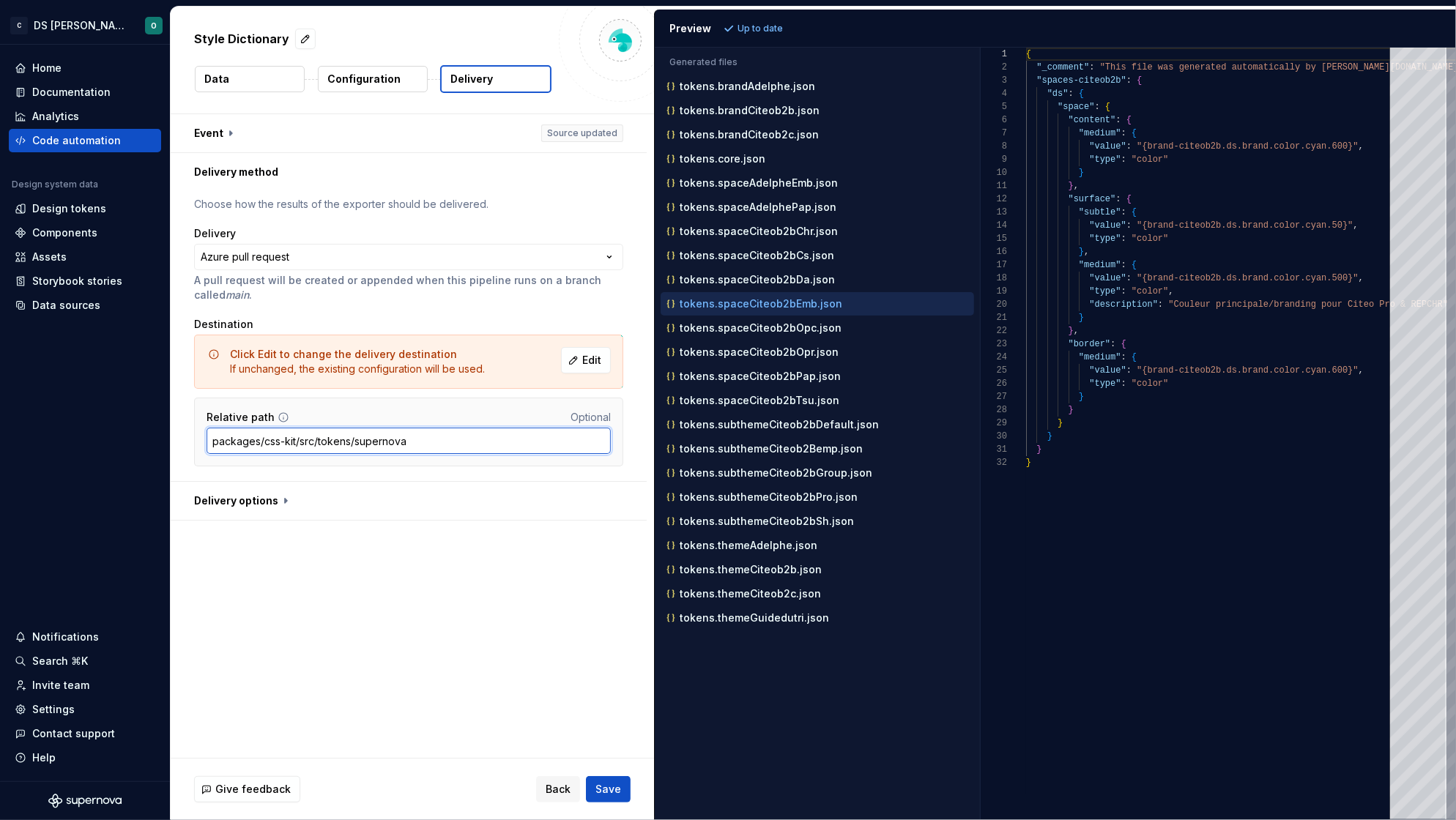
click at [430, 441] on input "packages/css-kit/src/tokens/supernova" at bounding box center [408, 441] width 404 height 26
click at [367, 441] on input "packages/css-kit/src/tokens/supernova" at bounding box center [408, 441] width 404 height 26
click at [438, 437] on input "packages/css-kit/src/tokens/supernova" at bounding box center [408, 441] width 404 height 26
drag, startPoint x: 384, startPoint y: 443, endPoint x: 394, endPoint y: 443, distance: 10.0
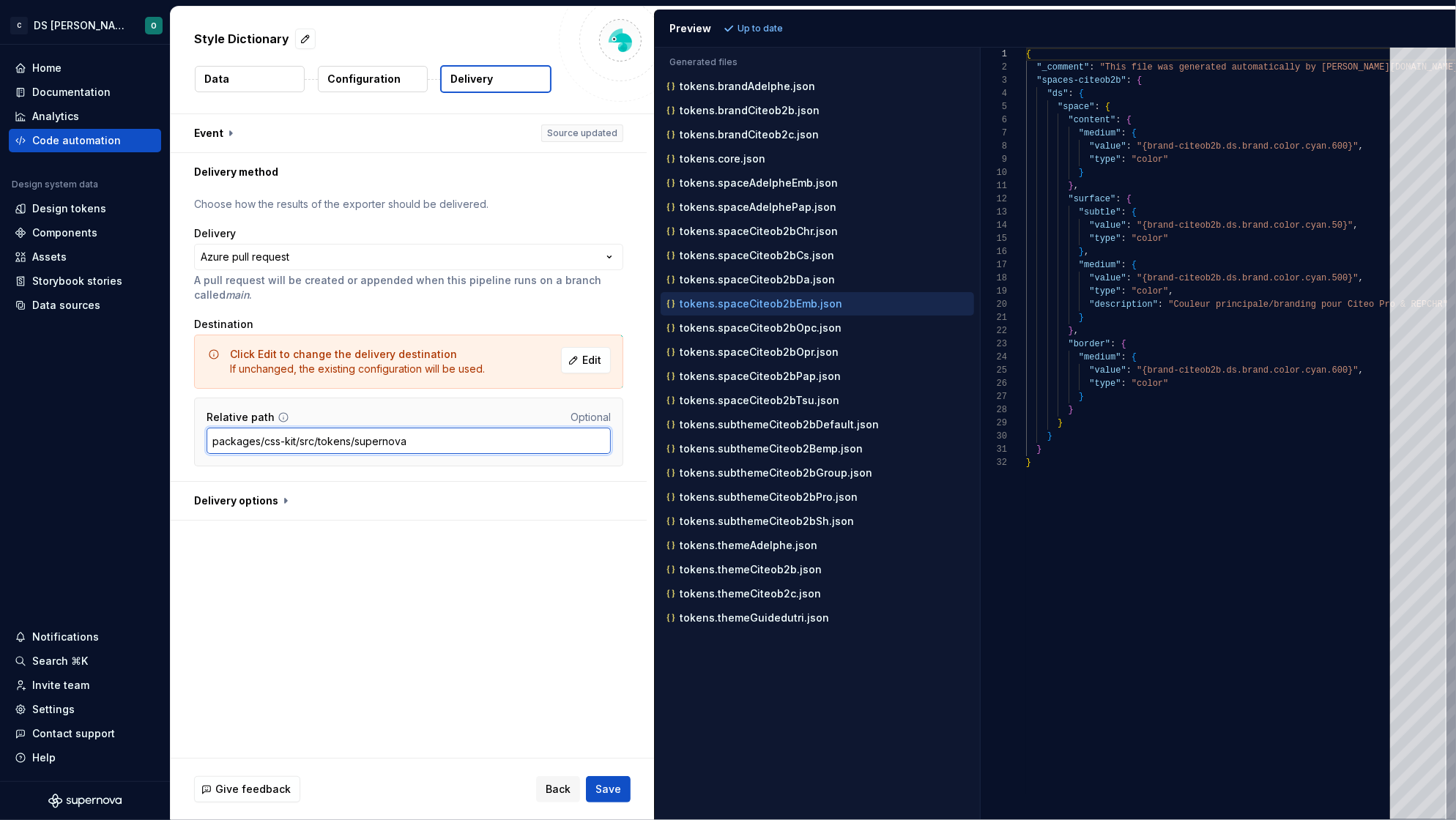
click at [384, 442] on input "packages/css-kit/src/tokens/supernova" at bounding box center [408, 441] width 404 height 26
click at [502, 437] on input "packages/css-kit/src/tokens/supernova" at bounding box center [408, 441] width 404 height 26
click at [416, 396] on div "Click Edit to change the delivery destination If unchanged, the existing config…" at bounding box center [408, 401] width 429 height 132
click at [423, 443] on input "packages/css-kit/src/tokens/supernova" at bounding box center [408, 441] width 404 height 26
click at [612, 786] on span "Save" at bounding box center [608, 789] width 25 height 15
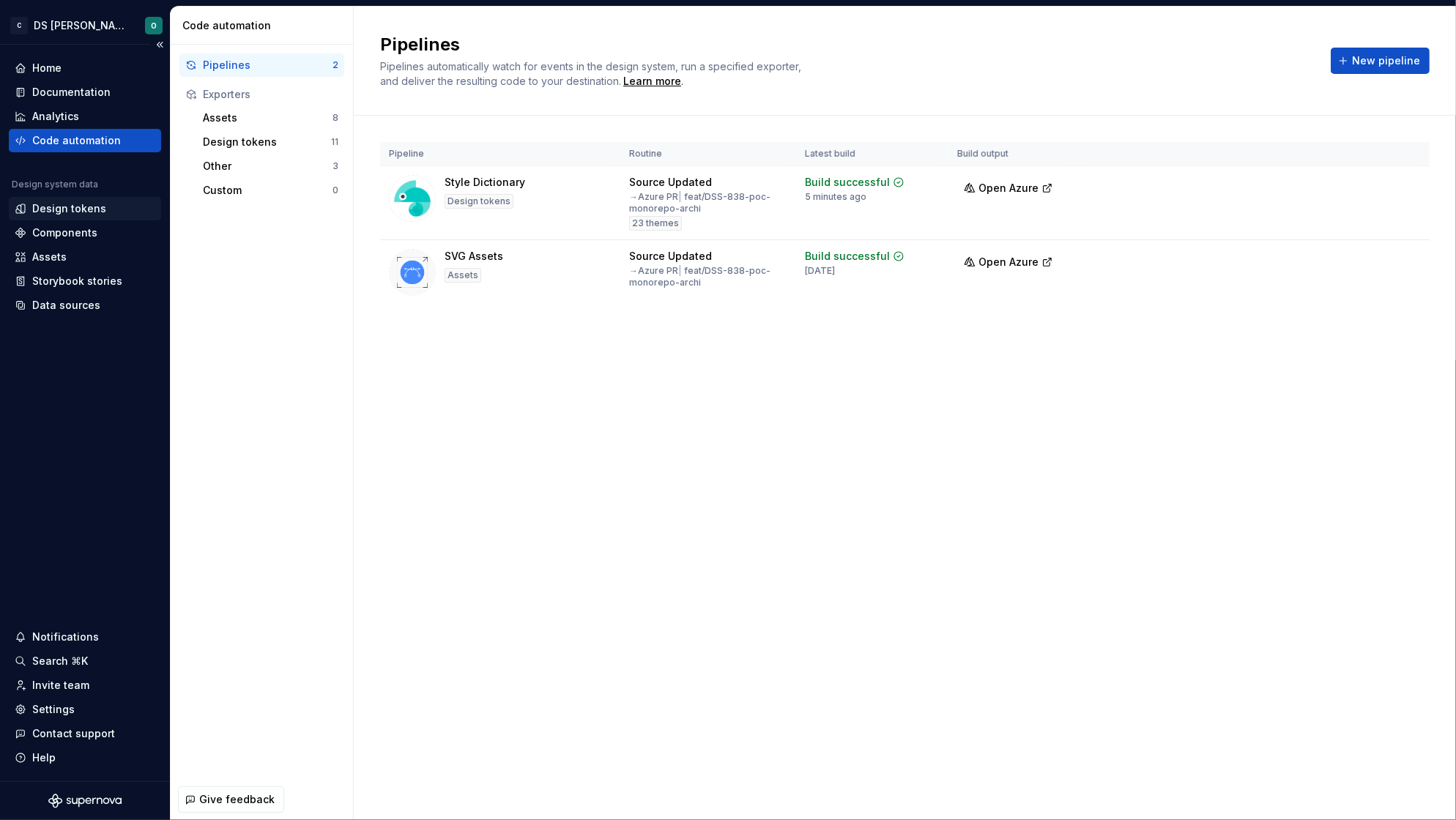
click at [68, 213] on div "Design tokens" at bounding box center [69, 208] width 74 height 15
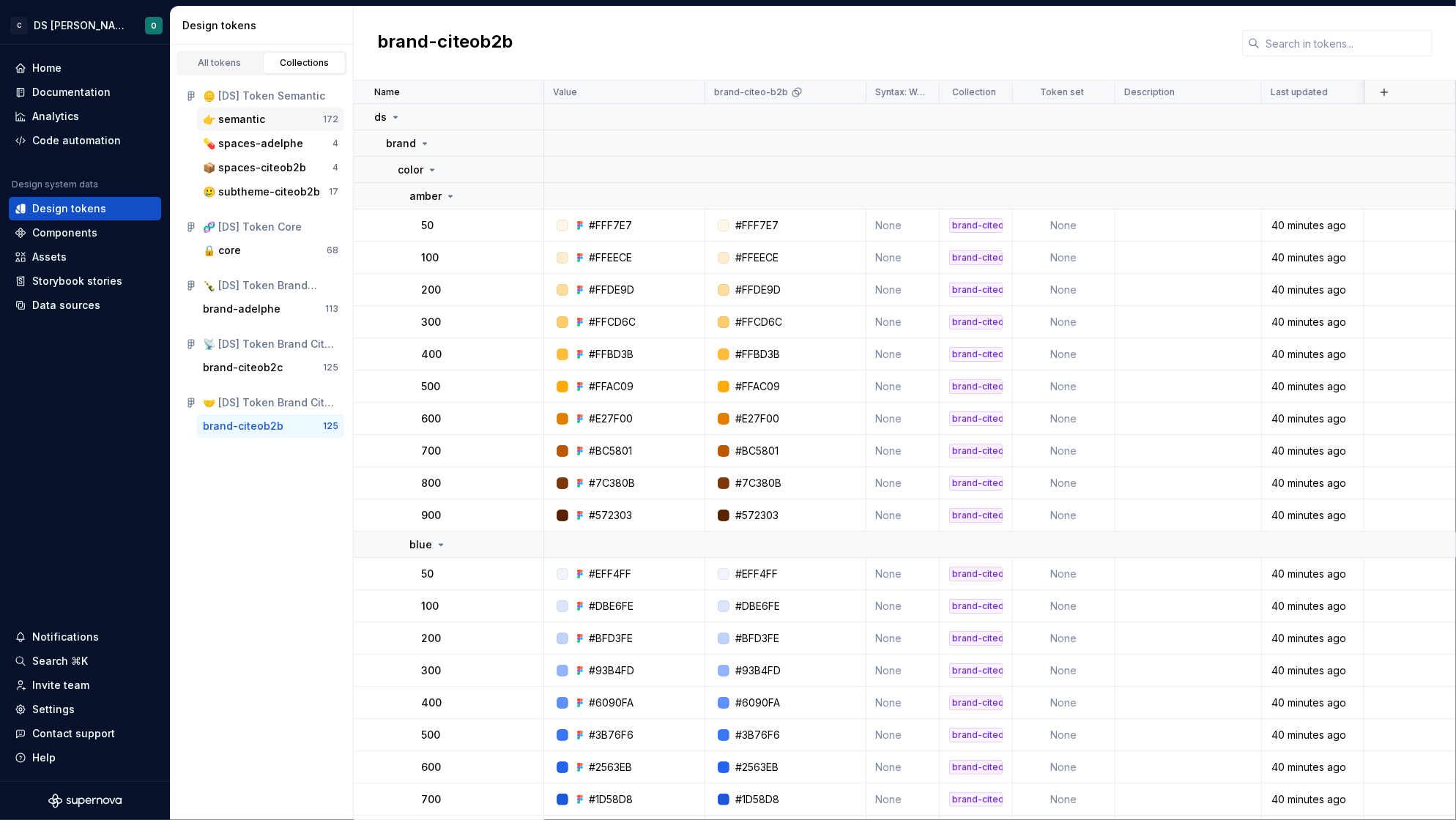
click at [254, 119] on div "👉 semantic" at bounding box center [234, 119] width 62 height 15
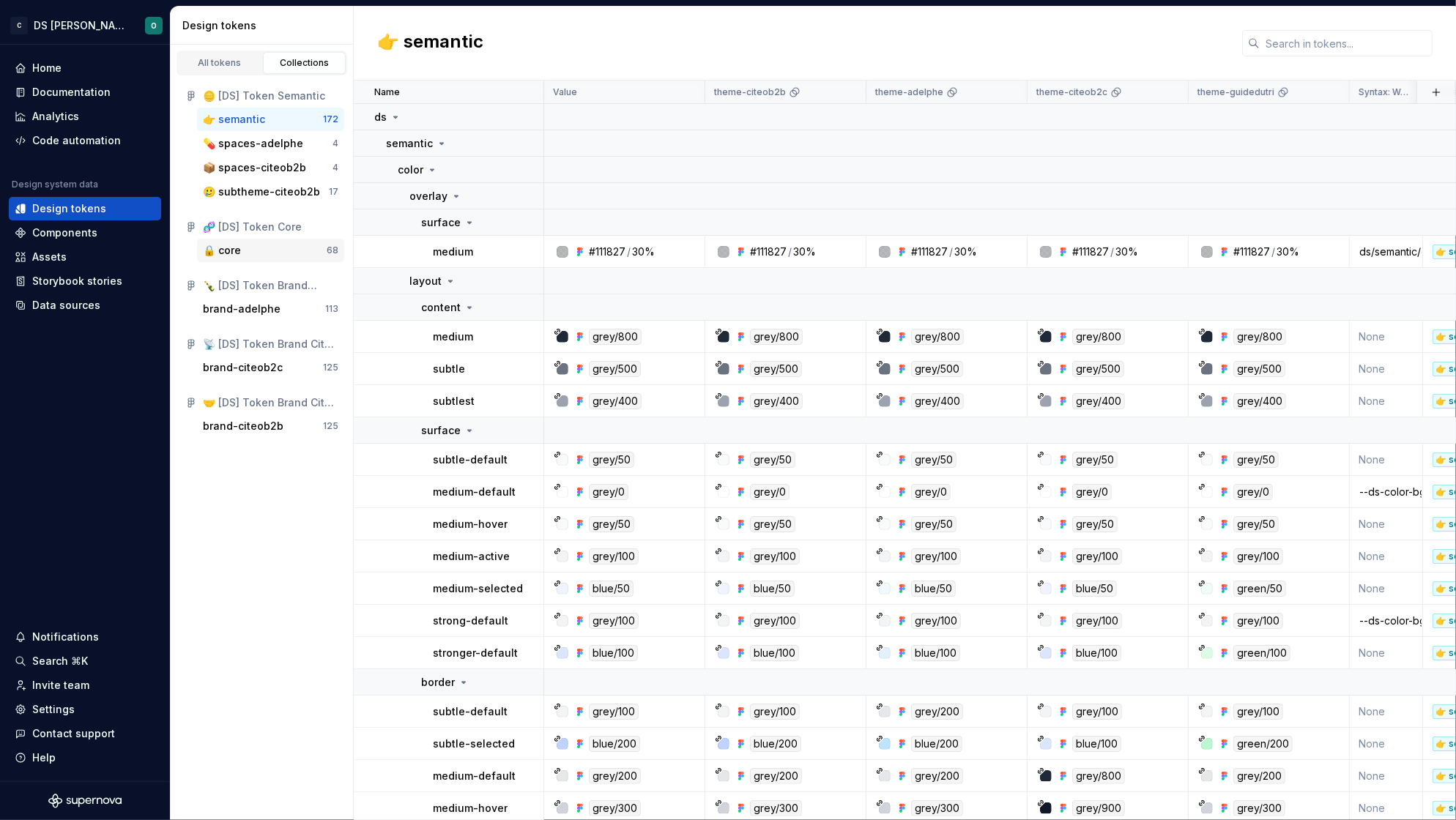
click at [231, 248] on div "🔒 core" at bounding box center [222, 250] width 38 height 15
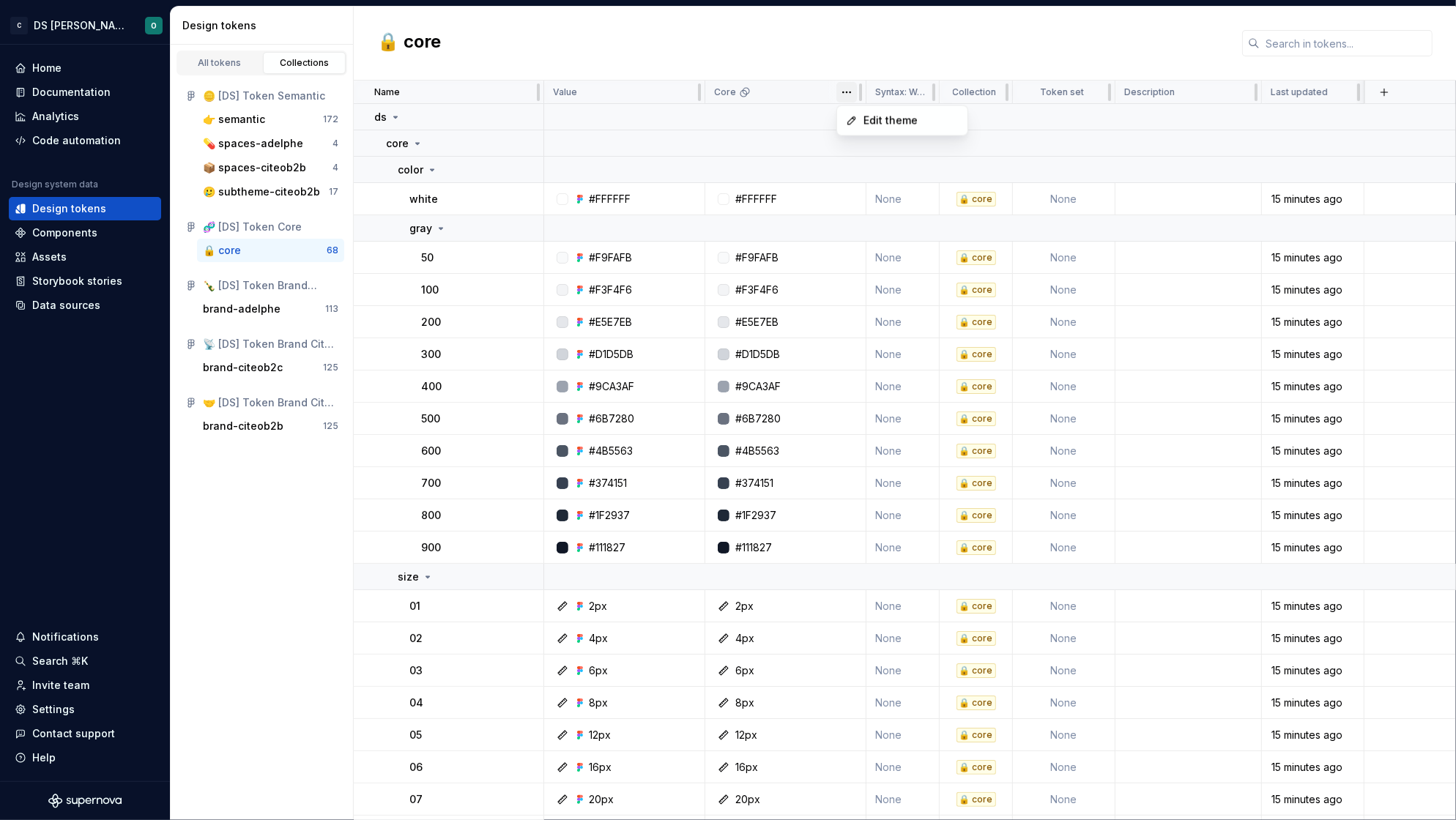
click at [849, 91] on html "C DS Citeo O Home Documentation Analytics Code automation Design system data De…" at bounding box center [728, 410] width 1456 height 820
click at [915, 116] on span "Edit theme" at bounding box center [911, 121] width 95 height 15
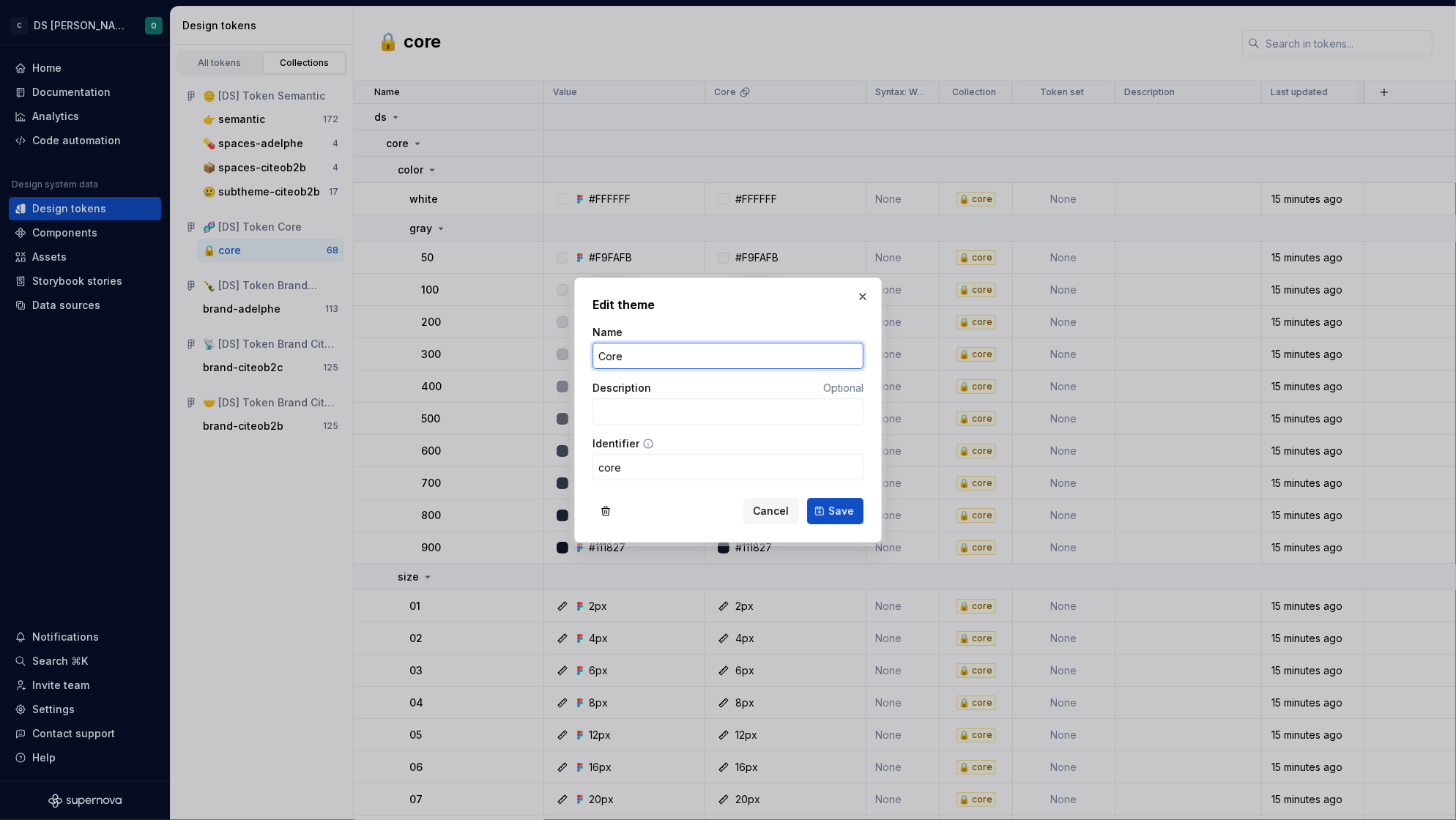
click at [596, 350] on input "Core" at bounding box center [728, 356] width 271 height 26
type input "core"
click at [847, 515] on span "Save" at bounding box center [840, 511] width 25 height 15
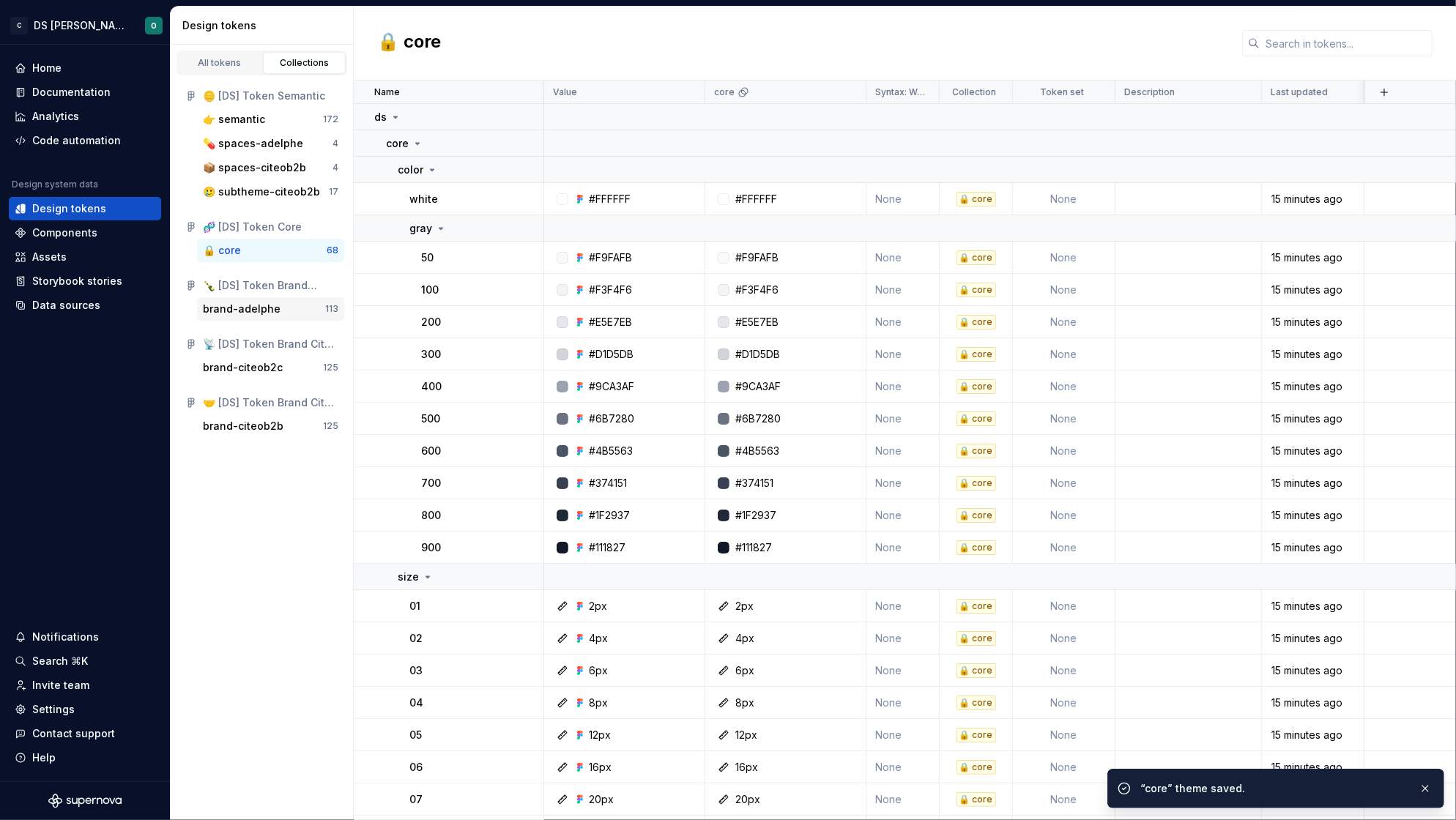
click at [251, 305] on div "brand-adelphe" at bounding box center [241, 309] width 77 height 15
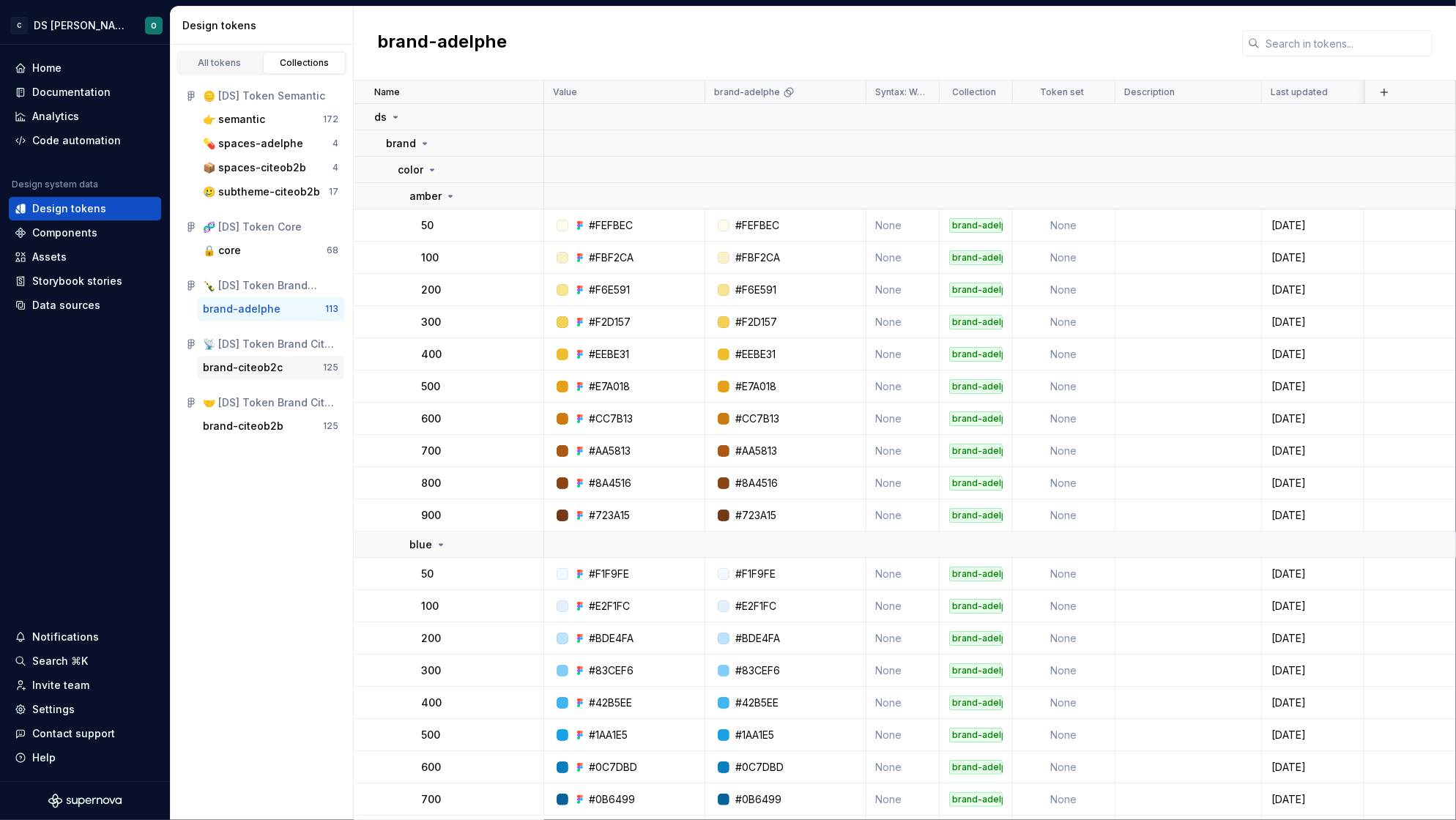
click at [256, 371] on div "brand-citeob2c" at bounding box center [243, 367] width 80 height 15
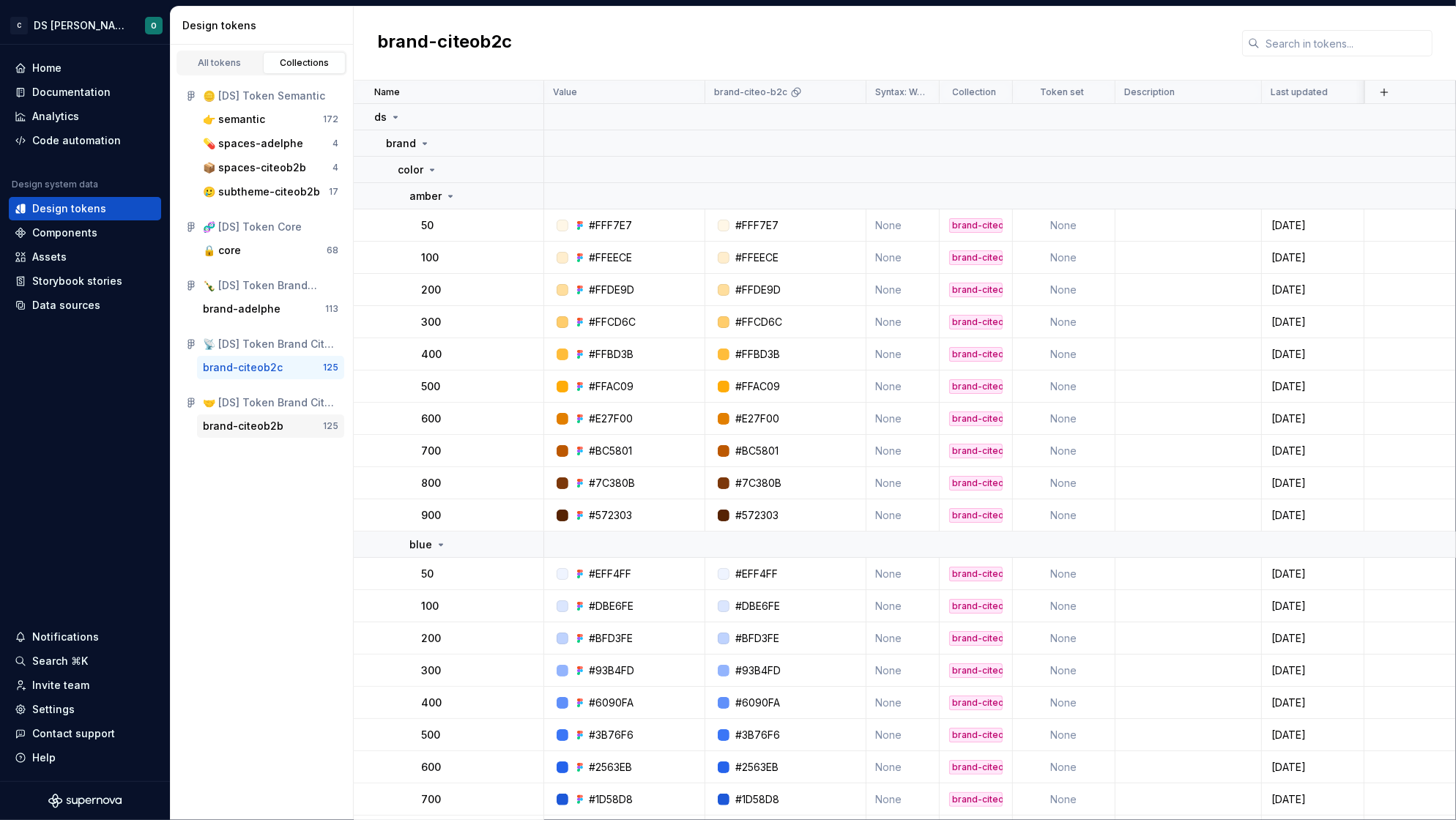
click at [252, 428] on div "brand-citeob2b" at bounding box center [243, 426] width 81 height 15
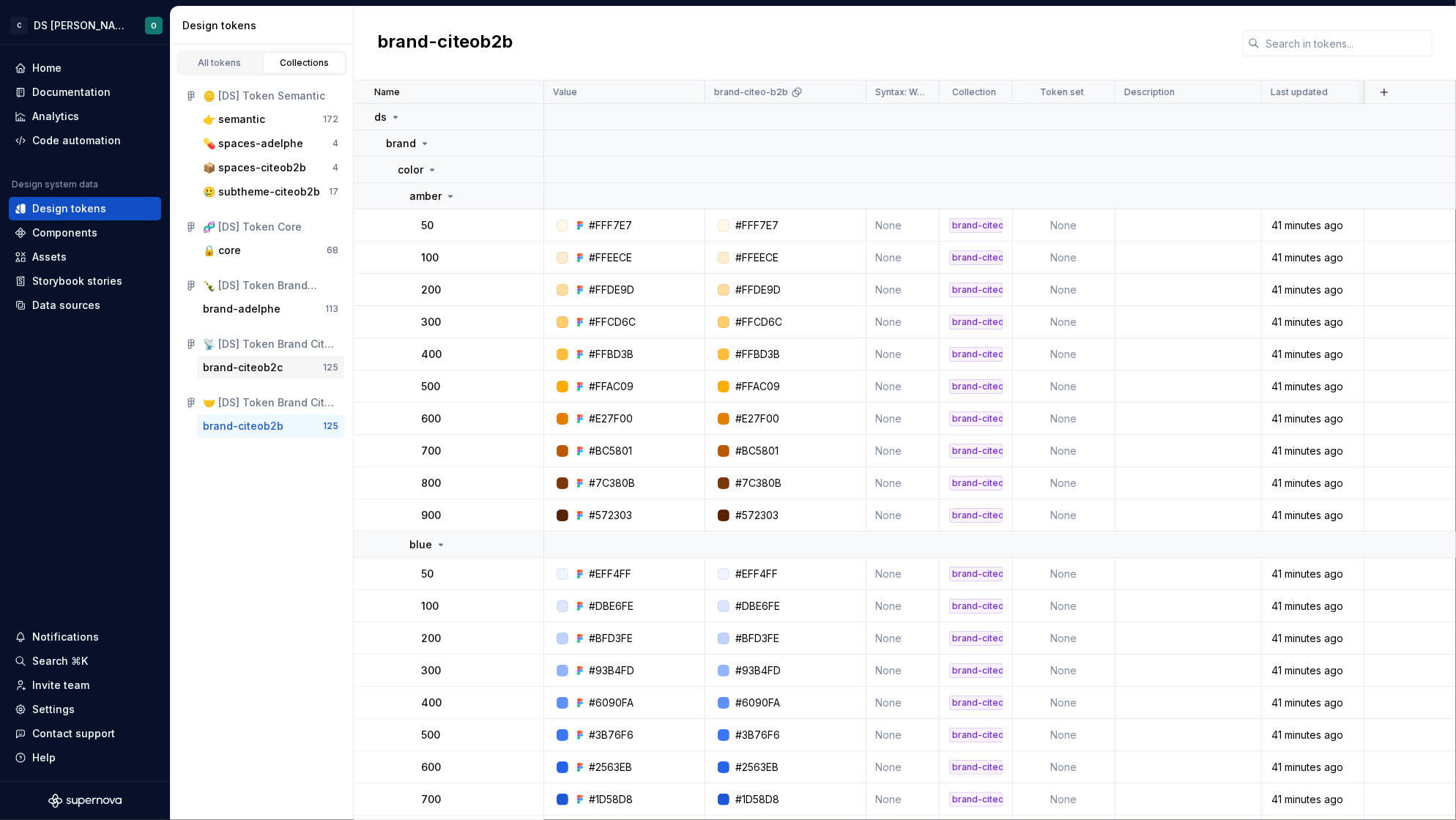
click at [262, 366] on div "brand-citeob2c" at bounding box center [243, 367] width 80 height 15
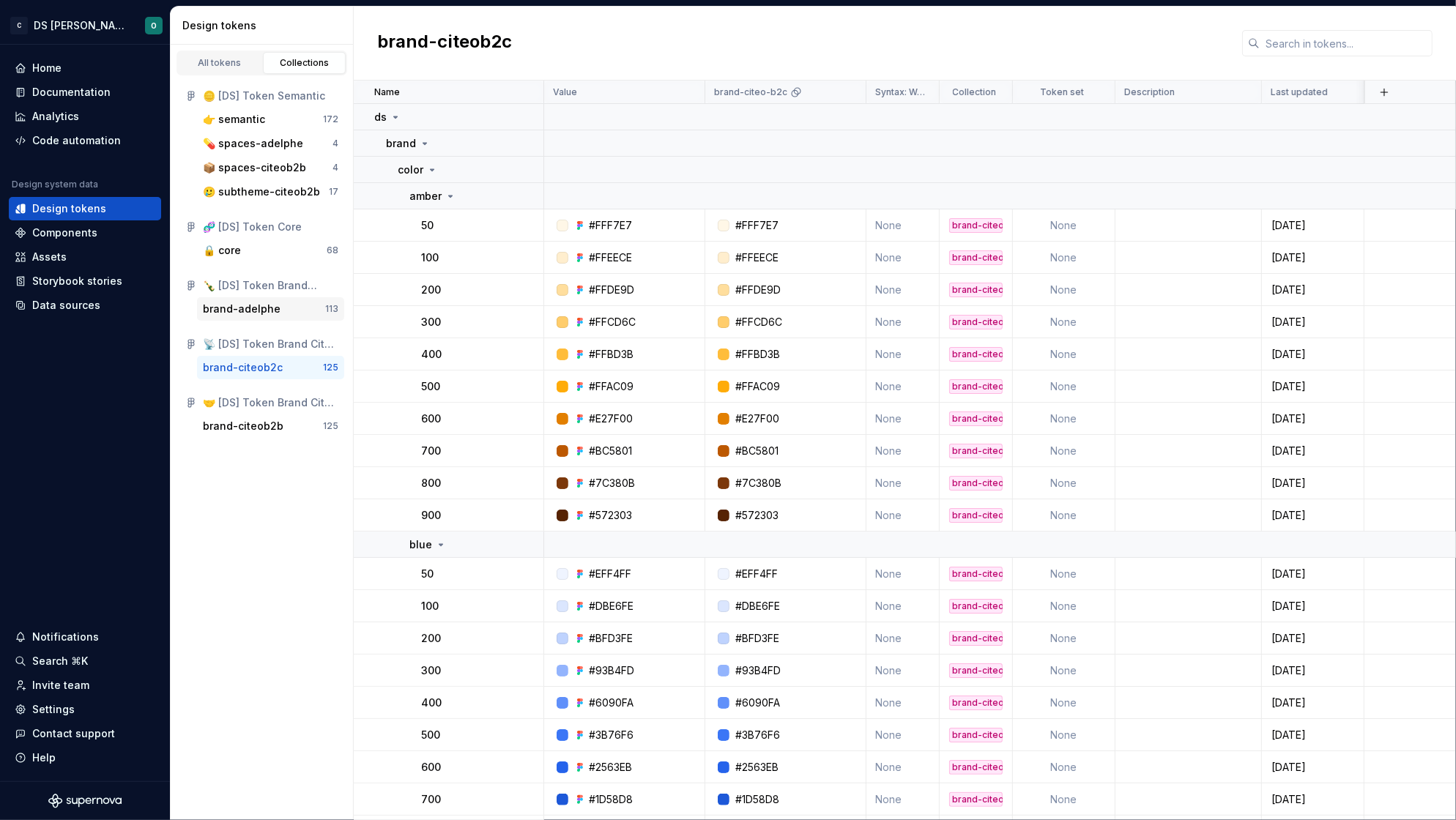
click at [259, 304] on div "brand-adelphe" at bounding box center [241, 309] width 77 height 15
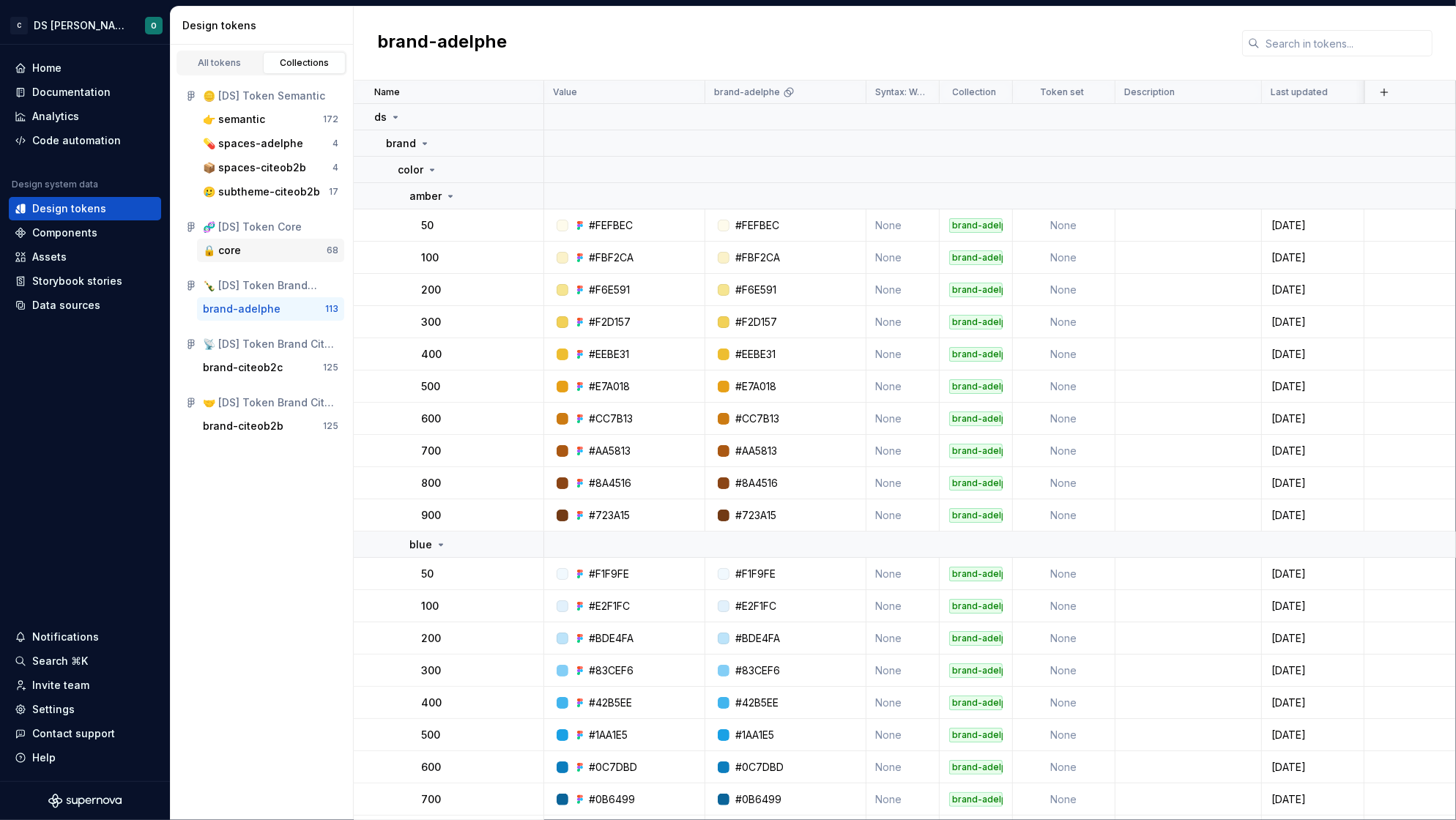
click at [248, 248] on div "🔒 core" at bounding box center [265, 250] width 124 height 15
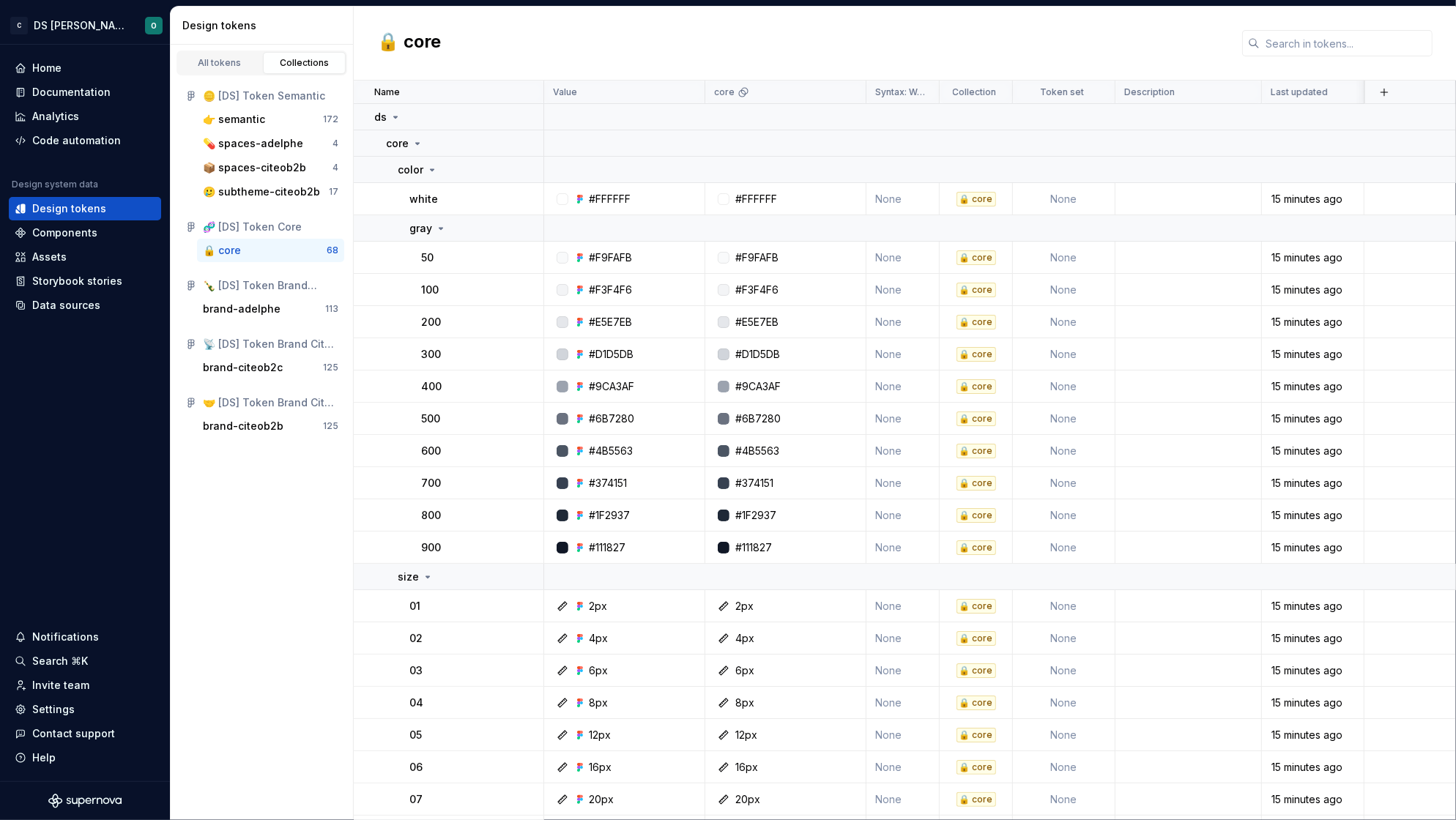
click at [416, 41] on h2 "🔒 core" at bounding box center [409, 43] width 64 height 26
click at [841, 93] on html "C DS Citeo O Home Documentation Analytics Code automation Design system data De…" at bounding box center [728, 410] width 1456 height 820
click at [882, 125] on span "Edit theme" at bounding box center [911, 121] width 95 height 15
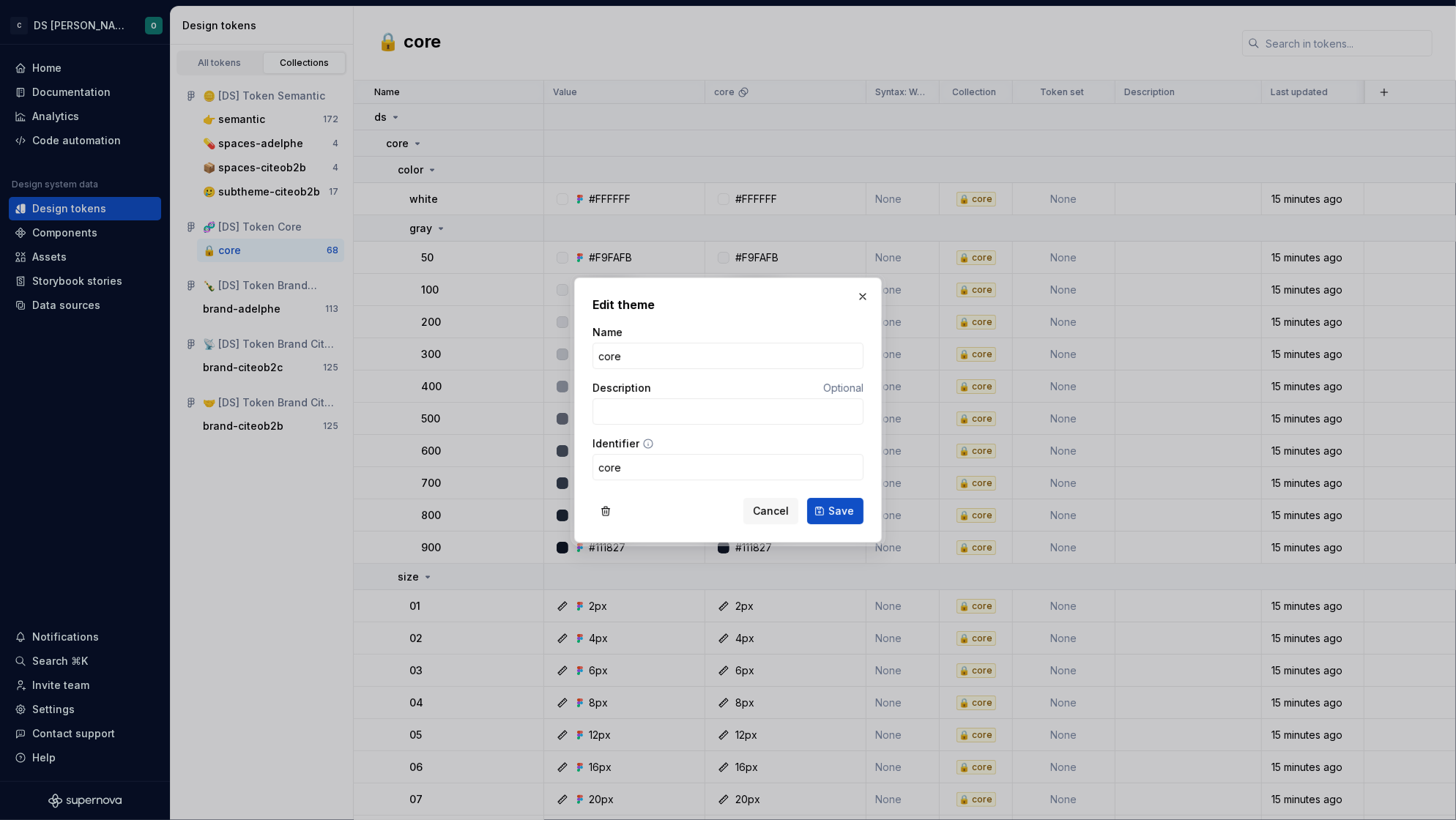
click at [682, 525] on div "Edit theme Name core Description Optional Identifier core Cancel Save" at bounding box center [728, 410] width 307 height 265
click at [853, 514] on button "Save" at bounding box center [834, 511] width 56 height 26
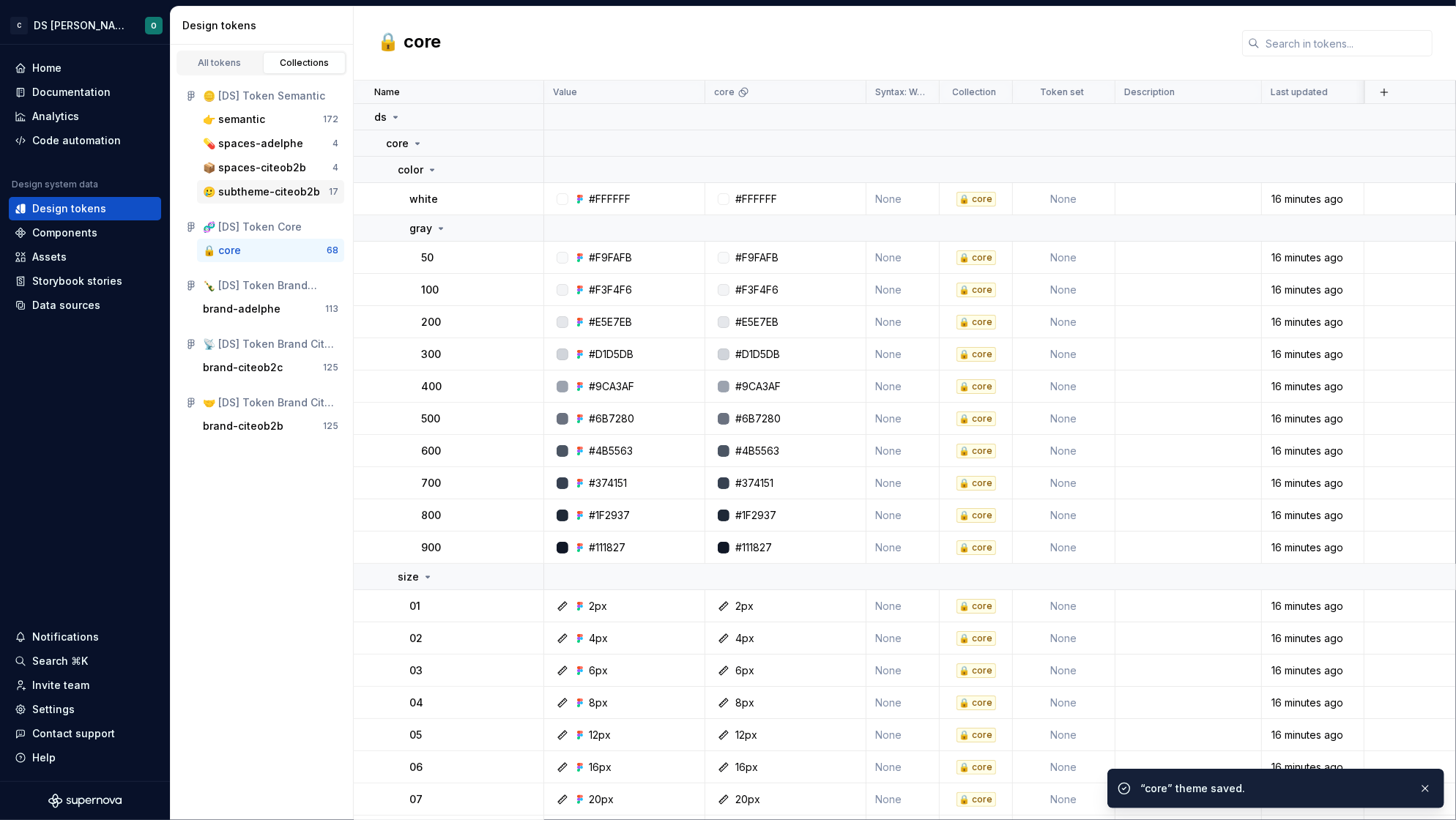
click at [272, 191] on div "🥲 subtheme-citeob2b" at bounding box center [262, 191] width 117 height 15
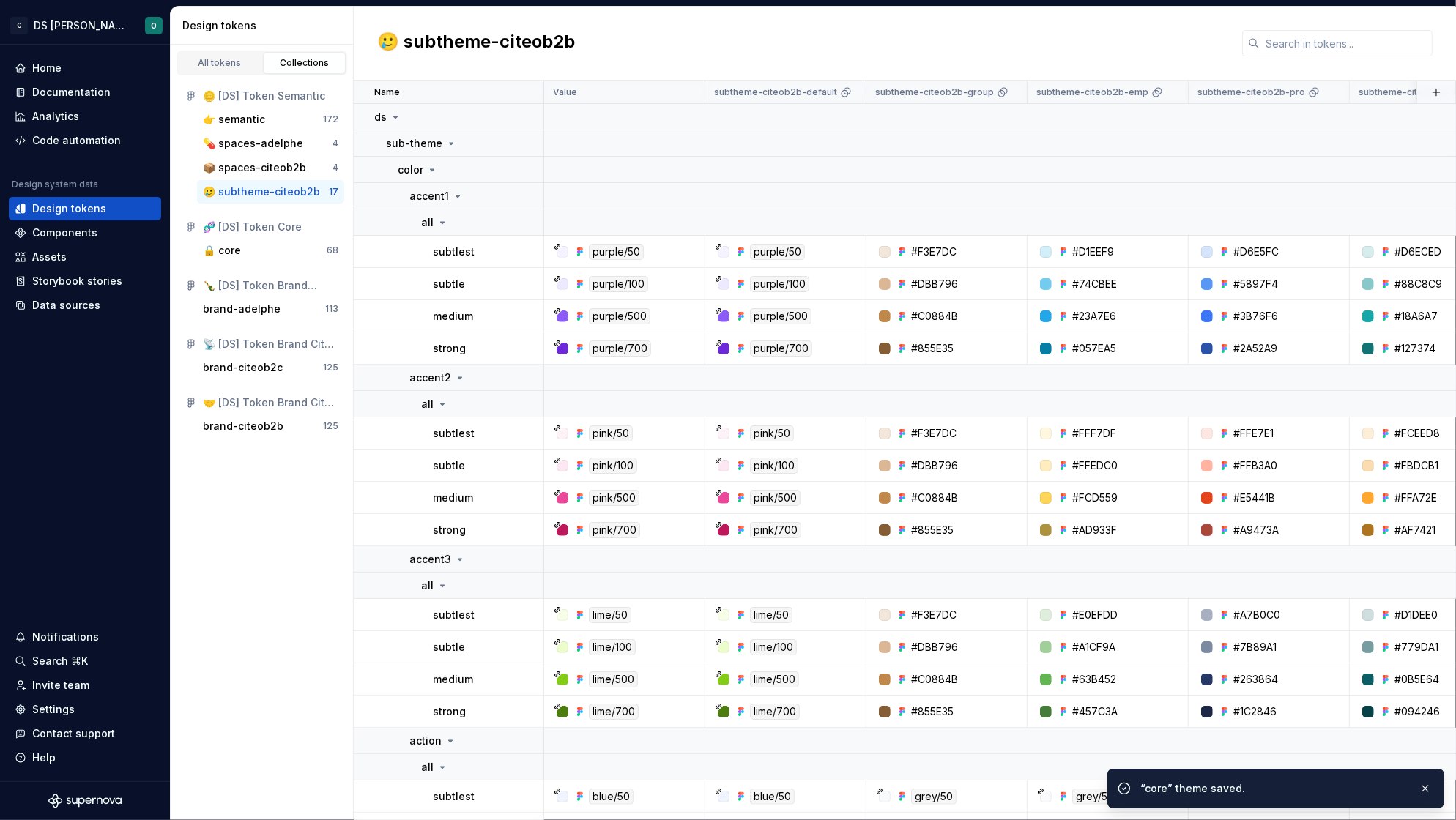
click at [272, 191] on div "🥲 subtheme-citeob2b" at bounding box center [262, 191] width 117 height 15
click at [271, 175] on div "📦 spaces-citeob2b 4" at bounding box center [271, 167] width 147 height 24
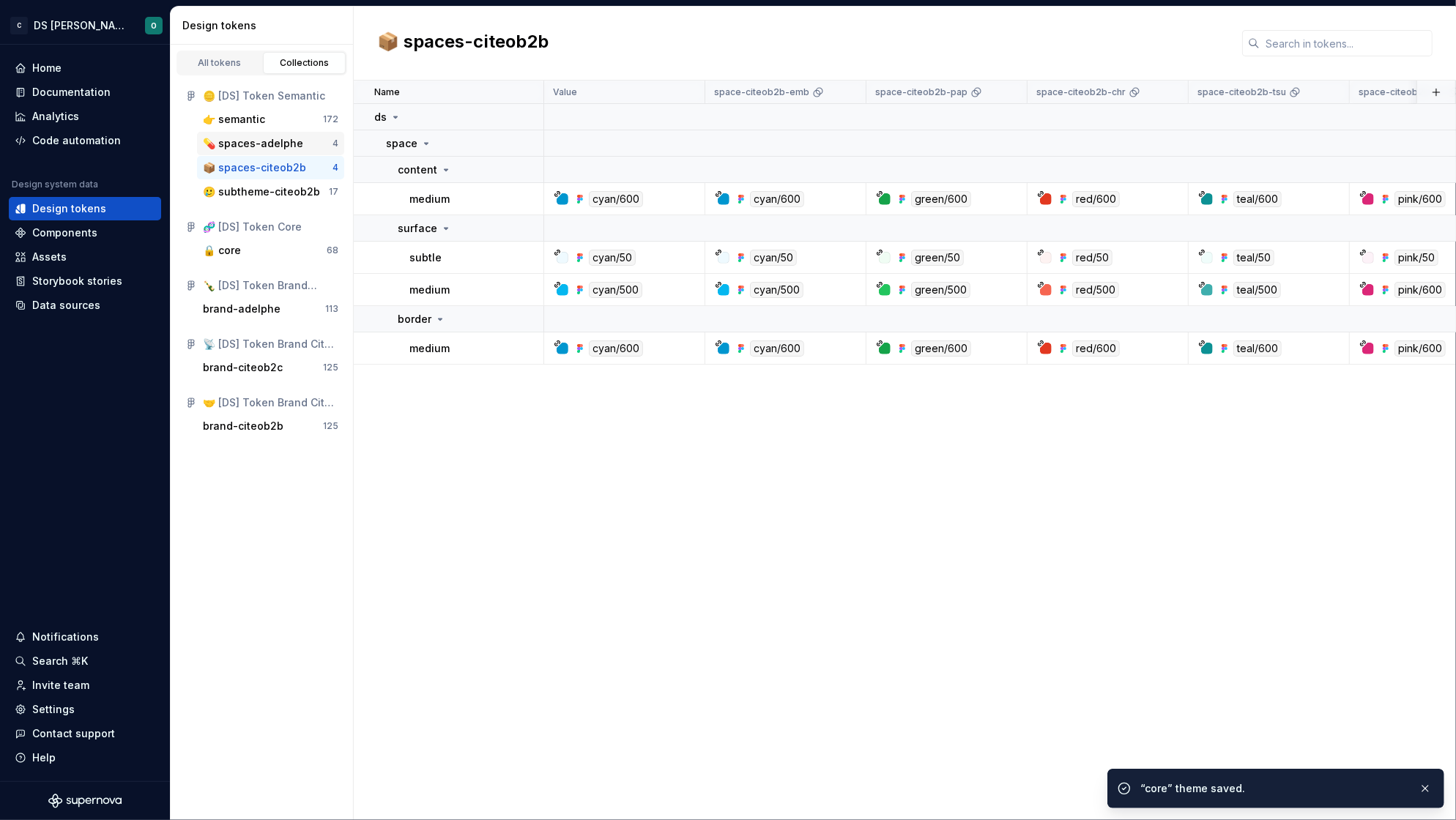
click at [261, 151] on div "💊 spaces-adelphe 4" at bounding box center [271, 143] width 147 height 24
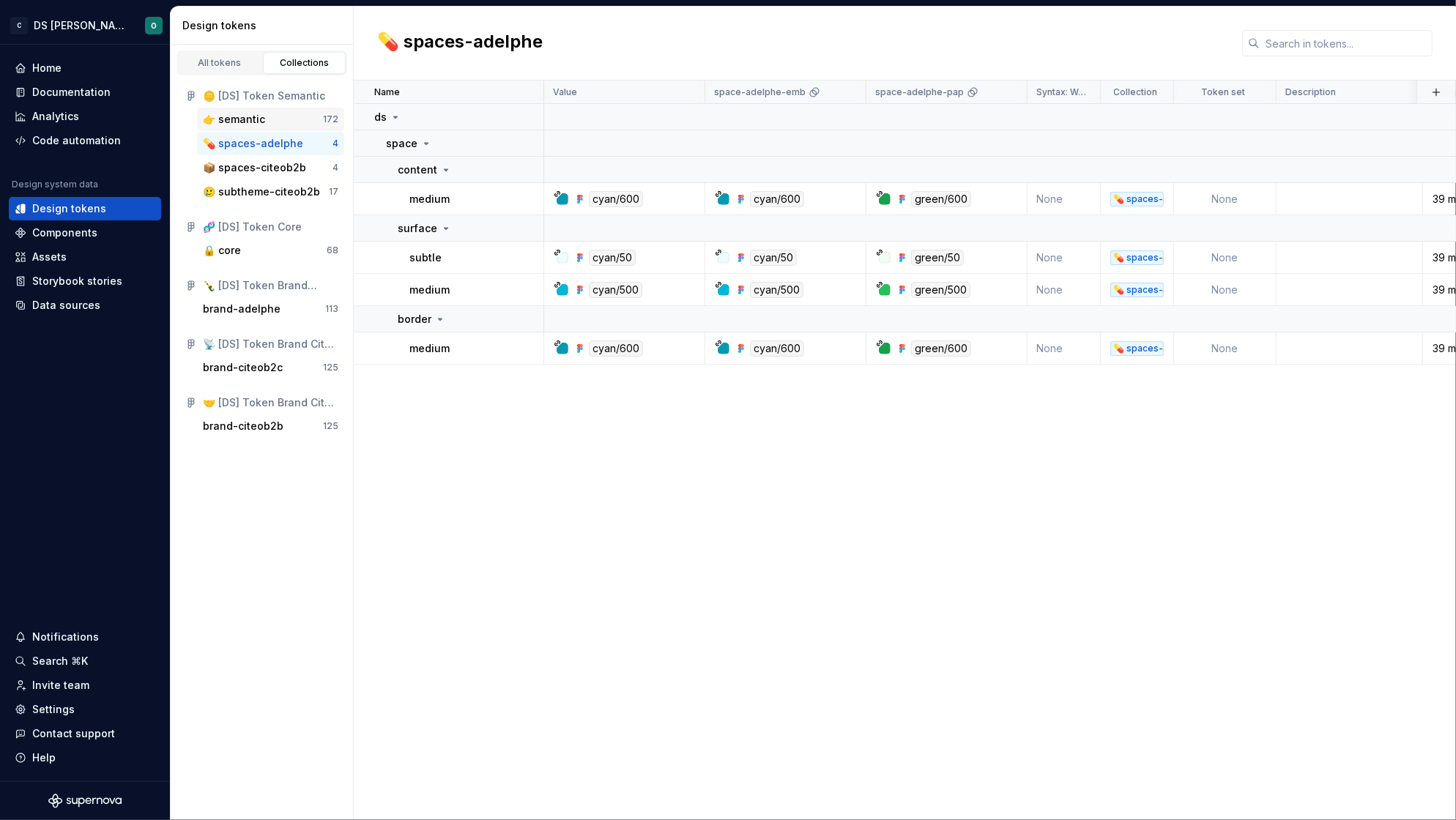
click at [265, 124] on div "👉 semantic" at bounding box center [262, 119] width 120 height 15
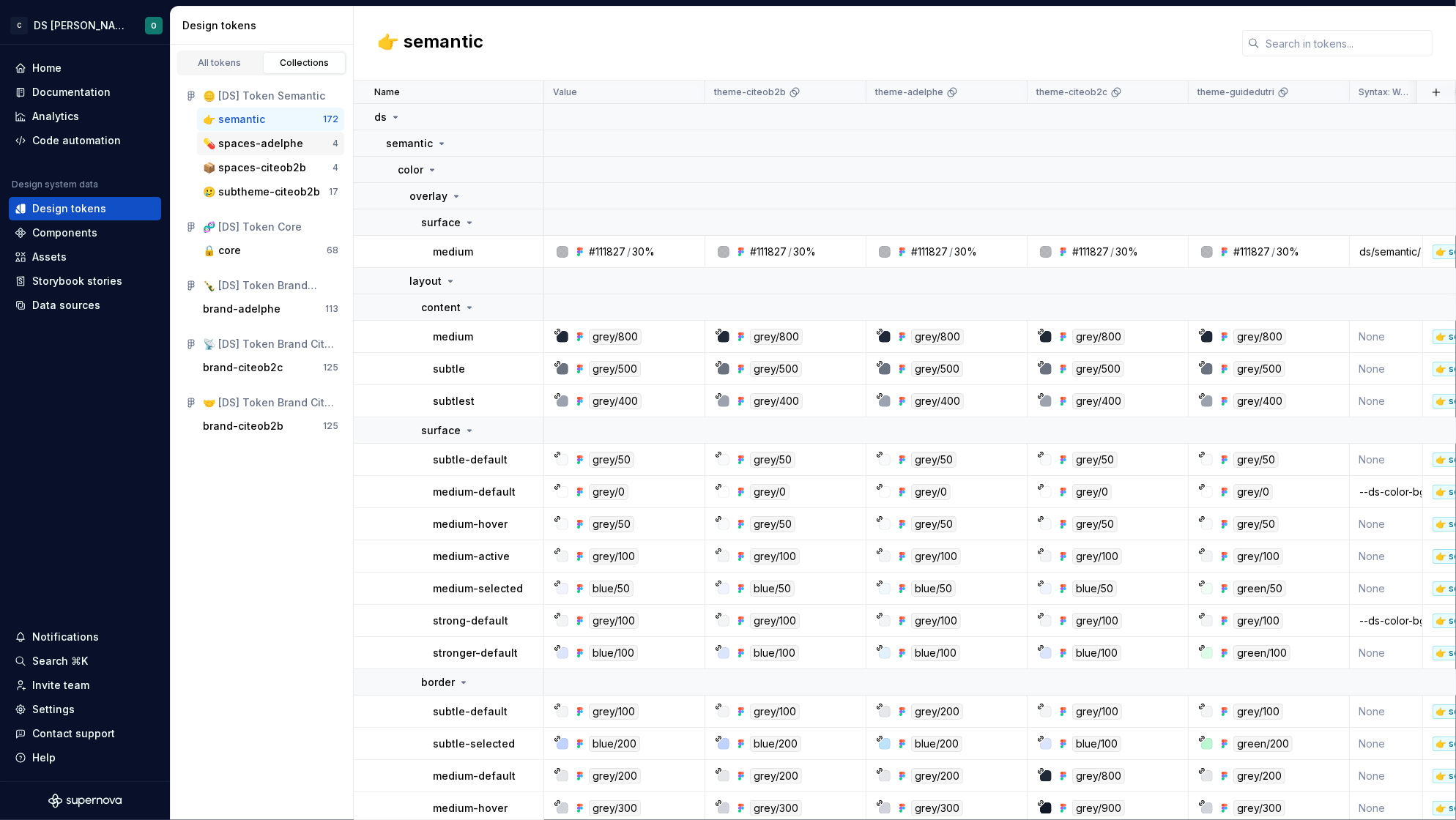
click at [281, 154] on div "💊 spaces-adelphe 4" at bounding box center [271, 143] width 147 height 24
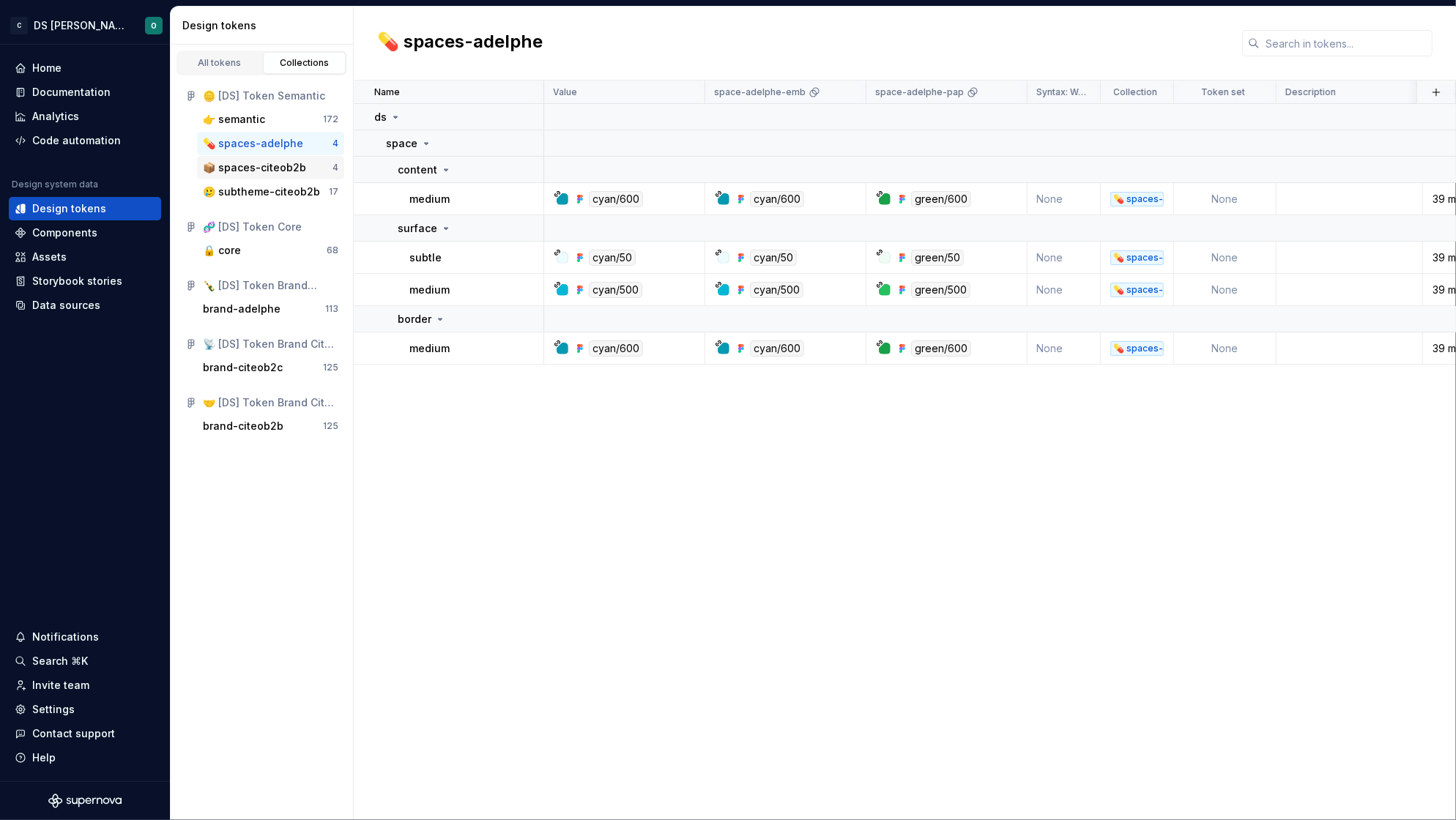
click at [270, 172] on div "📦 spaces-citeob2b" at bounding box center [254, 168] width 103 height 15
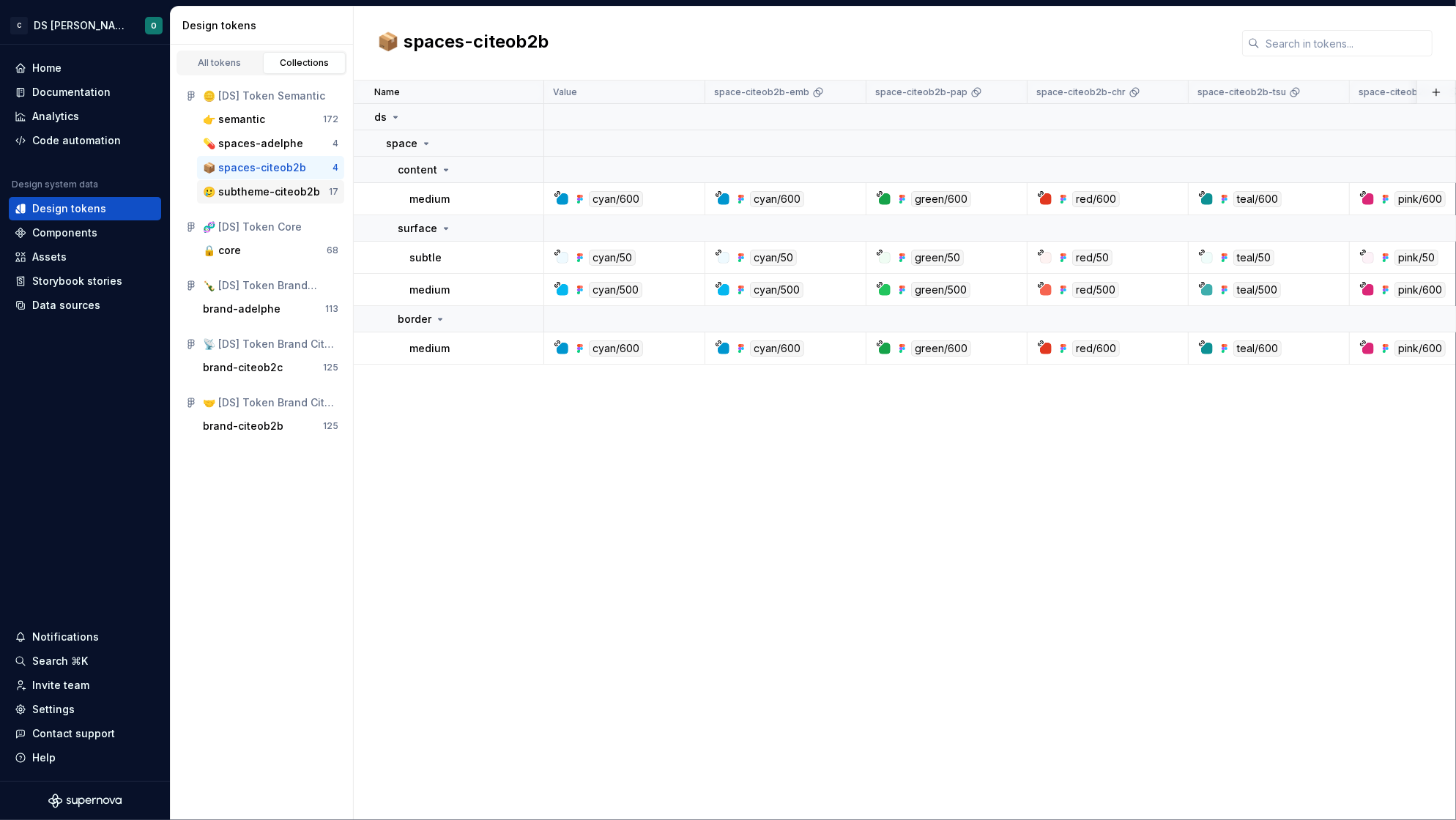
click at [262, 189] on div "🥲 subtheme-citeob2b" at bounding box center [262, 191] width 117 height 15
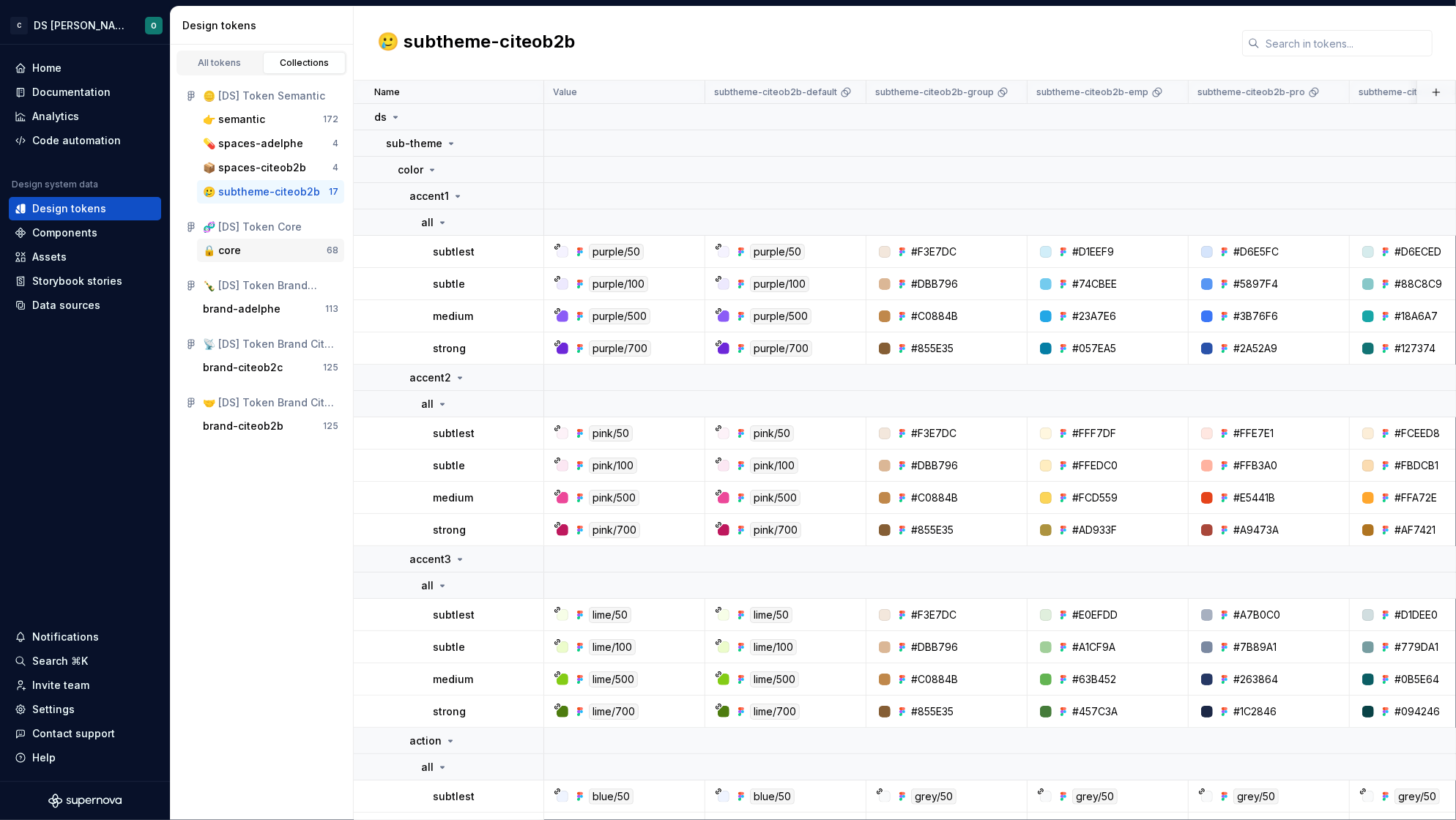
click at [236, 250] on div "🔒 core" at bounding box center [222, 250] width 38 height 15
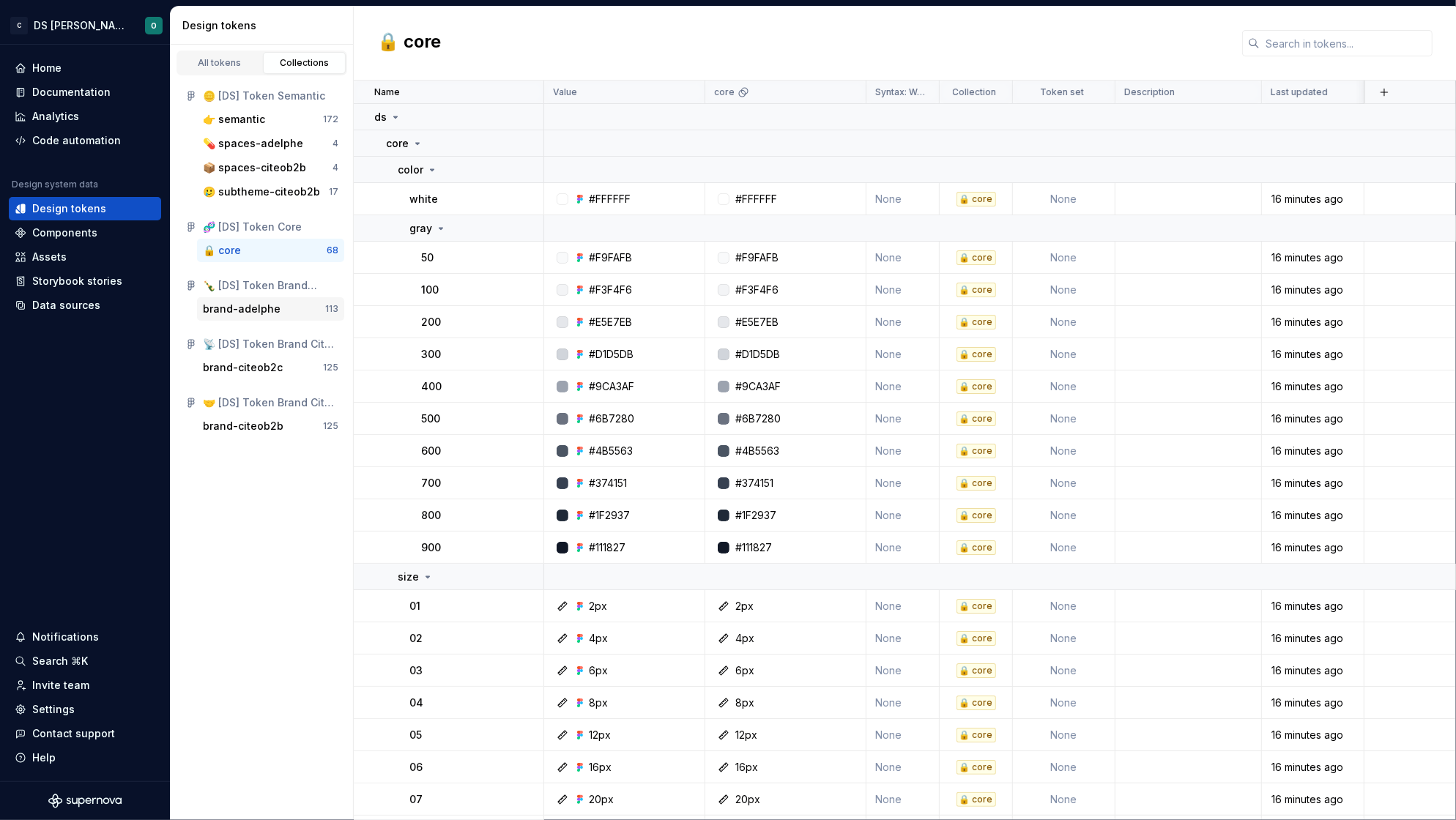
click at [245, 314] on div "brand-adelphe" at bounding box center [241, 309] width 77 height 15
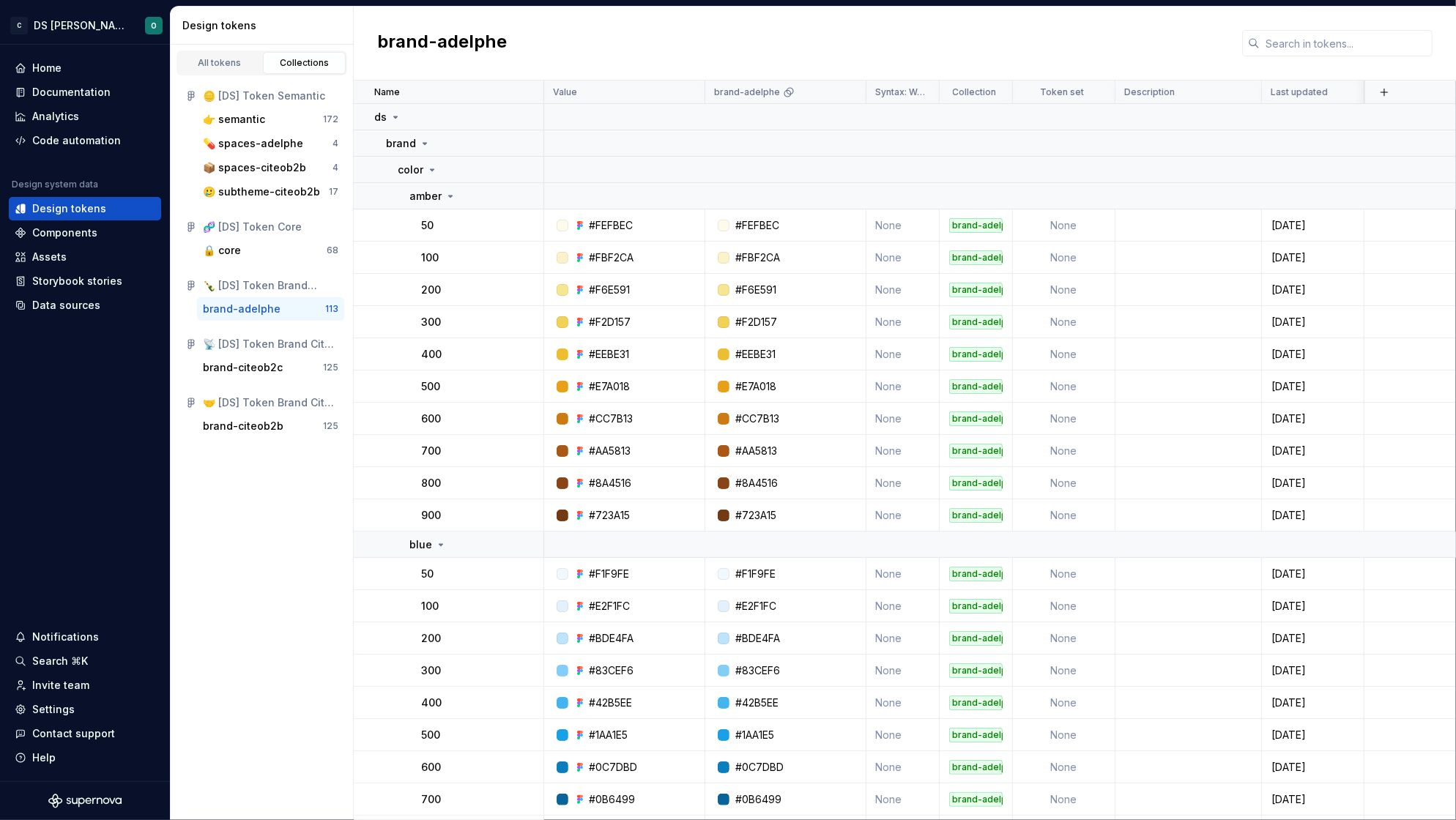
drag, startPoint x: 244, startPoint y: 364, endPoint x: 250, endPoint y: 383, distance: 19.9
click at [244, 364] on div "brand-citeob2c" at bounding box center [243, 367] width 80 height 15
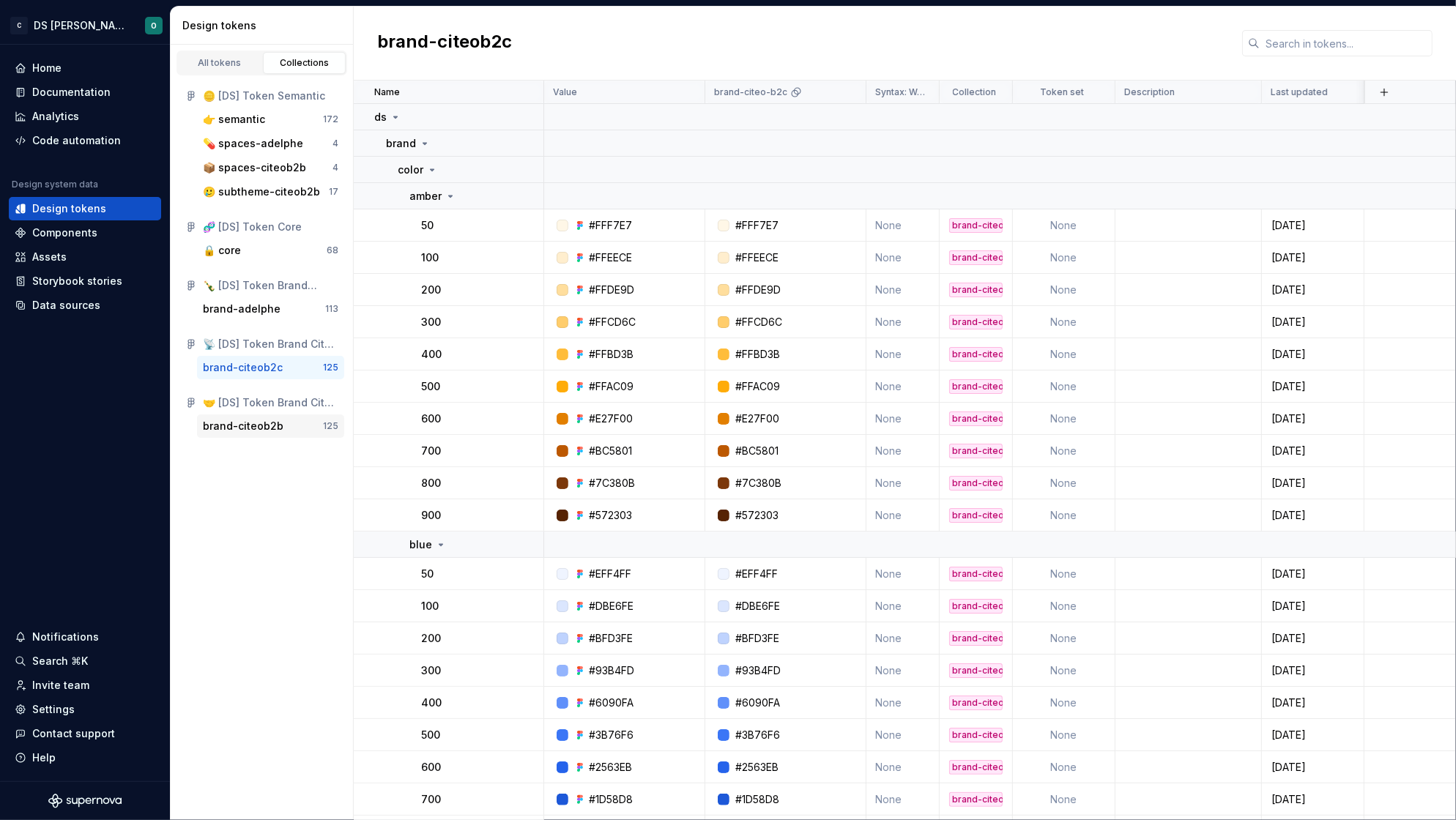
click at [262, 427] on div "brand-citeob2b" at bounding box center [243, 426] width 81 height 15
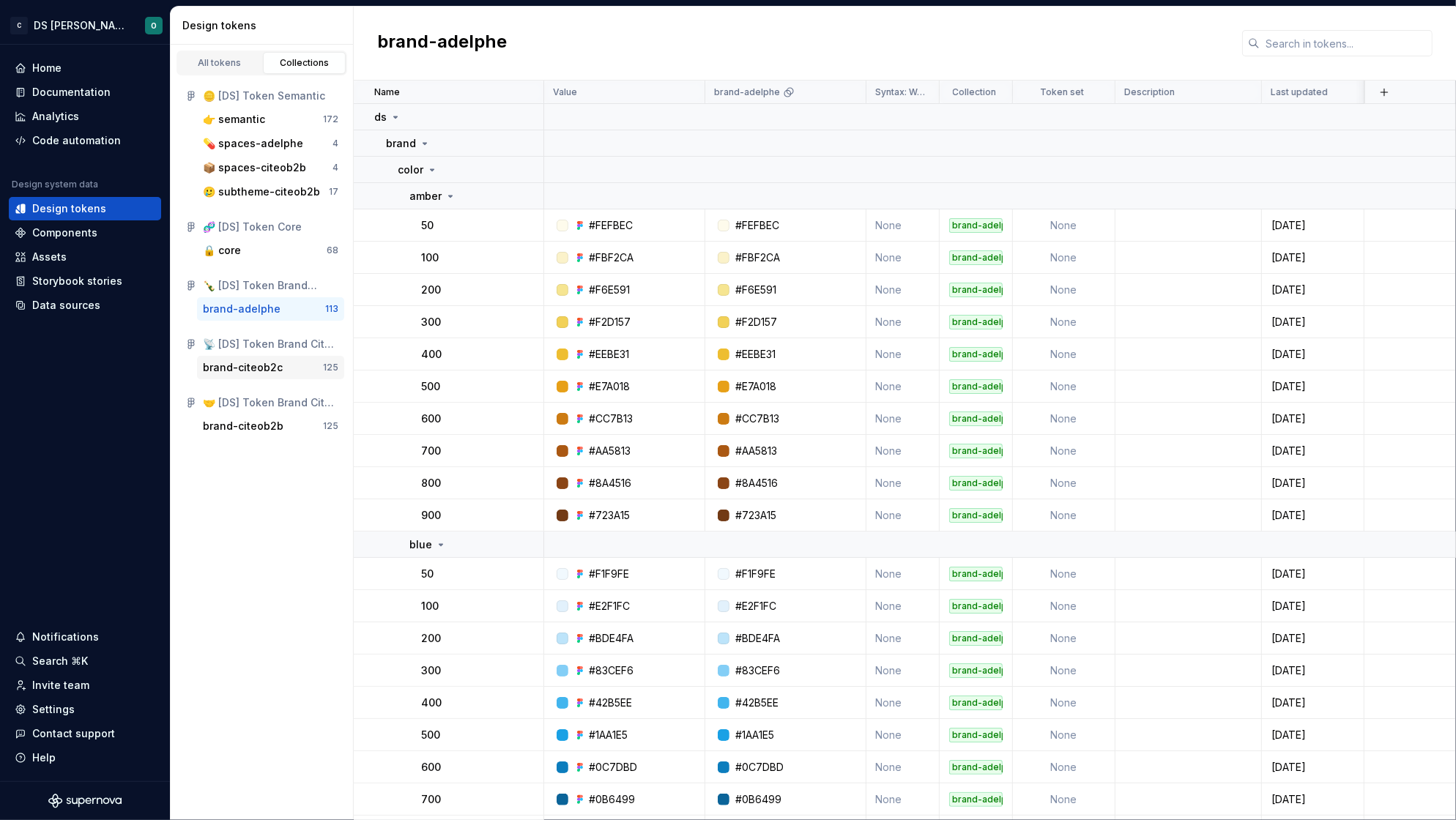
click at [250, 367] on div "brand-citeob2c" at bounding box center [243, 367] width 80 height 15
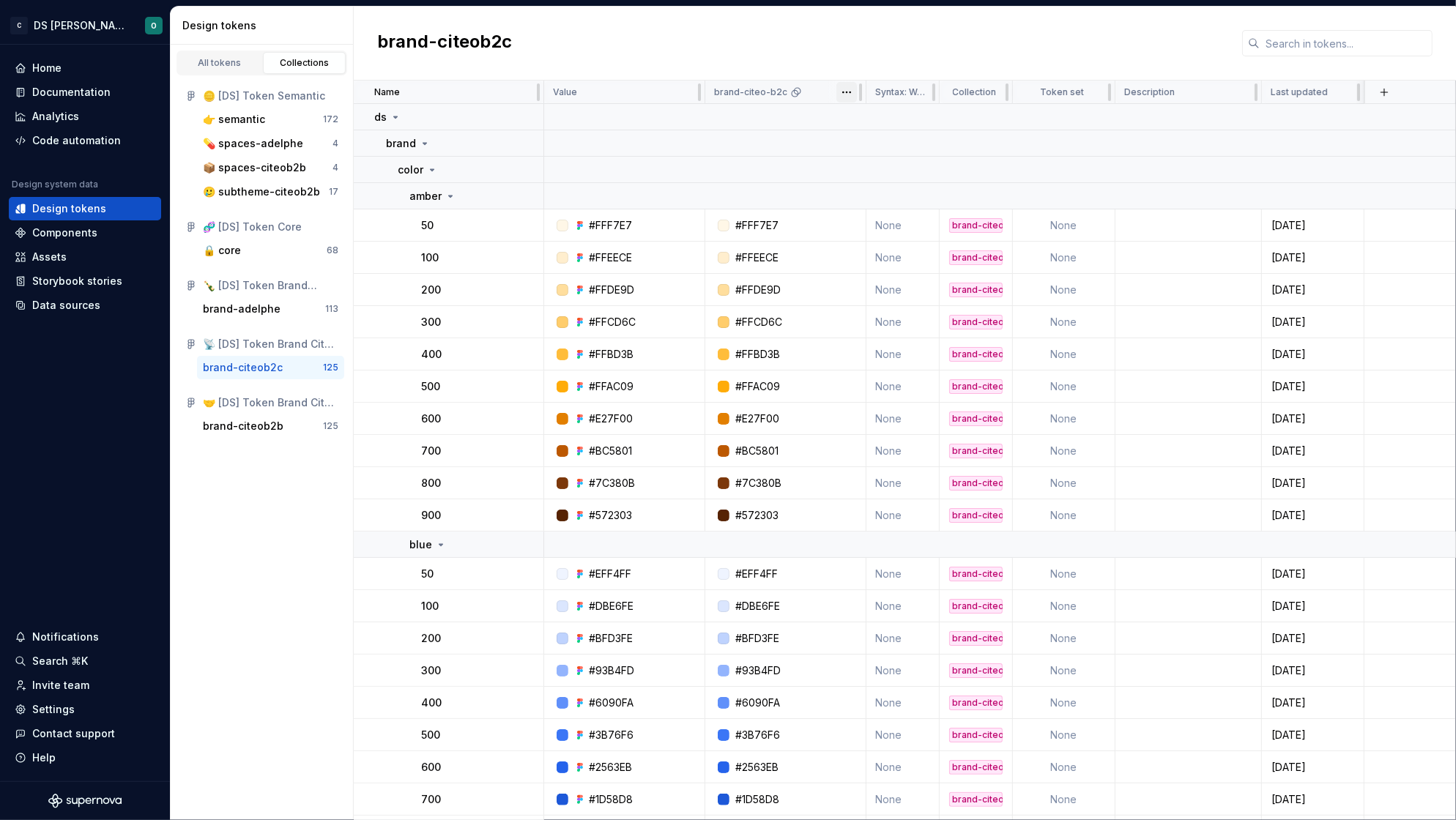
click at [840, 90] on html "C DS Citeo O Home Documentation Analytics Code automation Design system data De…" at bounding box center [728, 410] width 1456 height 820
click at [914, 125] on span "Edit theme" at bounding box center [911, 121] width 95 height 15
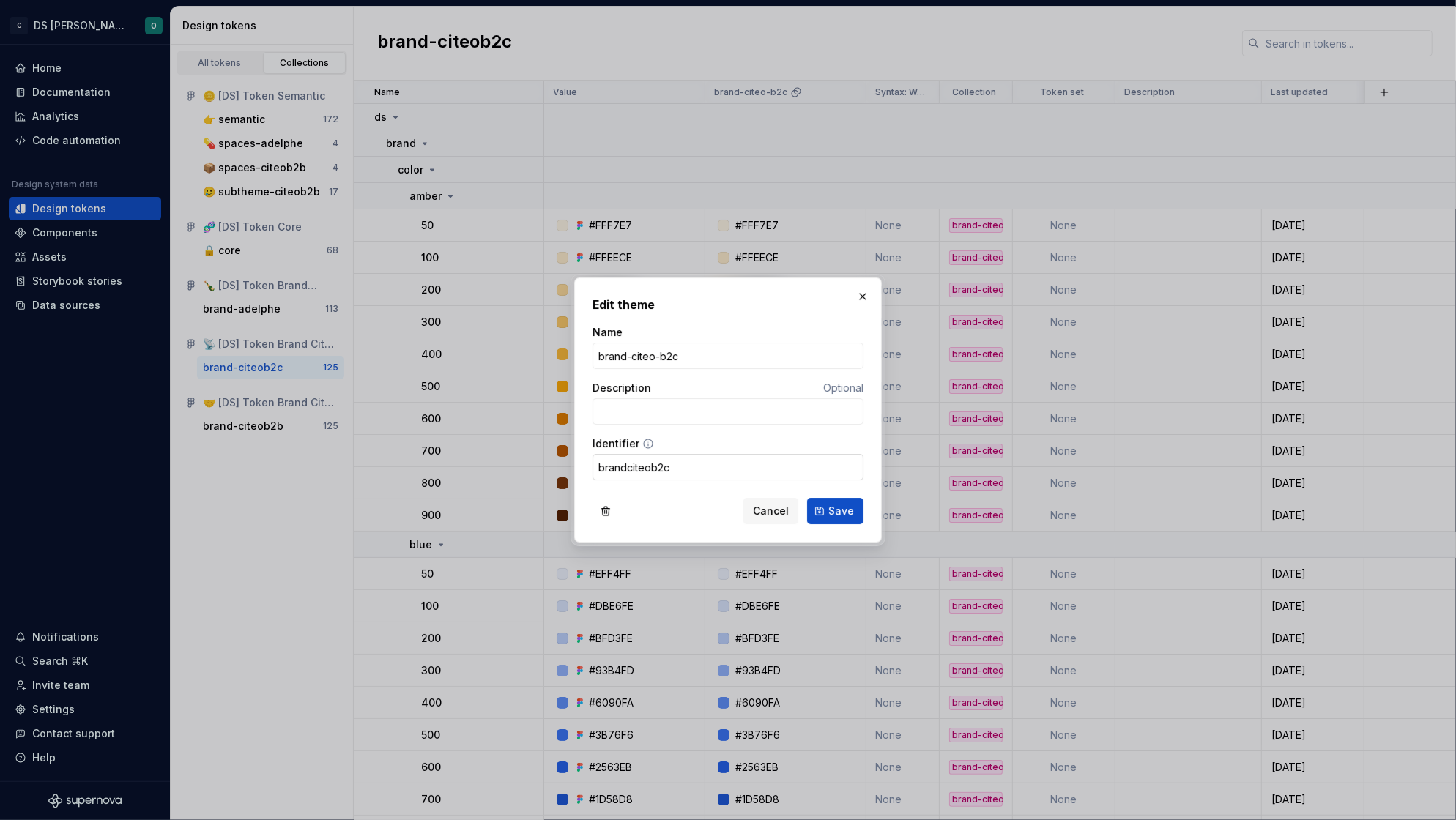
click at [626, 466] on input "brandciteob2c" at bounding box center [728, 467] width 271 height 26
type input "brand_citeob2c"
click at [853, 514] on button "Save" at bounding box center [834, 511] width 56 height 26
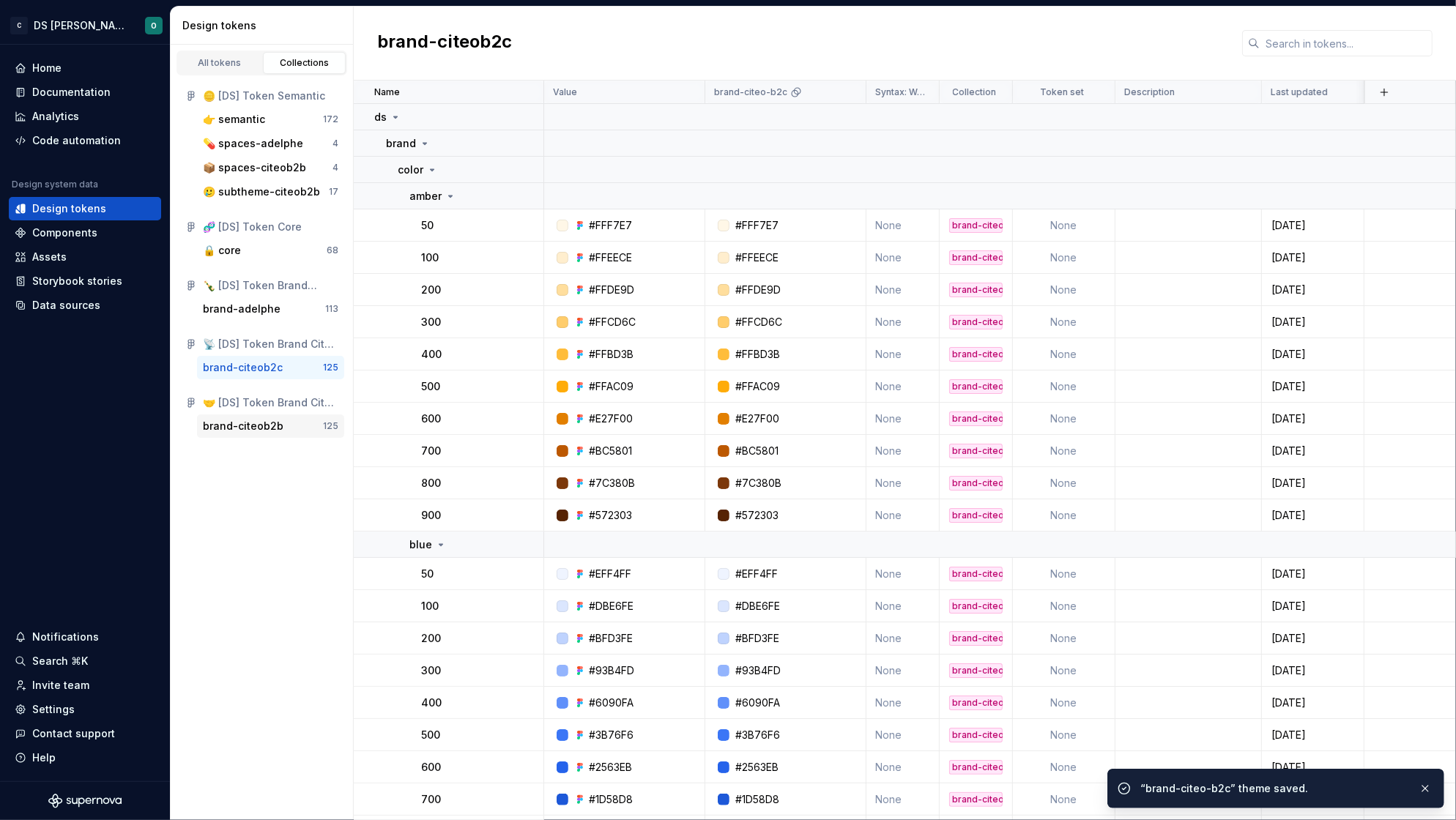
click at [232, 427] on div "brand-citeob2b" at bounding box center [243, 426] width 81 height 15
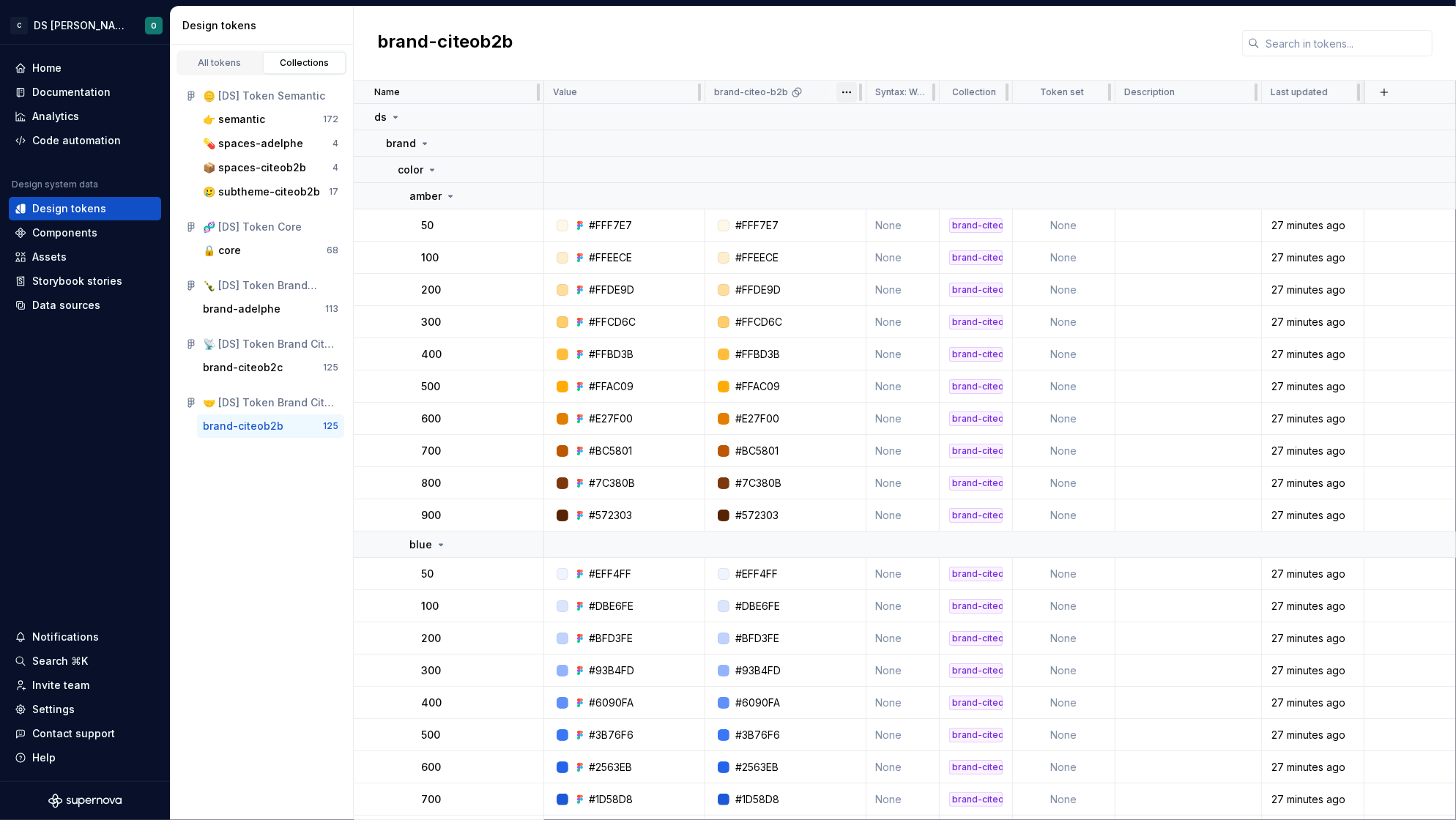
click at [847, 94] on html "C DS Citeo O Home Documentation Analytics Code automation Design system data De…" at bounding box center [728, 410] width 1456 height 820
click at [871, 118] on span "Edit theme" at bounding box center [911, 121] width 95 height 15
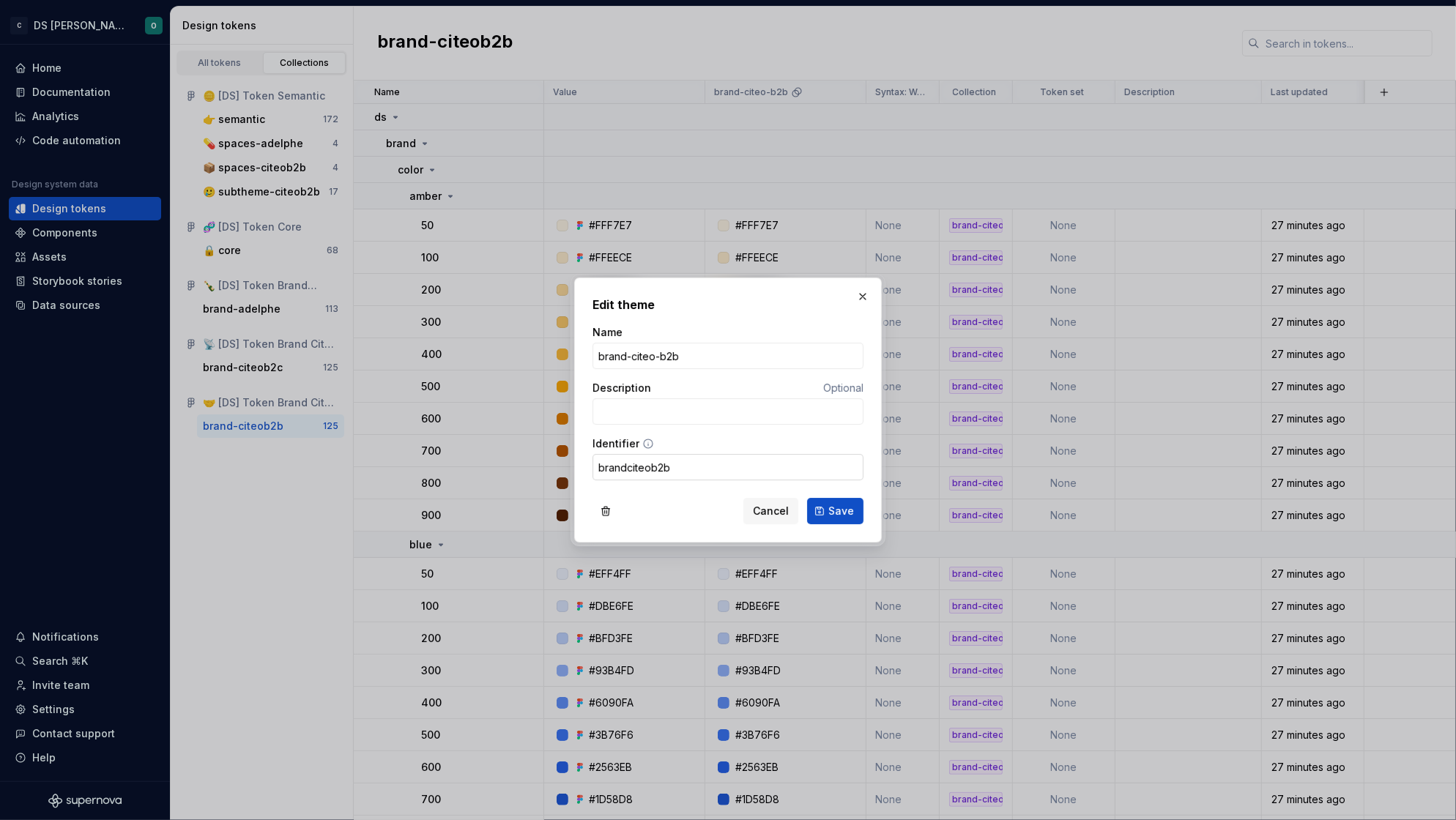
click at [626, 463] on input "brandciteob2b" at bounding box center [728, 467] width 271 height 26
type input "brand_citeob2b"
click at [847, 511] on span "Save" at bounding box center [840, 511] width 25 height 15
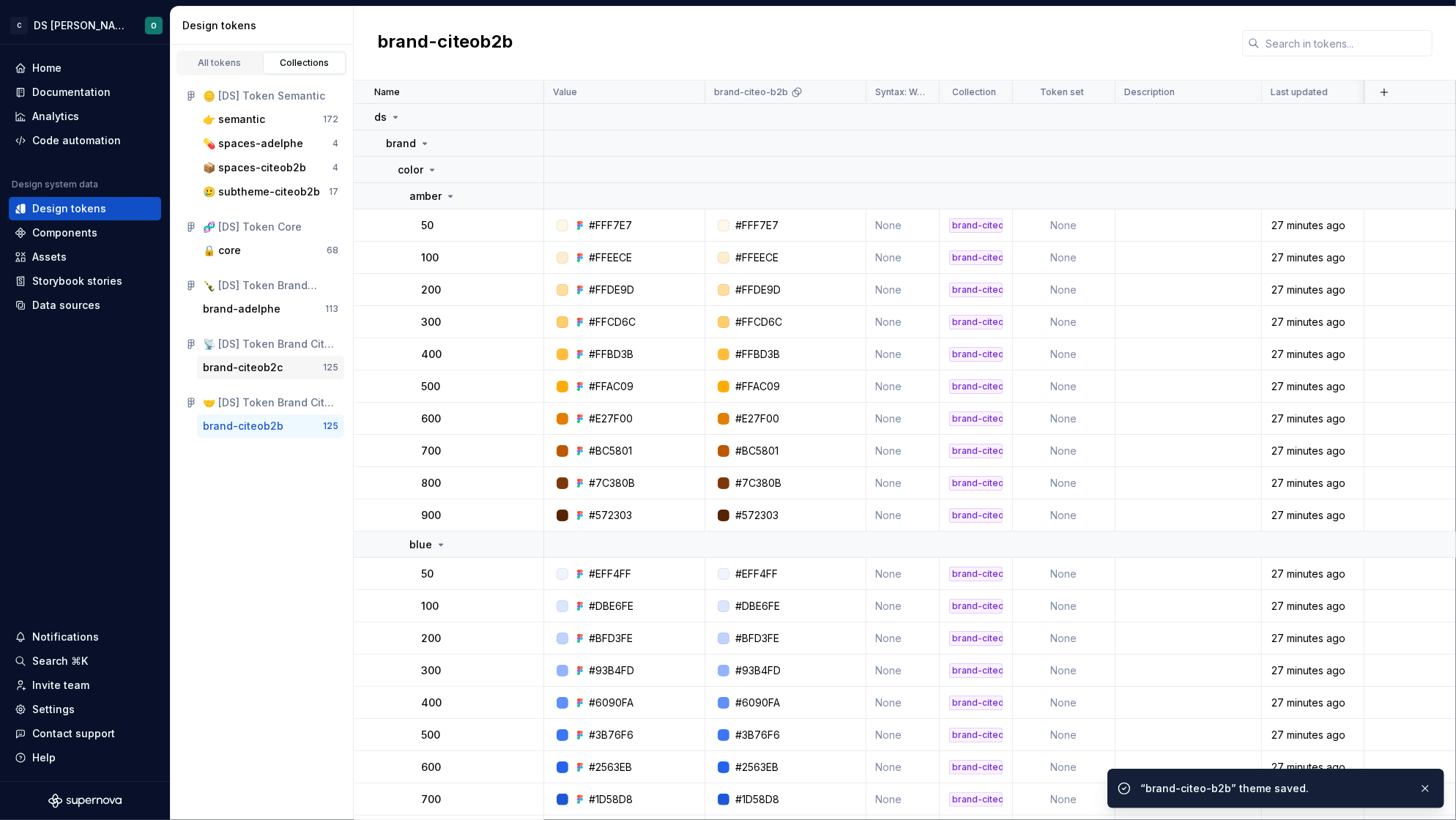
click at [246, 367] on div "brand-citeob2c" at bounding box center [243, 367] width 80 height 15
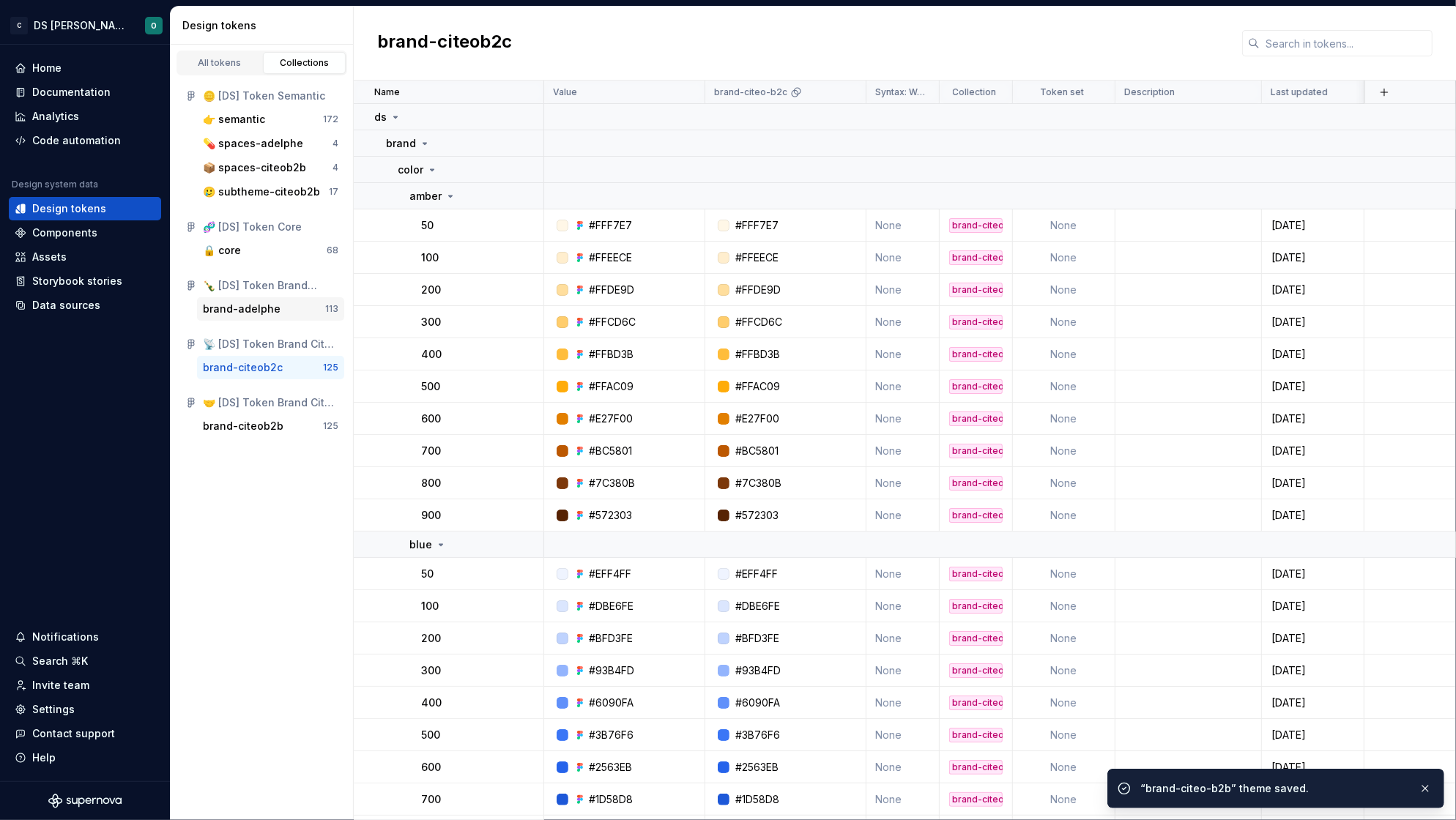
click at [252, 314] on div "brand-adelphe" at bounding box center [241, 309] width 77 height 15
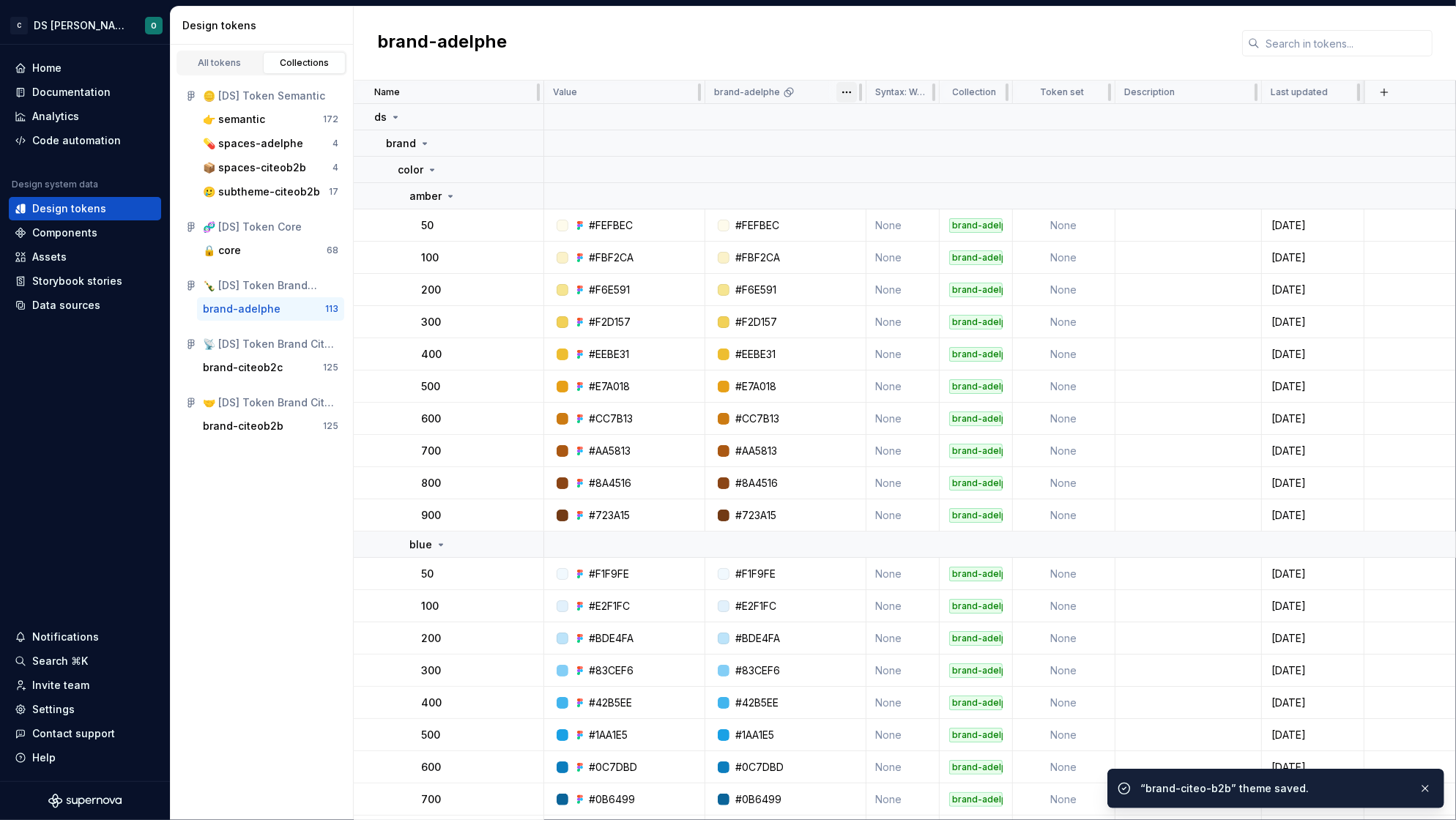
click at [849, 90] on html "C DS Citeo O Home Documentation Analytics Code automation Design system data De…" at bounding box center [728, 410] width 1456 height 820
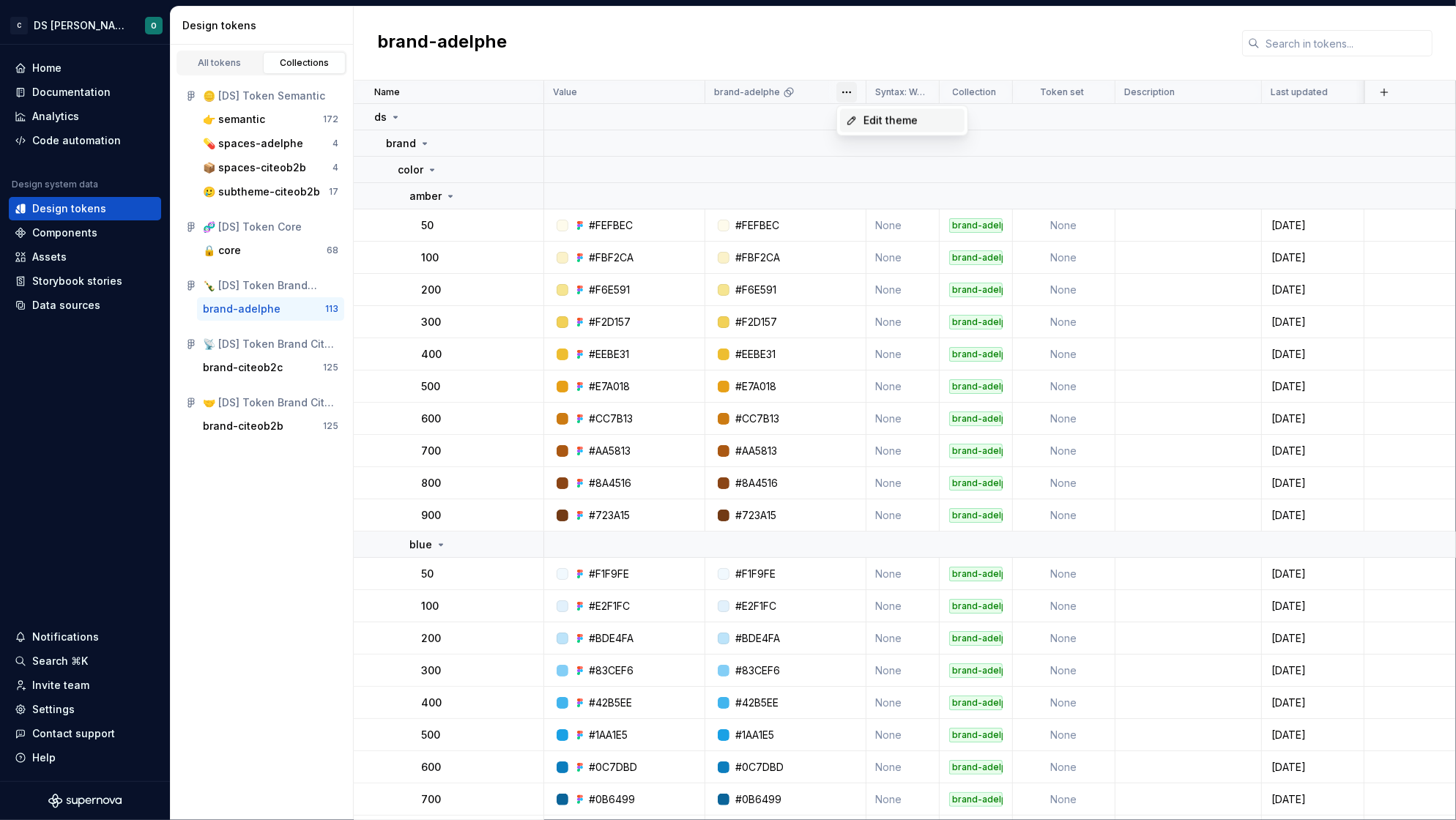
click at [899, 116] on span "Edit theme" at bounding box center [911, 121] width 95 height 15
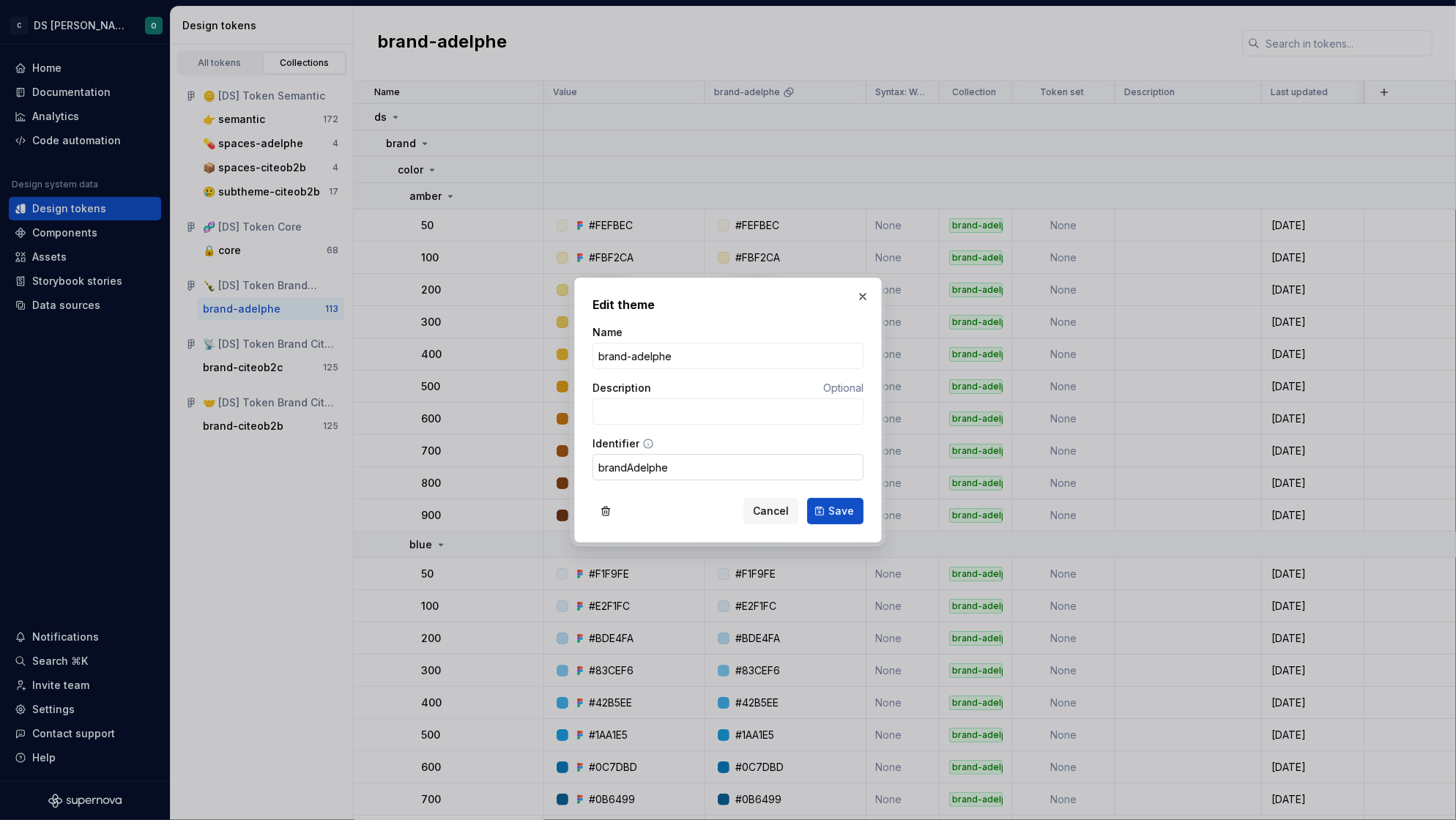
click at [627, 467] on input "brandAdelphe" at bounding box center [728, 467] width 271 height 26
type input "brand_adelphe"
click at [851, 503] on span "Save" at bounding box center [840, 511] width 25 height 15
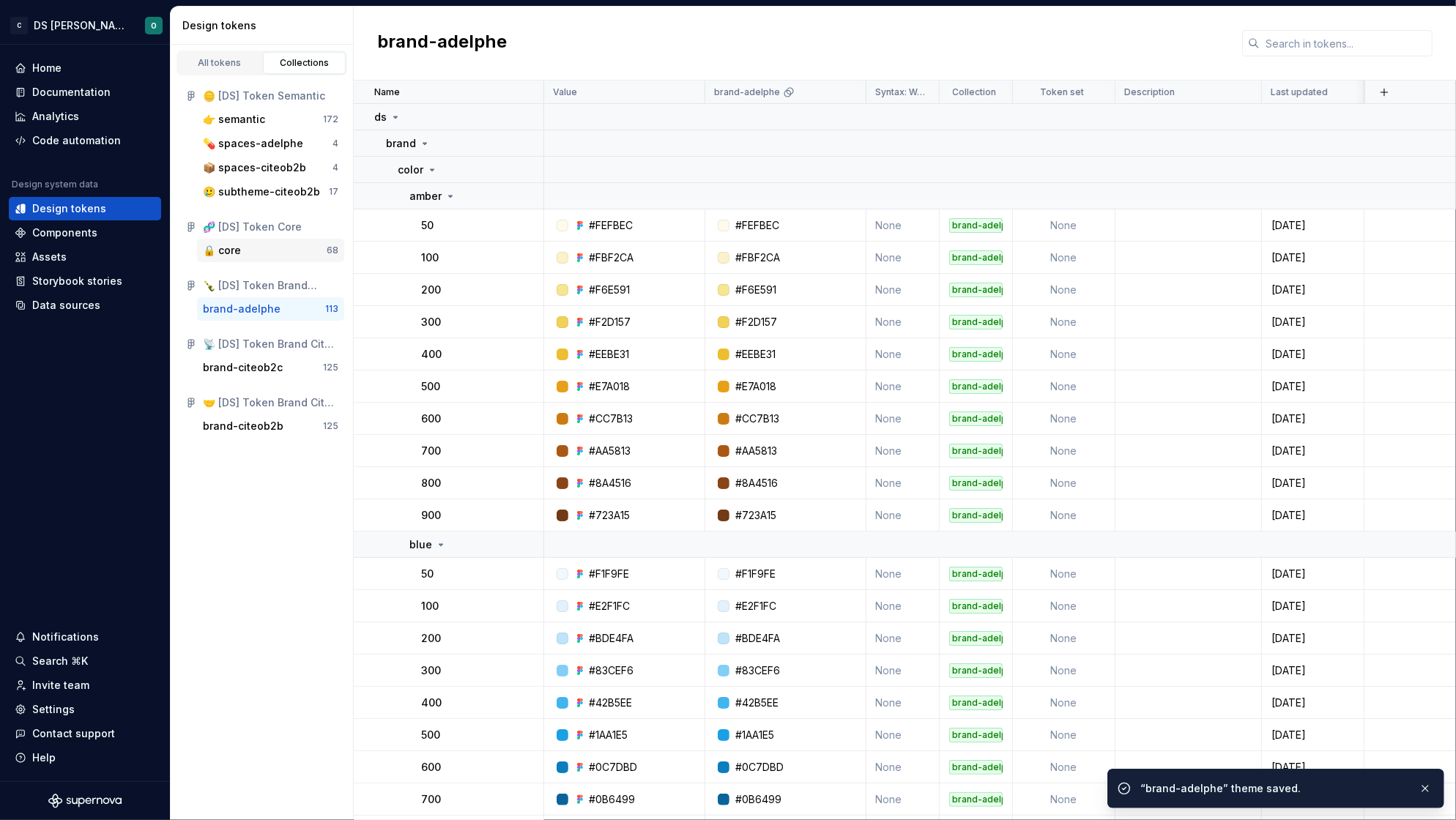
click at [251, 248] on div "🔒 core" at bounding box center [265, 250] width 124 height 15
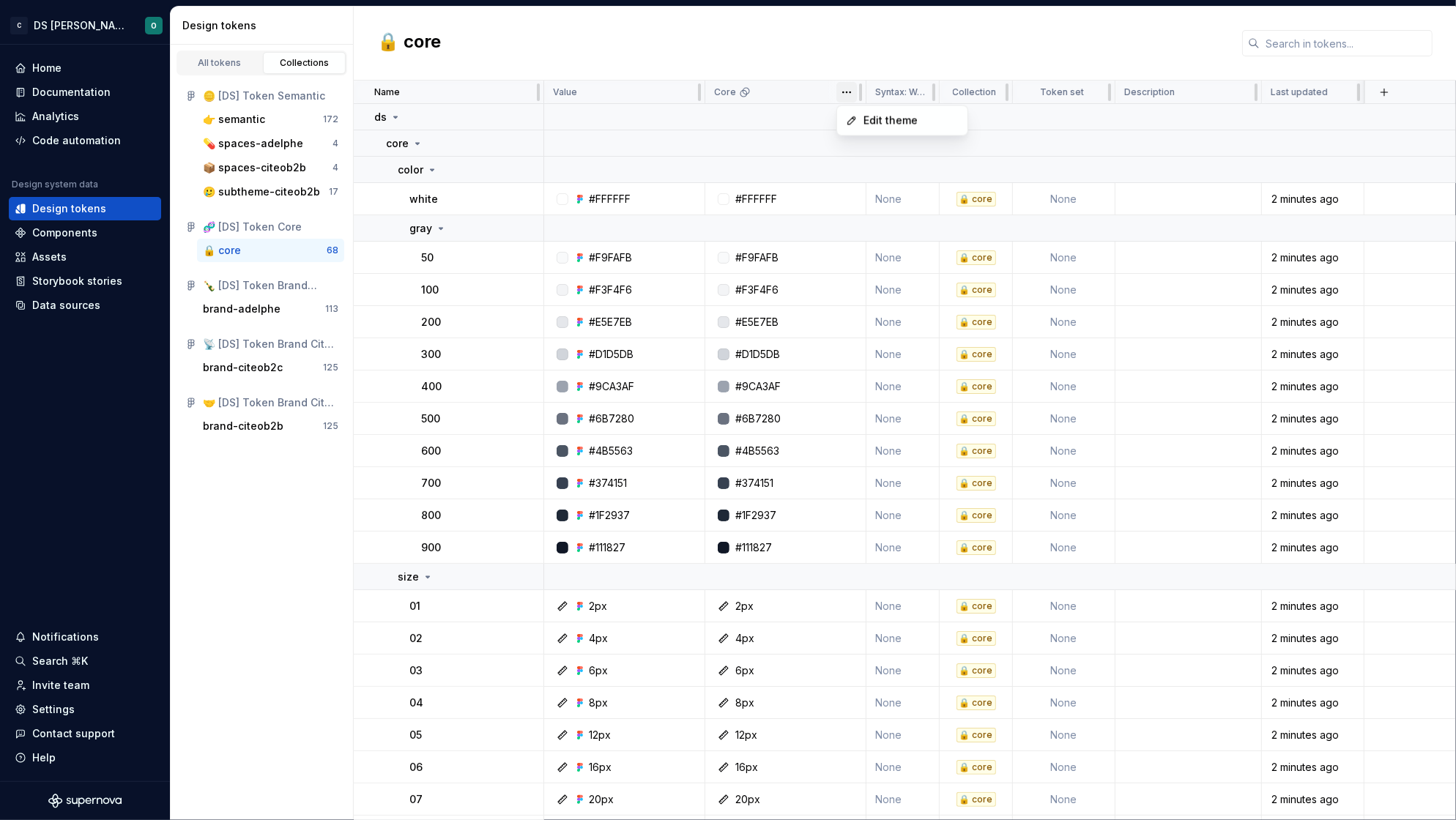
click at [849, 90] on html "C DS Citeo O Home Documentation Analytics Code automation Design system data De…" at bounding box center [728, 410] width 1456 height 820
click at [878, 118] on span "Edit theme" at bounding box center [911, 121] width 95 height 15
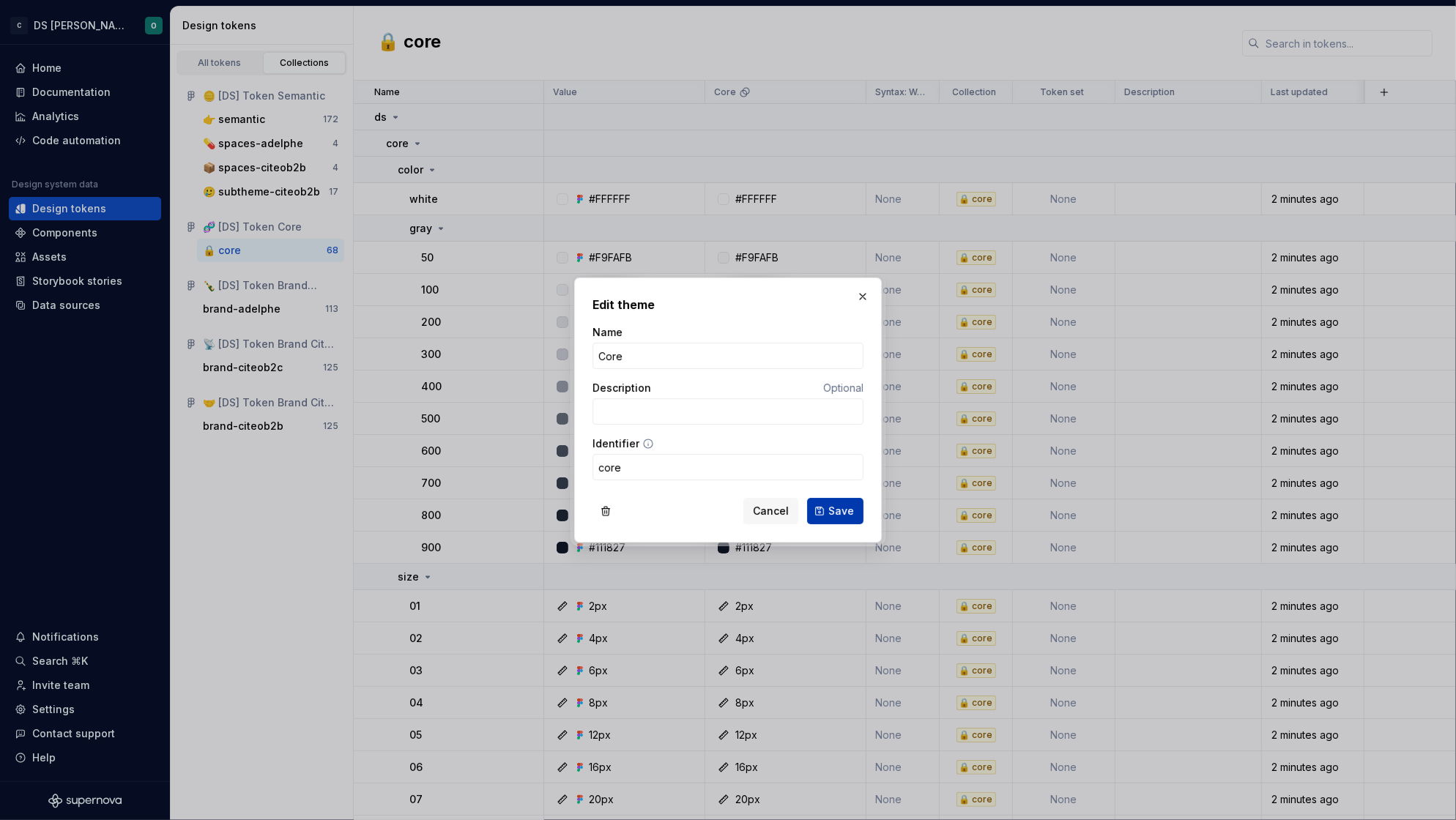
click at [834, 508] on span "Save" at bounding box center [840, 511] width 25 height 15
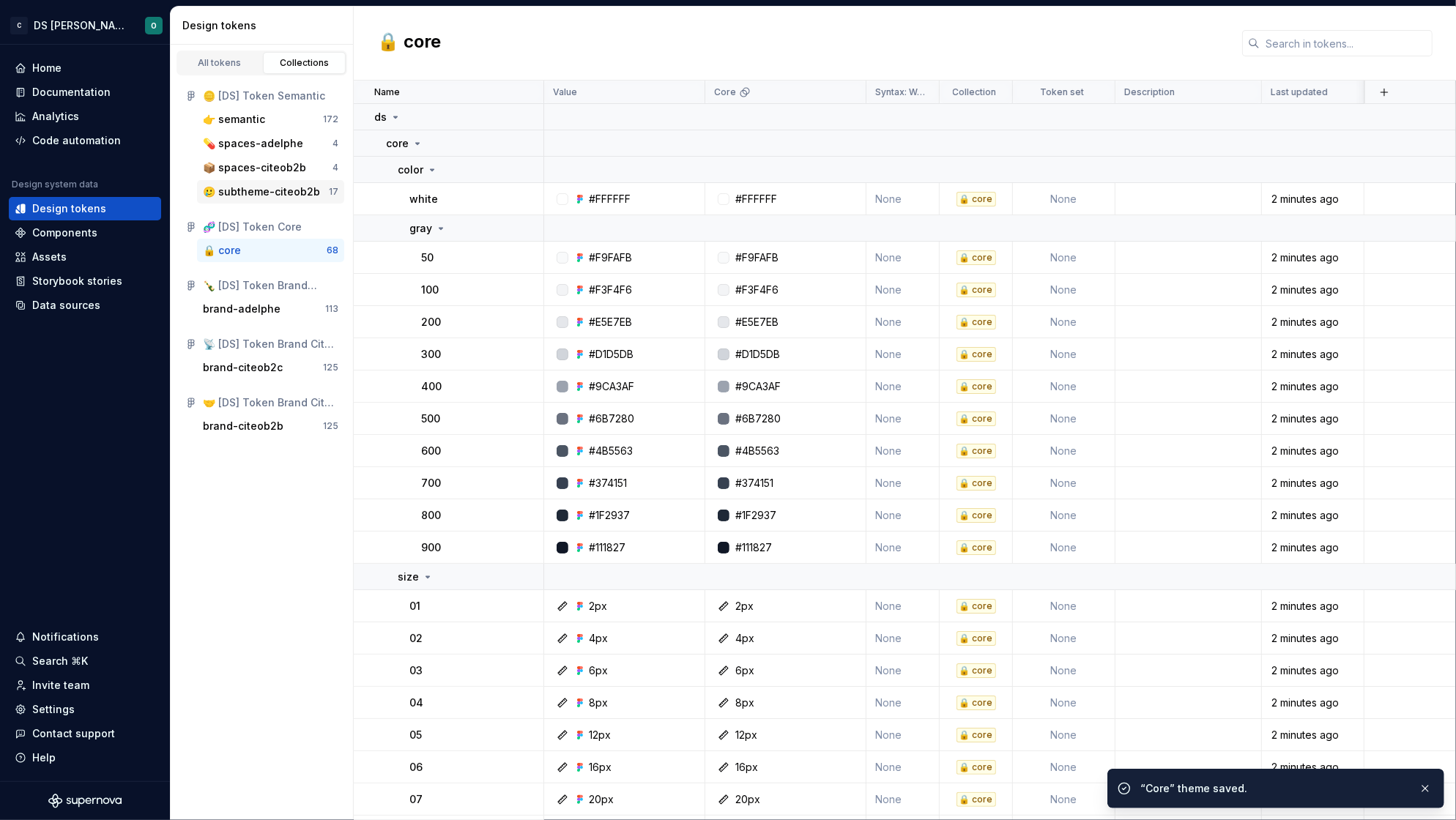
click at [272, 191] on div "🥲 subtheme-citeob2b" at bounding box center [262, 191] width 117 height 15
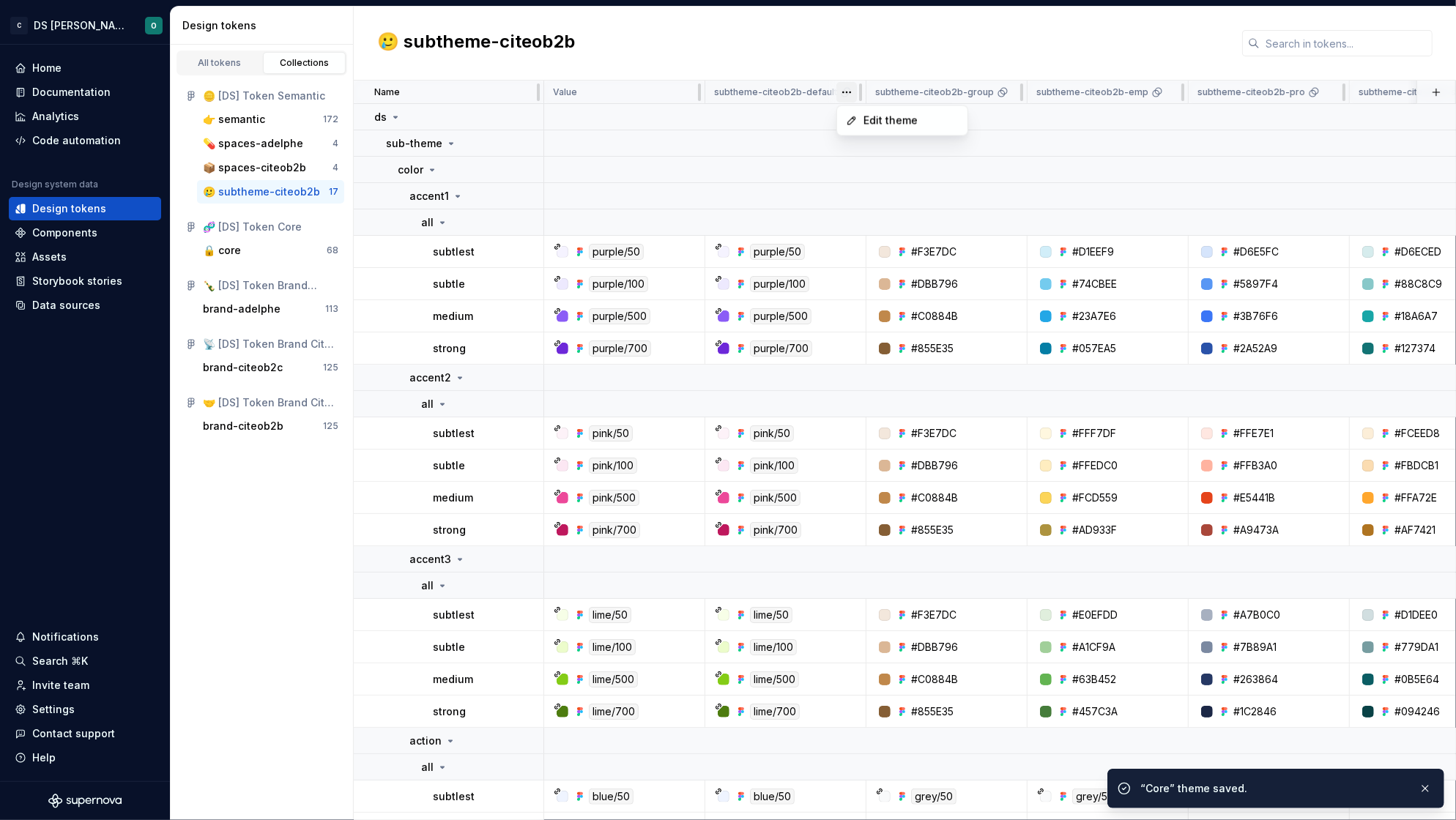
click at [843, 90] on html "C DS Citeo O Home Documentation Analytics Code automation Design system data De…" at bounding box center [728, 410] width 1456 height 820
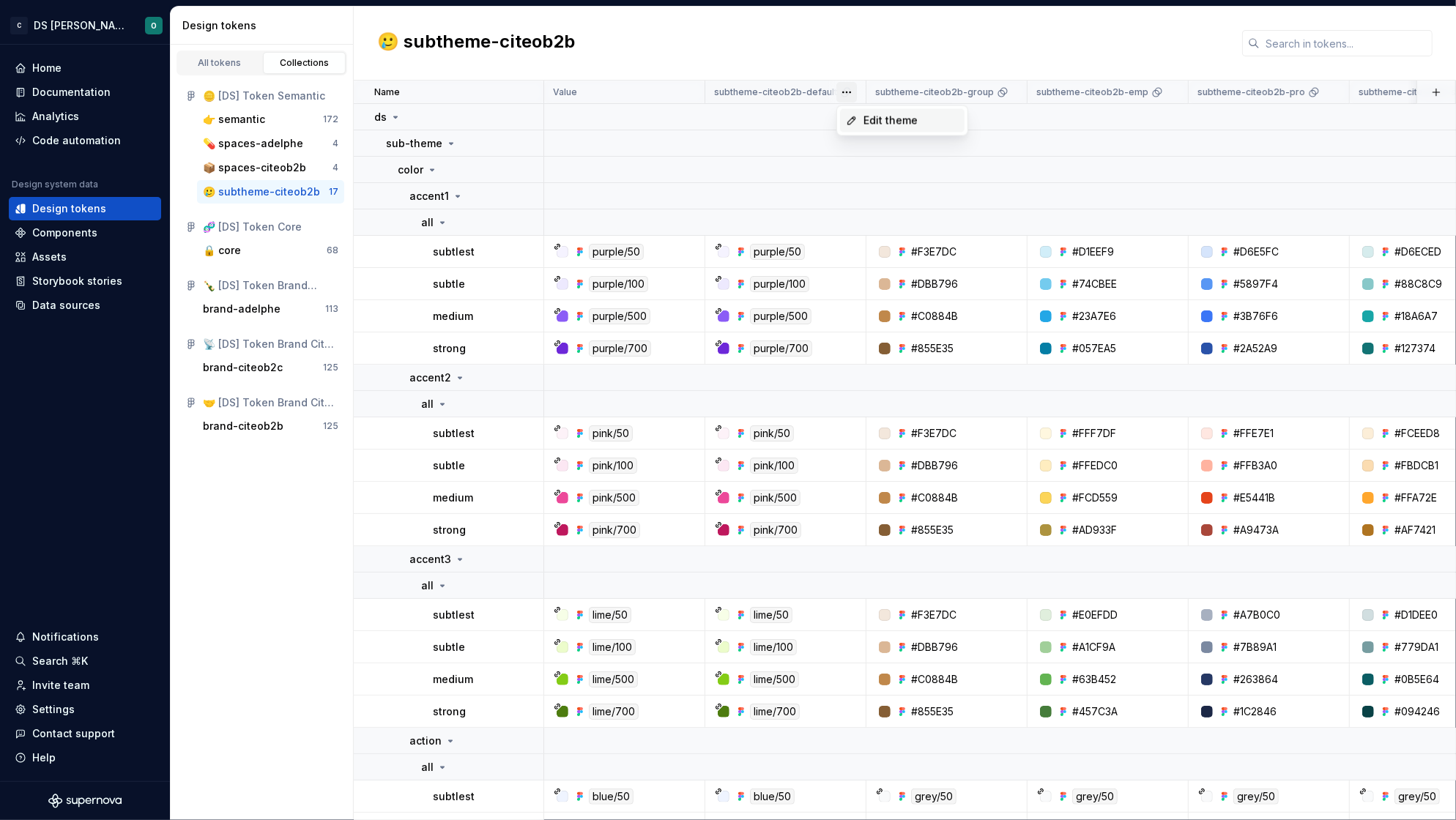
click at [877, 125] on span "Edit theme" at bounding box center [911, 121] width 95 height 15
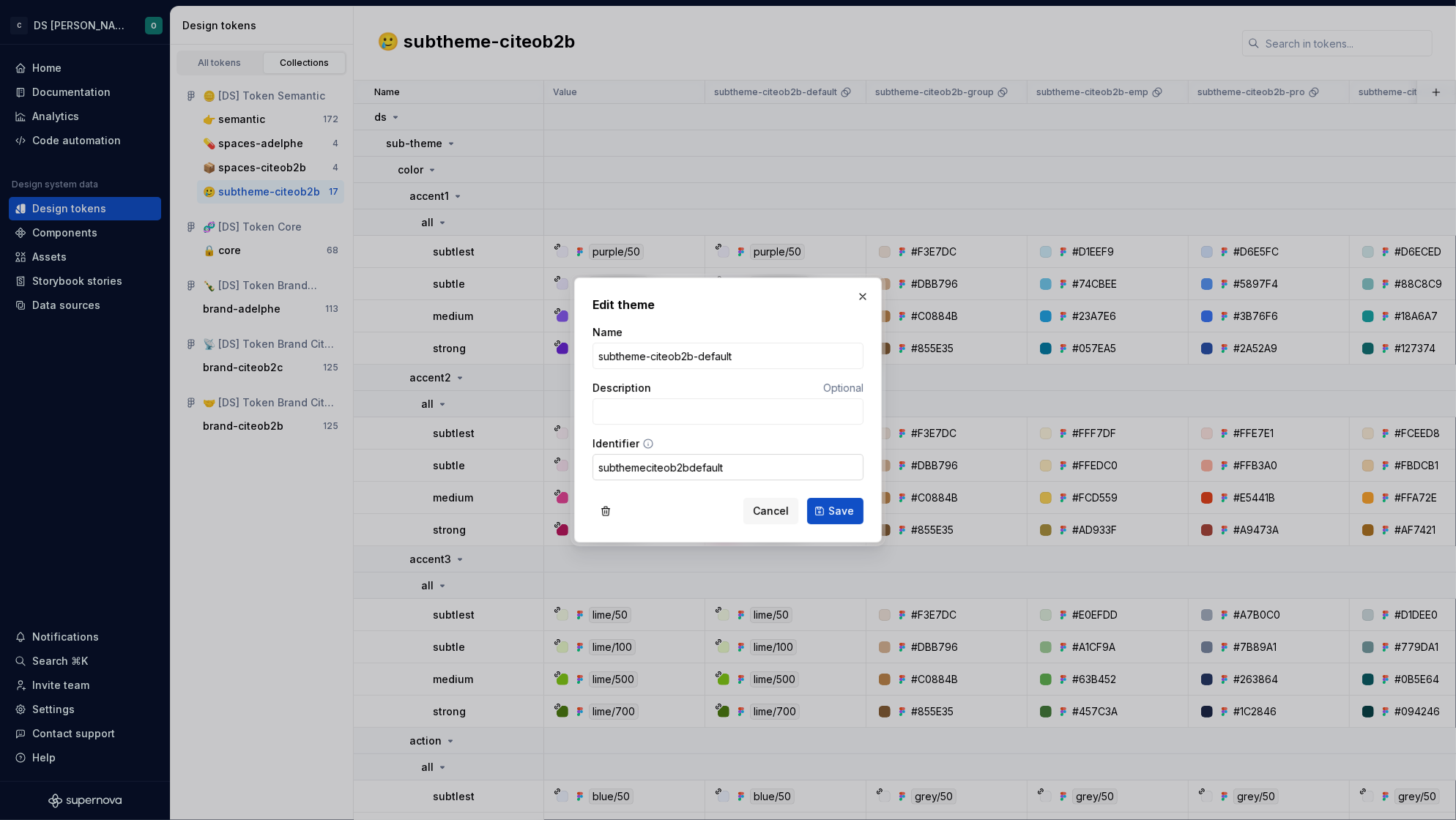
click at [647, 465] on input "subthemeciteob2bdefault" at bounding box center [728, 467] width 271 height 26
type input "subtheme_citeob2b_default"
click at [836, 514] on span "Save" at bounding box center [840, 511] width 25 height 15
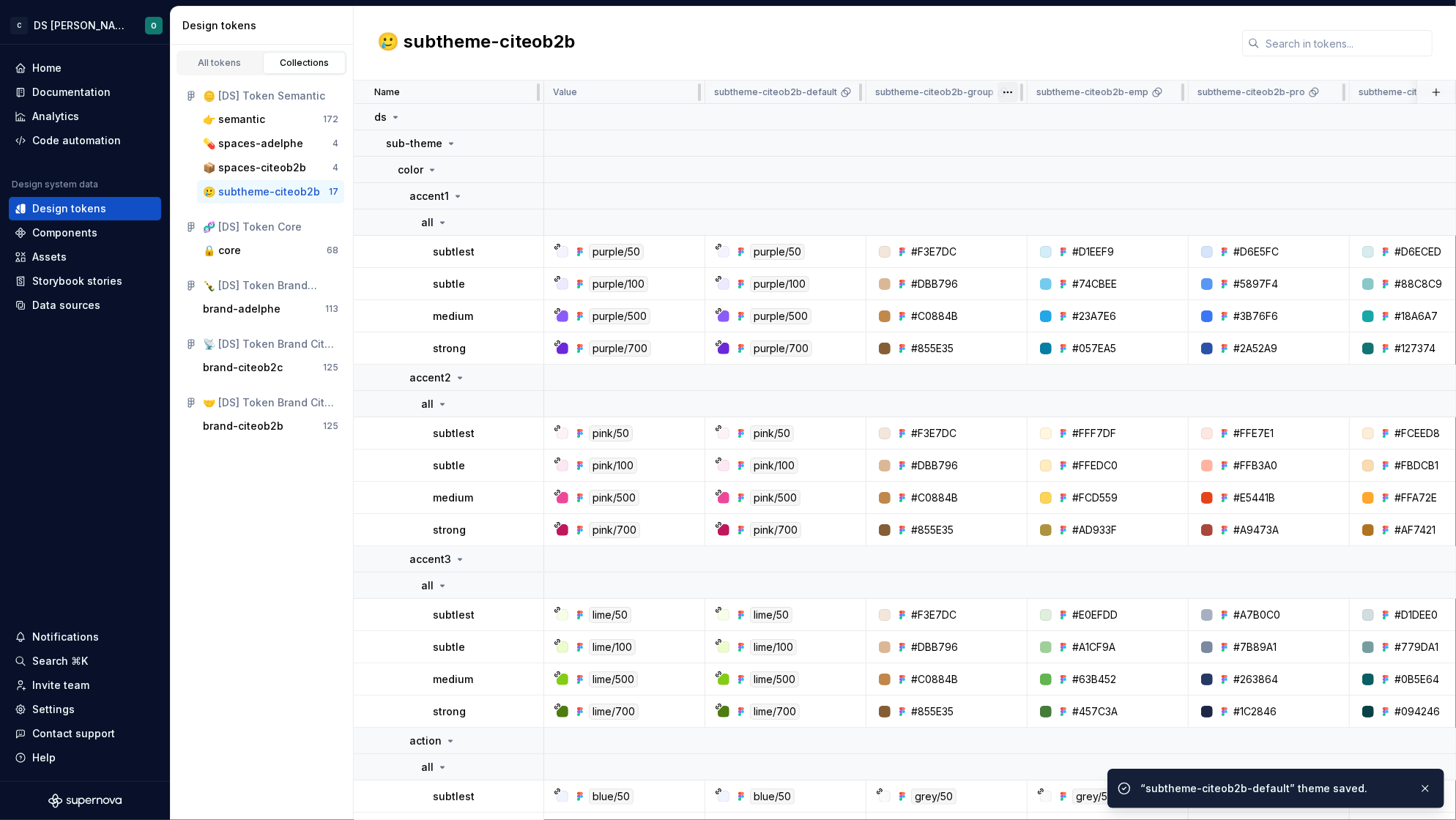
click at [1003, 93] on html "C DS Citeo O Home Documentation Analytics Code automation Design system data De…" at bounding box center [728, 410] width 1456 height 820
click at [1037, 126] on span "Edit theme" at bounding box center [1071, 121] width 95 height 15
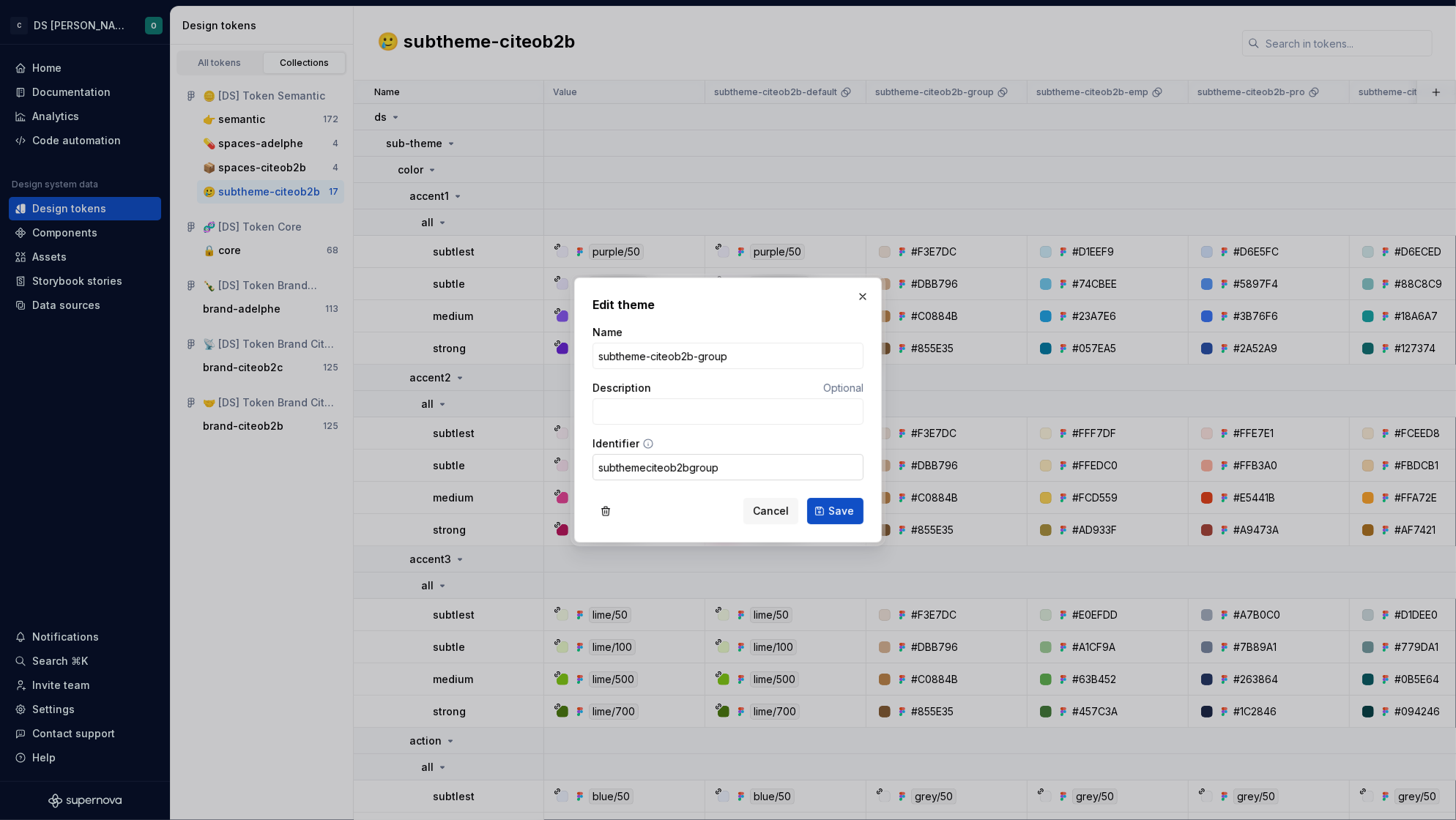
click at [645, 464] on input "subthemeciteob2bgroup" at bounding box center [728, 467] width 271 height 26
type input "subtheme_citeob2b_group"
click at [856, 508] on button "Save" at bounding box center [834, 511] width 56 height 26
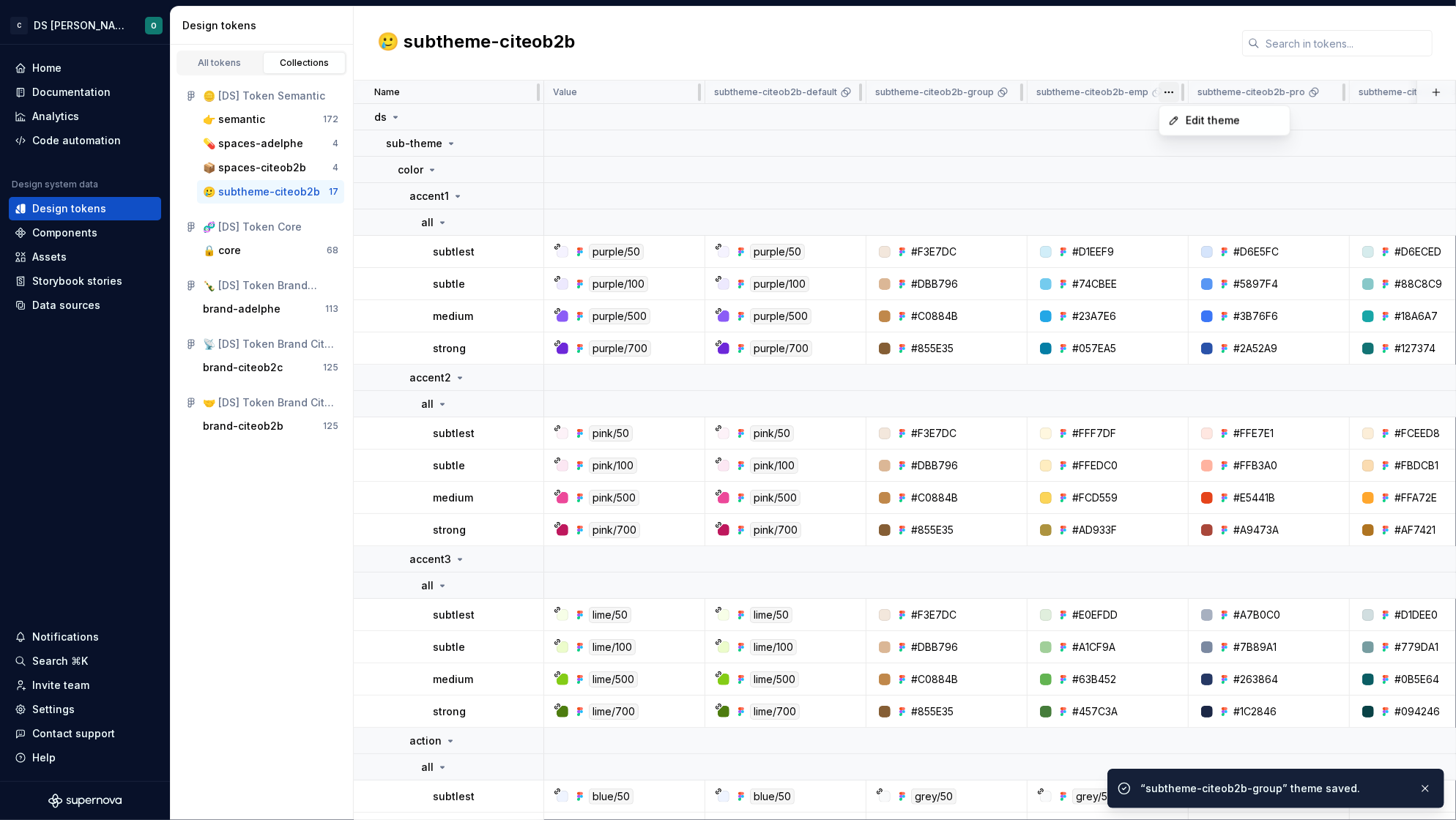
click at [1168, 90] on html "C DS Citeo O Home Documentation Analytics Code automation Design system data De…" at bounding box center [728, 410] width 1456 height 820
click at [1203, 119] on span "Edit theme" at bounding box center [1233, 121] width 95 height 15
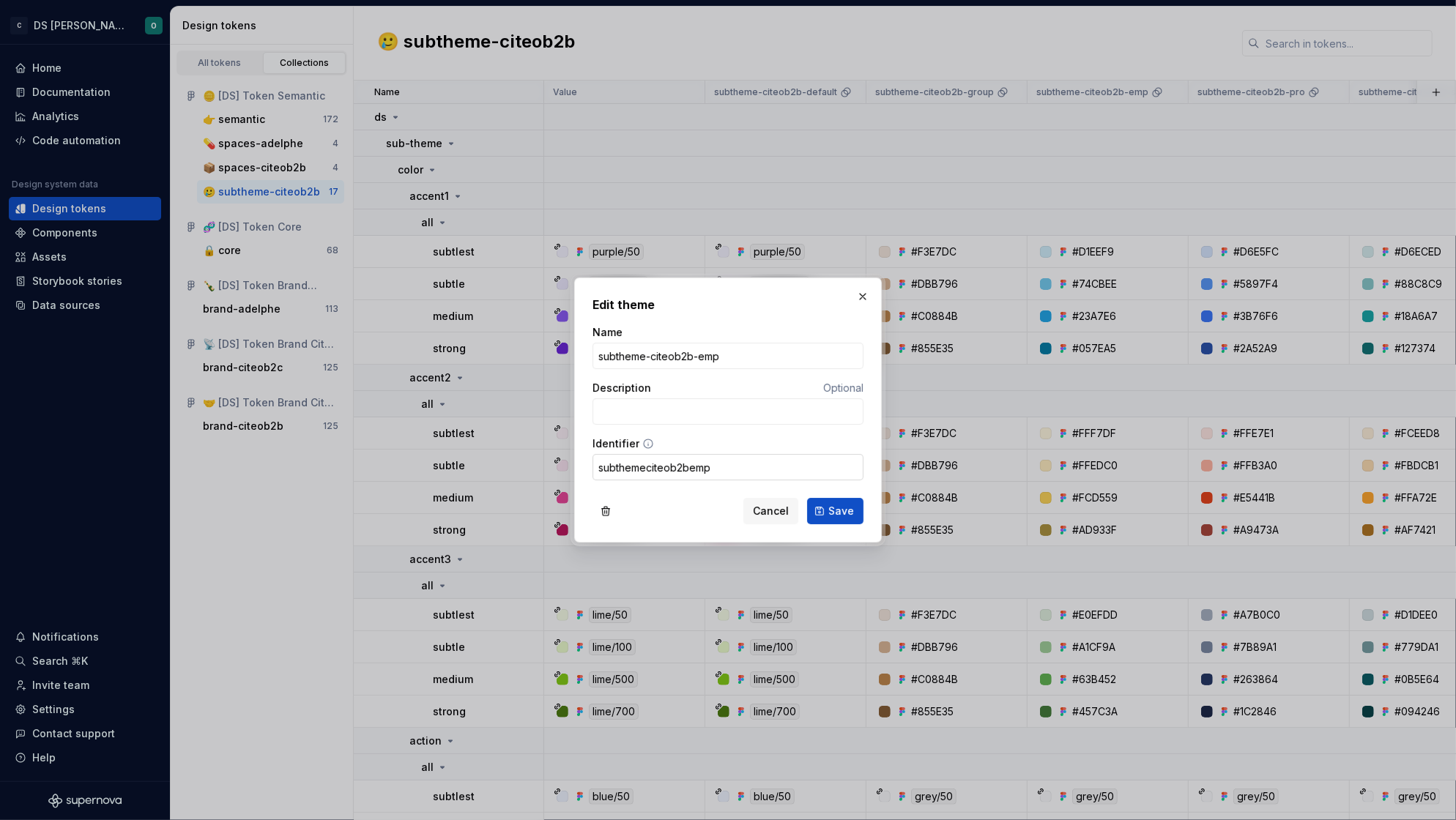
click at [647, 466] on input "subthemeciteob2bemp" at bounding box center [728, 467] width 271 height 26
type input "subtheme_citeob2_bemp"
click at [838, 513] on span "Save" at bounding box center [840, 511] width 25 height 15
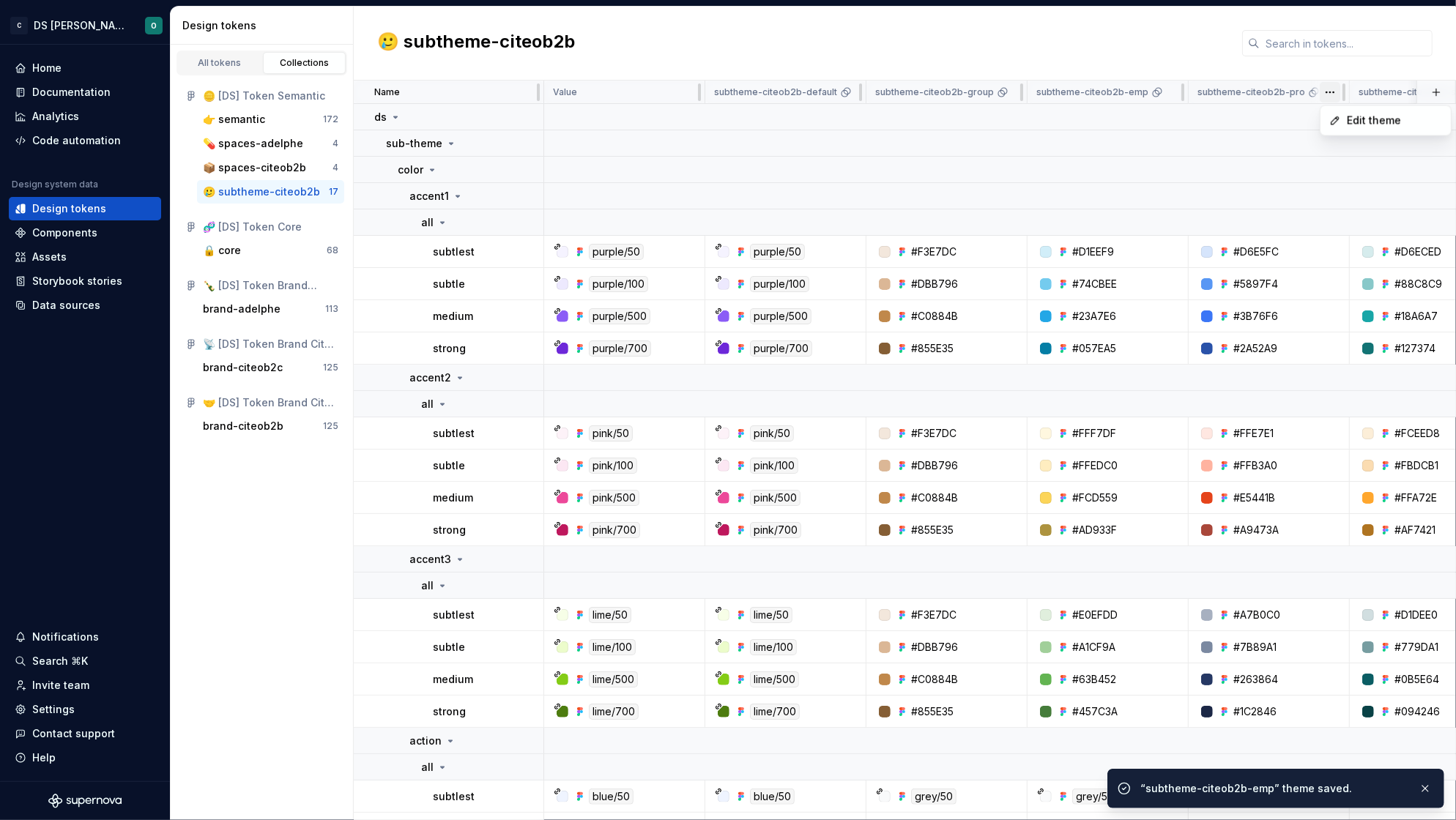
click at [1329, 93] on html "C DS Citeo O Home Documentation Analytics Code automation Design system data De…" at bounding box center [728, 410] width 1456 height 820
click at [1370, 123] on span "Edit theme" at bounding box center [1394, 121] width 95 height 15
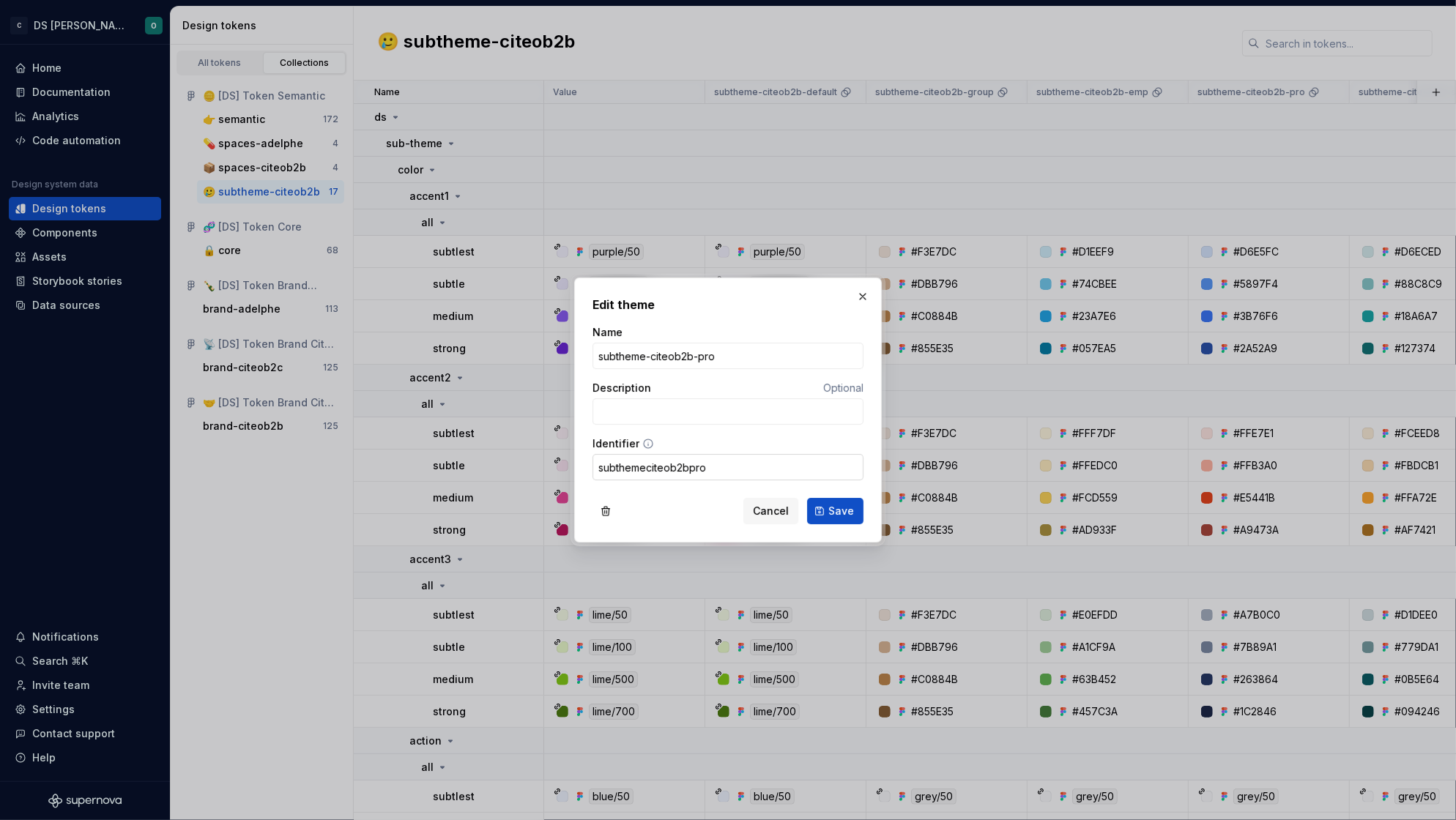
click at [646, 466] on input "subthemeciteob2bpro" at bounding box center [728, 467] width 271 height 26
type input "subtheme_citeob2b_pro"
click at [856, 515] on button "Save" at bounding box center [834, 511] width 56 height 26
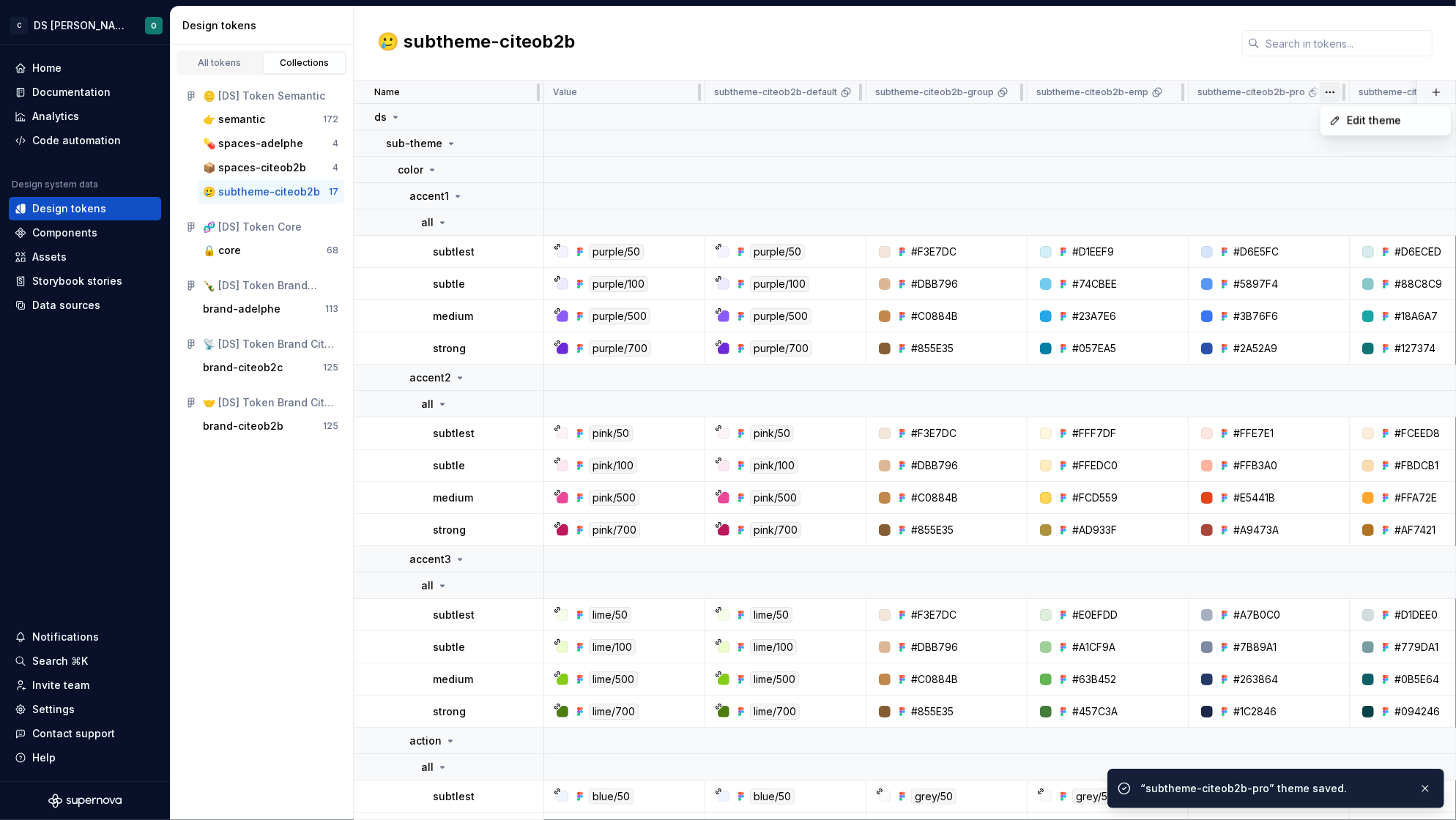
click at [1330, 91] on html "C DS Citeo O Home Documentation Analytics Code automation Design system data De…" at bounding box center [728, 410] width 1456 height 820
click at [1360, 119] on span "Edit theme" at bounding box center [1394, 121] width 95 height 15
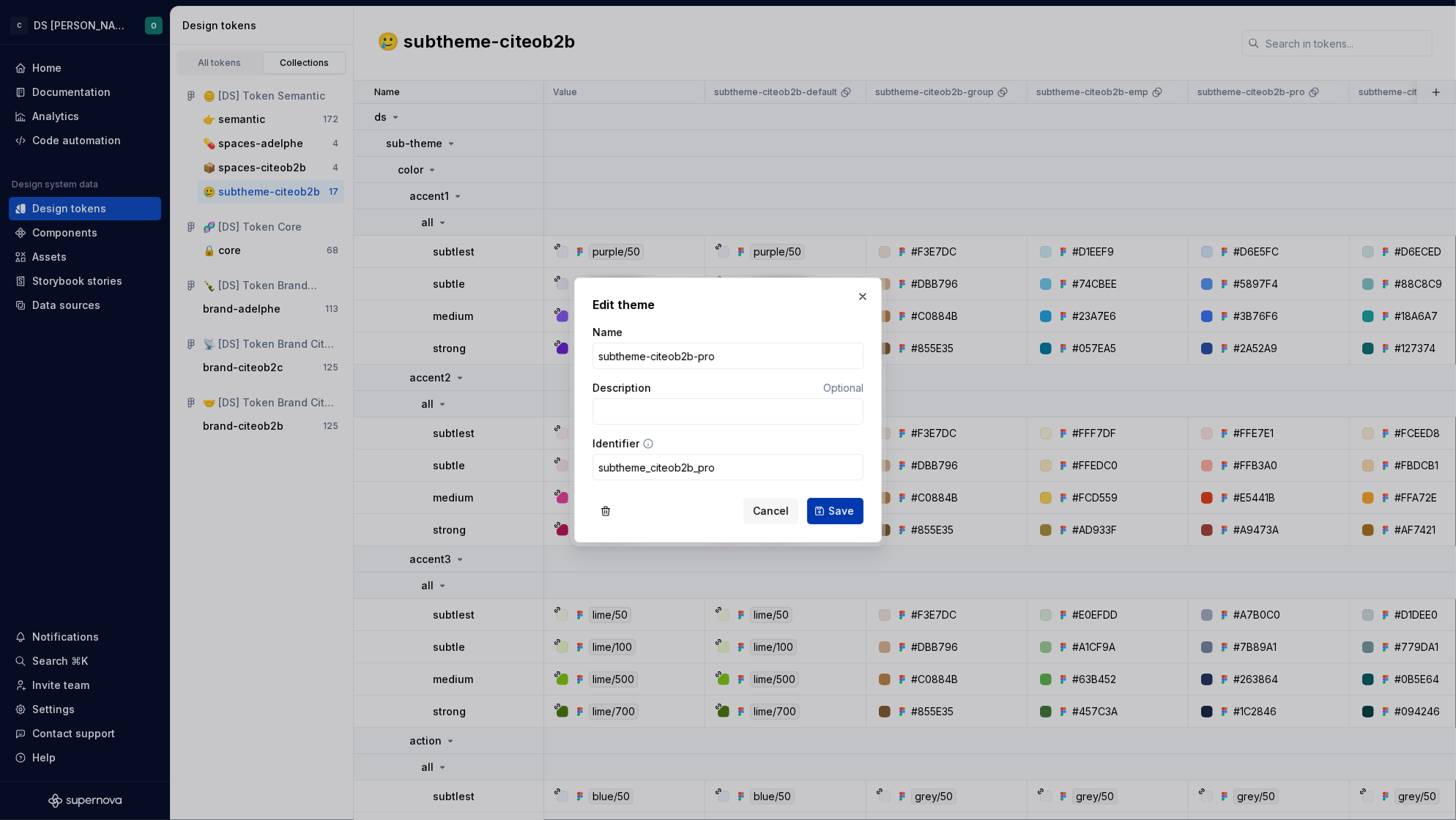
click at [834, 511] on span "Save" at bounding box center [840, 511] width 25 height 15
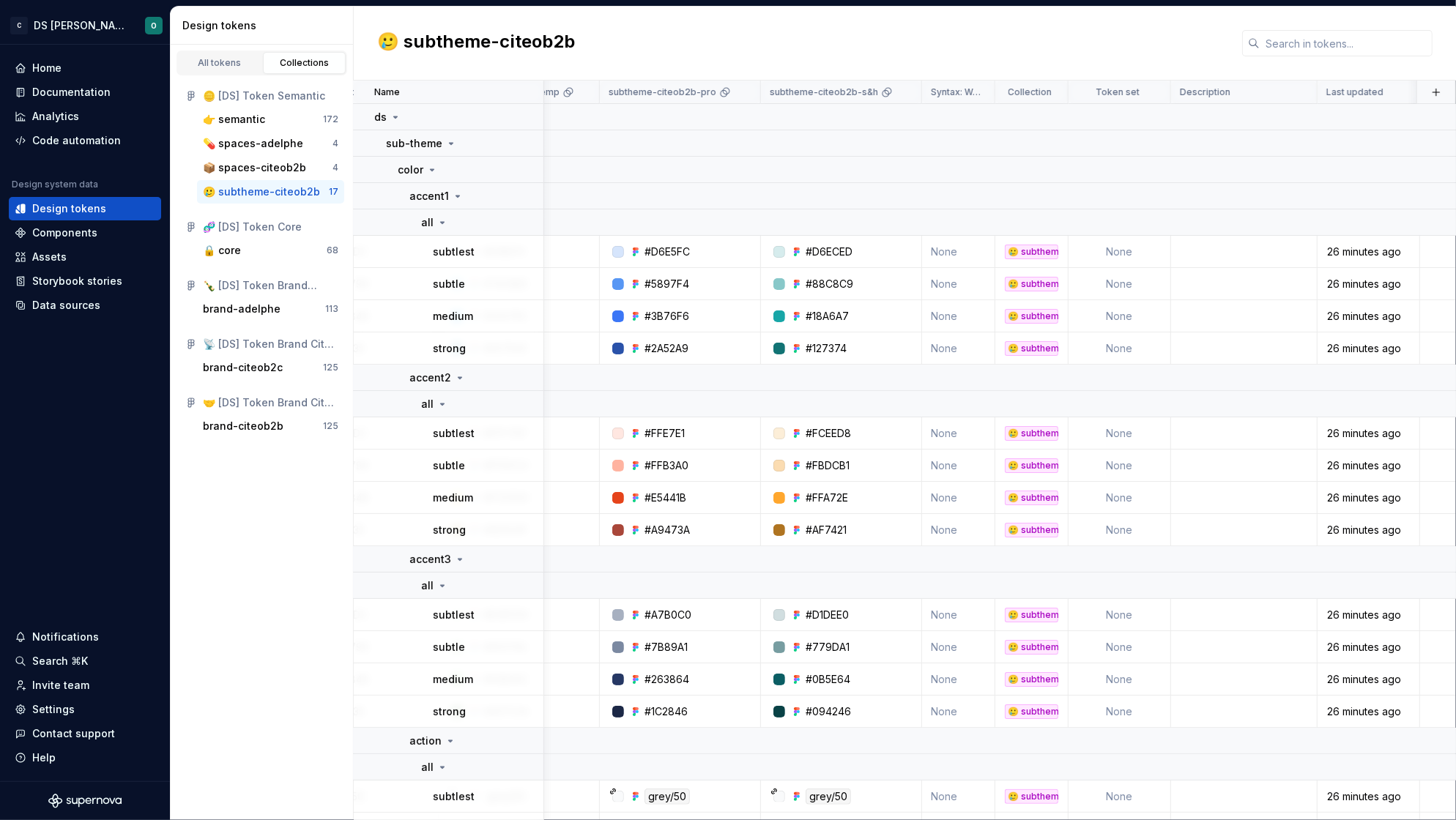
scroll to position [0, 592]
click at [896, 90] on html "C DS Citeo O Home Documentation Analytics Code automation Design system data De…" at bounding box center [728, 410] width 1456 height 820
click at [972, 120] on span "Edit theme" at bounding box center [962, 121] width 95 height 15
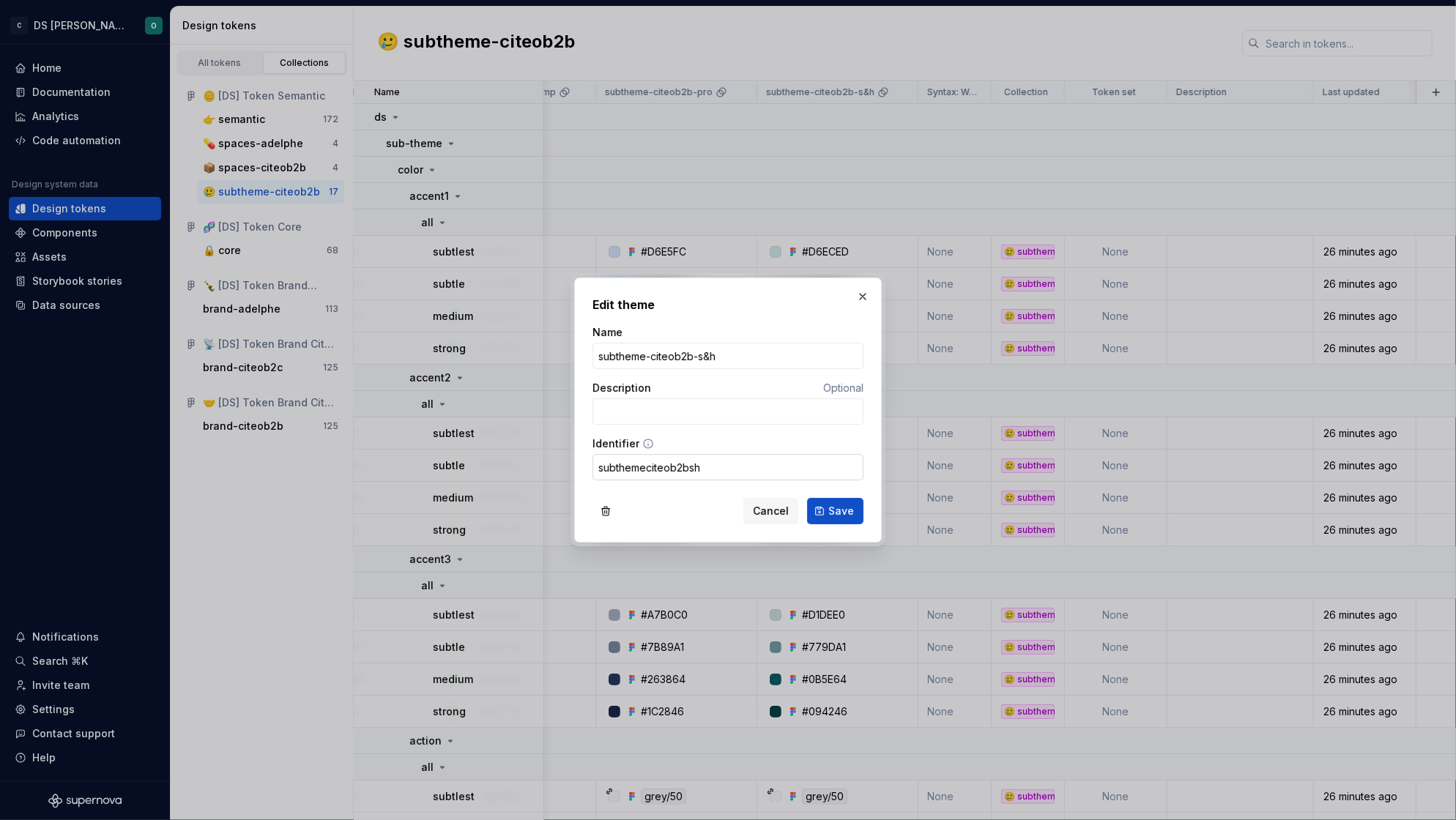
click at [647, 463] on input "subthemeciteob2bsh" at bounding box center [728, 467] width 271 height 26
type input "subtheme_citeob2b_sh"
click at [835, 510] on button "Save" at bounding box center [834, 511] width 56 height 26
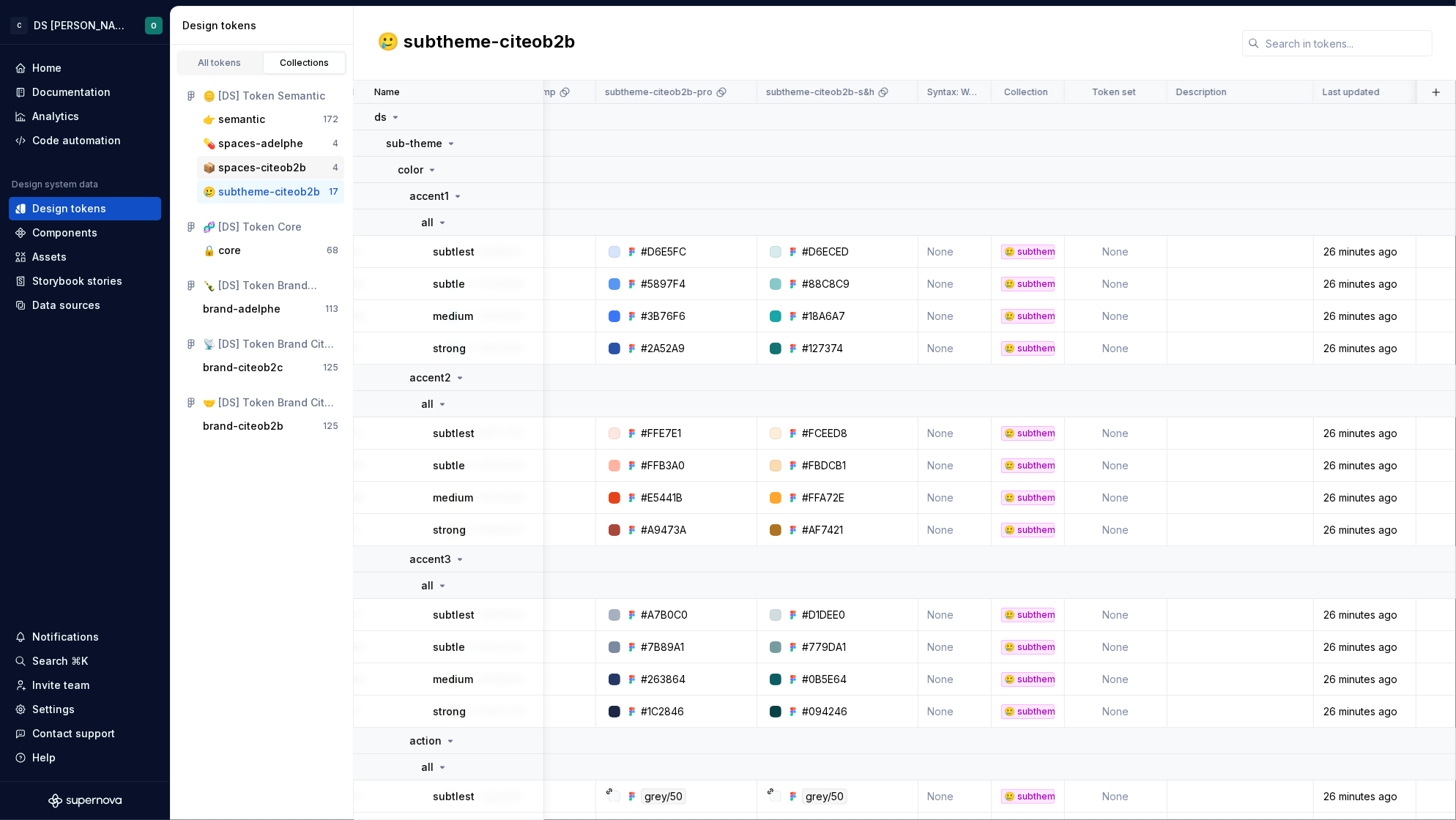
click at [271, 169] on div "📦 spaces-citeob2b" at bounding box center [254, 168] width 103 height 15
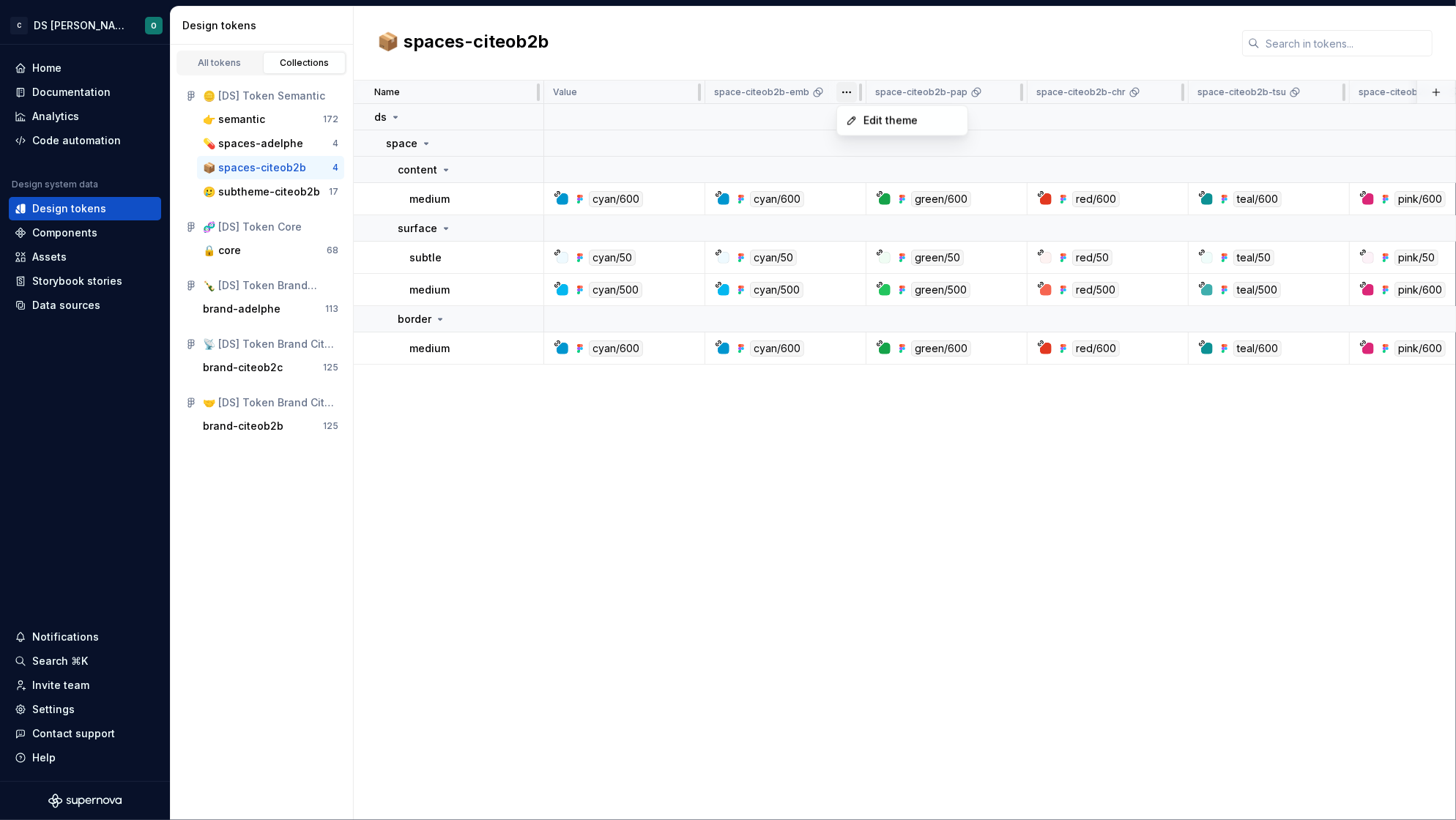
click at [847, 90] on html "C DS Citeo O Home Documentation Analytics Code automation Design system data De…" at bounding box center [728, 410] width 1456 height 820
click at [876, 112] on div "Edit theme" at bounding box center [902, 121] width 125 height 24
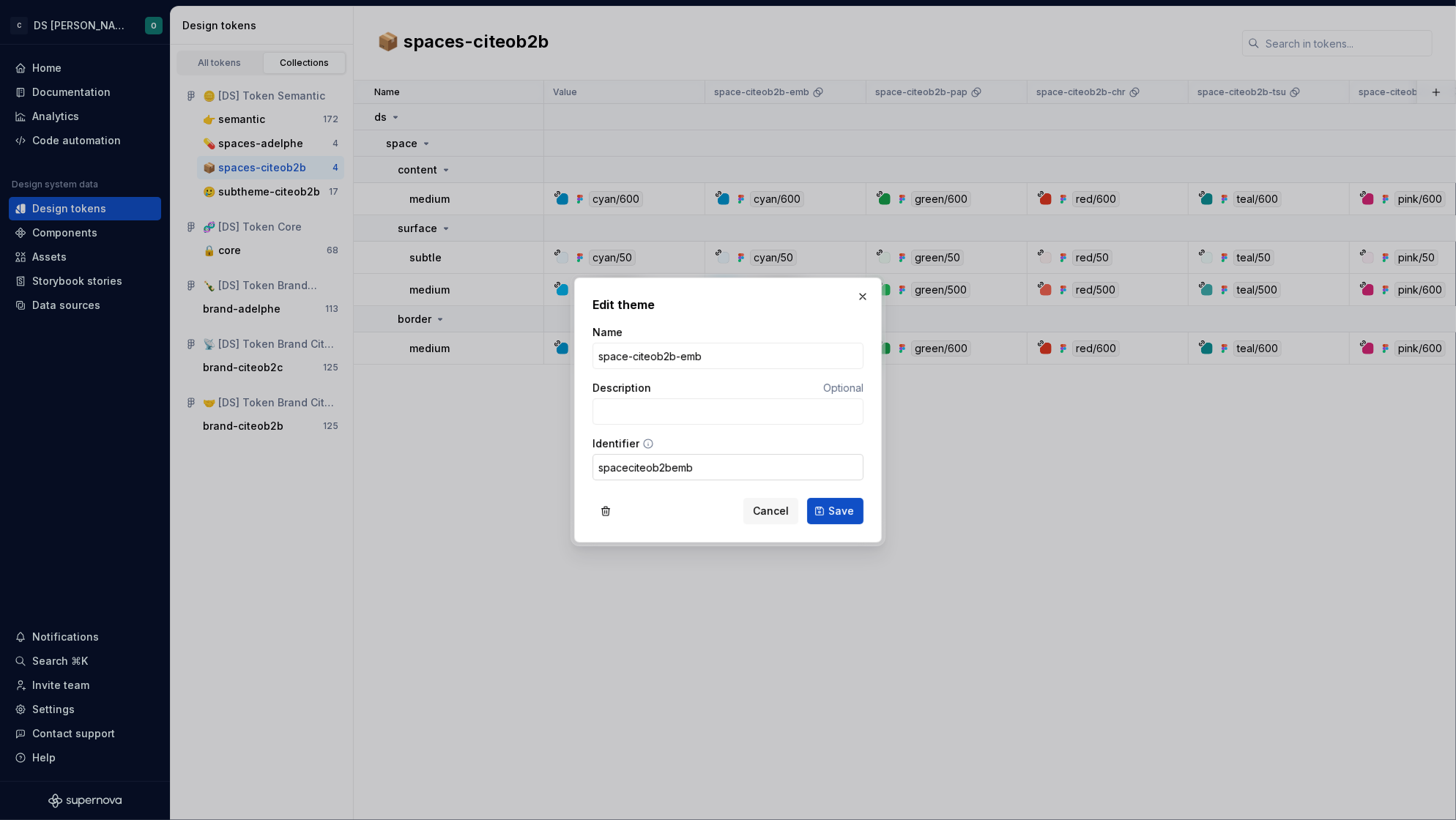
click at [627, 466] on input "spaceciteob2bemb" at bounding box center [728, 467] width 271 height 26
click at [639, 469] on input "space_citeob2b_emb" at bounding box center [728, 467] width 271 height 26
type input "space_citeob2b_emb"
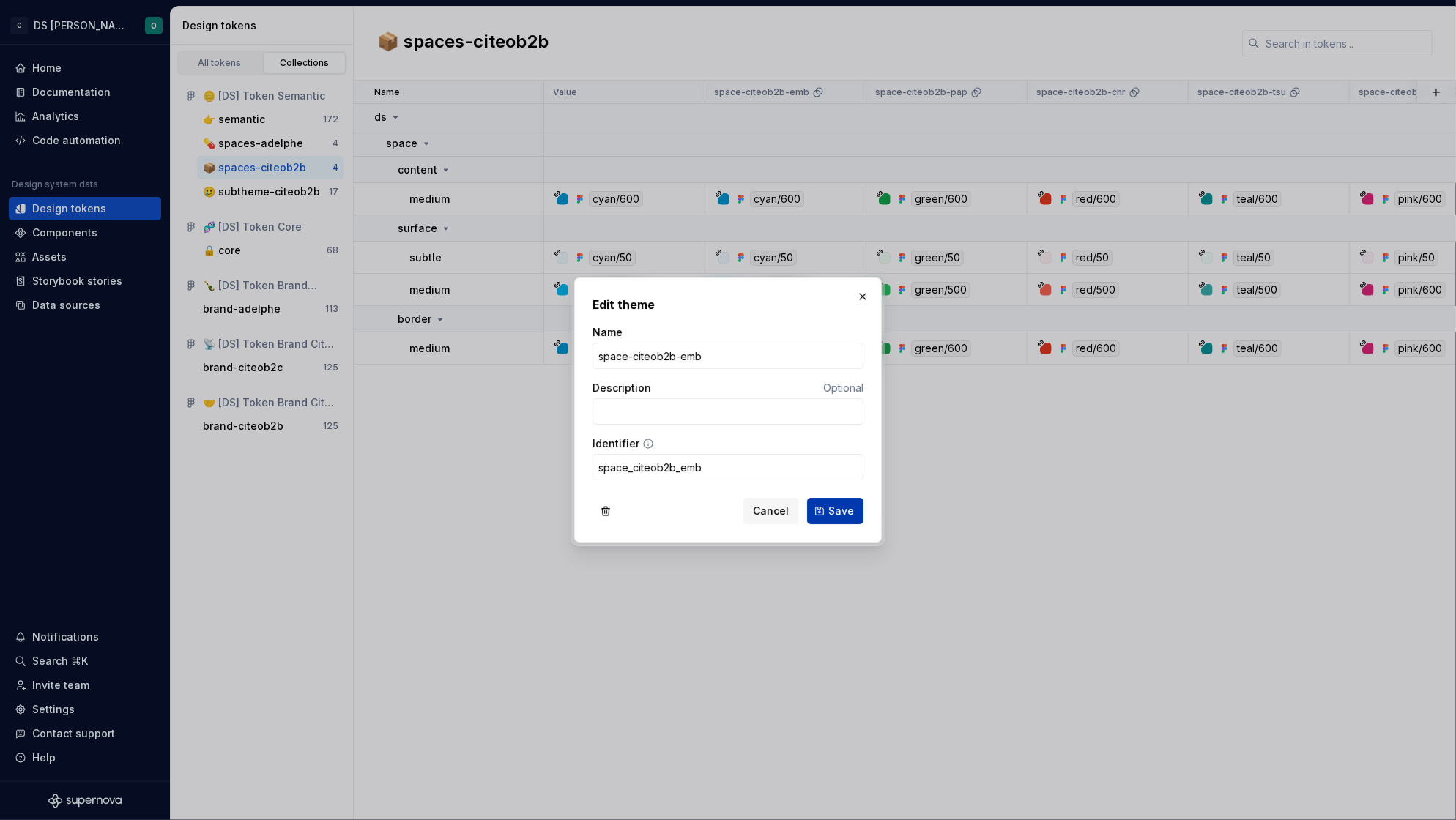
click at [830, 515] on span "Save" at bounding box center [840, 511] width 25 height 15
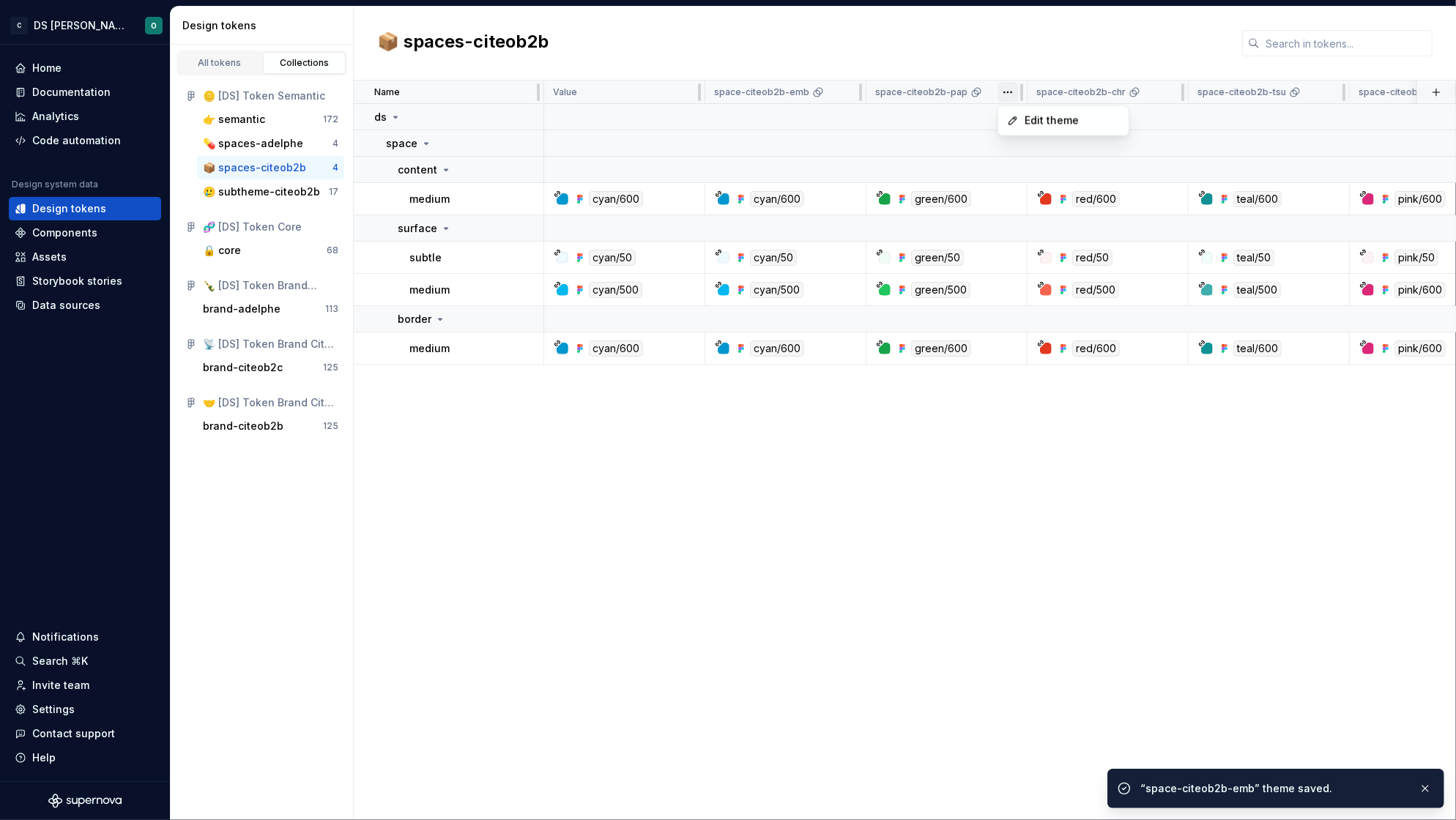
click at [1010, 91] on html "C DS Citeo O Home Documentation Analytics Code automation Design system data De…" at bounding box center [728, 410] width 1456 height 820
click at [1039, 119] on span "Edit theme" at bounding box center [1071, 121] width 95 height 15
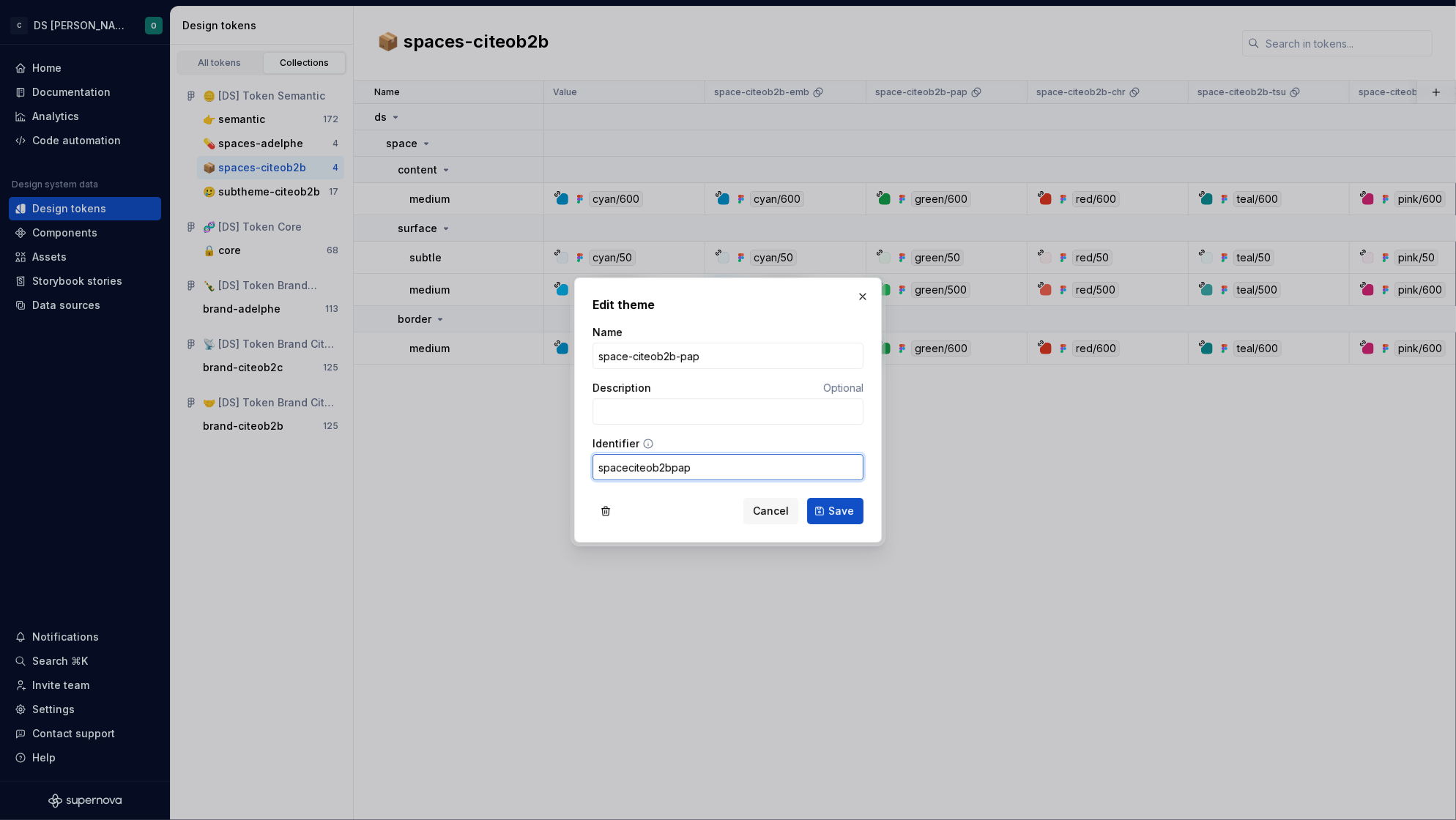
click at [626, 471] on input "spaceciteob2bpap" at bounding box center [728, 467] width 271 height 26
type input "space_citeob2b_pap"
click at [835, 510] on button "Save" at bounding box center [834, 511] width 56 height 26
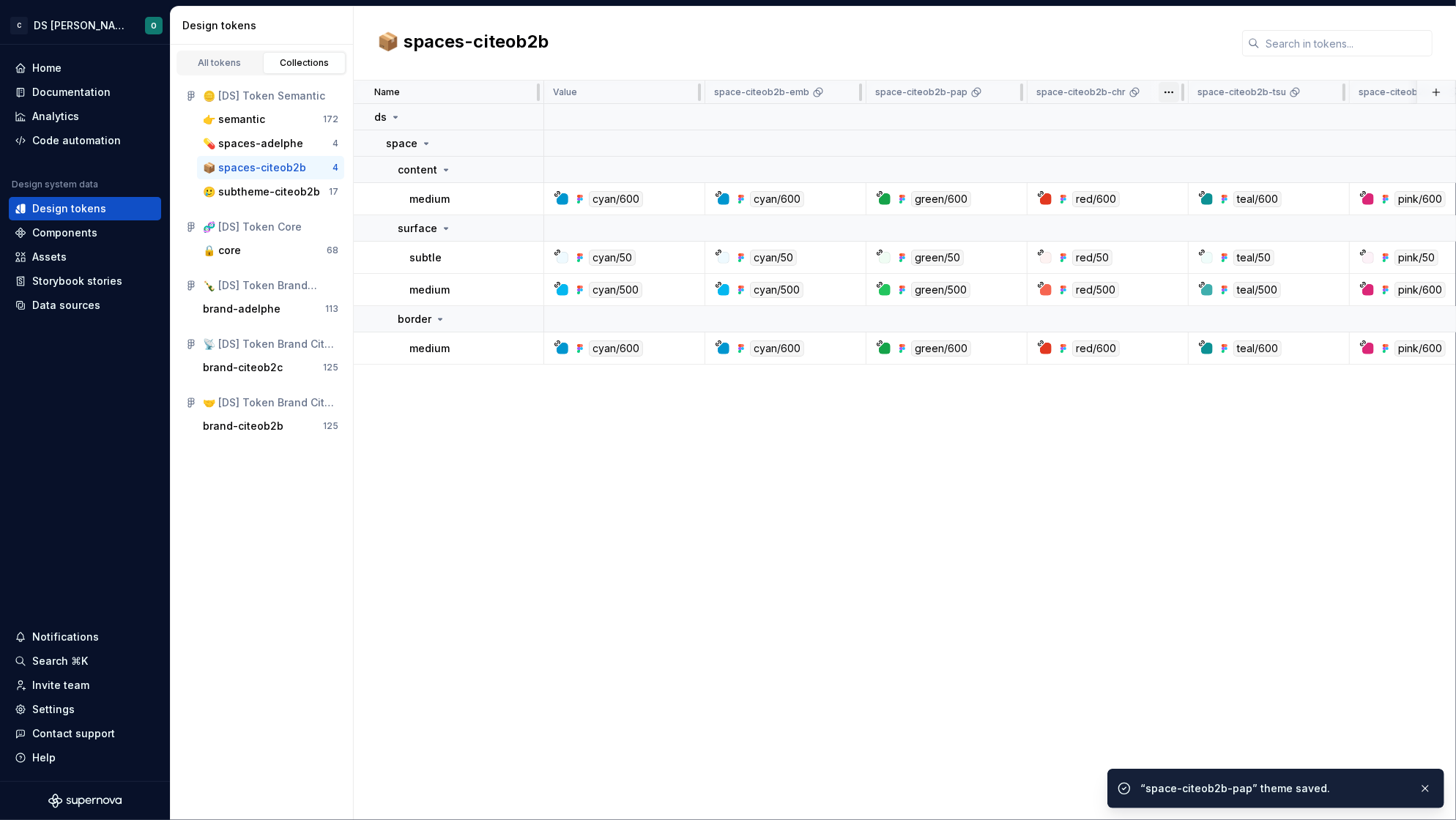
click at [1165, 90] on html "C DS Citeo O Home Documentation Analytics Code automation Design system data De…" at bounding box center [728, 410] width 1456 height 820
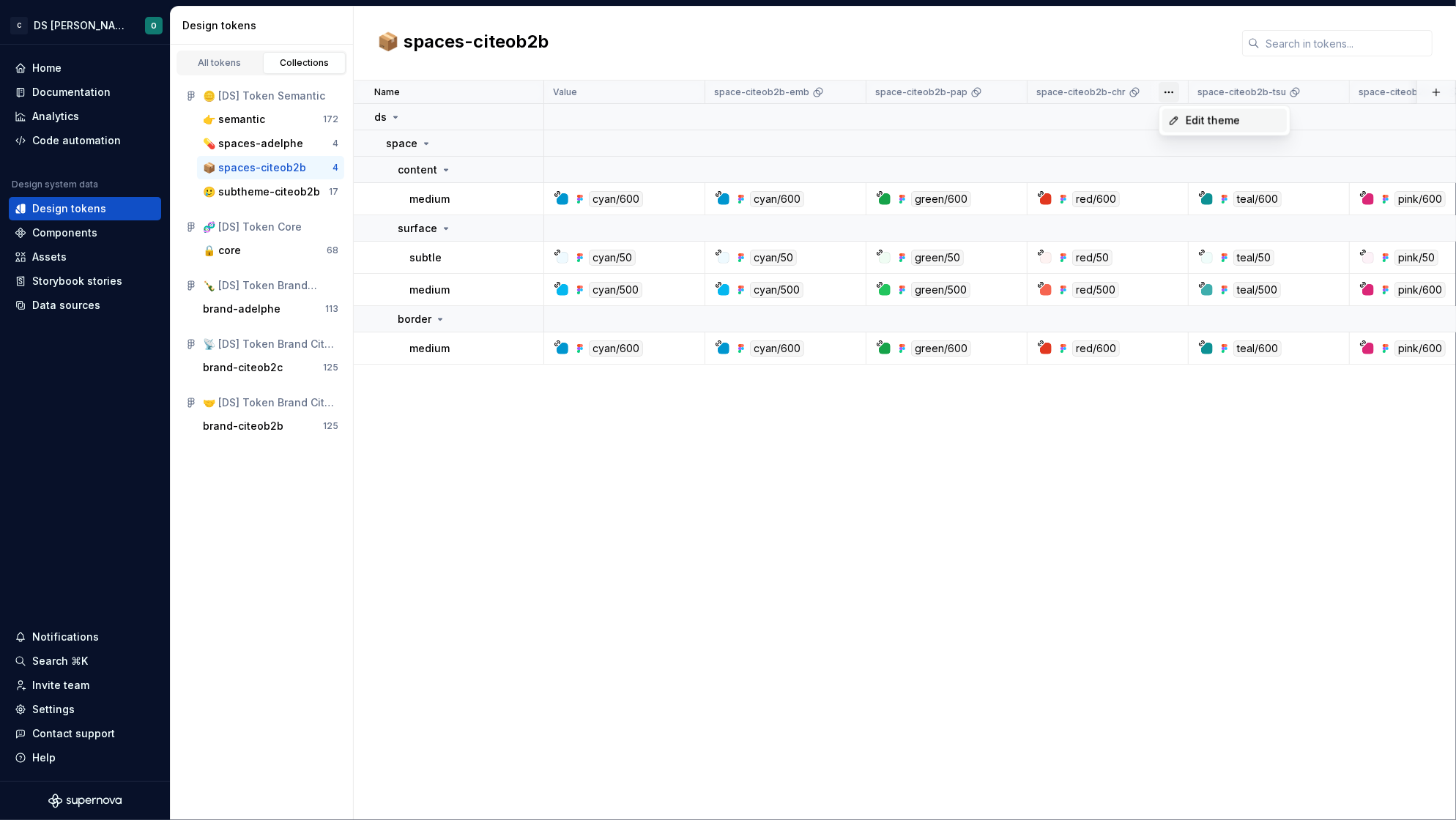
click at [1191, 118] on span "Edit theme" at bounding box center [1233, 121] width 95 height 15
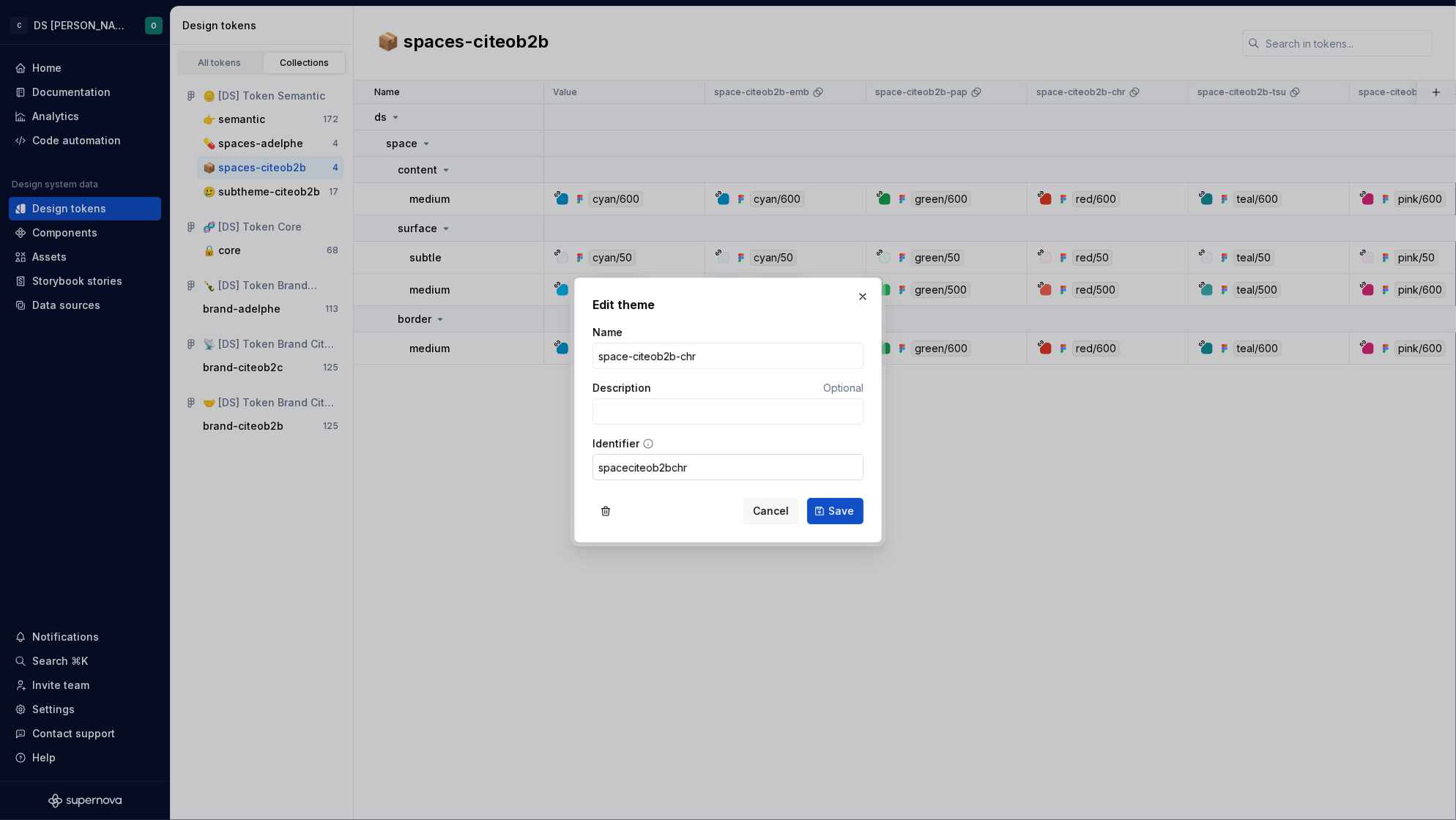
click at [627, 467] on input "spaceciteob2bchr" at bounding box center [728, 467] width 271 height 26
type input "space_citeob2b_chr"
click at [848, 513] on span "Save" at bounding box center [840, 511] width 25 height 15
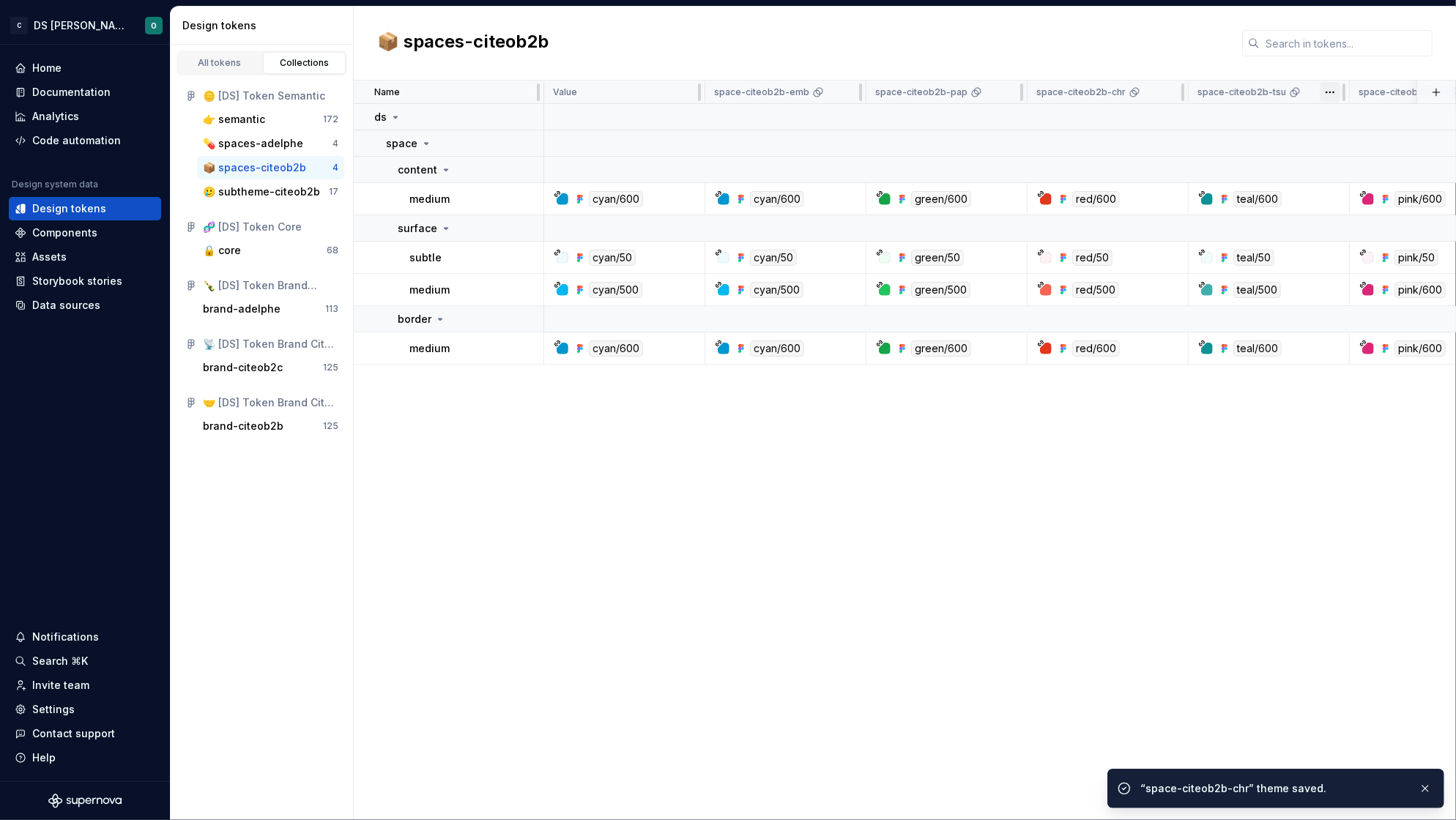
click at [1328, 90] on html "C DS Citeo O Home Documentation Analytics Code automation Design system data De…" at bounding box center [728, 410] width 1456 height 820
click at [1370, 128] on div "Edit theme" at bounding box center [1385, 121] width 125 height 24
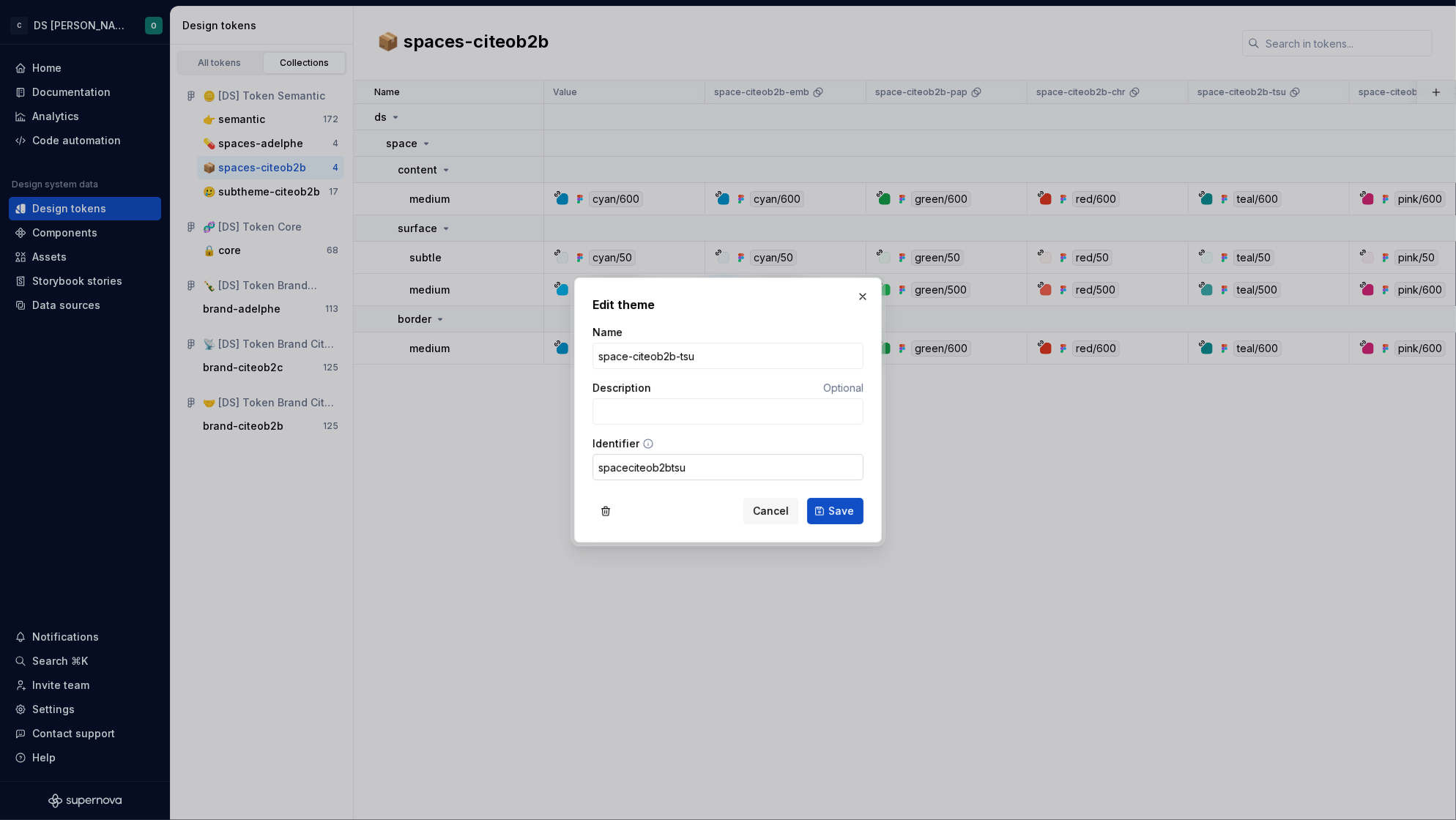
click at [626, 465] on input "spaceciteob2btsu" at bounding box center [728, 467] width 271 height 26
type input "space_citeob2b_tsu"
click at [847, 516] on span "Save" at bounding box center [840, 511] width 25 height 15
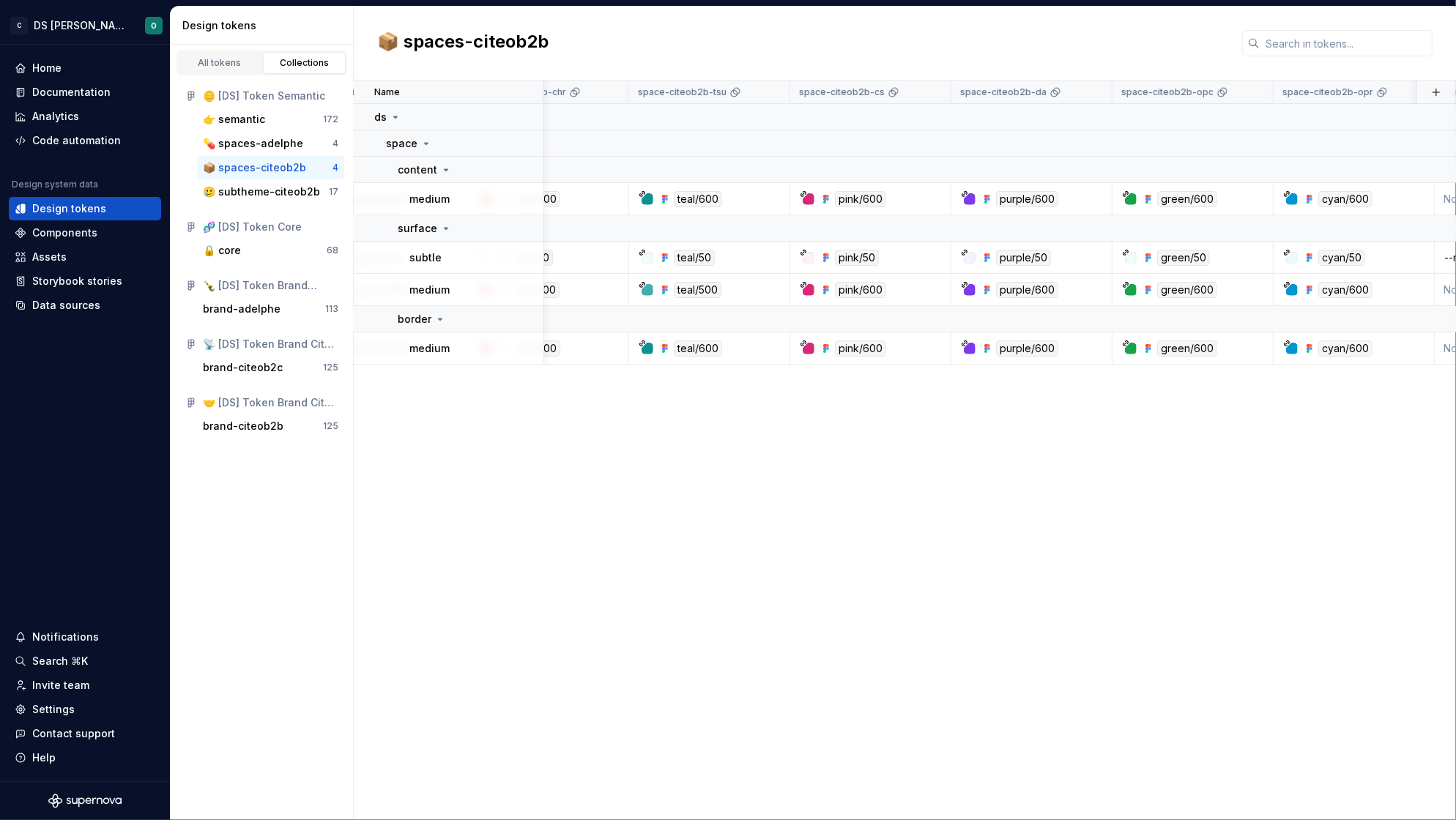
scroll to position [0, 608]
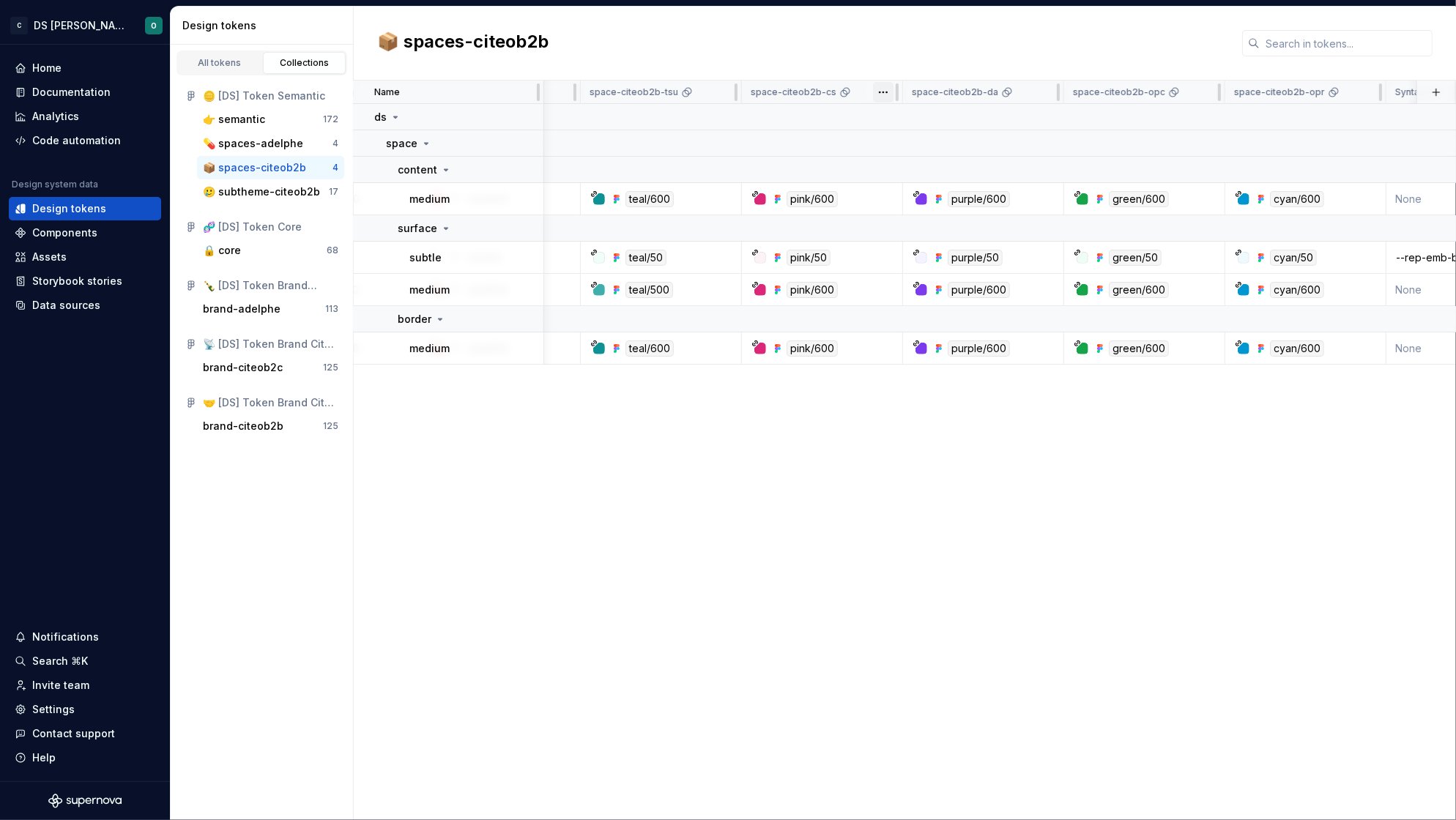
click at [882, 93] on html "C DS Citeo O Home Documentation Analytics Code automation Design system data De…" at bounding box center [728, 410] width 1456 height 820
click at [913, 122] on span "Edit theme" at bounding box center [947, 121] width 95 height 15
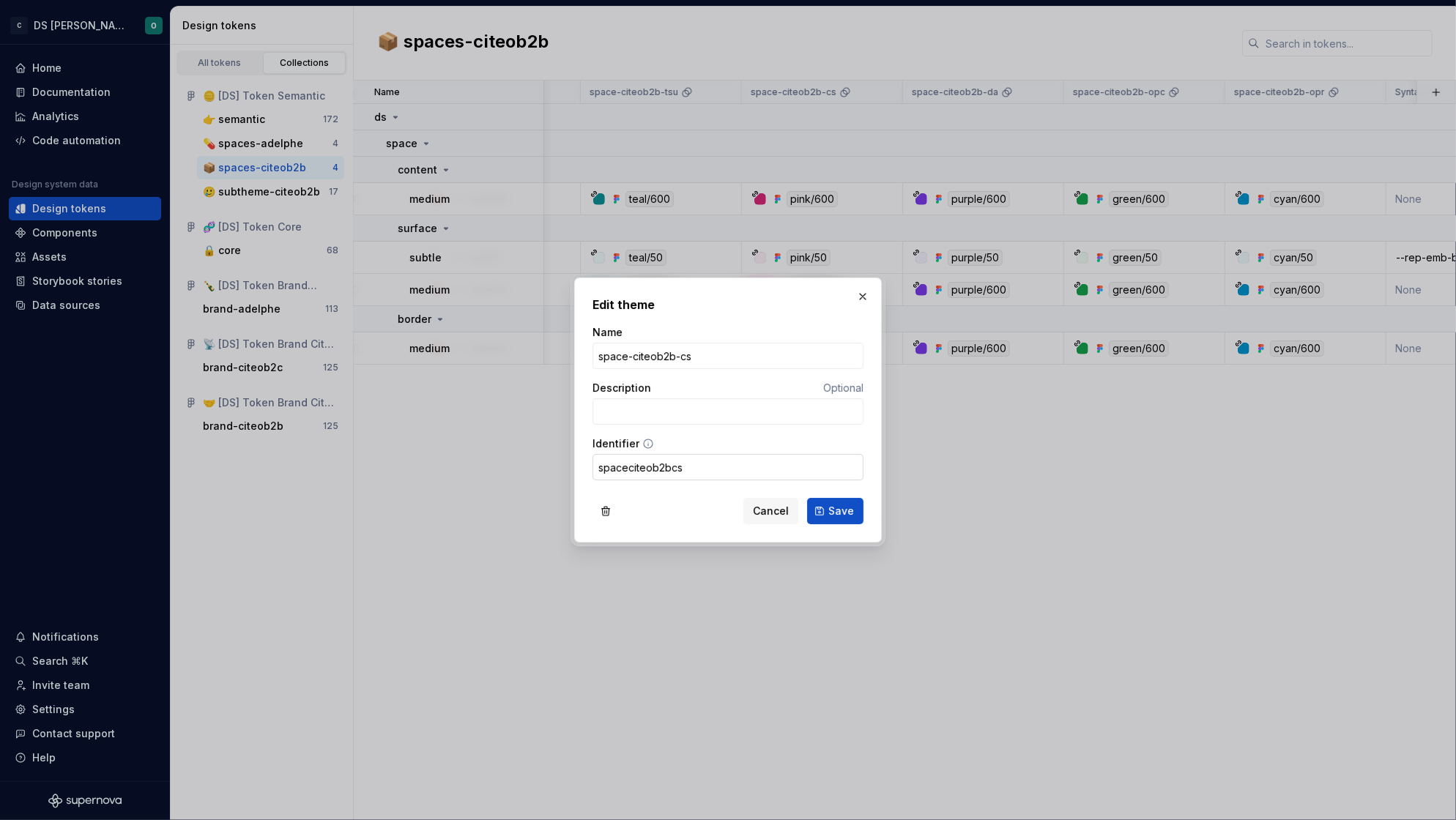
click at [627, 466] on input "spaceciteob2bcs" at bounding box center [728, 467] width 271 height 26
type input "space_citeob2b_cs"
click at [835, 510] on button "Save" at bounding box center [834, 511] width 56 height 26
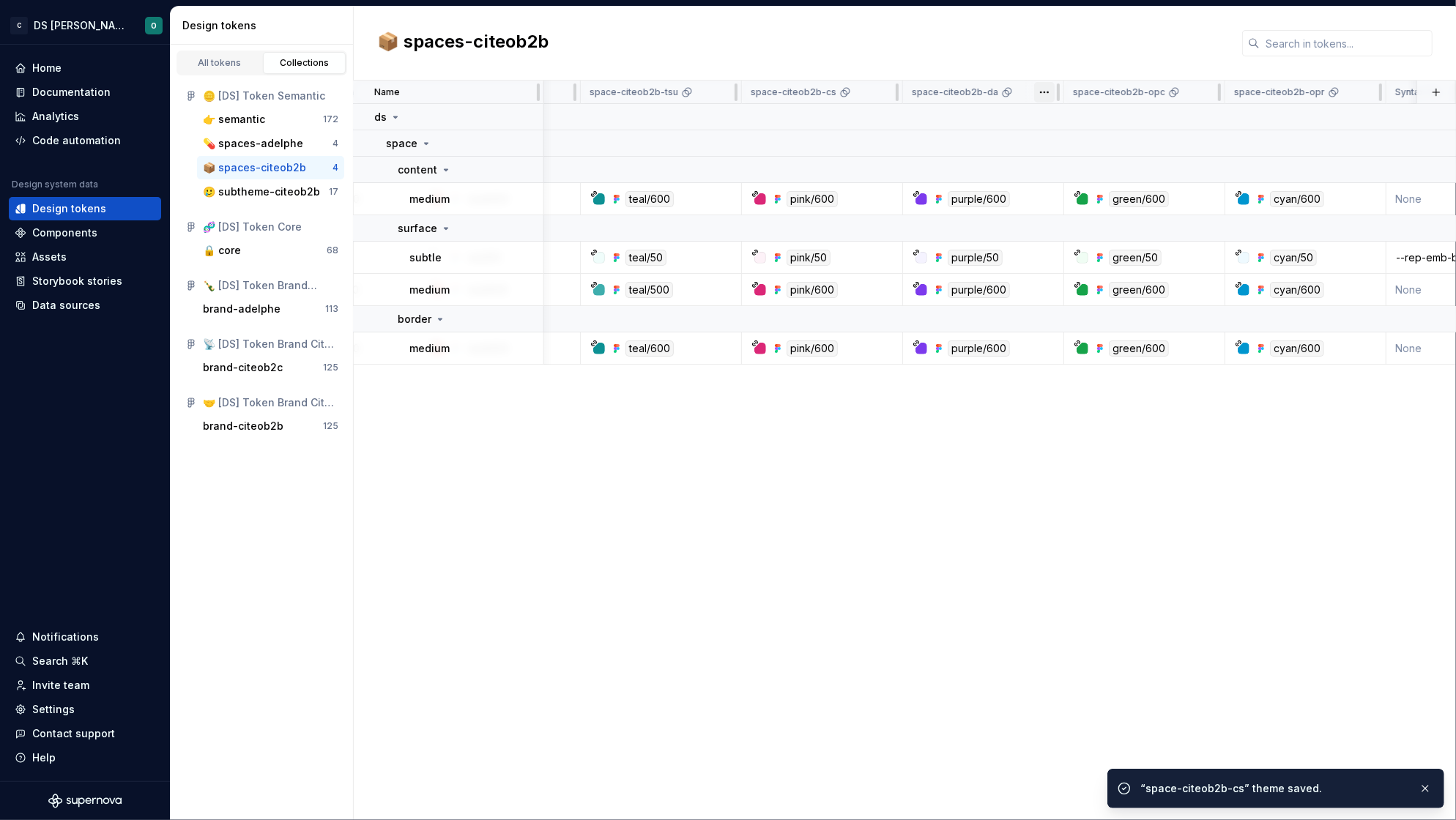
click at [1042, 91] on html "C DS Citeo O Home Documentation Analytics Code automation Design system data De…" at bounding box center [728, 410] width 1456 height 820
click at [1082, 124] on span "Edit theme" at bounding box center [1108, 121] width 95 height 15
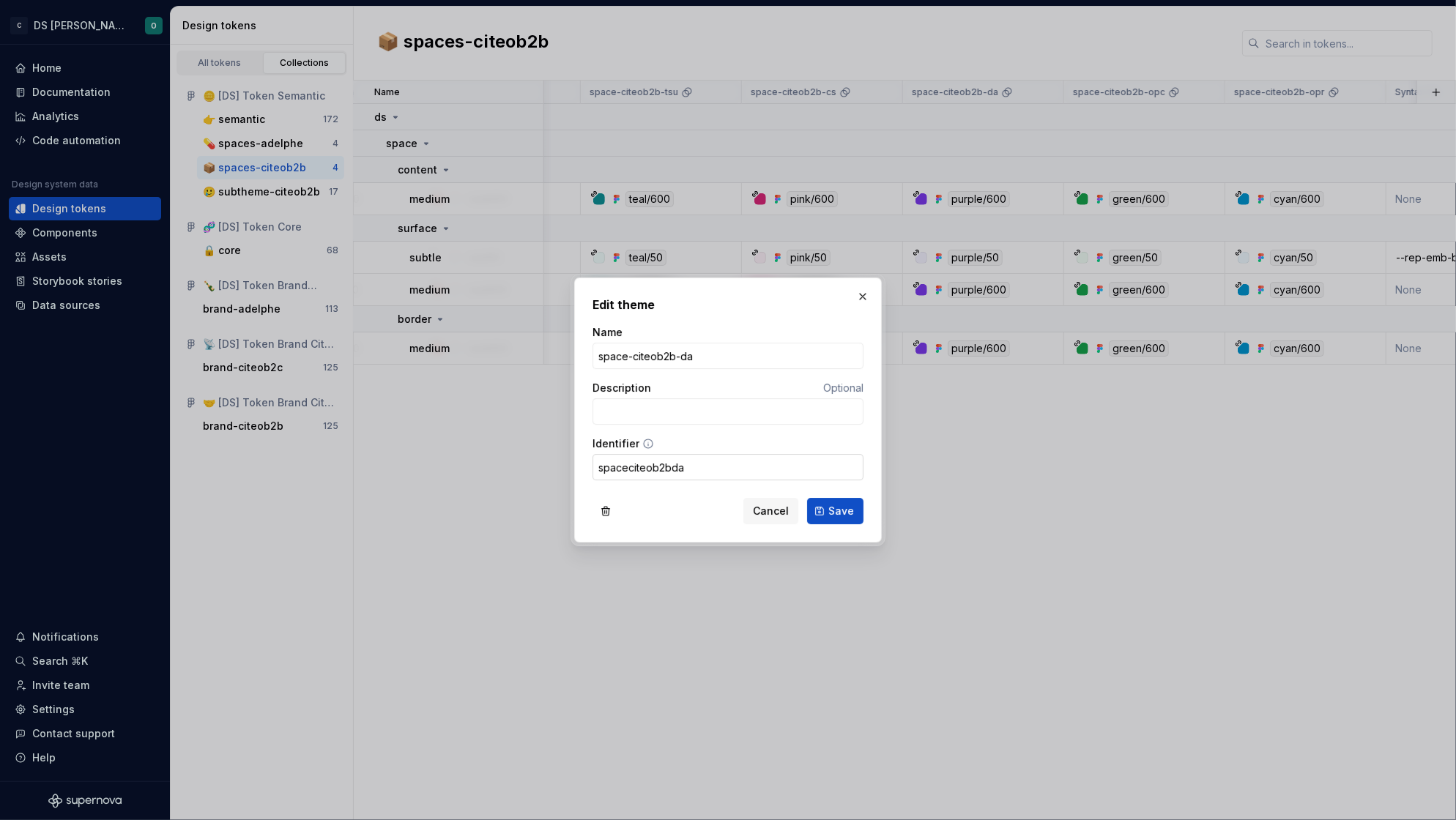
click at [626, 464] on input "spaceciteob2bda" at bounding box center [728, 467] width 271 height 26
type input "space_citeob2b_da"
click at [855, 510] on button "Save" at bounding box center [834, 511] width 56 height 26
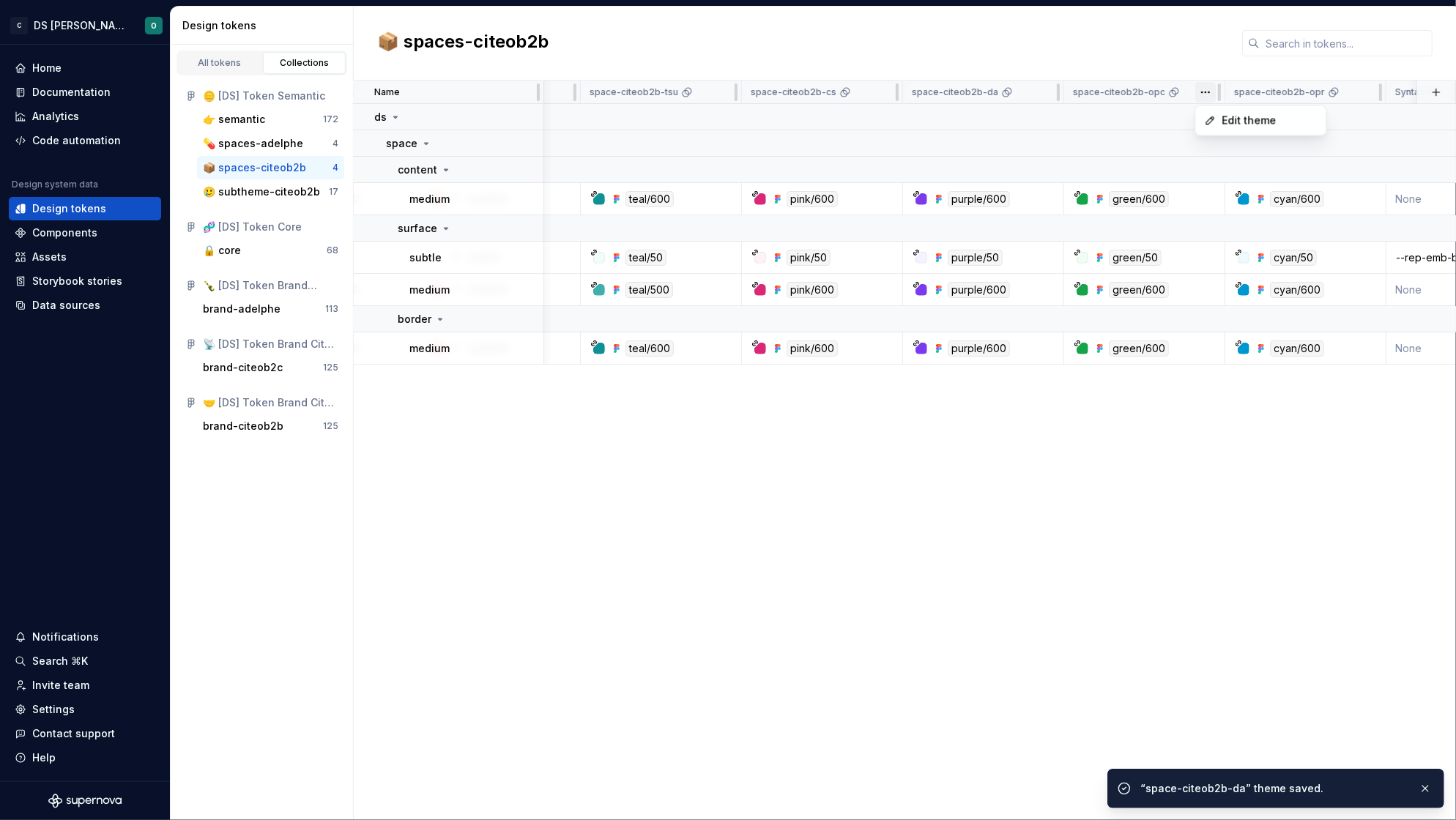
click at [1207, 94] on html "C DS Citeo O Home Documentation Analytics Code automation Design system data De…" at bounding box center [728, 410] width 1456 height 820
click at [1256, 122] on span "Edit theme" at bounding box center [1269, 121] width 95 height 15
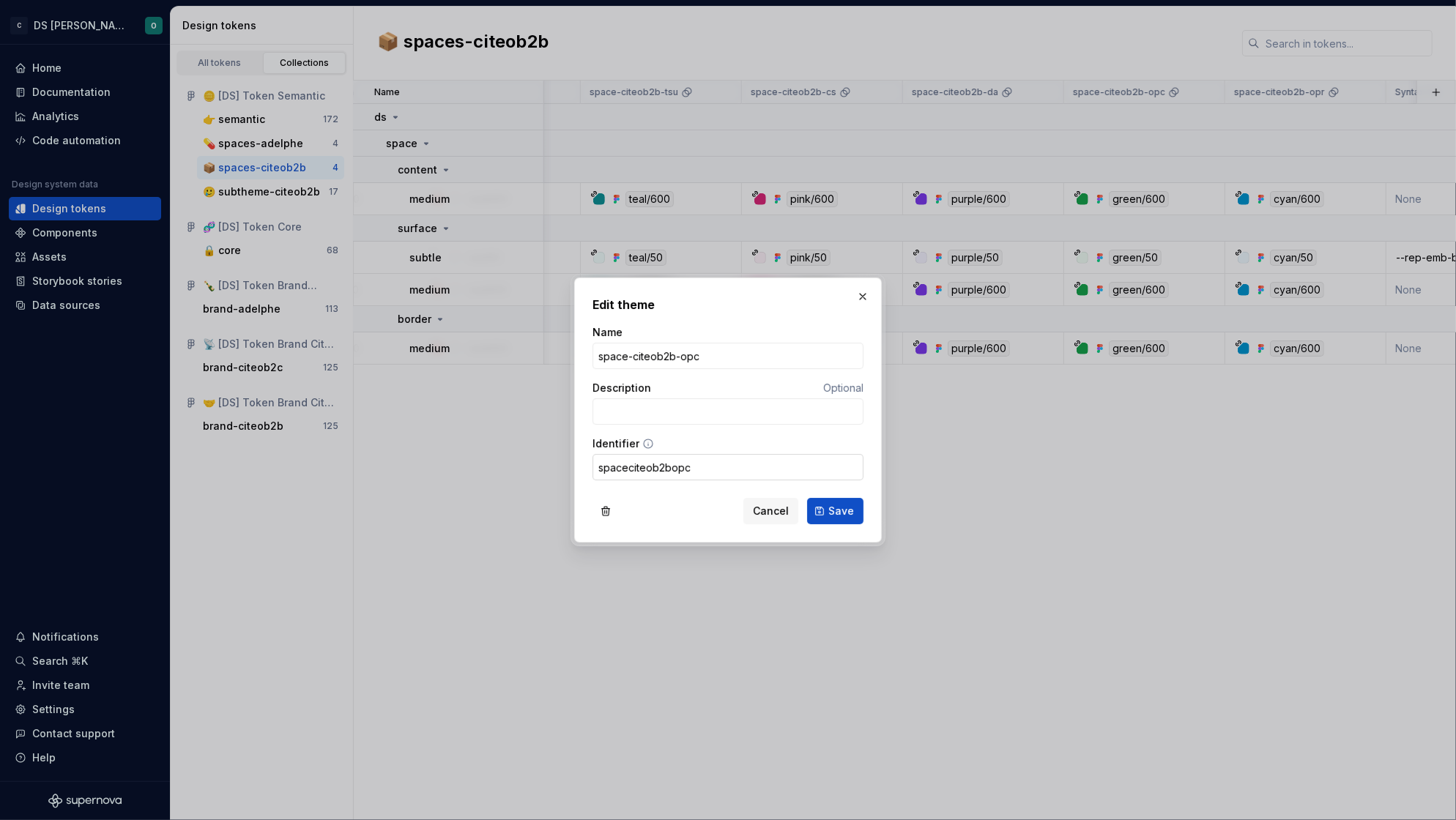
click at [627, 463] on input "spaceciteob2bopc" at bounding box center [728, 467] width 271 height 26
type input "space_citeob2b_opc"
click at [842, 506] on span "Save" at bounding box center [840, 511] width 25 height 15
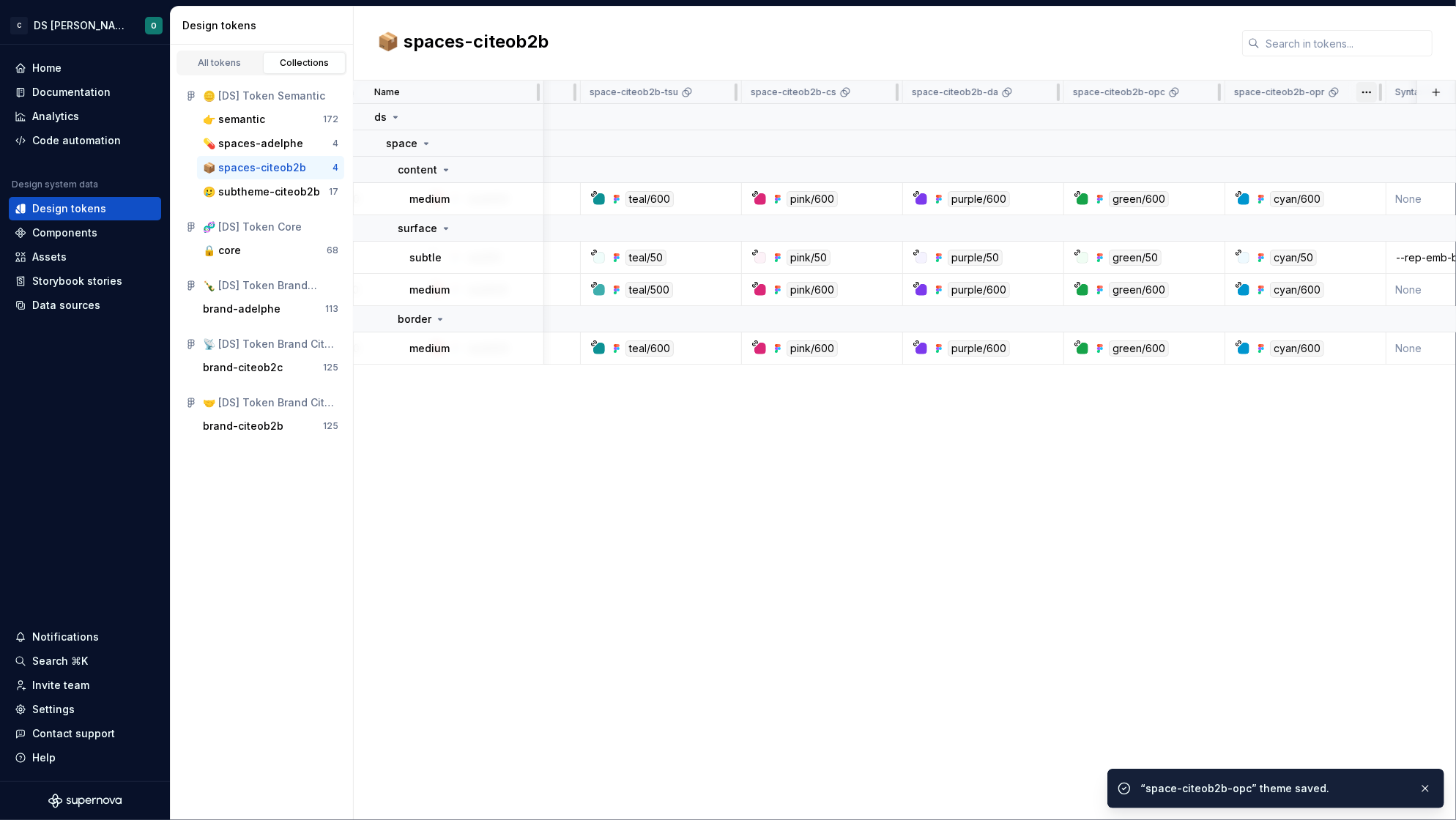
click at [1361, 93] on html "C DS Citeo O Home Documentation Analytics Code automation Design system data De…" at bounding box center [728, 410] width 1456 height 820
click at [1359, 120] on span "Edit theme" at bounding box center [1398, 121] width 95 height 15
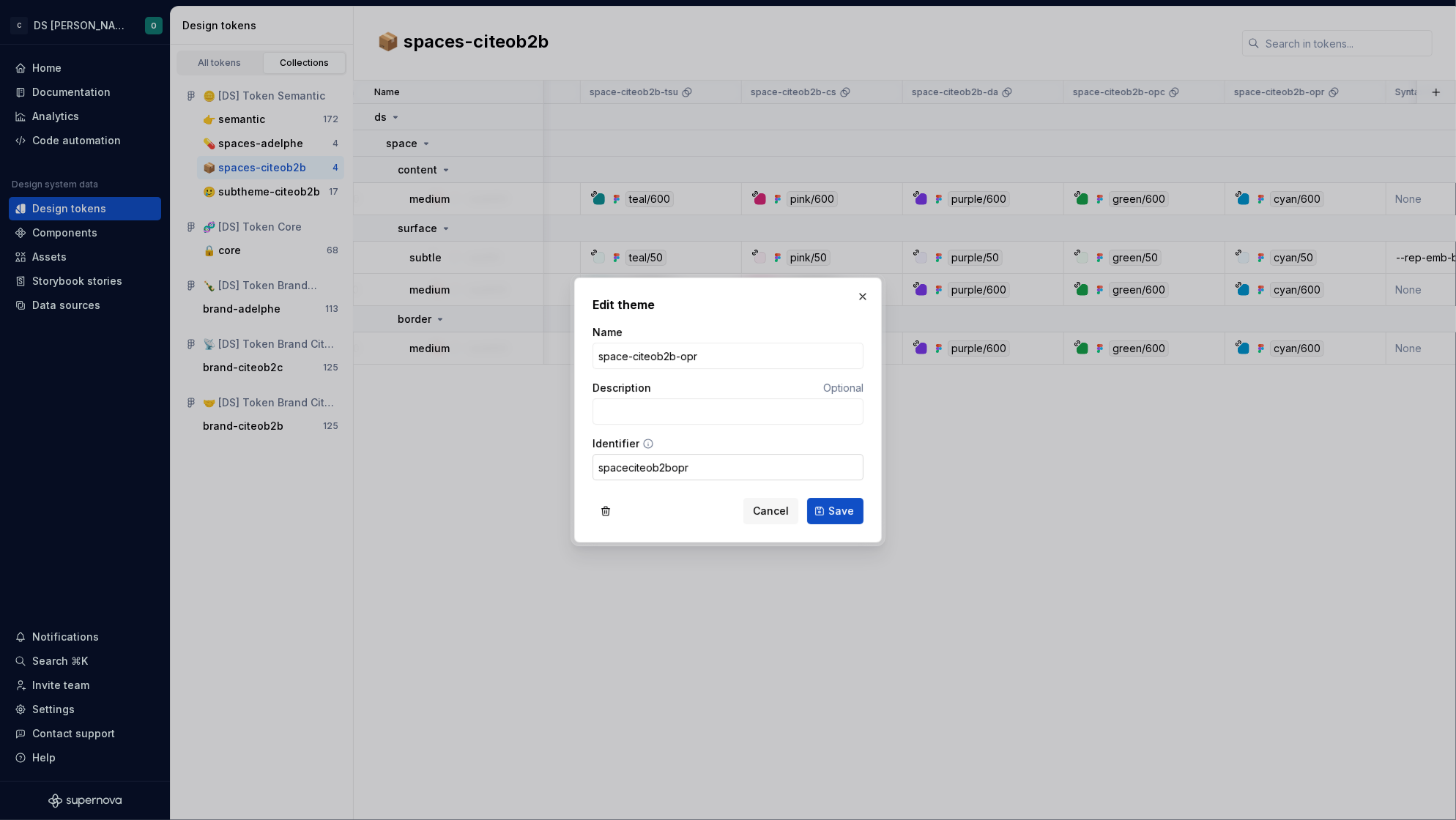
click at [629, 466] on input "spaceciteob2bopr" at bounding box center [728, 467] width 271 height 26
type input "space_citeob2b_opr"
click at [835, 510] on button "Save" at bounding box center [834, 511] width 56 height 26
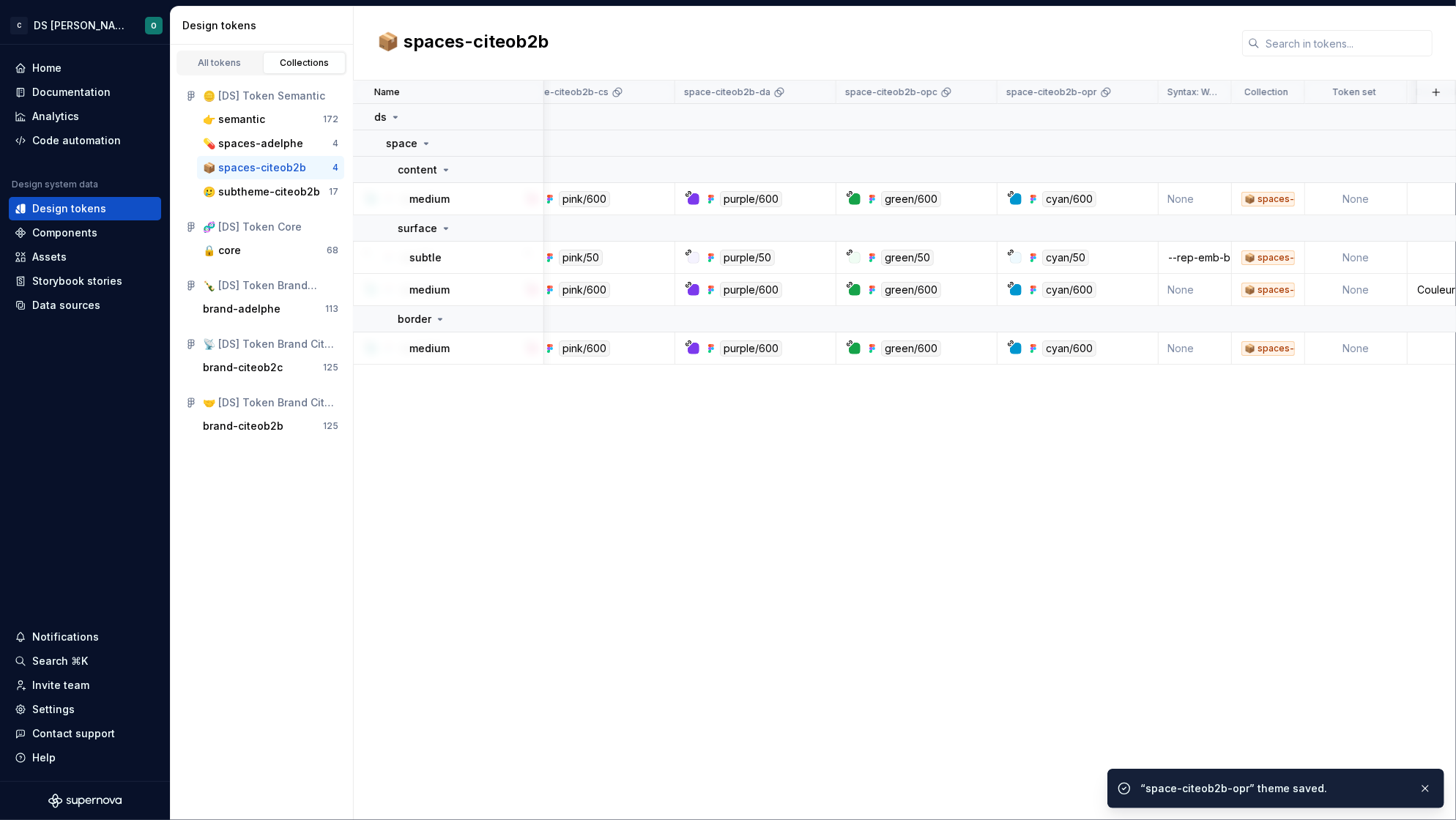
scroll to position [0, 972]
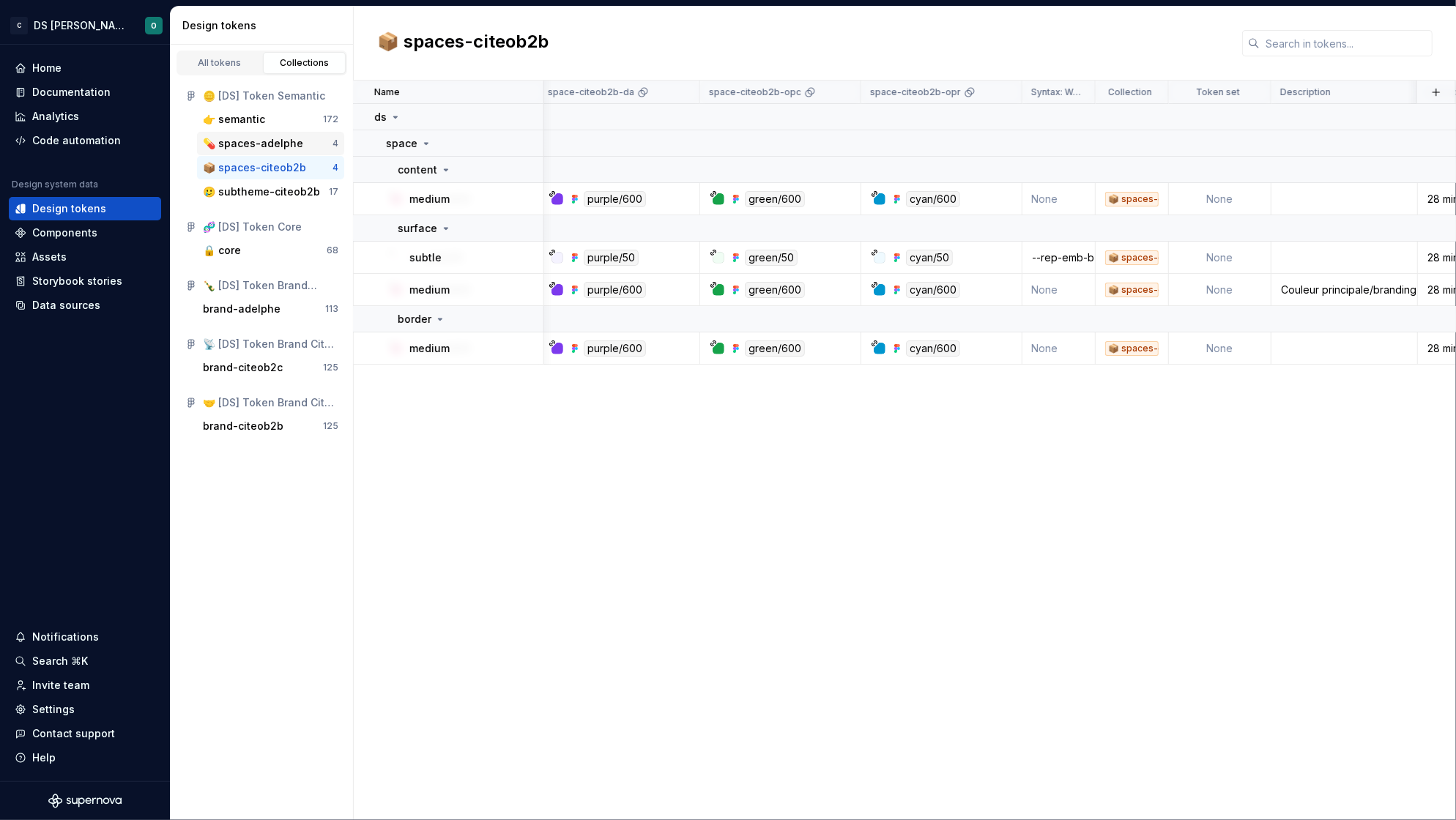
click at [265, 143] on div "💊 spaces-adelphe" at bounding box center [253, 143] width 100 height 15
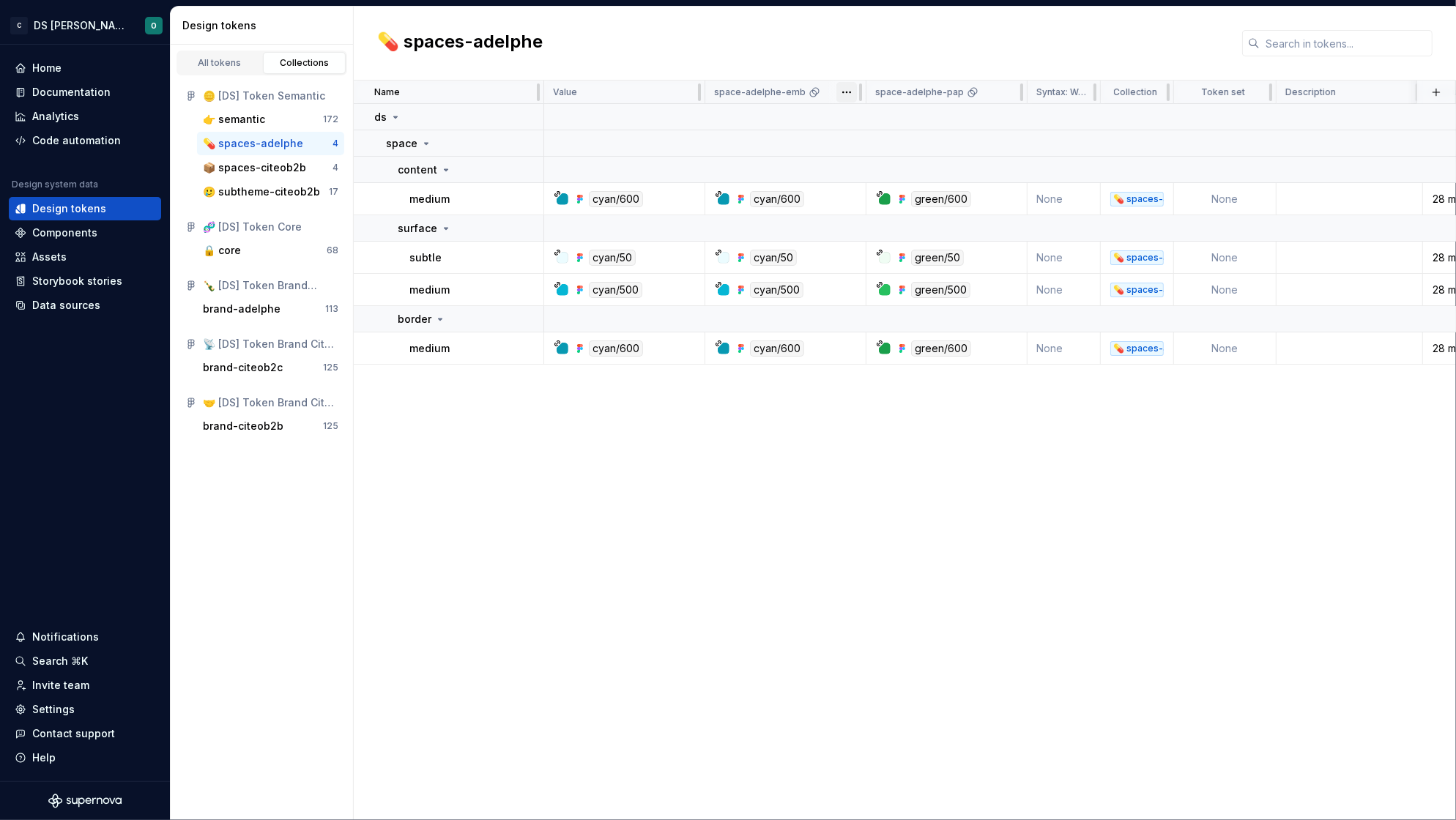
click at [847, 94] on html "C DS Citeo O Home Documentation Analytics Code automation Design system data De…" at bounding box center [728, 410] width 1456 height 820
click at [881, 111] on div "Edit theme" at bounding box center [902, 121] width 125 height 24
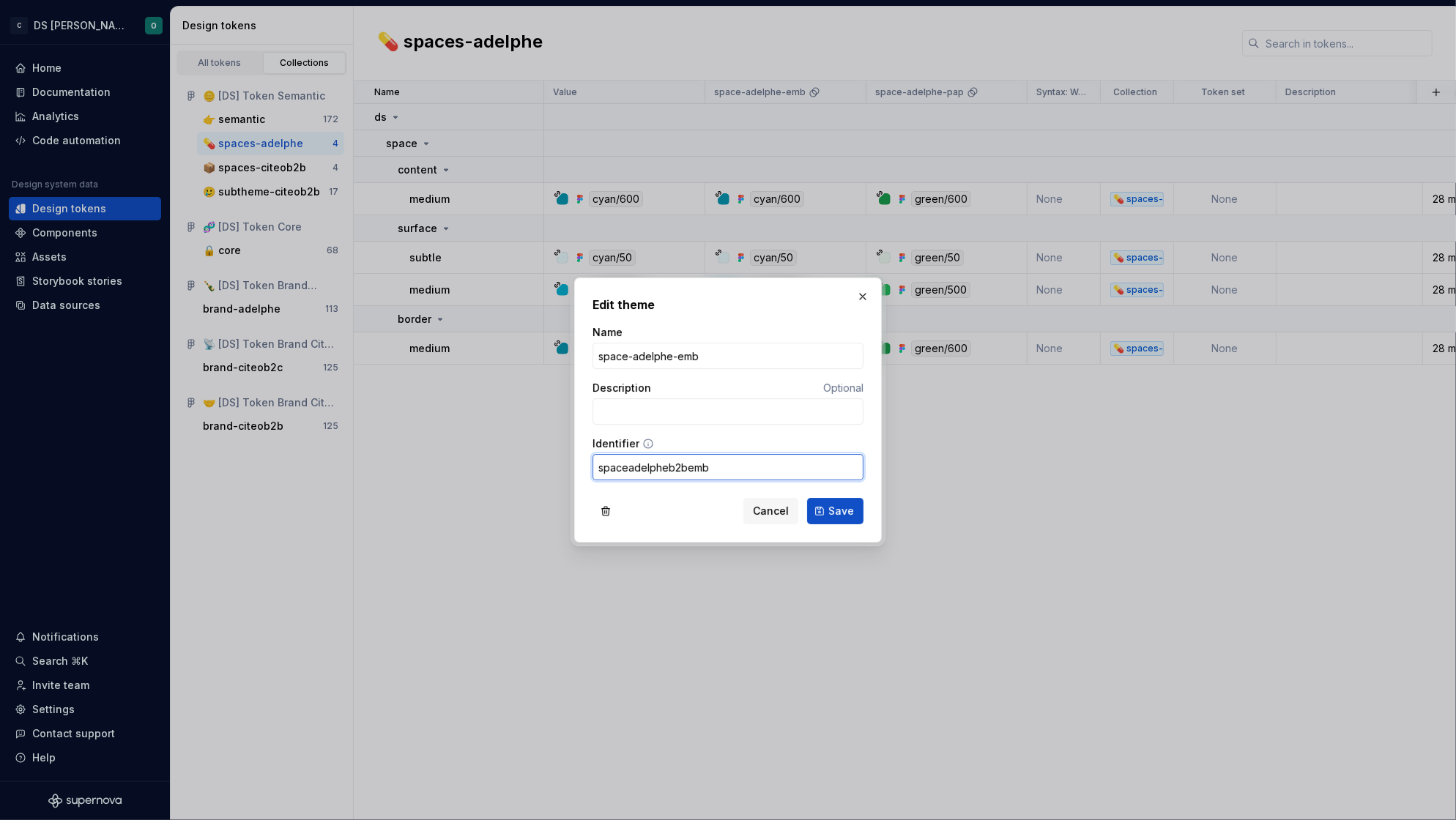
click at [629, 466] on input "spaceadelpheb2bemb" at bounding box center [728, 467] width 271 height 26
click at [671, 466] on input "space_adelpheb2bemb" at bounding box center [728, 467] width 271 height 26
type input "space_adelphe_emb"
click at [835, 510] on button "Save" at bounding box center [834, 511] width 56 height 26
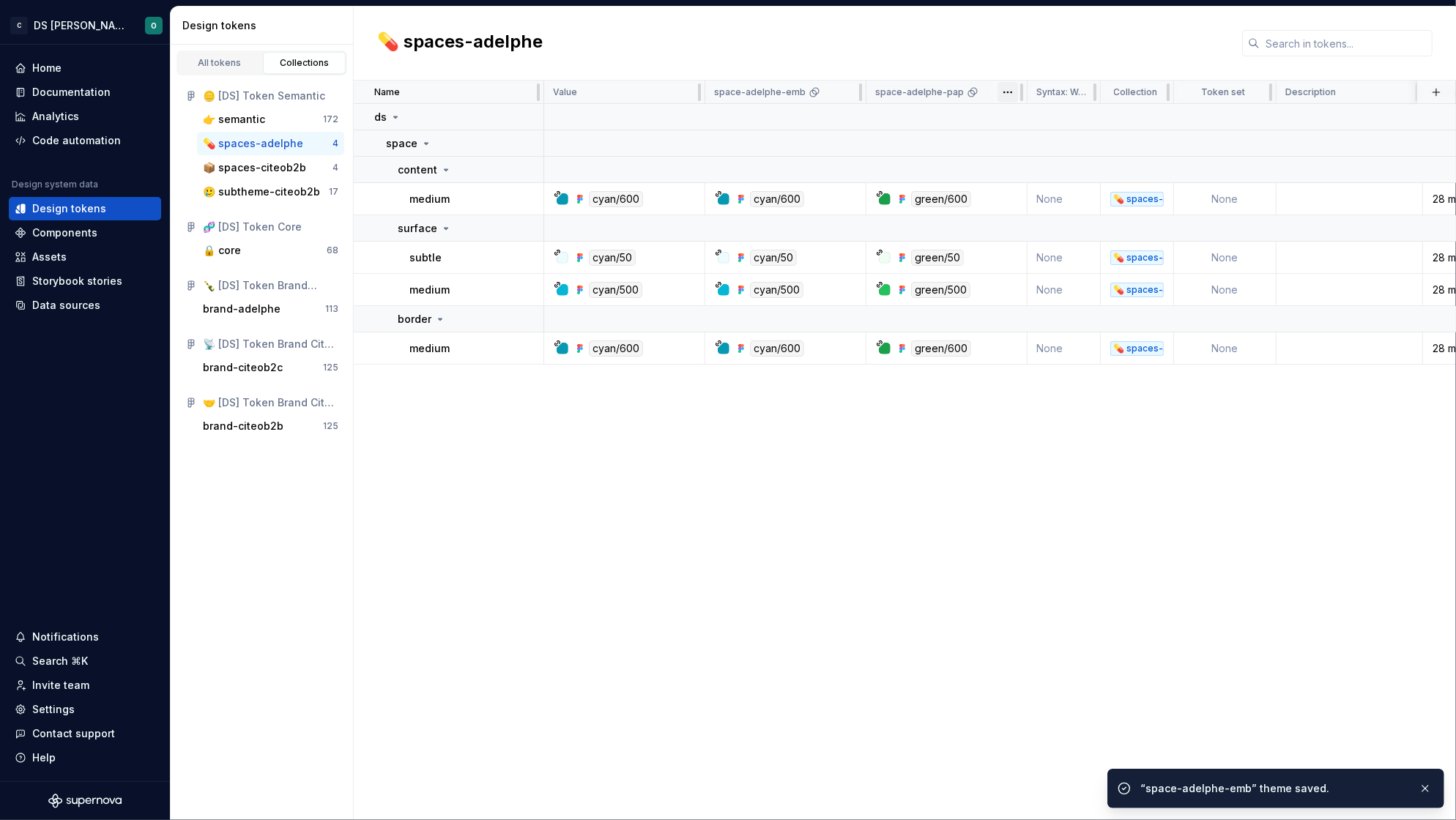
click at [1011, 96] on html "C DS Citeo O Home Documentation Analytics Code automation Design system data De…" at bounding box center [728, 410] width 1456 height 820
click at [1034, 116] on span "Edit theme" at bounding box center [1071, 121] width 95 height 15
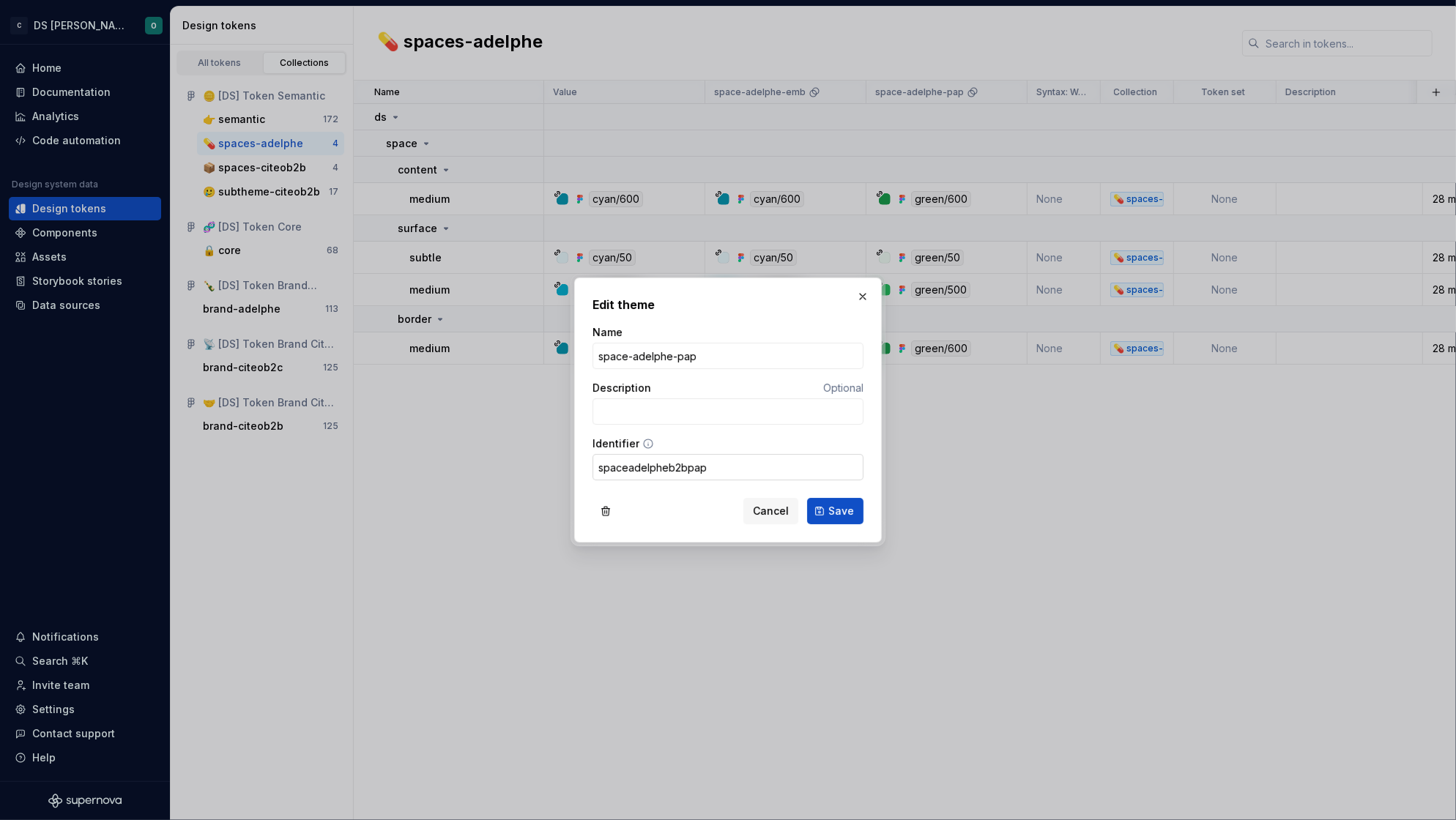
click at [635, 465] on input "spaceadelpheb2bpap" at bounding box center [728, 467] width 271 height 26
click at [628, 469] on input "spaceadelpheb2bpap" at bounding box center [728, 467] width 271 height 26
type input "space_adelphe_pap"
click at [835, 510] on button "Save" at bounding box center [834, 511] width 56 height 26
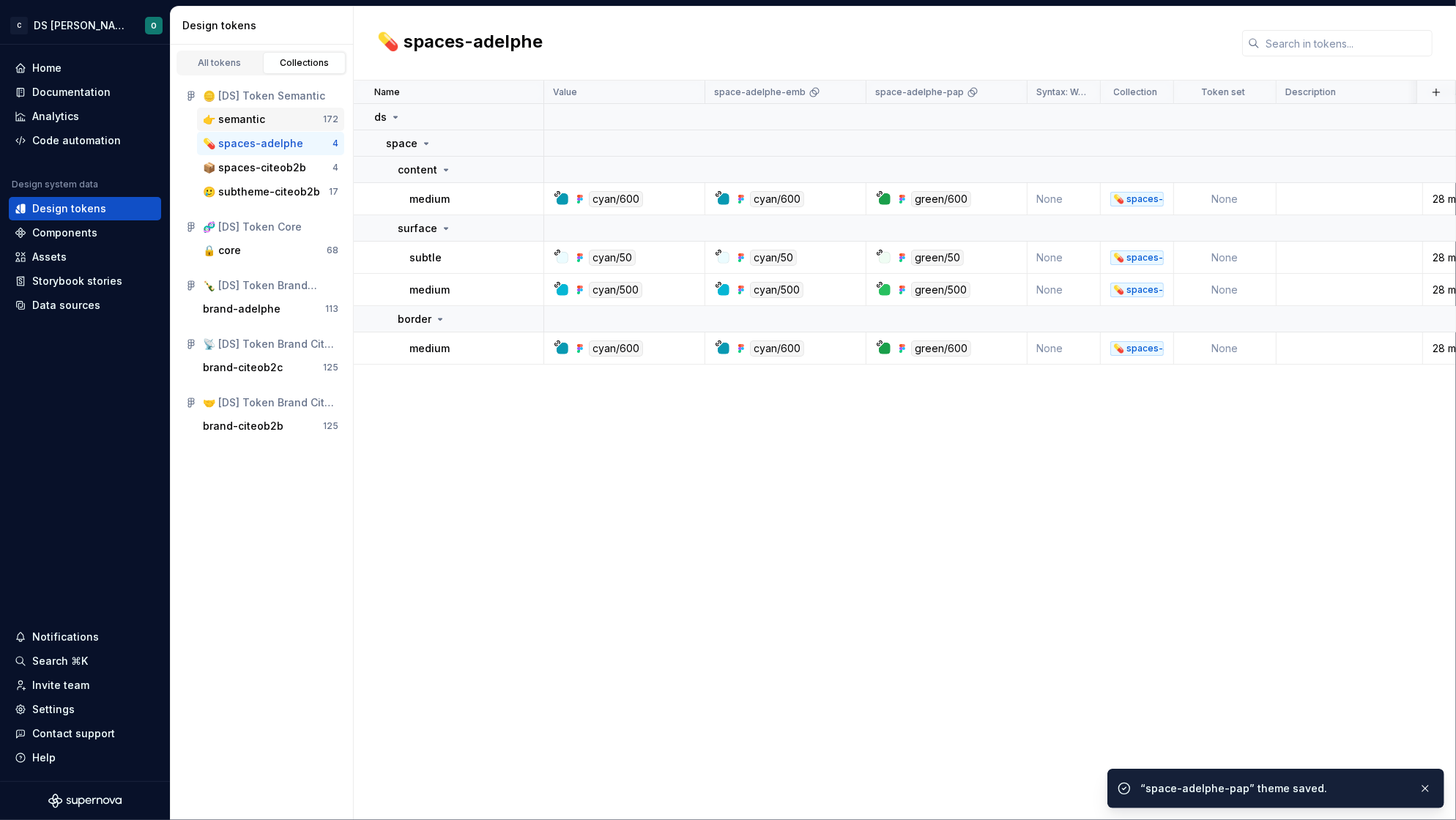
click at [251, 119] on div "👉 semantic" at bounding box center [234, 119] width 62 height 15
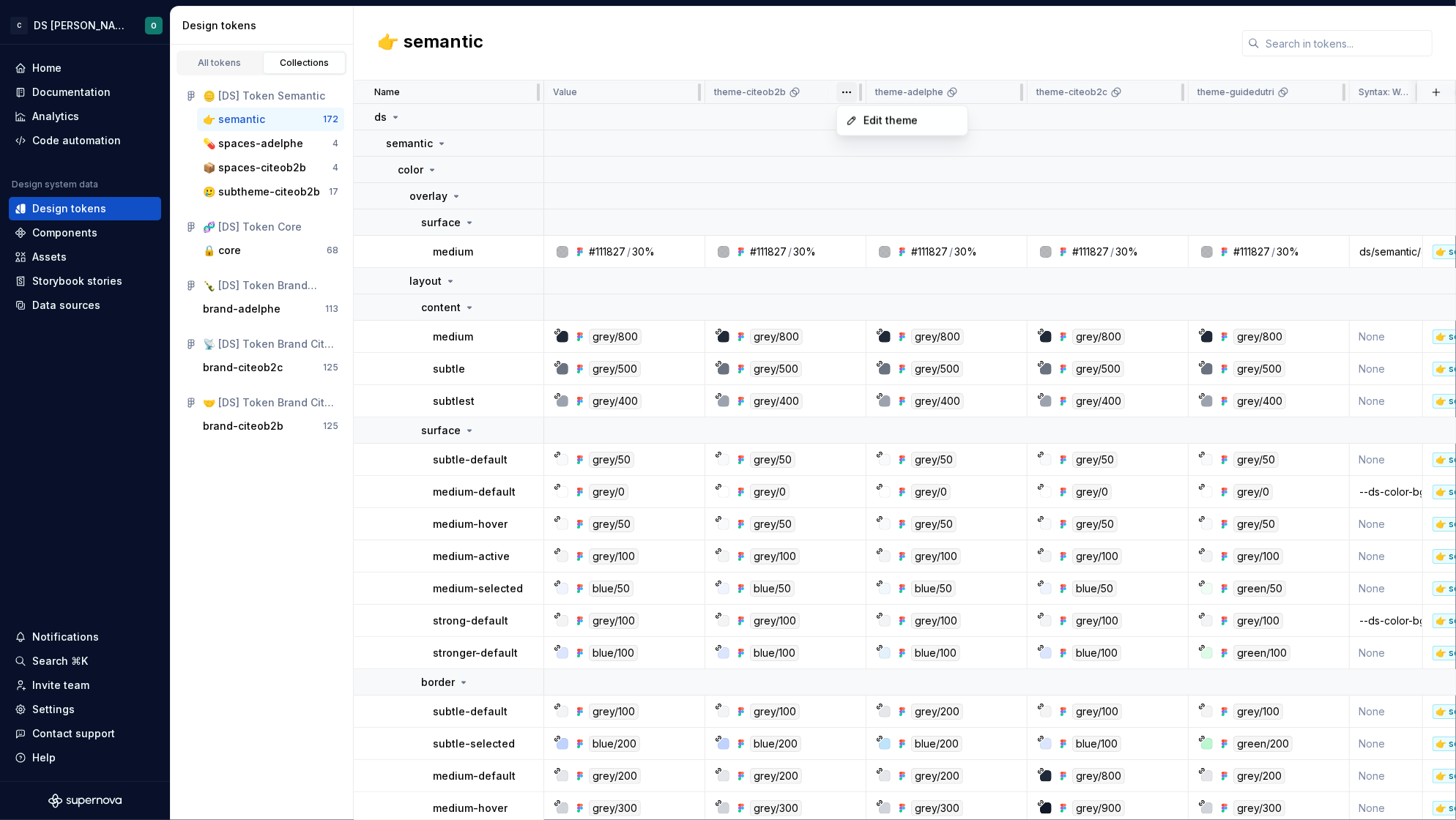
click at [846, 94] on html "C DS Citeo O Home Documentation Analytics Code automation Design system data De…" at bounding box center [728, 410] width 1456 height 820
click at [884, 127] on span "Edit theme" at bounding box center [911, 121] width 95 height 15
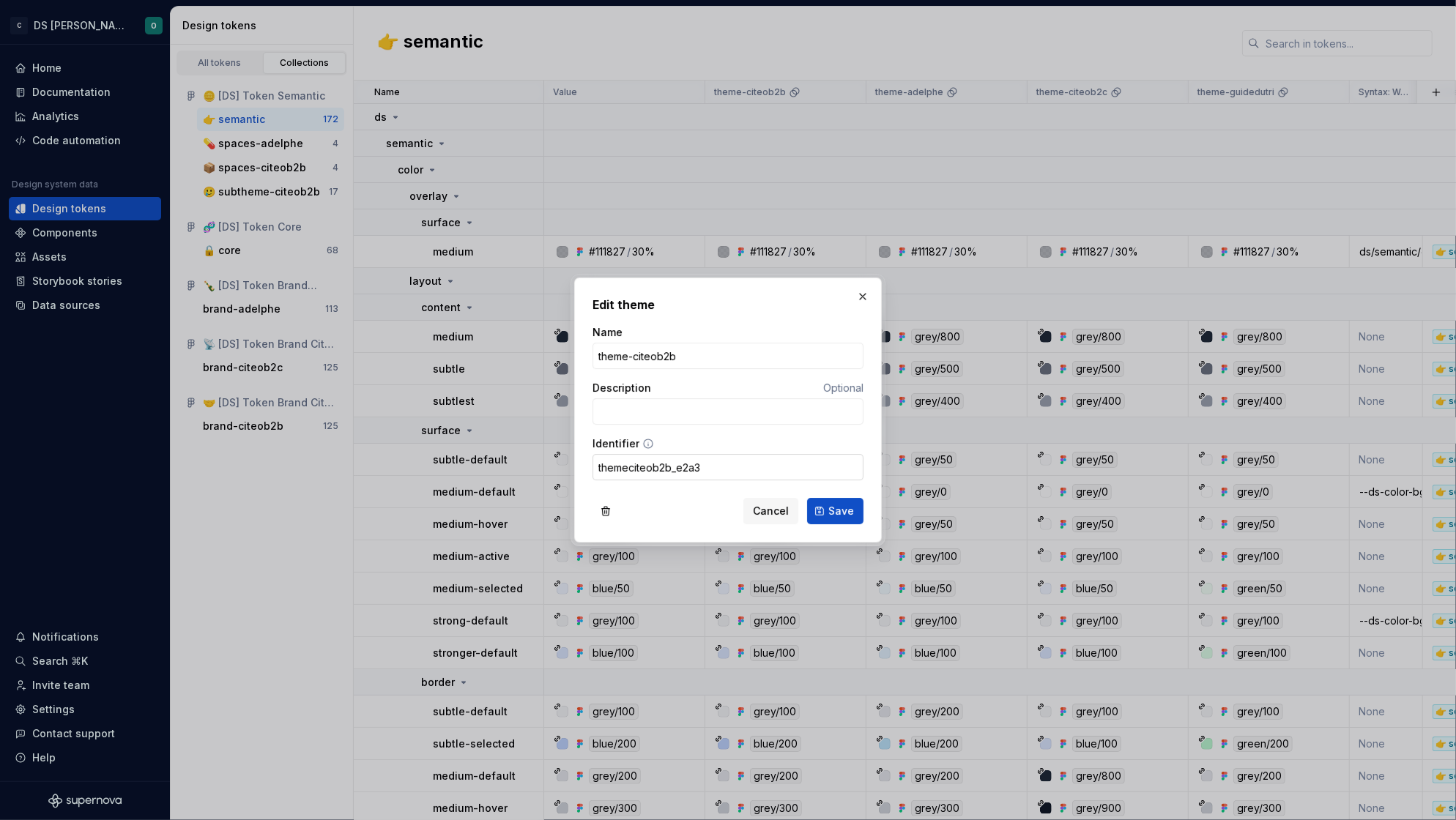
click at [627, 467] on input "themeciteob2b_e2a3" at bounding box center [728, 467] width 271 height 26
type input "theme_citeob2b"
click at [842, 515] on span "Save" at bounding box center [840, 511] width 25 height 15
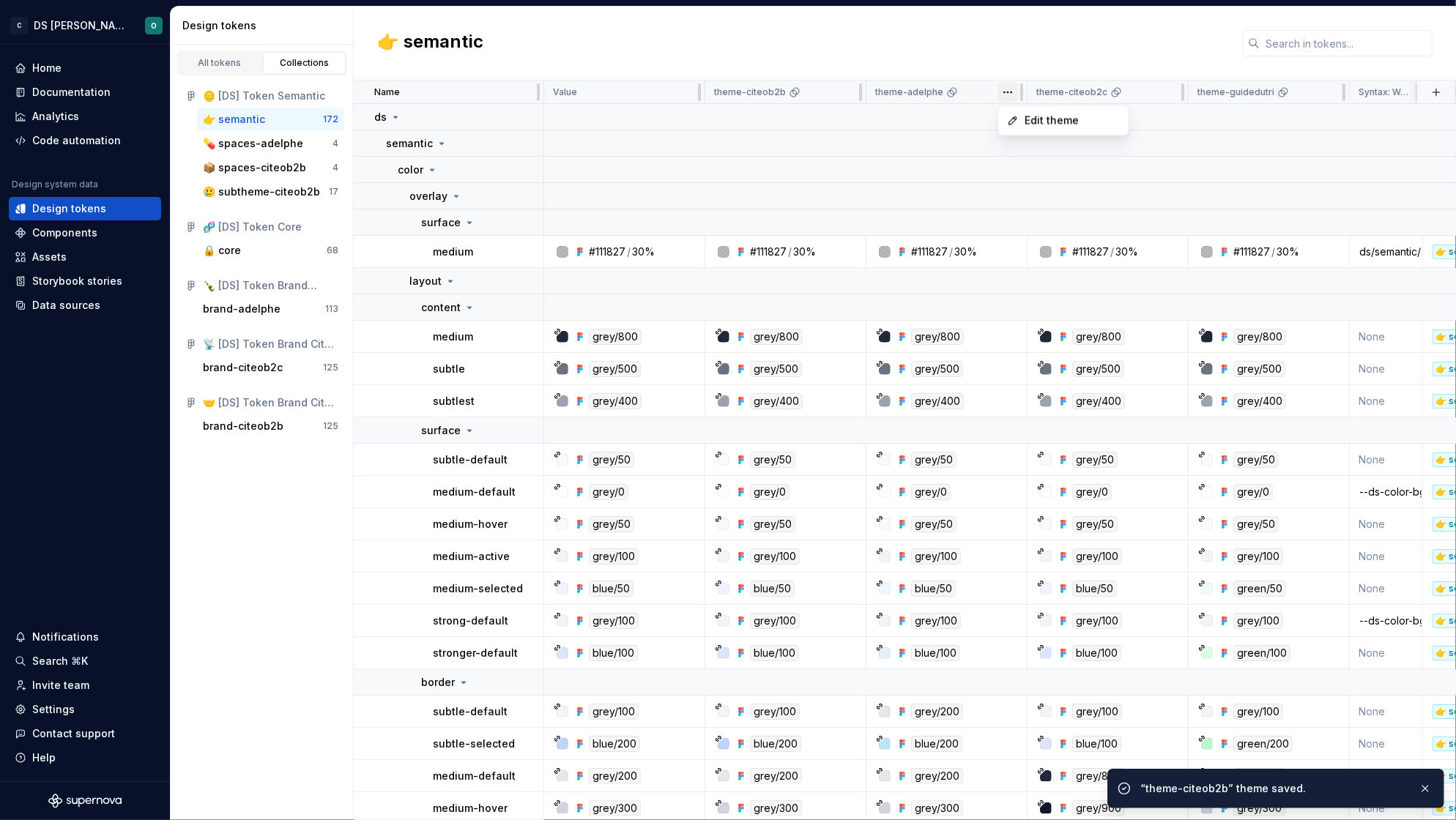
click at [1005, 91] on html "C DS Citeo O Home Documentation Analytics Code automation Design system data De…" at bounding box center [728, 410] width 1456 height 820
click at [1027, 119] on span "Edit theme" at bounding box center [1071, 121] width 95 height 15
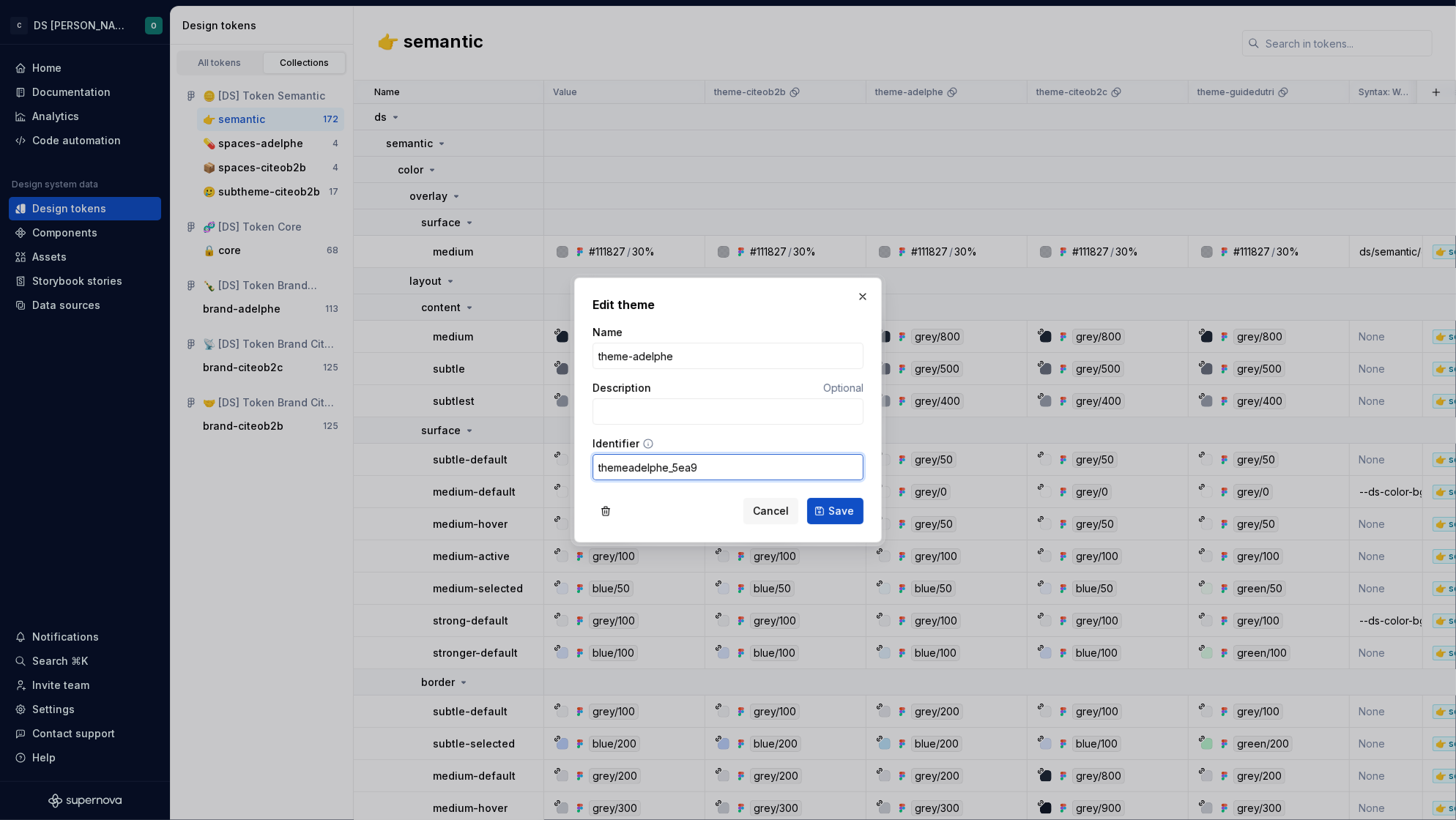
click at [631, 463] on input "themeadelphe_5ea9" at bounding box center [728, 467] width 271 height 26
type input "theme_adelphe"
click at [842, 506] on span "Save" at bounding box center [840, 511] width 25 height 15
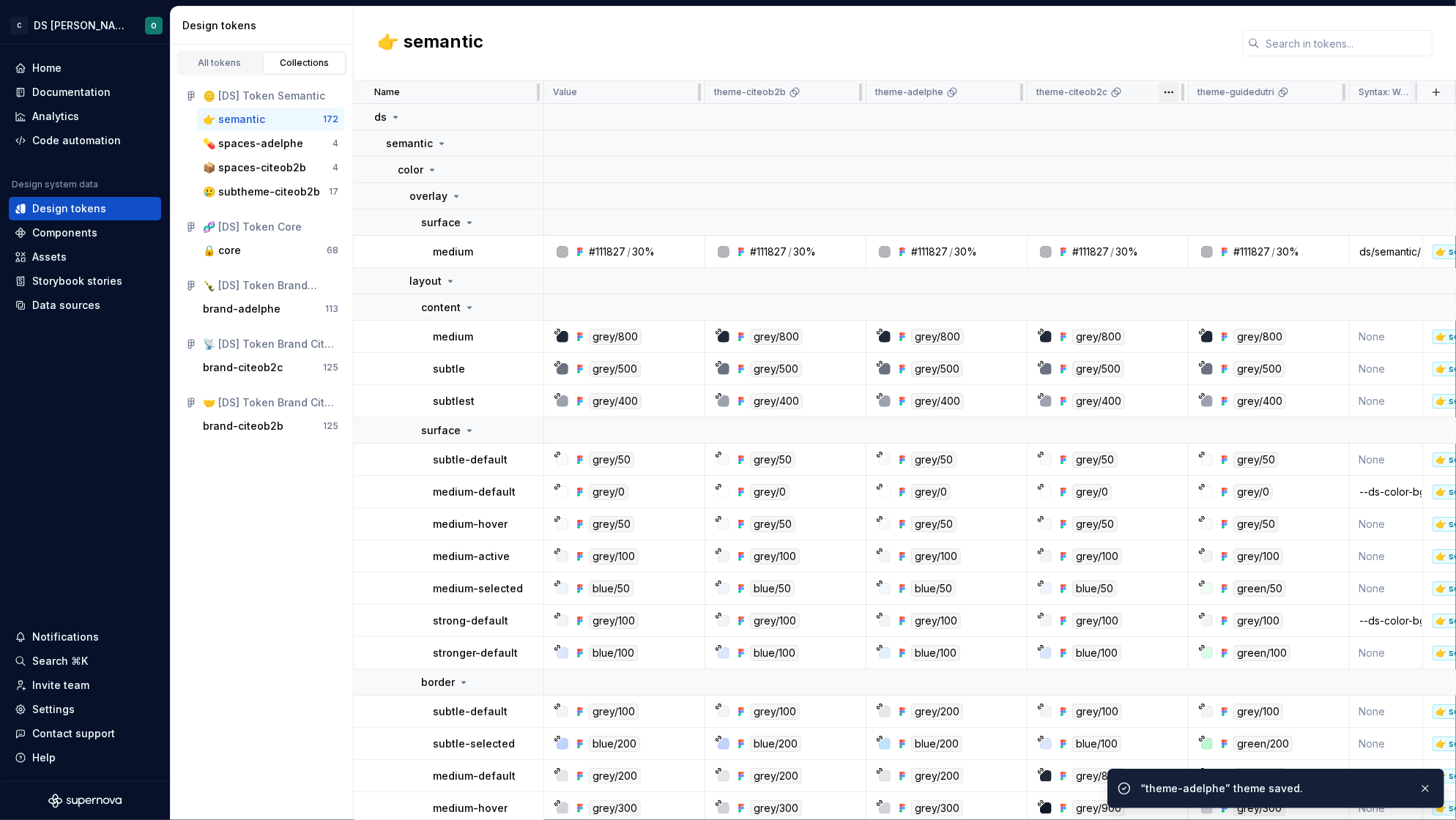
click at [1164, 93] on html "C DS Citeo O Home Documentation Analytics Code automation Design system data De…" at bounding box center [728, 410] width 1456 height 820
click at [1206, 114] on span "Edit theme" at bounding box center [1233, 121] width 95 height 15
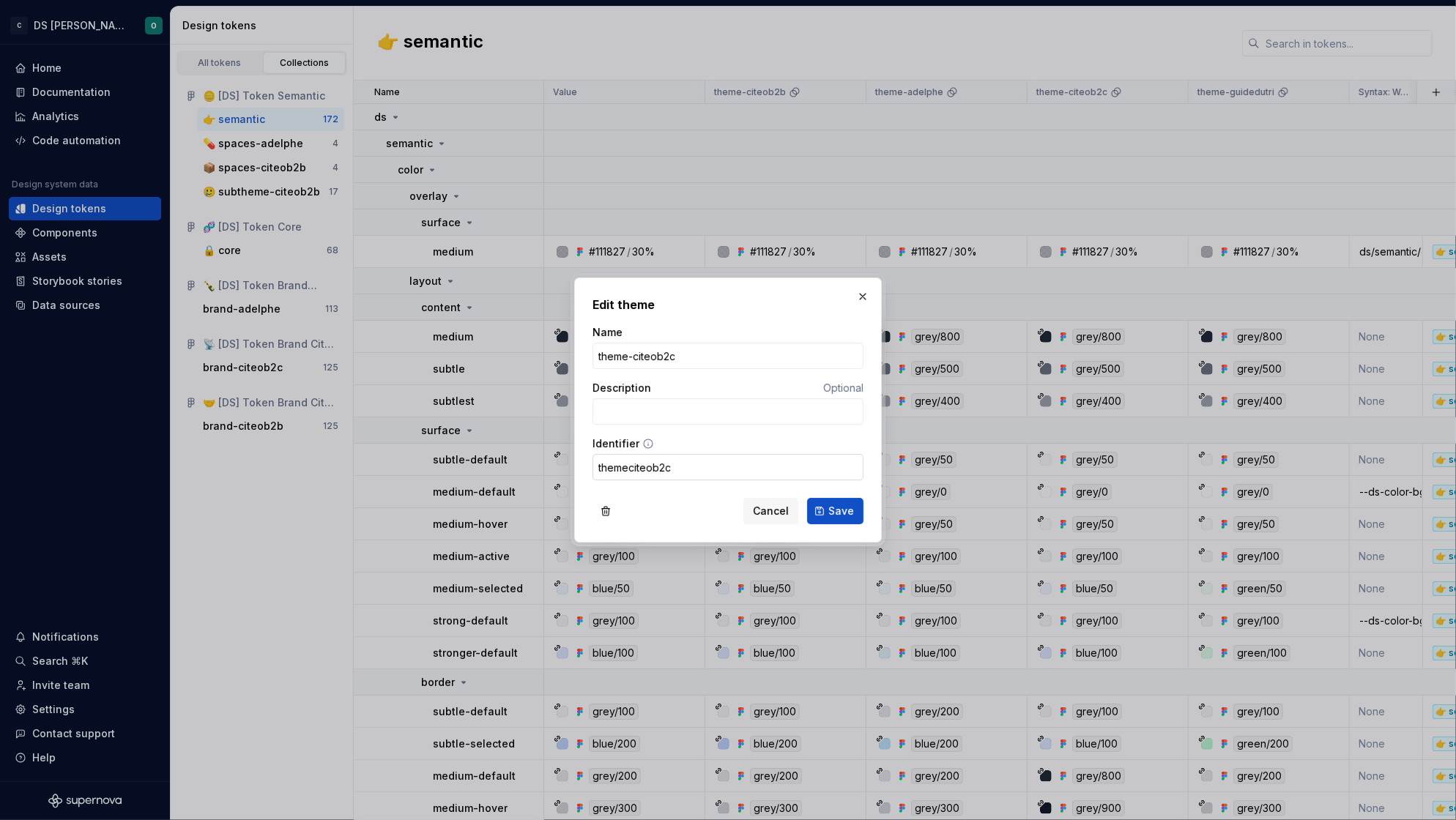
click at [627, 465] on input "themeciteob2c" at bounding box center [728, 467] width 271 height 26
type input "theme_citeob2c"
click at [856, 508] on button "Save" at bounding box center [834, 511] width 56 height 26
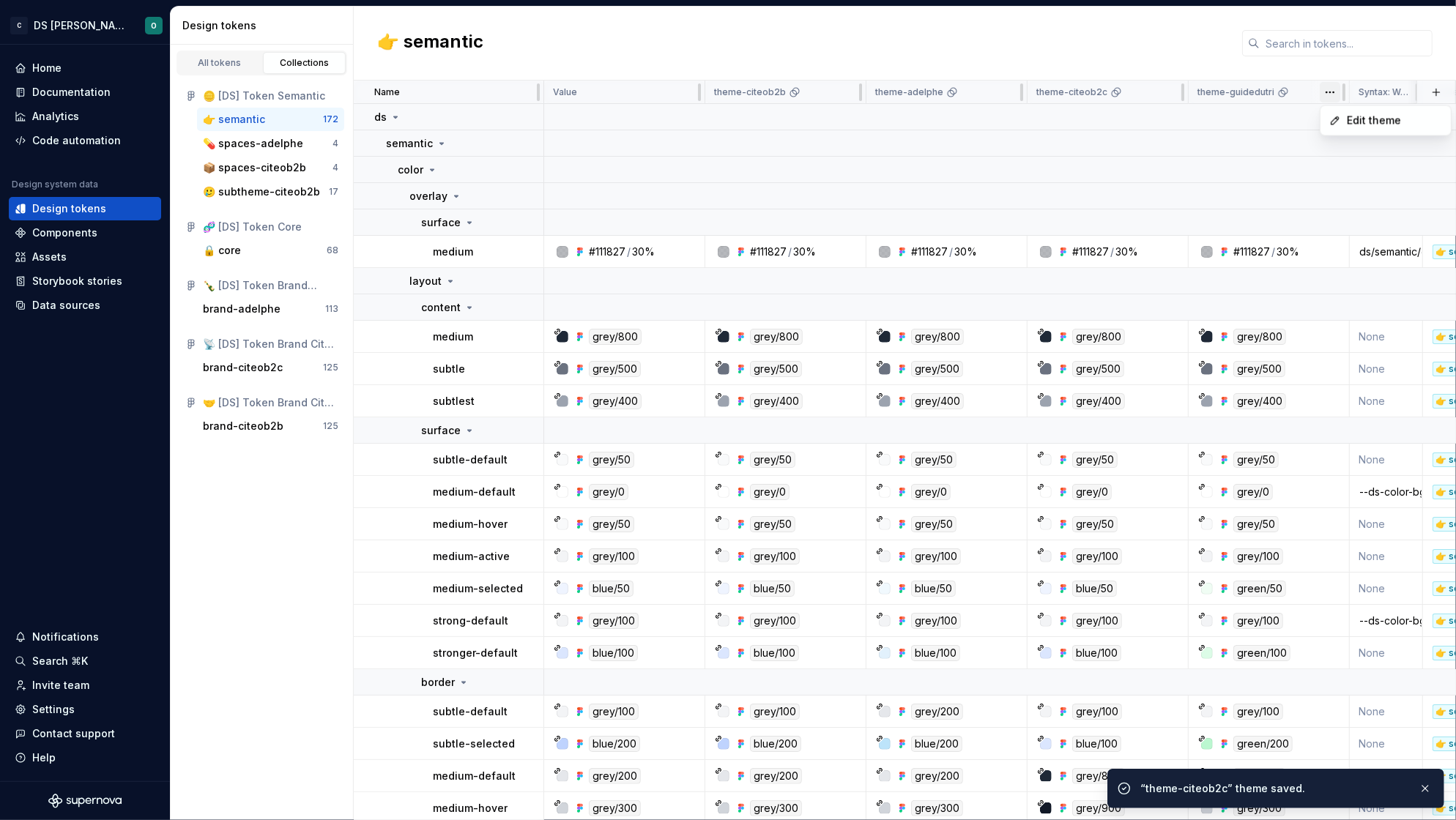
click at [1331, 87] on html "C DS Citeo O Home Documentation Analytics Code automation Design system data De…" at bounding box center [728, 410] width 1456 height 820
click at [1367, 116] on span "Edit theme" at bounding box center [1394, 121] width 95 height 15
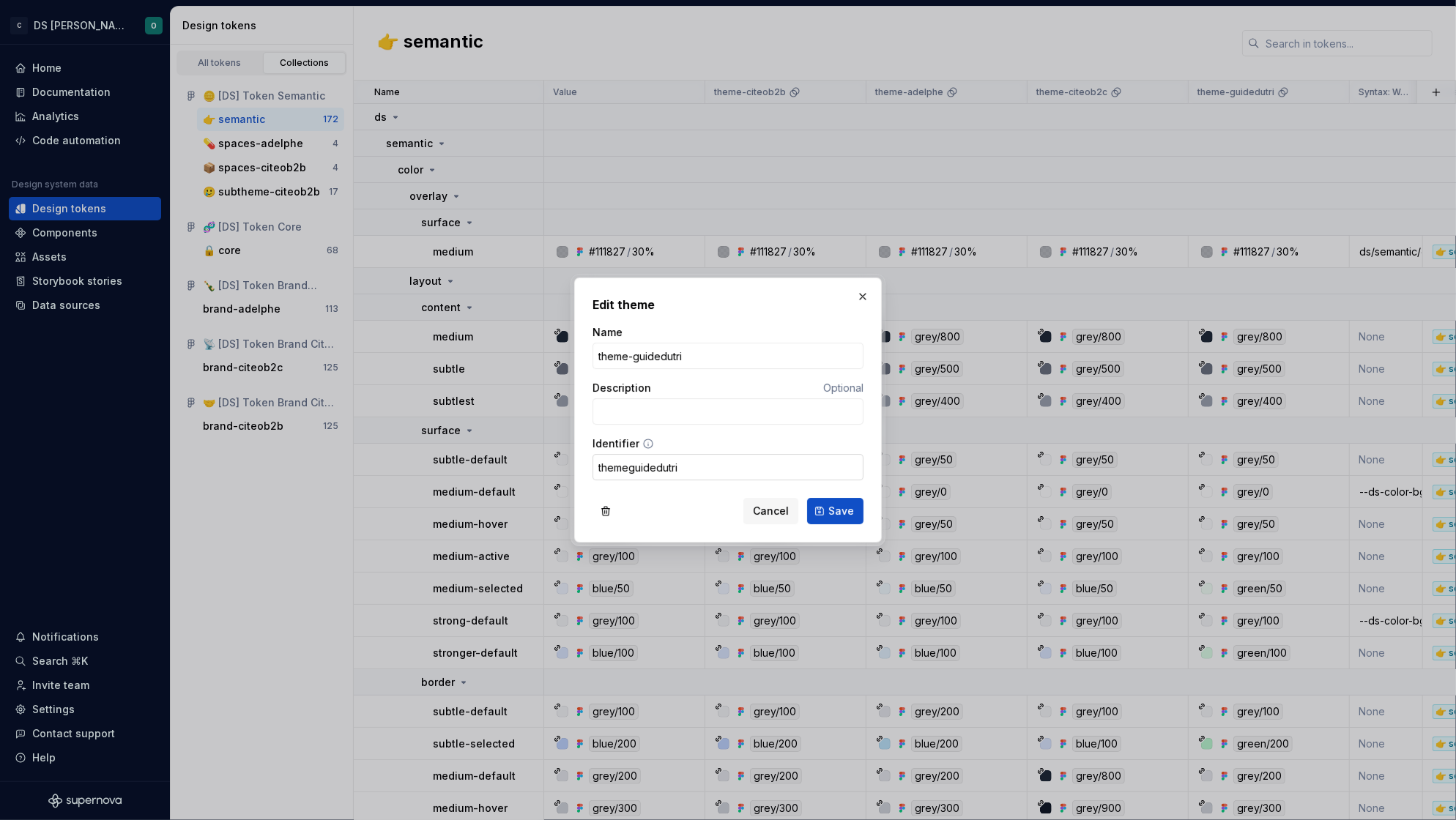
click at [629, 469] on input "themeguidedutri" at bounding box center [728, 467] width 271 height 26
type input "theme_guidedutri"
click at [840, 509] on span "Save" at bounding box center [840, 511] width 25 height 15
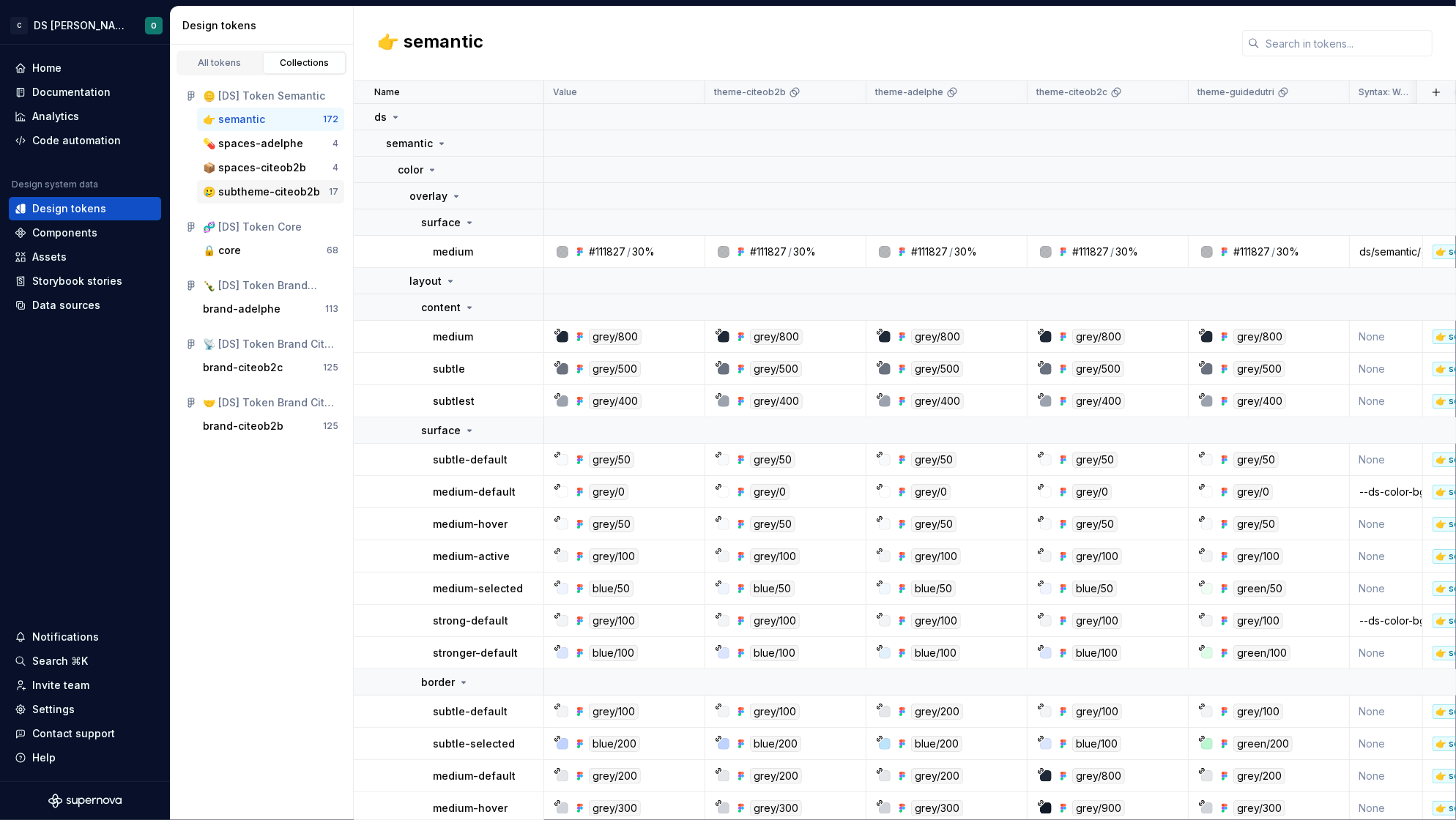
click at [255, 191] on div "🥲 subtheme-citeob2b" at bounding box center [262, 191] width 117 height 15
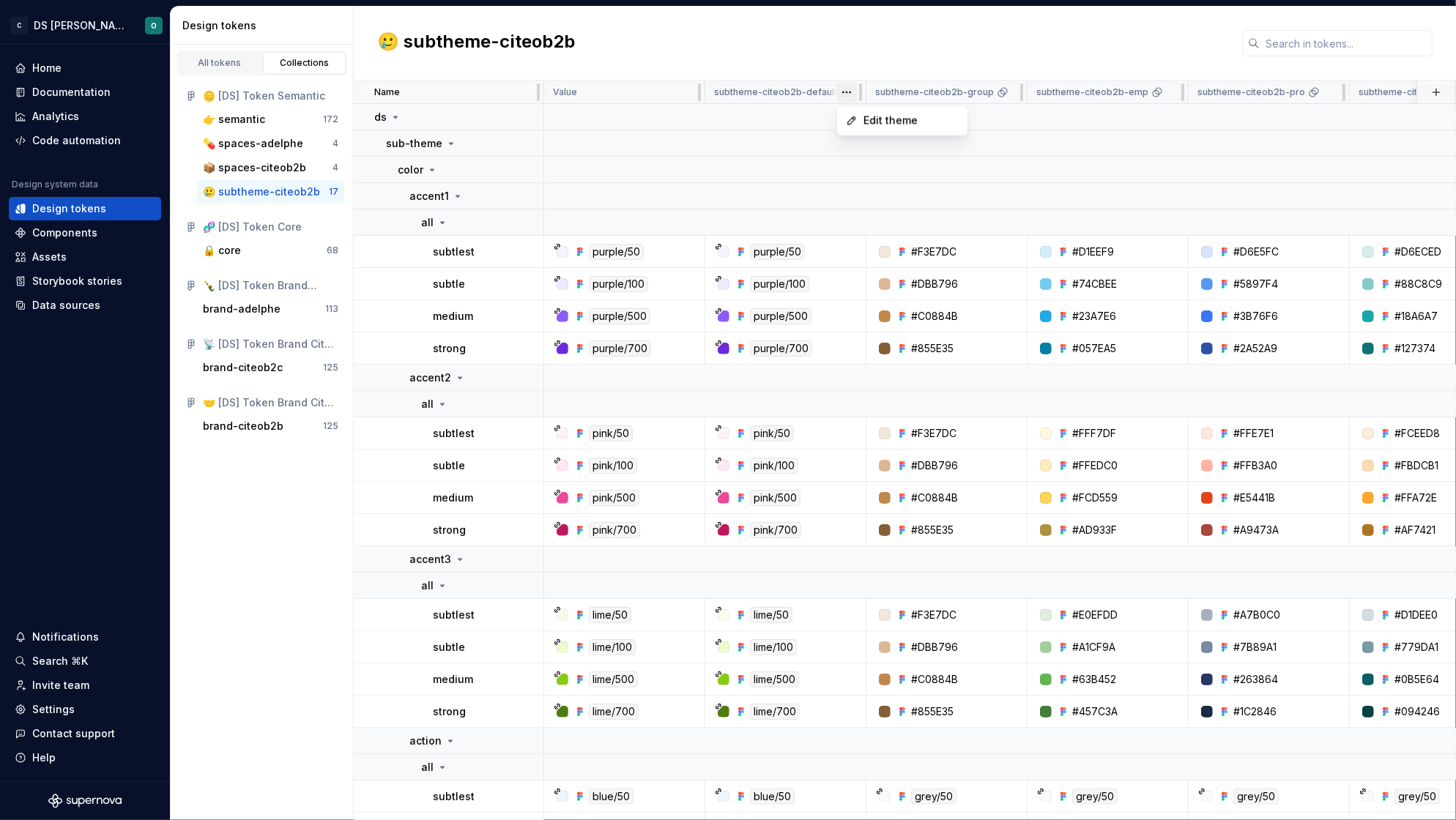
click at [847, 94] on html "C DS Citeo O Home Documentation Analytics Code automation Design system data De…" at bounding box center [728, 410] width 1456 height 820
click at [895, 126] on span "Edit theme" at bounding box center [911, 121] width 95 height 15
click at [250, 309] on div "brand-adelphe" at bounding box center [241, 309] width 77 height 15
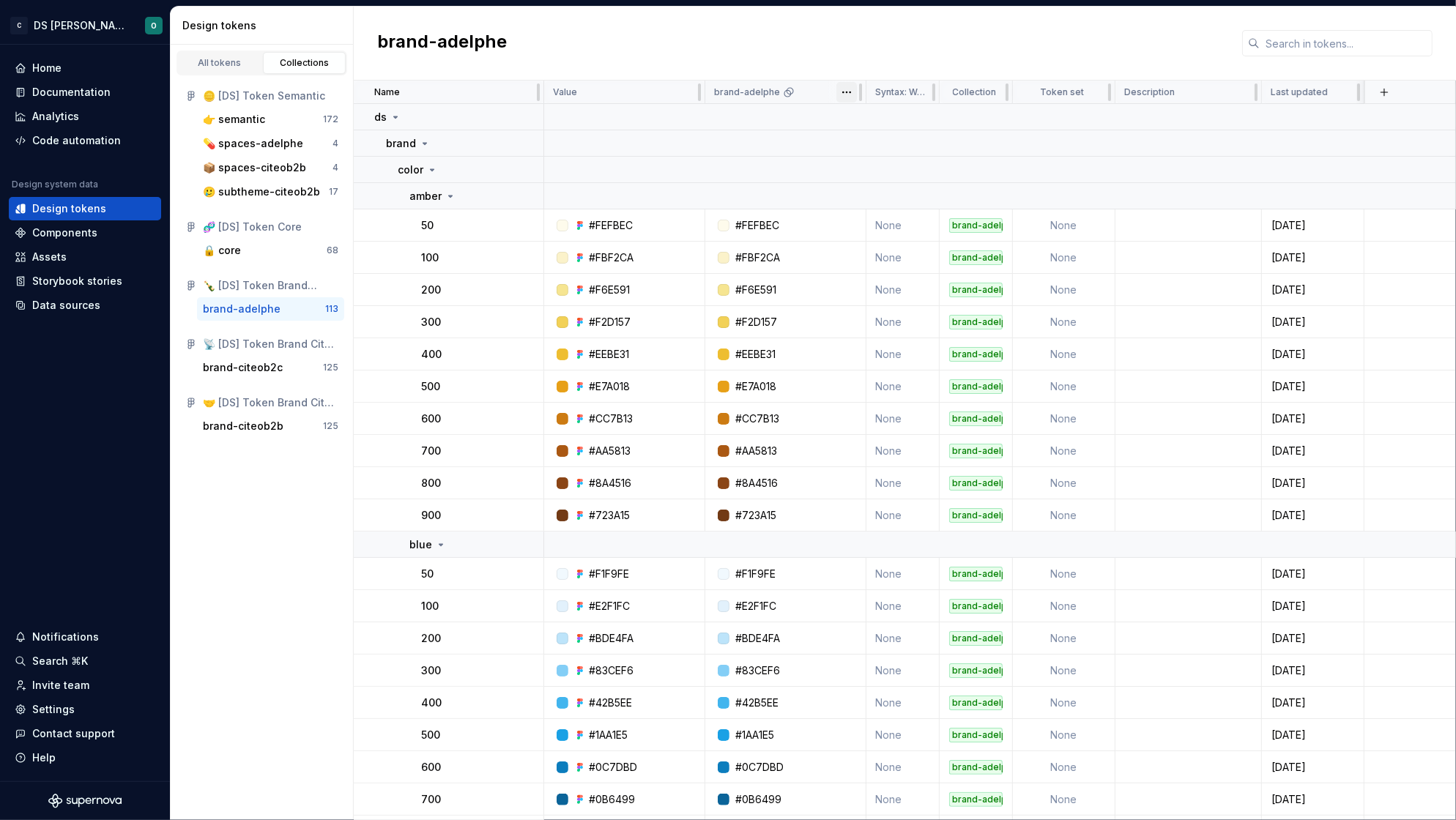
click at [847, 94] on html "C DS Citeo O Home Documentation Analytics Code automation Design system data De…" at bounding box center [728, 410] width 1456 height 820
click at [876, 113] on span "Edit theme" at bounding box center [911, 121] width 95 height 15
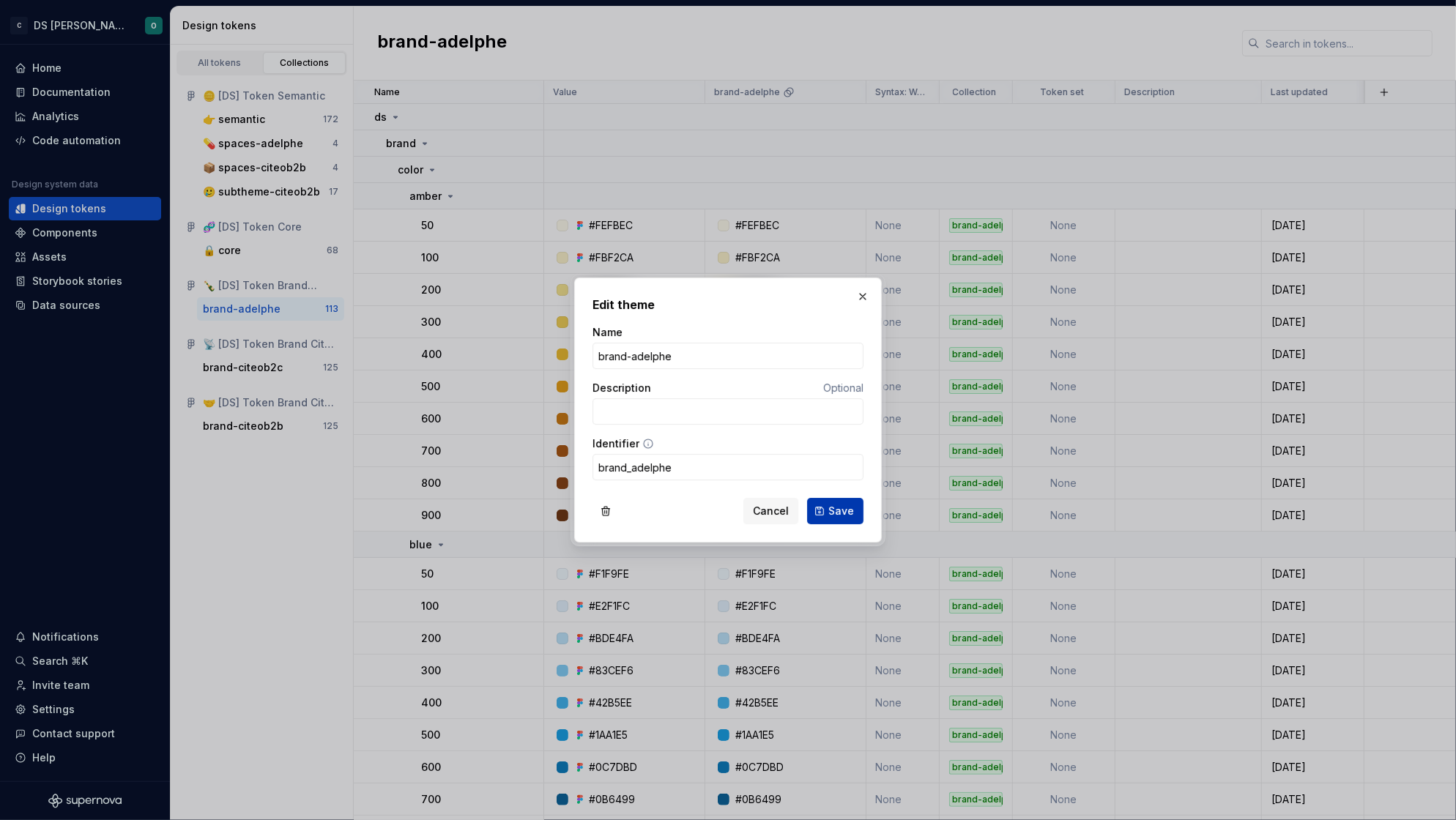
click at [852, 510] on span "Save" at bounding box center [840, 511] width 25 height 15
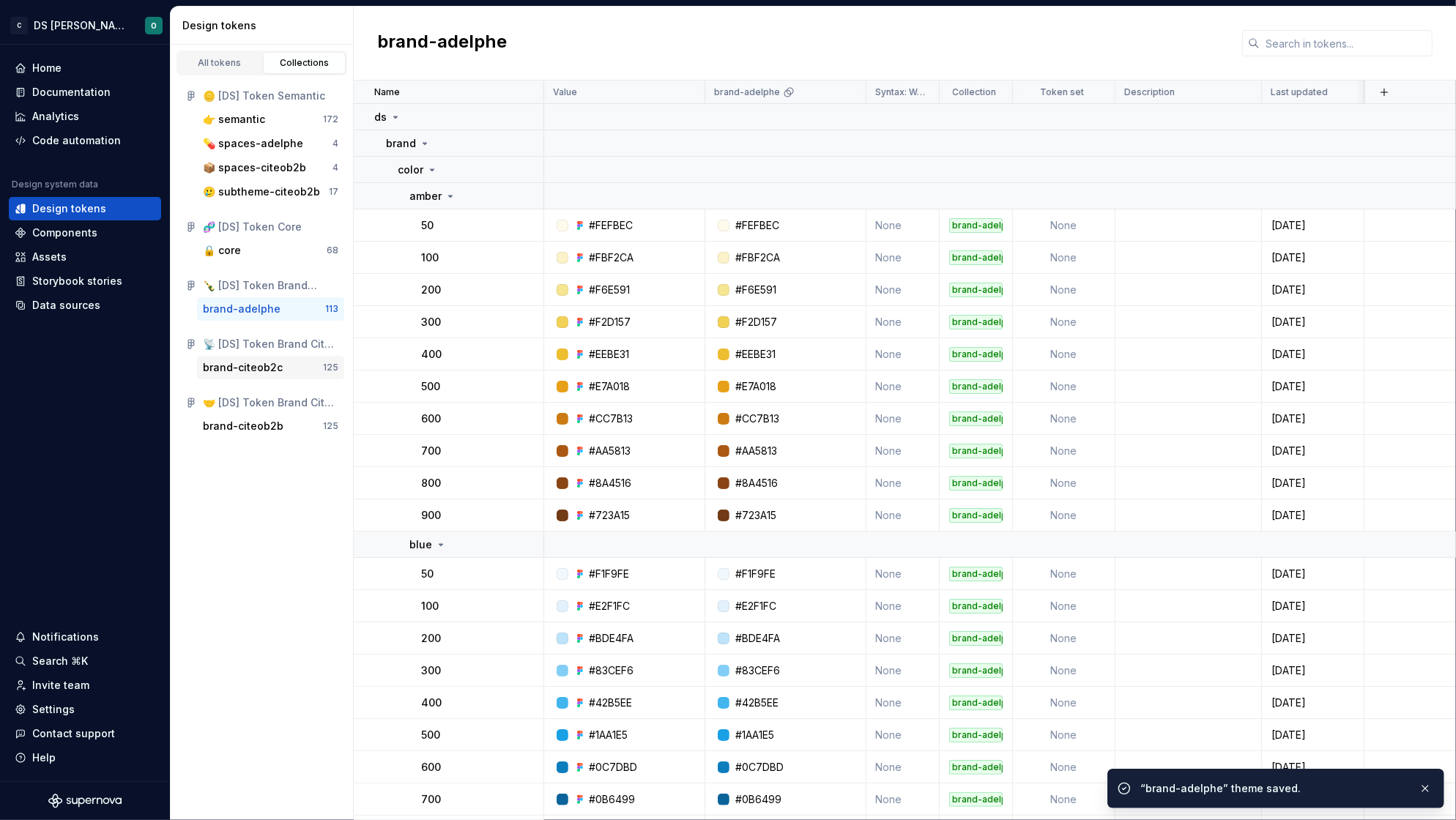
click at [250, 367] on div "brand-citeob2c" at bounding box center [243, 367] width 80 height 15
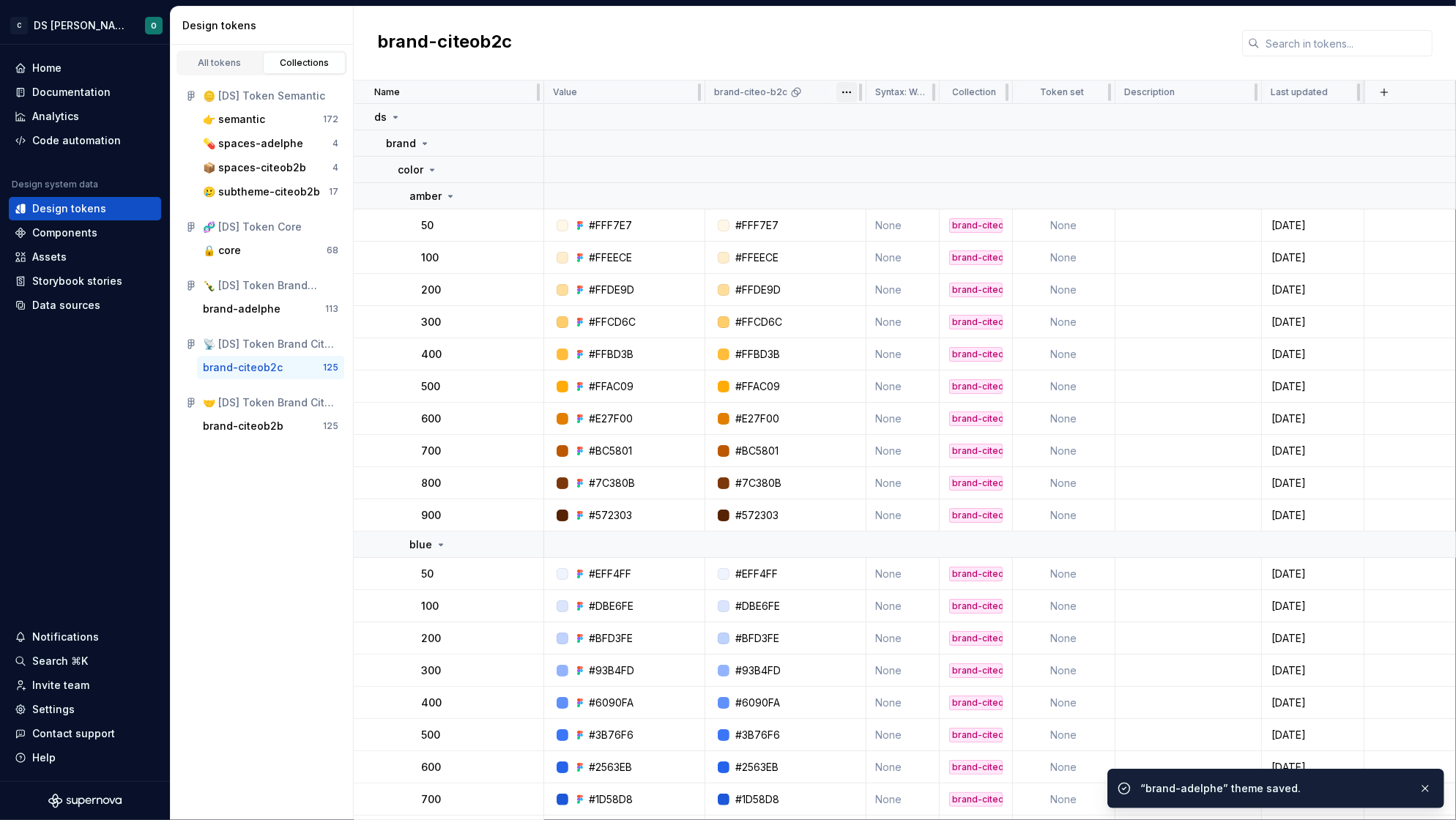
click at [849, 94] on html "C DS Citeo O Home Documentation Analytics Code automation Design system data De…" at bounding box center [728, 410] width 1456 height 820
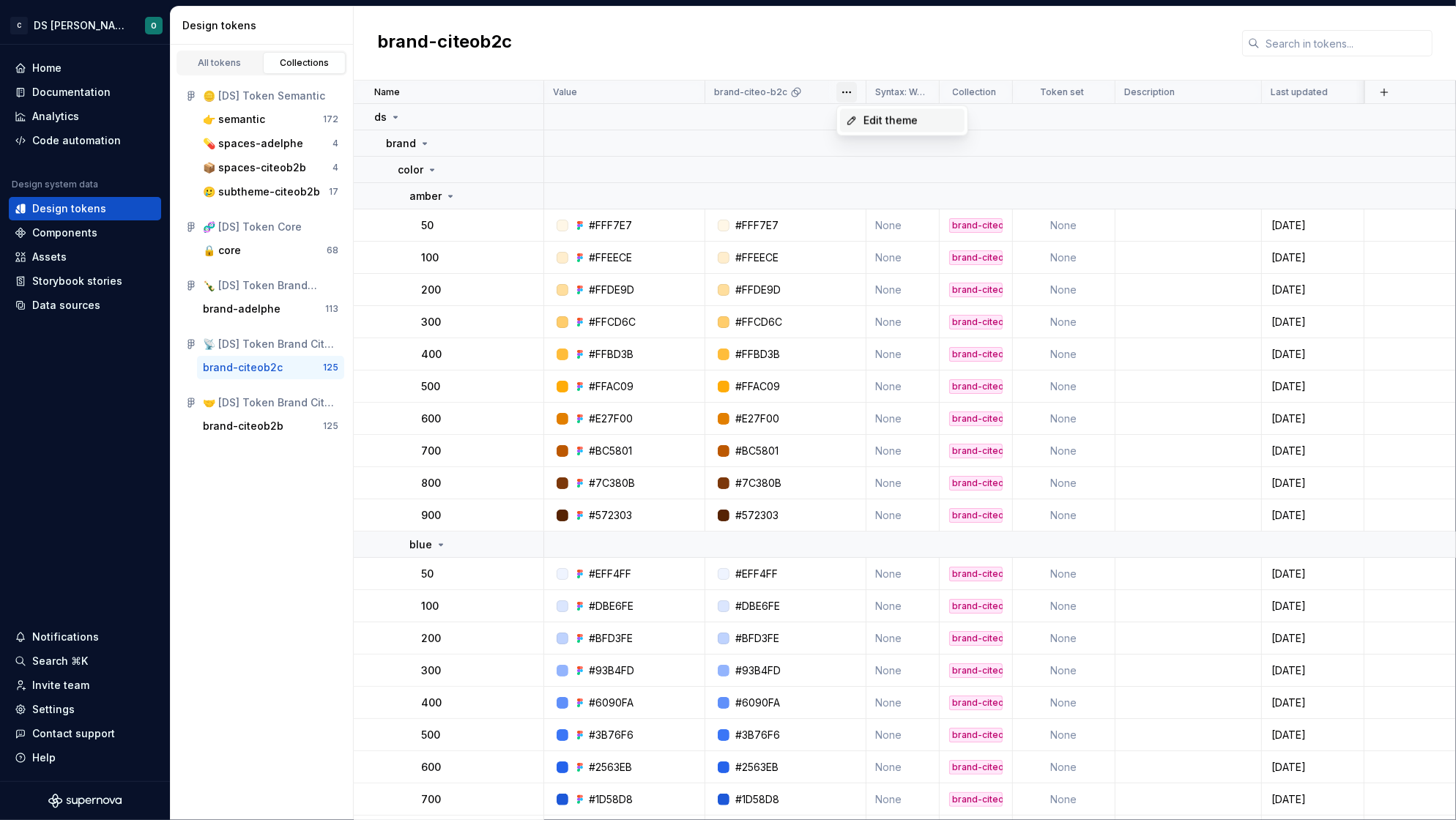
click at [900, 120] on span "Edit theme" at bounding box center [911, 121] width 95 height 15
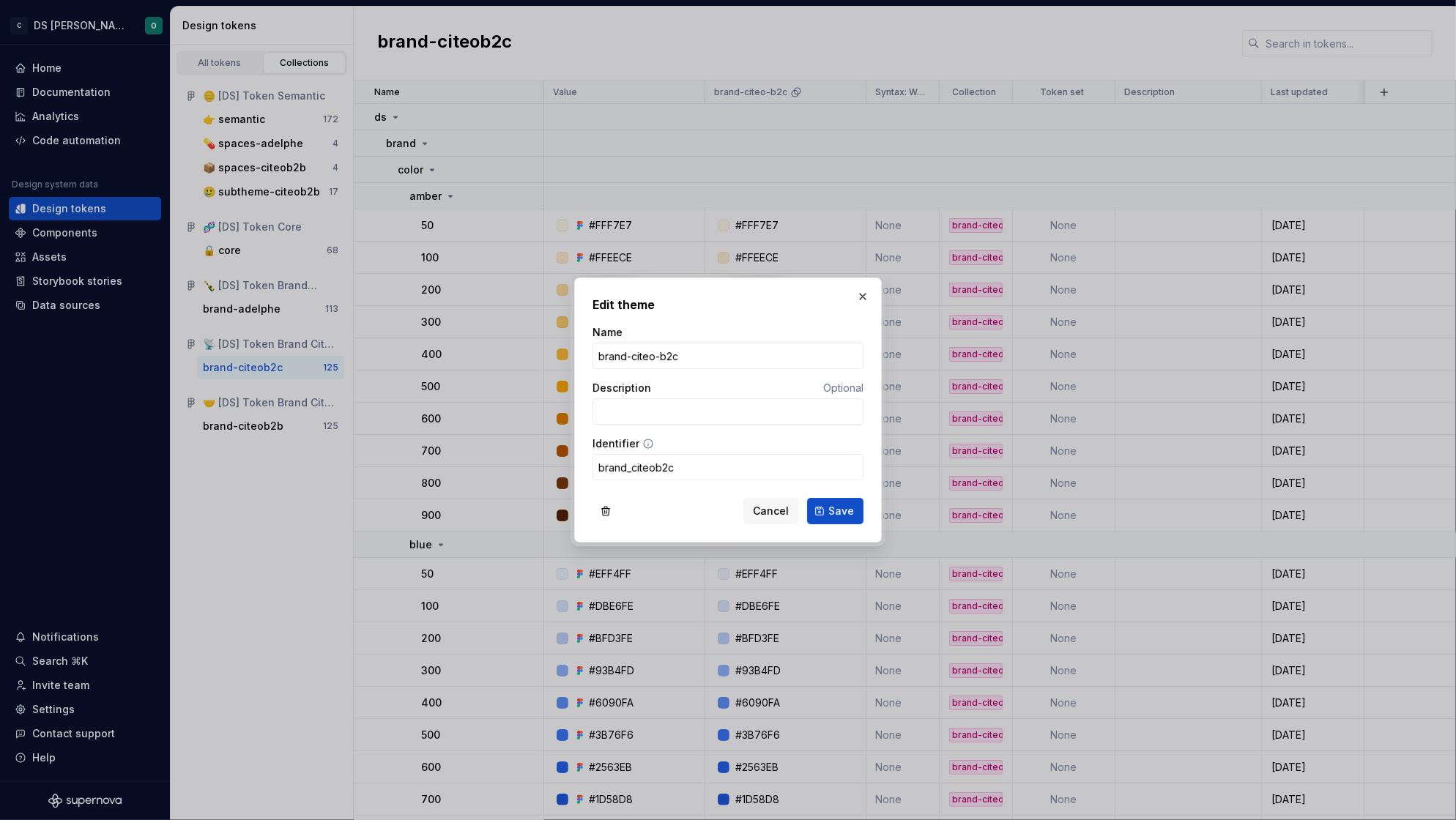
click at [822, 515] on button "Save" at bounding box center [834, 511] width 56 height 26
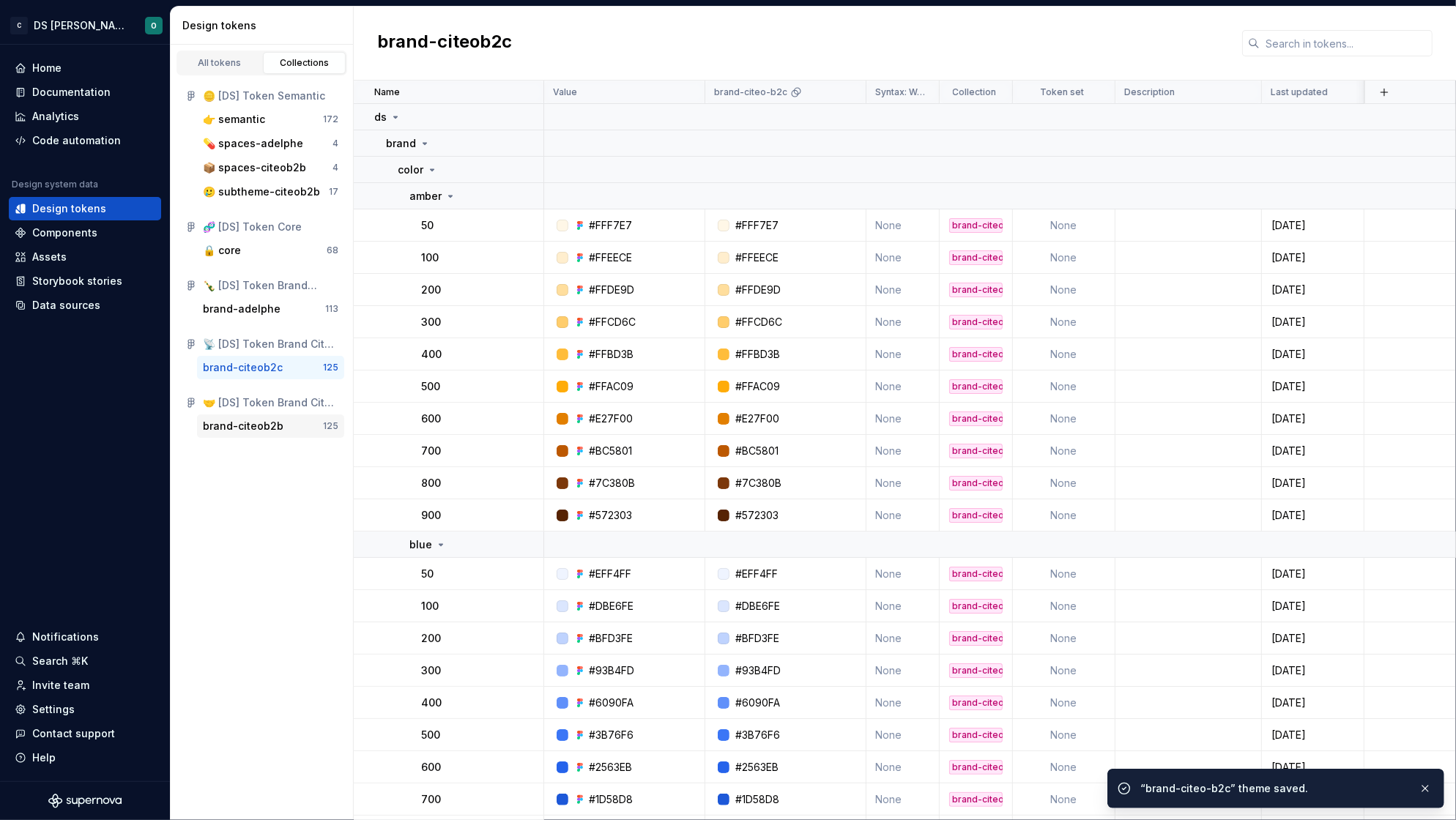
click at [253, 428] on div "brand-citeob2b" at bounding box center [243, 426] width 81 height 15
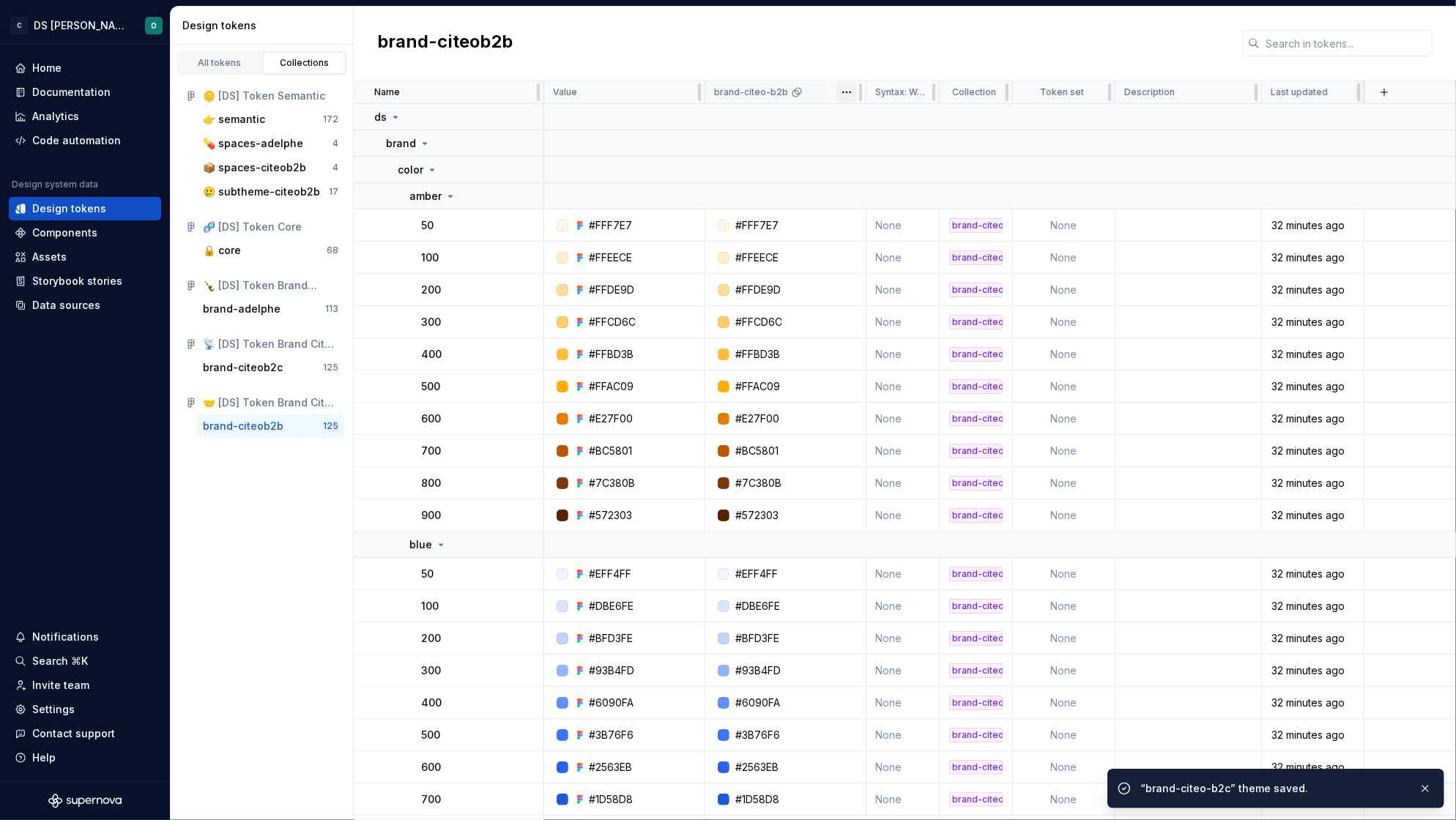
click at [845, 86] on html "C DS Citeo O Home Documentation Analytics Code automation Design system data De…" at bounding box center [728, 410] width 1456 height 820
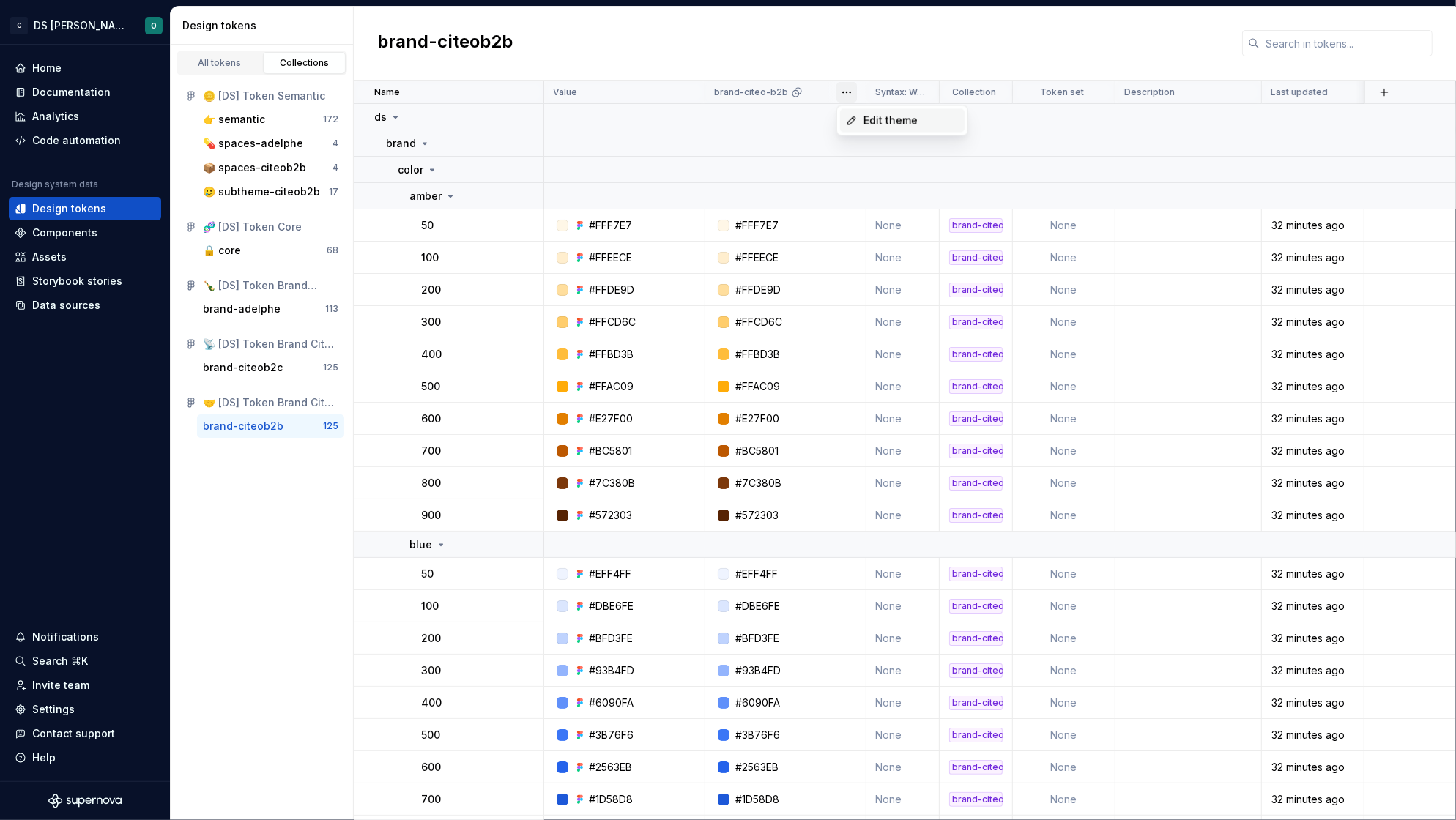
click at [922, 125] on span "Edit theme" at bounding box center [911, 121] width 95 height 15
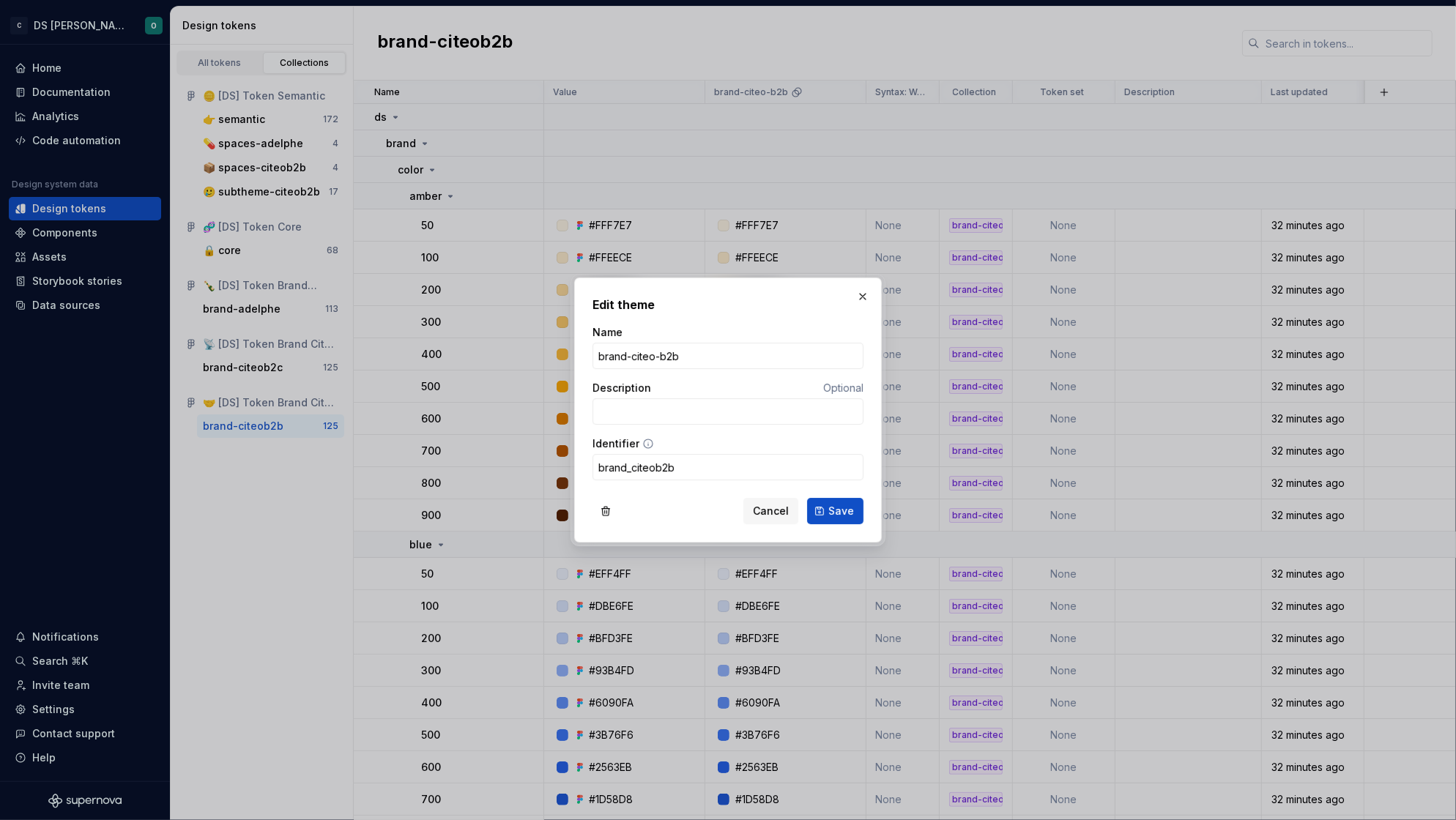
click at [842, 509] on span "Save" at bounding box center [840, 511] width 25 height 15
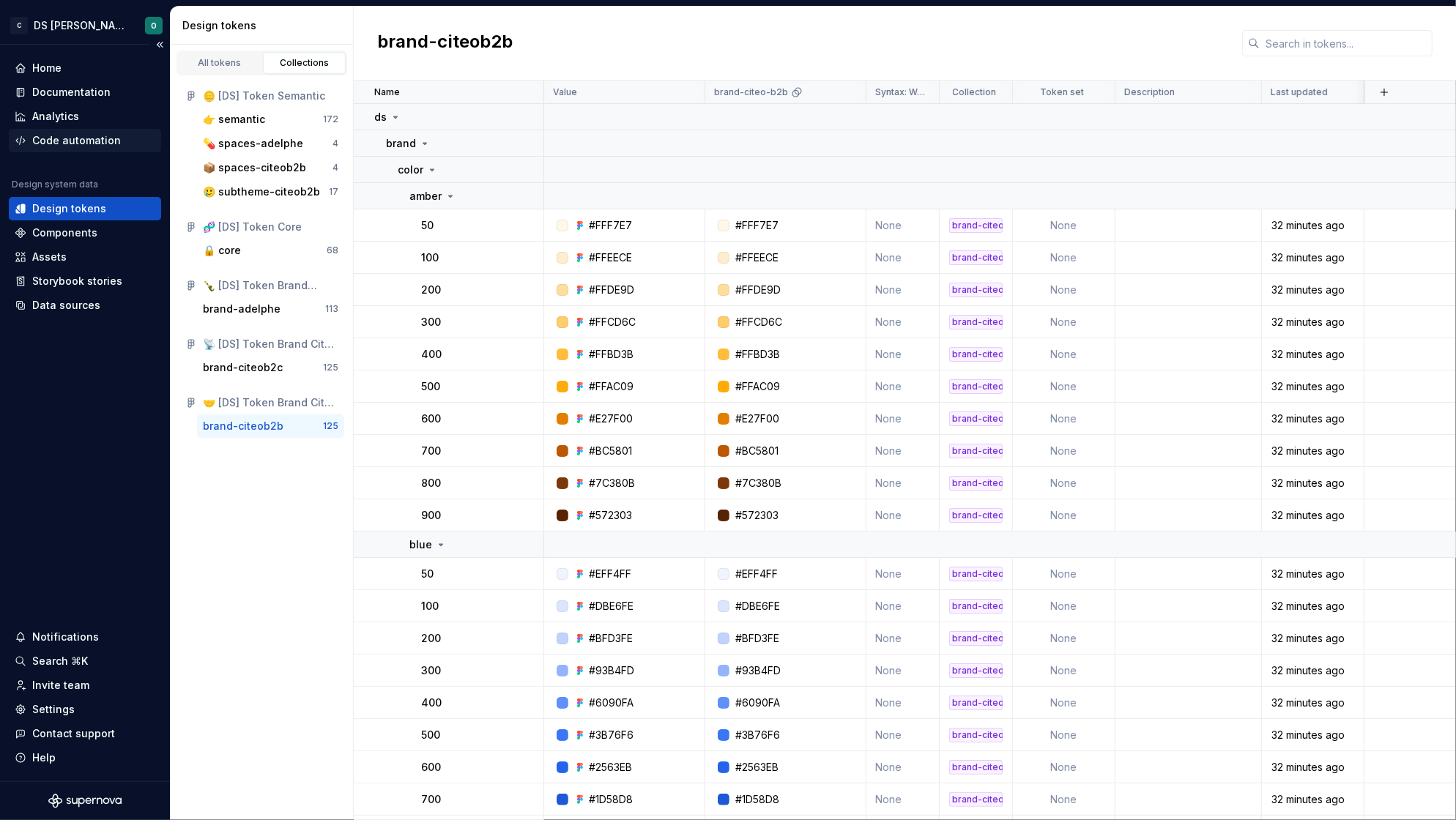
click at [83, 129] on div "Code automation" at bounding box center [85, 140] width 152 height 24
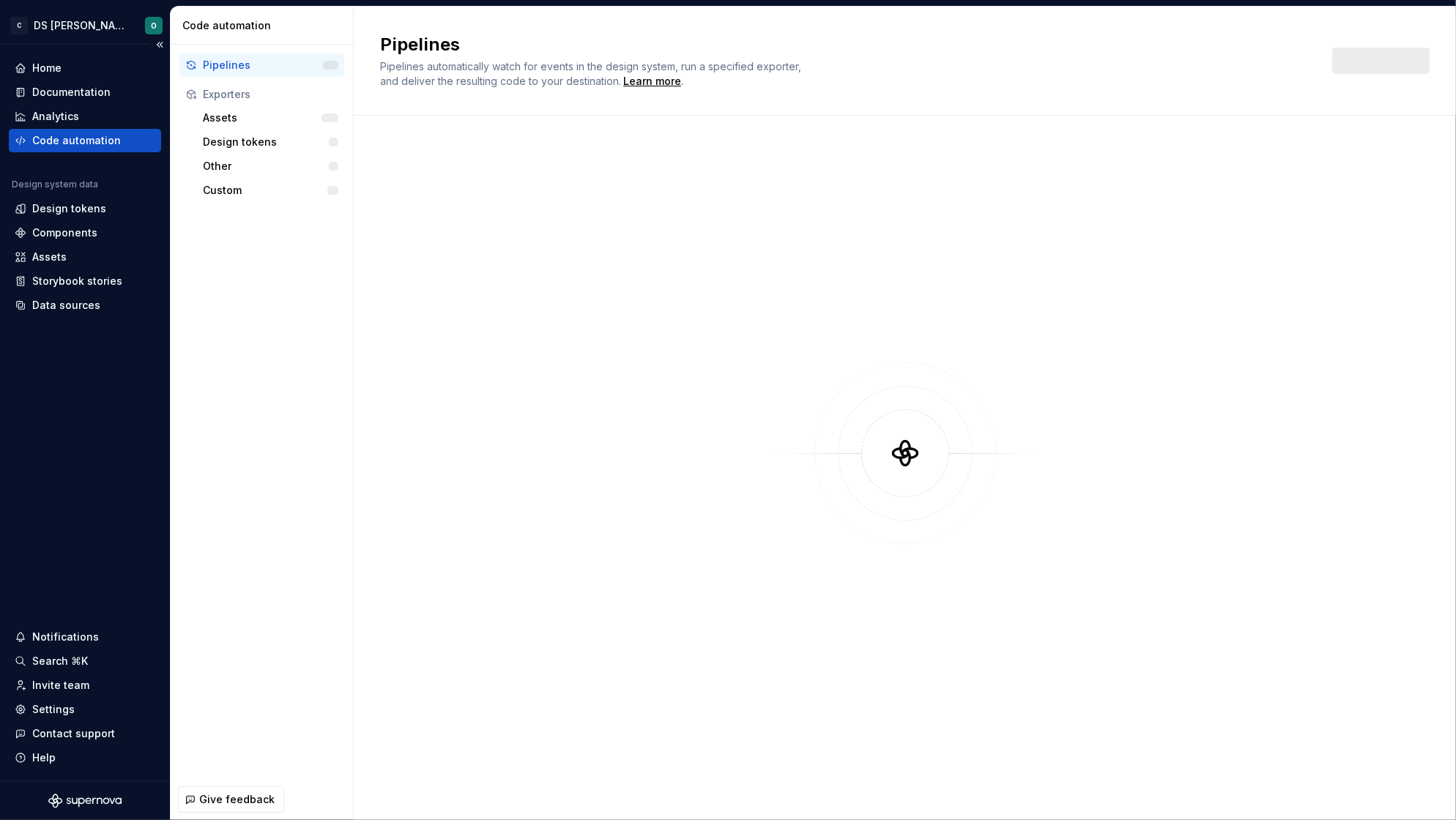
click at [80, 144] on div "Code automation" at bounding box center [77, 141] width 89 height 15
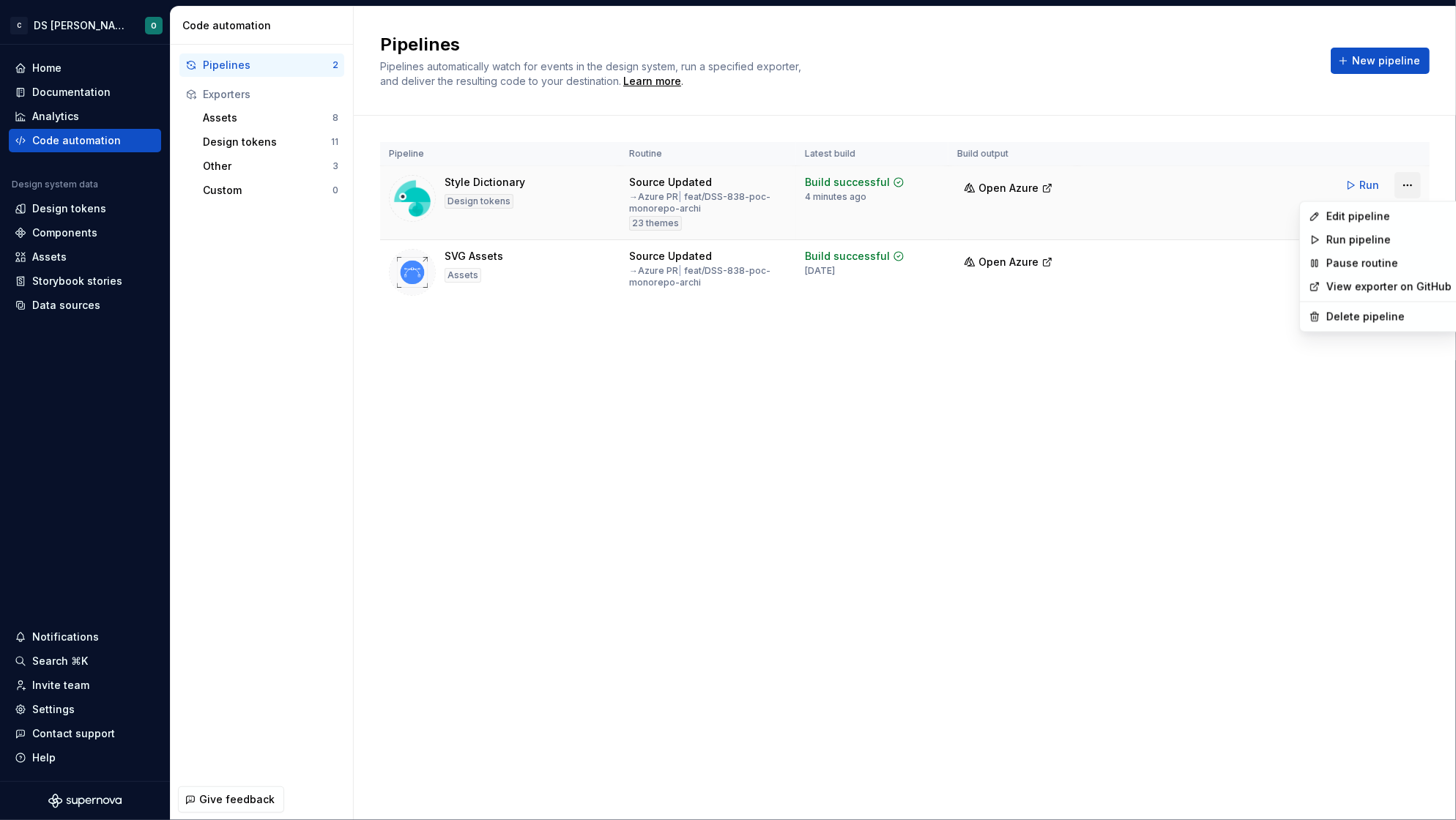
click at [1402, 186] on html "C DS Citeo O Home Documentation Analytics Code automation Design system data De…" at bounding box center [728, 410] width 1456 height 820
click at [1355, 210] on div "Edit pipeline" at bounding box center [1389, 217] width 125 height 15
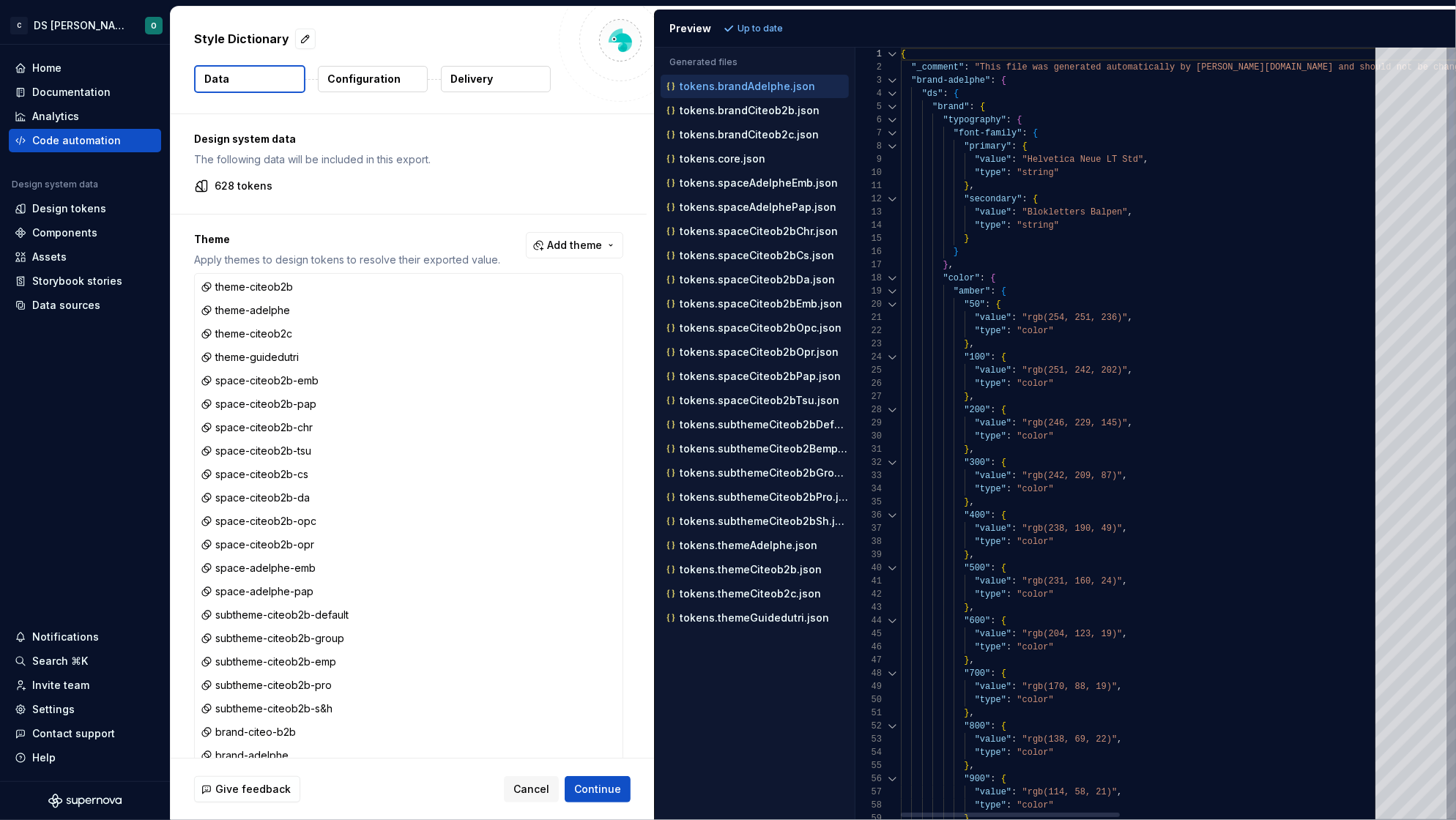
click at [891, 79] on div at bounding box center [892, 81] width 19 height 13
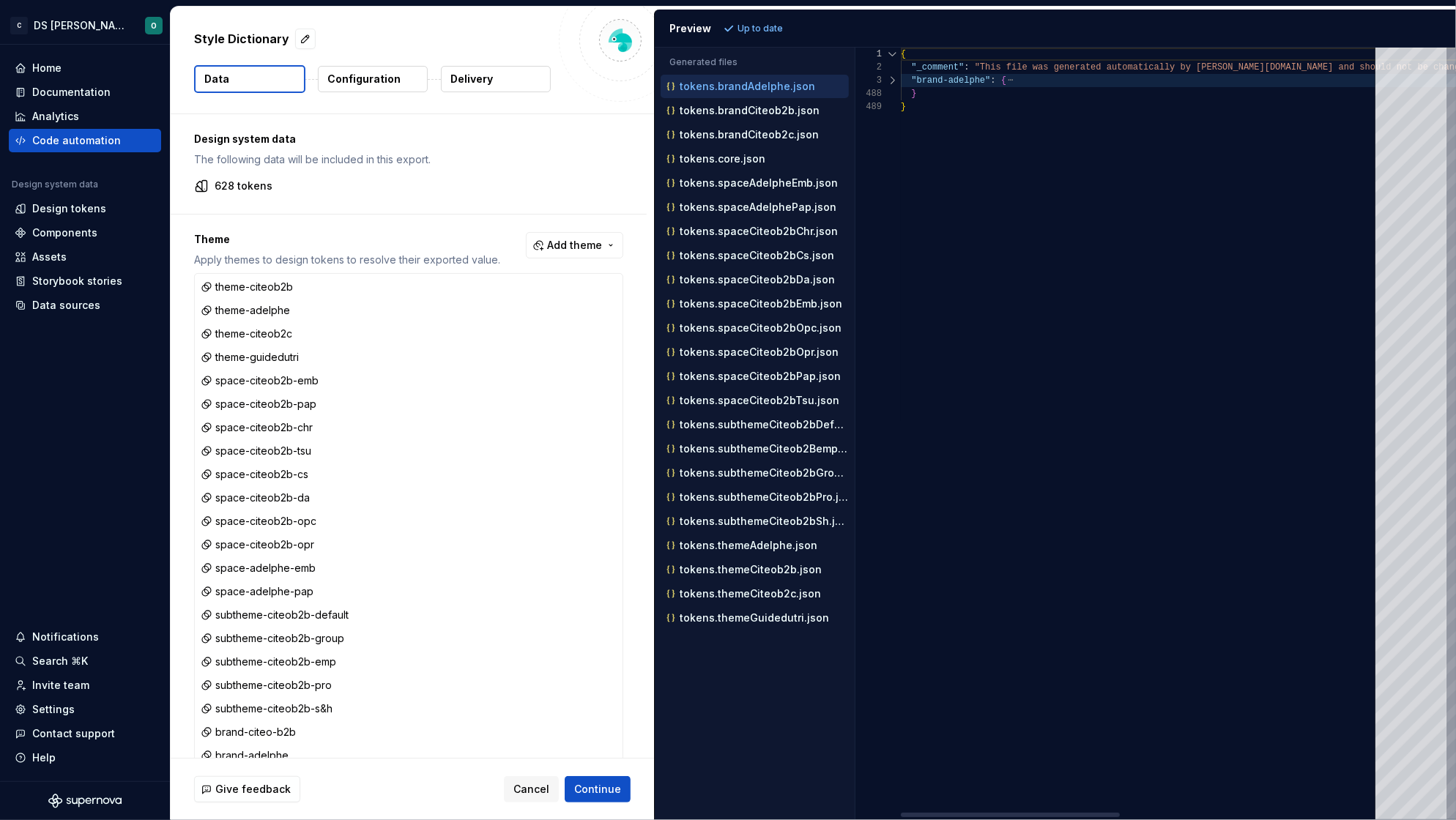
click at [891, 79] on div at bounding box center [892, 81] width 19 height 13
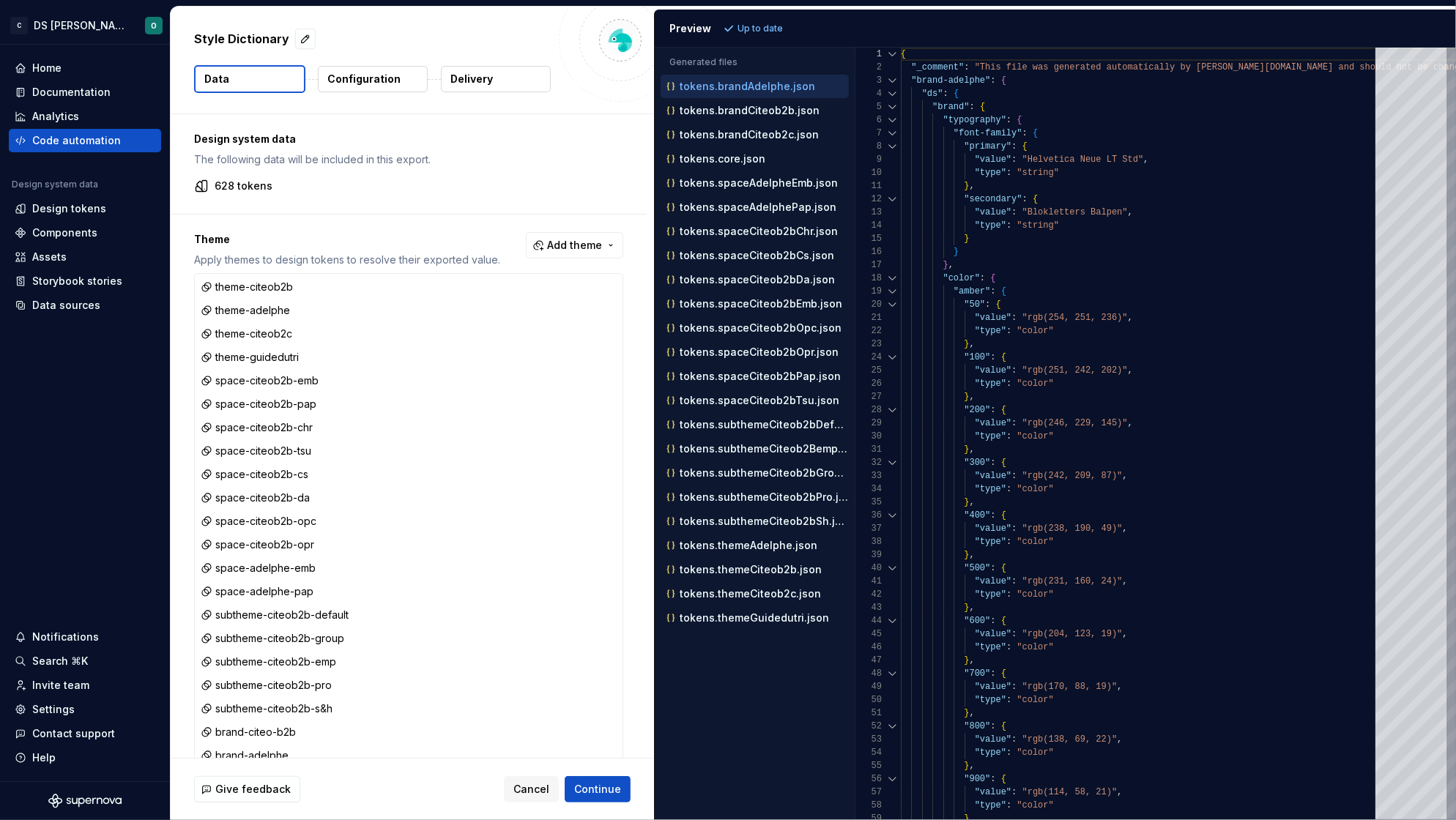
click at [381, 80] on p "Configuration" at bounding box center [364, 79] width 73 height 15
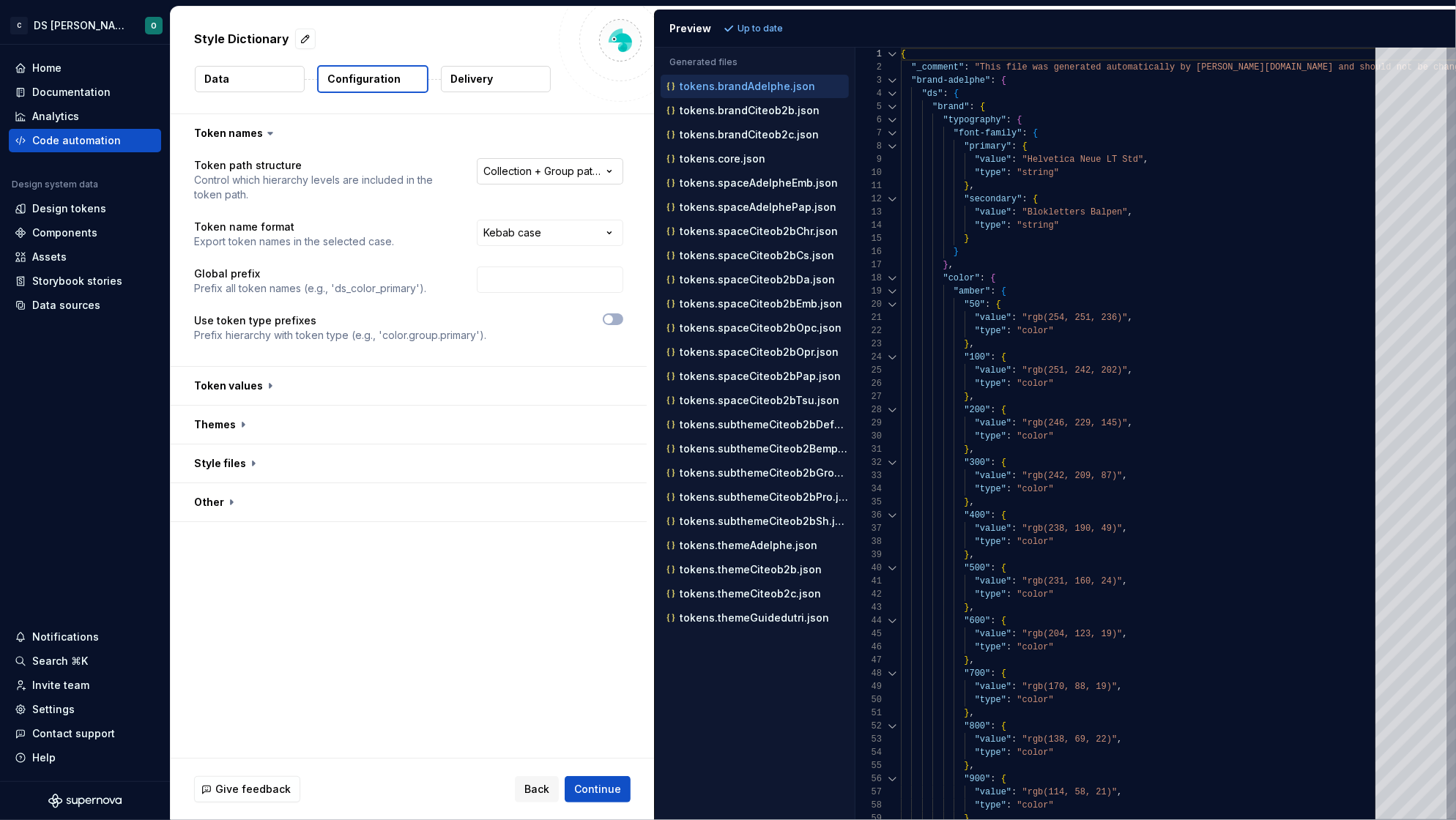
click at [570, 177] on html "**********" at bounding box center [728, 410] width 1456 height 820
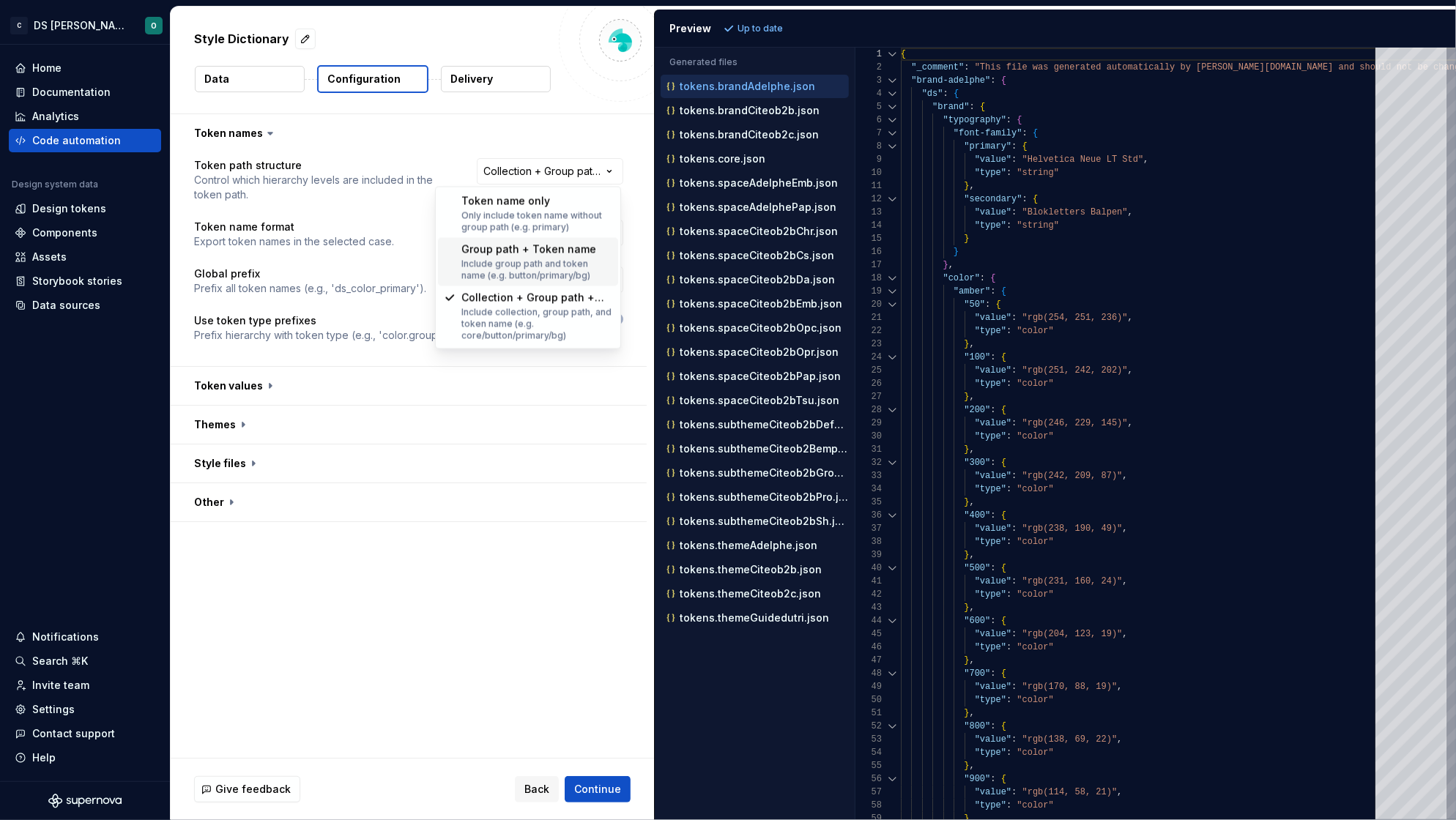
select select "**********"
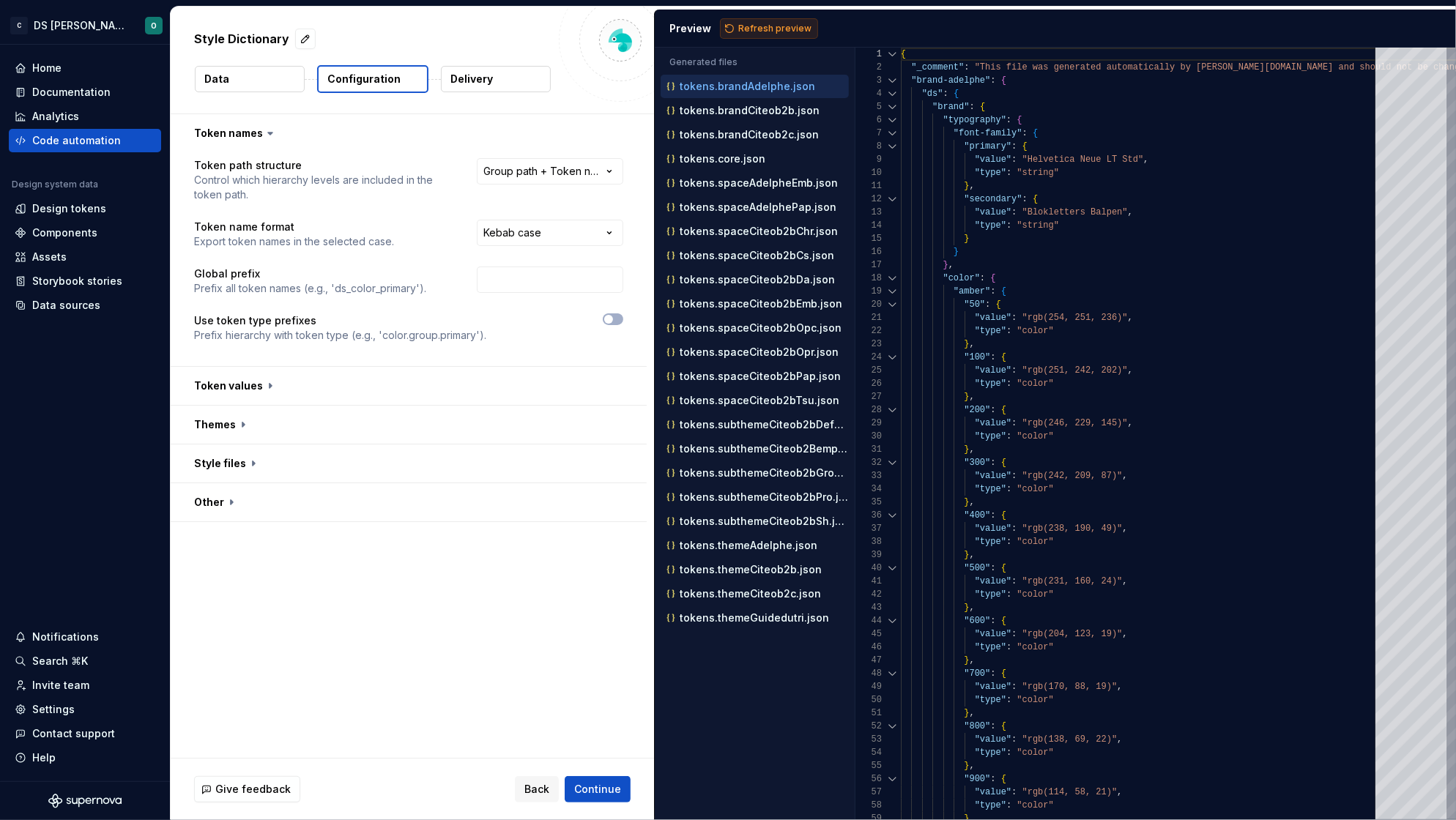
click at [770, 23] on span "Refresh preview" at bounding box center [775, 29] width 73 height 11
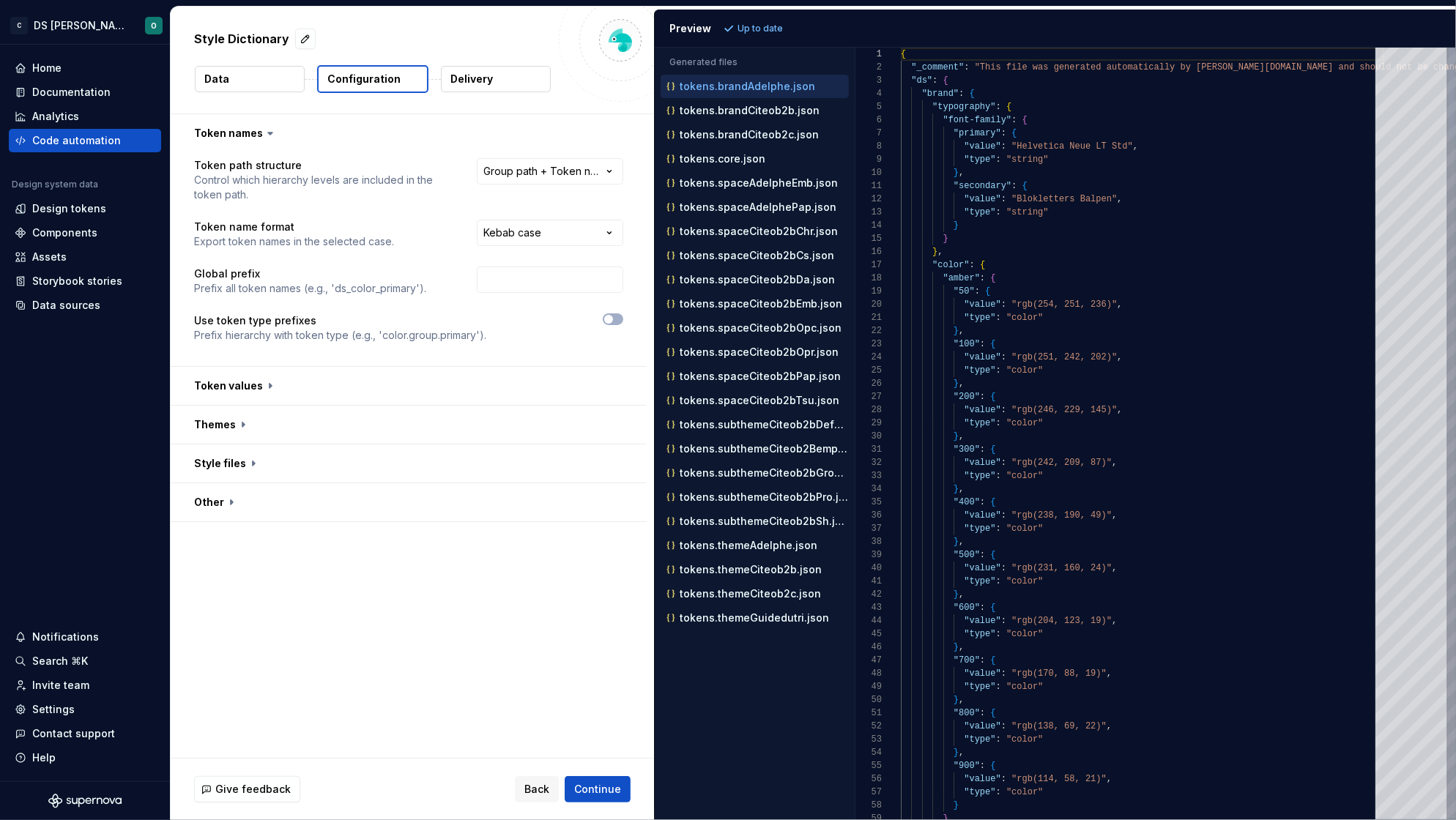
scroll to position [129, 0]
click at [924, 85] on span ""ds"" at bounding box center [922, 81] width 21 height 11
click at [892, 91] on div at bounding box center [892, 94] width 19 height 13
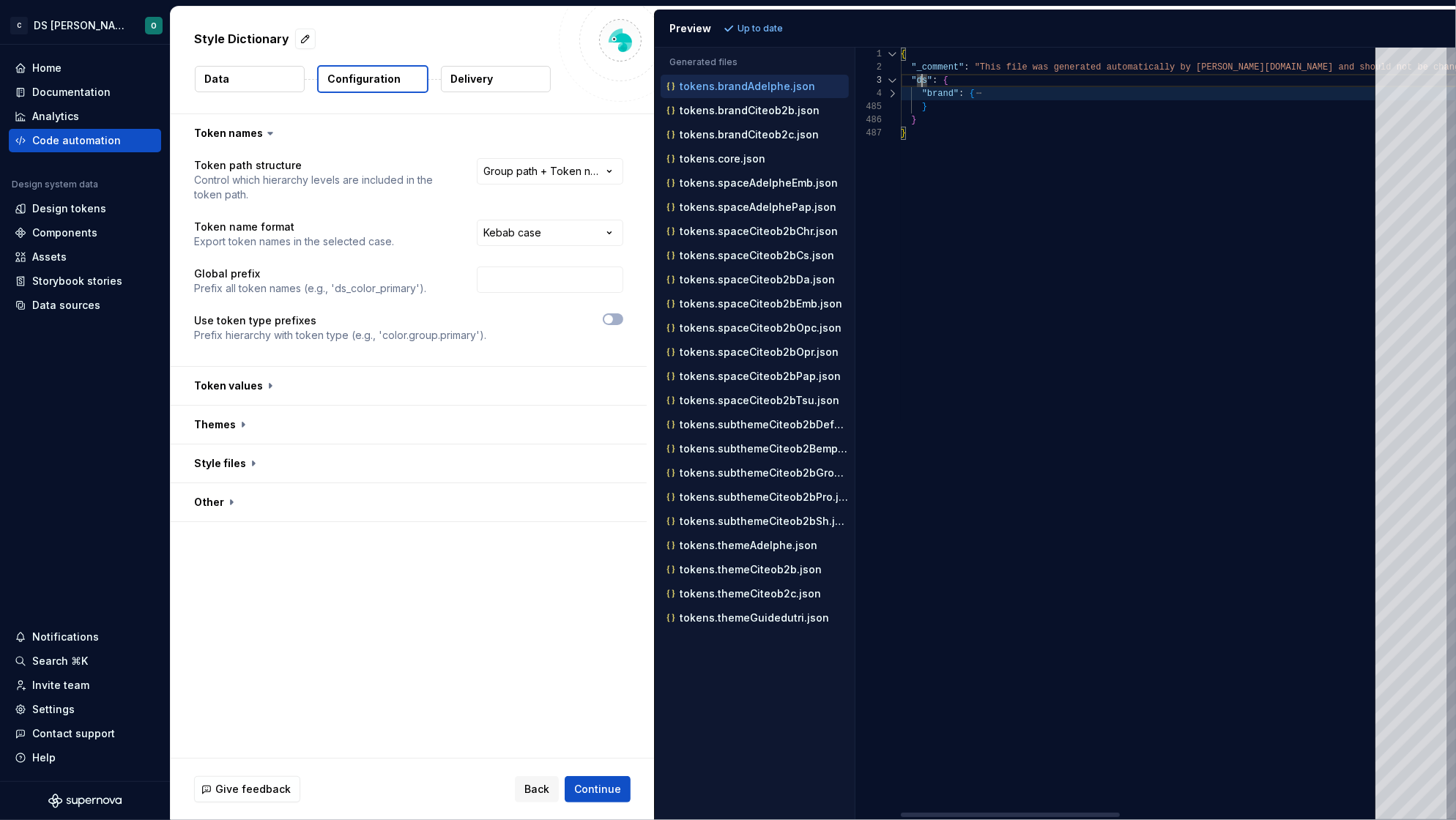
click at [892, 91] on div at bounding box center [892, 94] width 19 height 13
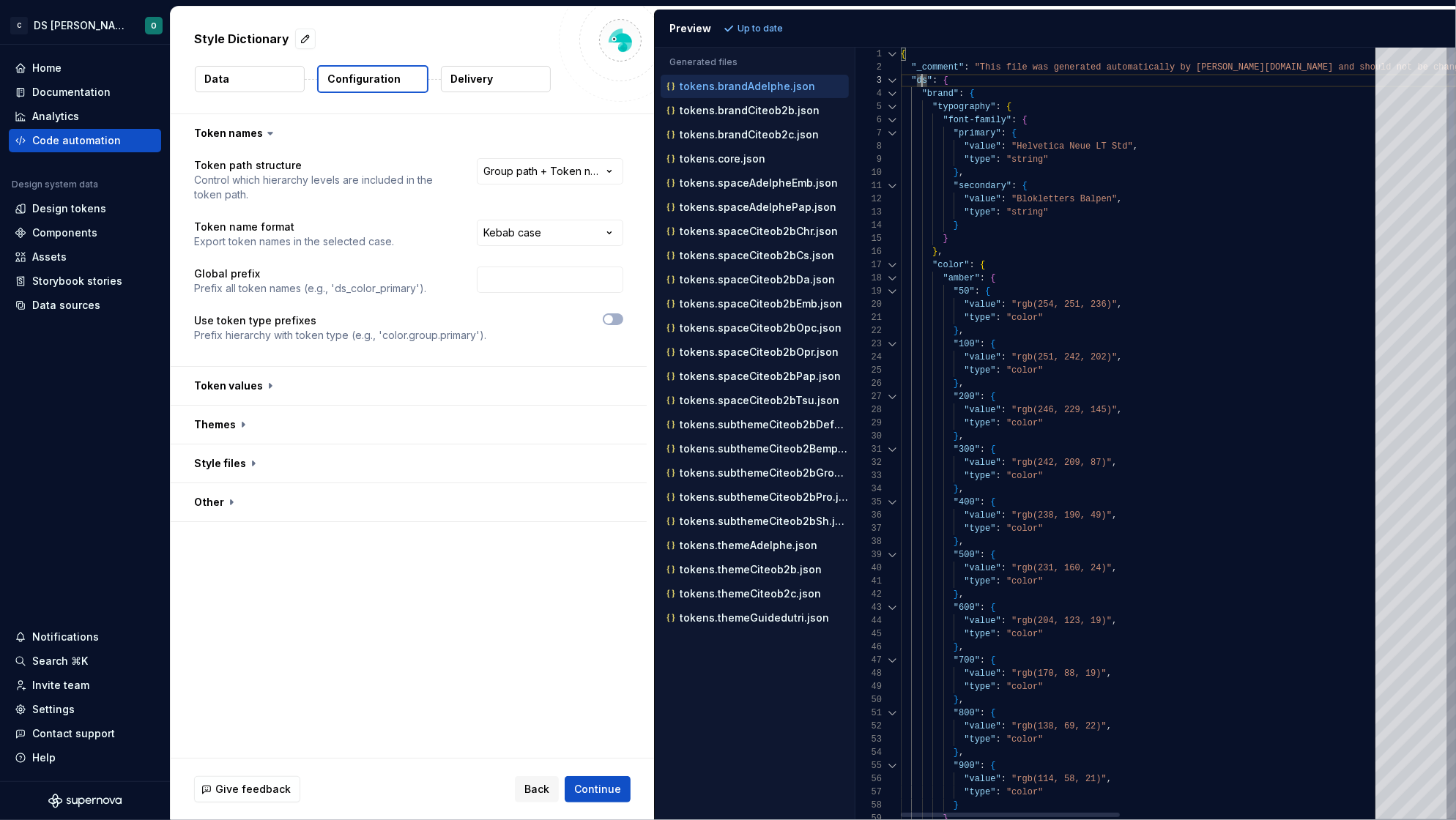
click at [892, 261] on div at bounding box center [892, 265] width 19 height 13
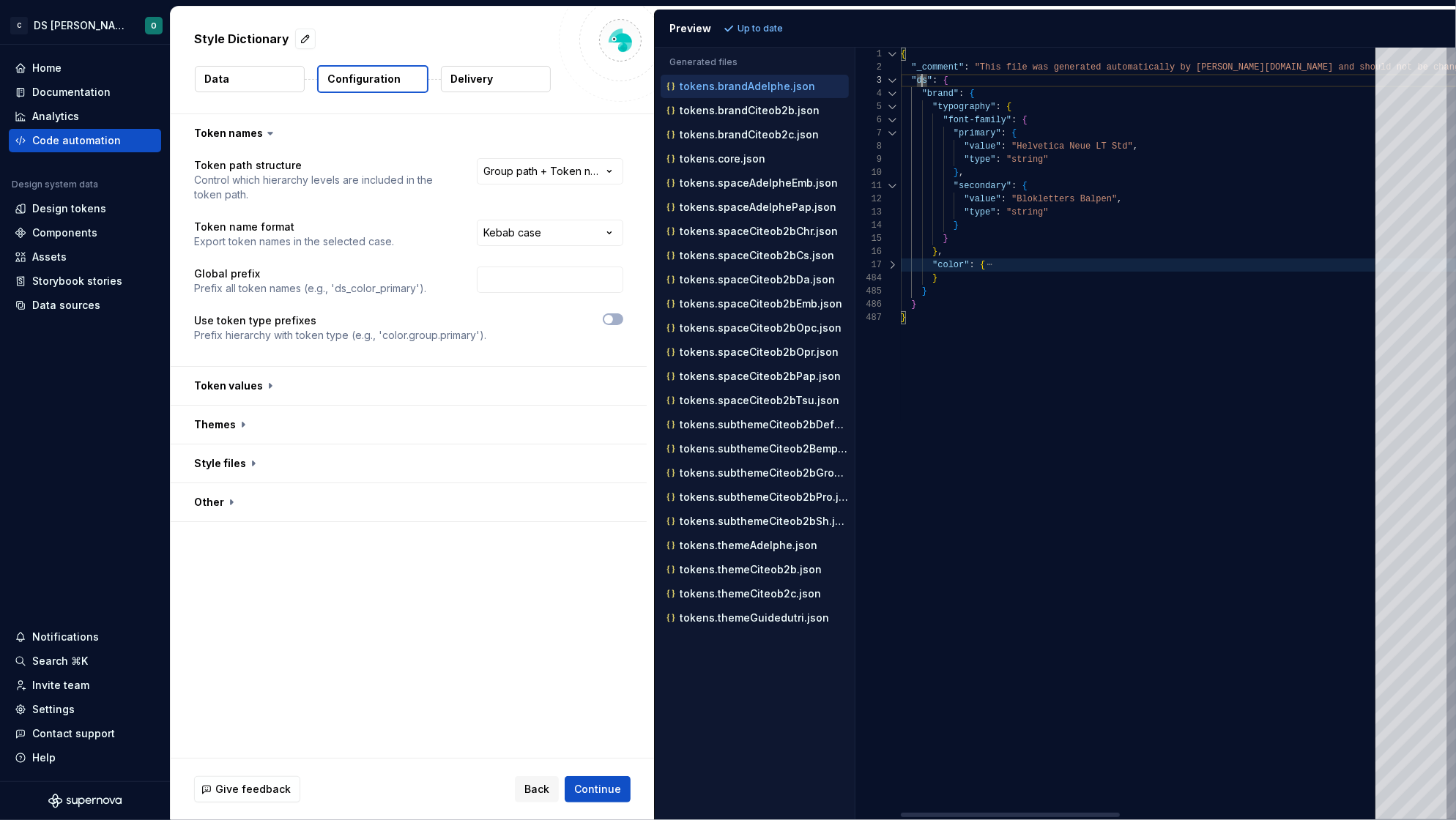
click at [891, 106] on div at bounding box center [892, 107] width 19 height 13
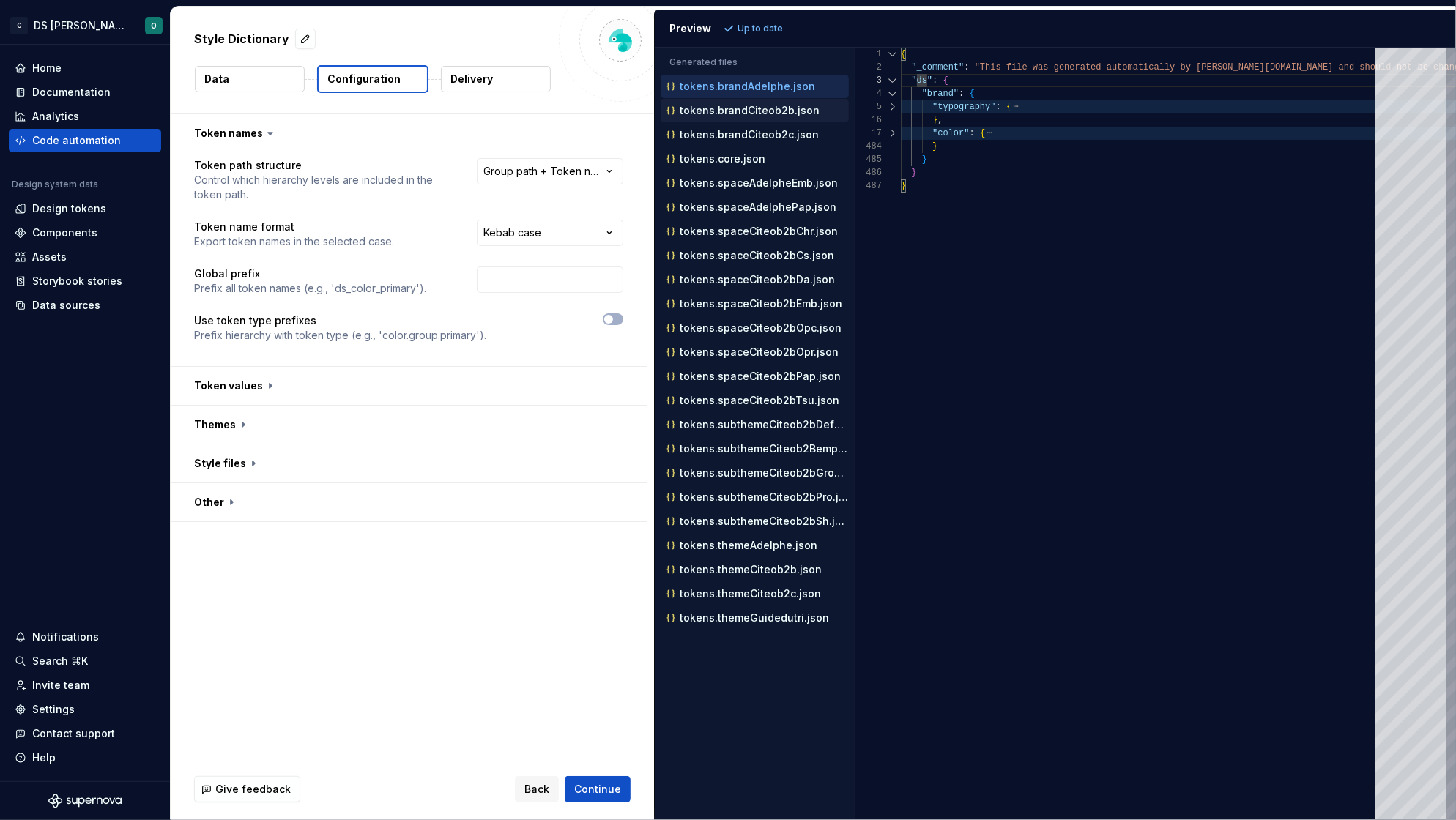
click at [715, 112] on p "tokens.brandCiteob2b.json" at bounding box center [750, 111] width 140 height 11
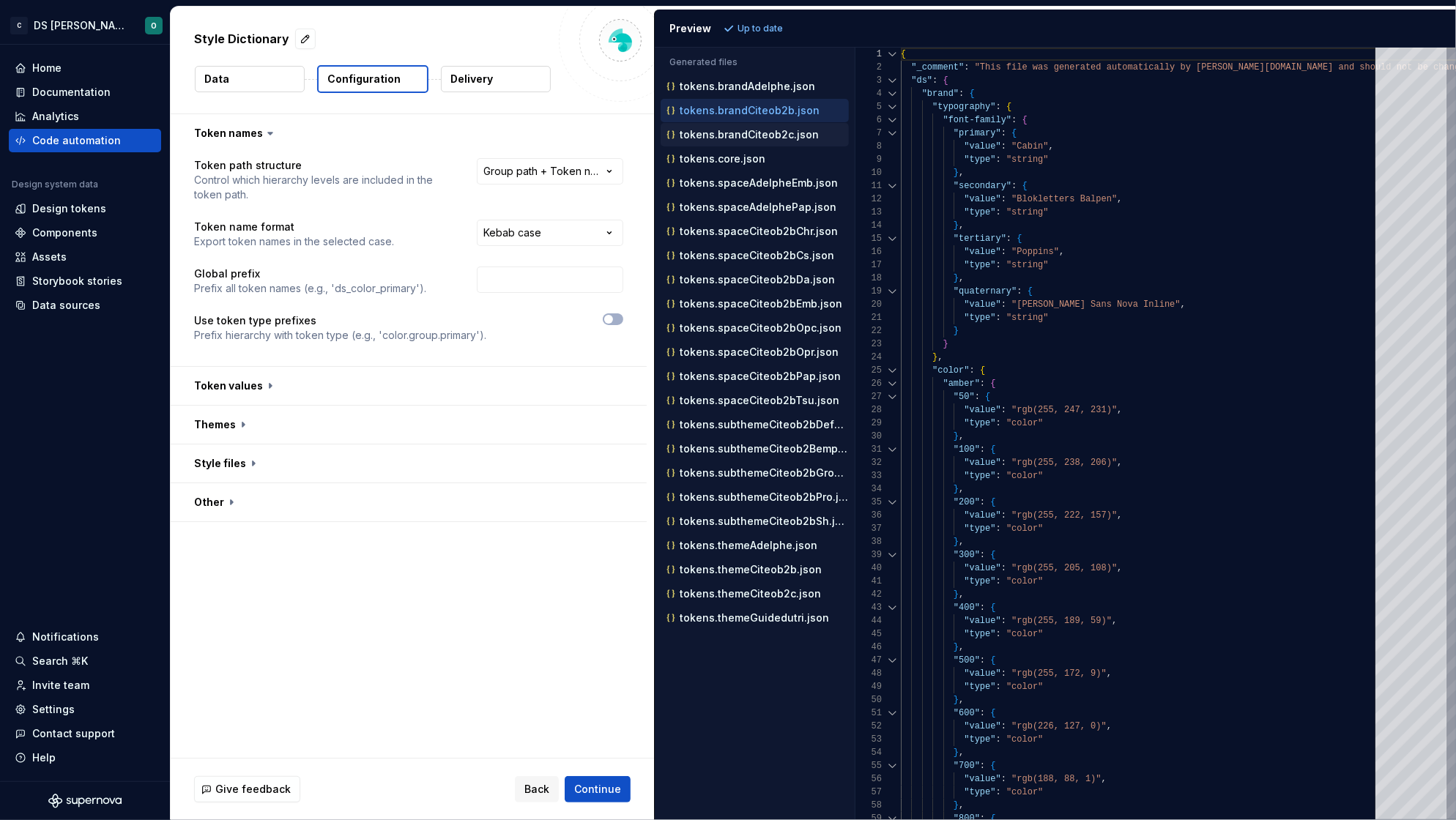
click at [743, 134] on p "tokens.brandCiteob2c.json" at bounding box center [749, 134] width 139 height 11
click at [737, 160] on p "tokens.core.json" at bounding box center [722, 159] width 86 height 11
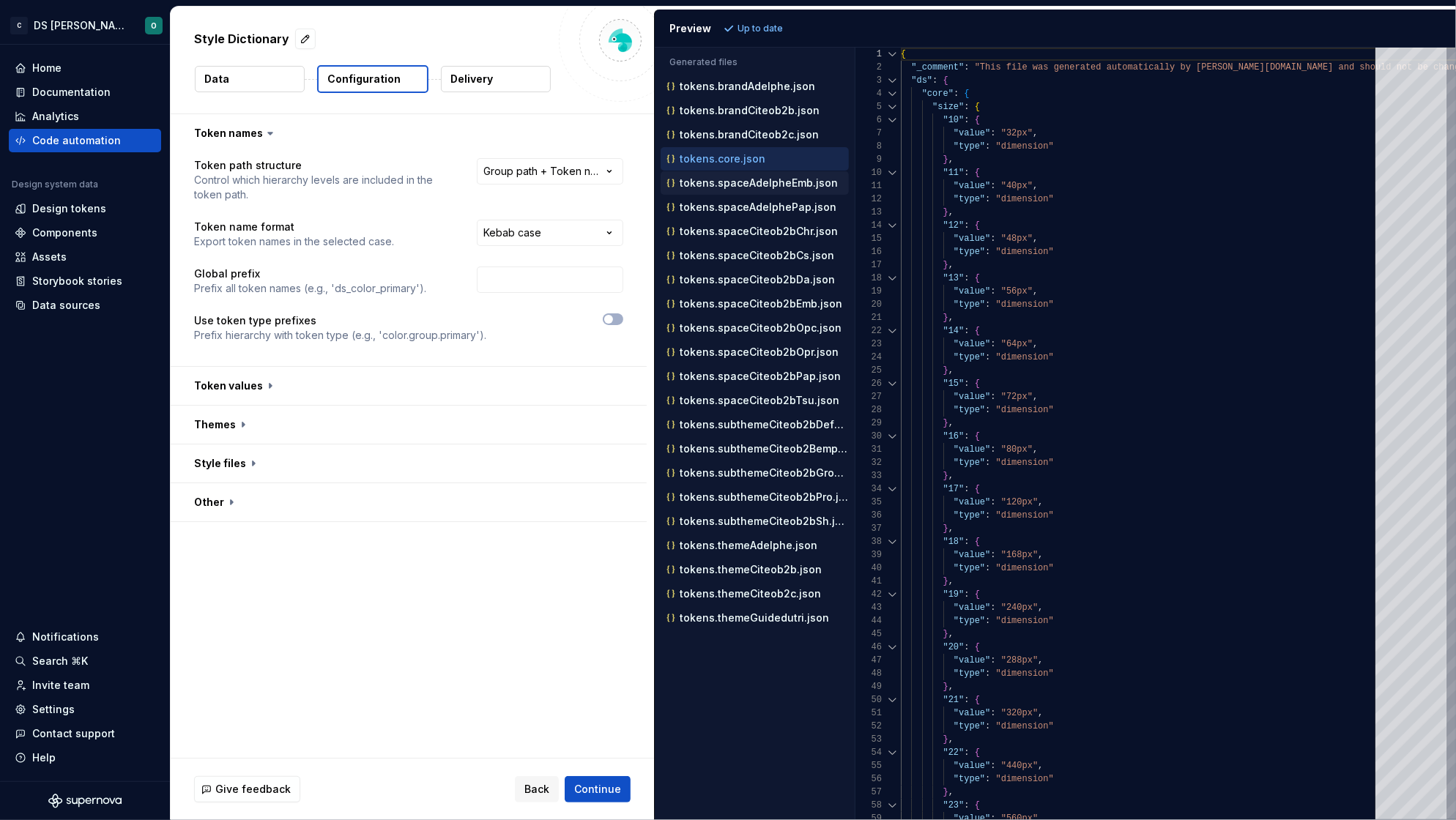
click at [734, 187] on p "tokens.spaceAdelpheEmb.json" at bounding box center [759, 182] width 158 height 11
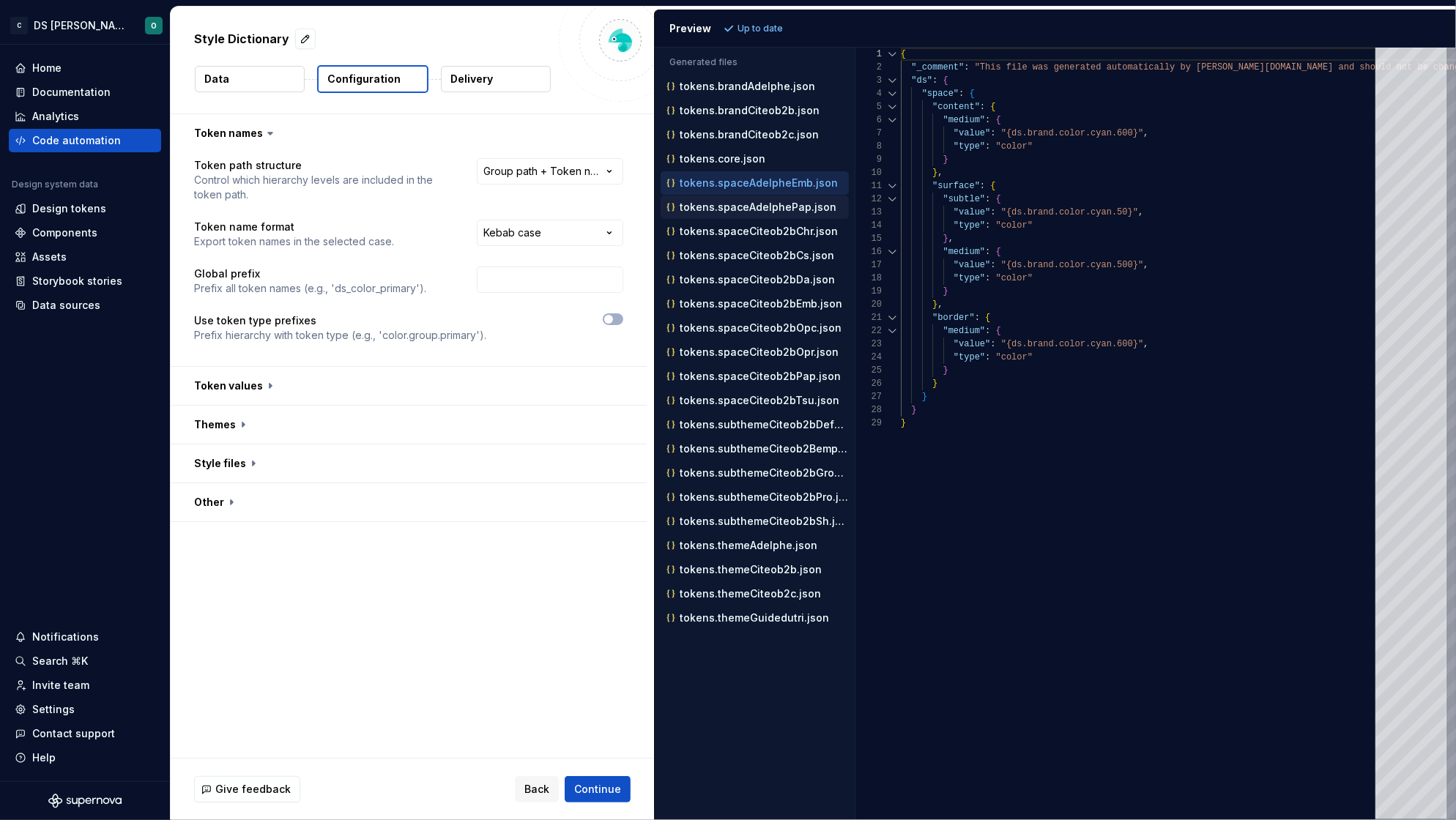
click at [793, 208] on p "tokens.spaceAdelphePap.json" at bounding box center [758, 207] width 156 height 11
click at [769, 235] on p "tokens.spaceCiteob2bChr.json" at bounding box center [759, 231] width 158 height 11
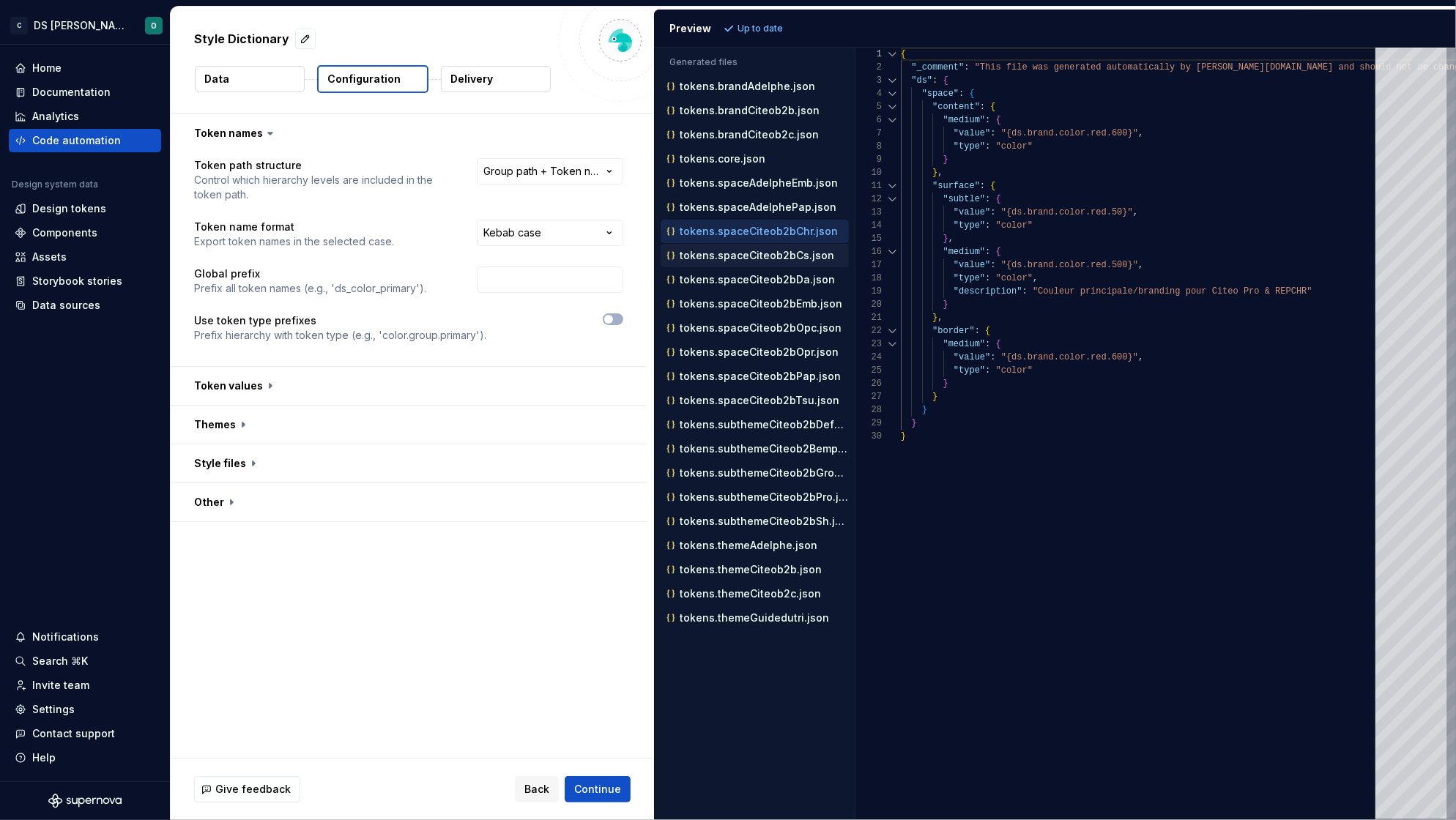
click at [763, 260] on p "tokens.spaceCiteob2bCs.json" at bounding box center [757, 255] width 155 height 11
click at [744, 282] on p "tokens.spaceCiteob2bDa.json" at bounding box center [757, 279] width 156 height 11
click at [739, 305] on p "tokens.spaceCiteob2bEmb.json" at bounding box center [761, 304] width 163 height 11
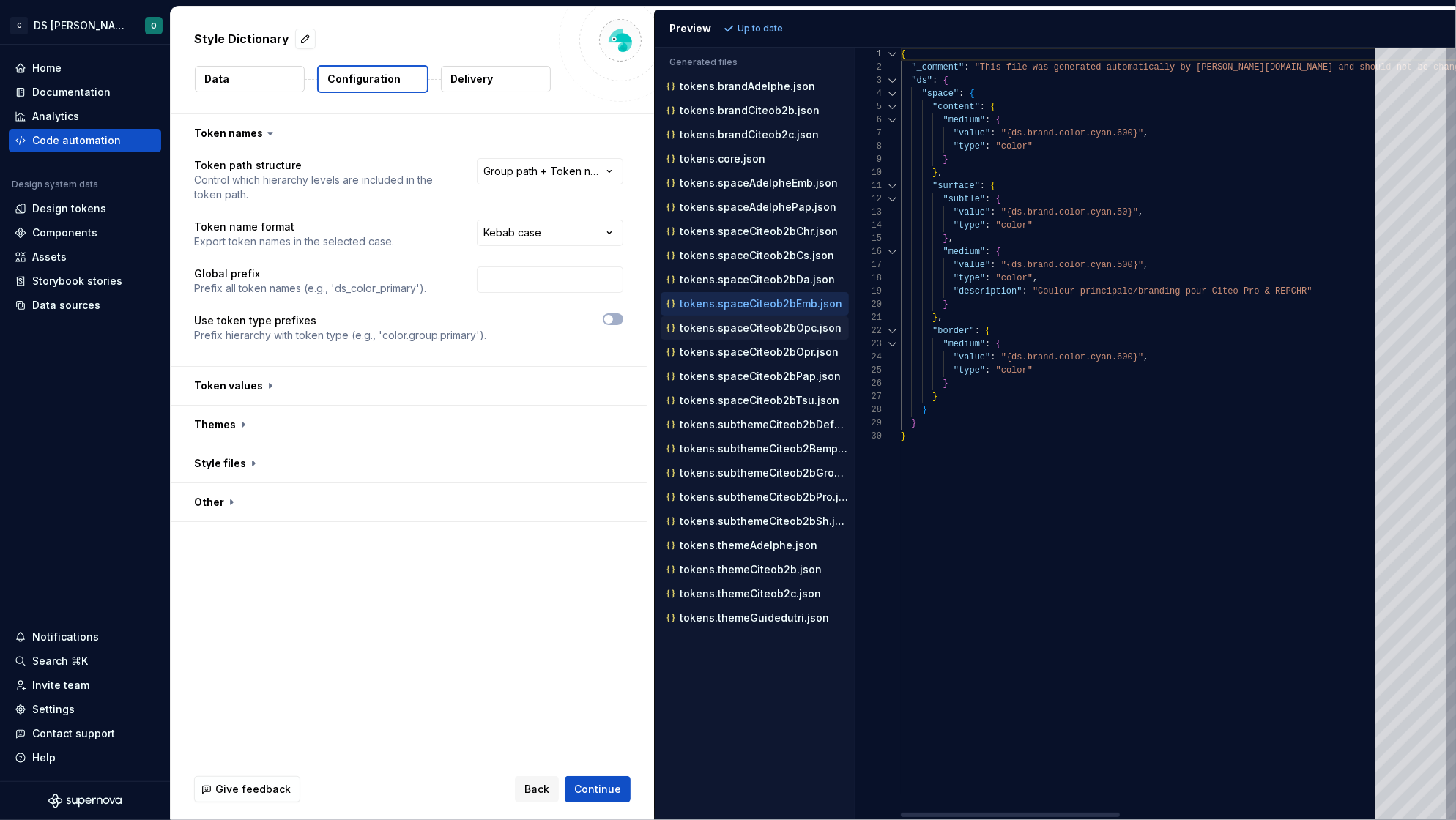
click at [734, 328] on p "tokens.spaceCiteob2bOpc.json" at bounding box center [760, 327] width 162 height 11
click at [738, 349] on p "tokens.spaceCiteob2bOpr.json" at bounding box center [759, 352] width 159 height 11
click at [730, 379] on p "tokens.spaceCiteob2bPap.json" at bounding box center [760, 376] width 161 height 11
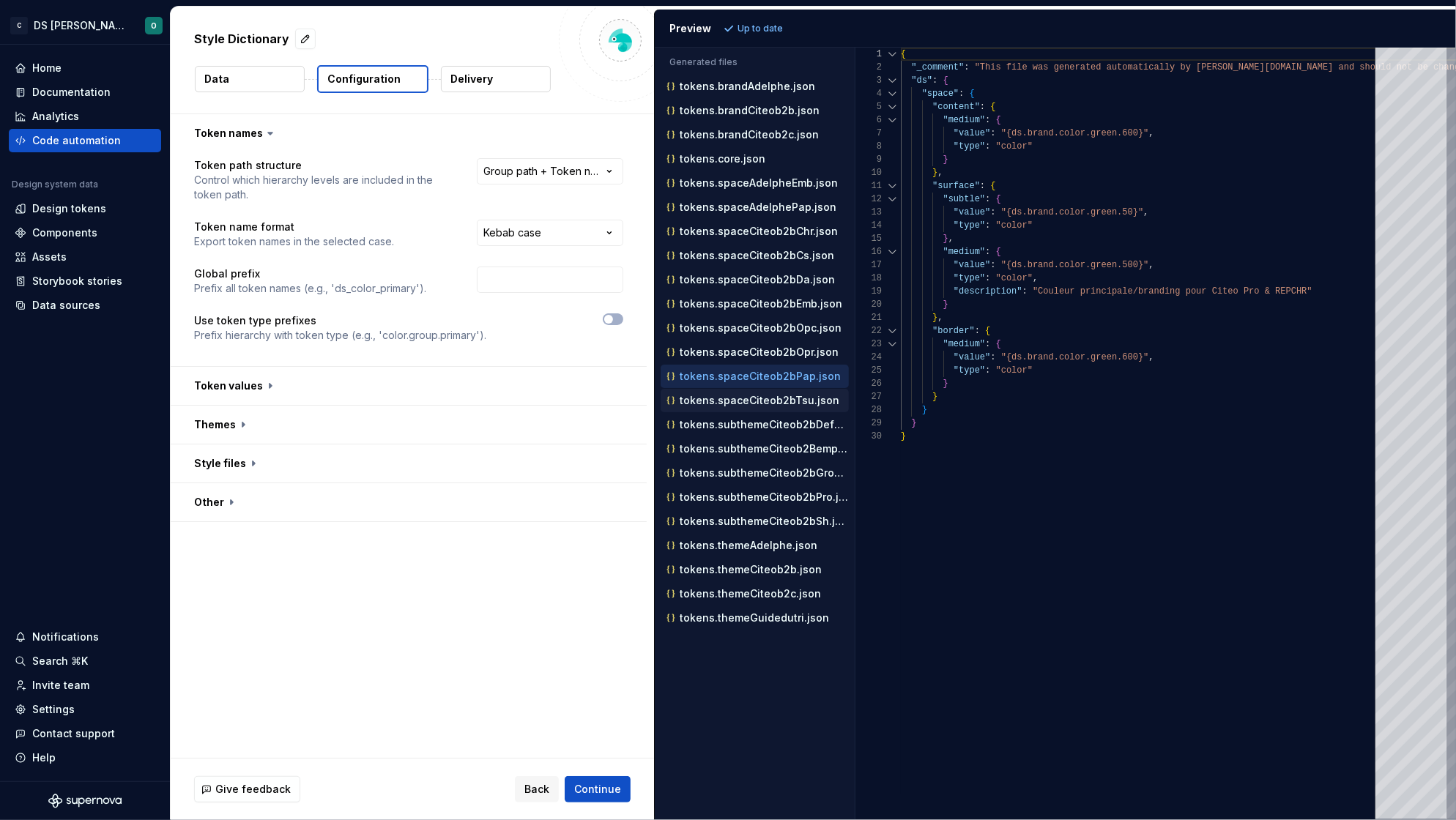
click at [729, 398] on p "tokens.spaceCiteob2bTsu.json" at bounding box center [759, 400] width 160 height 11
click at [733, 425] on p "tokens.subthemeCiteob2bDefault.json" at bounding box center [764, 424] width 169 height 11
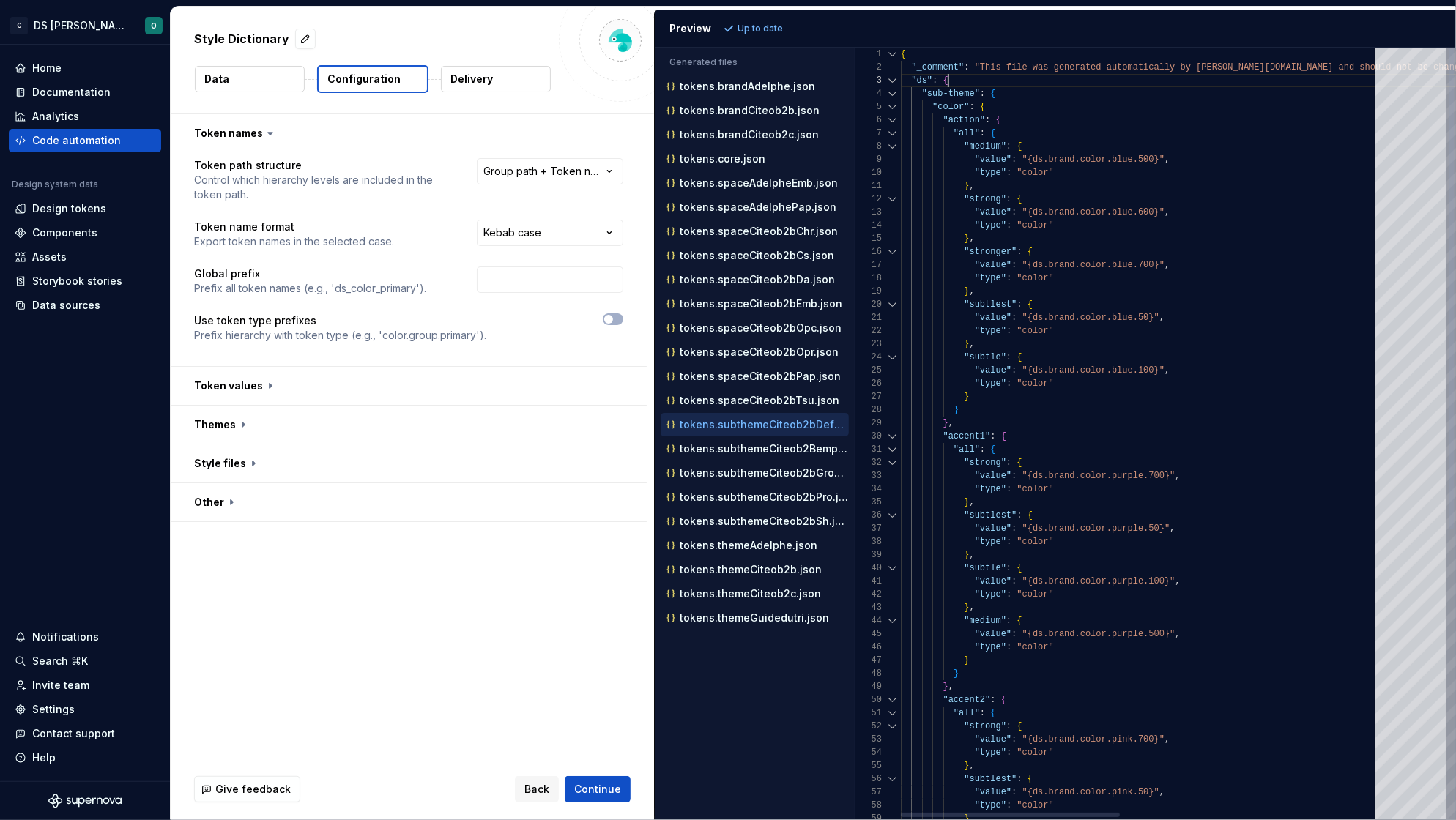
click at [1026, 82] on div ""ds" : {" at bounding box center [1423, 81] width 1045 height 13
click at [1023, 90] on div ""sub-theme" : {" at bounding box center [1423, 94] width 1045 height 13
drag, startPoint x: 918, startPoint y: 90, endPoint x: 1046, endPoint y: 122, distance: 131.9
click at [1046, 122] on div "{ "_comment" : "This file was generated automatically by Supernov a.io and shou…" at bounding box center [1423, 664] width 1045 height 1234
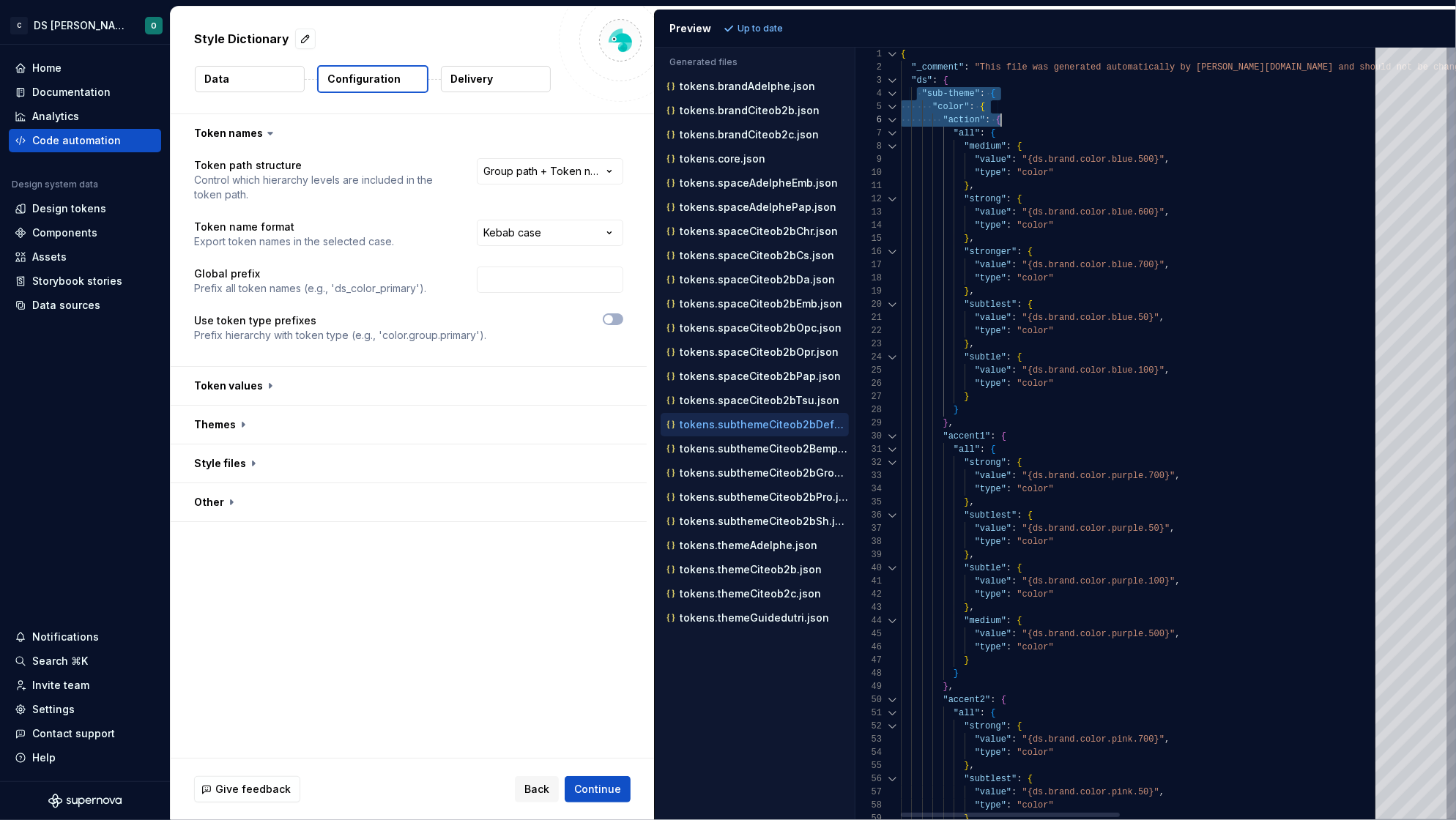
click at [1046, 122] on div ""action" : {" at bounding box center [1423, 120] width 1045 height 13
drag, startPoint x: 907, startPoint y: 79, endPoint x: 1039, endPoint y: 120, distance: 138.2
click at [1039, 120] on div "{ "_comment" : "This file was generated automatically by Supernov a.io and shou…" at bounding box center [1423, 664] width 1045 height 1234
click at [757, 451] on p "tokens.subthemeCiteob2Bemp.json" at bounding box center [764, 449] width 169 height 11
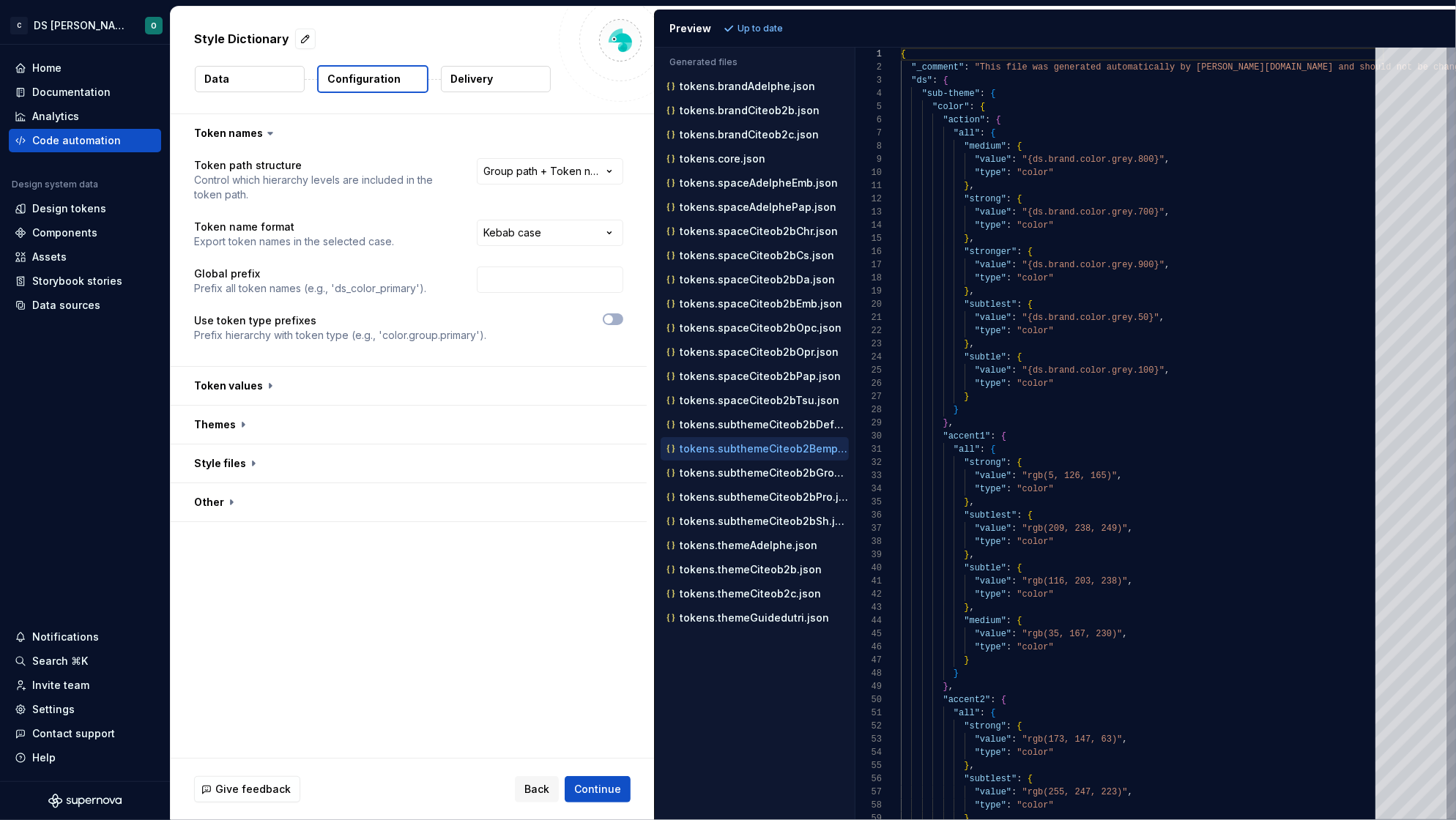
scroll to position [129, 0]
click at [754, 471] on p "tokens.subthemeCiteob2bGroup.json" at bounding box center [764, 472] width 169 height 11
click at [757, 496] on p "tokens.subthemeCiteob2bPro.json" at bounding box center [764, 497] width 169 height 11
click at [755, 515] on div "tokens.subthemeCiteob2bSh.json" at bounding box center [754, 520] width 188 height 24
click at [763, 524] on p "tokens.subthemeCiteob2bSh.json" at bounding box center [764, 521] width 169 height 11
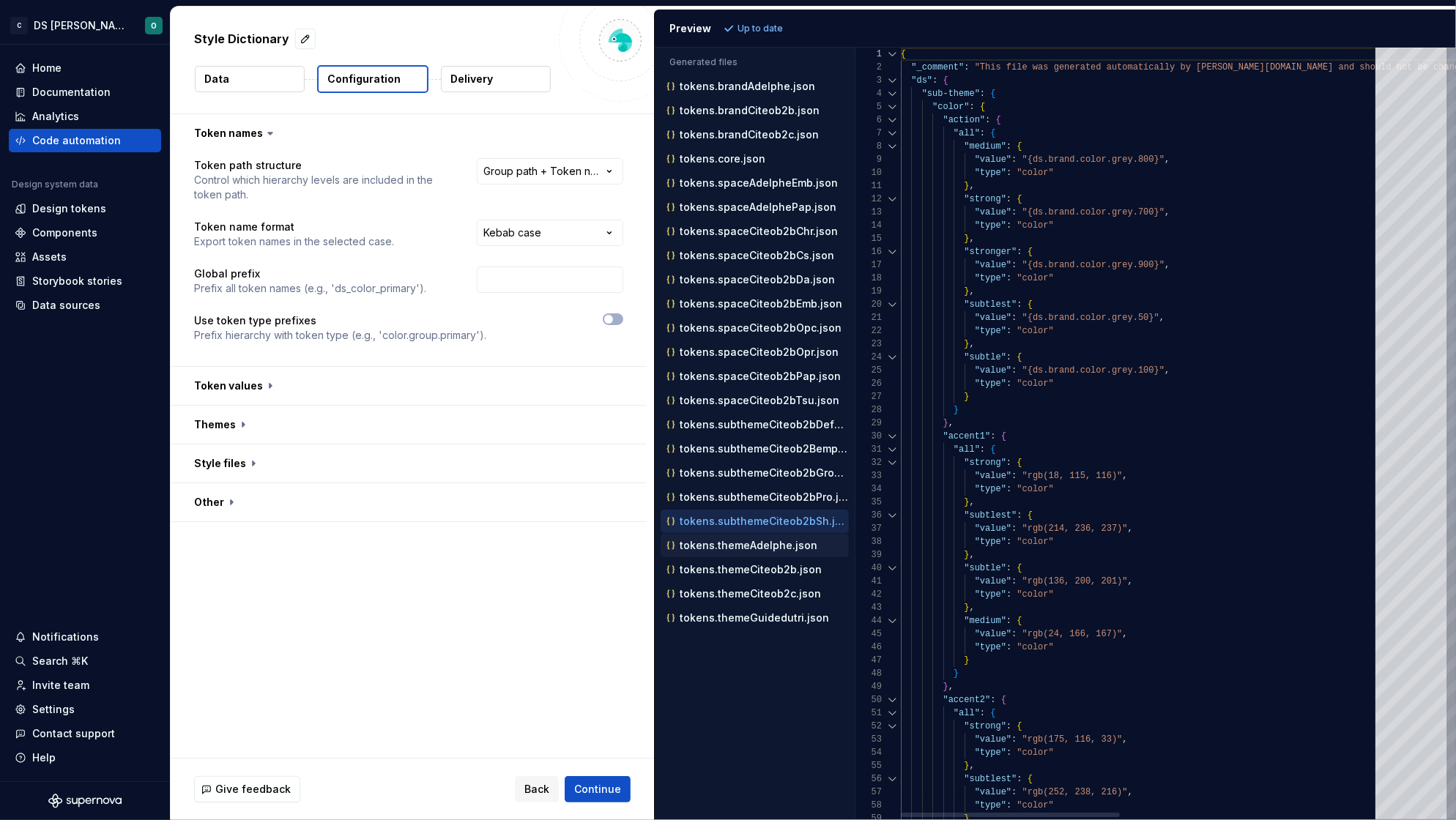
click at [763, 550] on p "tokens.themeAdelphe.json" at bounding box center [748, 545] width 138 height 11
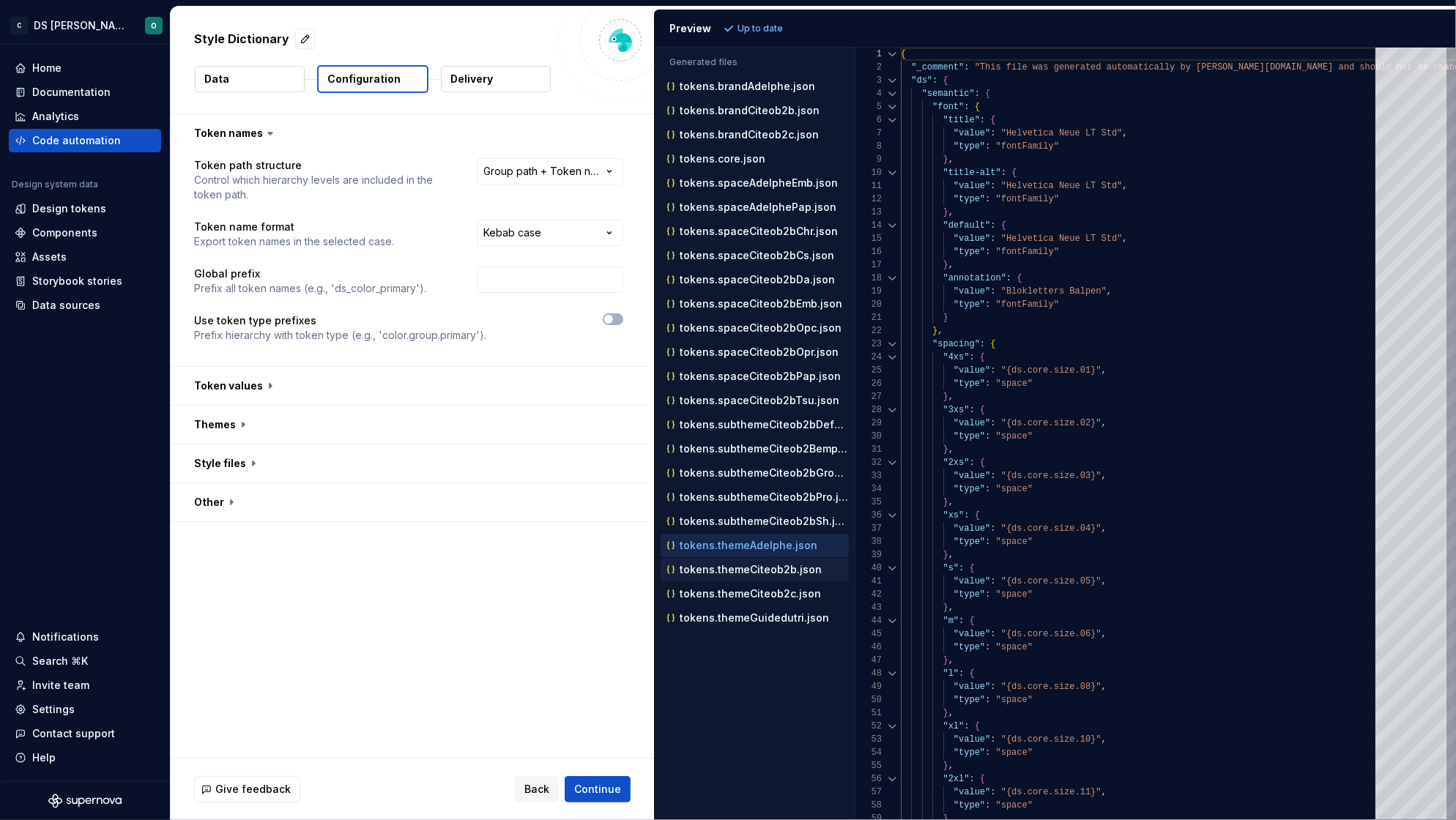
click at [754, 574] on p "tokens.themeCiteob2b.json" at bounding box center [750, 569] width 142 height 11
click at [754, 599] on p "tokens.themeCiteob2c.json" at bounding box center [750, 594] width 141 height 11
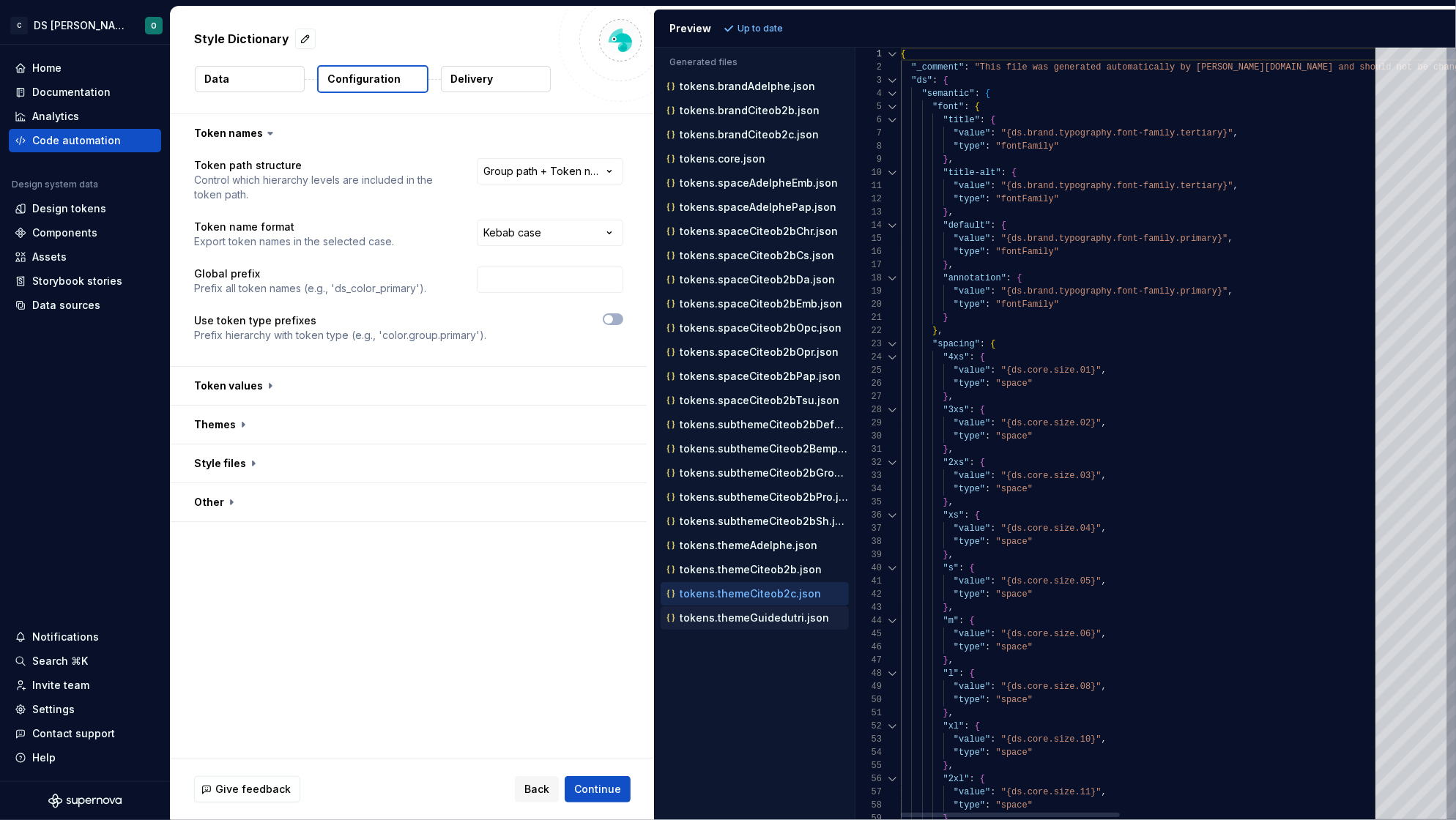
click at [754, 614] on div "tokens.themeGuidedutri.json" at bounding box center [755, 618] width 185 height 15
click at [753, 498] on p "tokens.subthemeCiteob2bPro.json" at bounding box center [764, 497] width 169 height 11
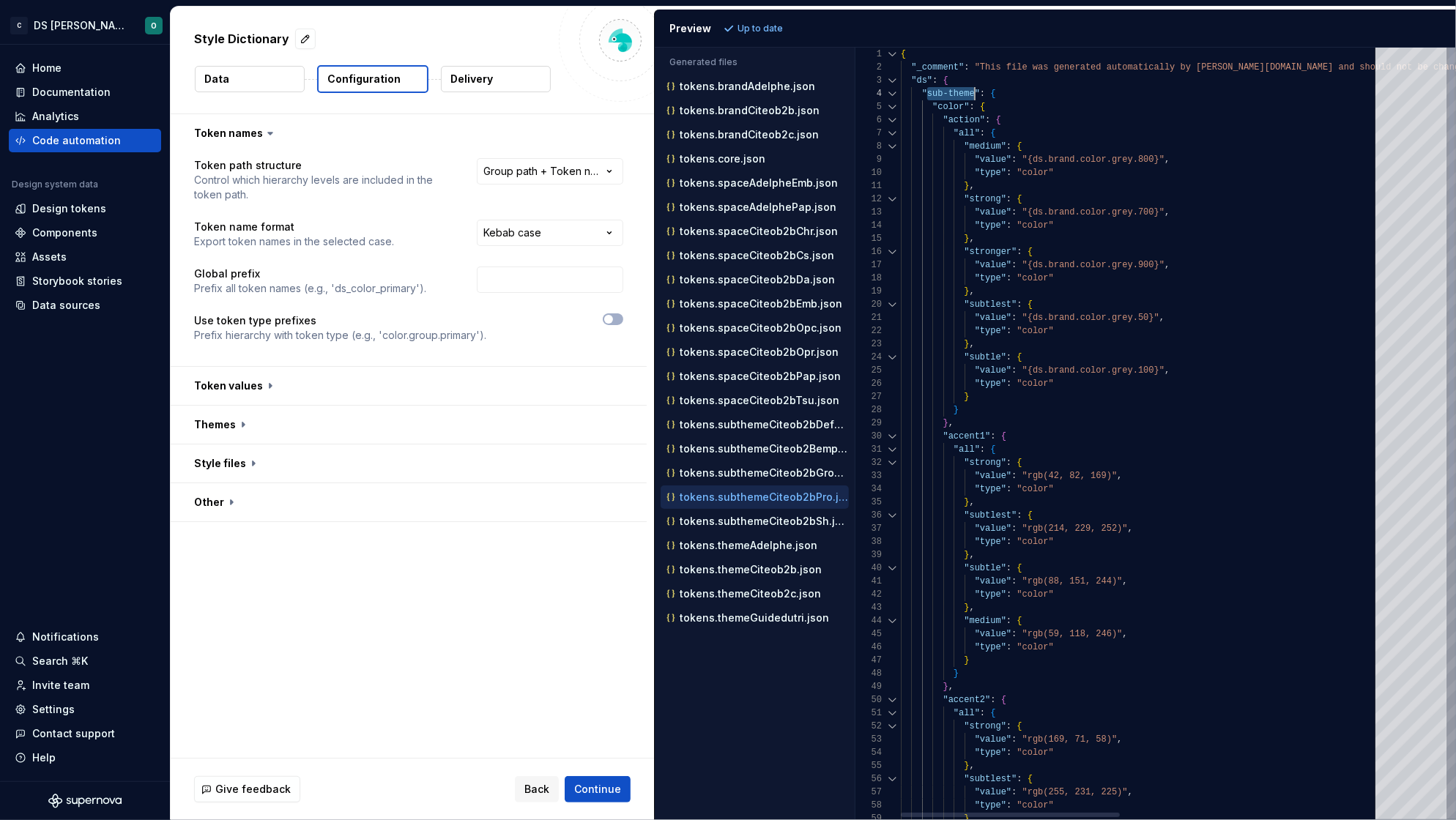
scroll to position [38, 73]
drag, startPoint x: 926, startPoint y: 94, endPoint x: 977, endPoint y: 93, distance: 51.0
click at [977, 93] on span ""sub-theme"" at bounding box center [950, 94] width 58 height 11
click at [614, 318] on button "button" at bounding box center [613, 319] width 20 height 11
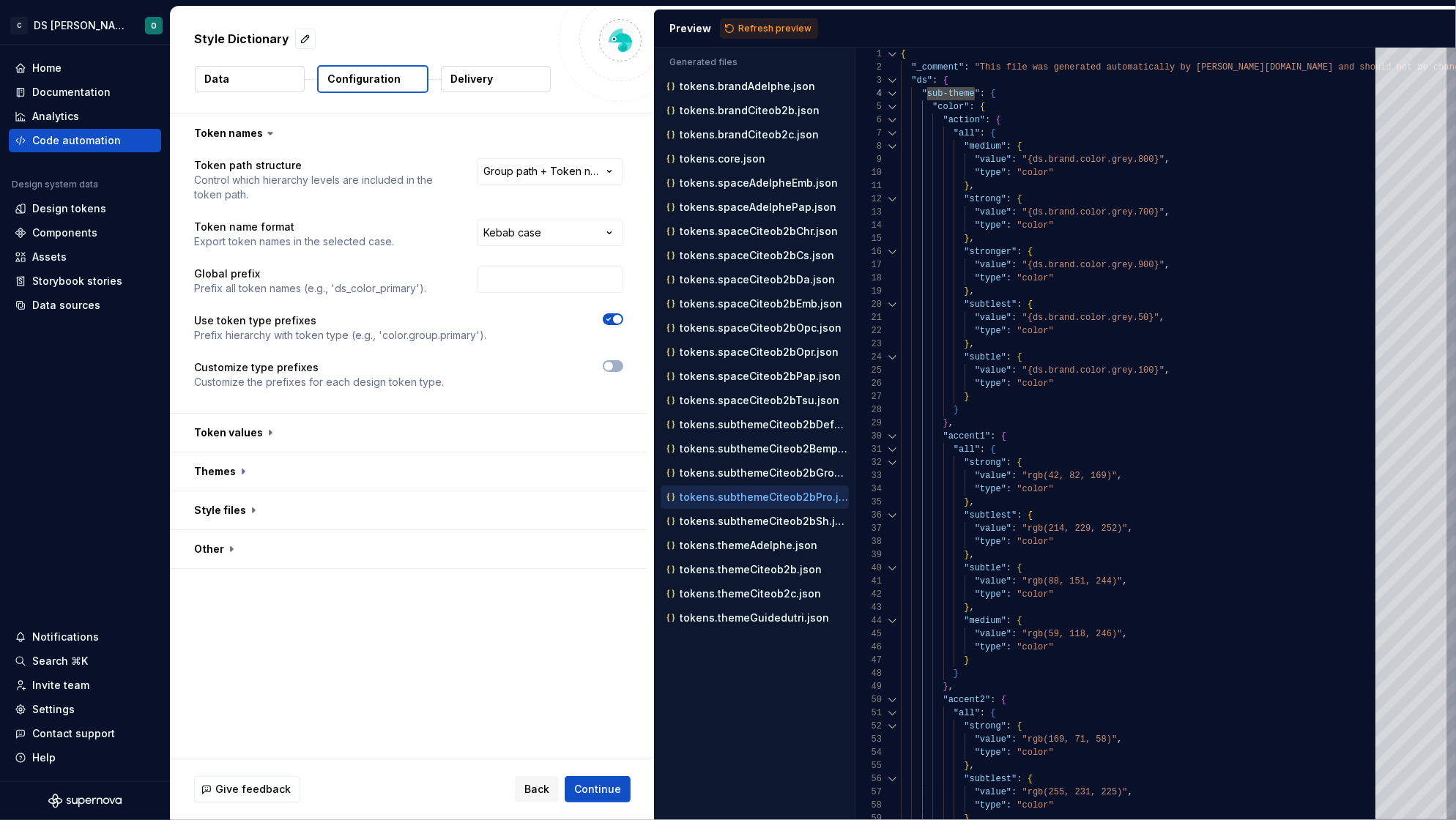
click at [614, 318] on span "button" at bounding box center [617, 318] width 9 height 9
click at [614, 318] on button "button" at bounding box center [613, 319] width 20 height 11
click at [767, 30] on span "Refresh preview" at bounding box center [775, 29] width 73 height 11
click at [613, 316] on span "button" at bounding box center [617, 318] width 9 height 9
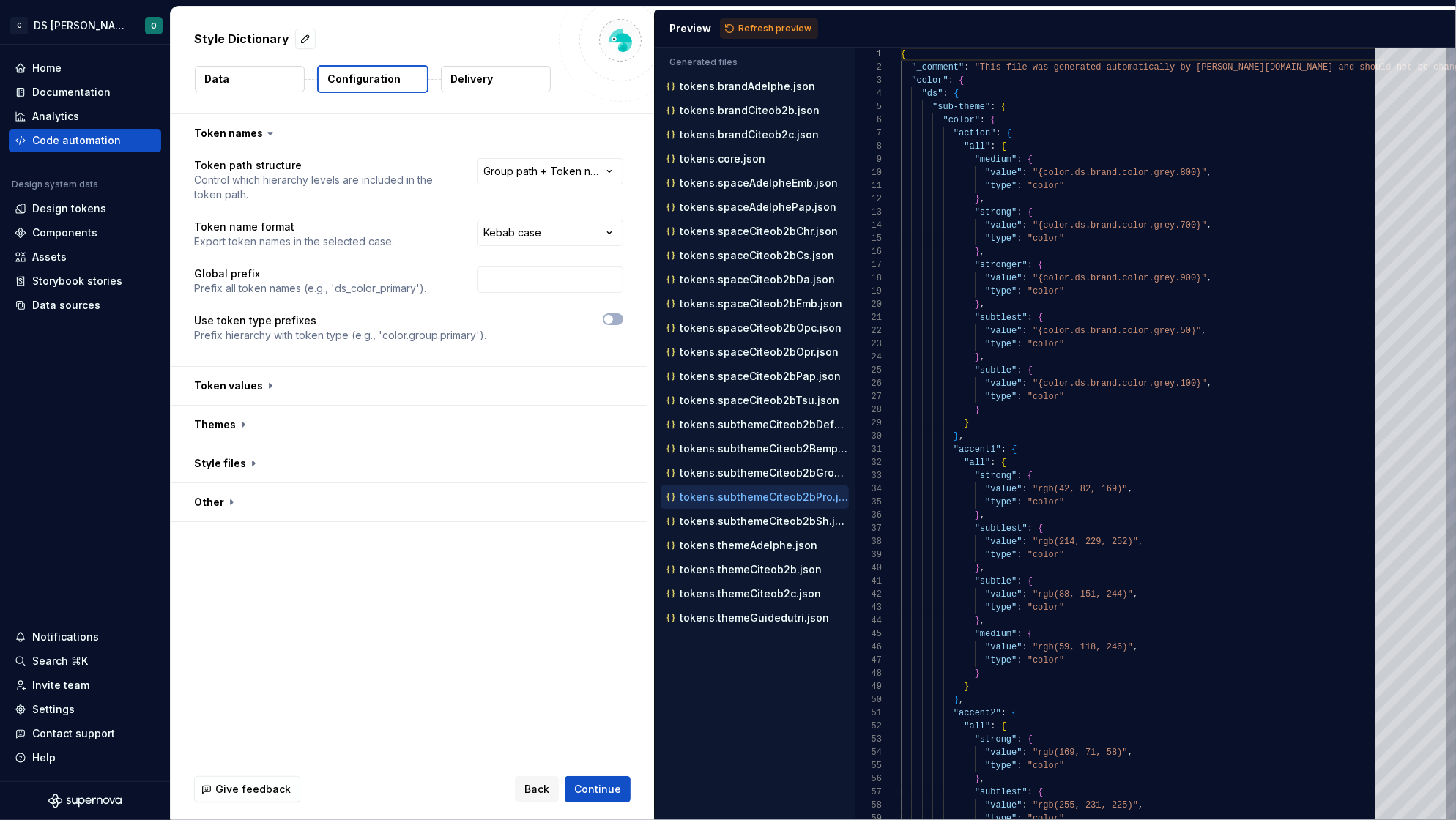
scroll to position [129, 0]
click at [768, 24] on span "Refresh preview" at bounding box center [775, 29] width 73 height 11
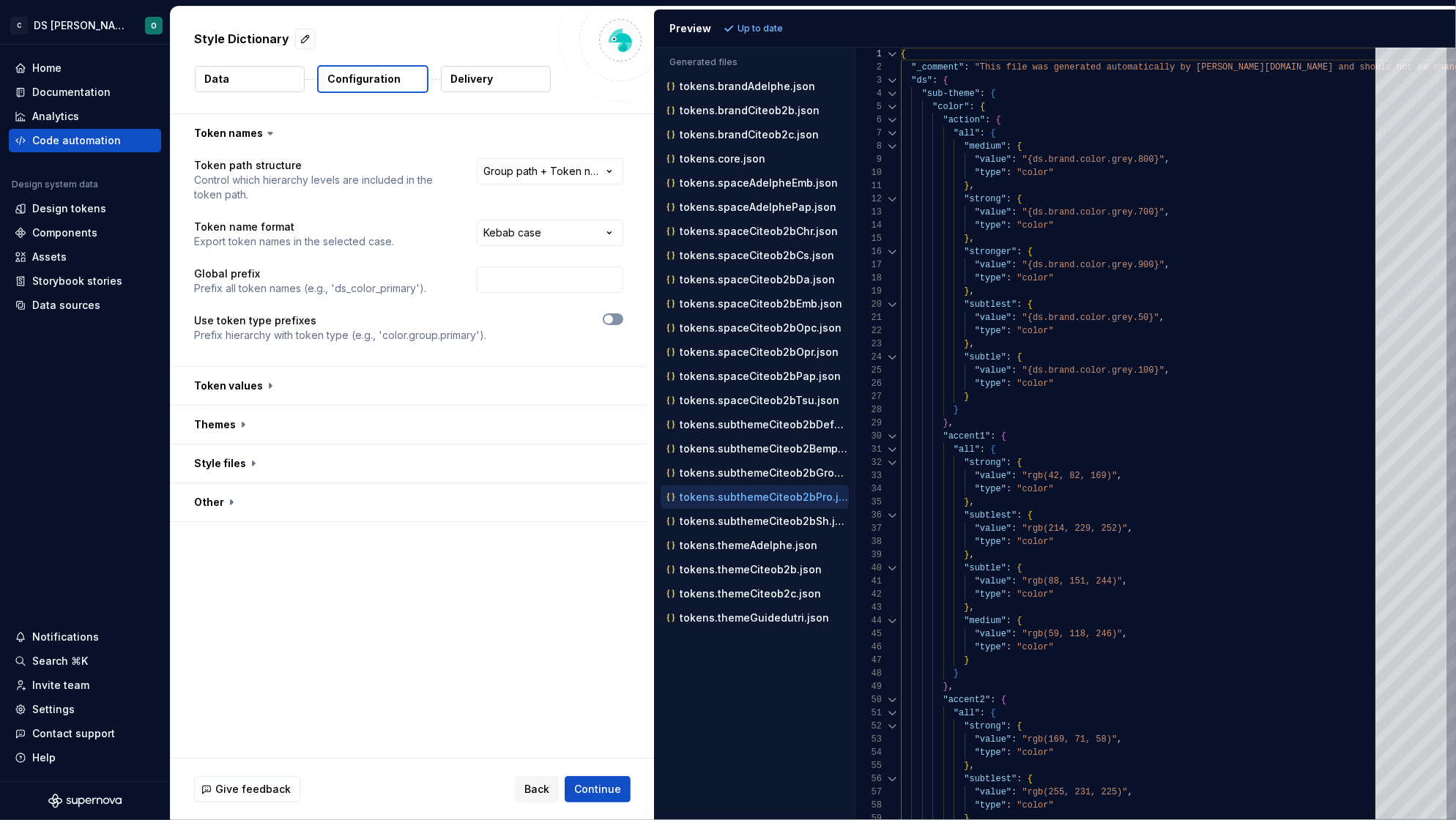
click at [616, 318] on button "button" at bounding box center [613, 319] width 20 height 11
click at [774, 24] on span "Refresh preview" at bounding box center [775, 29] width 73 height 11
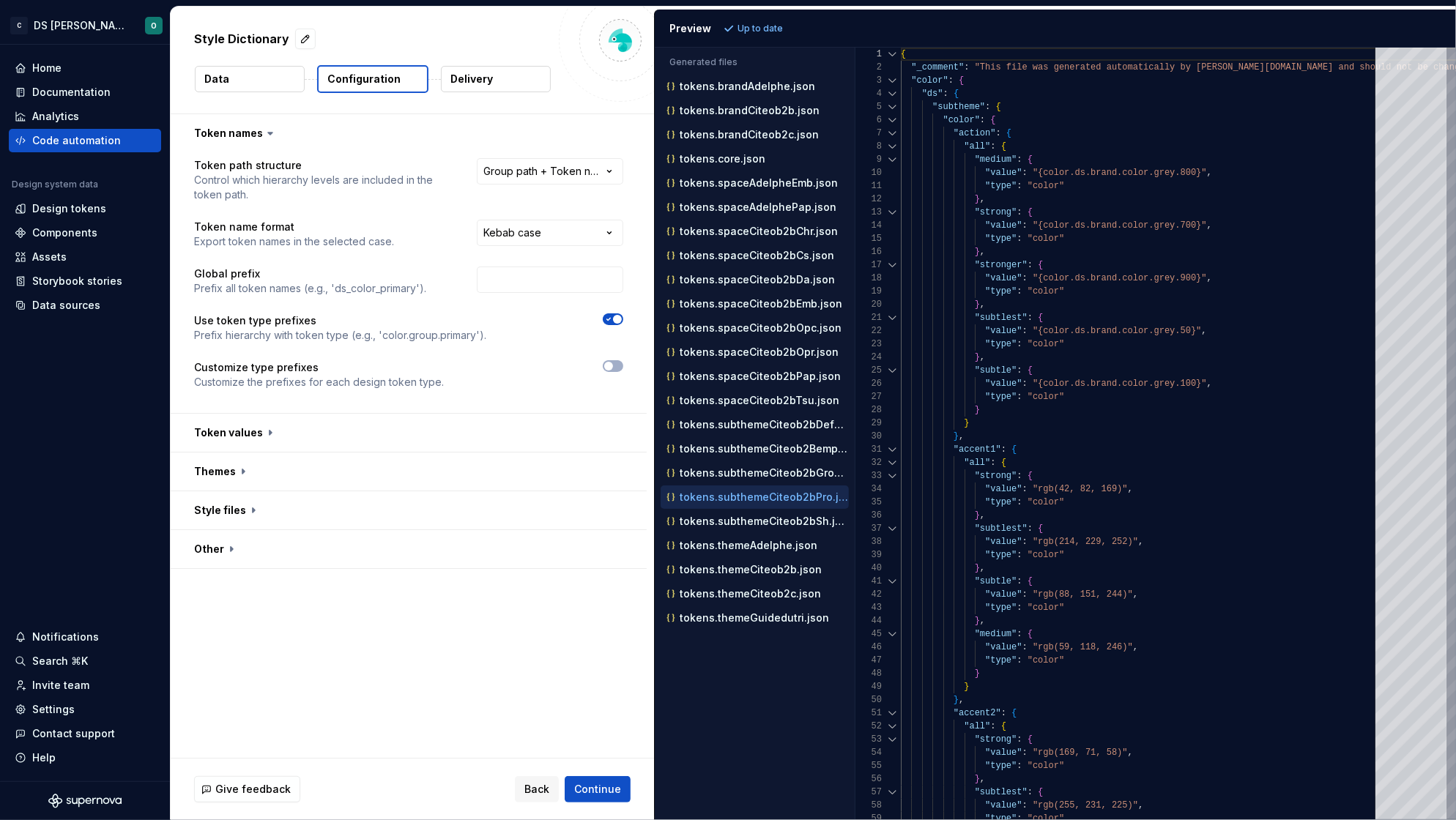
click at [609, 316] on icon "button" at bounding box center [609, 318] width 11 height 9
click at [787, 30] on span "Refresh preview" at bounding box center [775, 29] width 73 height 11
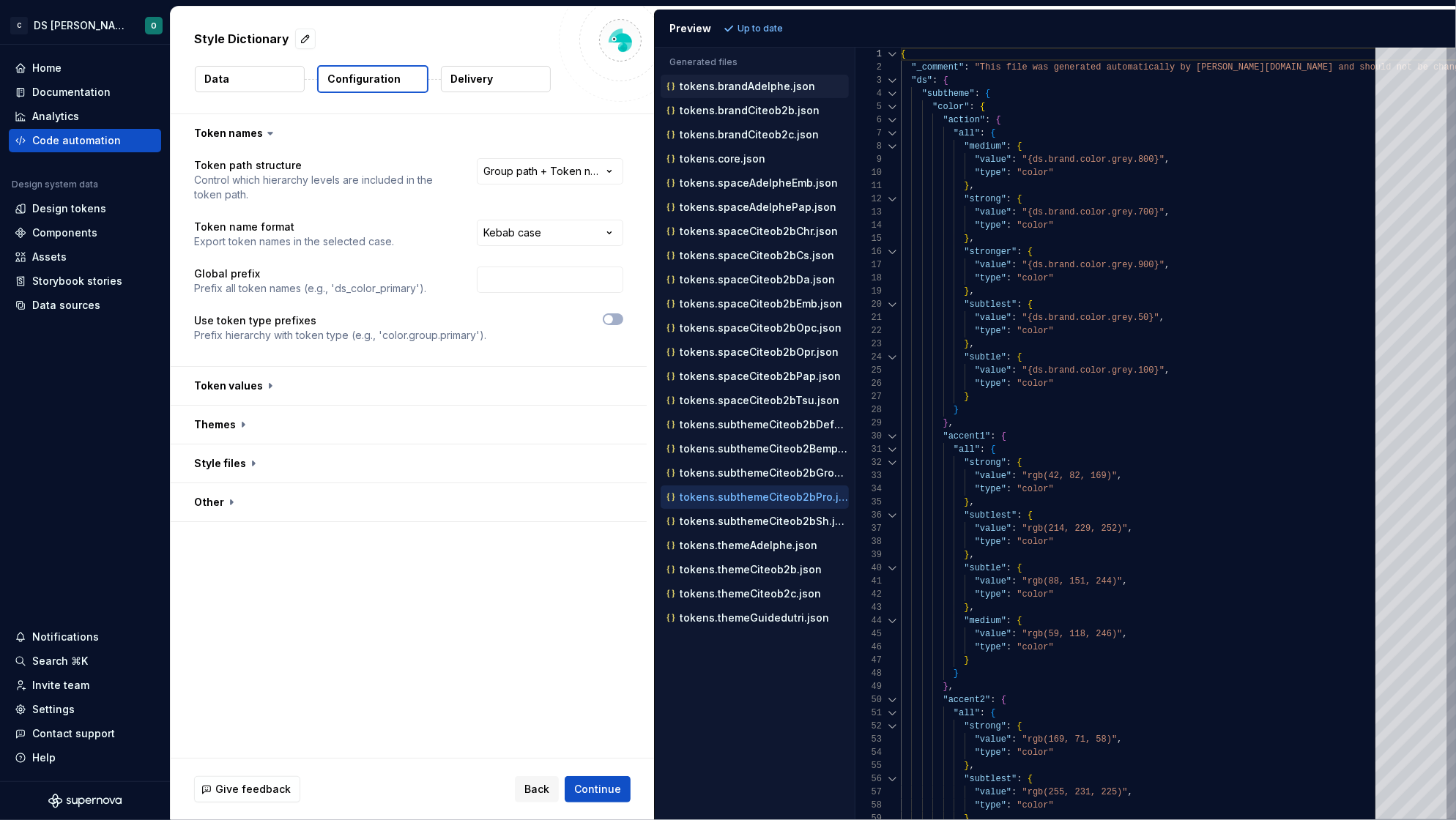
click at [748, 86] on p "tokens.brandAdelphe.json" at bounding box center [747, 86] width 135 height 11
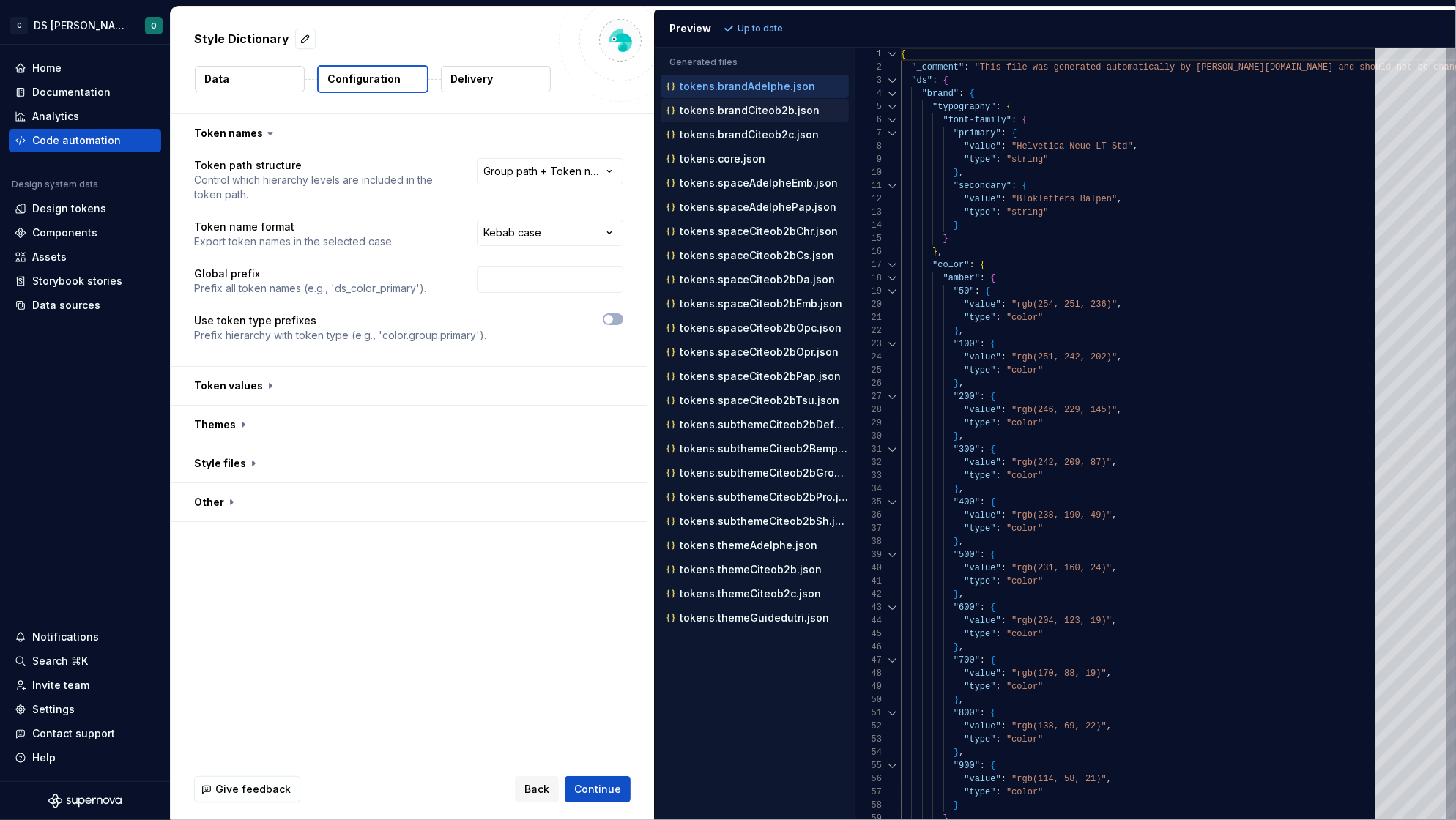
click at [743, 112] on p "tokens.brandCiteob2b.json" at bounding box center [750, 111] width 140 height 11
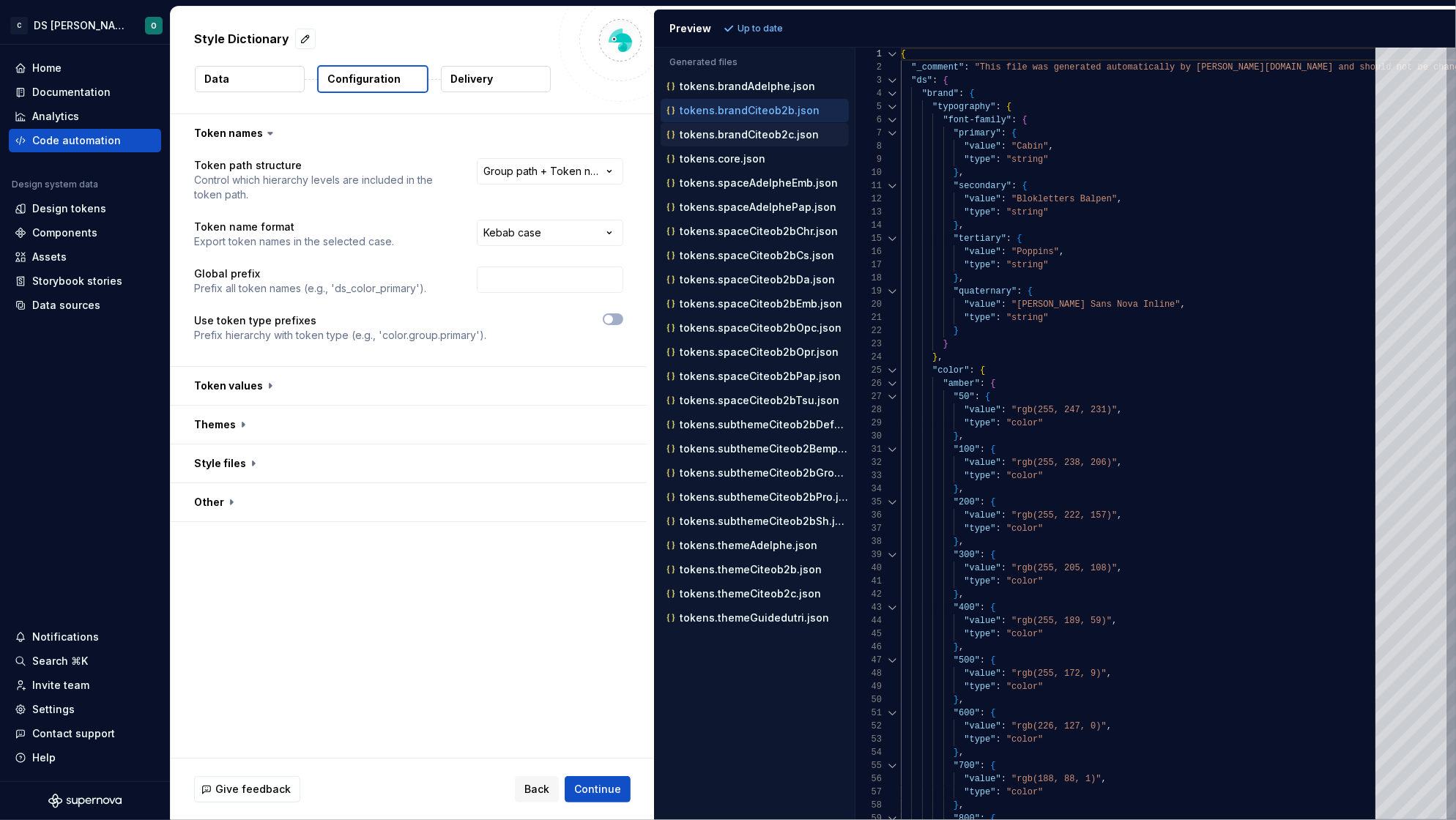
click at [743, 139] on p "tokens.brandCiteob2c.json" at bounding box center [749, 134] width 139 height 11
click at [746, 162] on p "tokens.core.json" at bounding box center [722, 159] width 86 height 11
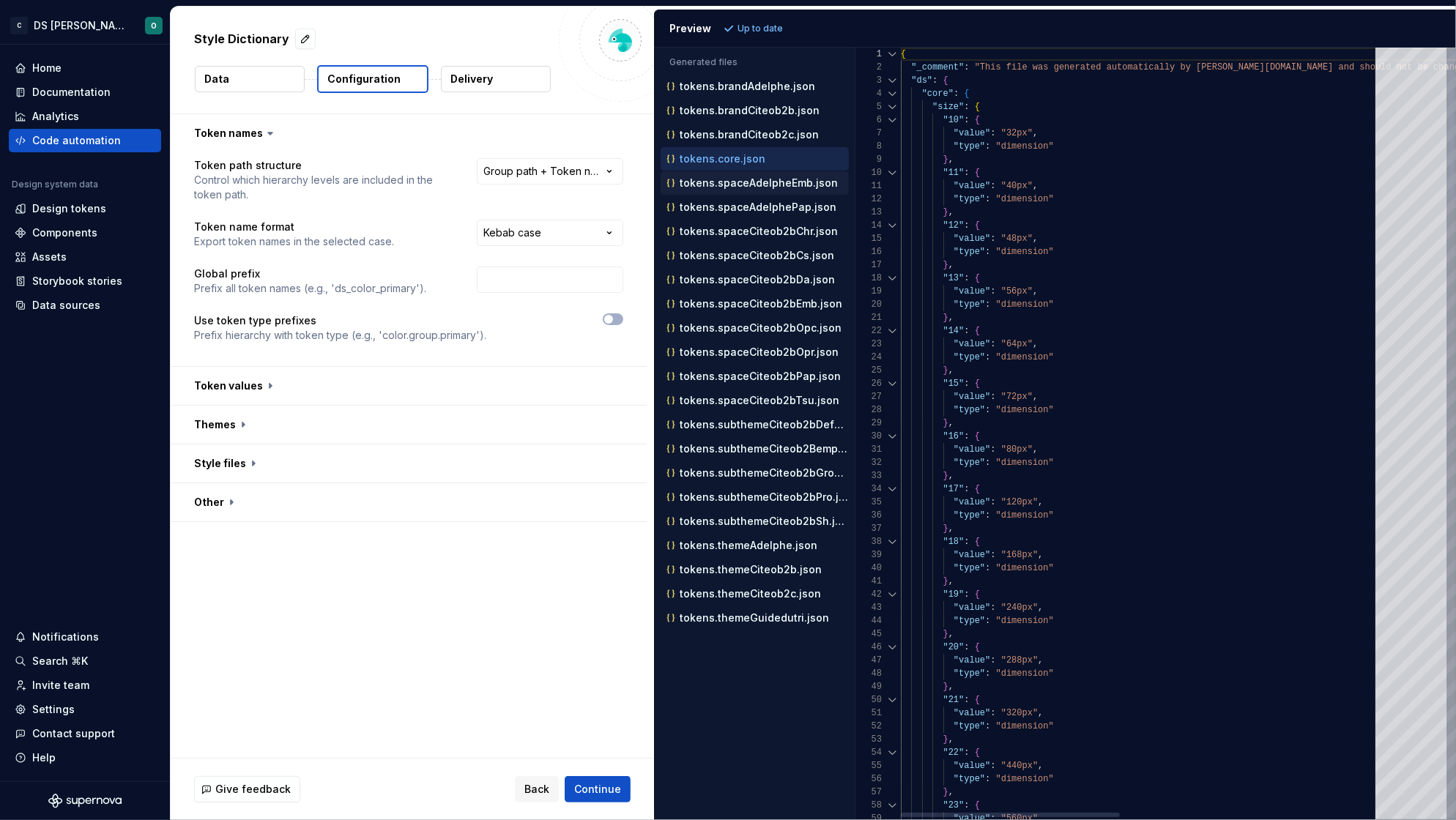
click at [745, 182] on p "tokens.spaceAdelpheEmb.json" at bounding box center [759, 182] width 158 height 11
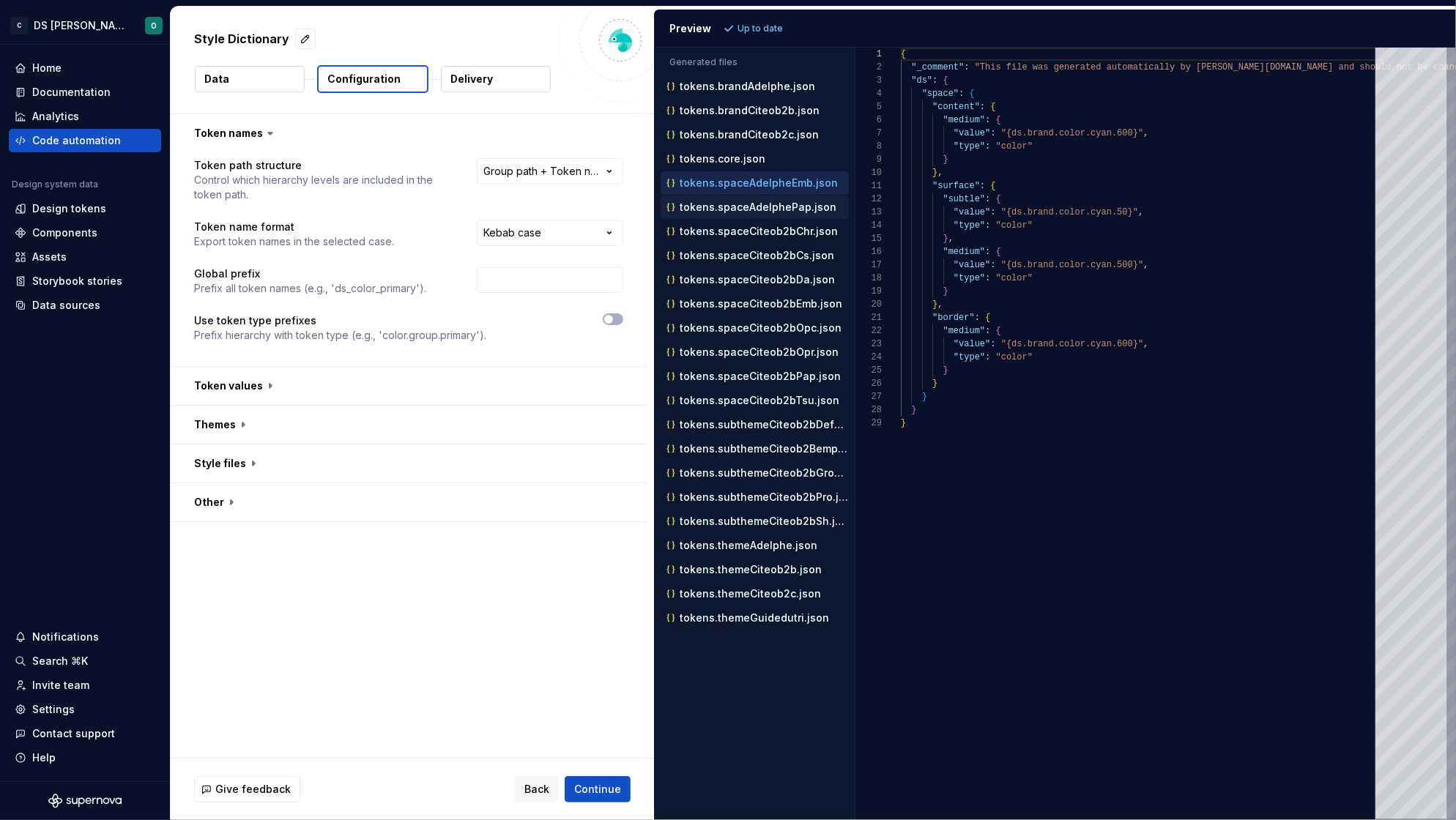
click at [752, 211] on p "tokens.spaceAdelphePap.json" at bounding box center [758, 207] width 156 height 11
click at [741, 252] on p "tokens.spaceCiteob2bCs.json" at bounding box center [757, 255] width 155 height 11
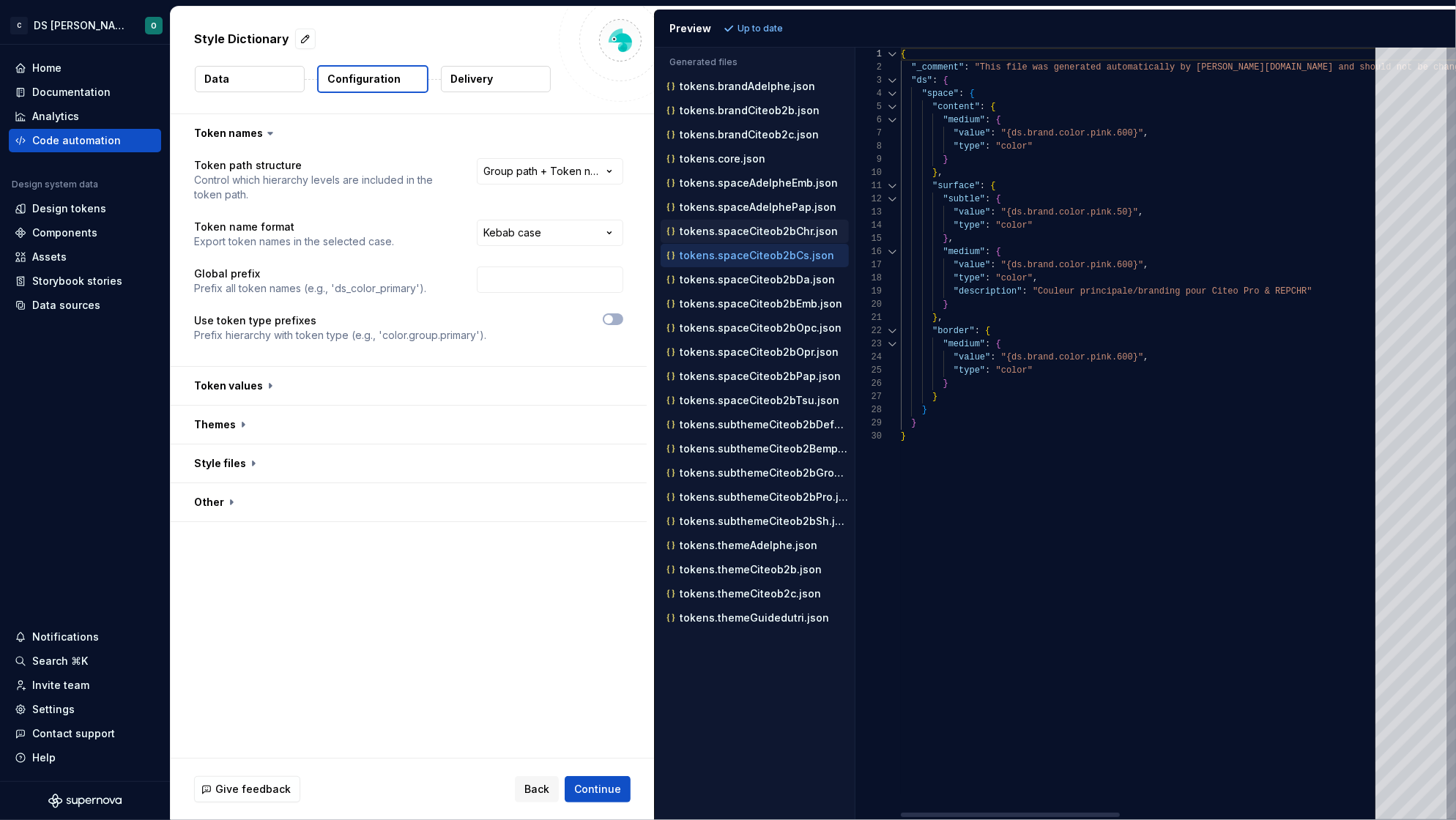
click at [742, 226] on div "tokens.spaceCiteob2bChr.json" at bounding box center [755, 231] width 185 height 15
click at [749, 248] on div "tokens.spaceCiteob2bCs.json" at bounding box center [755, 256] width 185 height 15
type textarea "**********"
click at [524, 613] on div "**********" at bounding box center [411, 436] width 483 height 643
click at [364, 377] on button "button" at bounding box center [408, 385] width 476 height 38
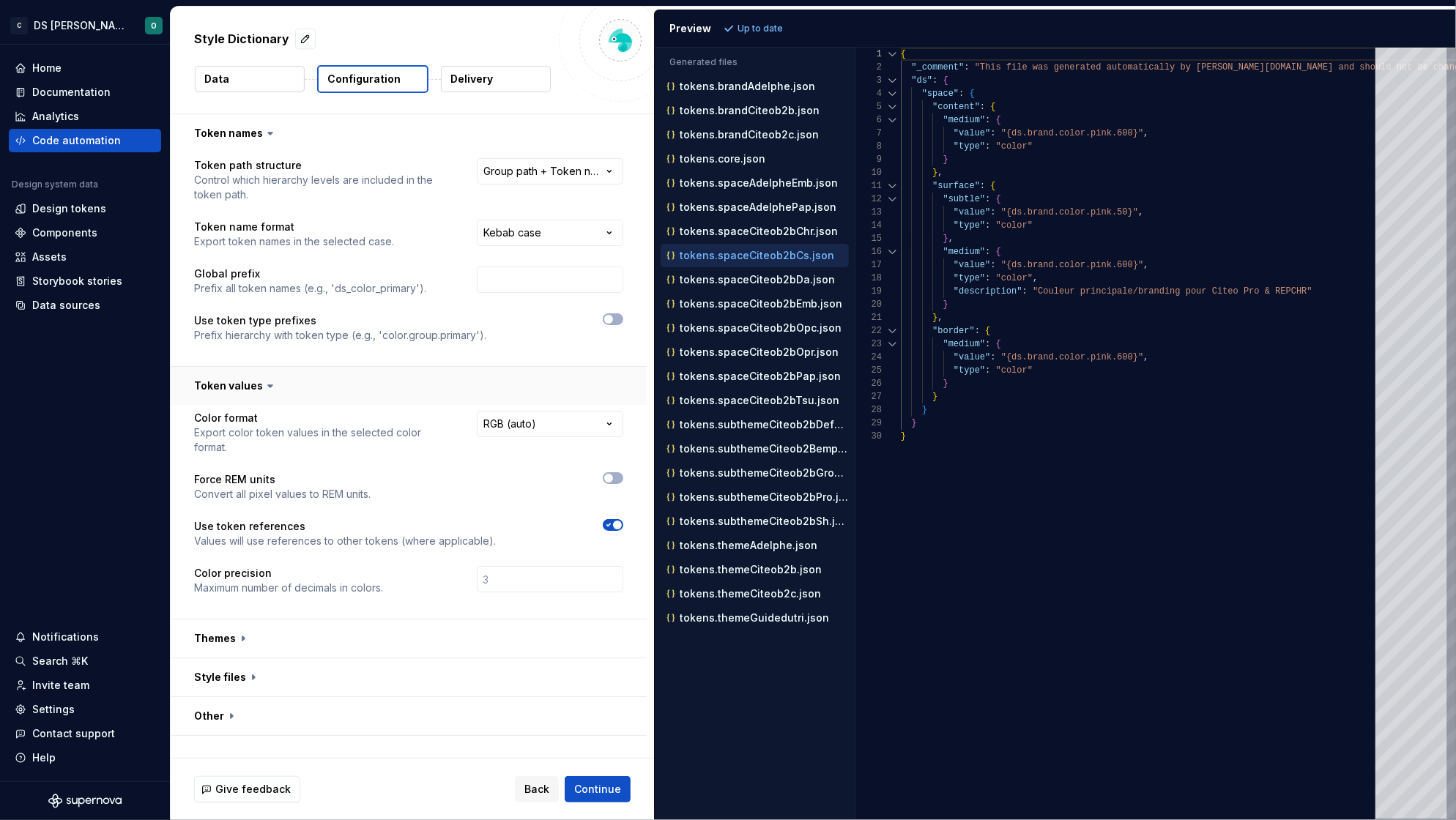
click at [364, 377] on button "button" at bounding box center [408, 385] width 476 height 38
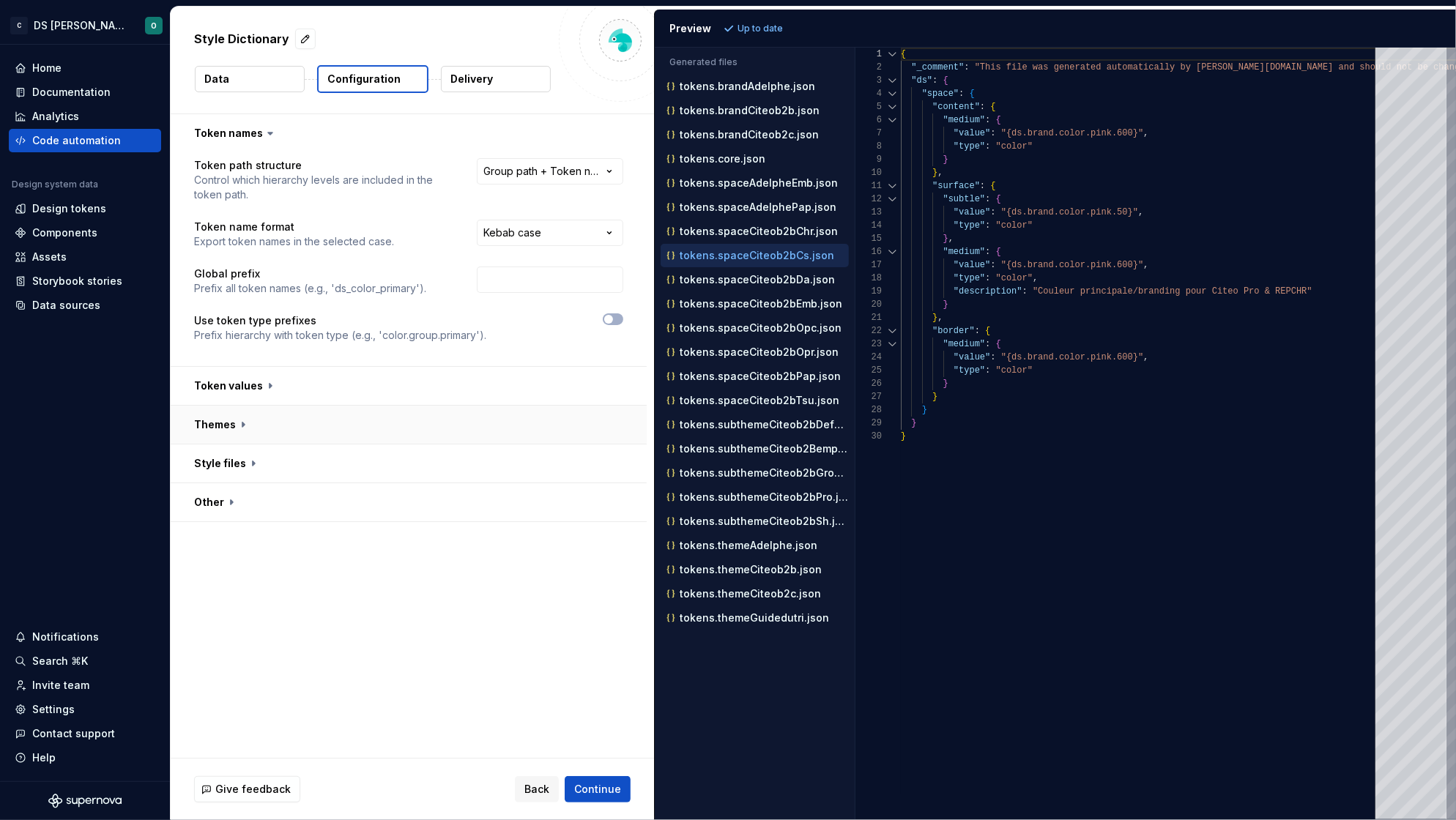
click at [364, 432] on button "button" at bounding box center [408, 424] width 476 height 38
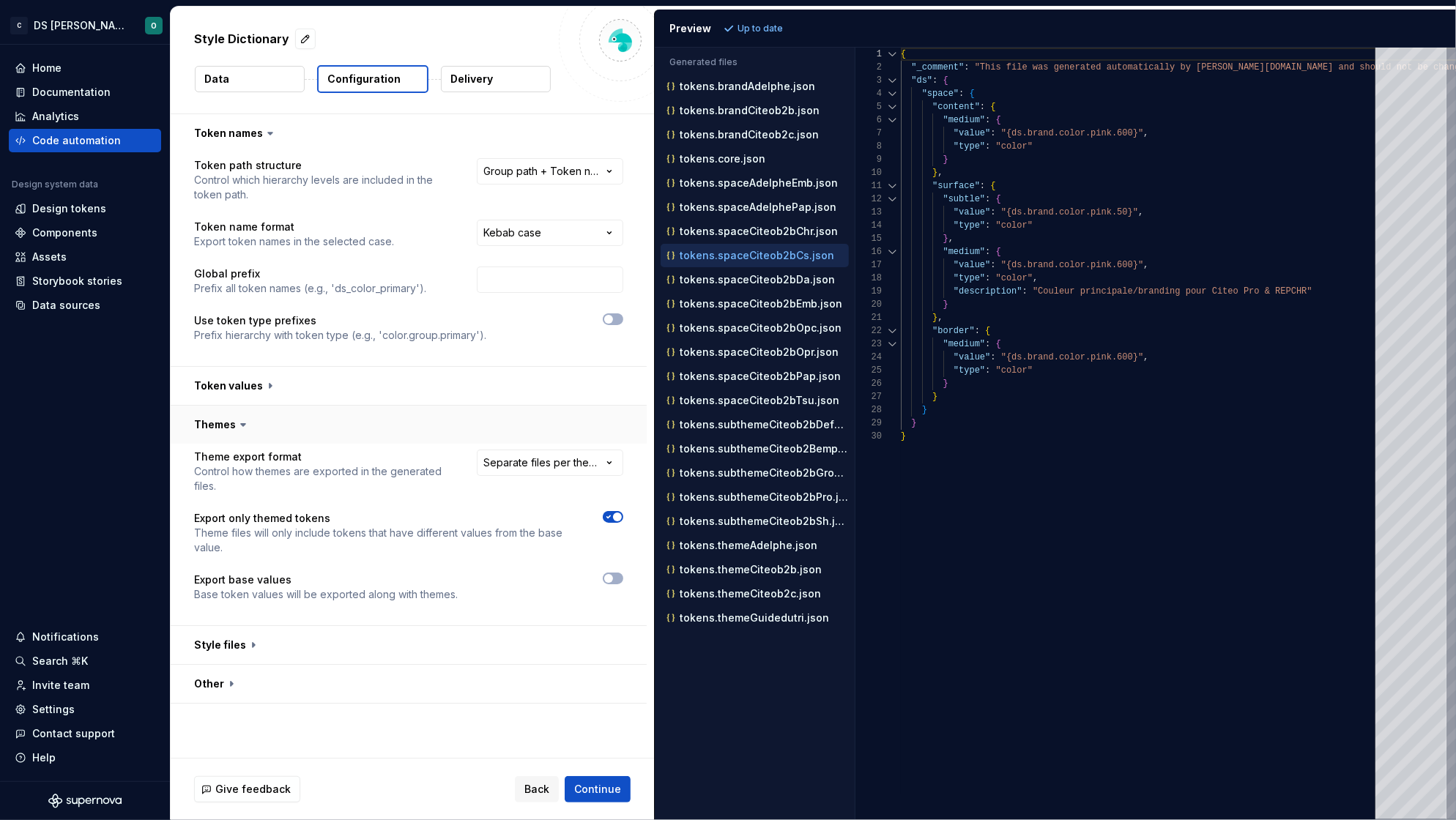
click at [364, 432] on button "button" at bounding box center [408, 424] width 476 height 38
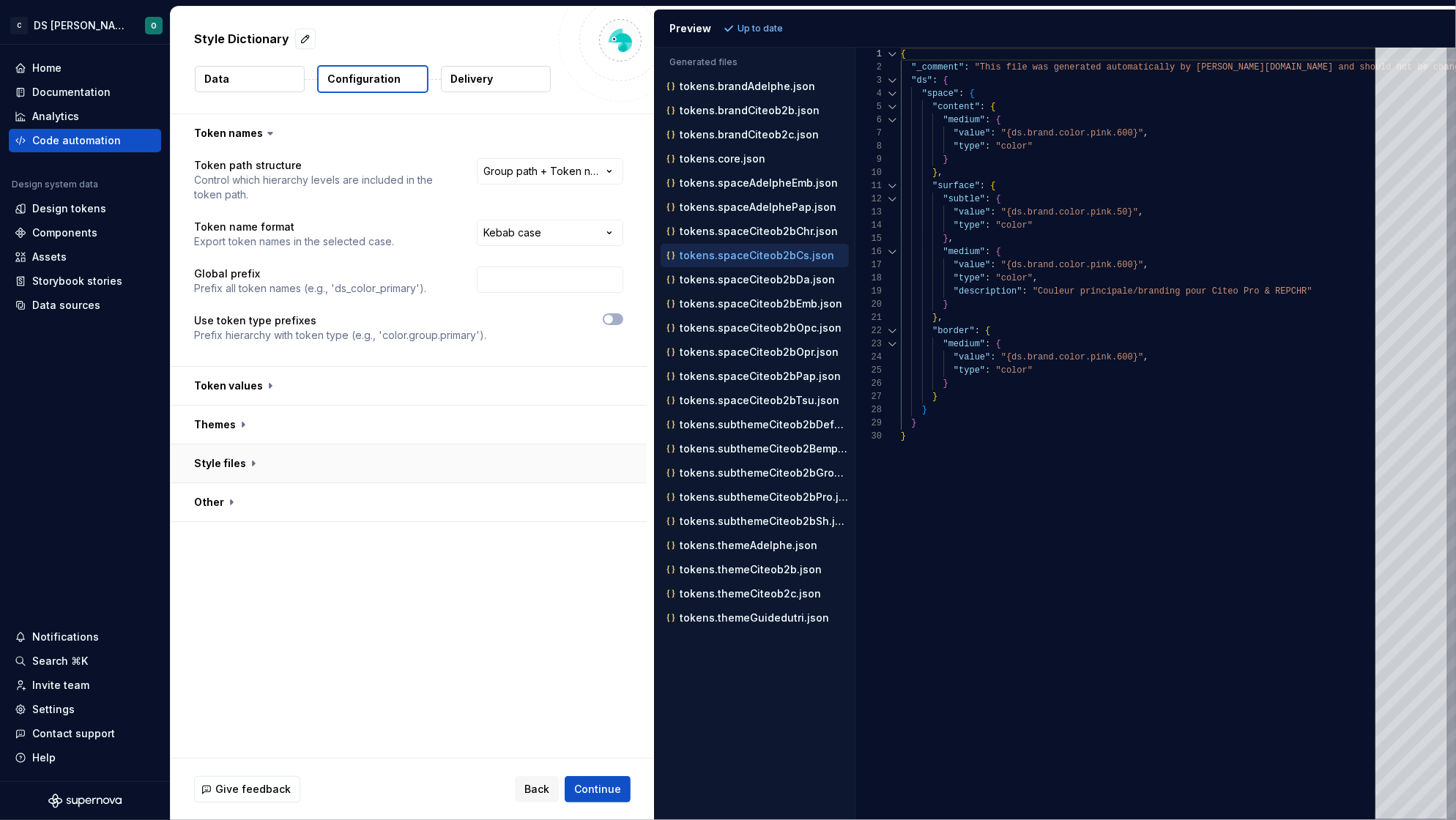
click at [353, 465] on button "button" at bounding box center [408, 463] width 476 height 38
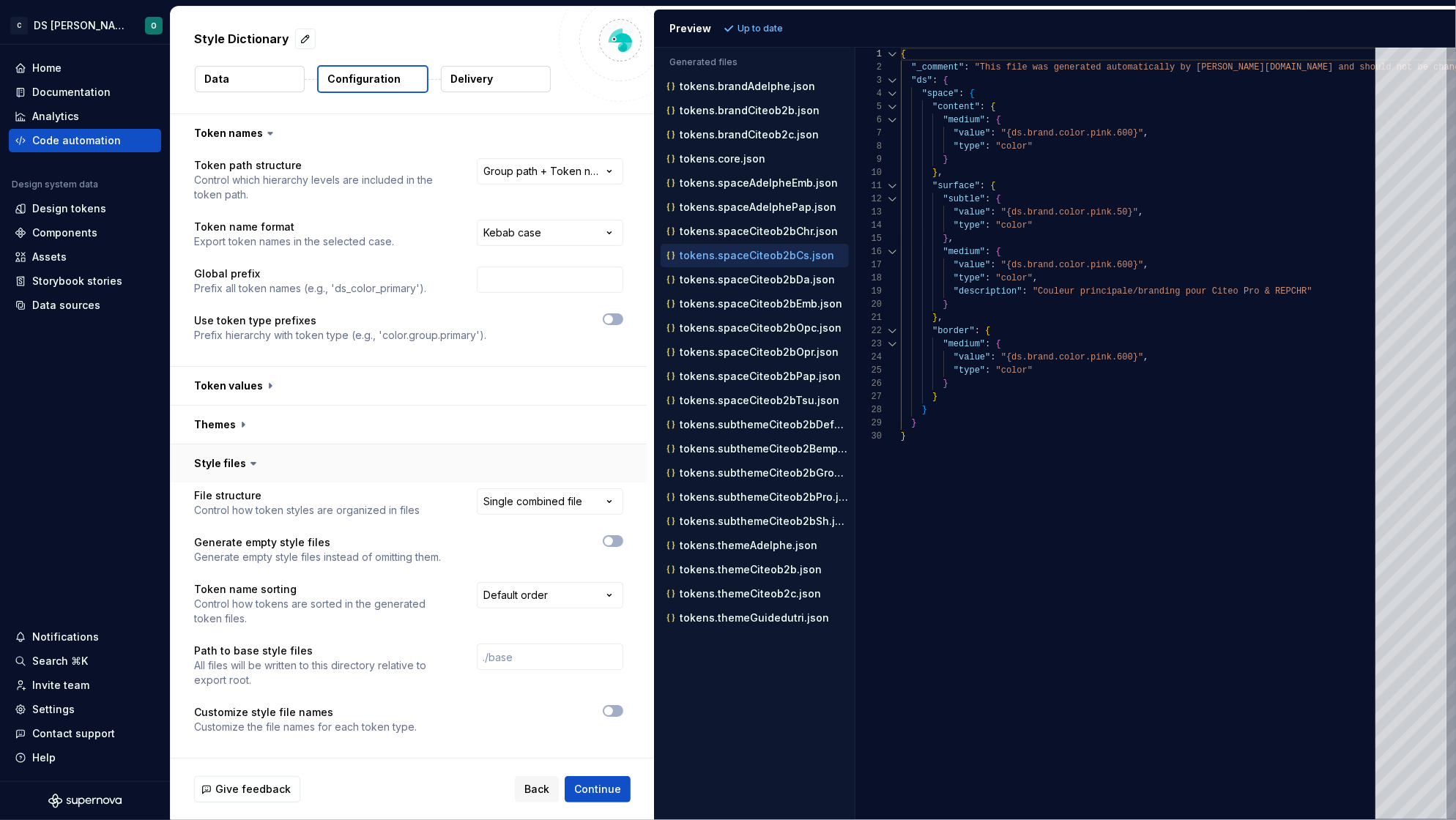
click at [353, 465] on button "button" at bounding box center [408, 463] width 476 height 38
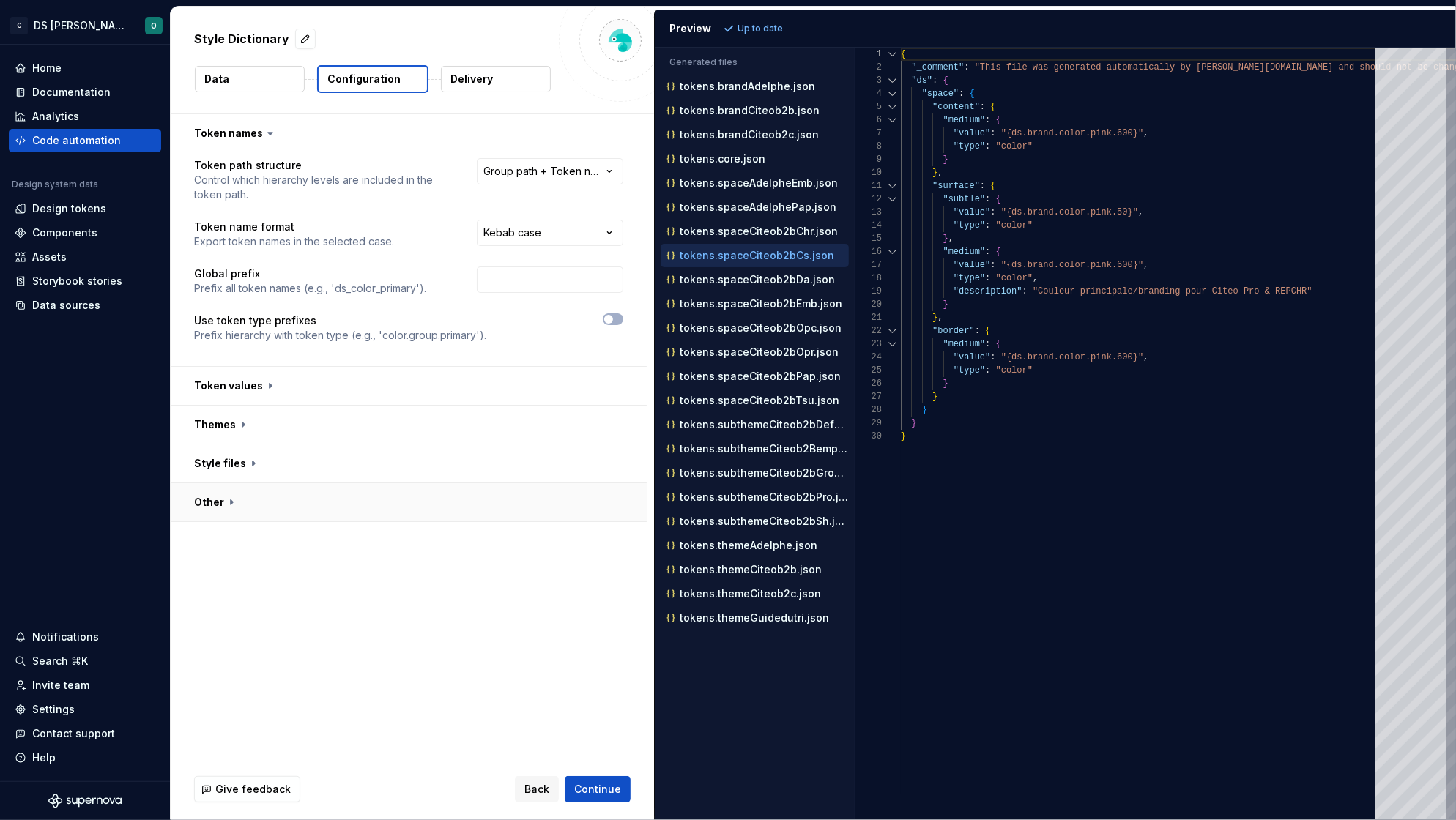
click at [354, 509] on button "button" at bounding box center [408, 502] width 476 height 38
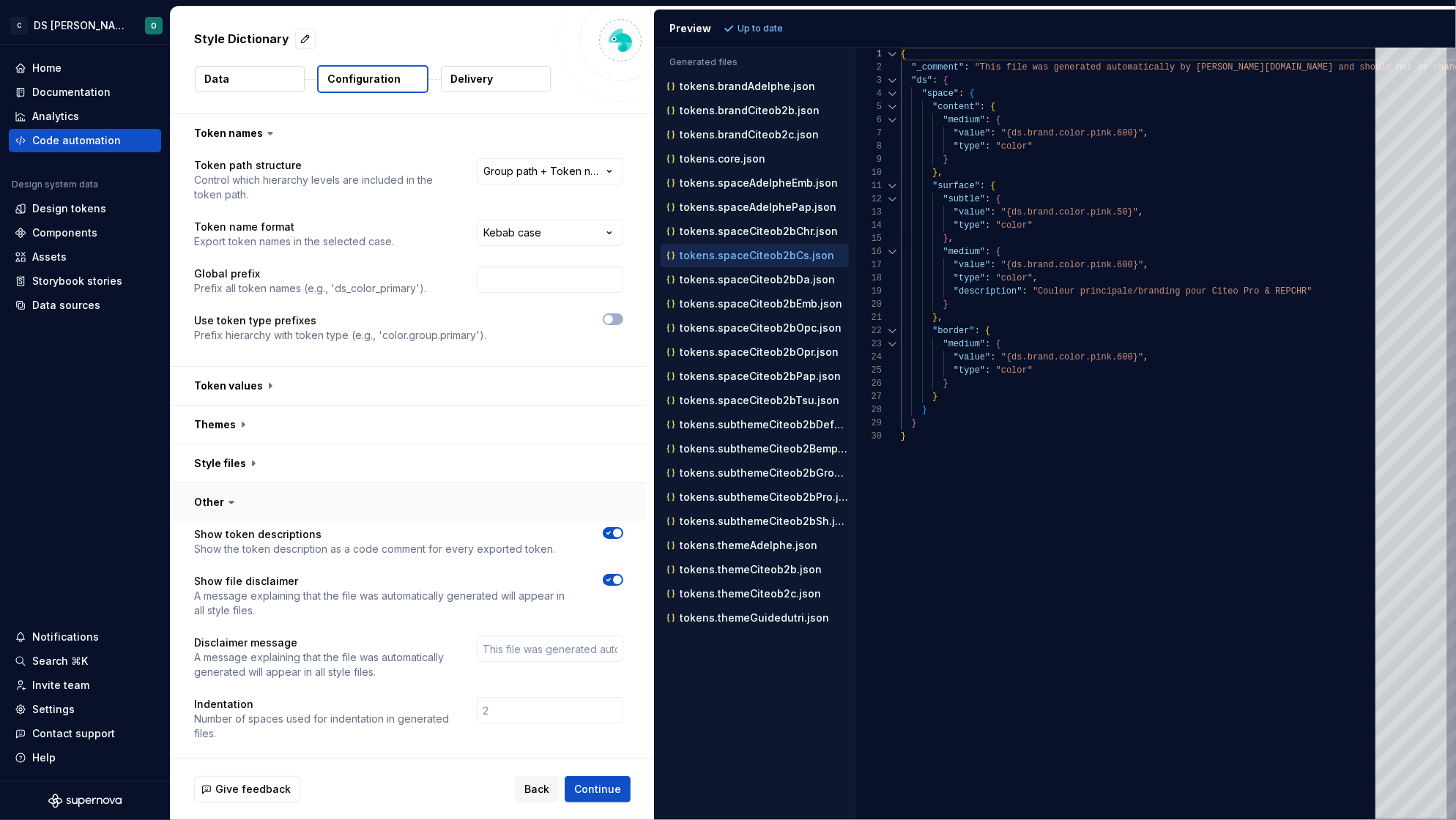
click at [354, 509] on button "button" at bounding box center [408, 502] width 476 height 38
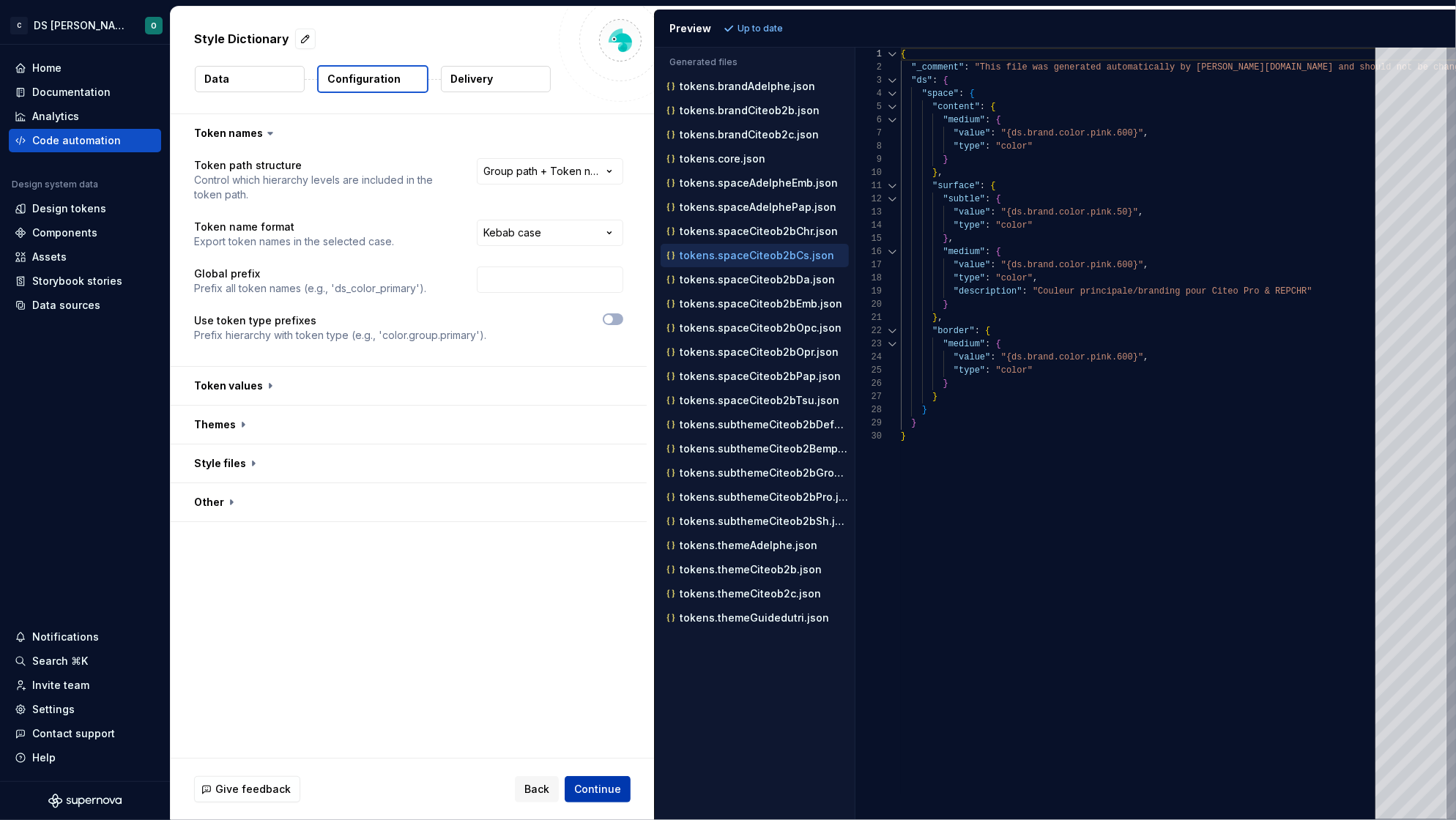
click at [595, 784] on span "Continue" at bounding box center [598, 789] width 47 height 15
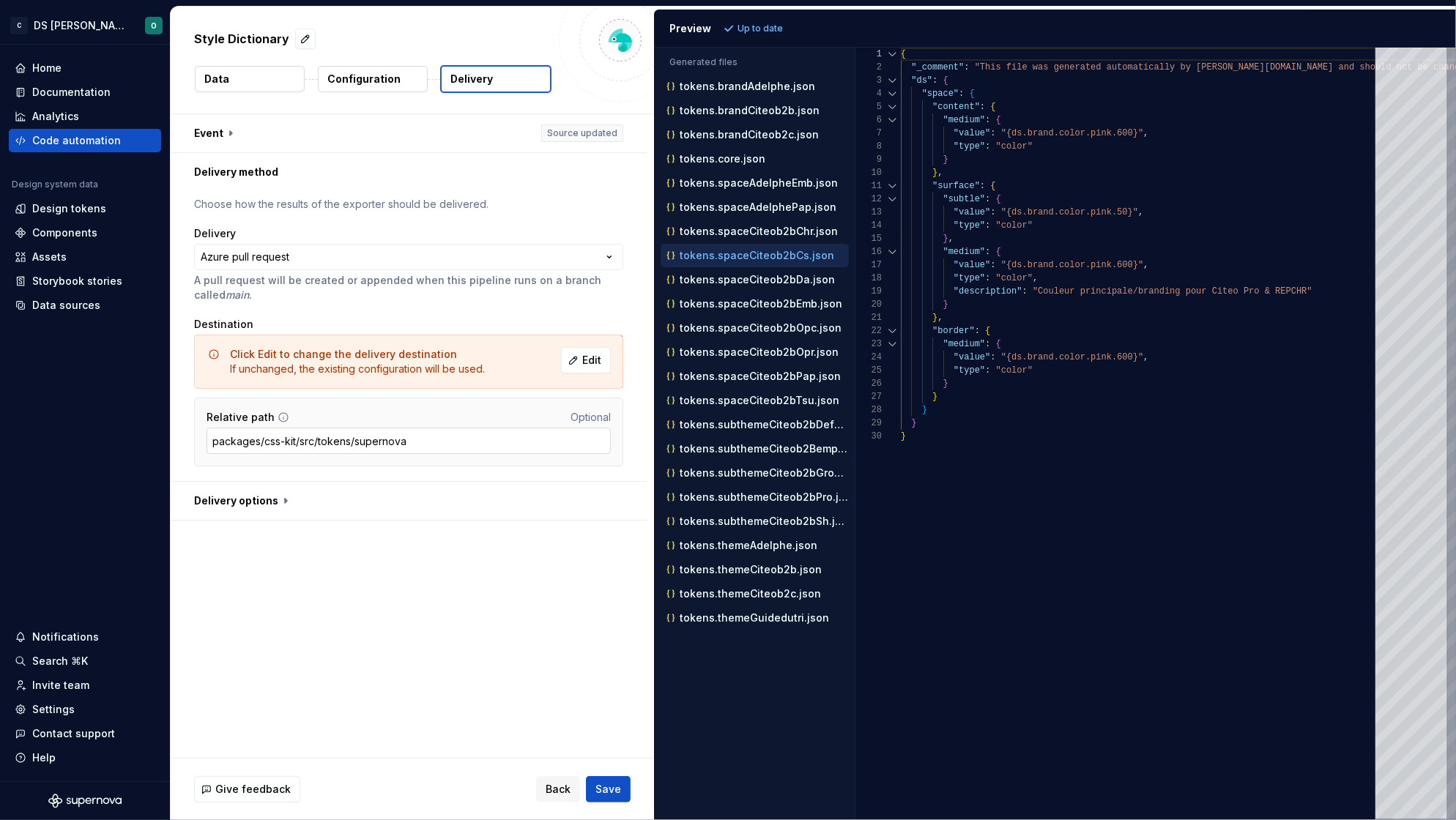
click at [416, 438] on input "packages/css-kit/src/tokens/supernova" at bounding box center [408, 441] width 404 height 26
drag, startPoint x: 436, startPoint y: 445, endPoint x: 354, endPoint y: 445, distance: 82.0
click at [354, 445] on input "packages/css-kit/src/tokens/supernova" at bounding box center [408, 441] width 404 height 26
type input "packages/css-kit/src/tokens"
click at [618, 786] on span "Save" at bounding box center [608, 789] width 25 height 15
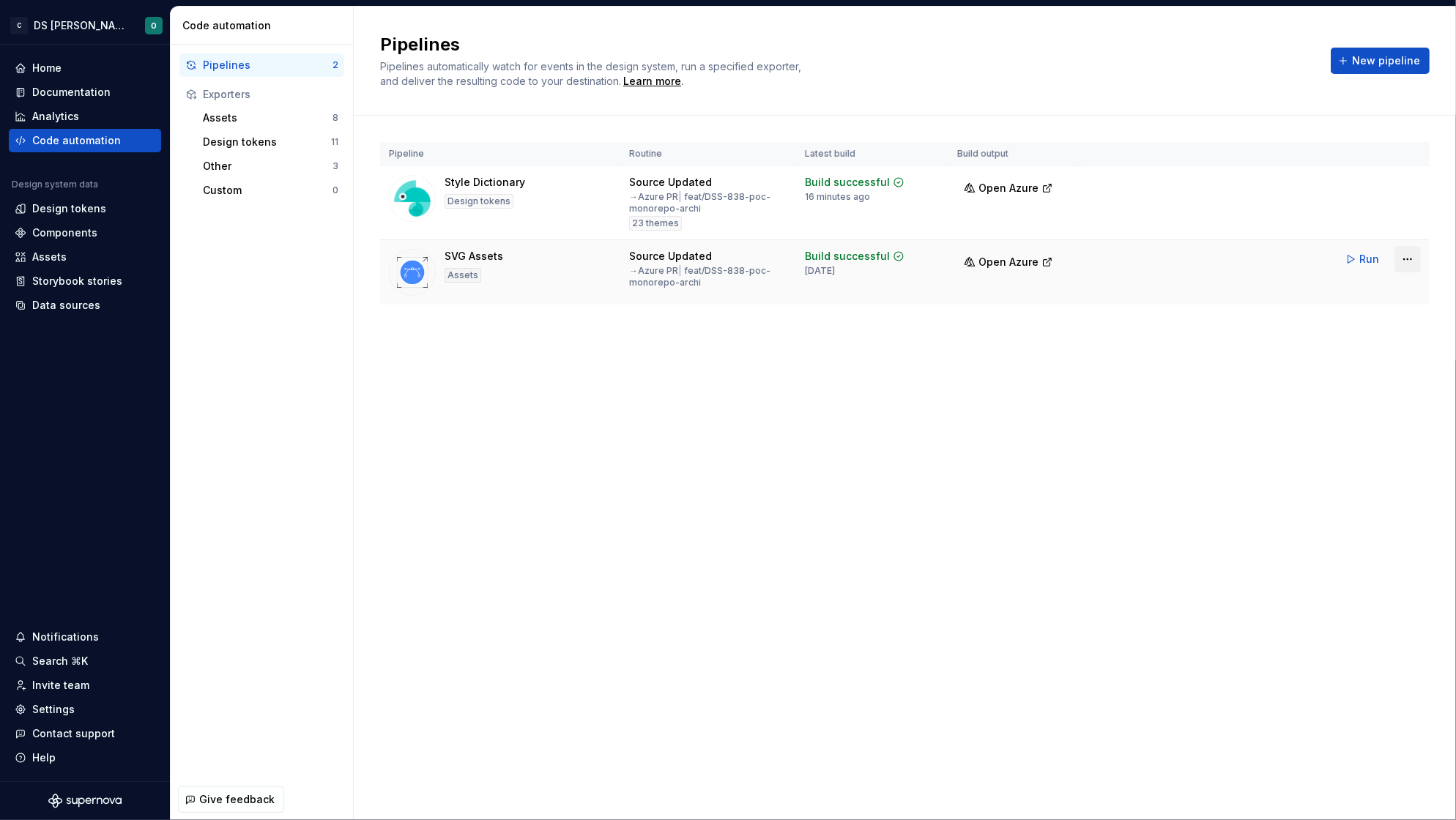
click at [1410, 257] on html "C DS Citeo O Home Documentation Analytics Code automation Design system data De…" at bounding box center [728, 410] width 1456 height 820
click at [1368, 287] on div "Edit pipeline" at bounding box center [1389, 289] width 125 height 15
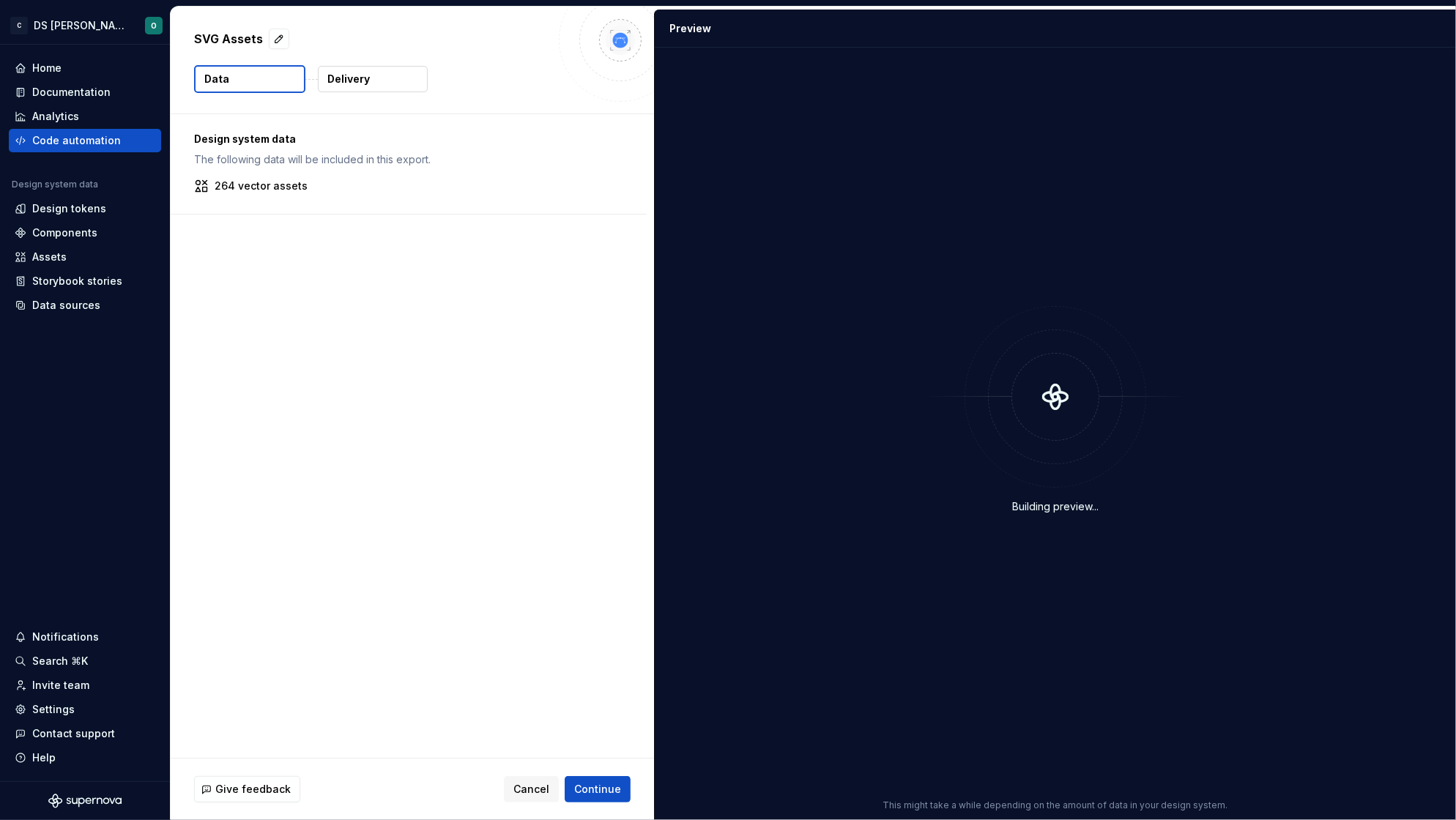
click at [354, 75] on p "Delivery" at bounding box center [349, 79] width 42 height 15
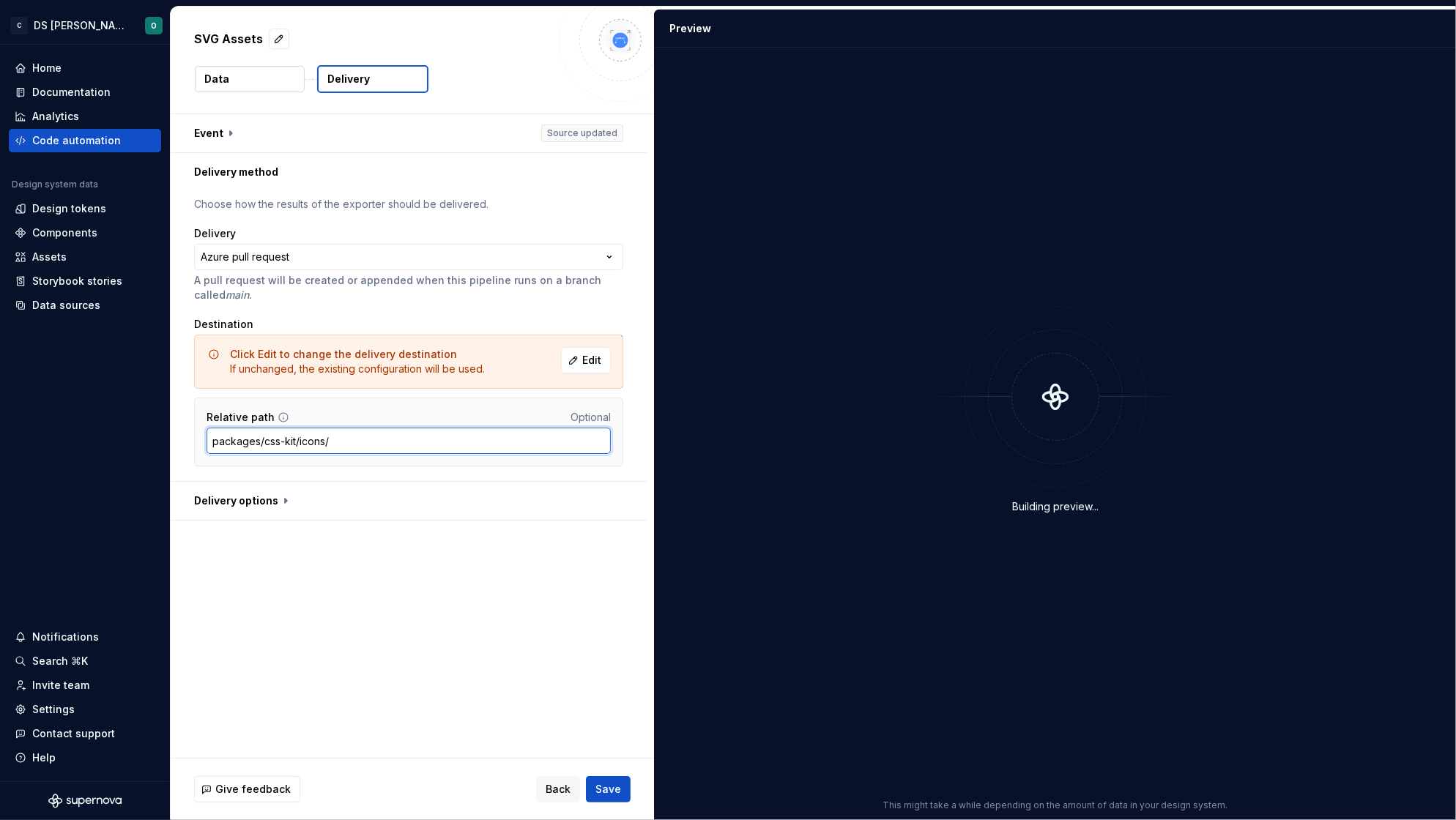
click at [380, 441] on input "packages/css-kit/icons/" at bounding box center [408, 441] width 404 height 26
click at [271, 441] on input "packages/css-kit/icons/" at bounding box center [408, 441] width 404 height 26
drag, startPoint x: 279, startPoint y: 441, endPoint x: 261, endPoint y: 437, distance: 18.4
click at [261, 437] on input "packages/css-kit/icons/" at bounding box center [408, 441] width 404 height 26
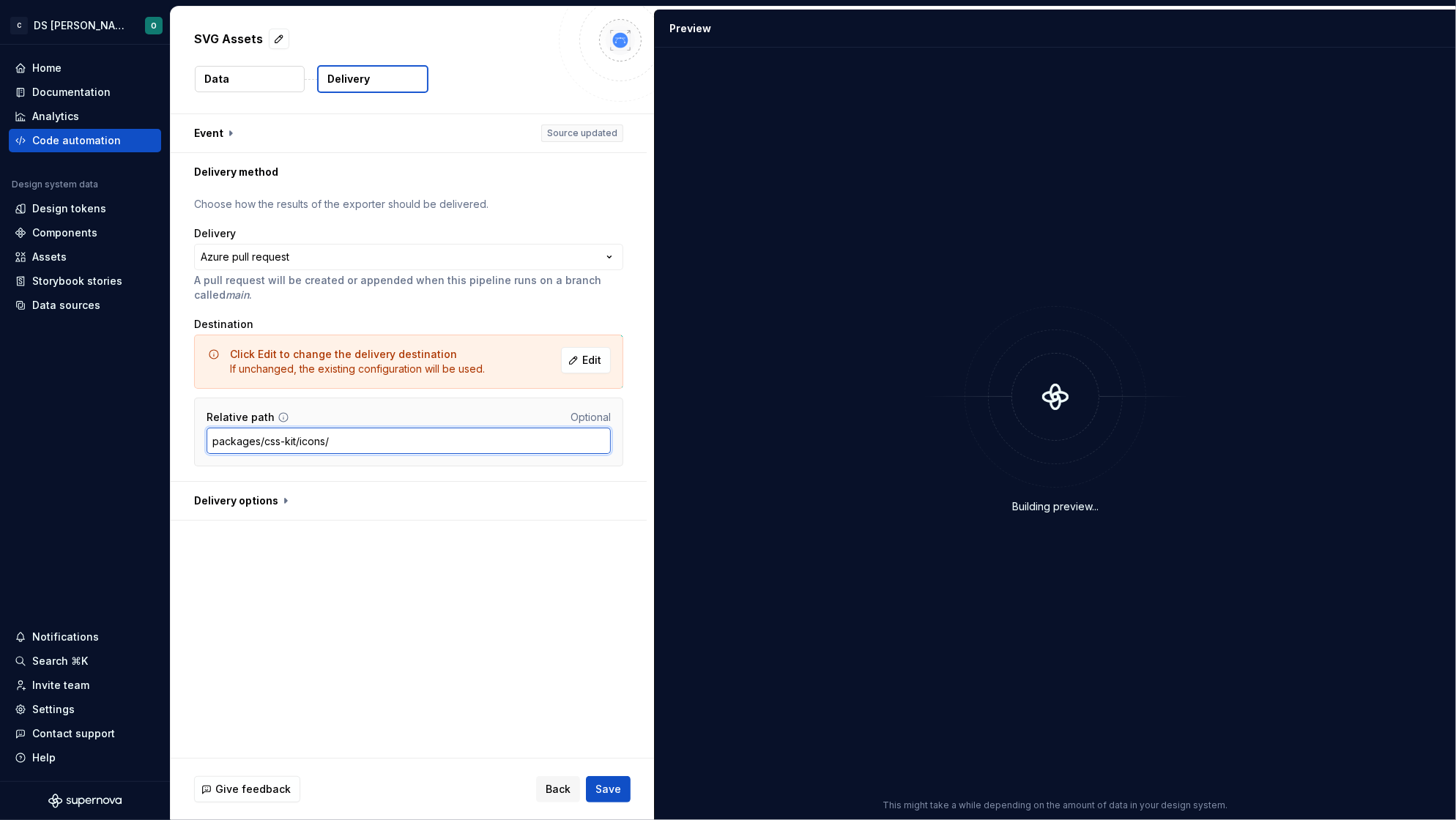
click at [262, 437] on input "packages/css-kit/icons/" at bounding box center [408, 441] width 404 height 26
drag, startPoint x: 278, startPoint y: 441, endPoint x: 265, endPoint y: 442, distance: 13.0
click at [265, 442] on input "packages/css-kit/icons/" at bounding box center [408, 441] width 404 height 26
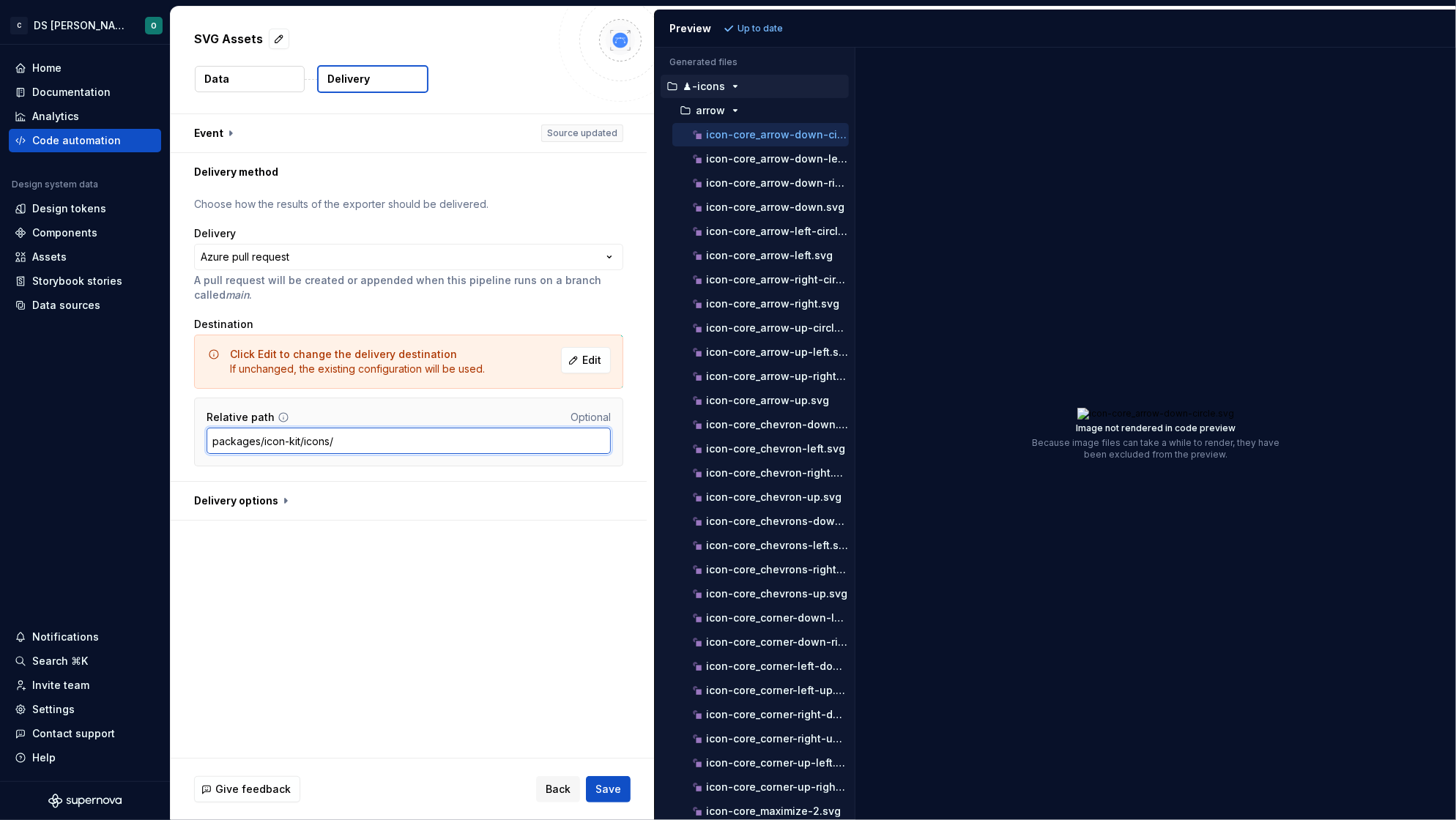
click at [319, 445] on input "packages/icon-kit/icons/" at bounding box center [408, 441] width 404 height 26
type input "packages/icon-kit/src/"
click at [345, 473] on div "**********" at bounding box center [408, 336] width 429 height 278
click at [278, 497] on button "button" at bounding box center [408, 500] width 476 height 38
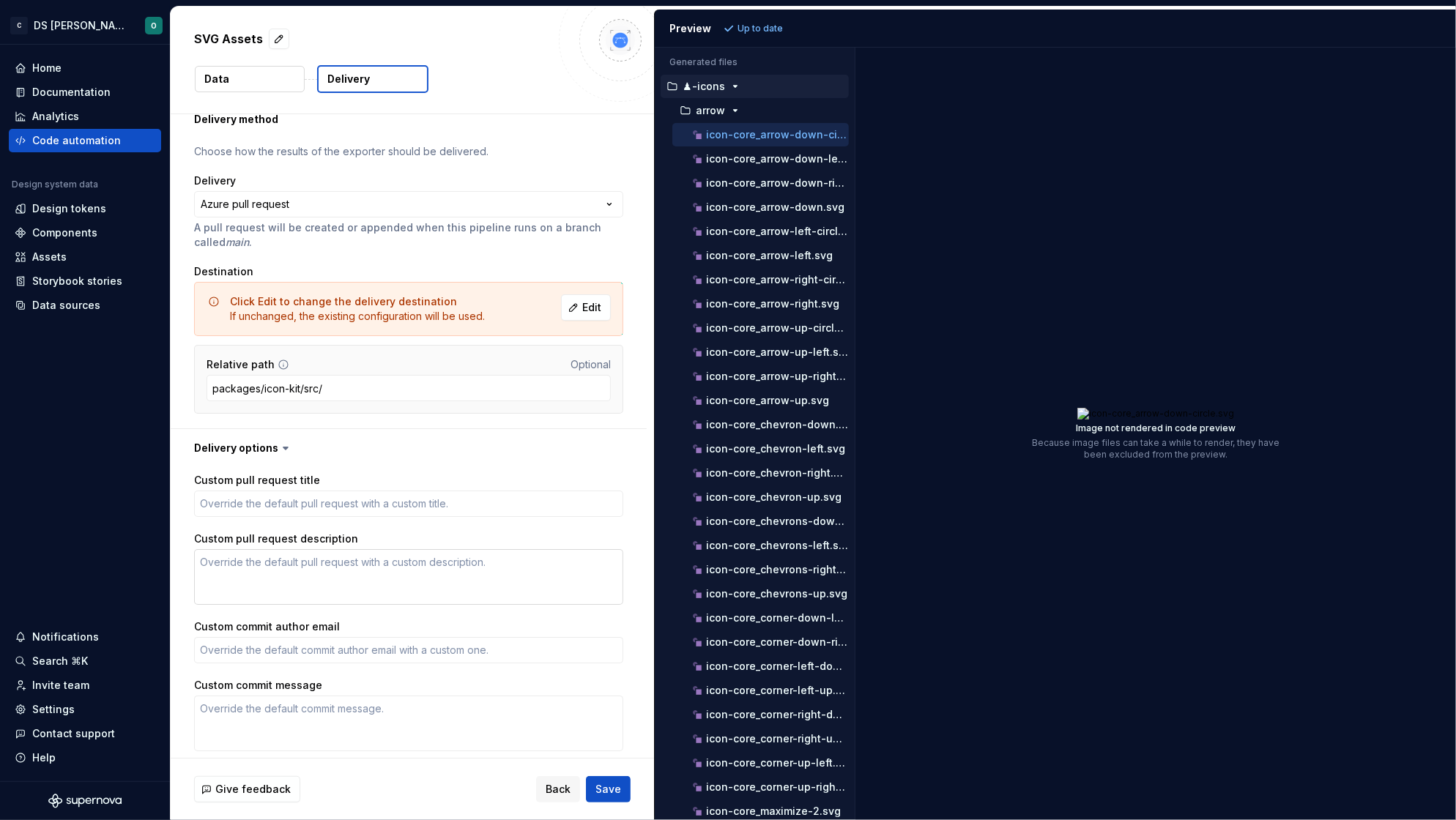
scroll to position [109, 0]
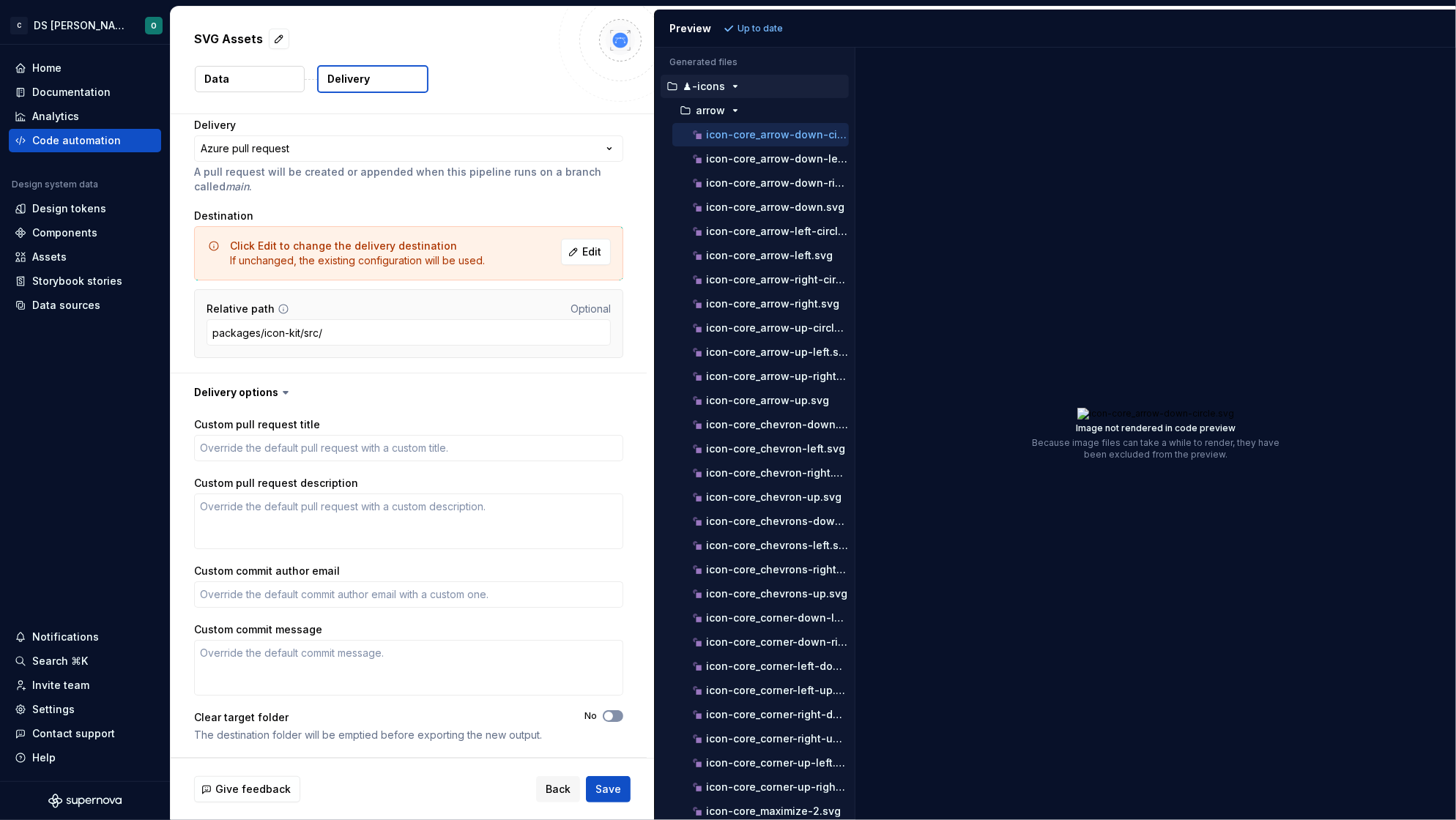
click at [613, 717] on button "No" at bounding box center [613, 716] width 20 height 11
drag, startPoint x: 560, startPoint y: 739, endPoint x: 169, endPoint y: 734, distance: 391.0
click at [170, 734] on div "Custom pull request title Custom pull request description Custom commit author …" at bounding box center [408, 584] width 476 height 345
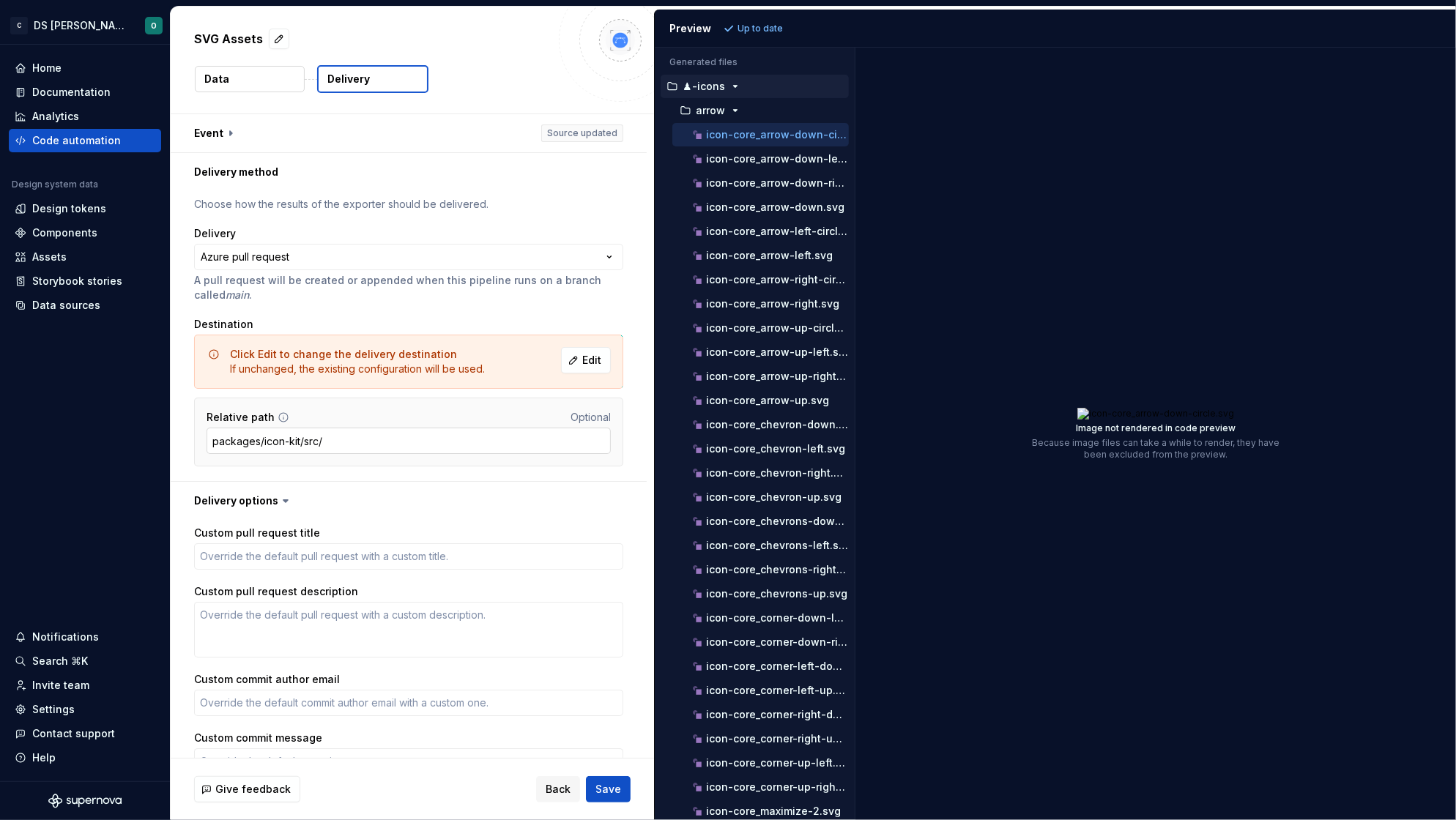
click at [360, 442] on input "packages/icon-kit/src/" at bounding box center [408, 441] width 404 height 26
click at [336, 557] on textarea "Custom pull request title" at bounding box center [408, 556] width 429 height 26
type textarea "*"
type textarea "f"
type textarea "*"
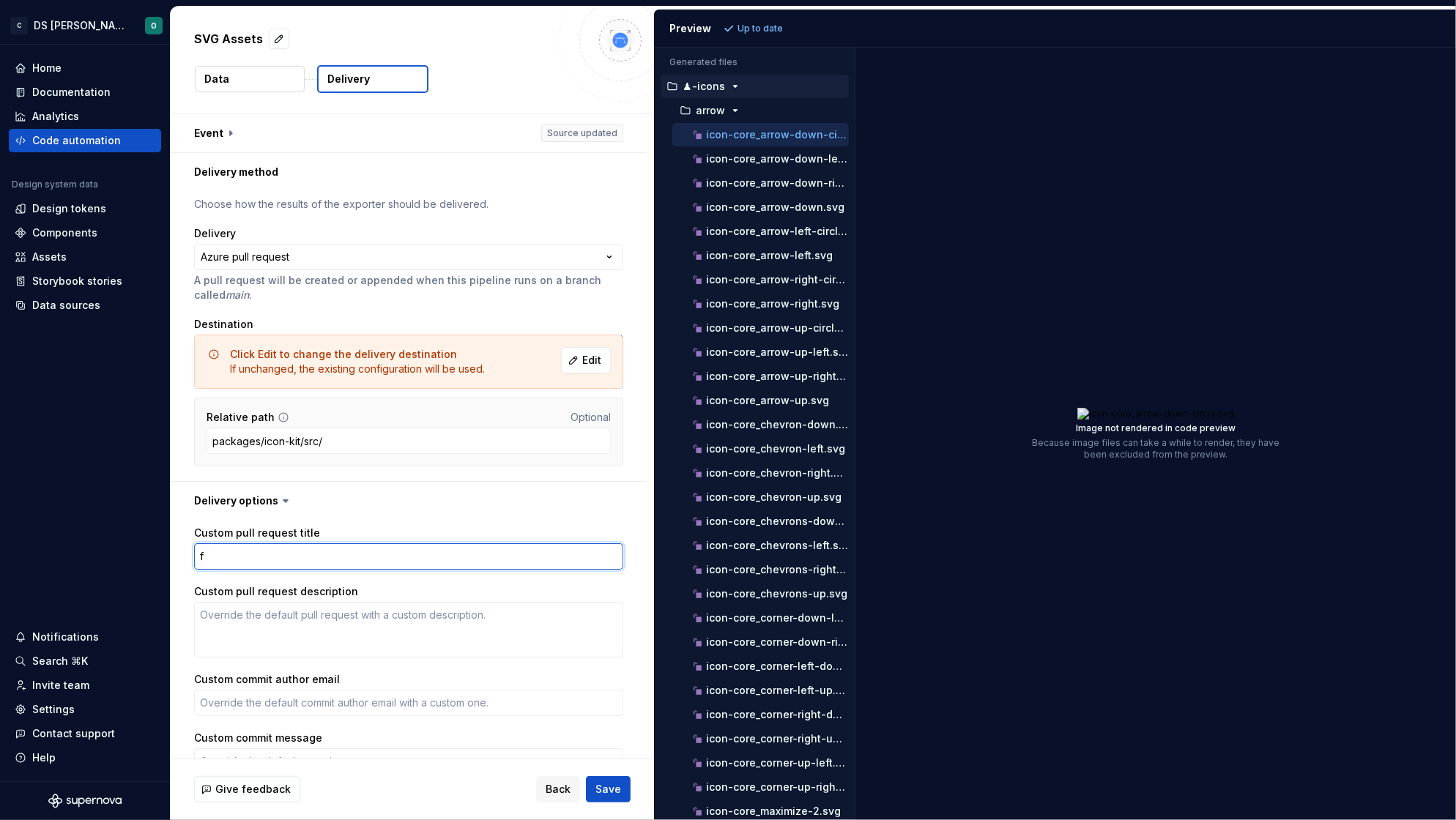
type textarea "fe"
type textarea "*"
type textarea "fea"
type textarea "*"
type textarea "feat"
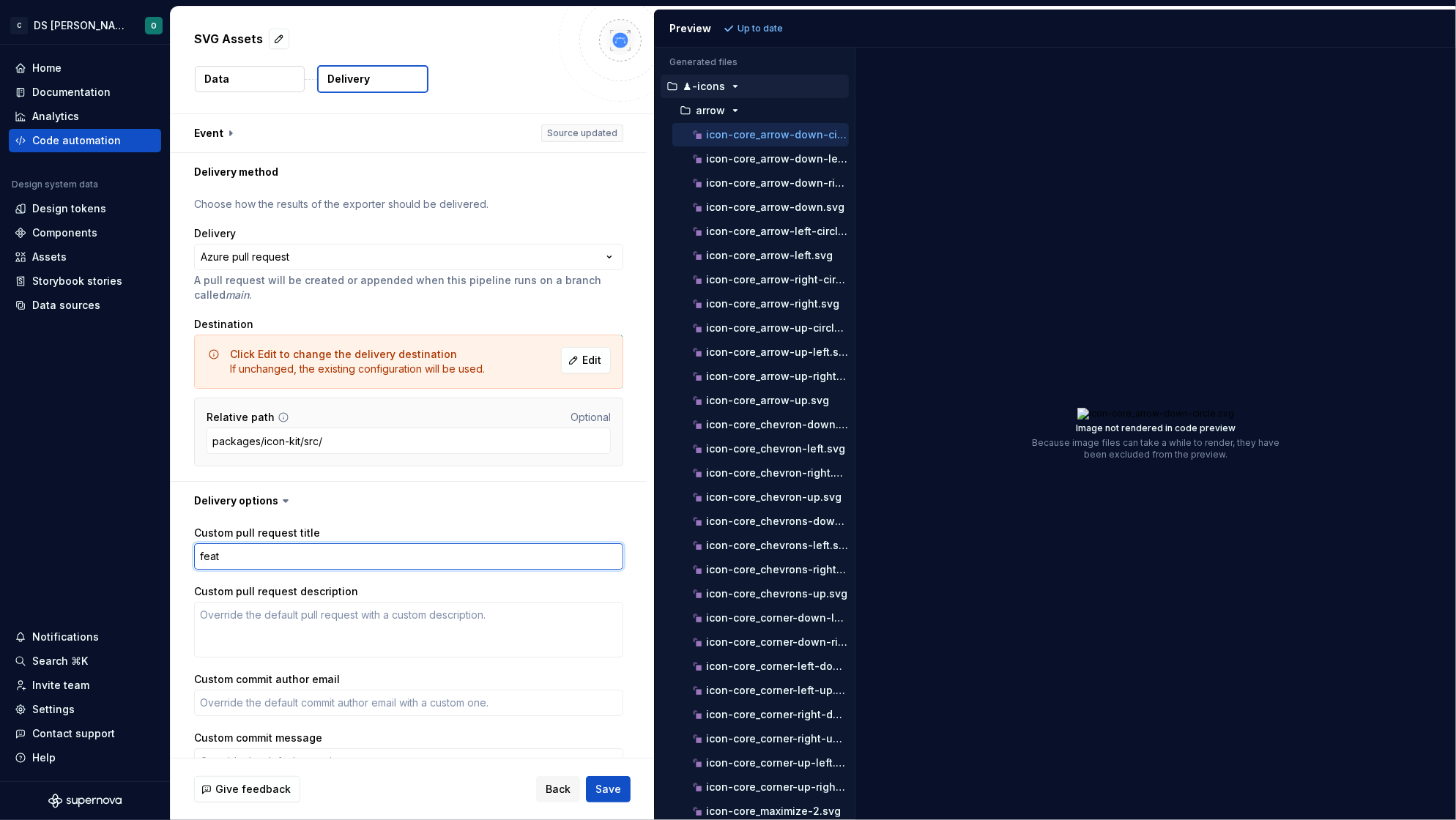
type textarea "*"
type textarea "feat("
type textarea "*"
type textarea "feat()"
type textarea "*"
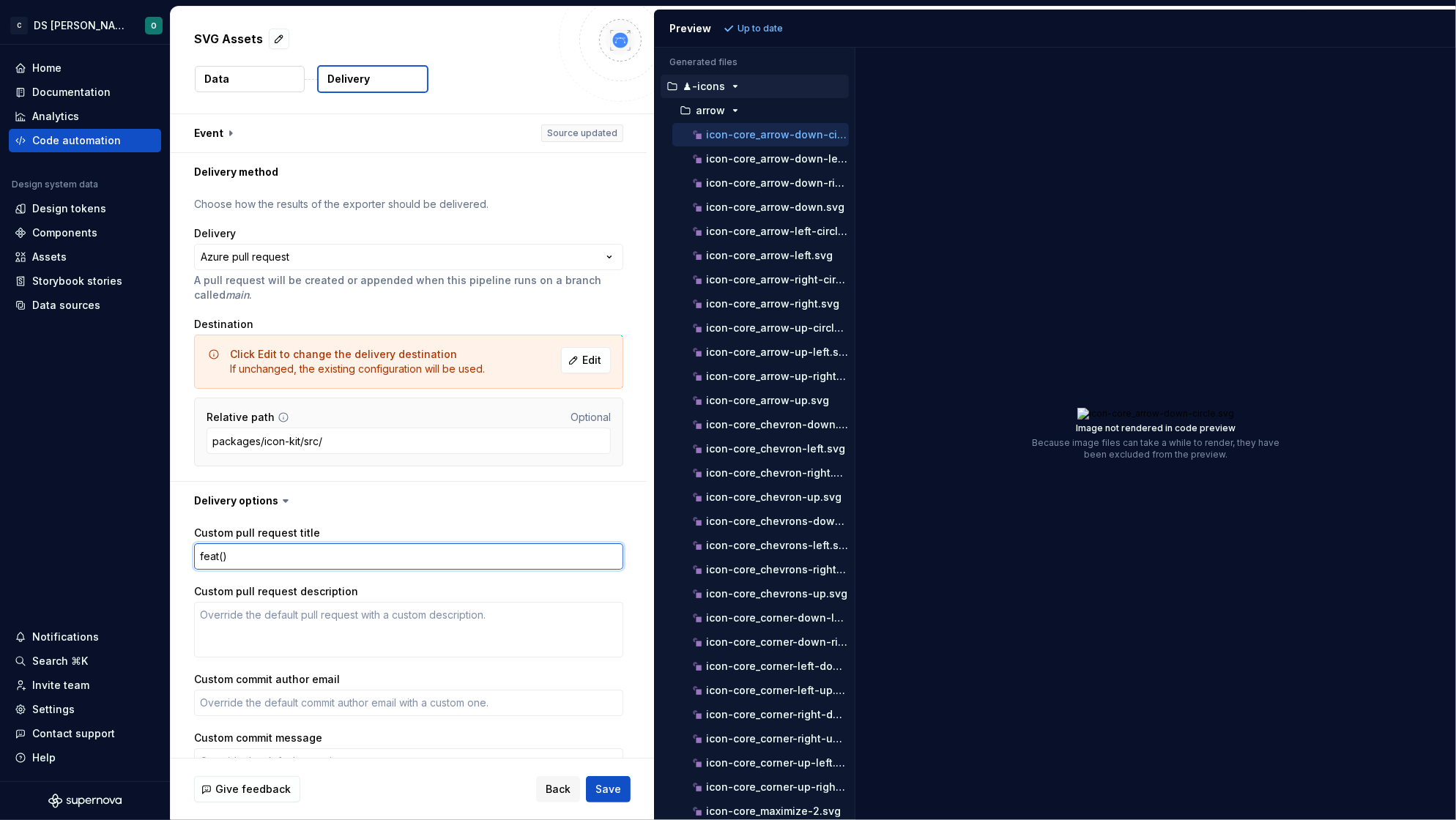
type textarea "feat(i)"
type textarea "*"
type textarea "feat(ic)"
type textarea "*"
type textarea "feat(ico)"
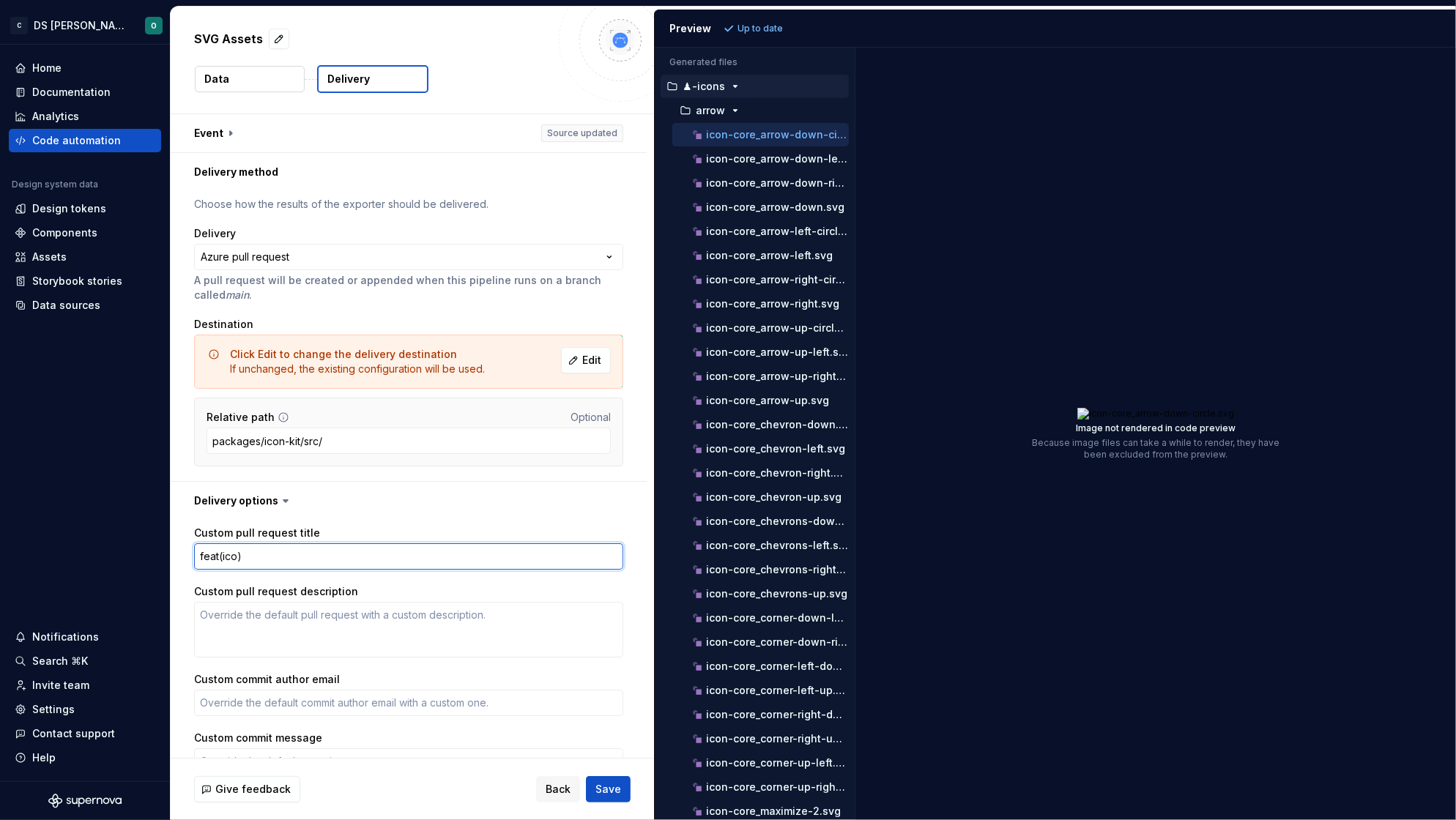
type textarea "*"
type textarea "feat(icon)"
type textarea "*"
type textarea "feat(icon,)"
type textarea "*"
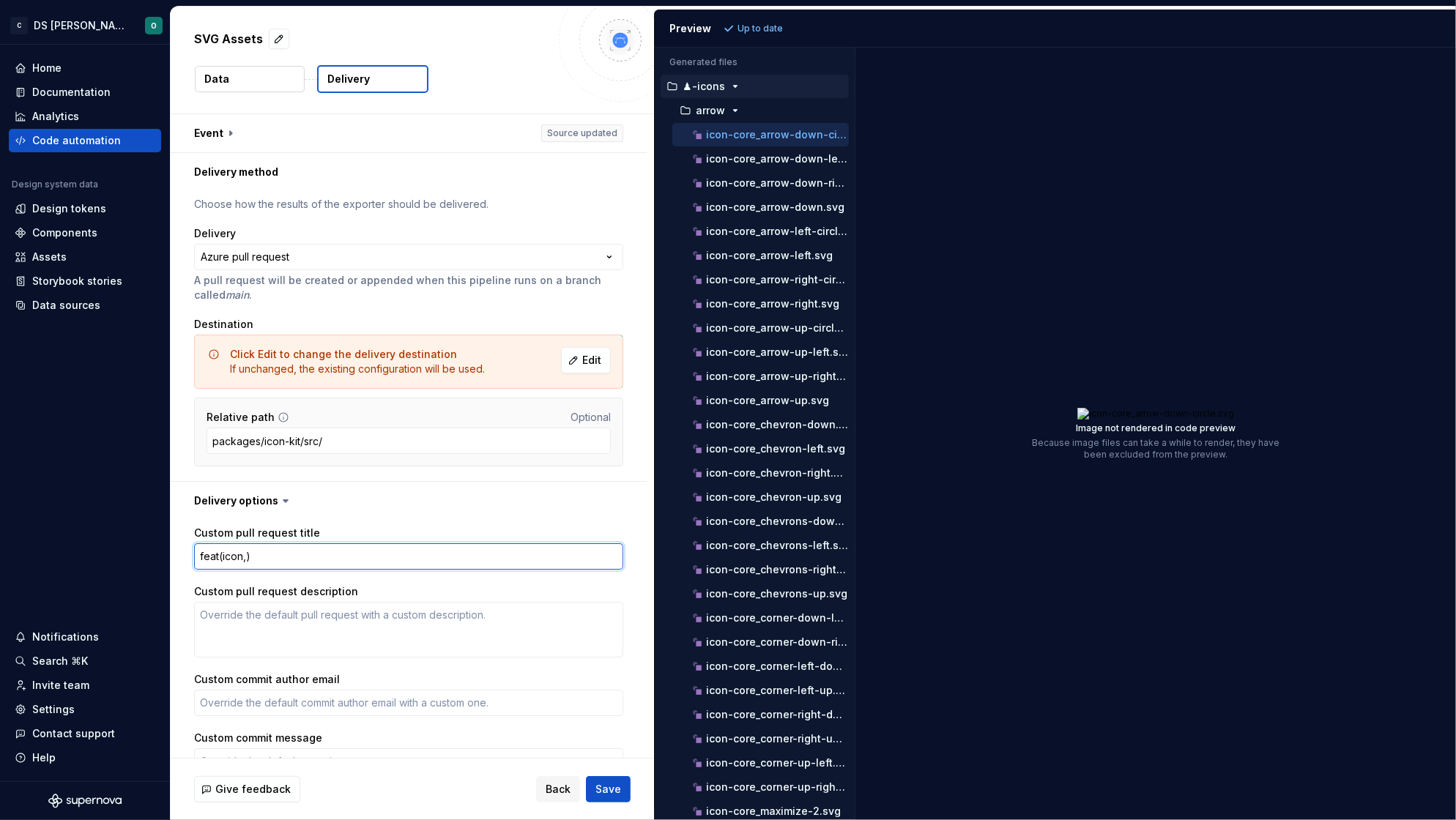
type textarea "feat(icon)"
type textarea "*"
type textarea "feat(icons)"
type textarea "*"
type textarea "feat(icons):"
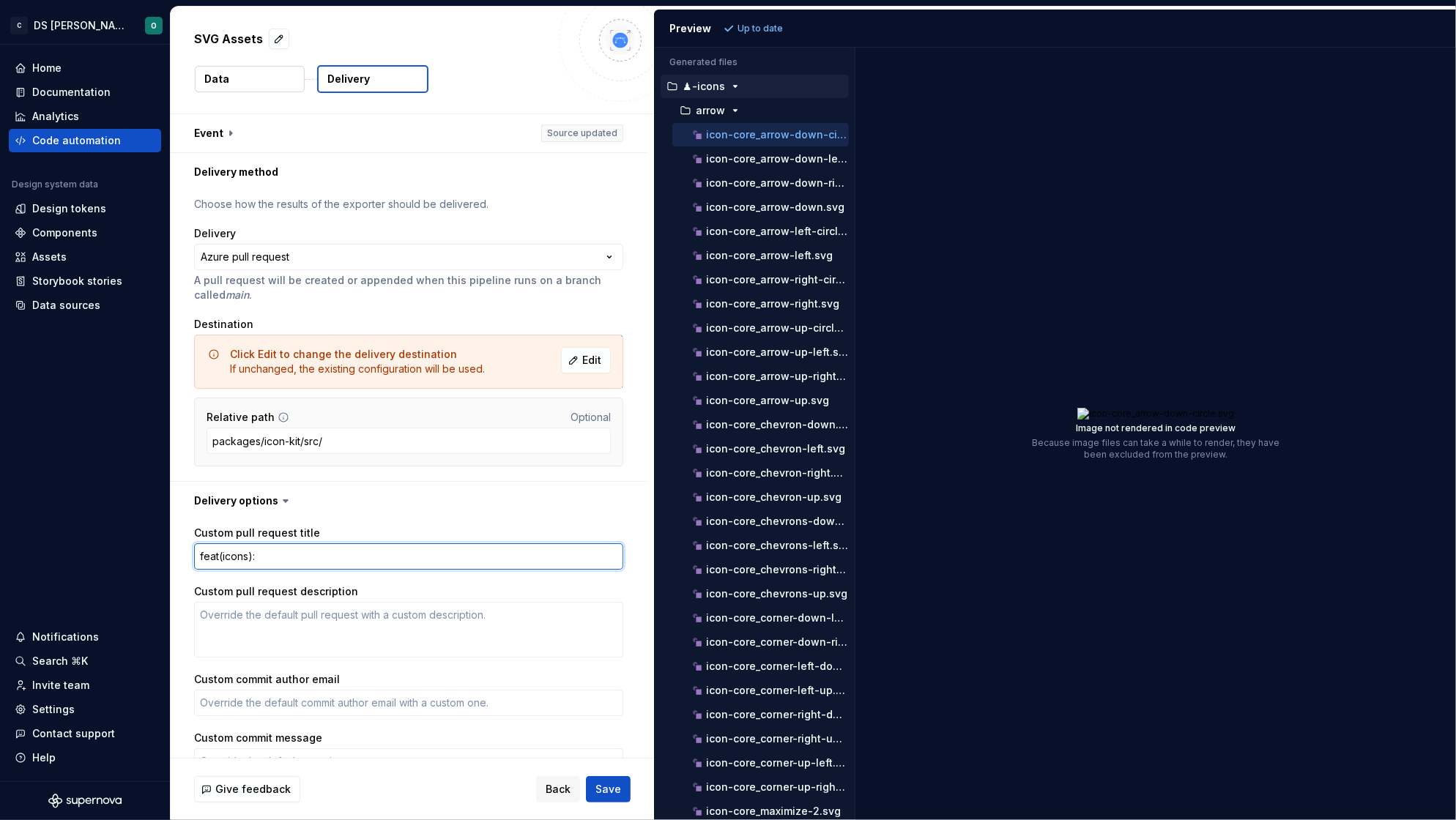
type textarea "*"
type textarea "feat(icons):"
type textarea "*"
type textarea "feat(icons): u"
type textarea "*"
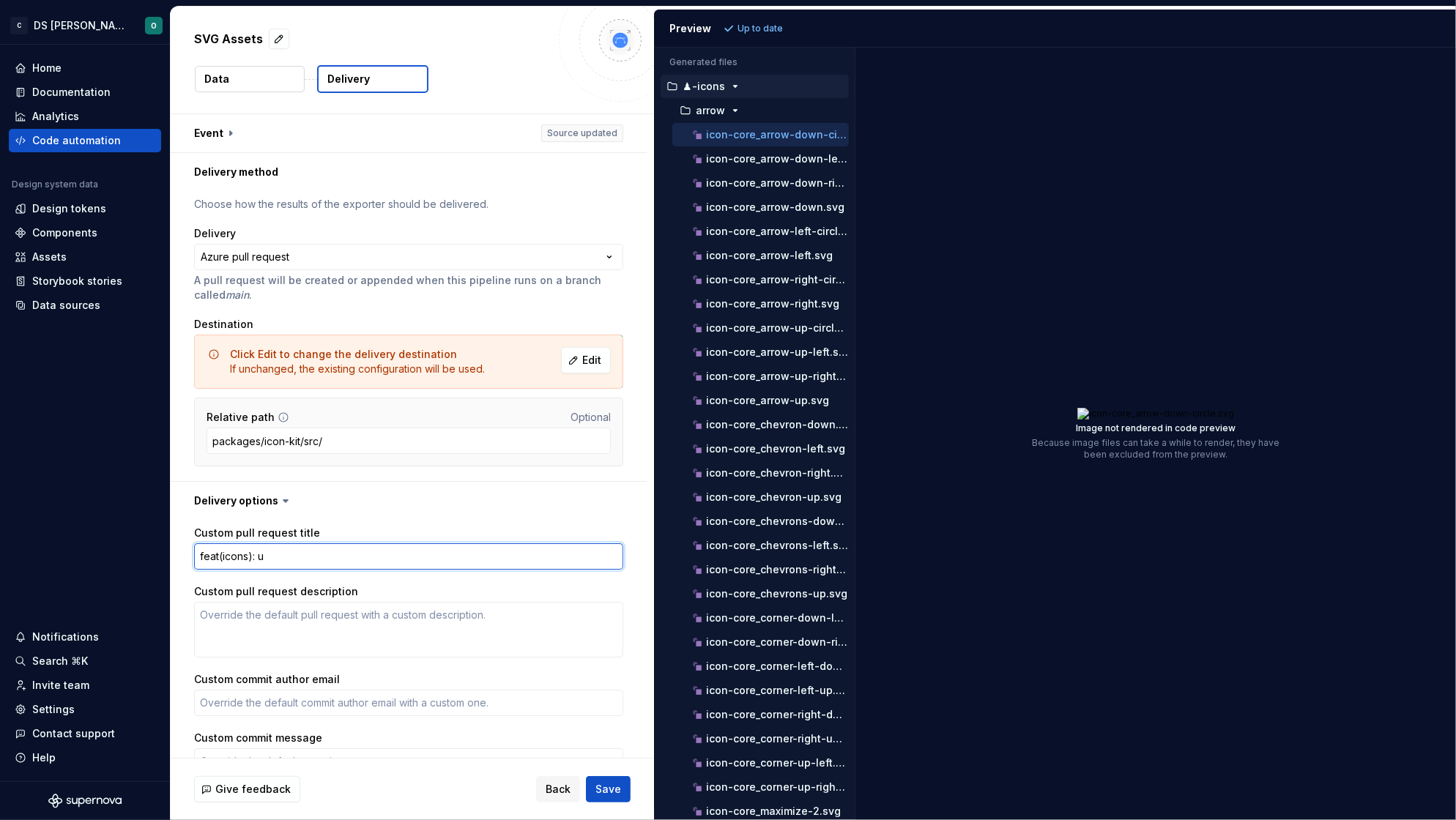
type textarea "feat(icons): up"
type textarea "*"
type textarea "feat(icons): upd"
type textarea "*"
type textarea "feat(icons): upda"
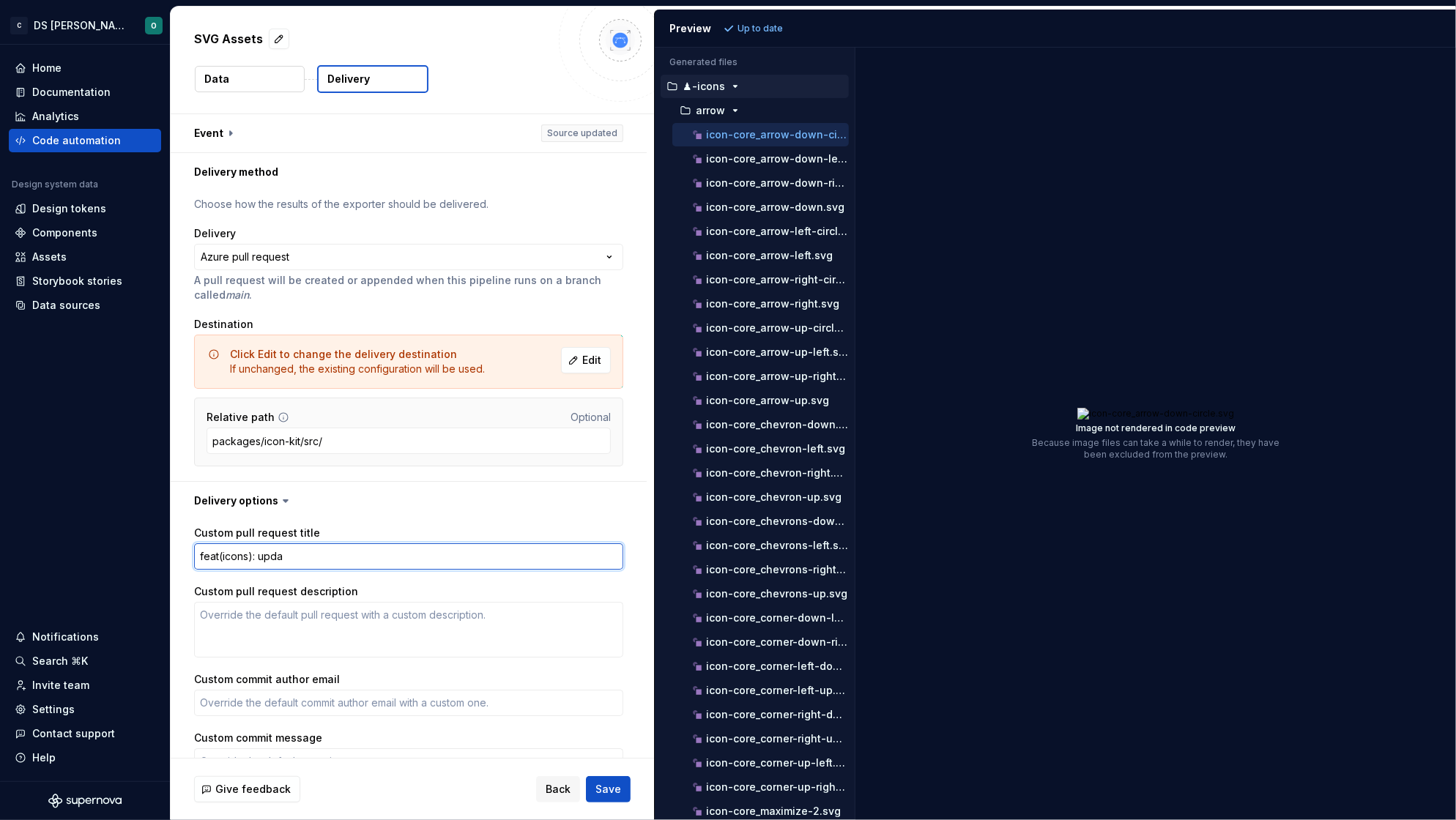
type textarea "*"
type textarea "feat(icons): updat"
type textarea "*"
type textarea "feat(icons): update"
type textarea "*"
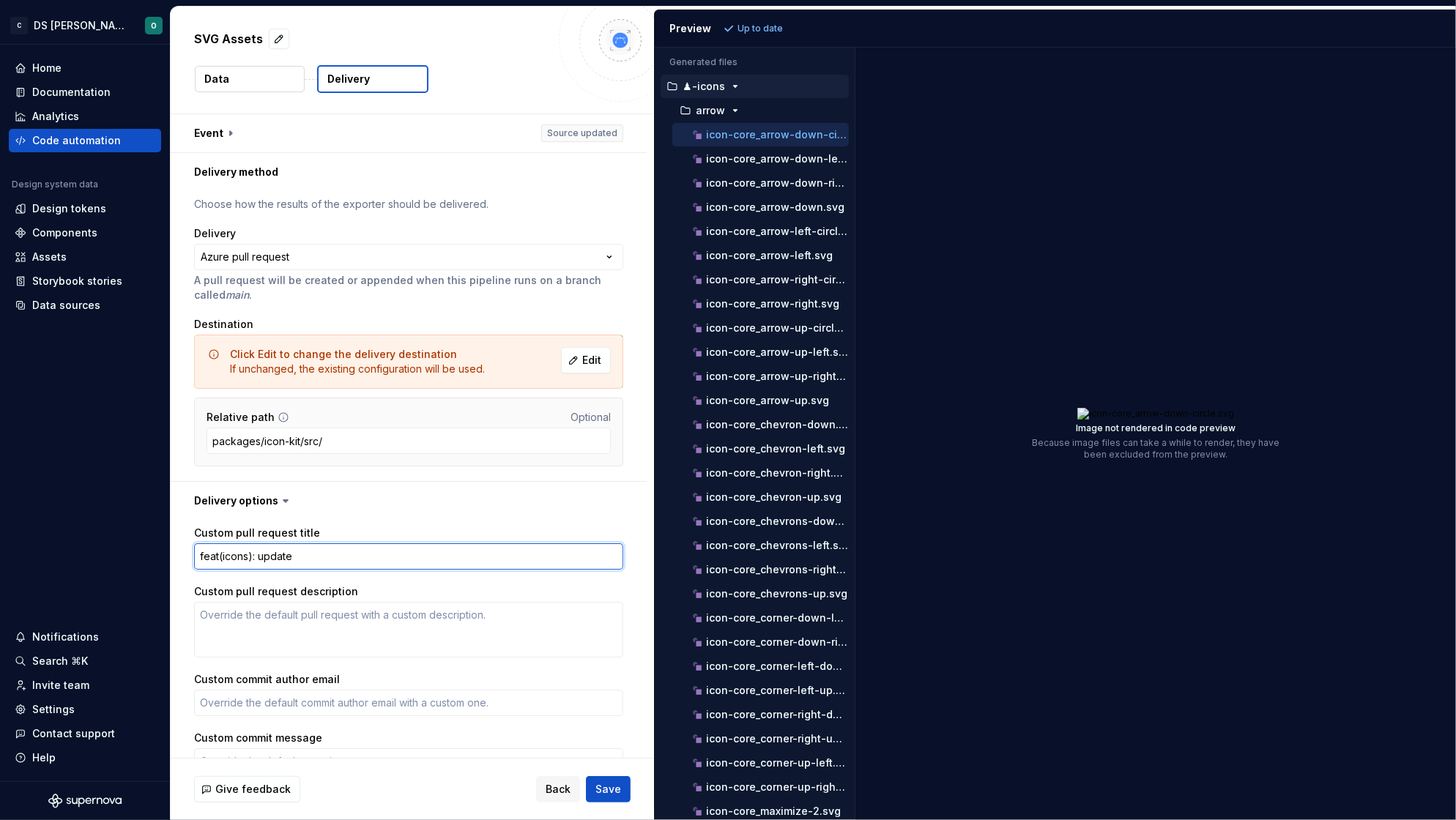
type textarea "feat(icons): update"
type textarea "*"
type textarea "feat(icons): update i"
type textarea "*"
type textarea "feat(icons): update ic"
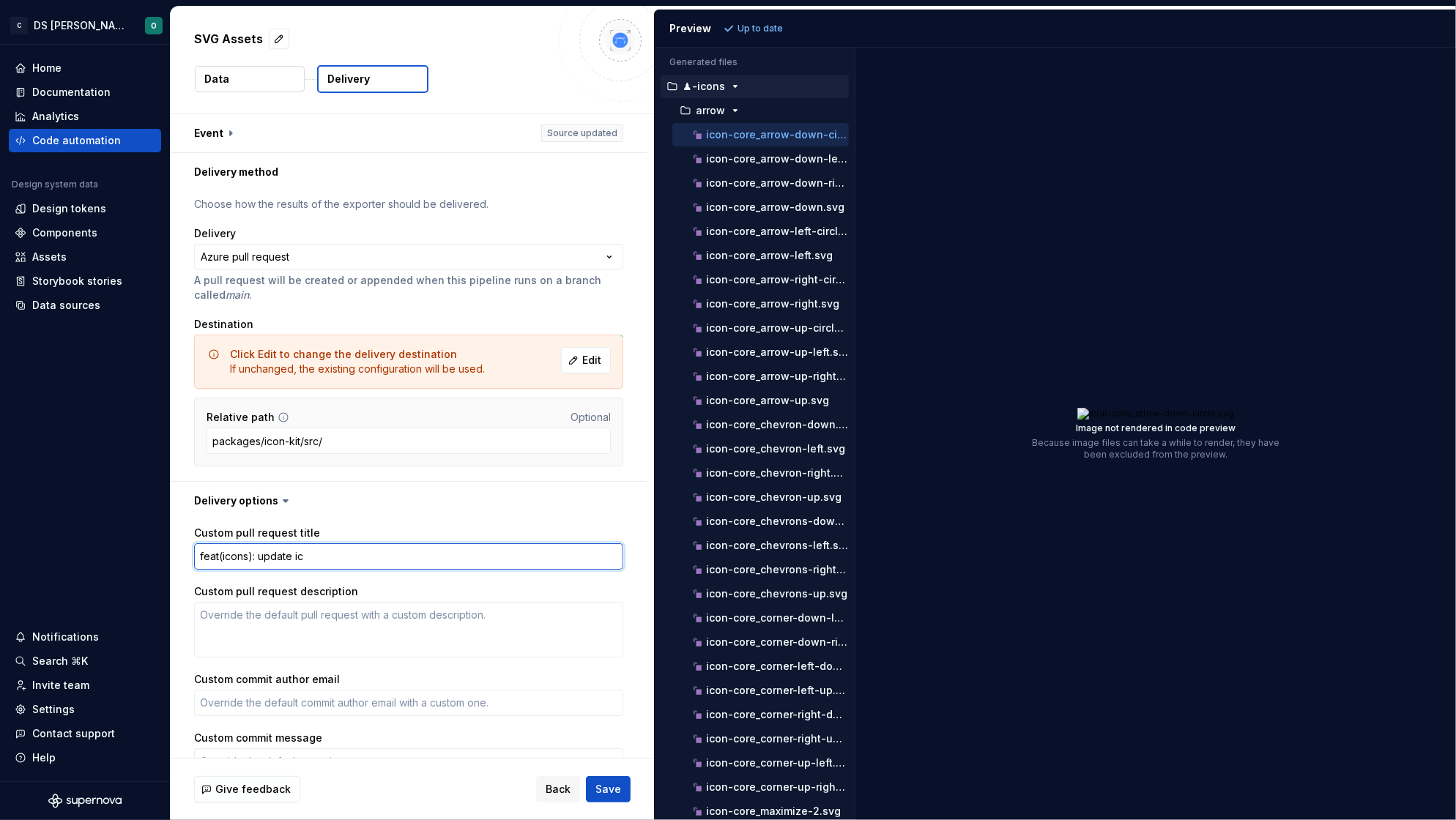
type textarea "*"
type textarea "feat(icons): update ico"
type textarea "*"
type textarea "feat(icons): update icon"
type textarea "*"
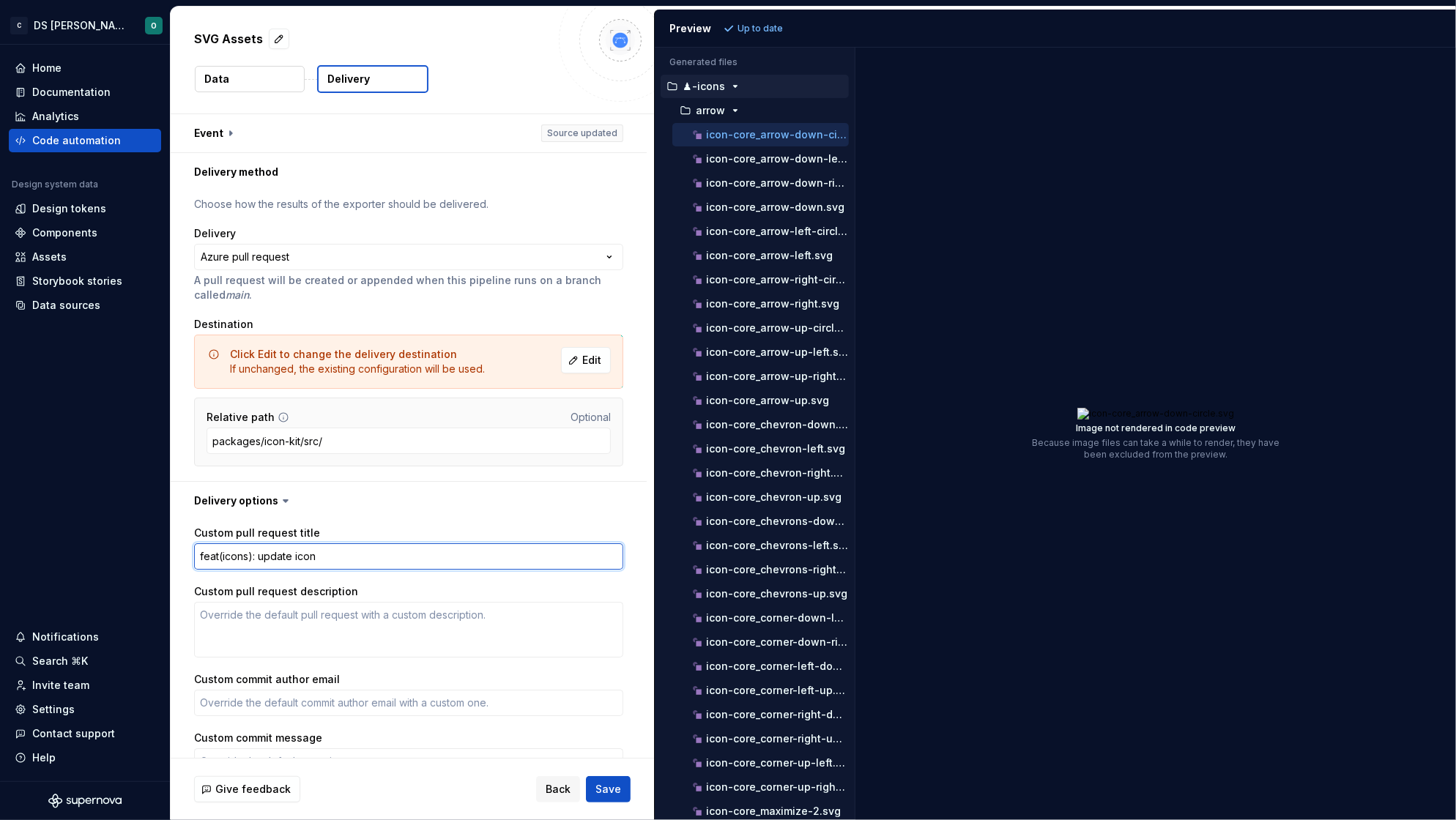
type textarea "feat(icons): update icons"
type textarea "*"
type textarea "feat(icons): update icons"
type textarea "*"
type textarea "feat(icons): update icons f"
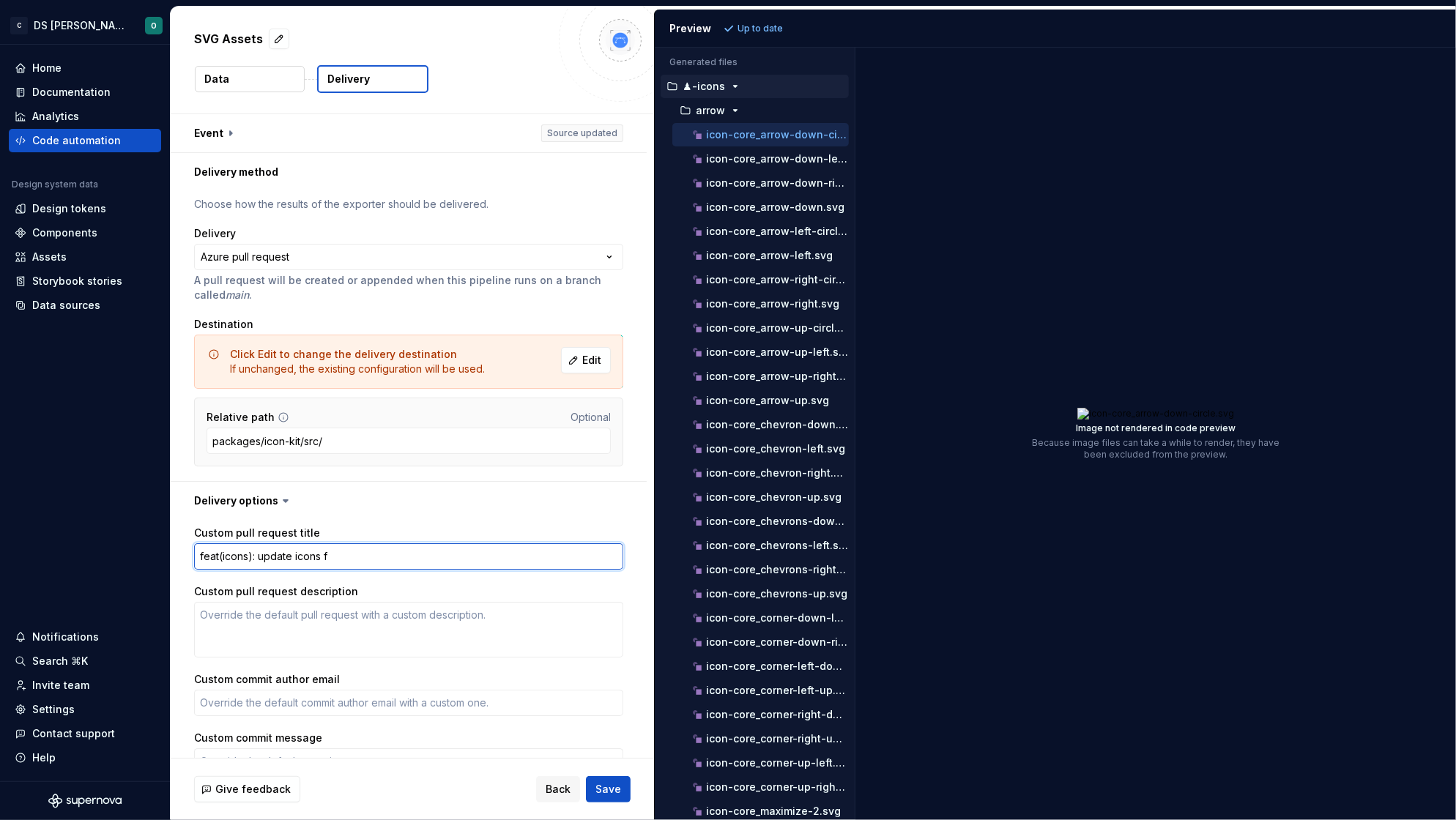
type textarea "*"
type textarea "feat(icons): update icons fr"
type textarea "*"
type textarea "feat(icons): update icons fro"
type textarea "*"
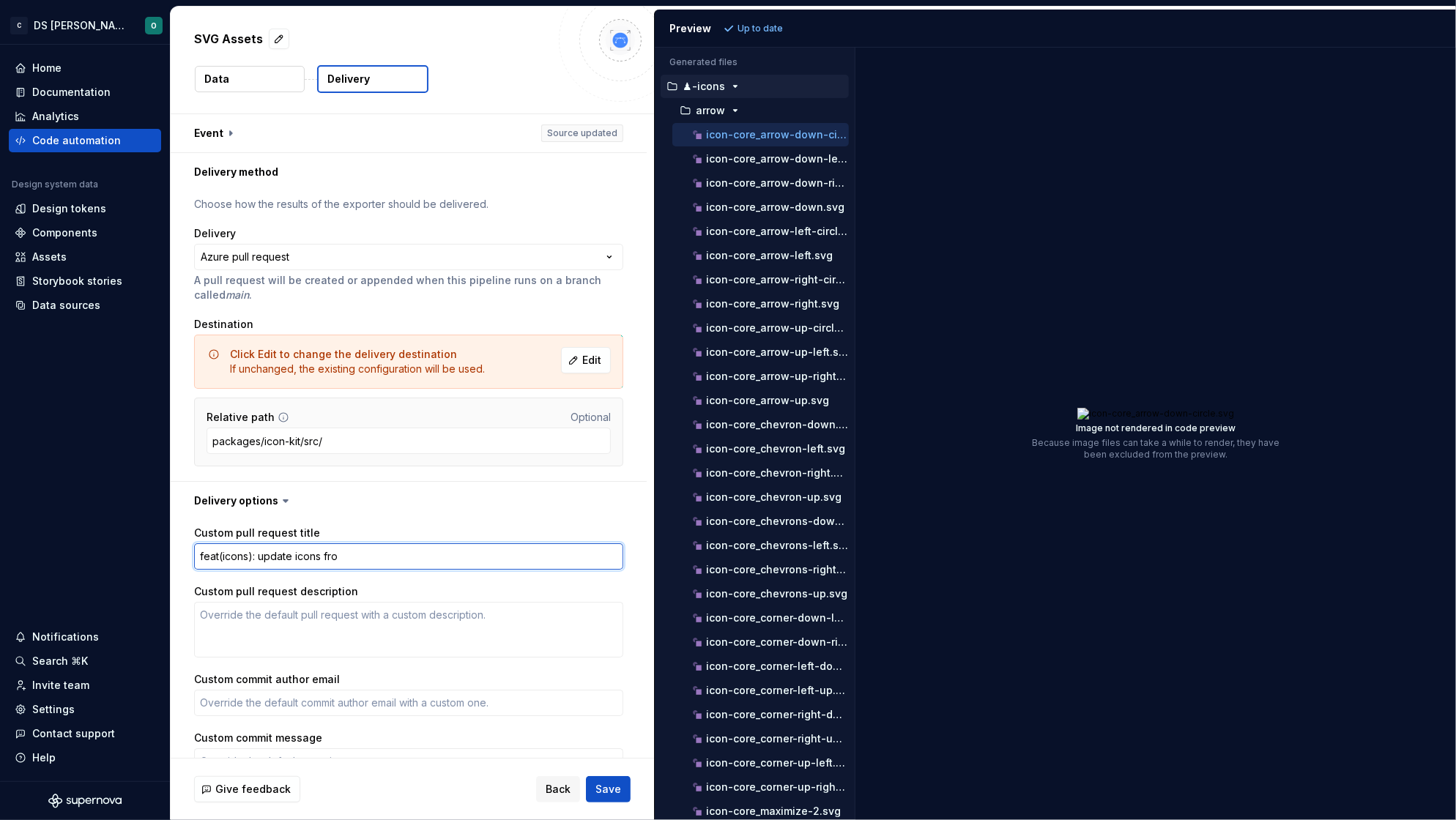
type textarea "feat(icons): update icons from"
type textarea "*"
type textarea "feat(icons): update icons from"
type textarea "*"
type textarea "feat(icons): update icons from s"
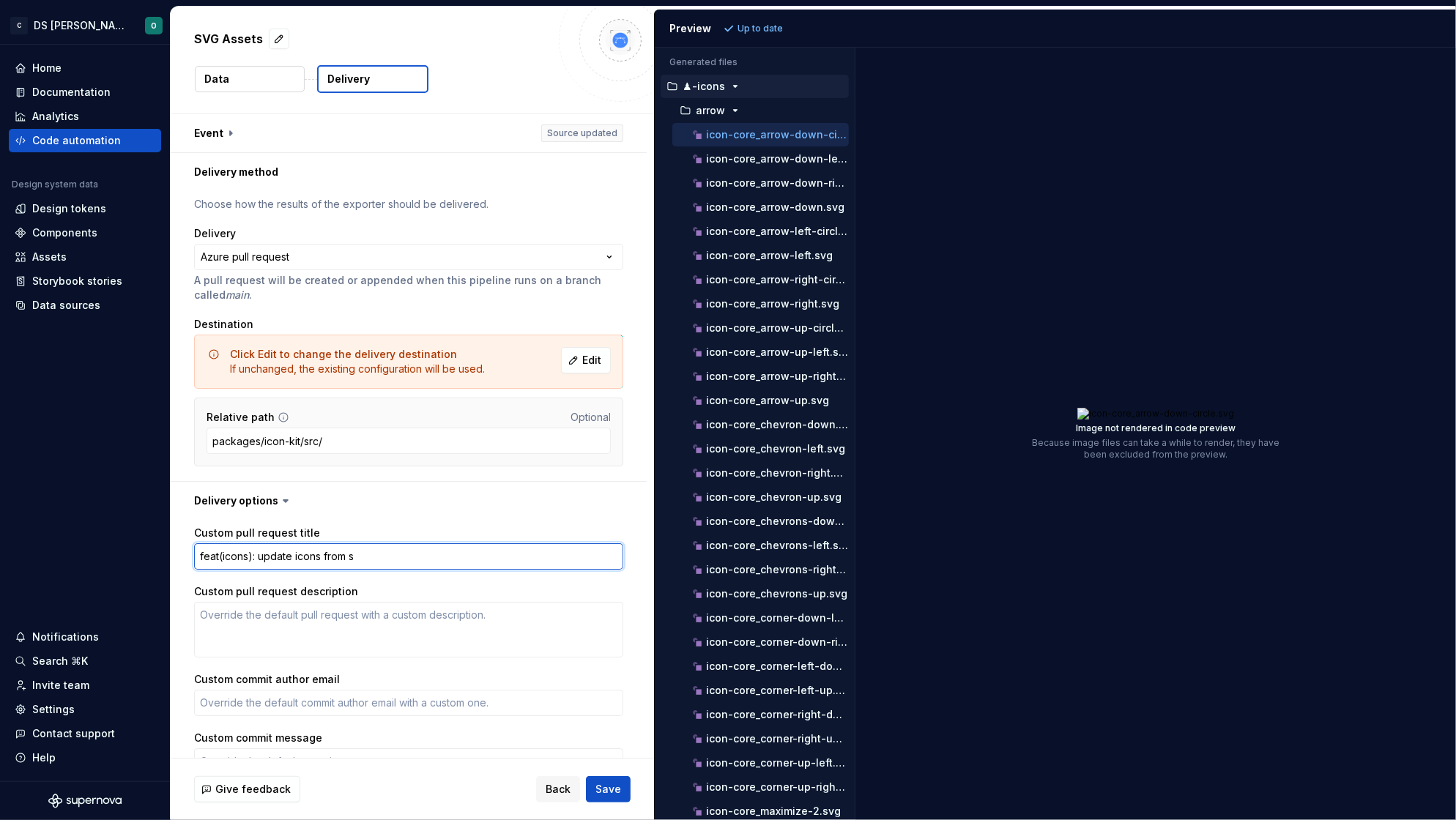
type textarea "*"
type textarea "feat(icons): update icons from su"
type textarea "*"
type textarea "feat(icons): update icons from sup"
type textarea "*"
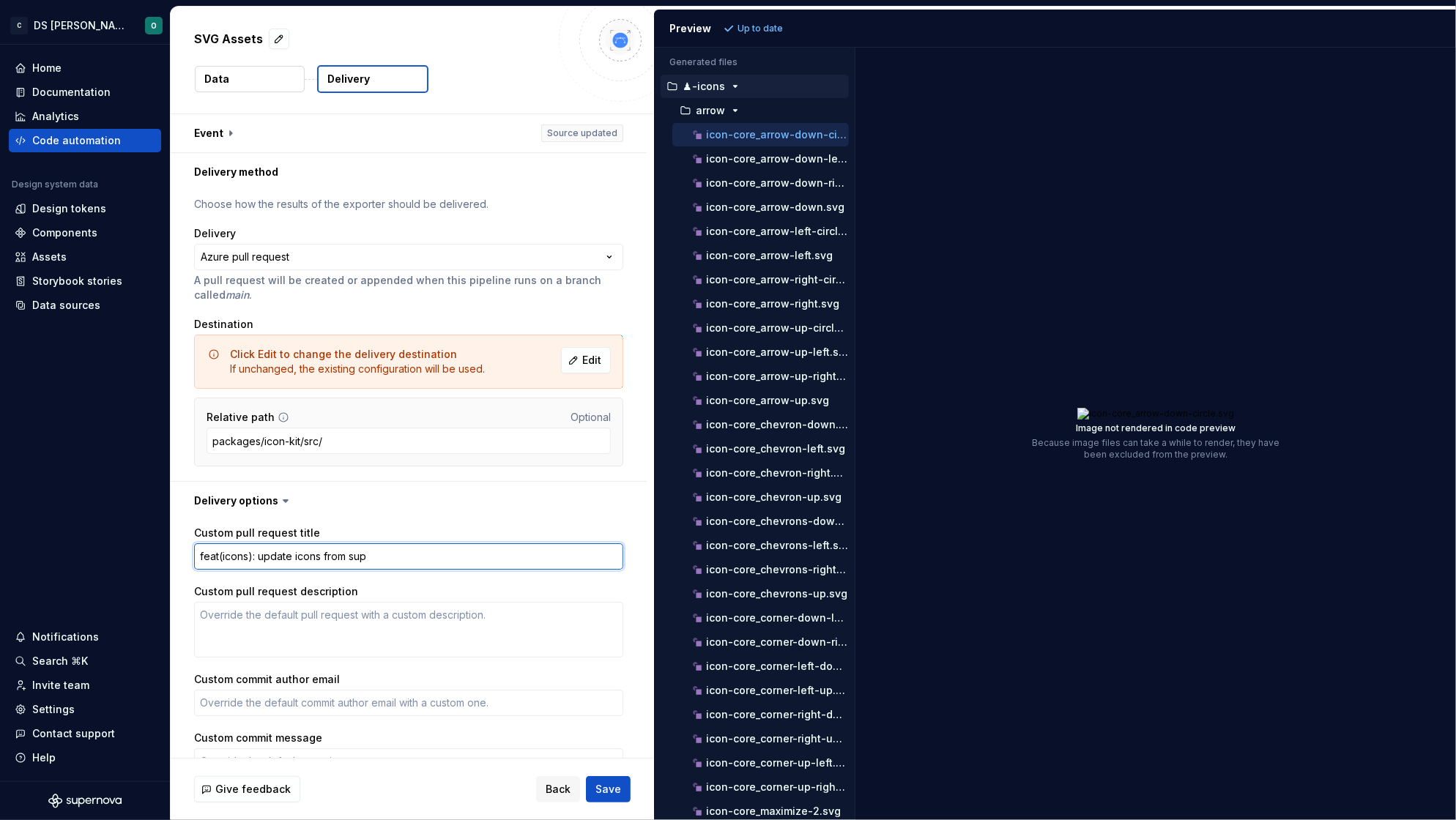
type textarea "feat(icons): update icons from supe"
type textarea "*"
type textarea "feat(icons): update icons from super"
type textarea "*"
type textarea "feat(icons): update icons from supern"
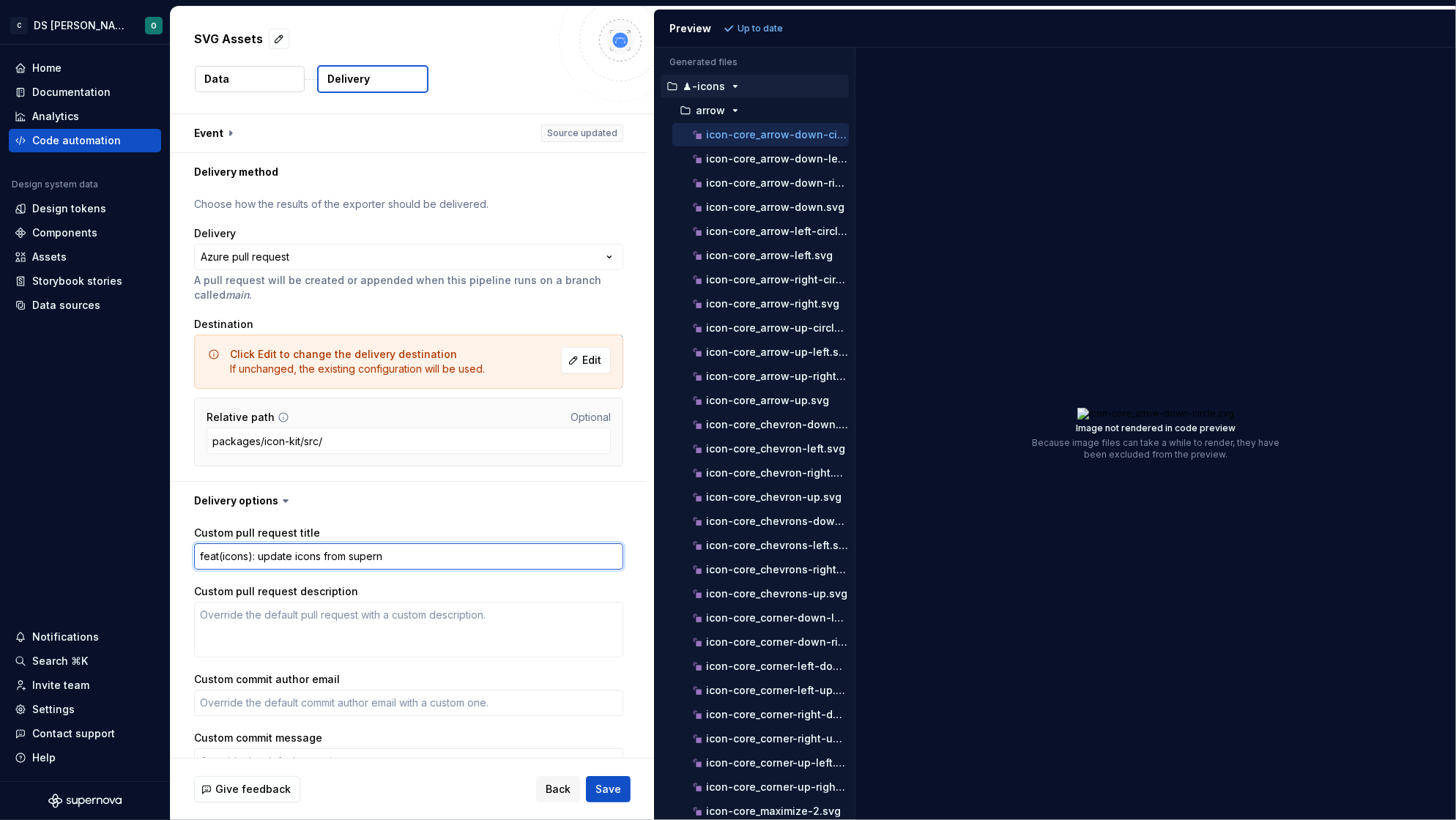
type textarea "*"
type textarea "feat(icons): update icons from superno"
type textarea "*"
type textarea "feat(icons): update icons from supernov"
type textarea "*"
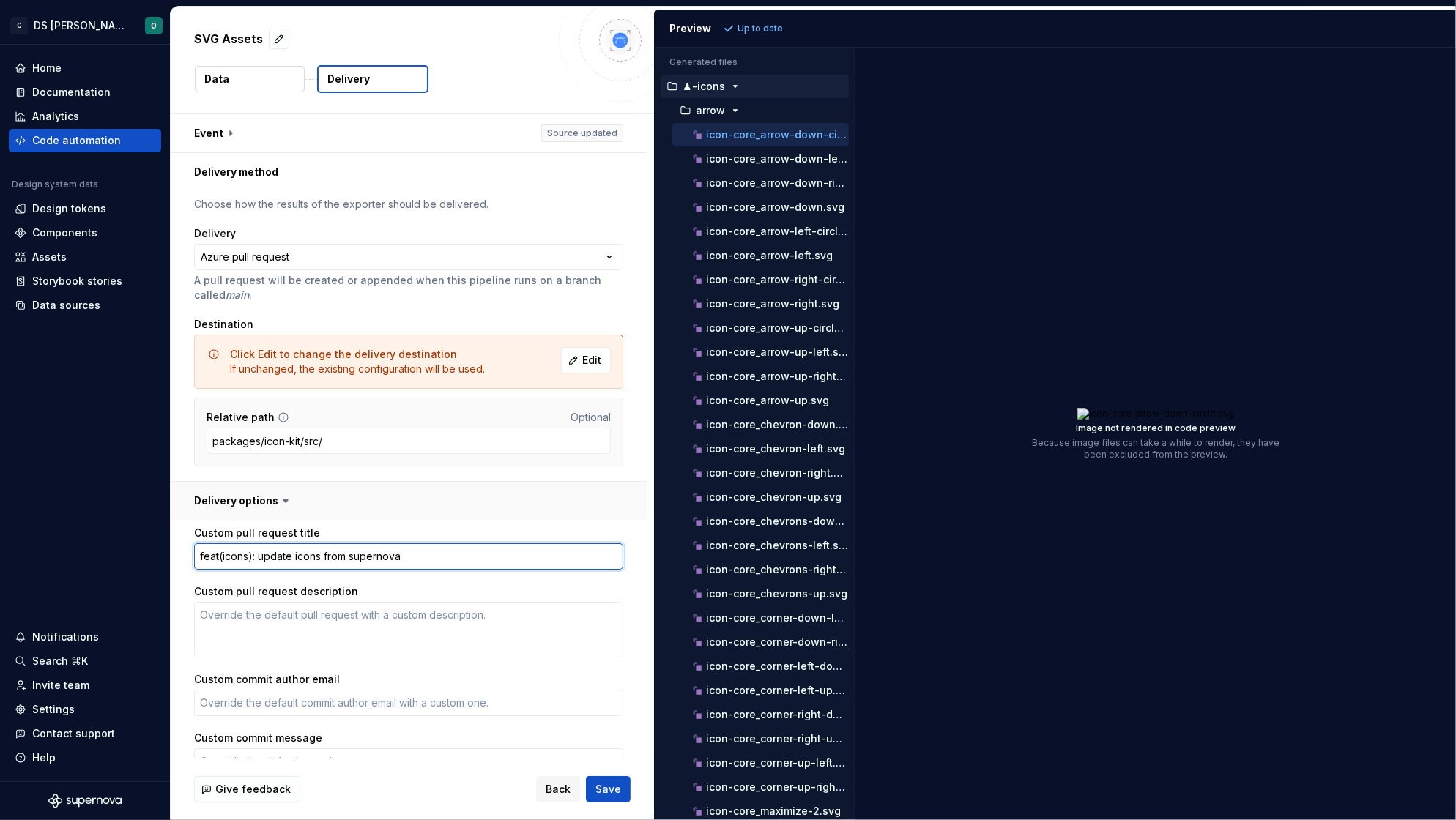
type textarea "feat(icons): update icons from supernova"
click at [443, 499] on button "button" at bounding box center [408, 500] width 476 height 38
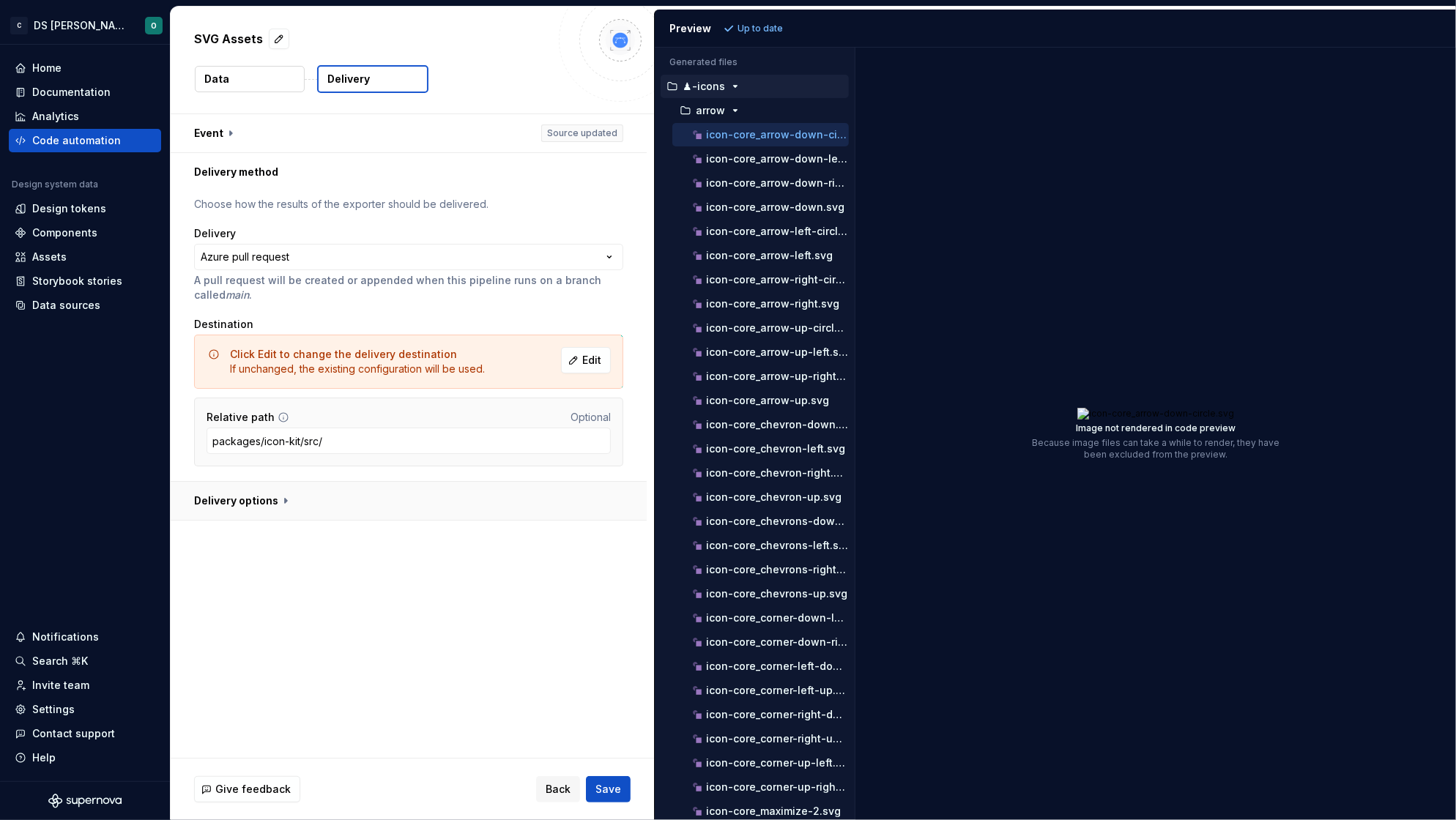
click at [265, 511] on button "button" at bounding box center [408, 500] width 476 height 38
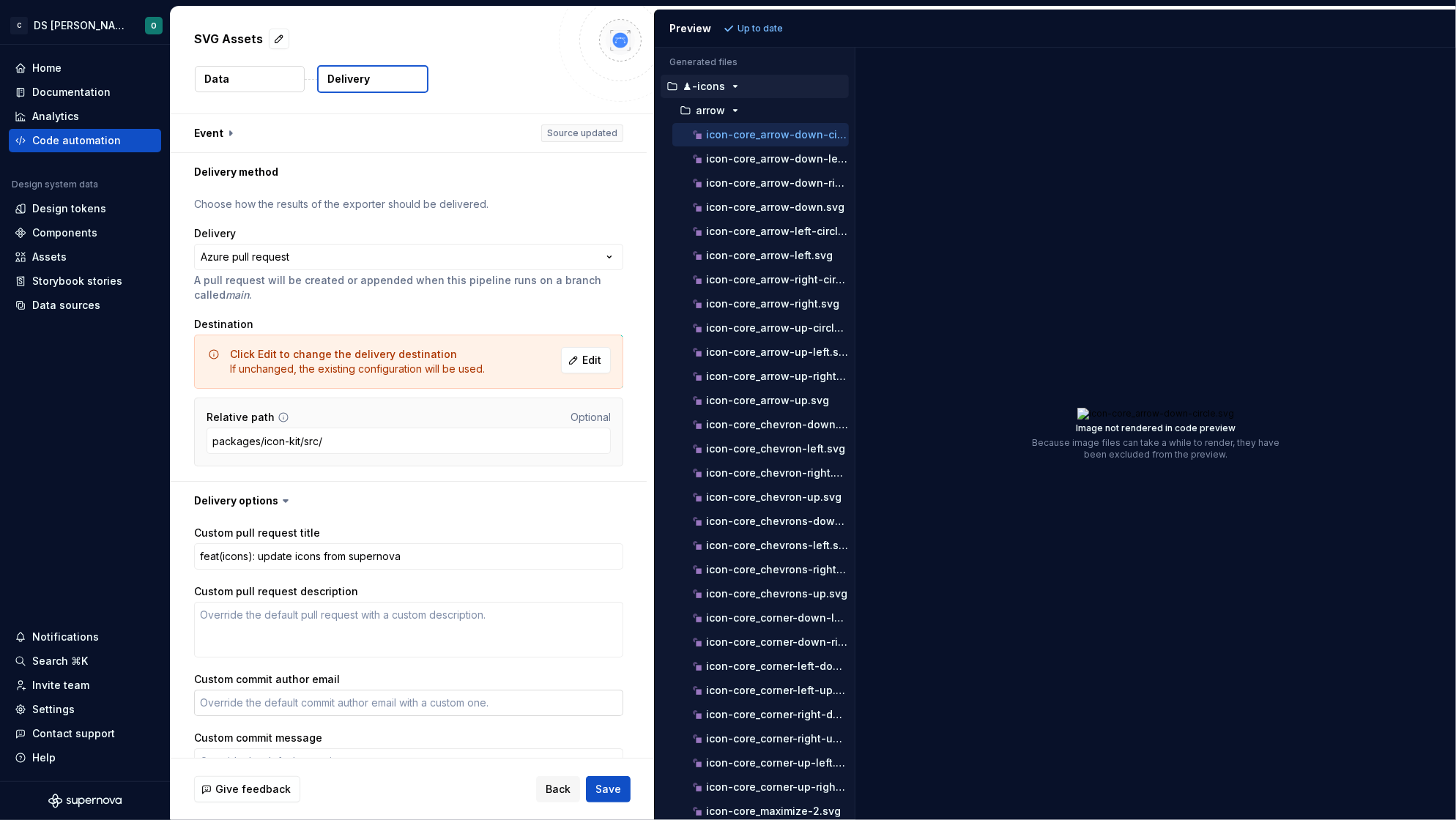
scroll to position [109, 0]
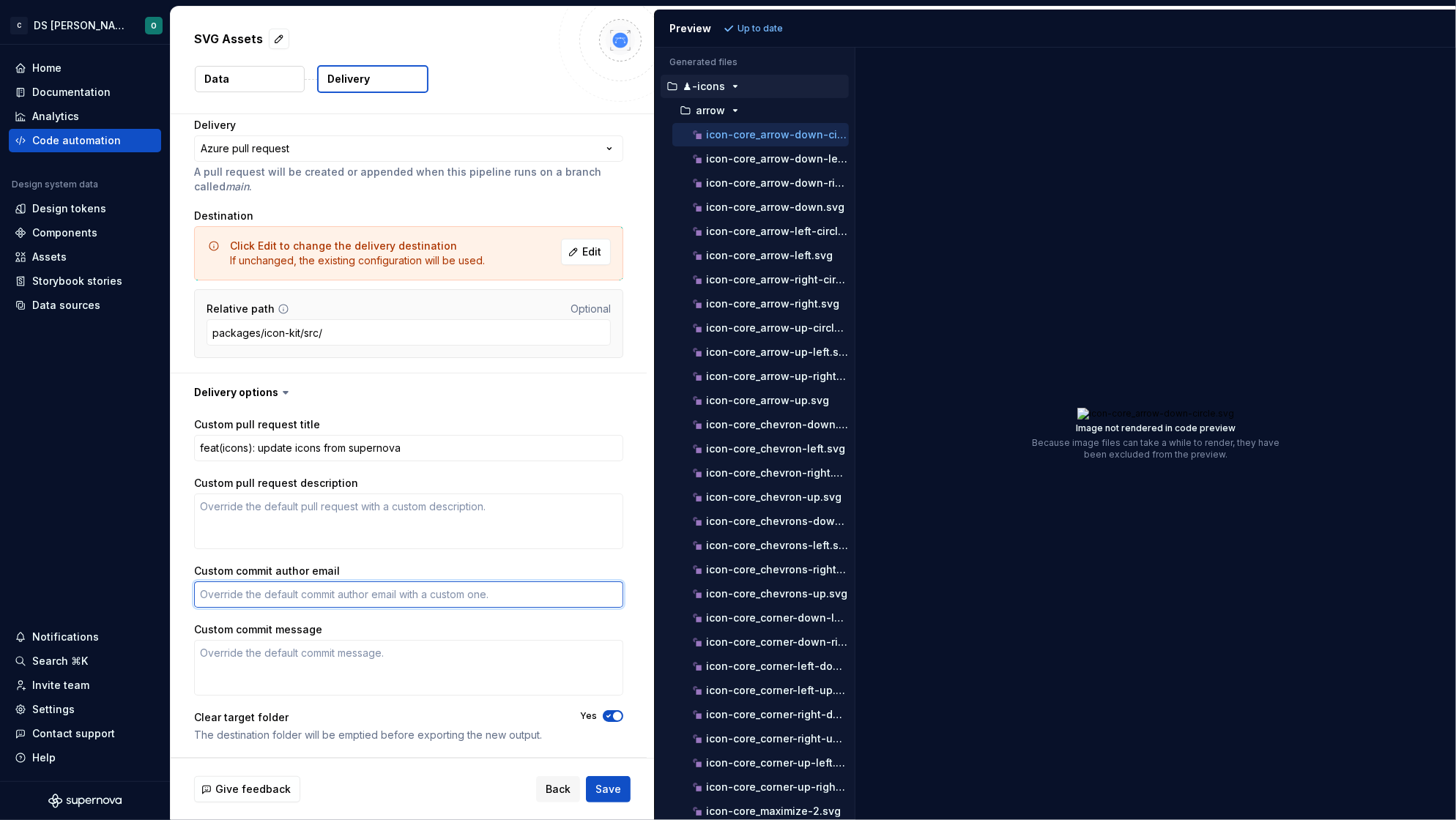
click at [347, 602] on textarea "Custom commit author email" at bounding box center [408, 594] width 429 height 26
click at [612, 787] on span "Save" at bounding box center [608, 789] width 25 height 15
type textarea "*"
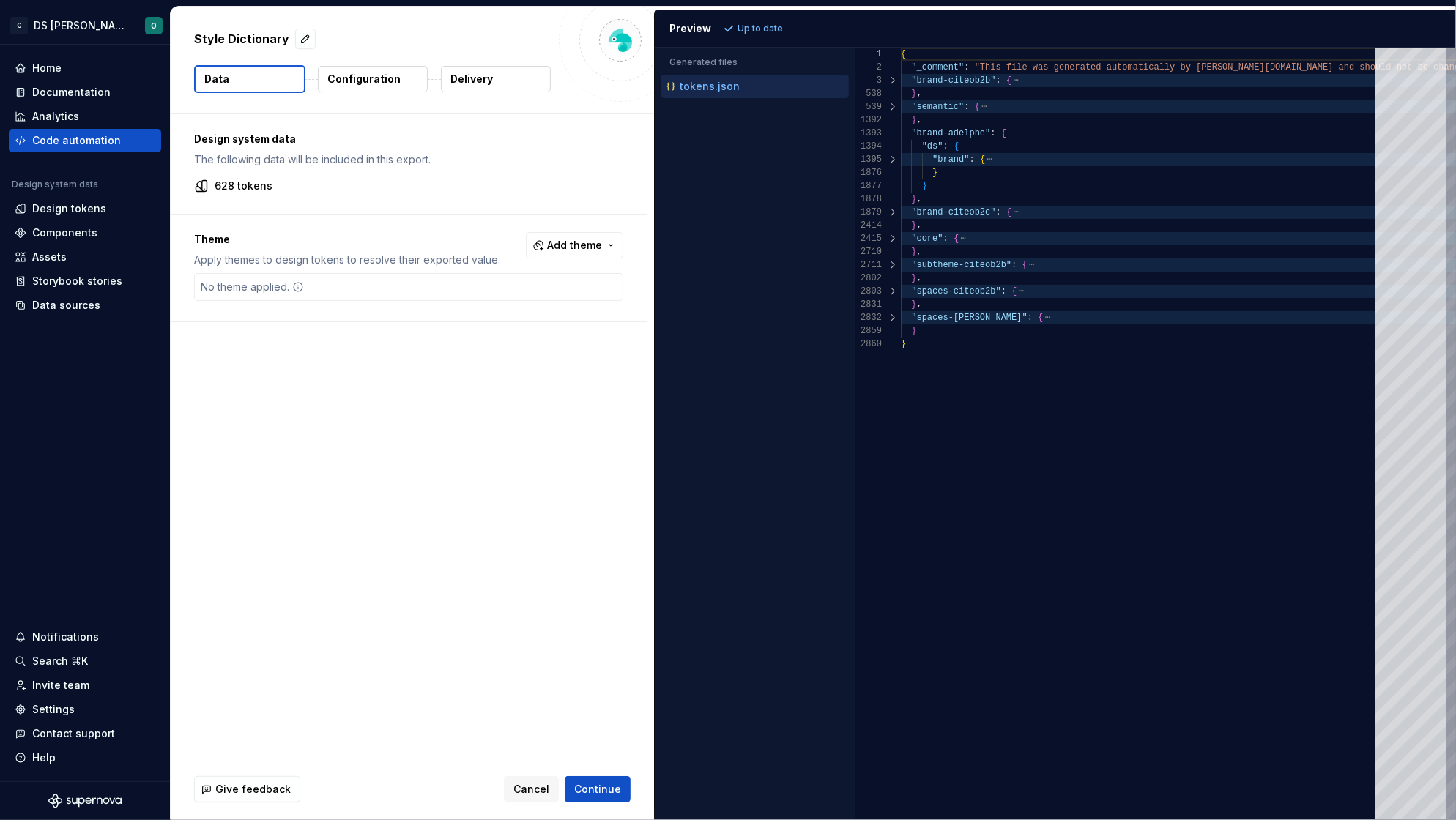
click at [374, 79] on p "Configuration" at bounding box center [364, 79] width 73 height 15
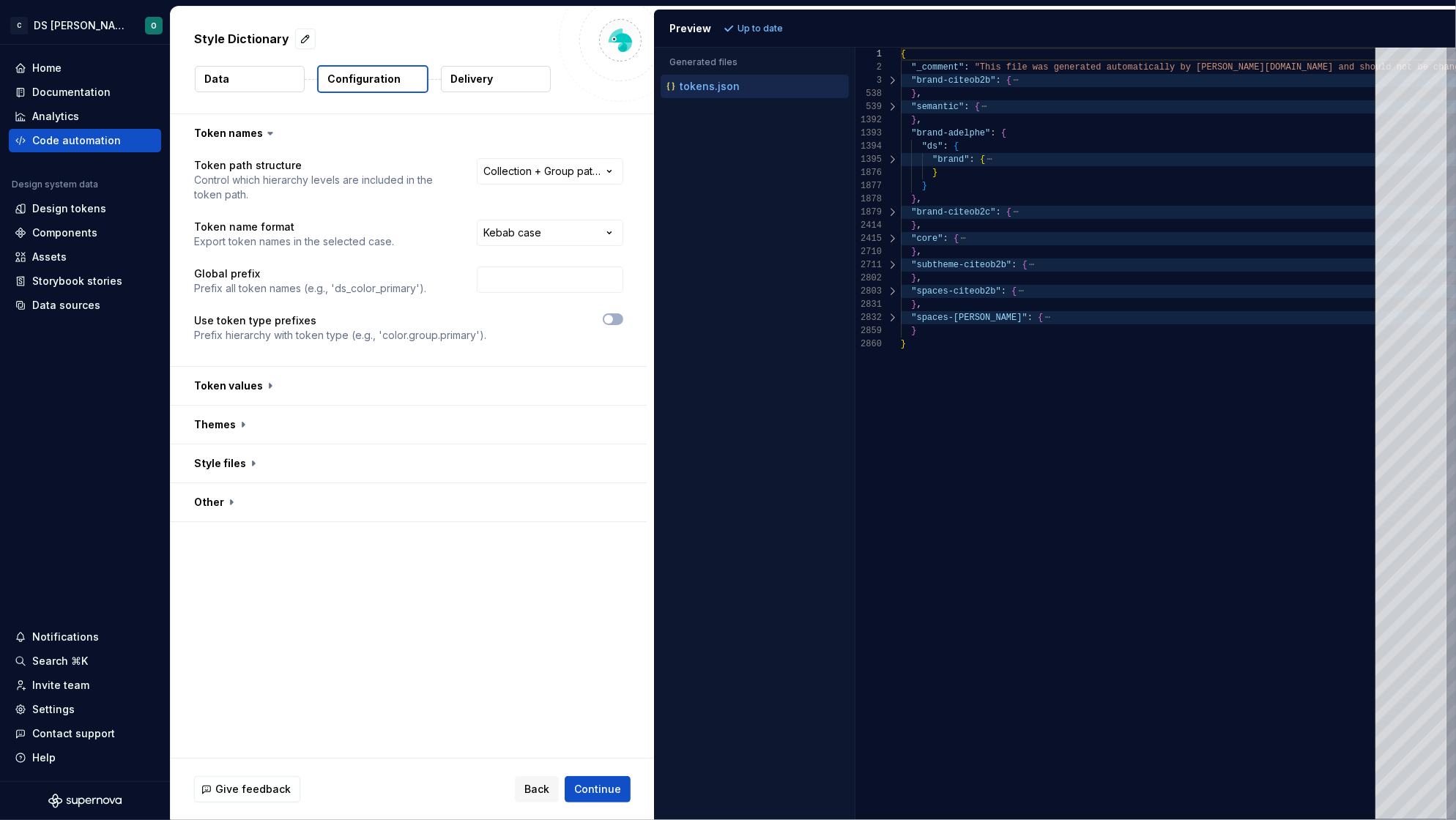
click at [236, 76] on button "Data" at bounding box center [249, 79] width 110 height 26
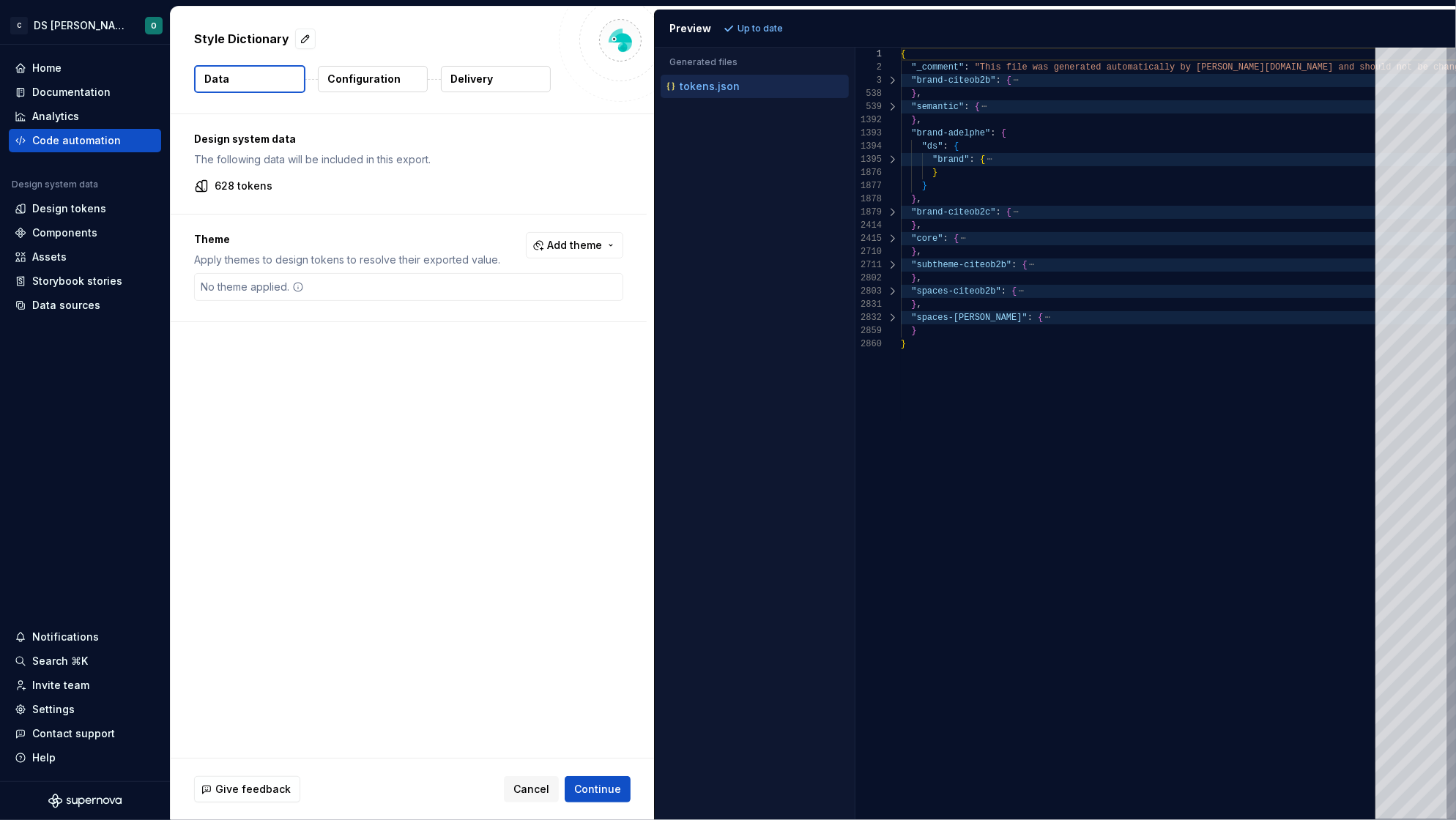
click at [374, 81] on p "Configuration" at bounding box center [364, 79] width 73 height 15
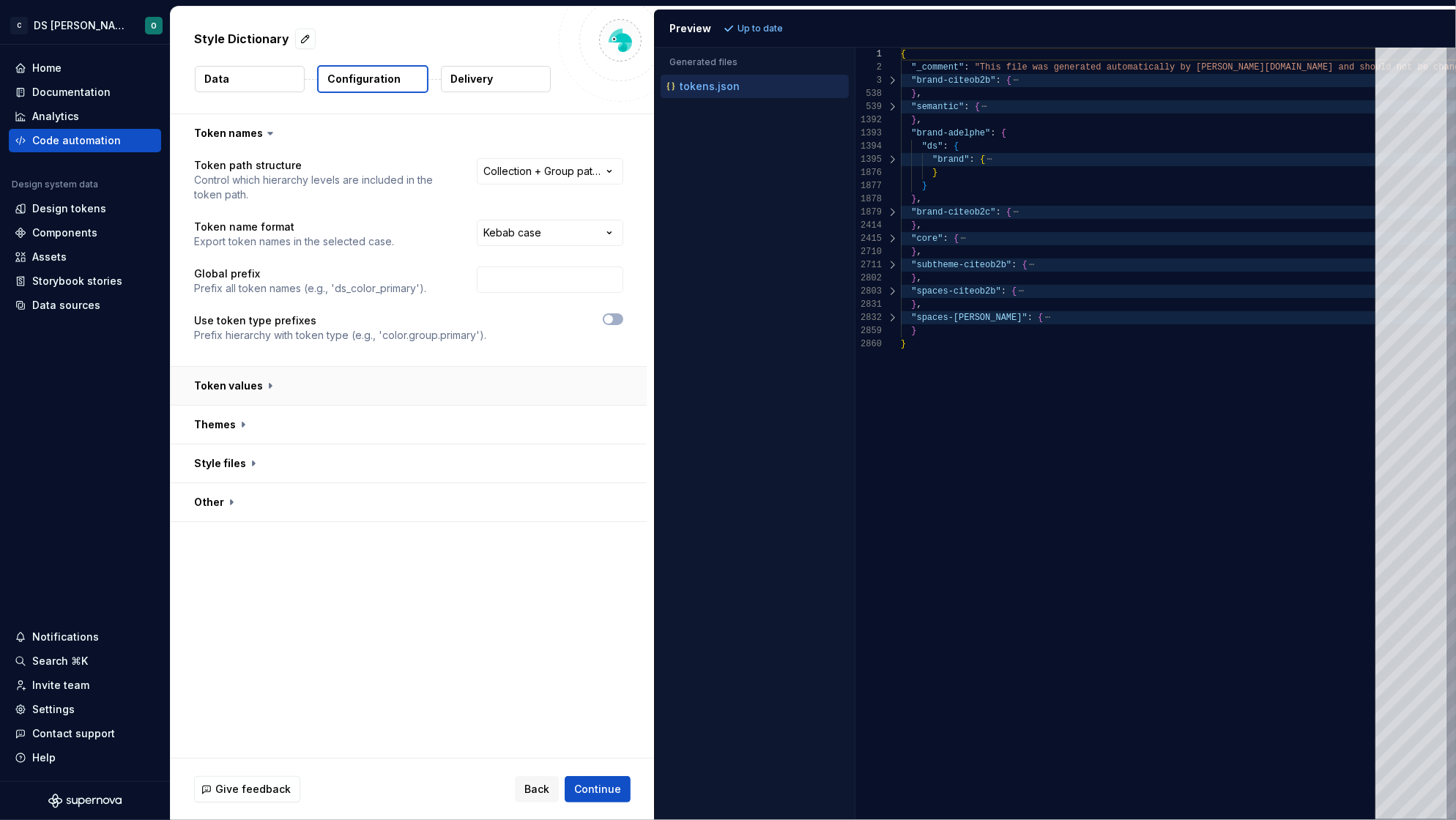
click at [301, 388] on button "button" at bounding box center [408, 385] width 476 height 38
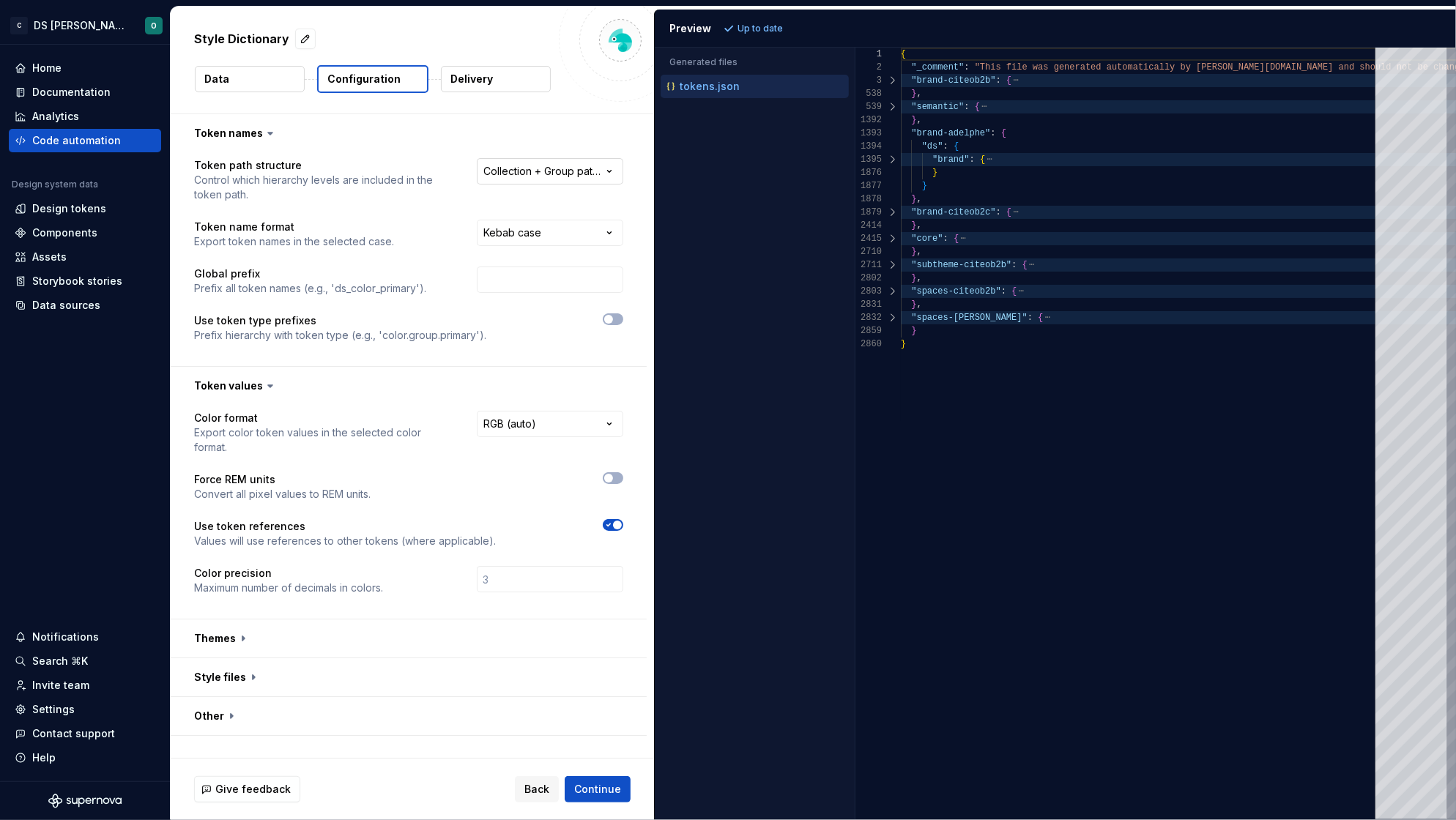
click at [588, 174] on html "**********" at bounding box center [728, 410] width 1456 height 820
click at [647, 116] on html "**********" at bounding box center [728, 410] width 1456 height 820
